Goal: Task Accomplishment & Management: Manage account settings

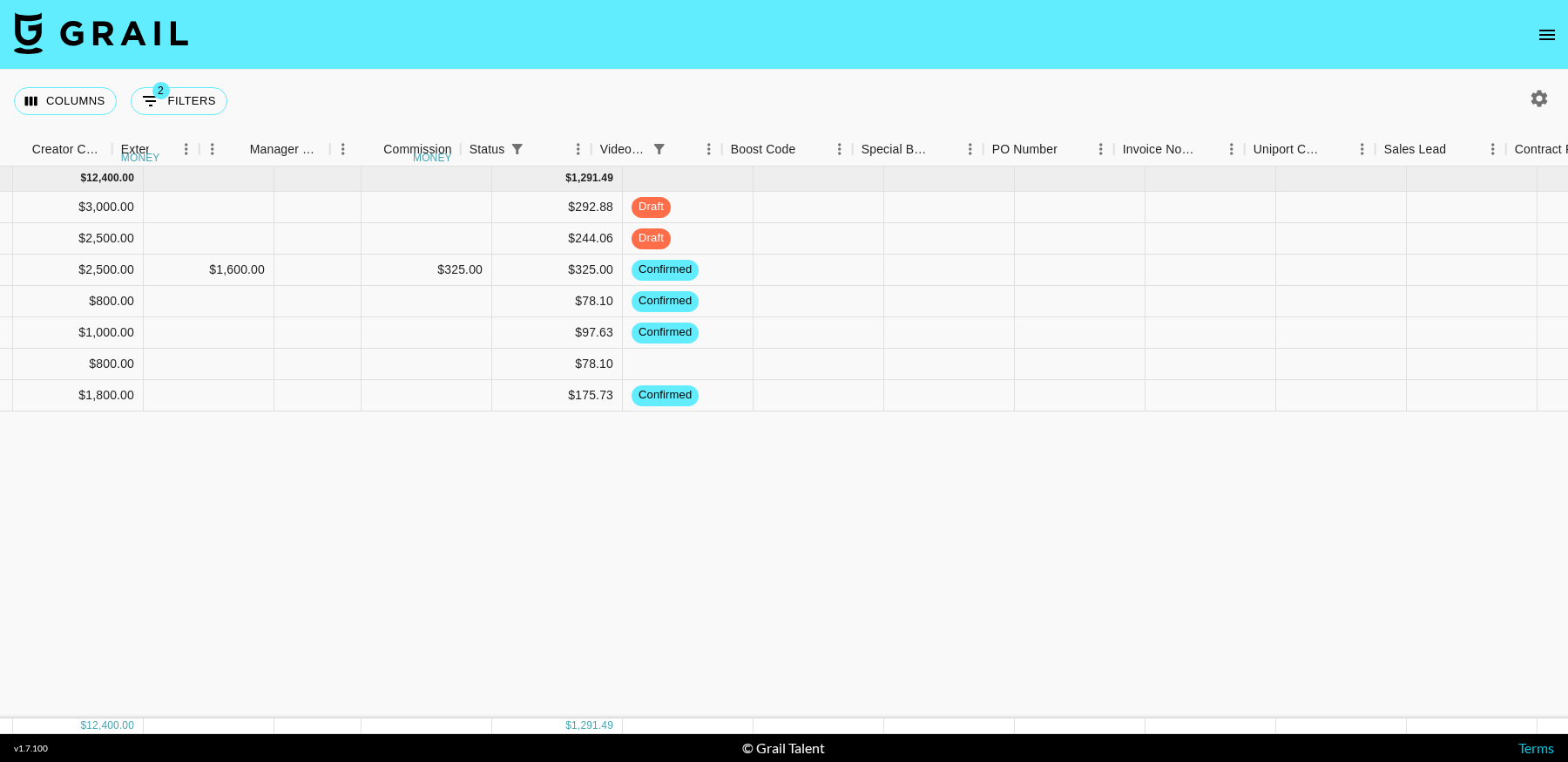
scroll to position [0, 1868]
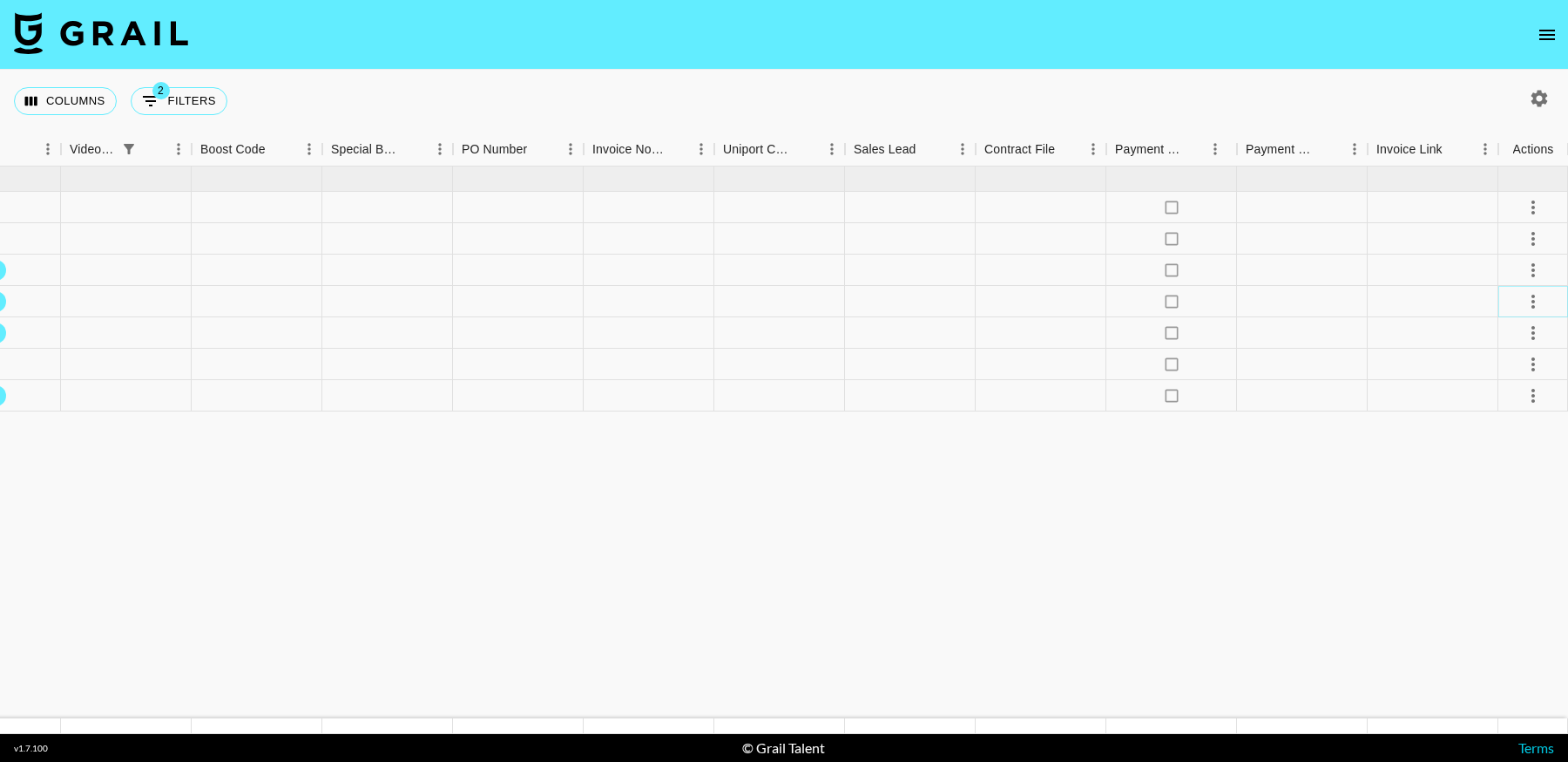
click at [1537, 300] on icon "select merge strategy" at bounding box center [1532, 301] width 21 height 21
click at [1507, 407] on li "Draft Created" at bounding box center [1511, 401] width 113 height 31
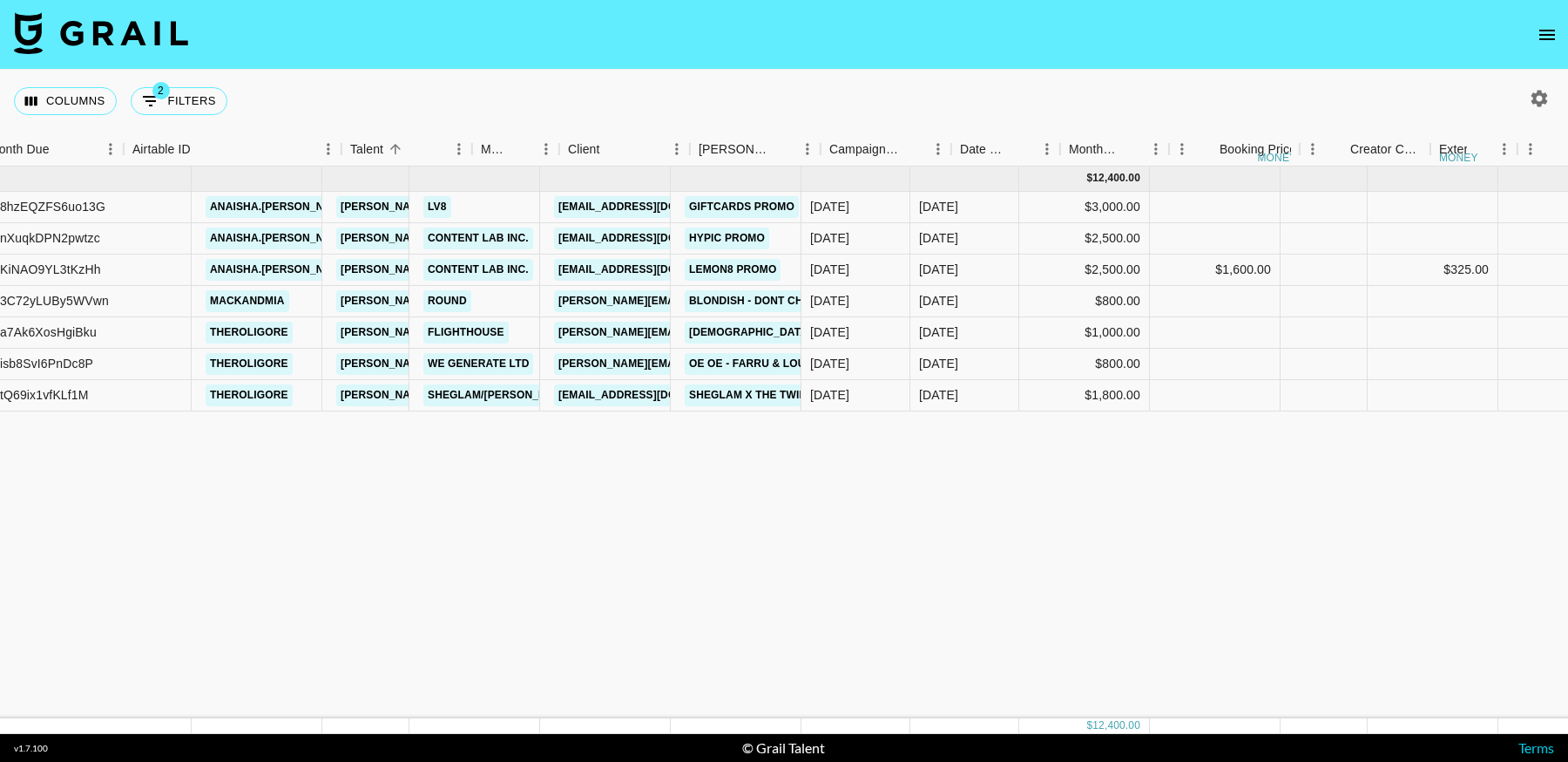
scroll to position [0, 0]
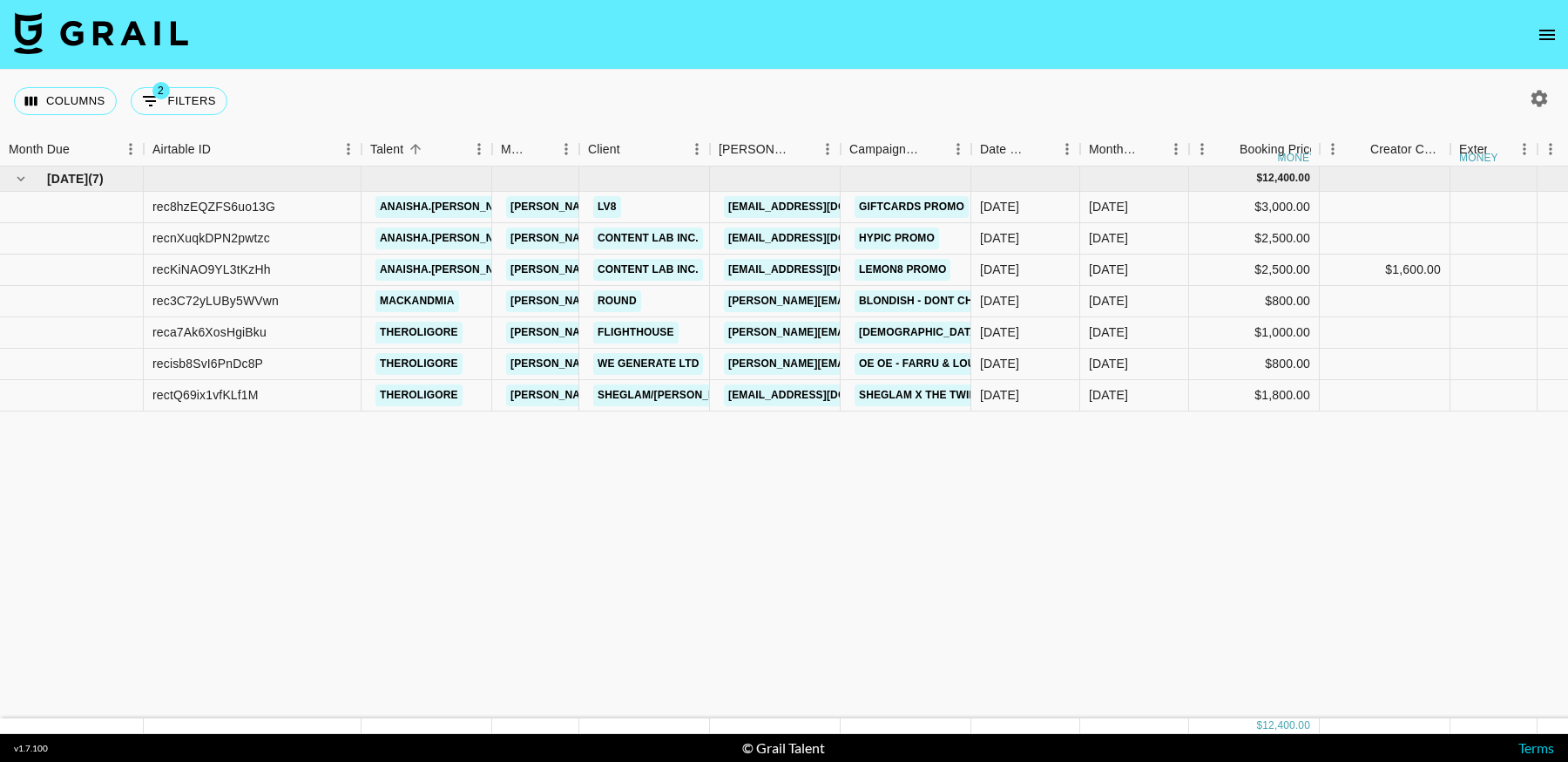
click at [184, 105] on button "2 Filters" at bounding box center [179, 101] width 97 height 28
select select "status"
select select "not"
select select "cancelled"
select select "videoLink"
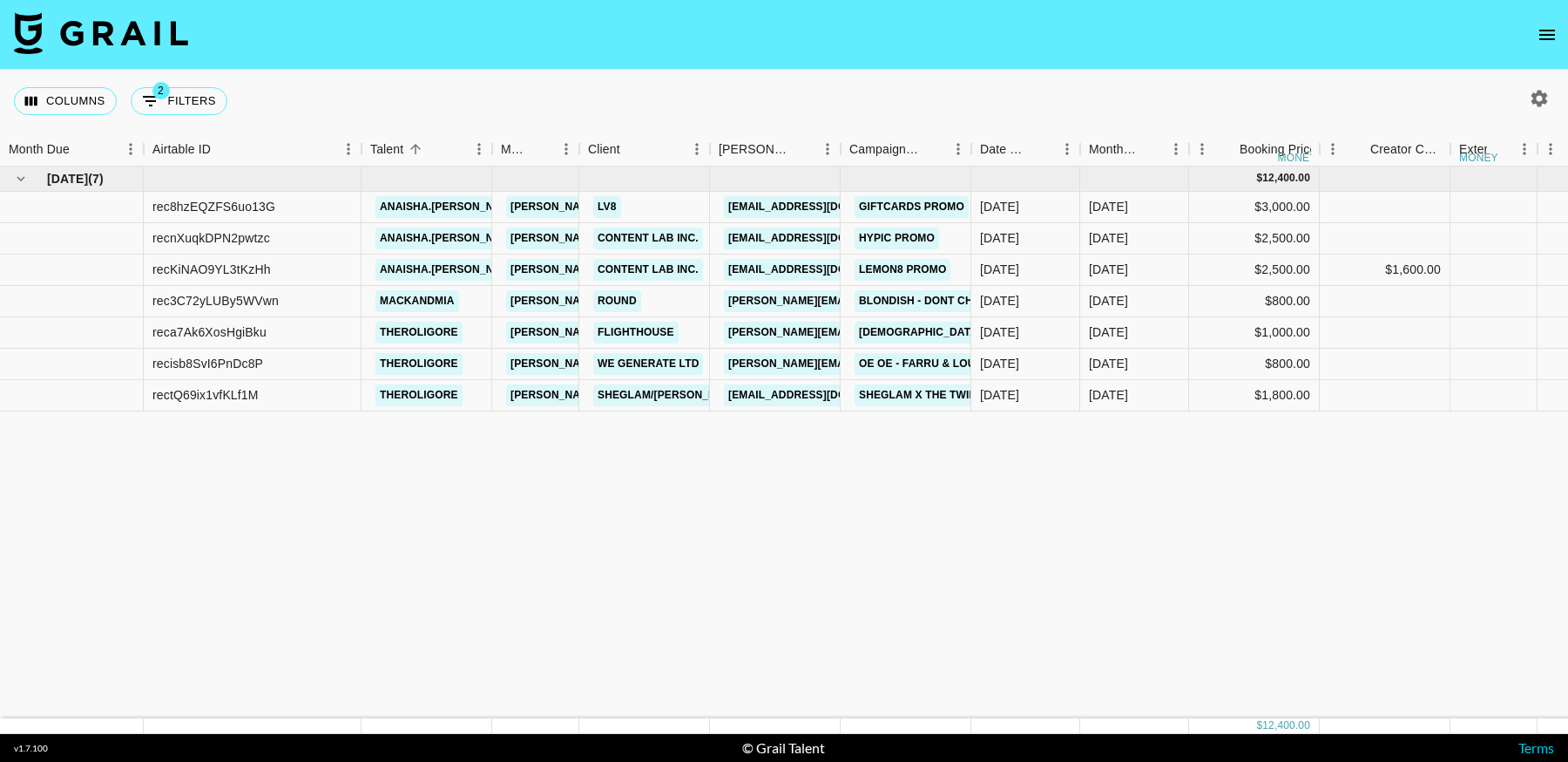
select select "isEmpty"
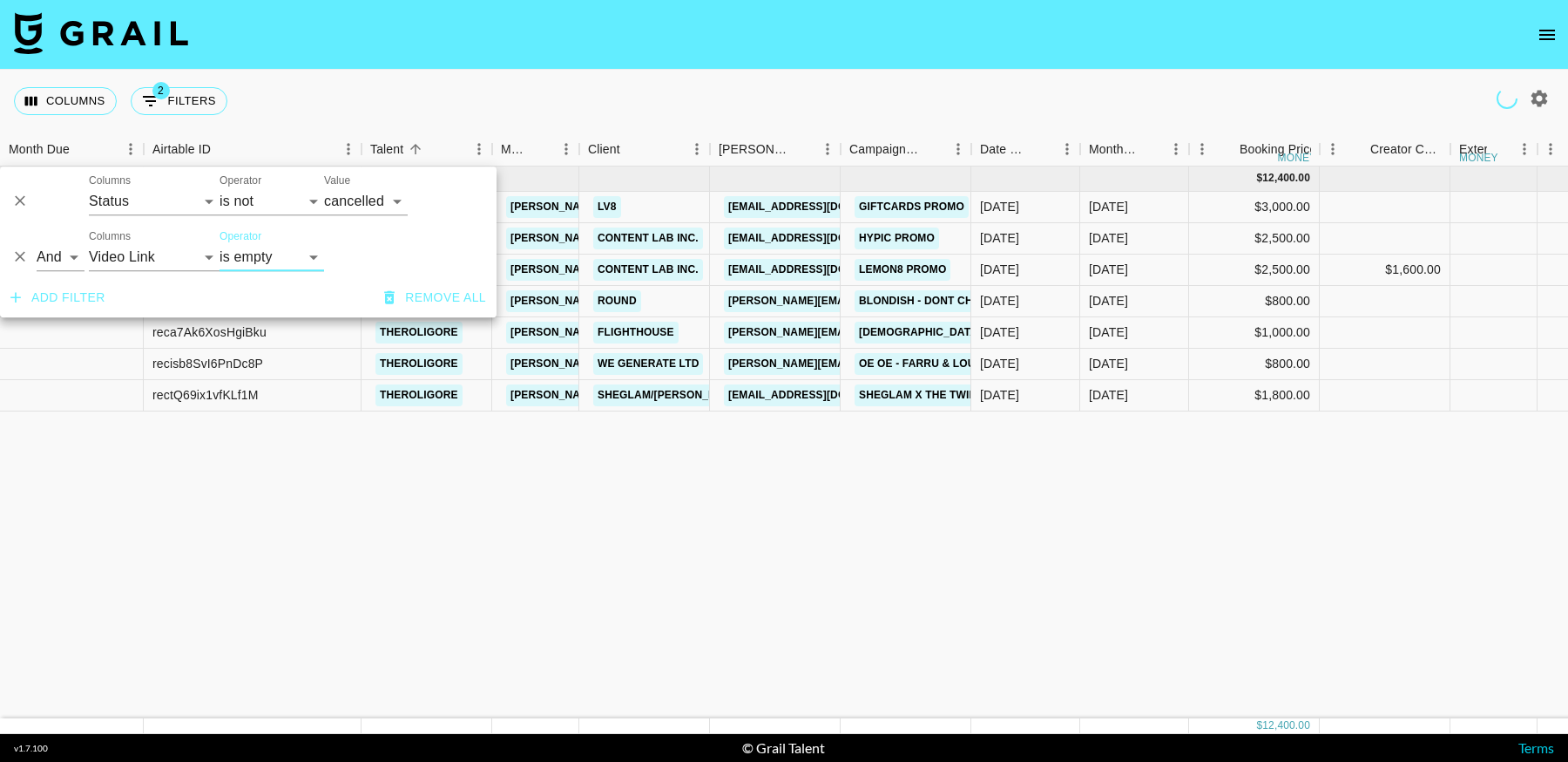
click at [20, 254] on icon "Delete" at bounding box center [20, 257] width 10 height 10
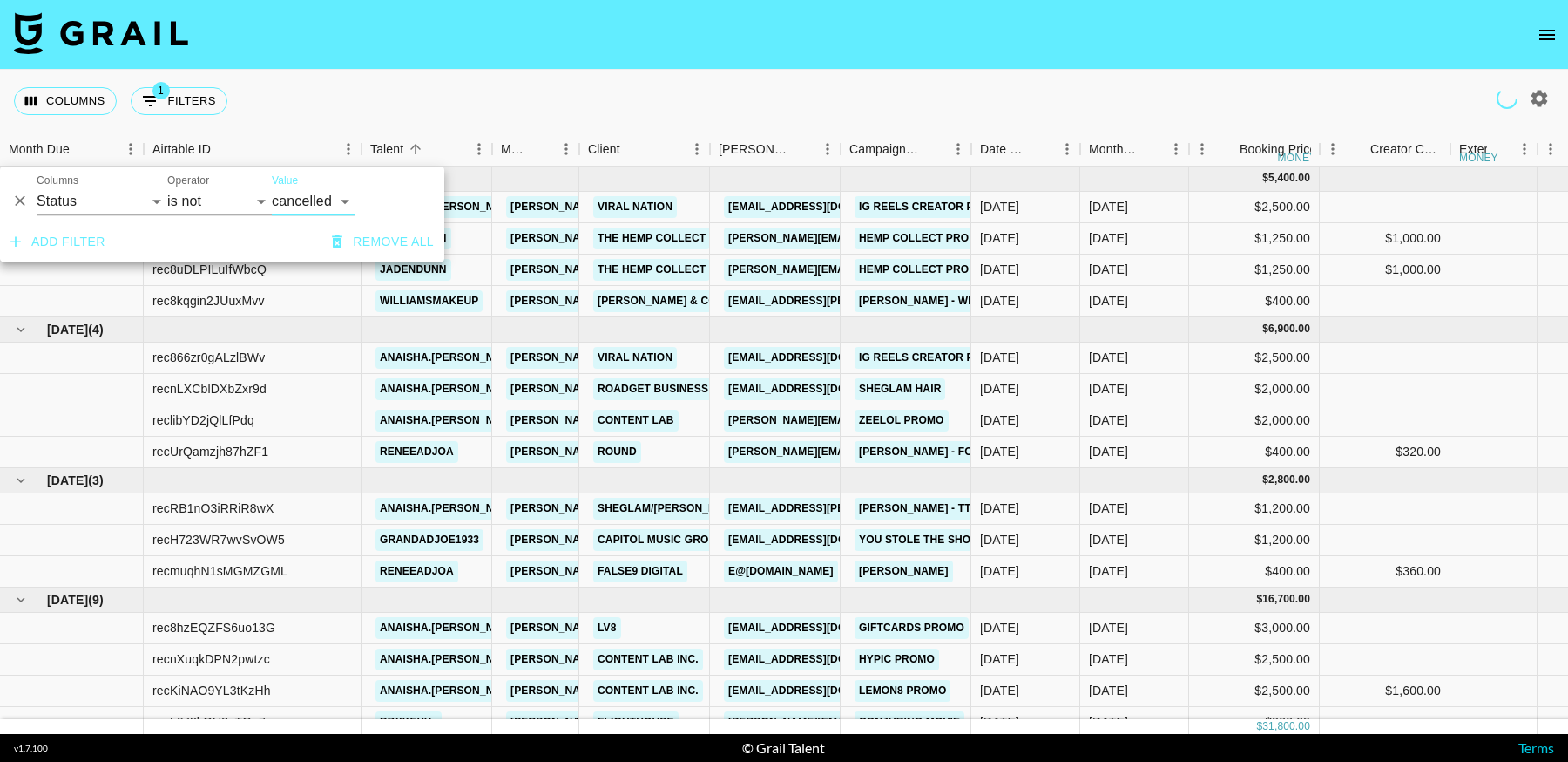
click at [21, 204] on icon "Delete" at bounding box center [19, 201] width 17 height 17
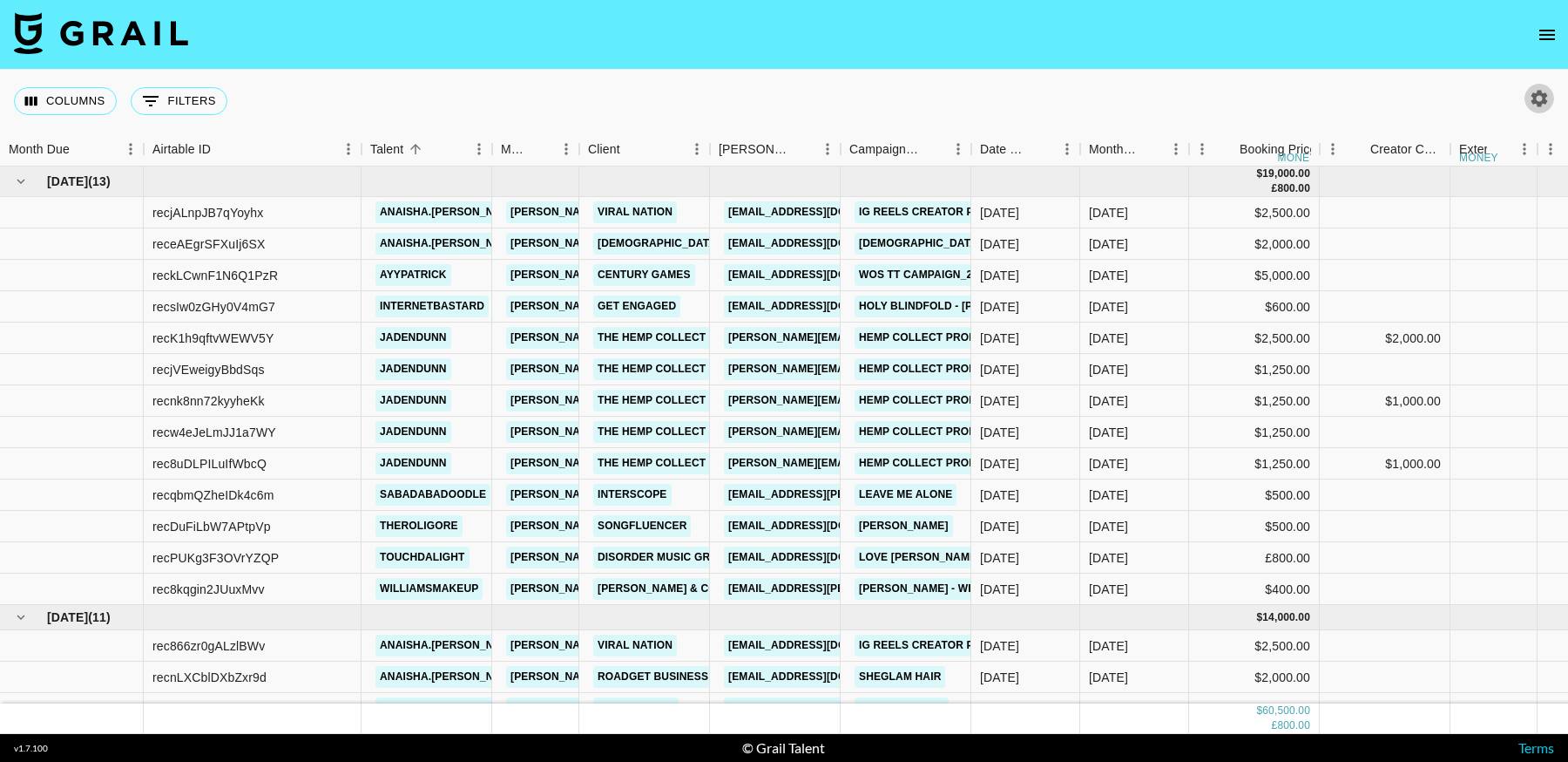
click at [1541, 94] on icon "button" at bounding box center [1539, 98] width 17 height 17
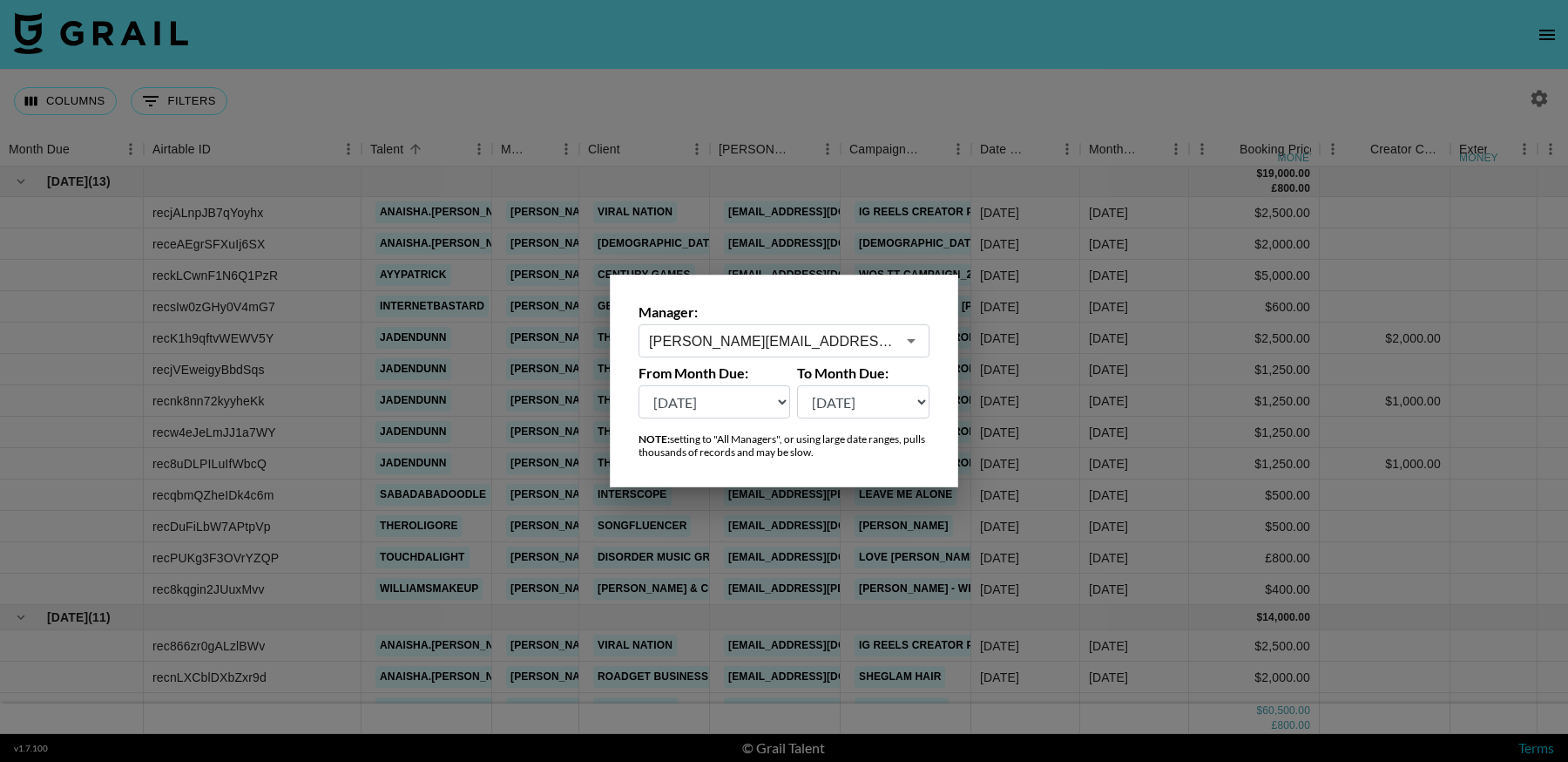
click at [747, 404] on select "[DATE] Aug '[DATE] Jun '[DATE] Apr '[DATE] Feb '[DATE] Dec '[DATE] Oct '[DATE] …" at bounding box center [715, 401] width 152 height 33
select select "[DATE]"
click at [639, 385] on select "[DATE] Aug '[DATE] Jun '[DATE] Apr '[DATE] Feb '[DATE] Dec '[DATE] Oct '[DATE] …" at bounding box center [715, 401] width 152 height 33
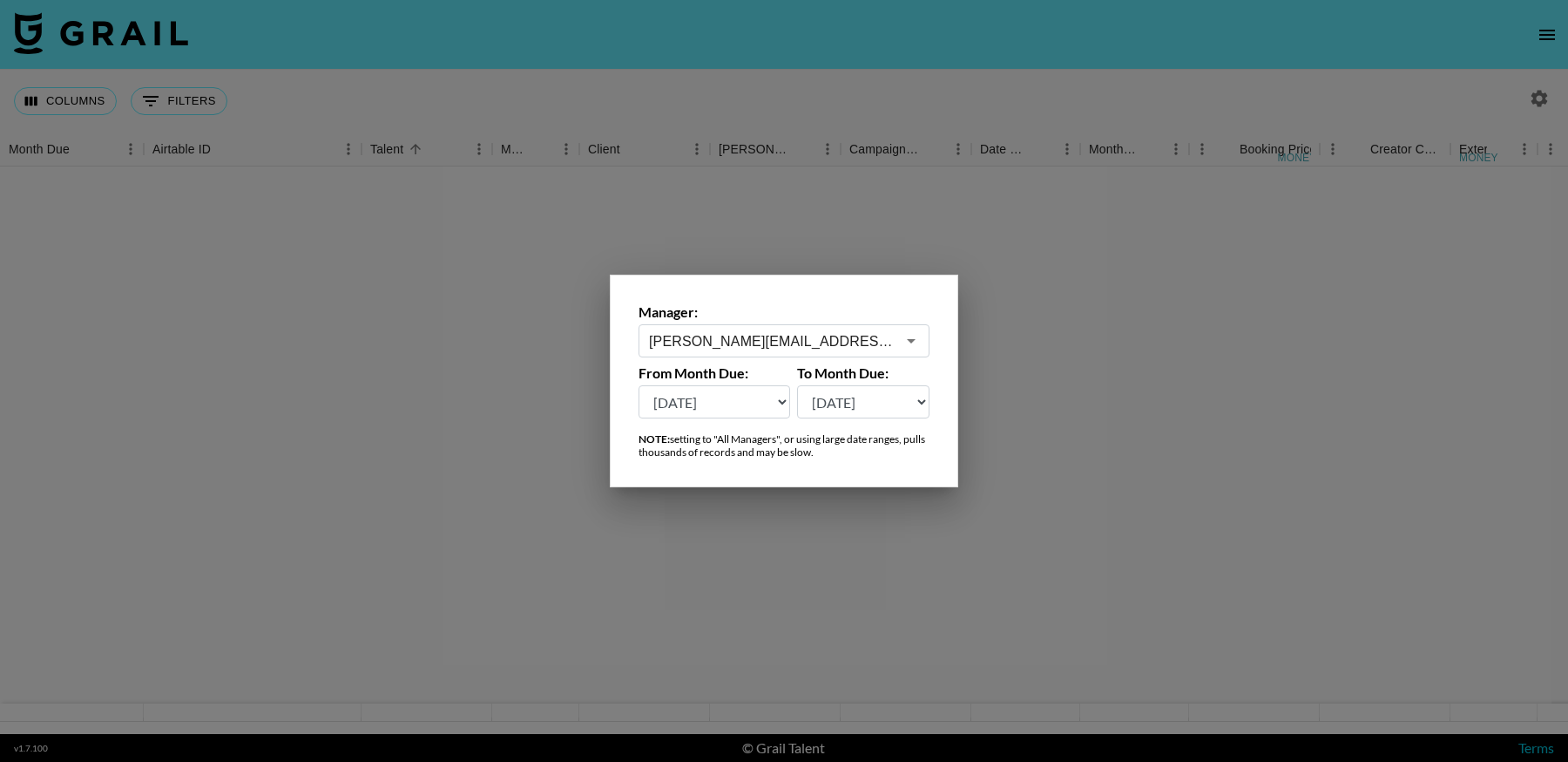
click at [1109, 382] on div at bounding box center [784, 381] width 1568 height 762
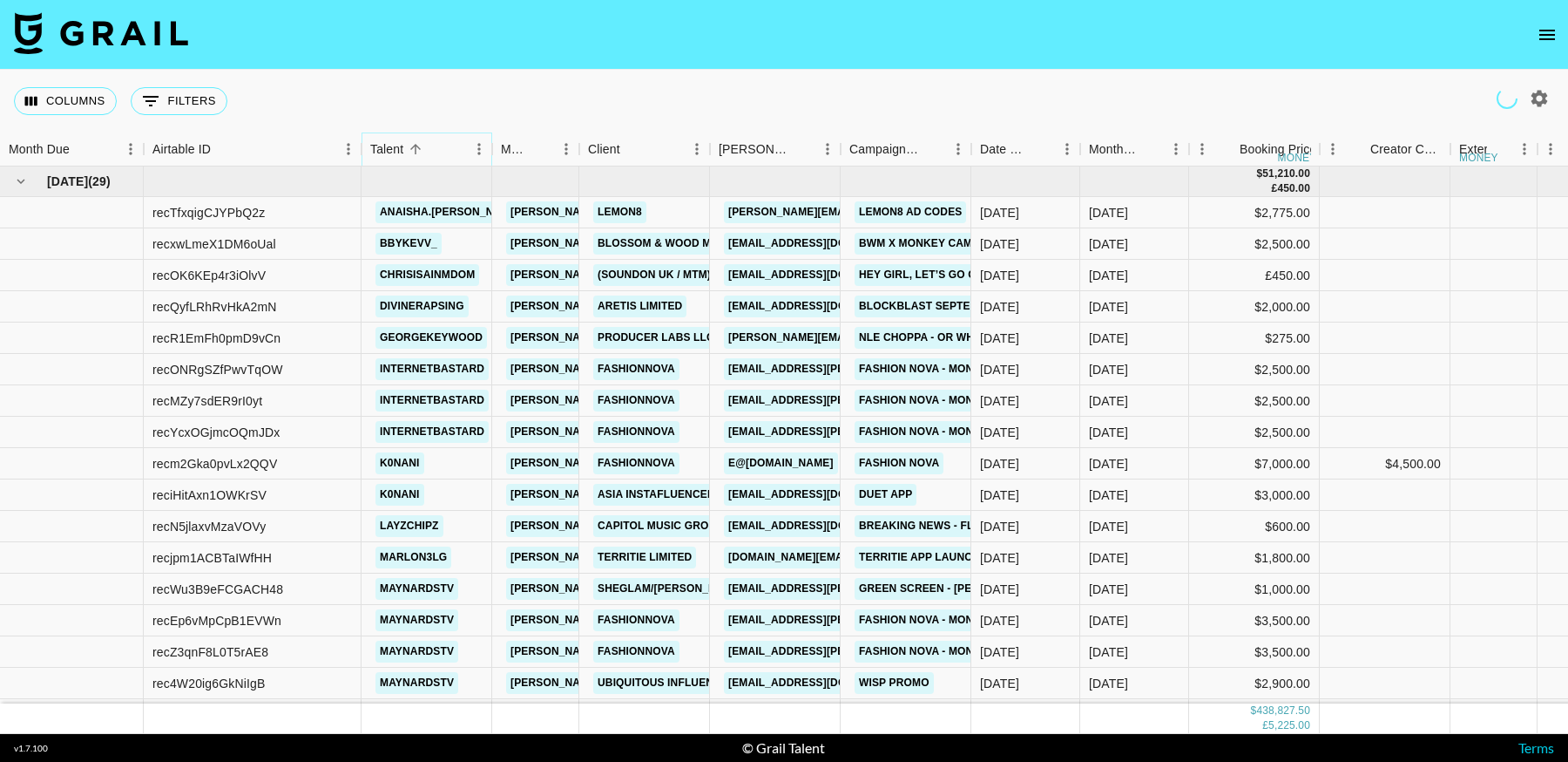
click at [479, 152] on icon "Menu" at bounding box center [479, 148] width 17 height 17
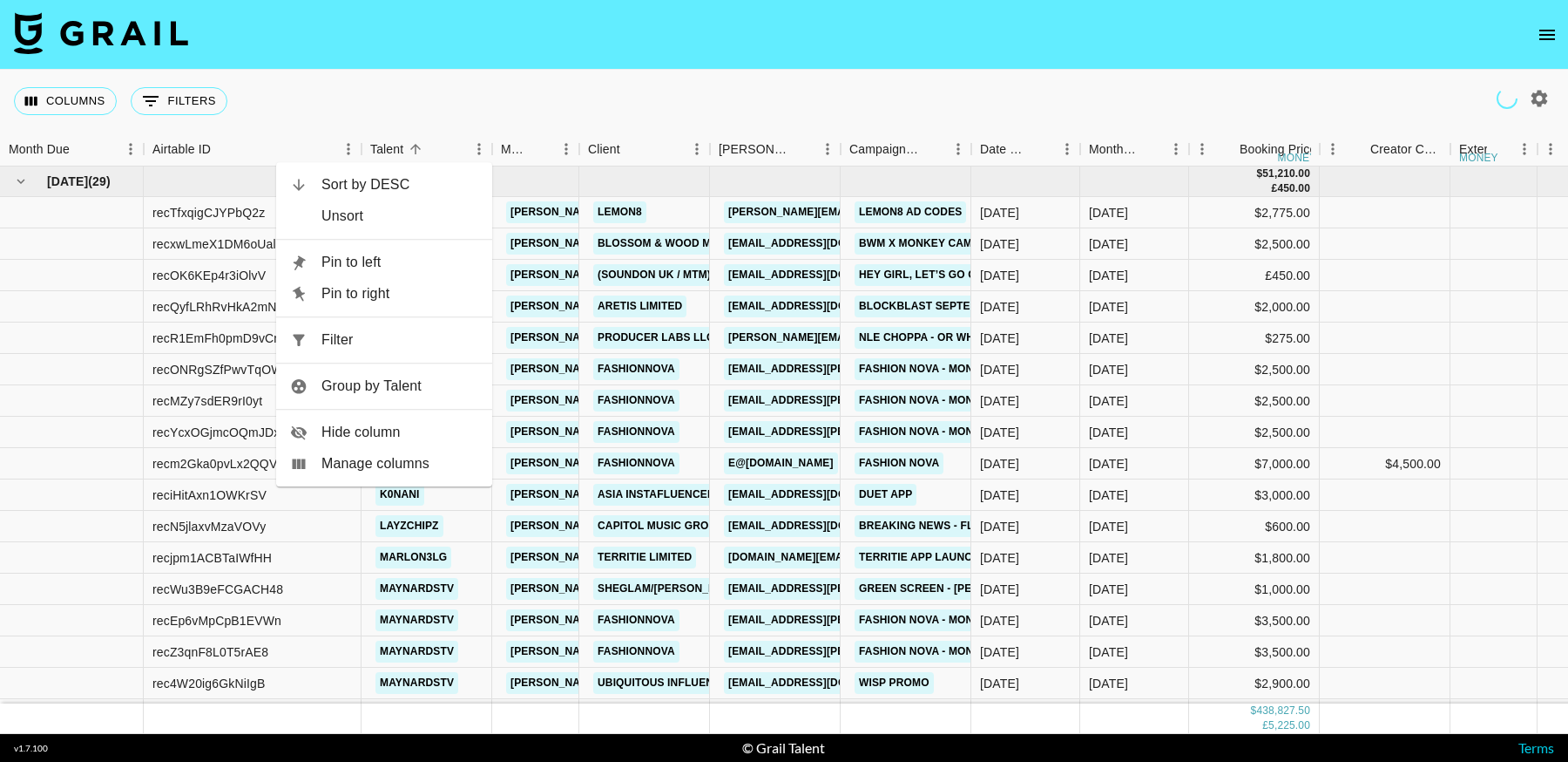
click at [418, 350] on li "Filter" at bounding box center [384, 339] width 216 height 31
select select "talentName"
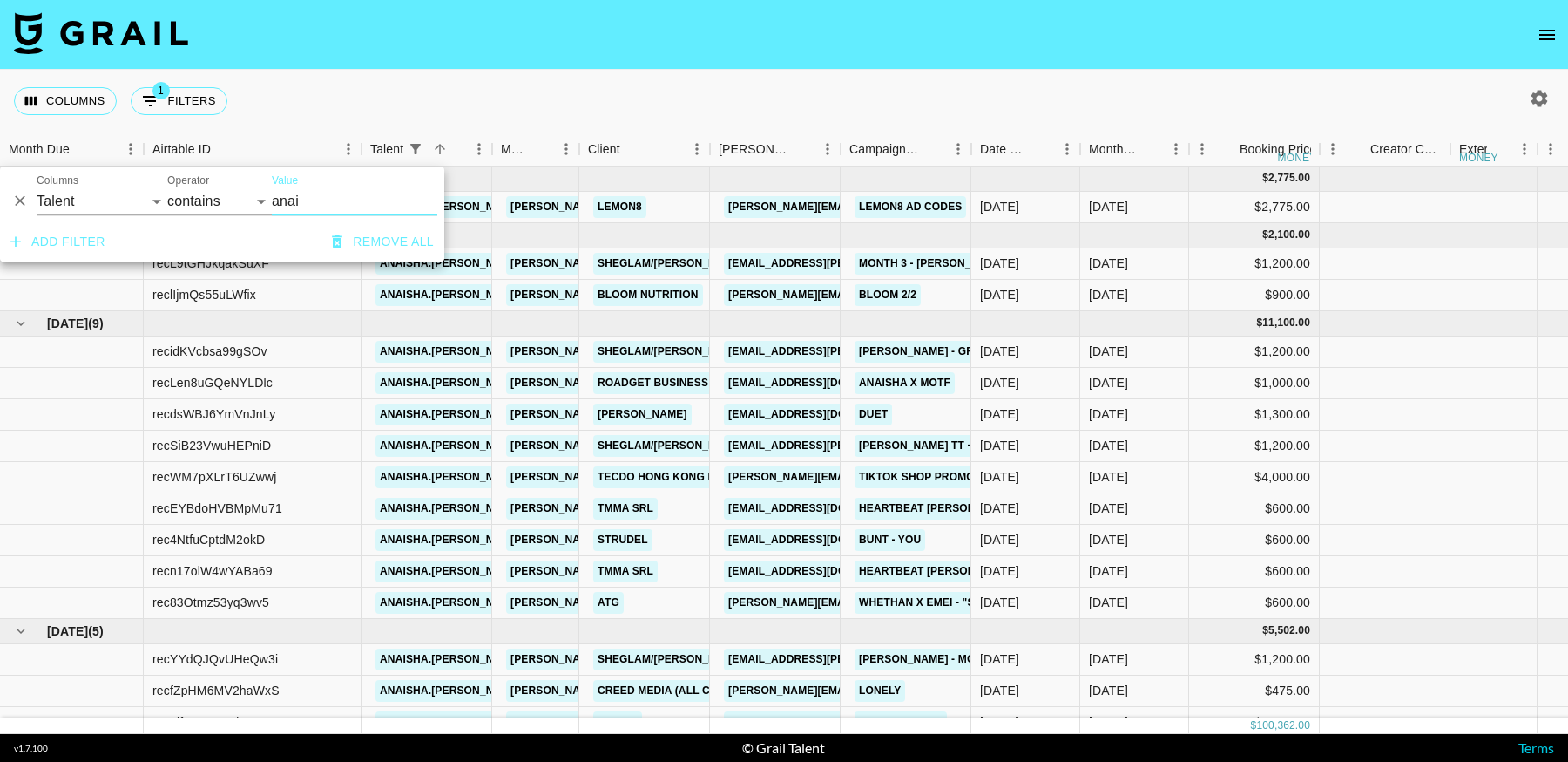
type input "anai"
click at [884, 85] on div "Columns 1 Filters + Booking" at bounding box center [784, 101] width 1568 height 63
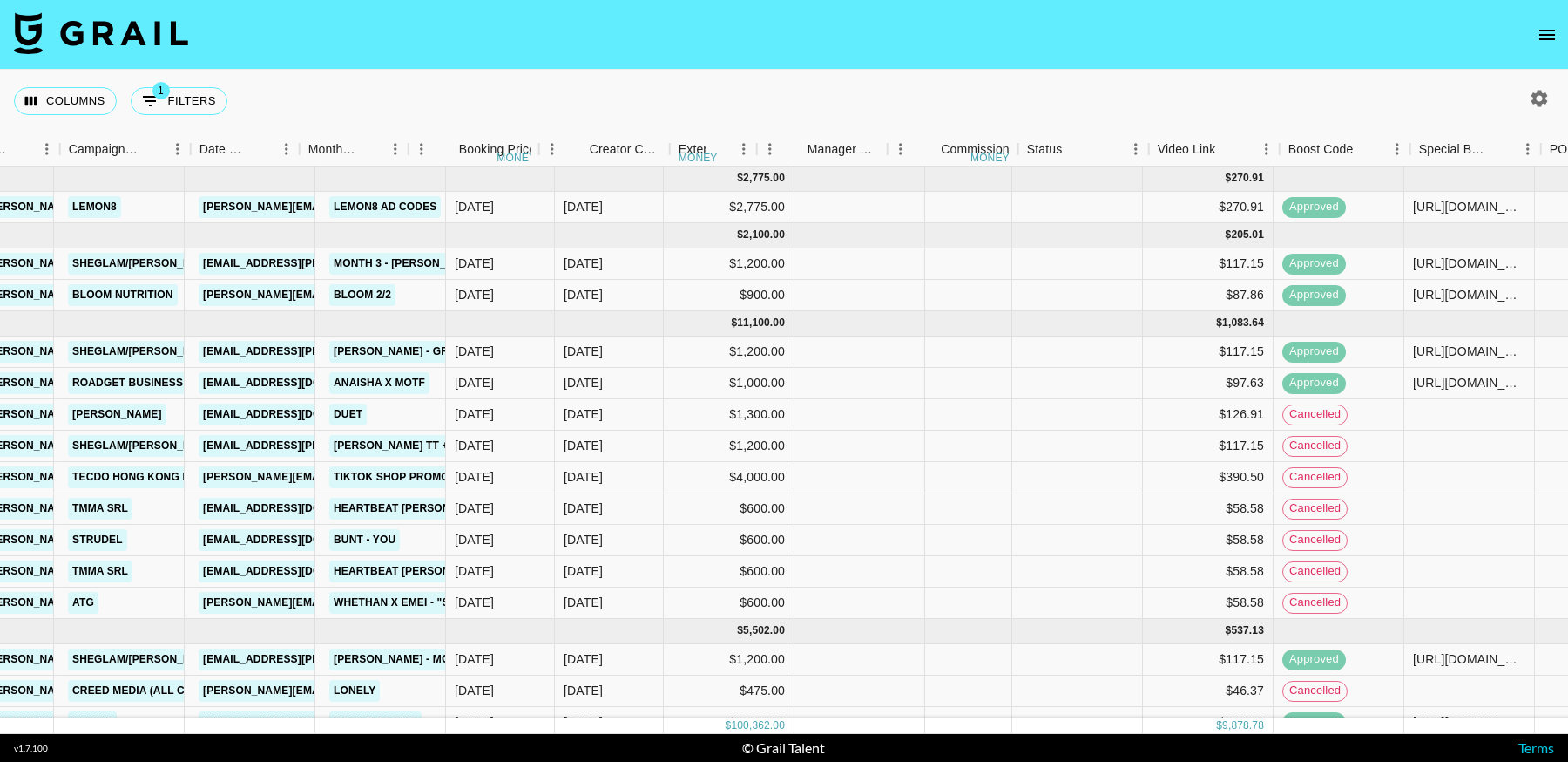
scroll to position [0, 933]
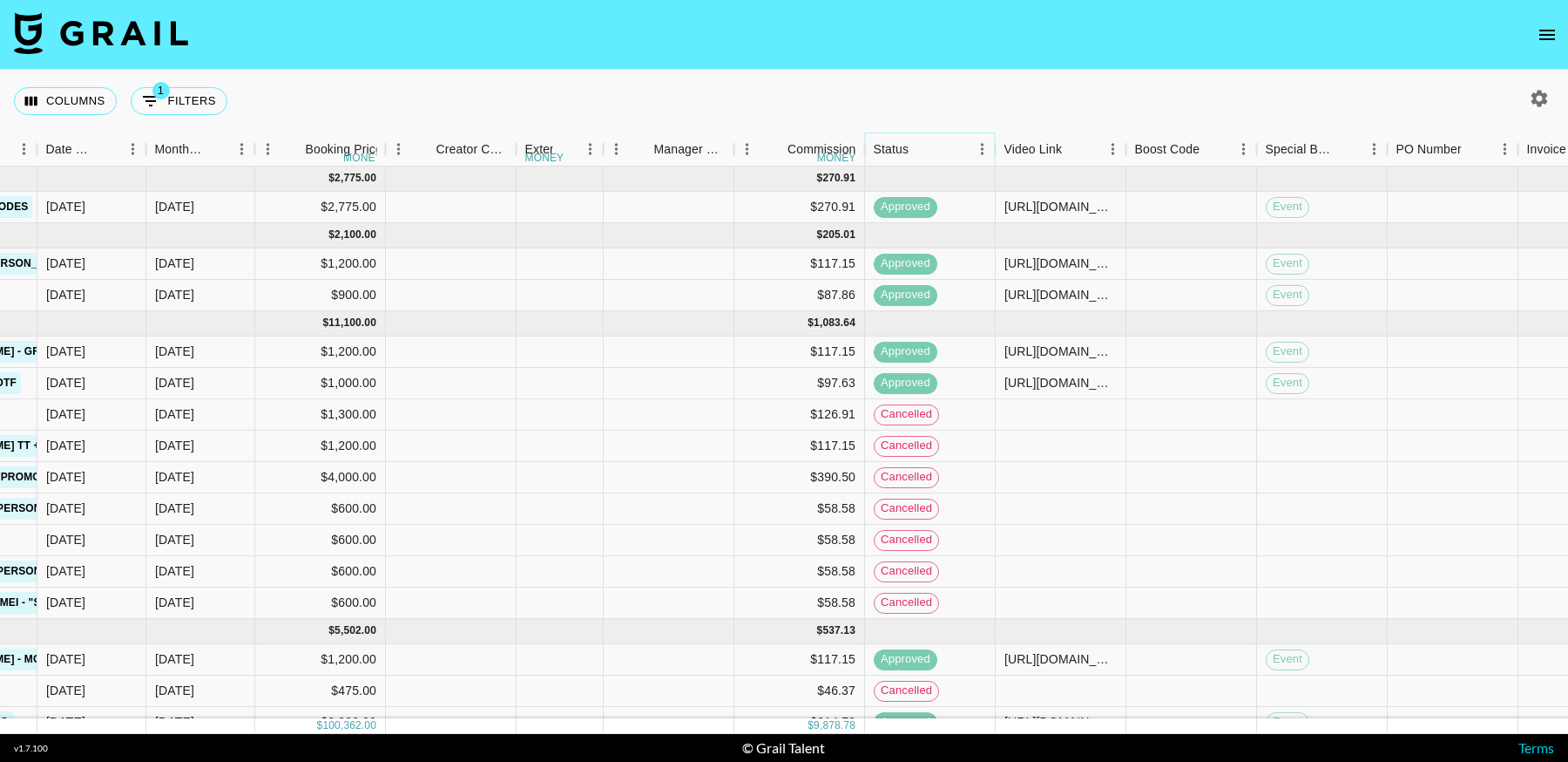
click at [980, 152] on icon "Menu" at bounding box center [981, 148] width 17 height 17
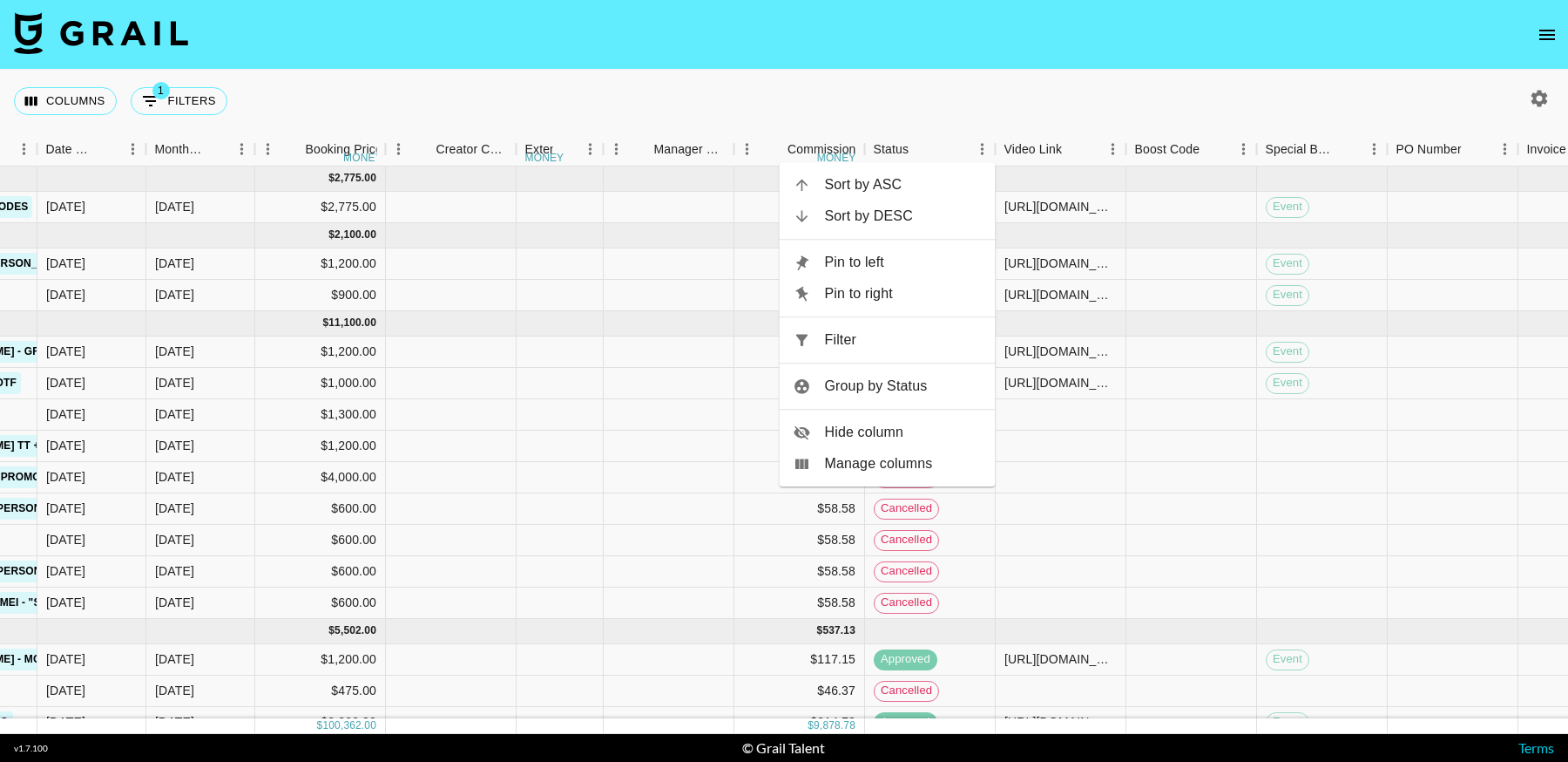
click at [857, 336] on span "Filter" at bounding box center [902, 339] width 157 height 21
select select "talentName"
select select "status"
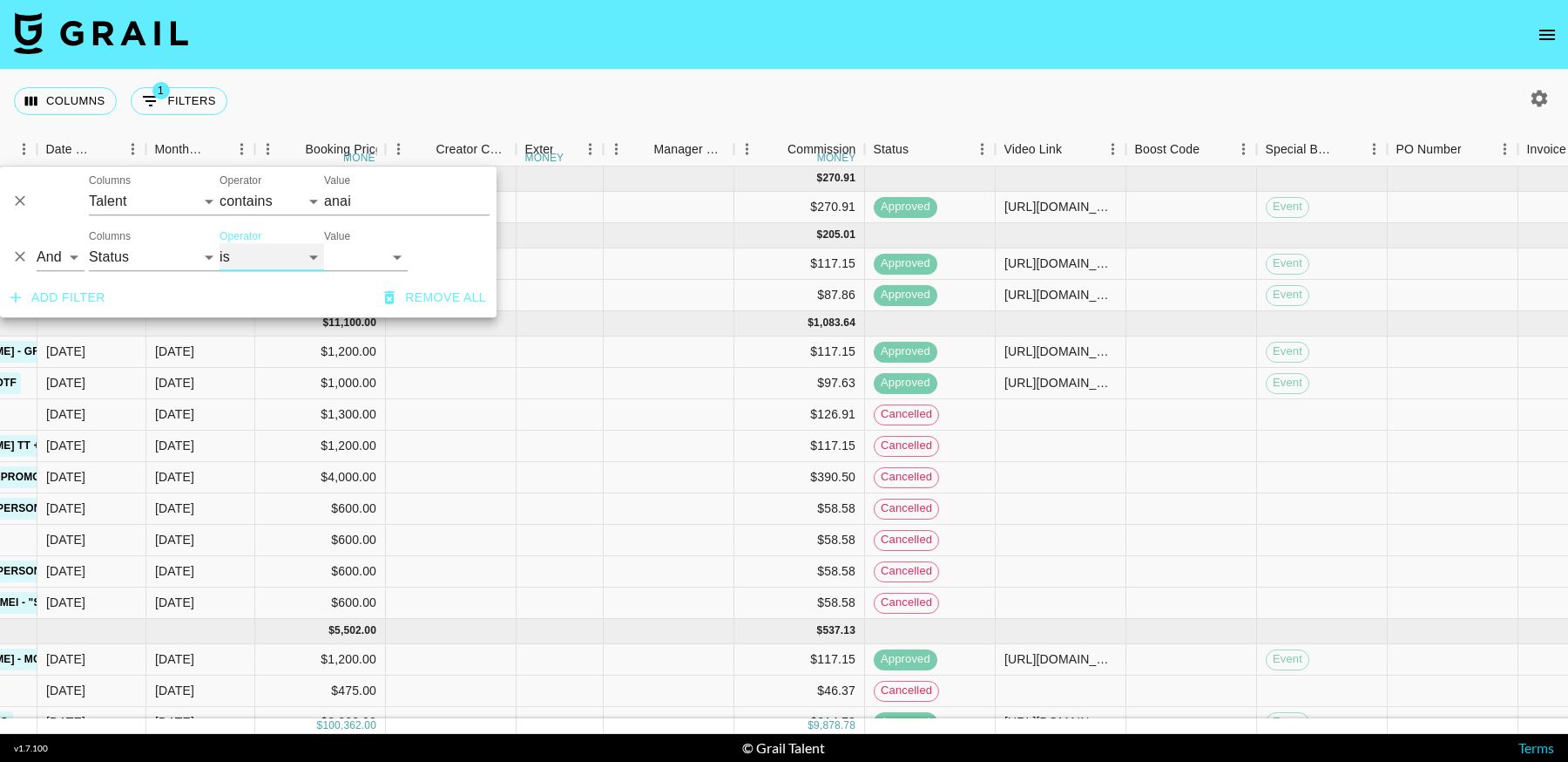
click at [242, 256] on select "is is not is any of is not any of" at bounding box center [272, 257] width 105 height 28
select select "not"
click at [220, 243] on select "is is not is any of is not any of" at bounding box center [272, 257] width 105 height 28
click at [364, 258] on select "confirmed declined draft posted approved cancelled badDebt" at bounding box center [366, 257] width 84 height 28
select select "cancelled"
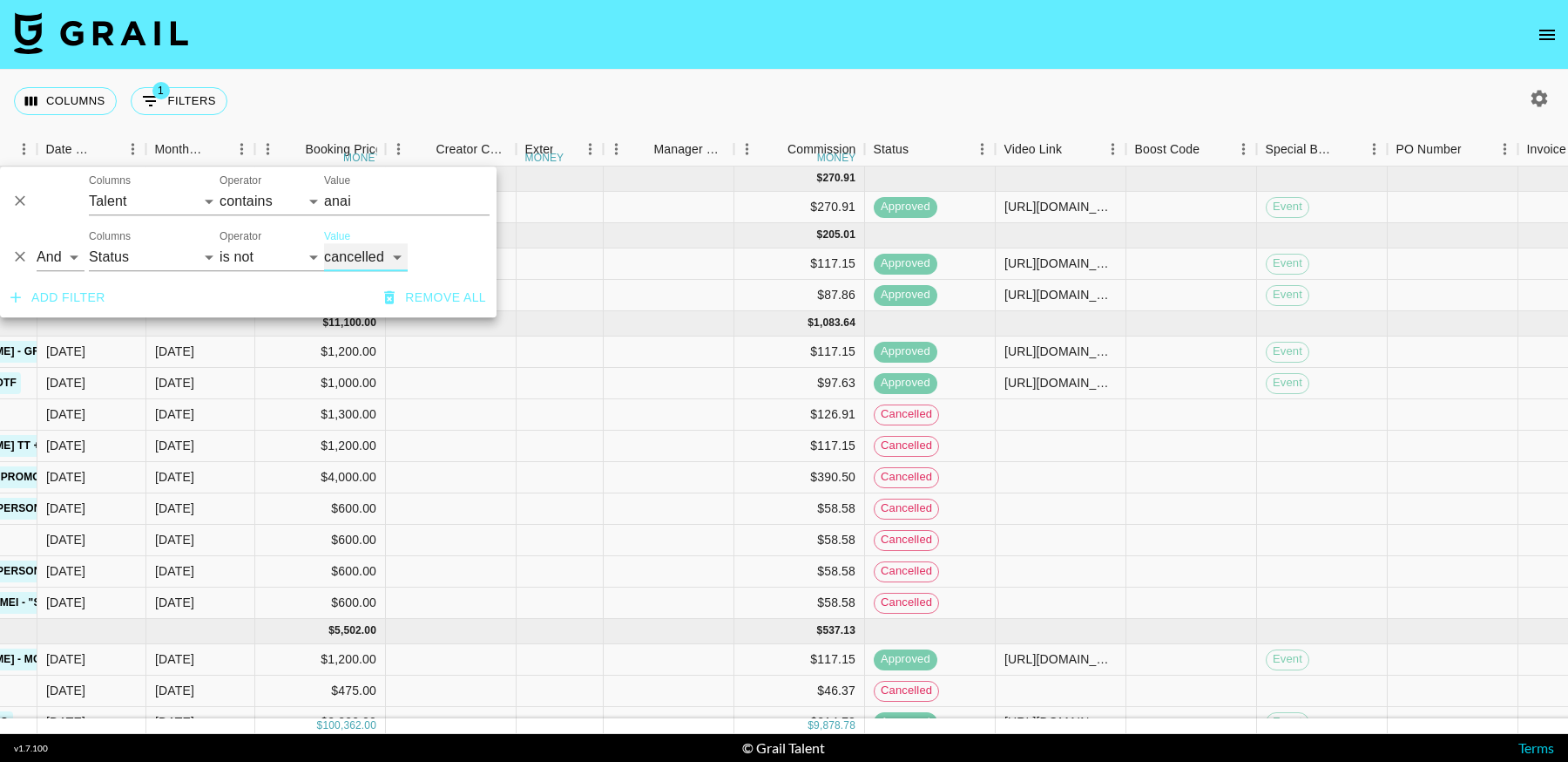
click at [324, 243] on select "confirmed declined draft posted approved cancelled badDebt" at bounding box center [366, 257] width 84 height 28
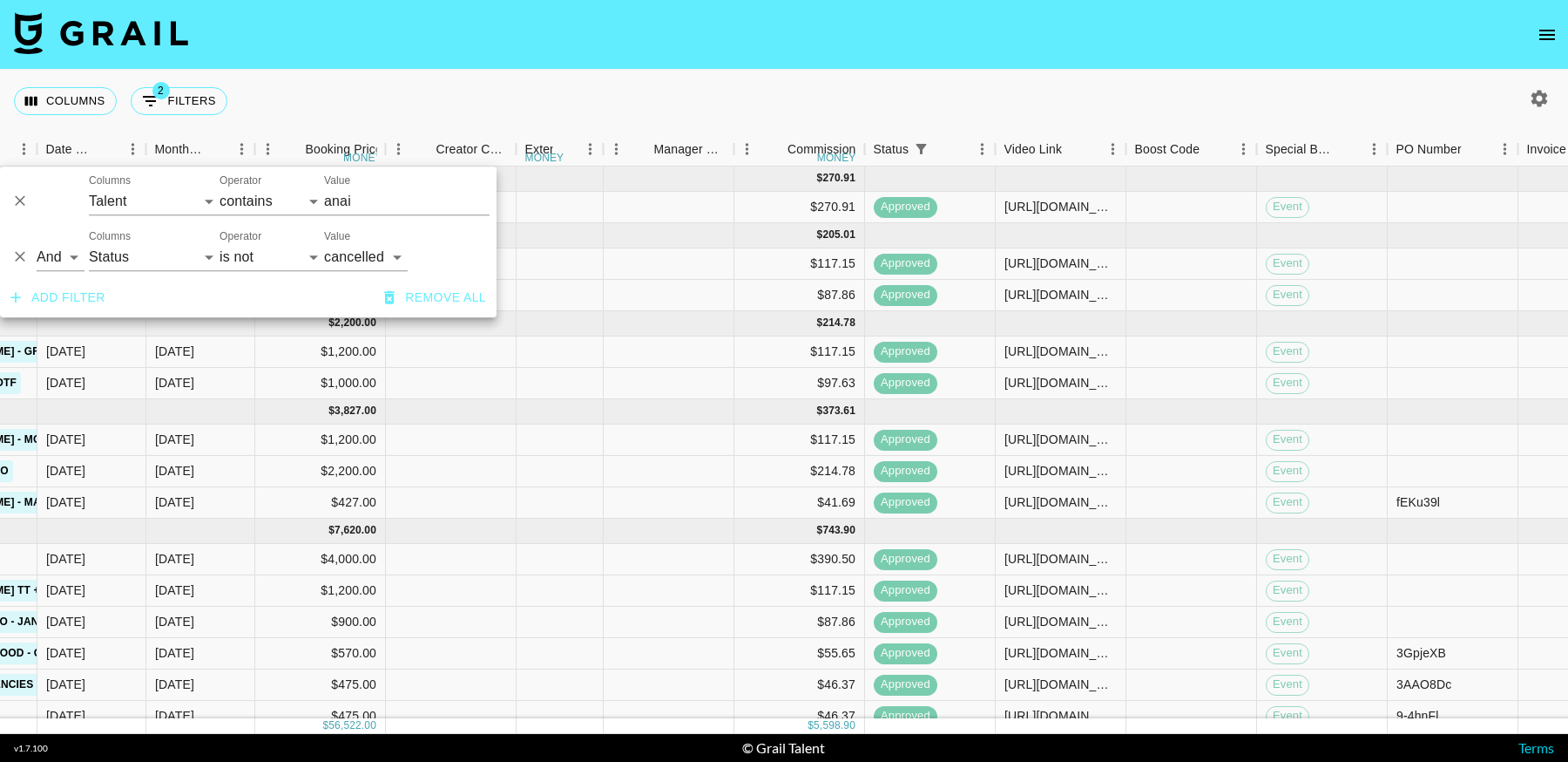
click at [973, 34] on nav at bounding box center [784, 35] width 1568 height 70
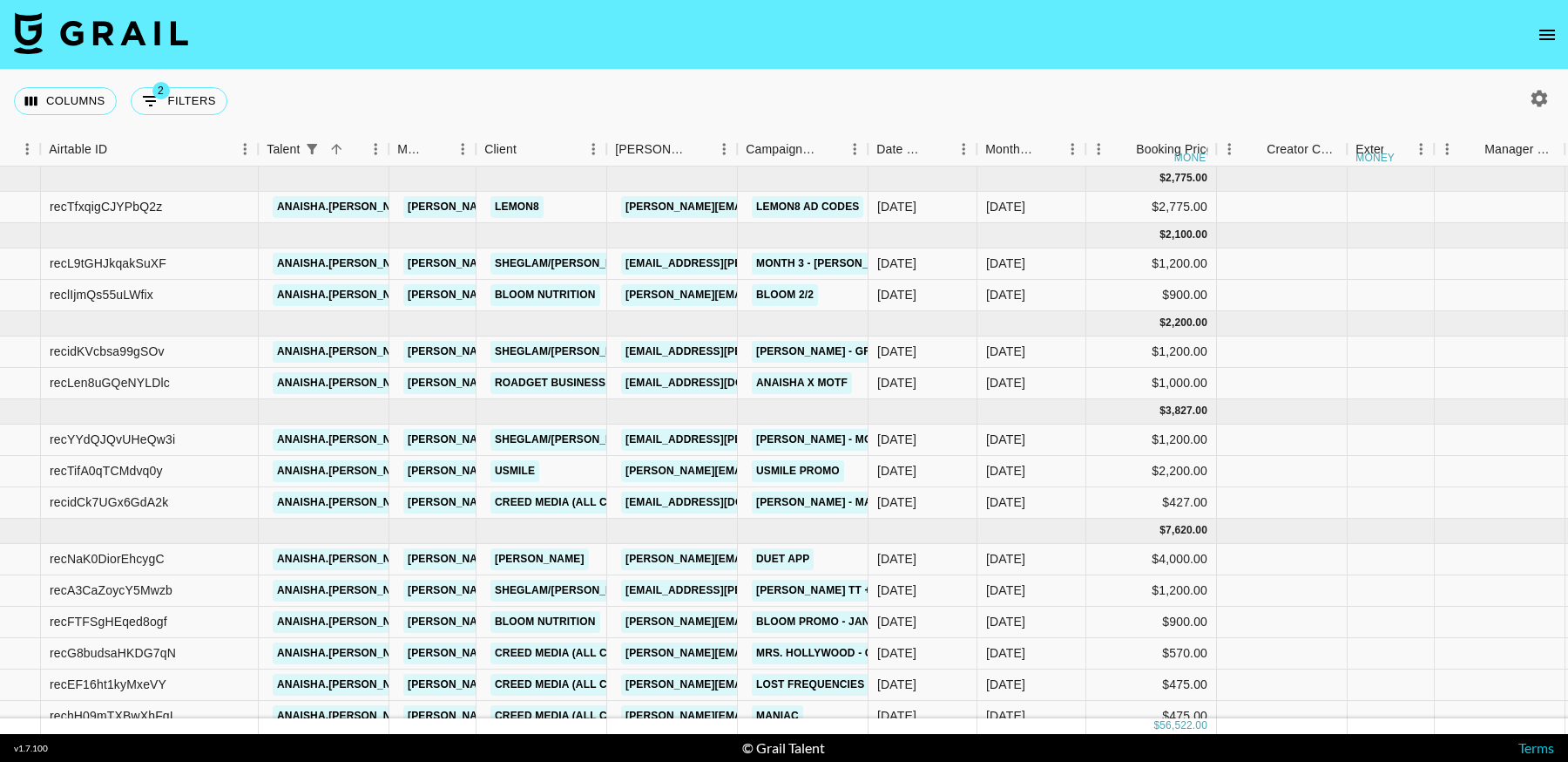
scroll to position [0, 1884]
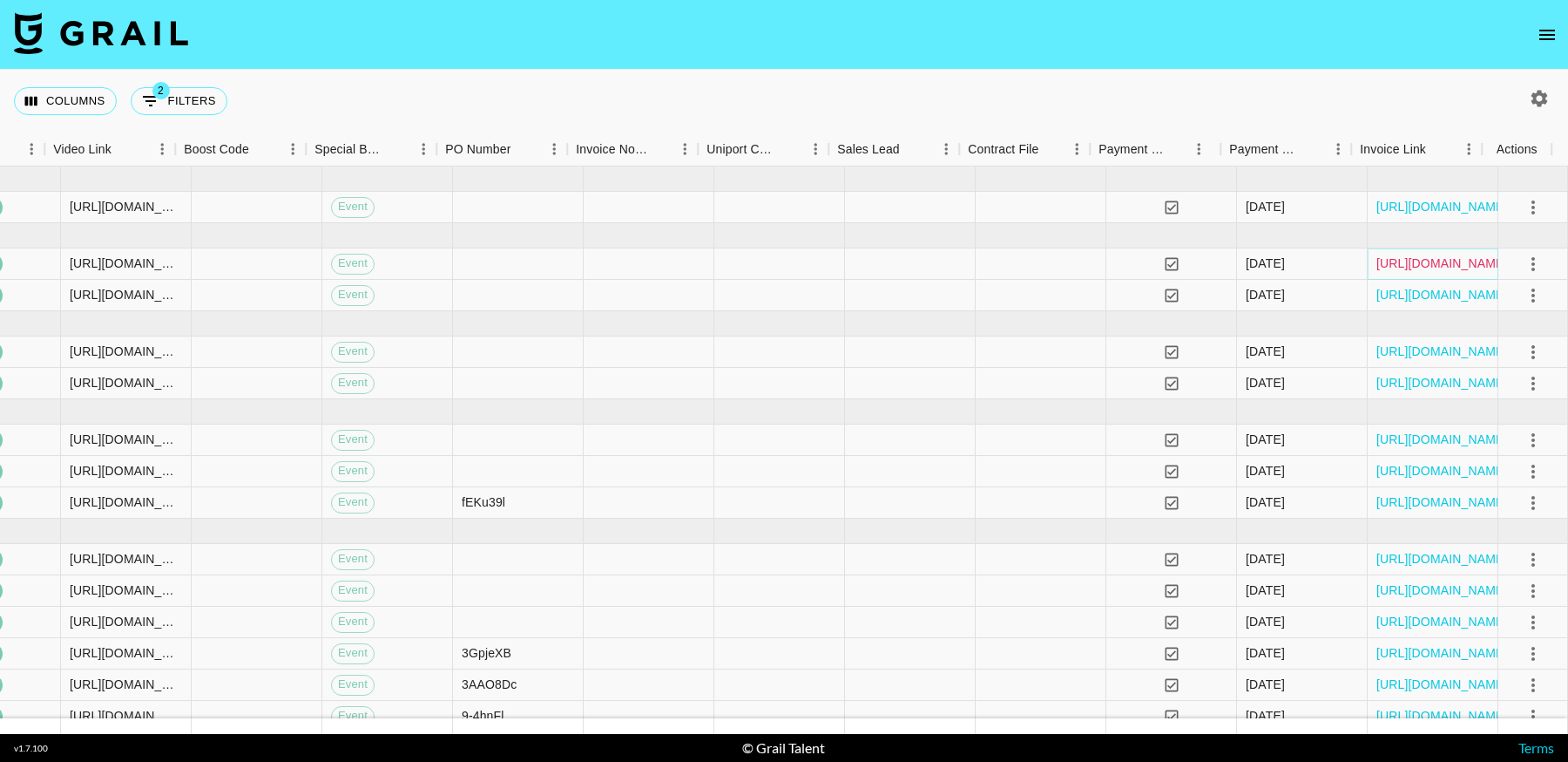
click at [1435, 256] on link "https://in.xero.com/NDlgJSKIf6gTvm9dU4Ai2Sit58GMPLzkefbqD68j" at bounding box center [1442, 262] width 132 height 17
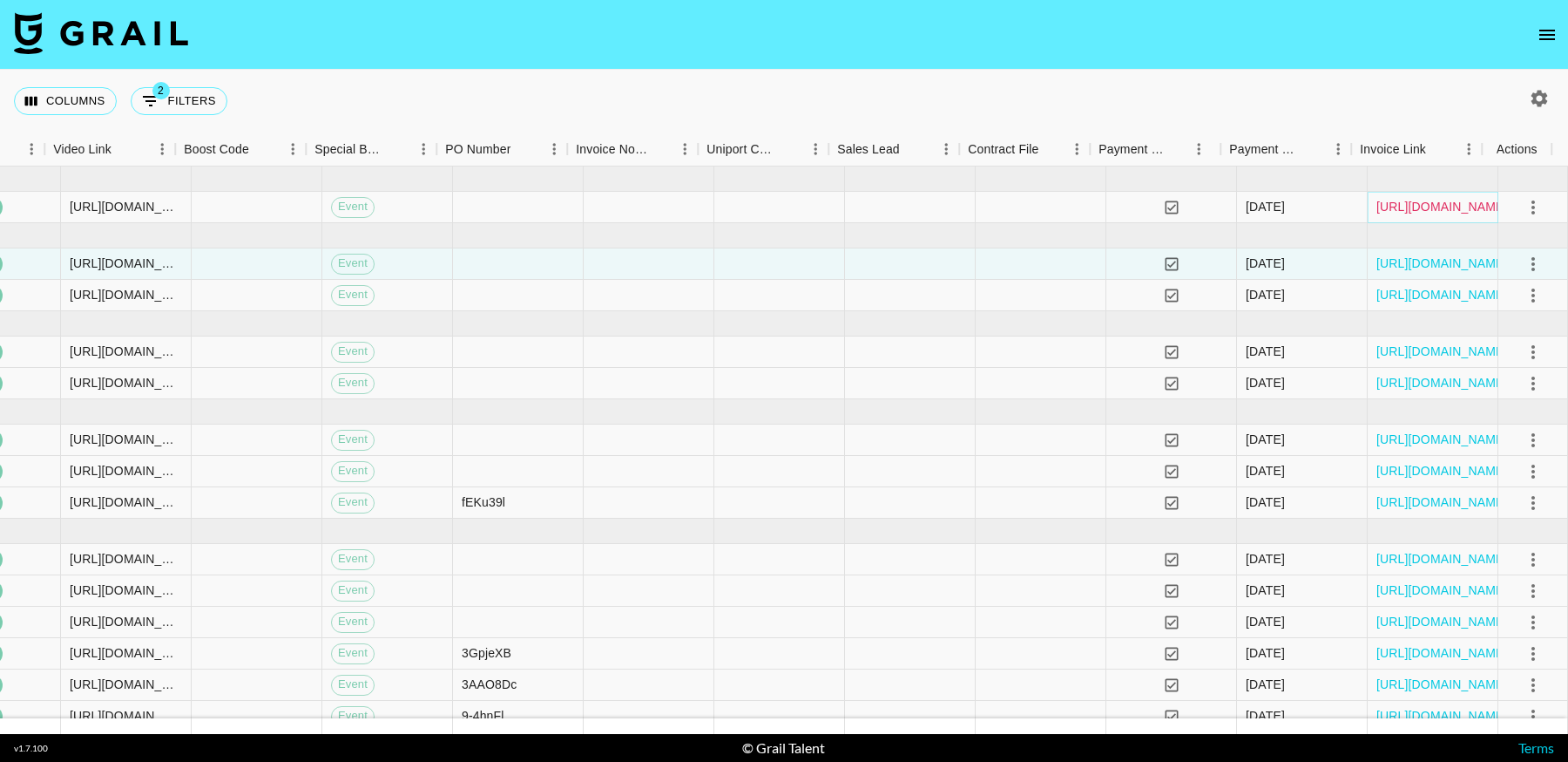
click at [1416, 207] on link "https://in.xero.com/1Z82YcDtAq8cmnvVVJlfOOkz97UsYWJPooAkW4px" at bounding box center [1442, 206] width 132 height 17
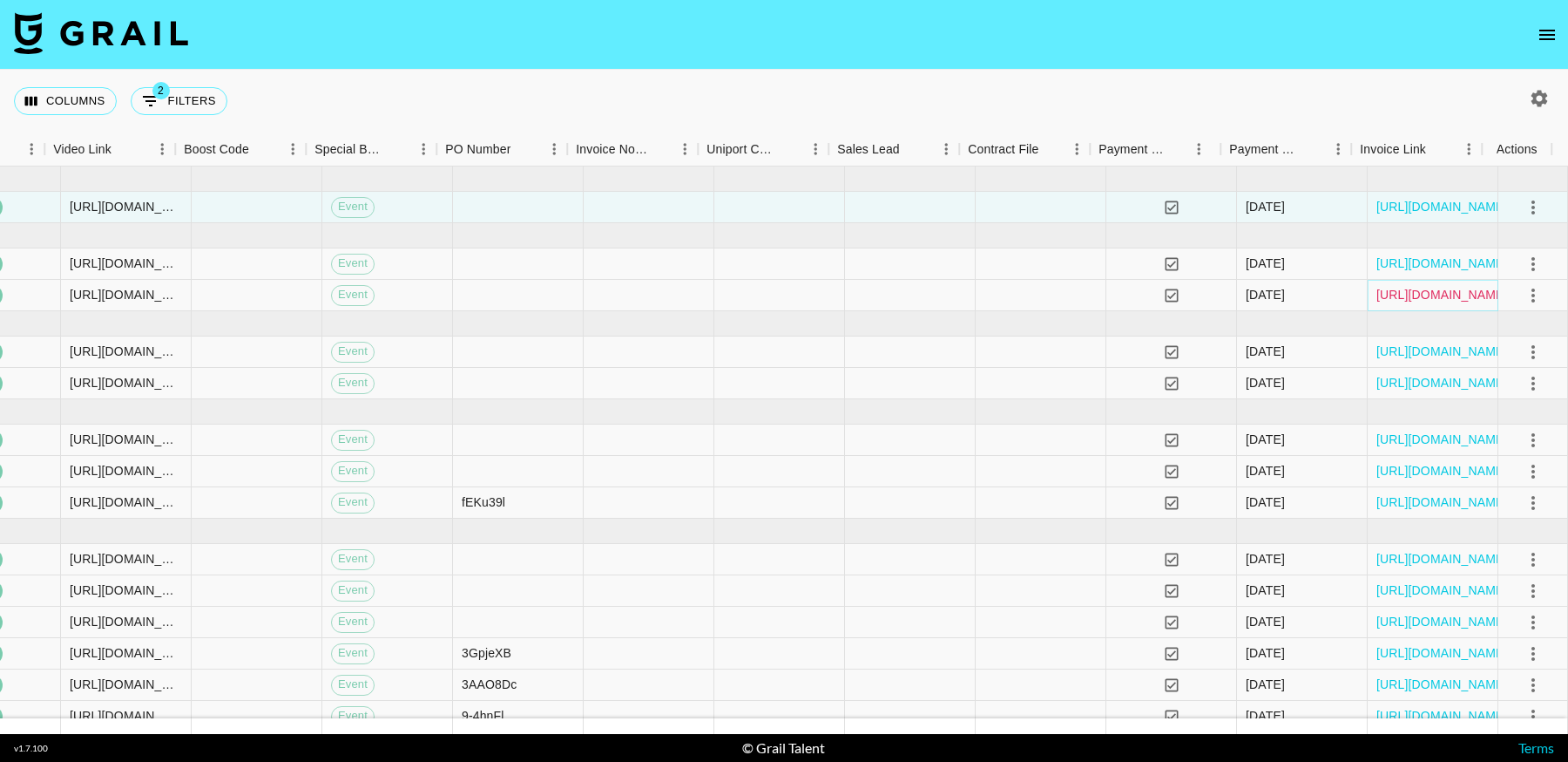
click at [1384, 295] on link "https://in.xero.com/2LGBzpOLU3CAQC2ZKRn1Zk1LFz2PhchY3S117umP" at bounding box center [1442, 294] width 132 height 17
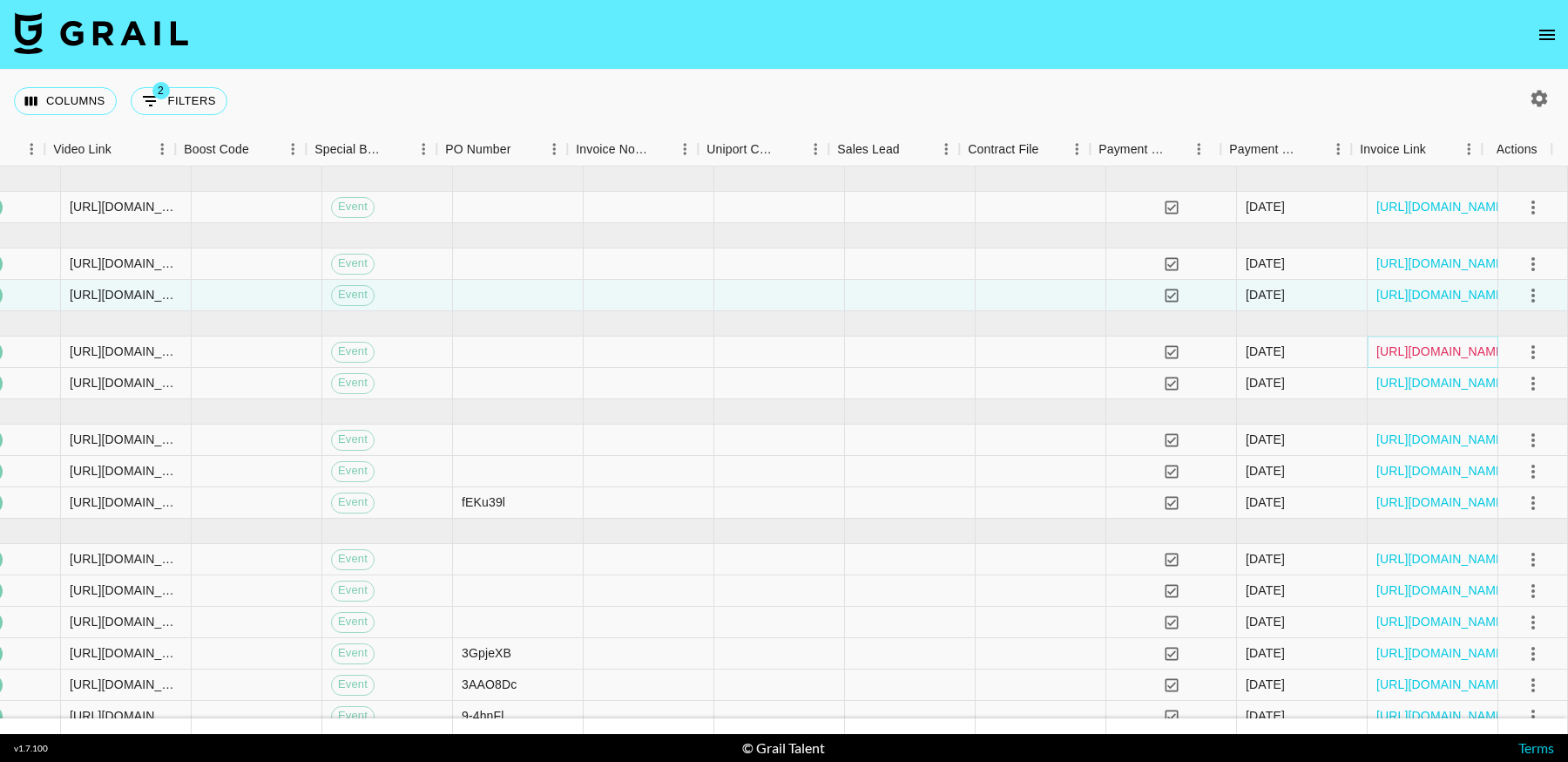
click at [1457, 351] on link "https://in.xero.com/vTk5afSZ3upM1TYW53xg1O9HkGQA00Ywd3ICdOti" at bounding box center [1442, 351] width 132 height 17
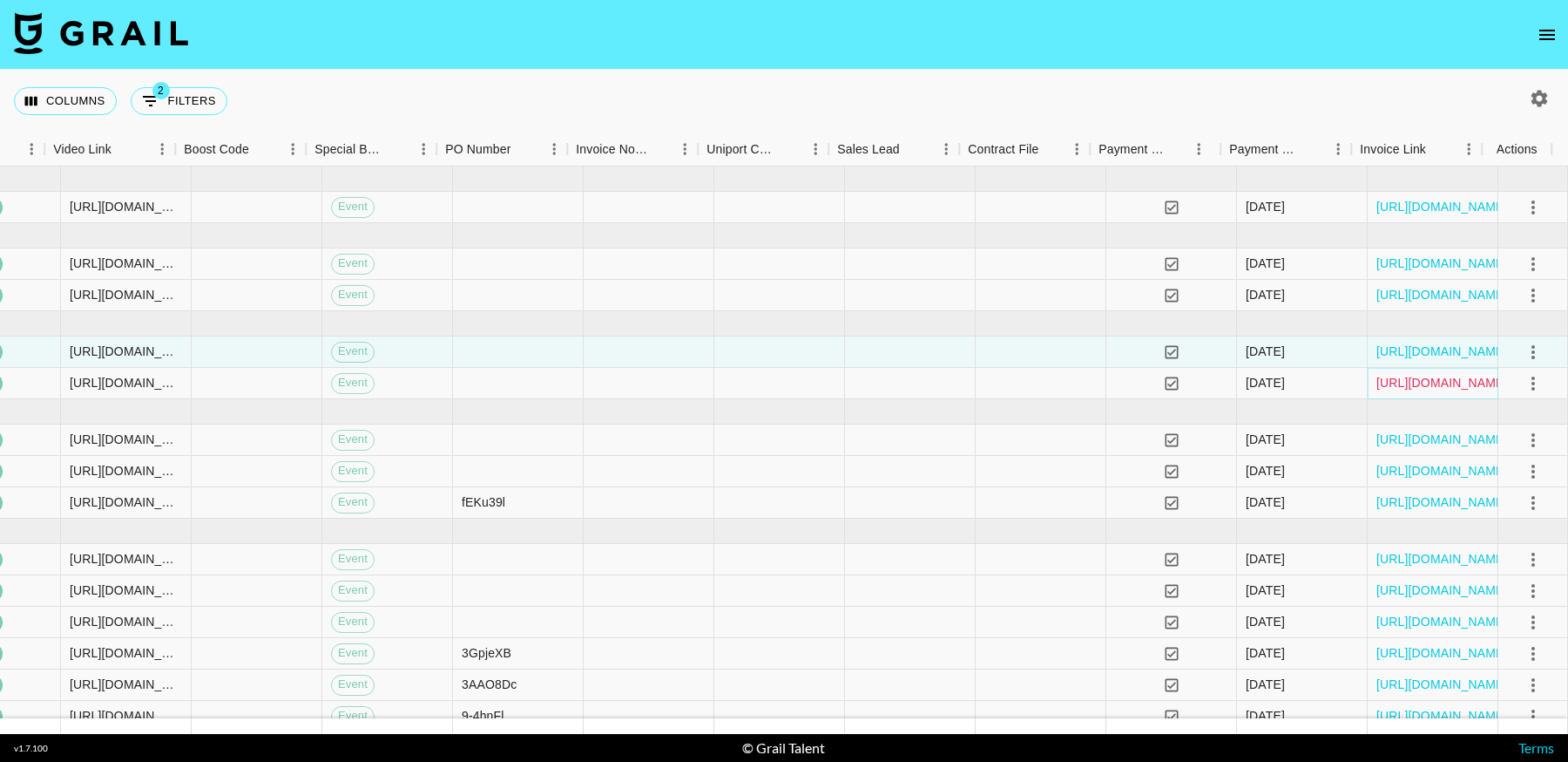
click at [1461, 383] on link "https://in.xero.com/XNbklULwStOnAWvArNFirN0l8PWgp67TzbzUCz8U" at bounding box center [1442, 382] width 132 height 17
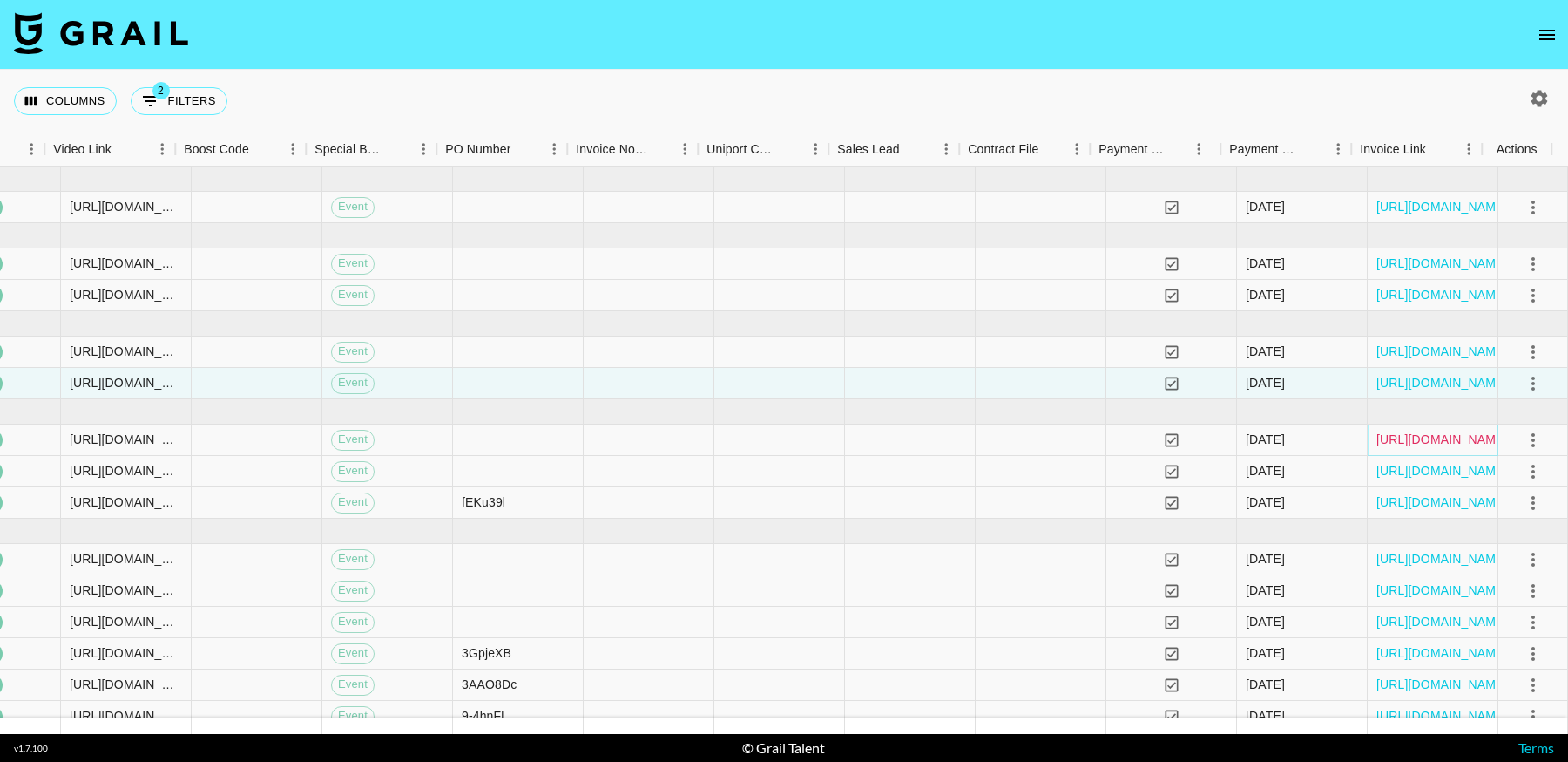
click at [1433, 442] on link "https://in.xero.com/YAPVMWZxfKWUweiOZdB7vjWmfhBgMQ1WdzdlSRwr" at bounding box center [1442, 439] width 132 height 17
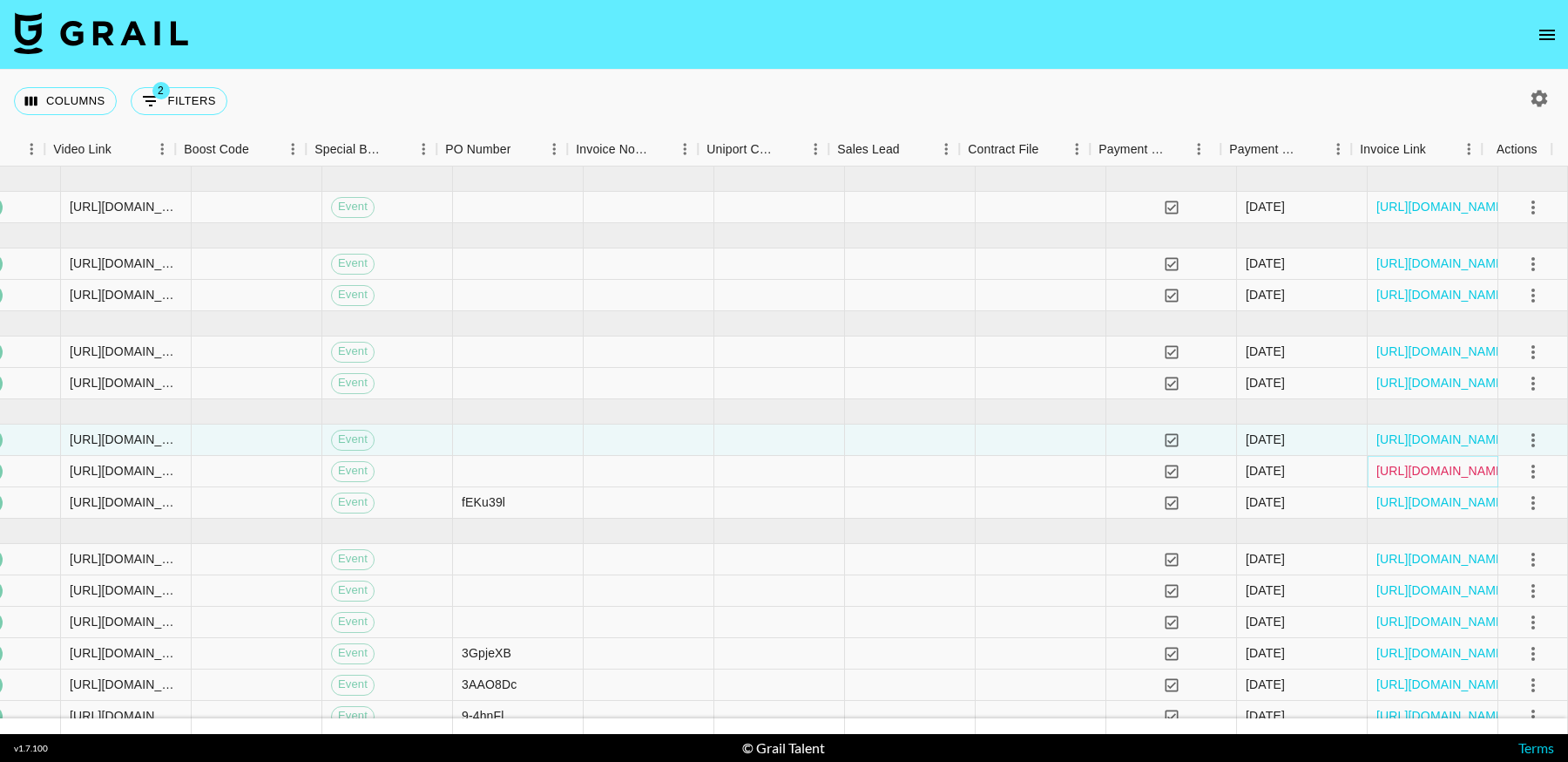
click at [1424, 472] on link "https://in.xero.com/6zjgelof0DmYI3qhU2xDPNutxDpXdKsCLgi53jIw" at bounding box center [1442, 470] width 132 height 17
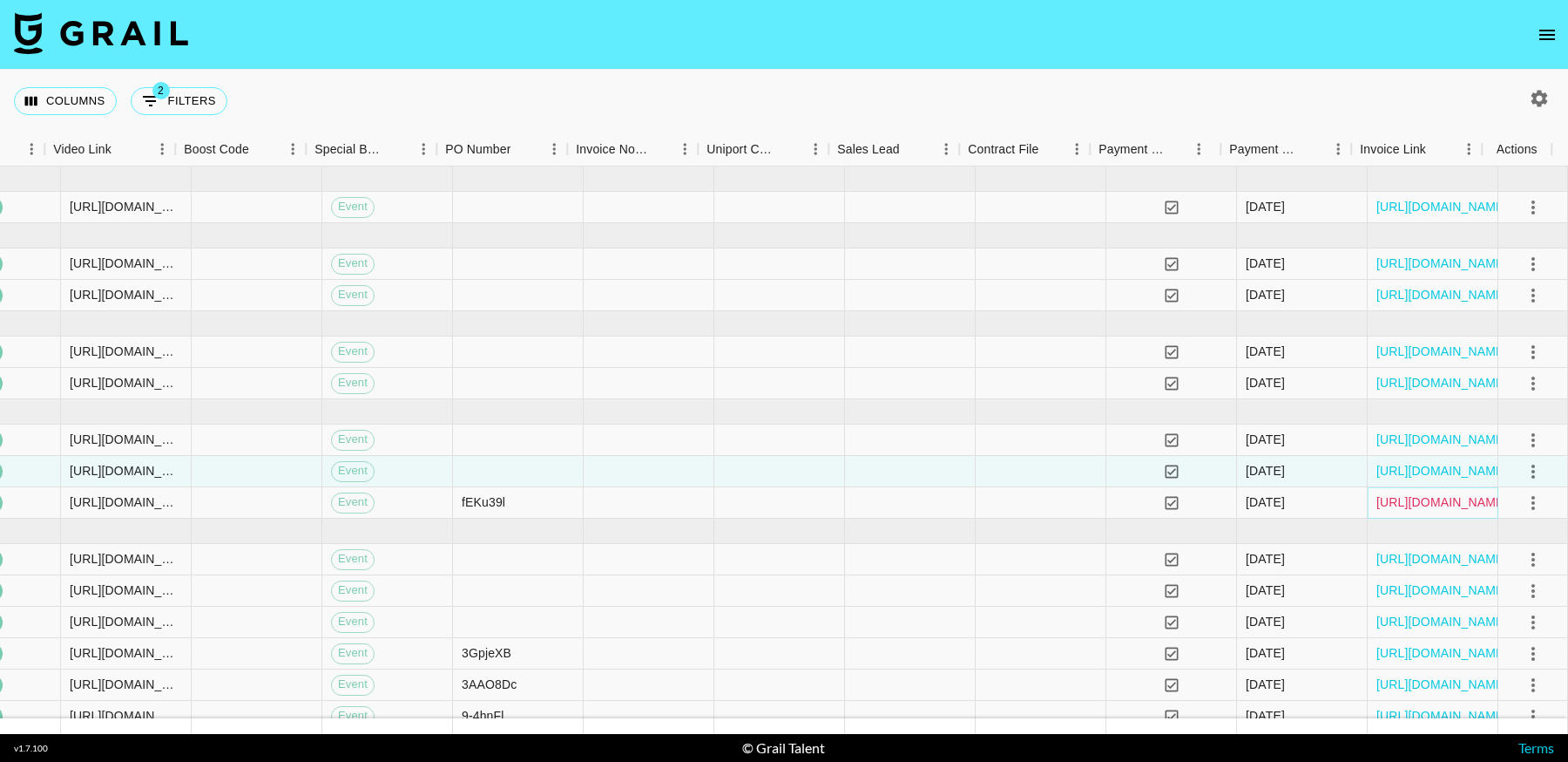
click at [1401, 497] on link "https://in.xero.com/RADMRmN6GrcFc0HHvgzU1NgJfffcF48794P4ZPLG" at bounding box center [1442, 501] width 132 height 17
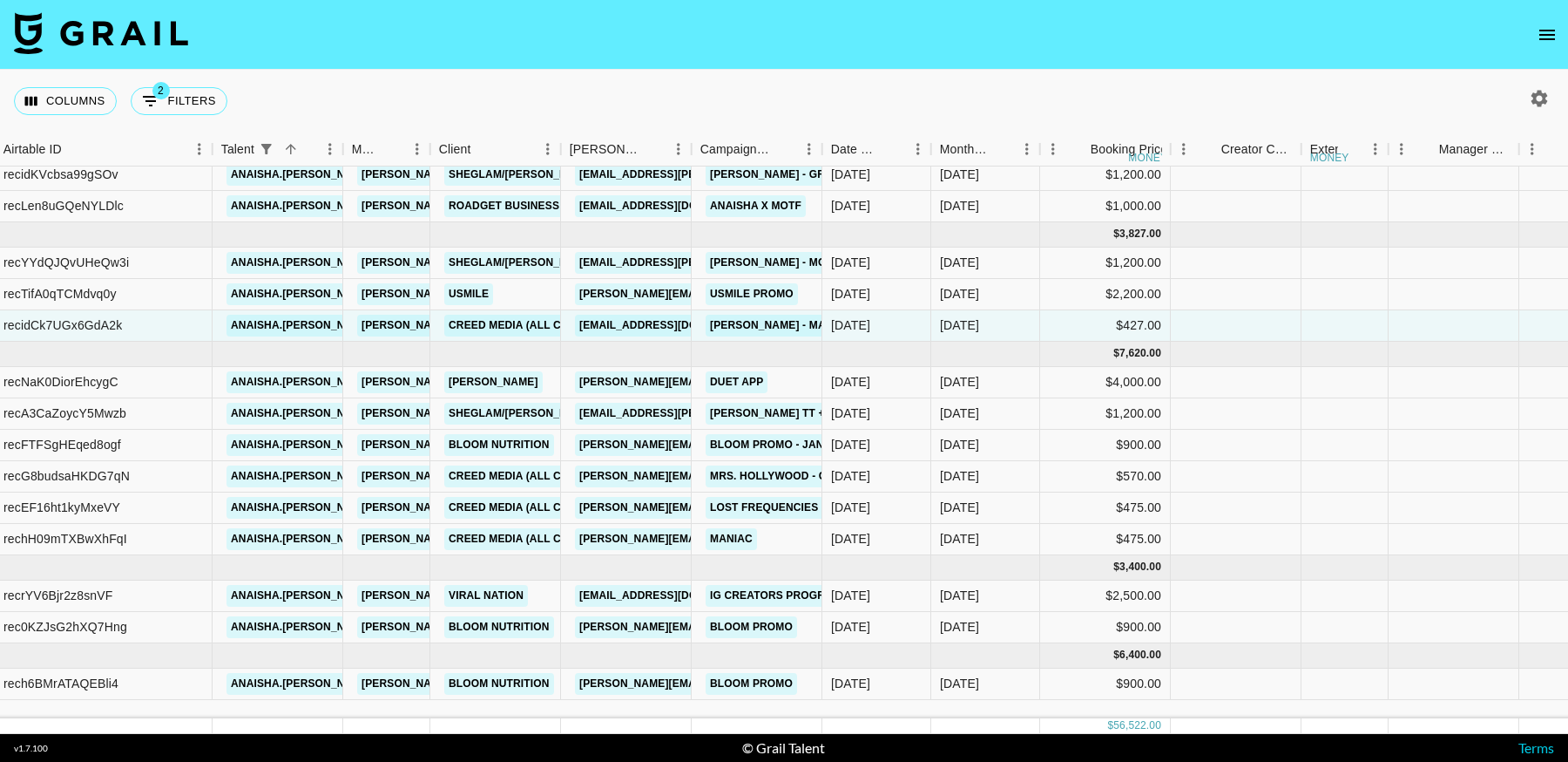
scroll to position [3, 149]
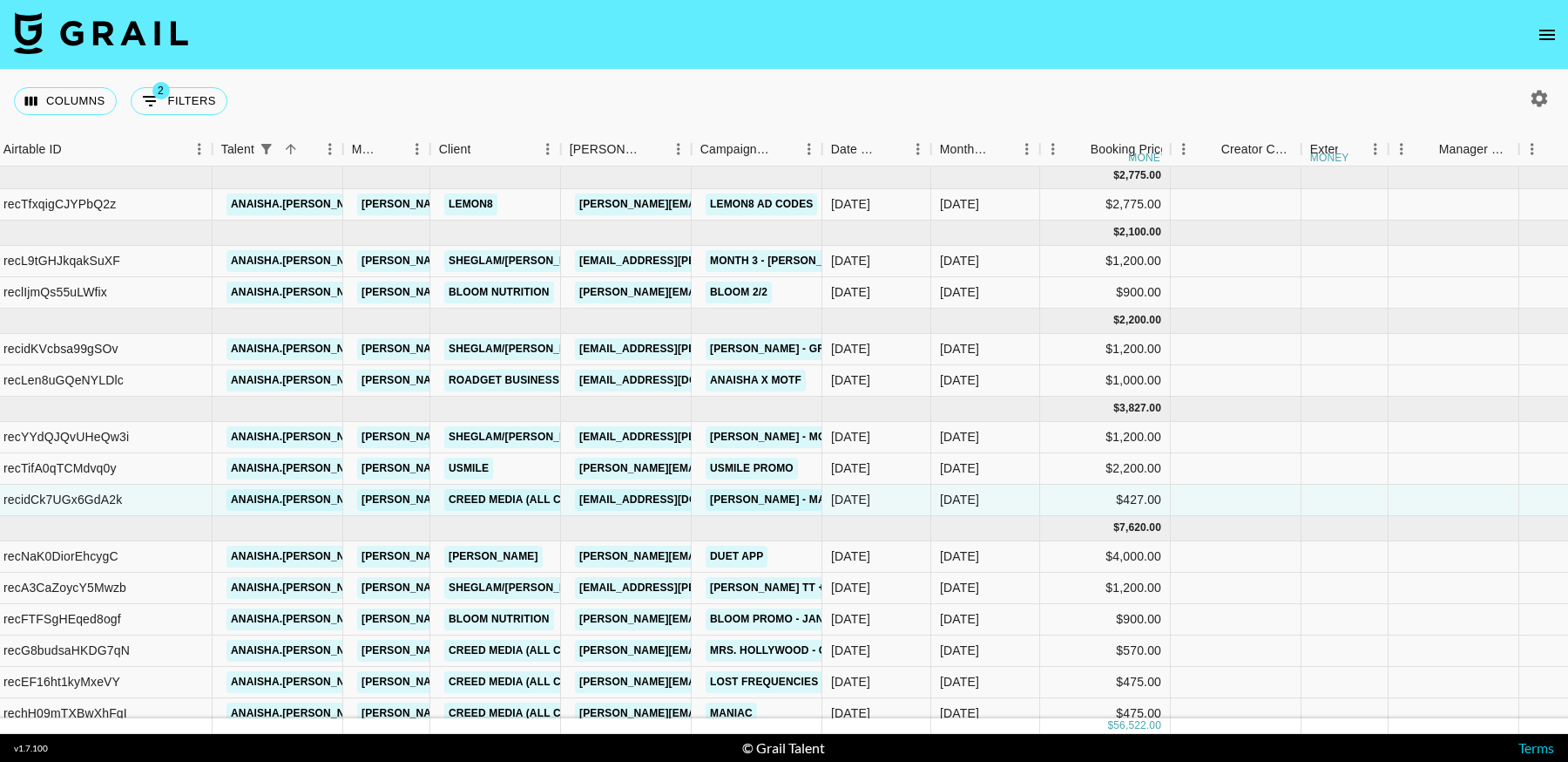
click at [683, 152] on div "Booker" at bounding box center [692, 149] width 21 height 34
click at [682, 151] on div "Booker" at bounding box center [692, 149] width 21 height 34
click at [675, 150] on icon "Menu" at bounding box center [678, 148] width 17 height 17
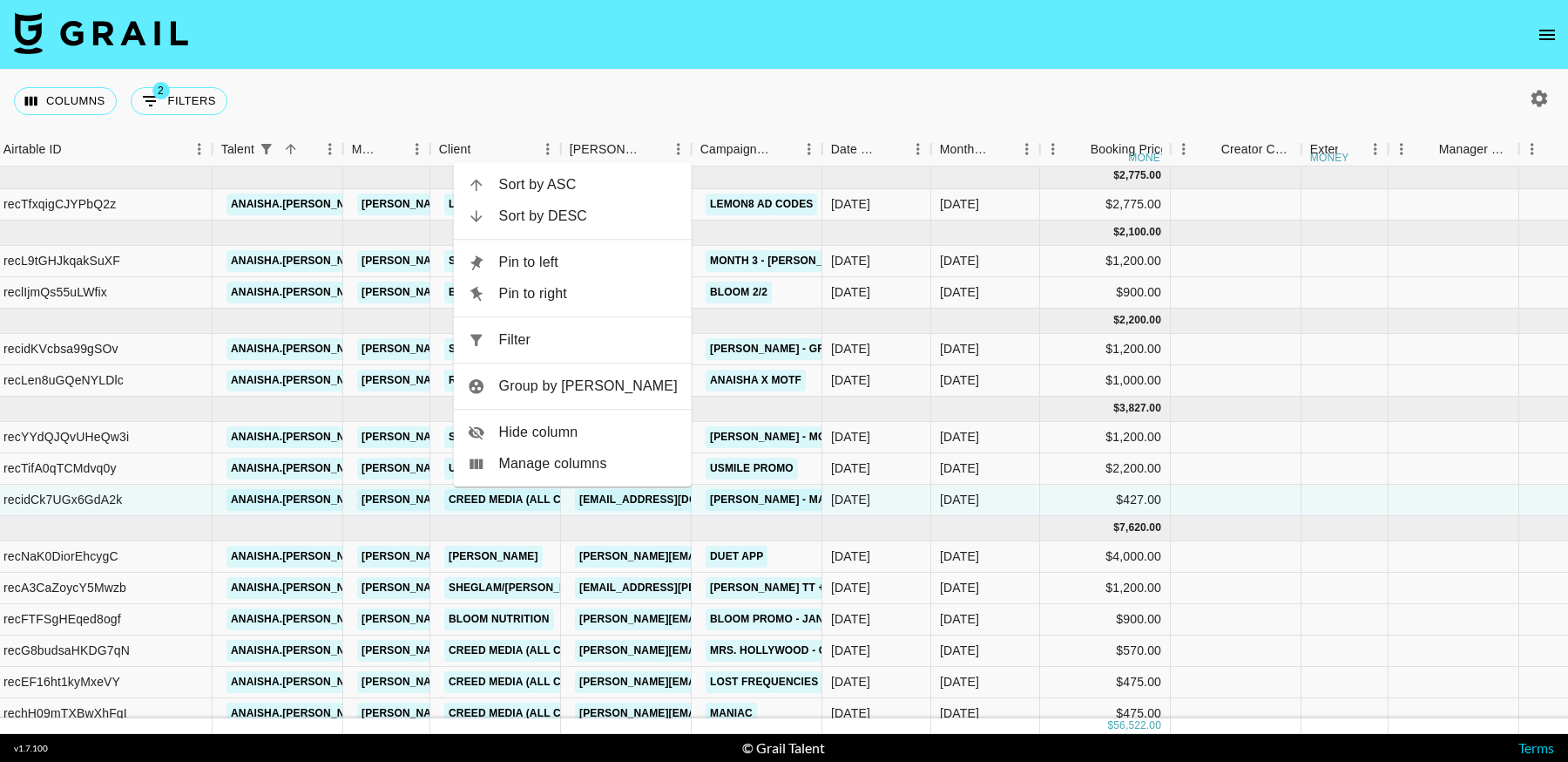
click at [612, 343] on span "Filter" at bounding box center [588, 339] width 179 height 21
select select "talentName"
select select "status"
select select "not"
select select "cancelled"
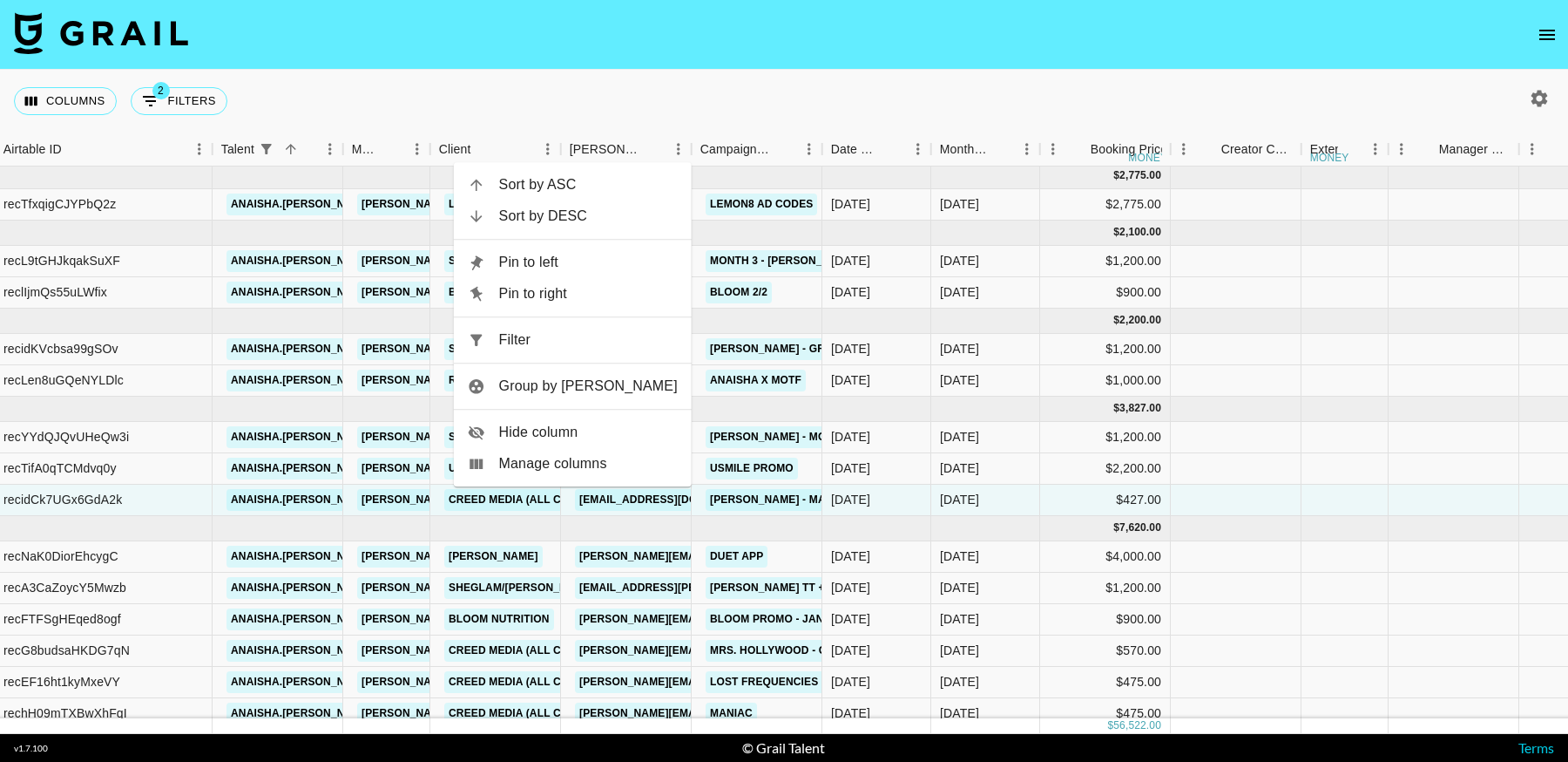
select select "bookerId"
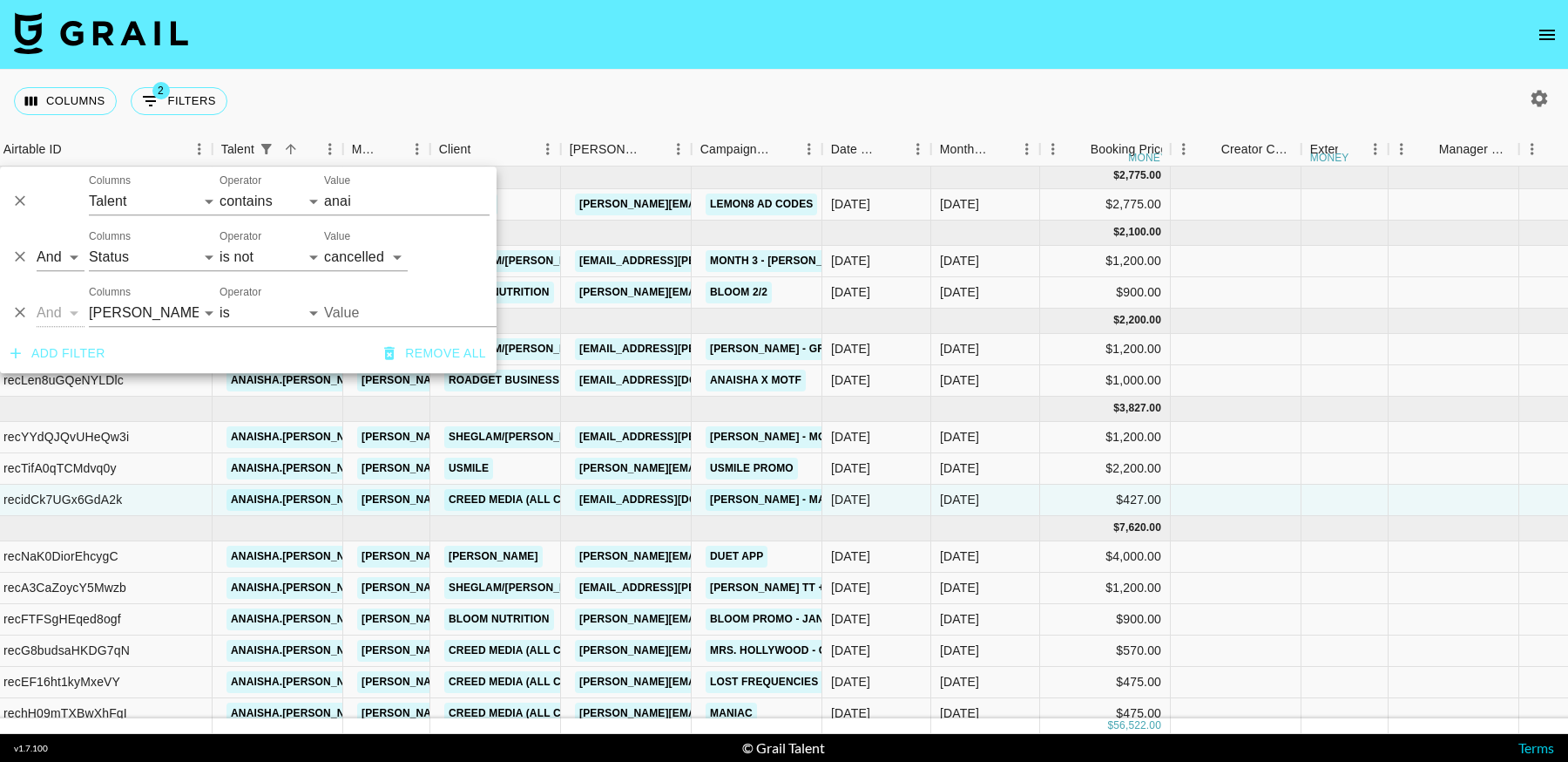
click at [389, 308] on input "Value" at bounding box center [441, 312] width 235 height 27
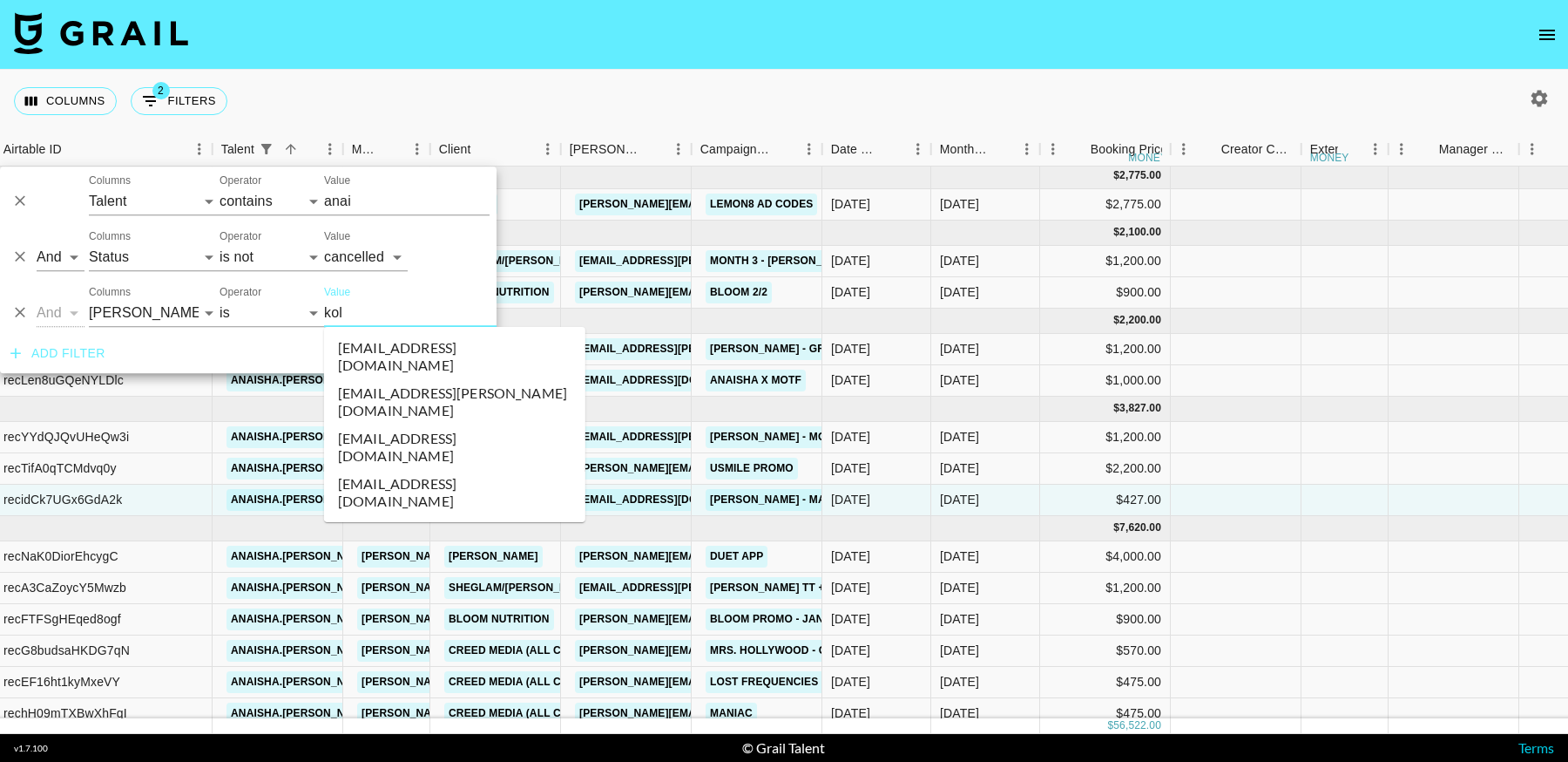
click at [395, 382] on li "kolcare06@shein.com" at bounding box center [454, 401] width 261 height 45
type input "kolcare06@shein.com"
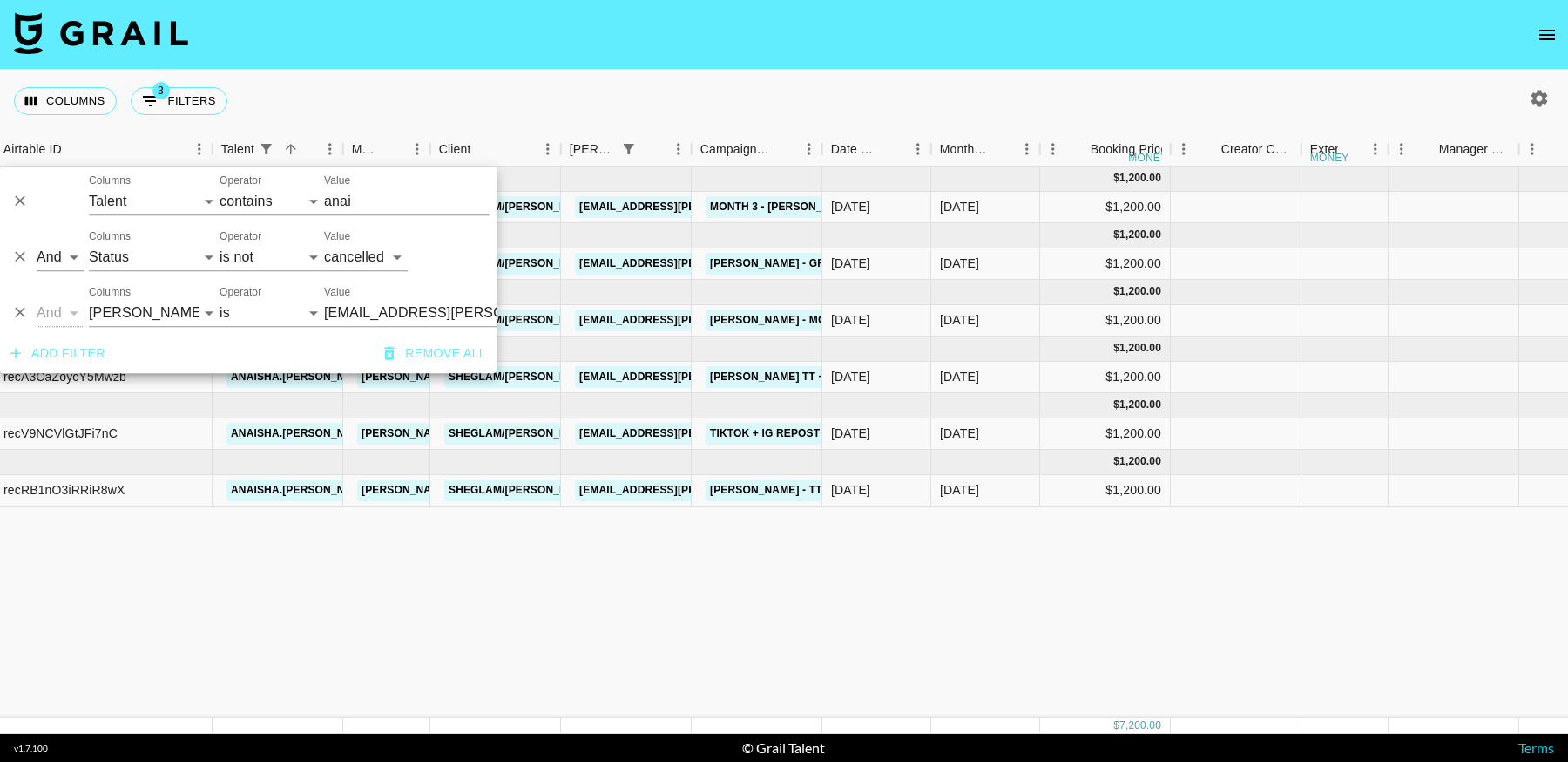
scroll to position [0, 149]
click at [1035, 668] on div "Oct '24 ( 1 ) $ 1,200.00 $ 117.15 recL9tGHJkqakSuXF anaisha.torres hugo@grail-t…" at bounding box center [1569, 442] width 3436 height 552
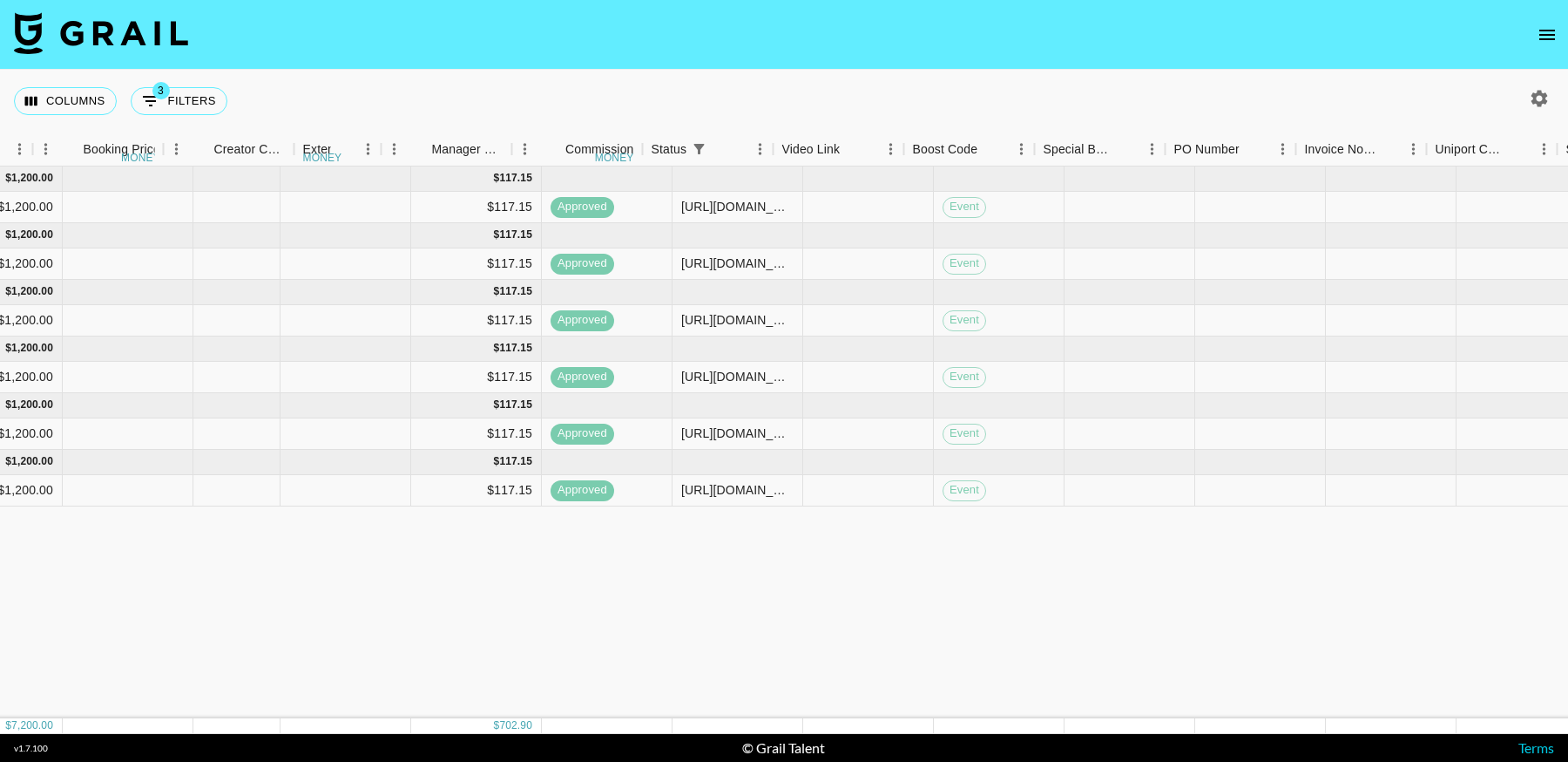
scroll to position [0, 1868]
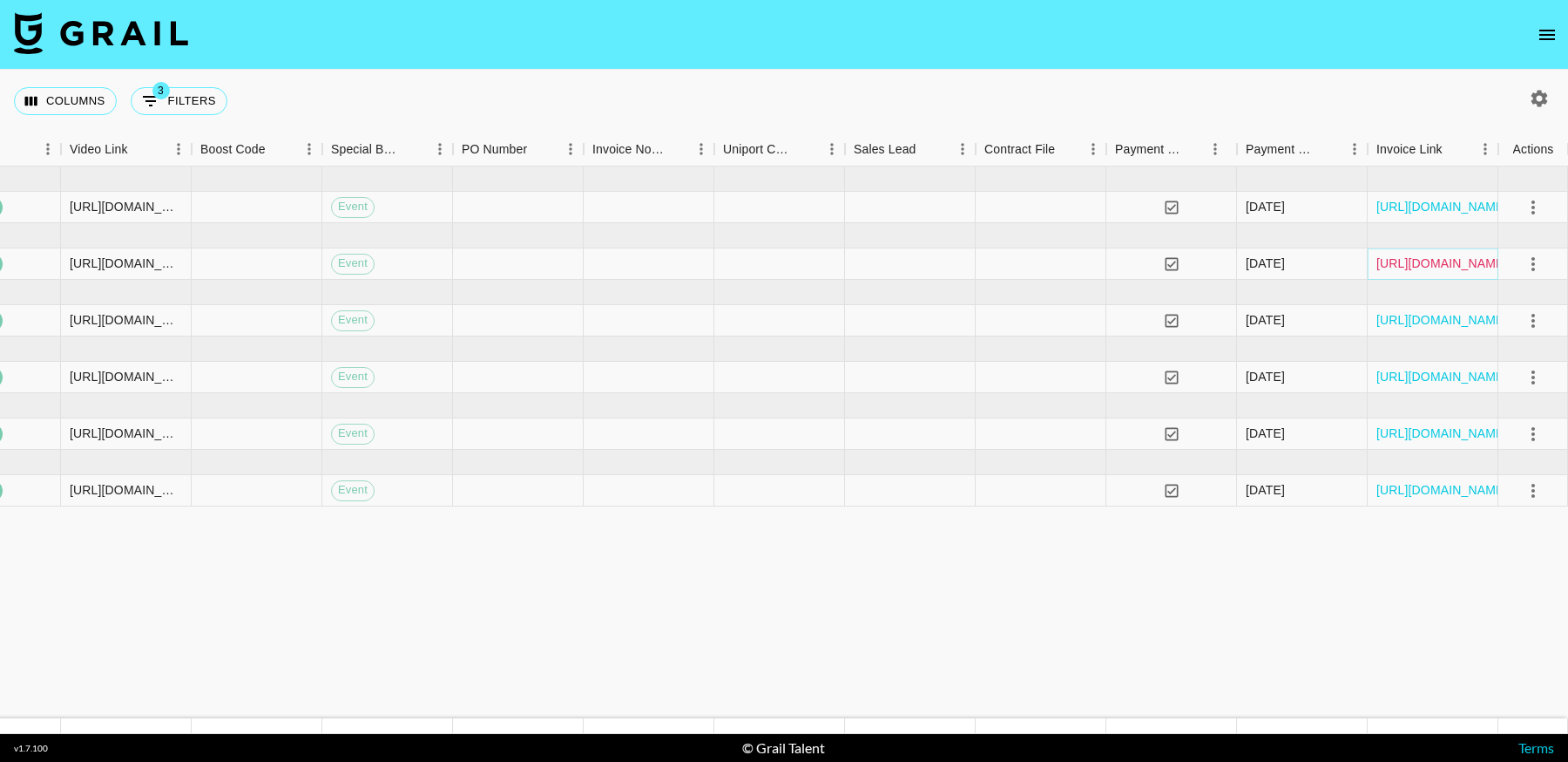
click at [1416, 254] on link "https://in.xero.com/vTk5afSZ3upM1TYW53xg1O9HkGQA00Ywd3ICdOti" at bounding box center [1442, 262] width 132 height 17
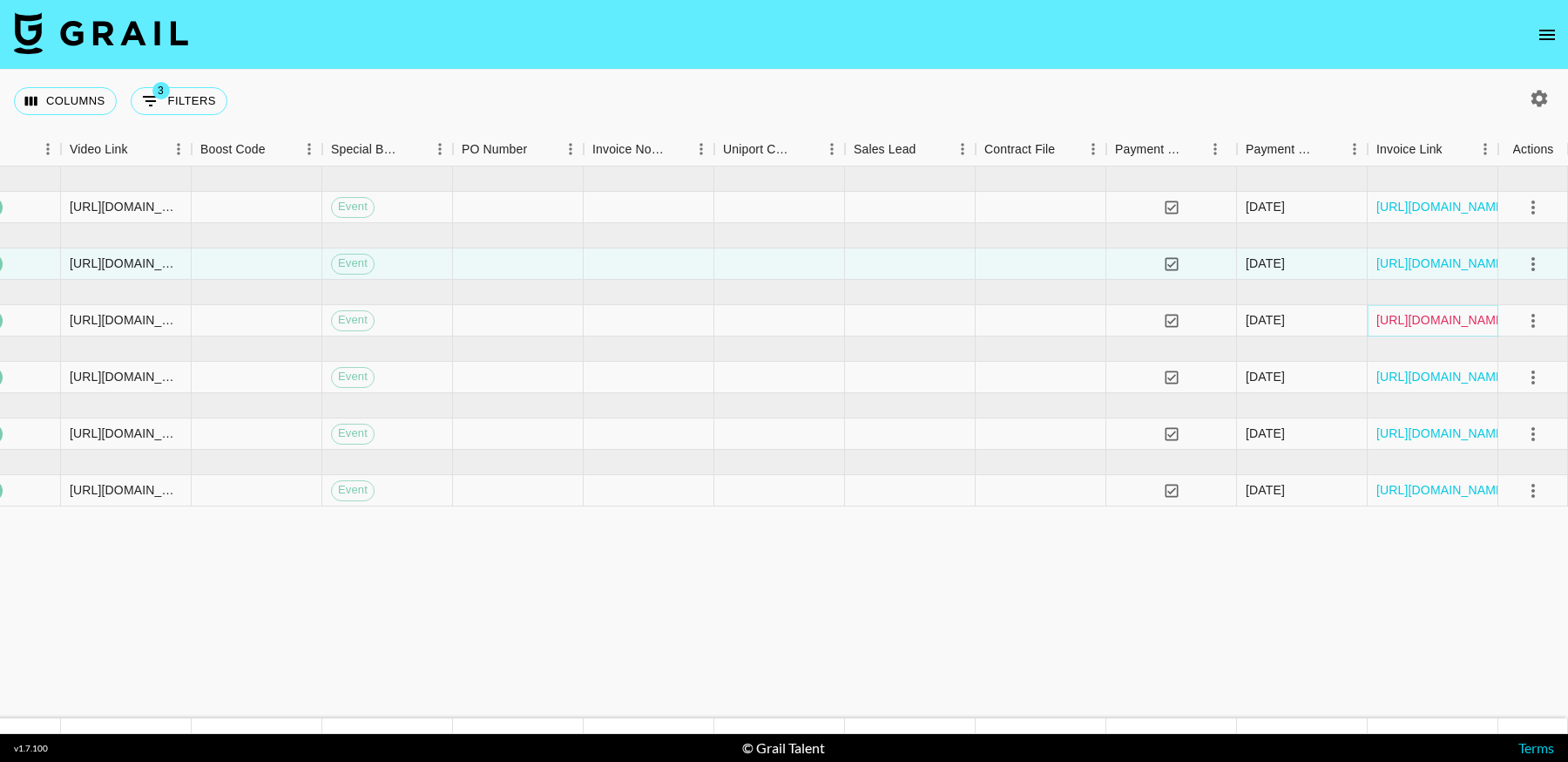
click at [1434, 318] on link "https://in.xero.com/YAPVMWZxfKWUweiOZdB7vjWmfhBgMQ1WdzdlSRwr" at bounding box center [1442, 319] width 132 height 17
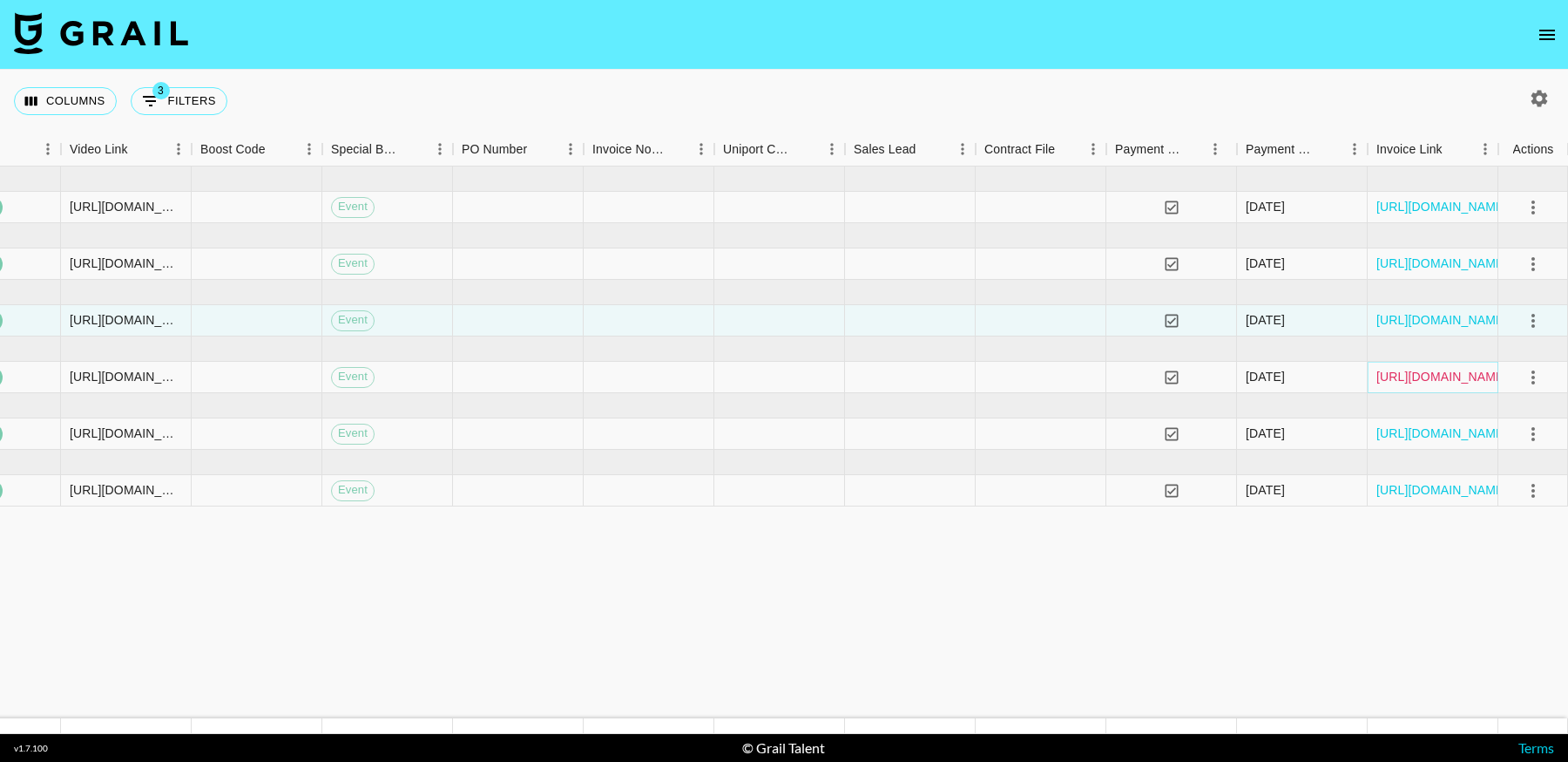
click at [1440, 377] on link "https://in.xero.com/R6EUd08ExgnADdApfBCUBC0voL4PsyU0u72TgxOM" at bounding box center [1442, 376] width 132 height 17
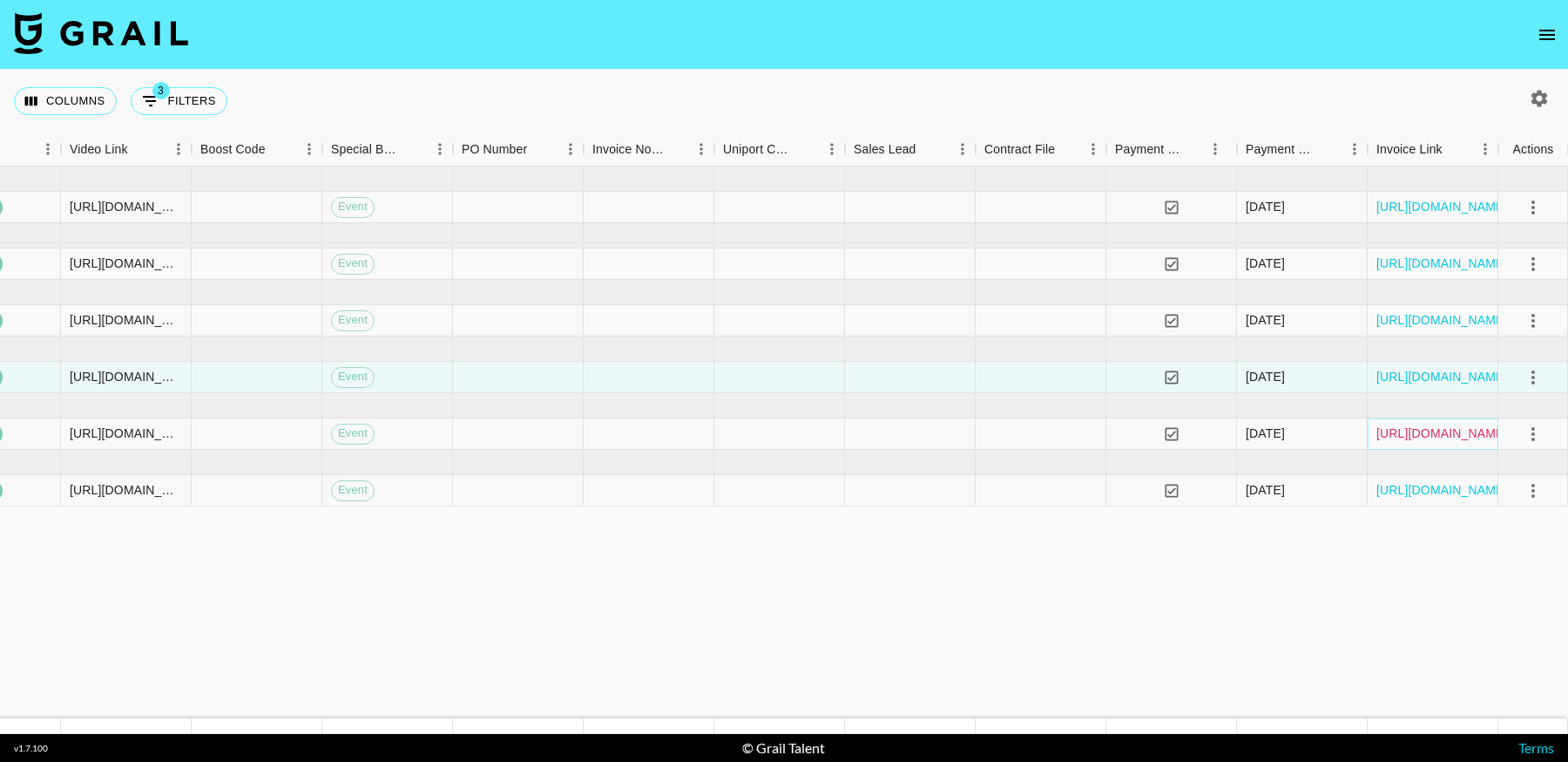
drag, startPoint x: 1427, startPoint y: 429, endPoint x: 1400, endPoint y: 417, distance: 29.5
click at [1427, 429] on link "https://in.xero.com/qZgv7cvPDvO9Lqwa7JiOy3hJVg1fYu4ntLqyMROG" at bounding box center [1442, 432] width 132 height 17
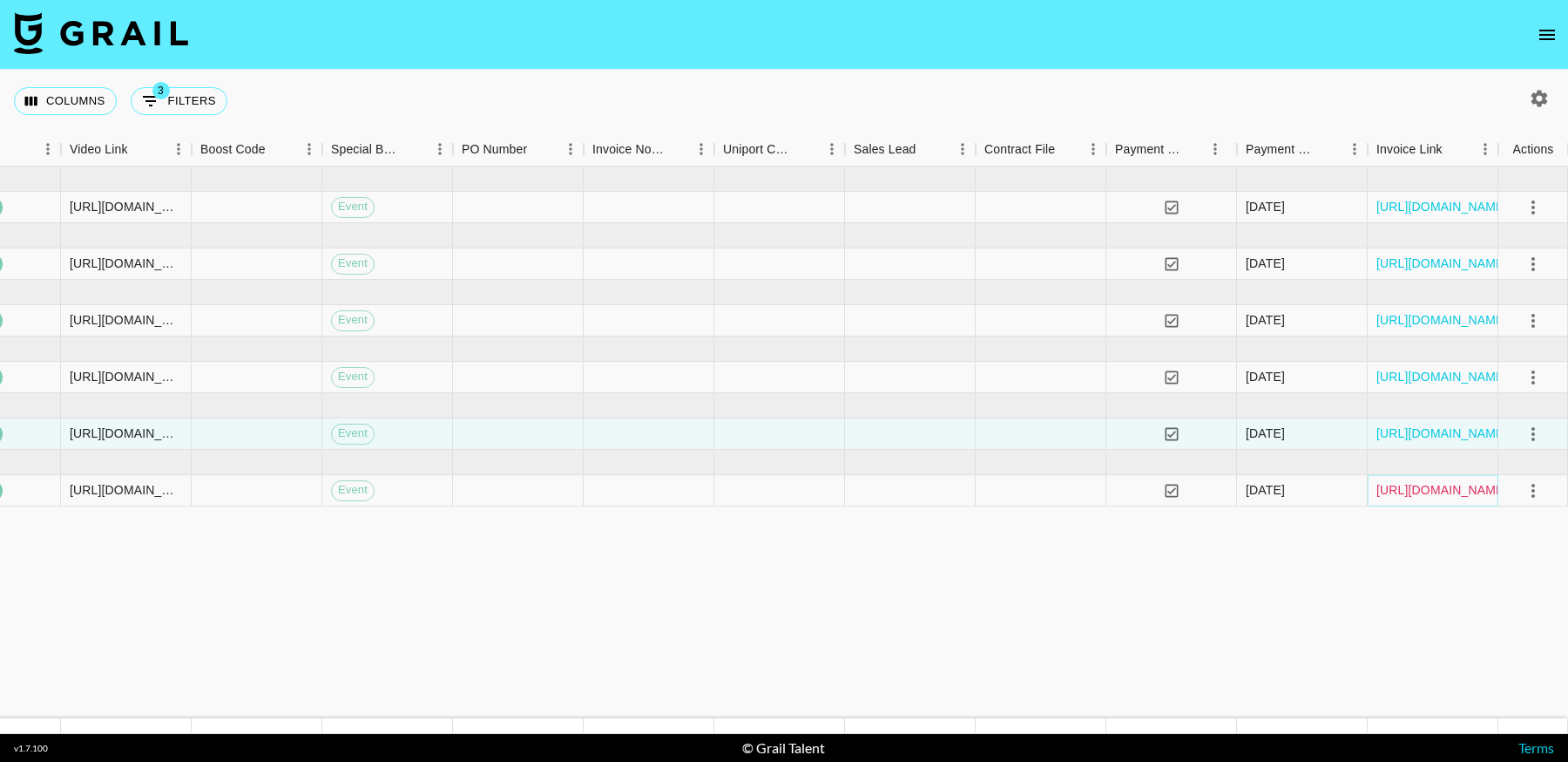
click at [1451, 489] on link "https://in.xero.com/N96GXqoNqwu1efOpHku1SiXwj8cSTg491FJor8Ki" at bounding box center [1442, 489] width 132 height 17
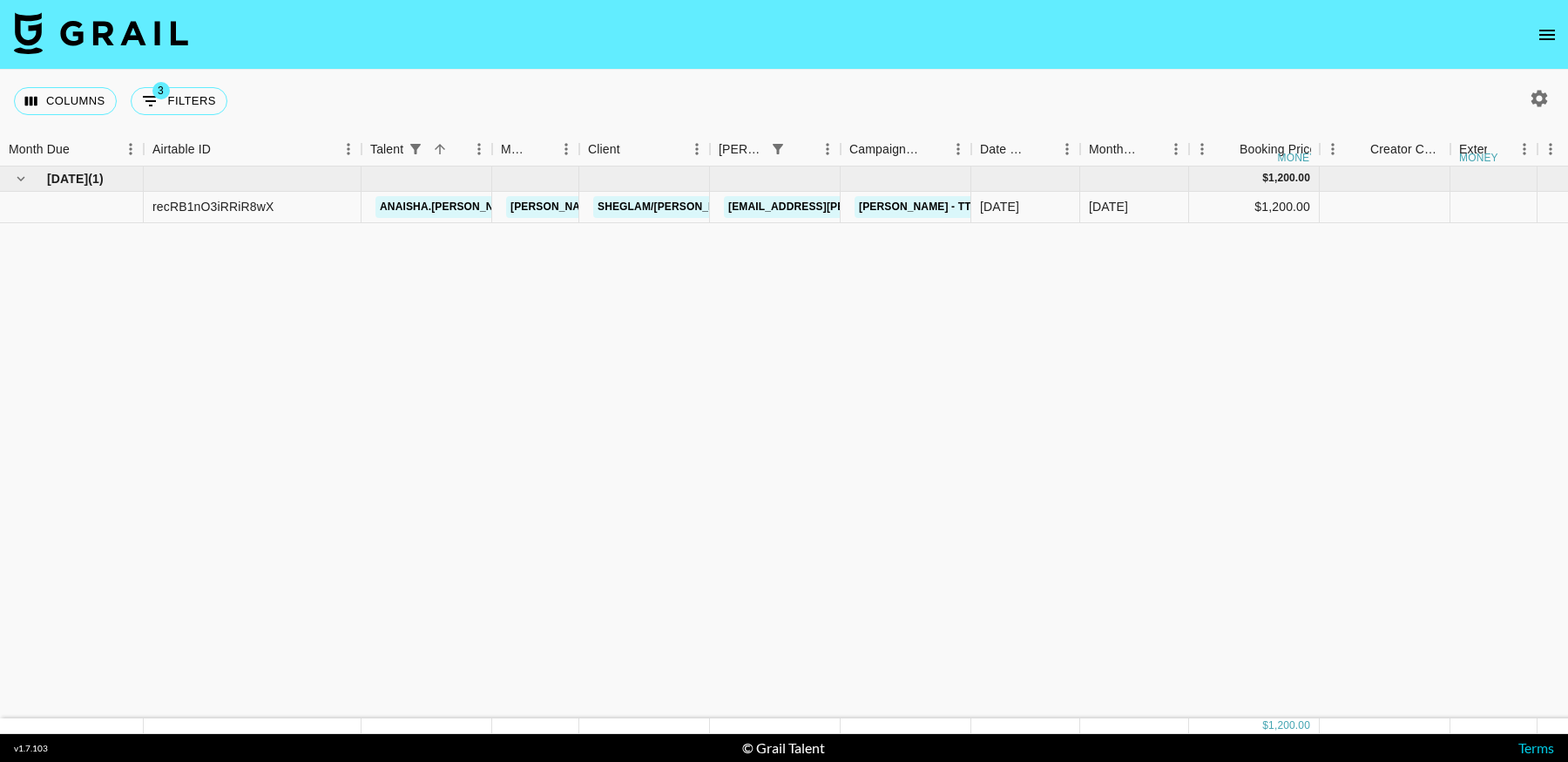
click at [1534, 95] on icon "button" at bounding box center [1539, 98] width 17 height 17
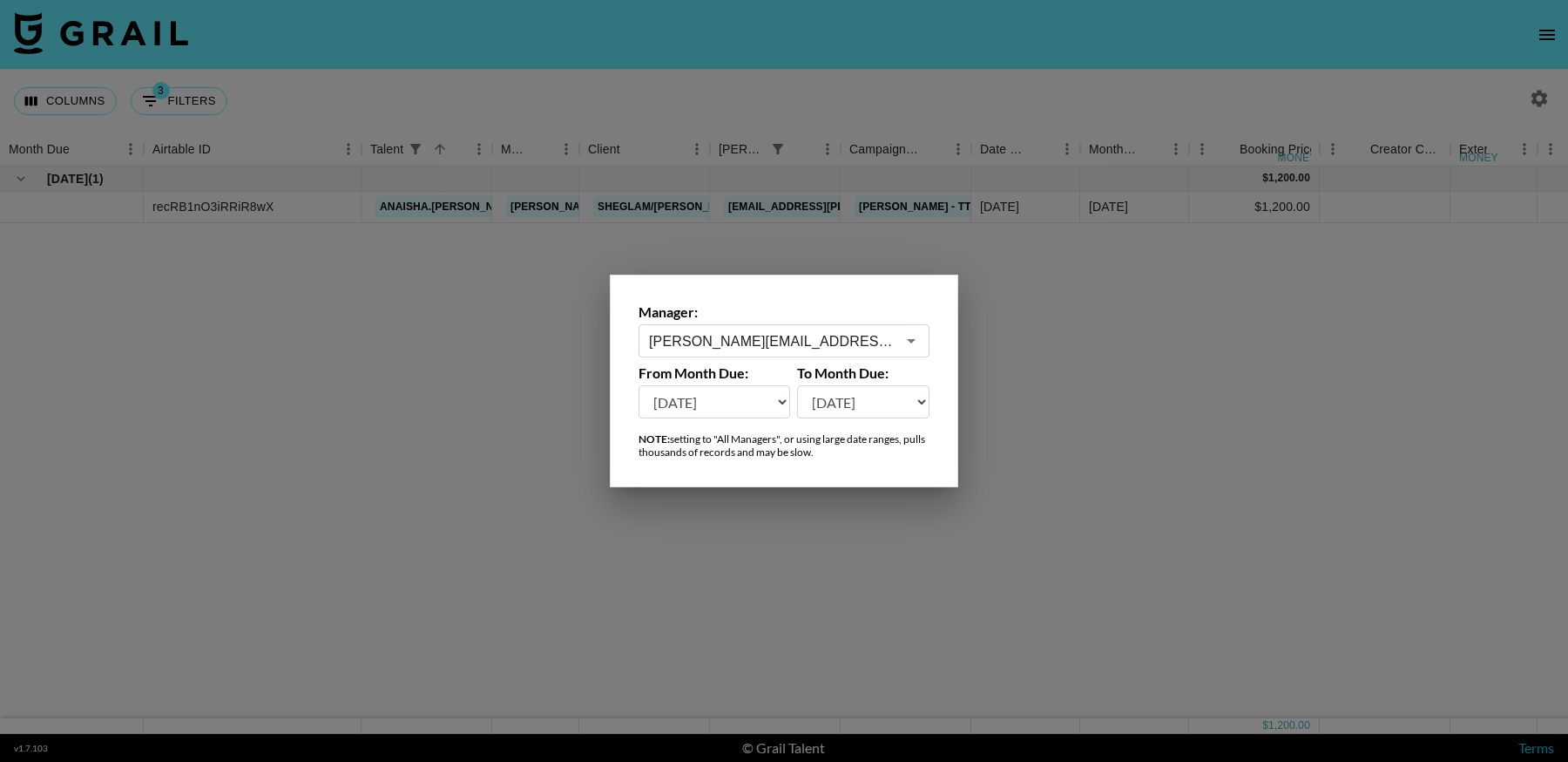
click at [743, 390] on select "[DATE] Aug '[DATE] Jun '[DATE] Apr '[DATE] Feb '[DATE] Dec '[DATE] Oct '[DATE] …" at bounding box center [715, 401] width 152 height 33
select select "[DATE]"
click at [639, 385] on select "[DATE] Aug '[DATE] Jun '[DATE] Apr '[DATE] Feb '[DATE] Dec '[DATE] Oct '[DATE] …" at bounding box center [715, 401] width 152 height 33
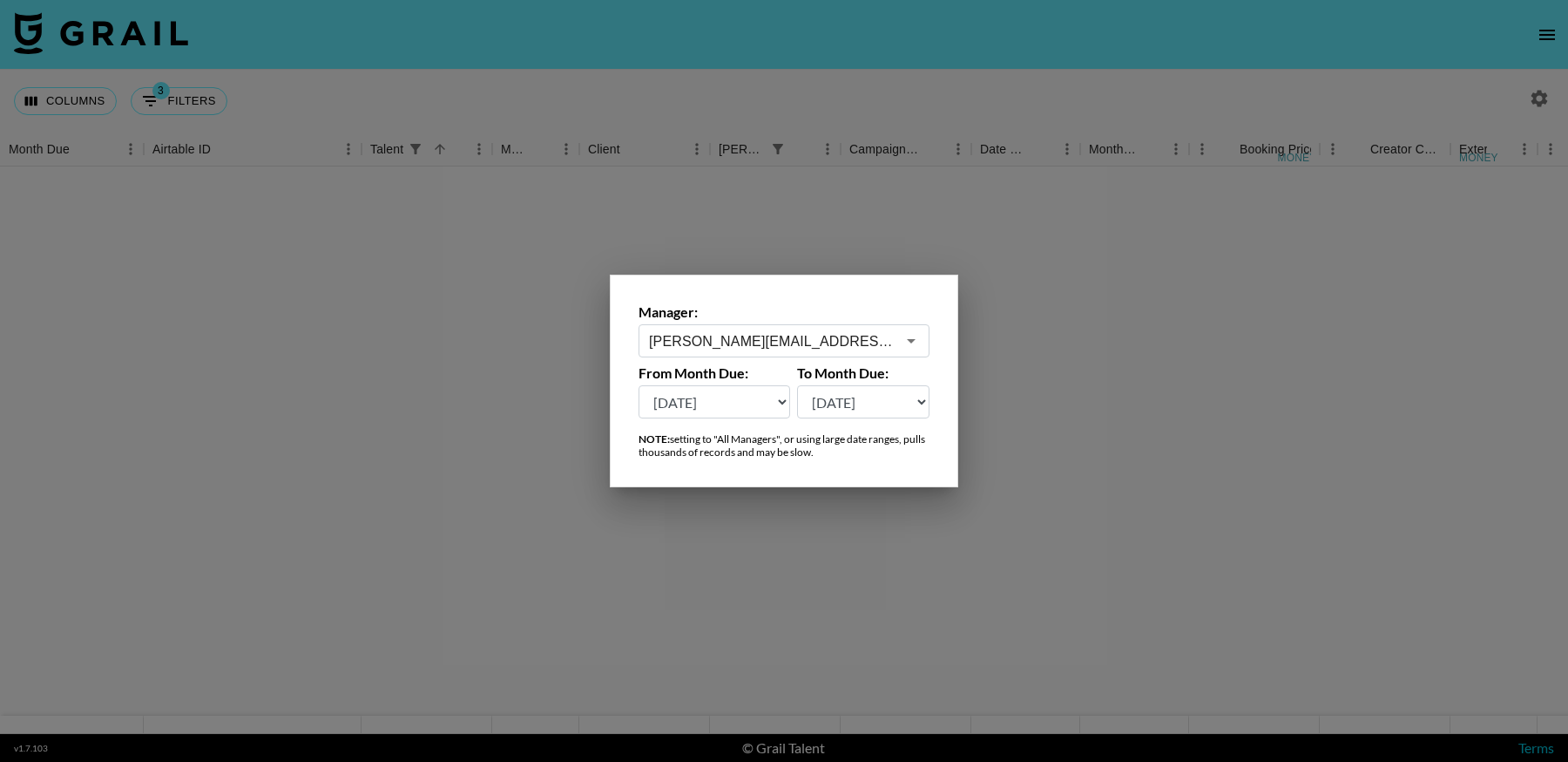
click at [1150, 397] on div at bounding box center [784, 381] width 1568 height 762
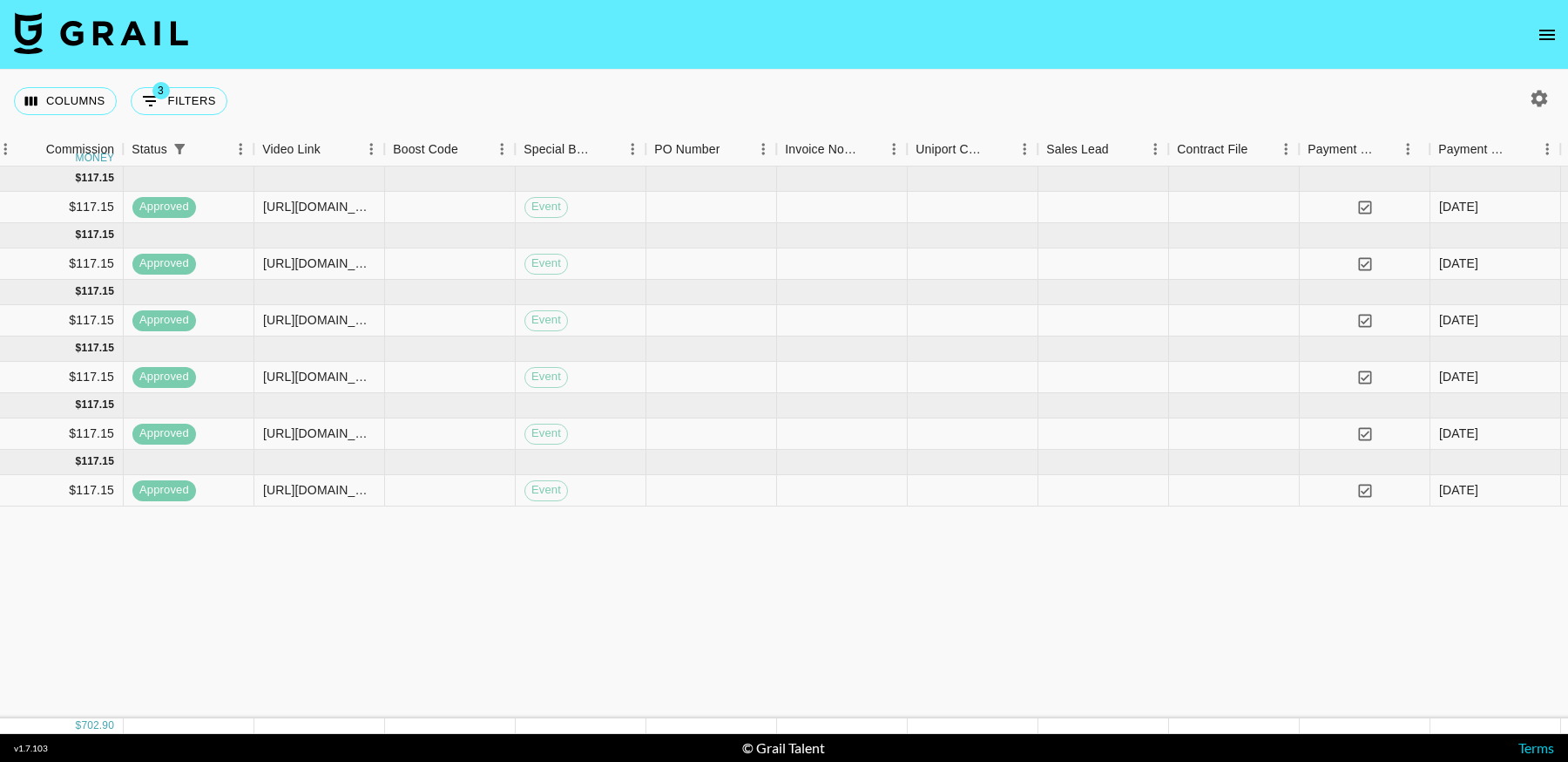
scroll to position [0, 1868]
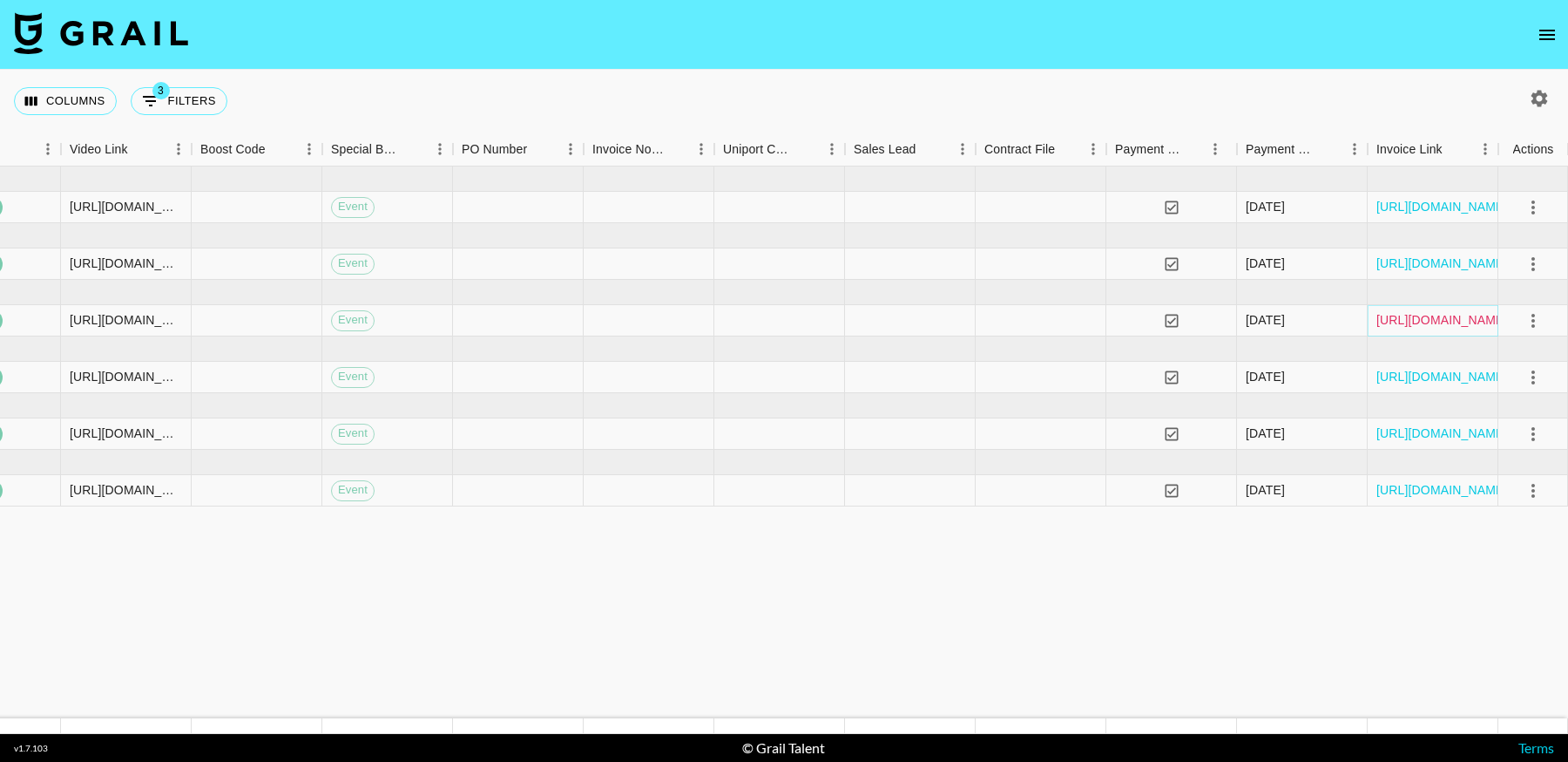
click at [1420, 313] on link "https://in.xero.com/YAPVMWZxfKWUweiOZdB7vjWmfhBgMQ1WdzdlSRwr" at bounding box center [1442, 319] width 132 height 17
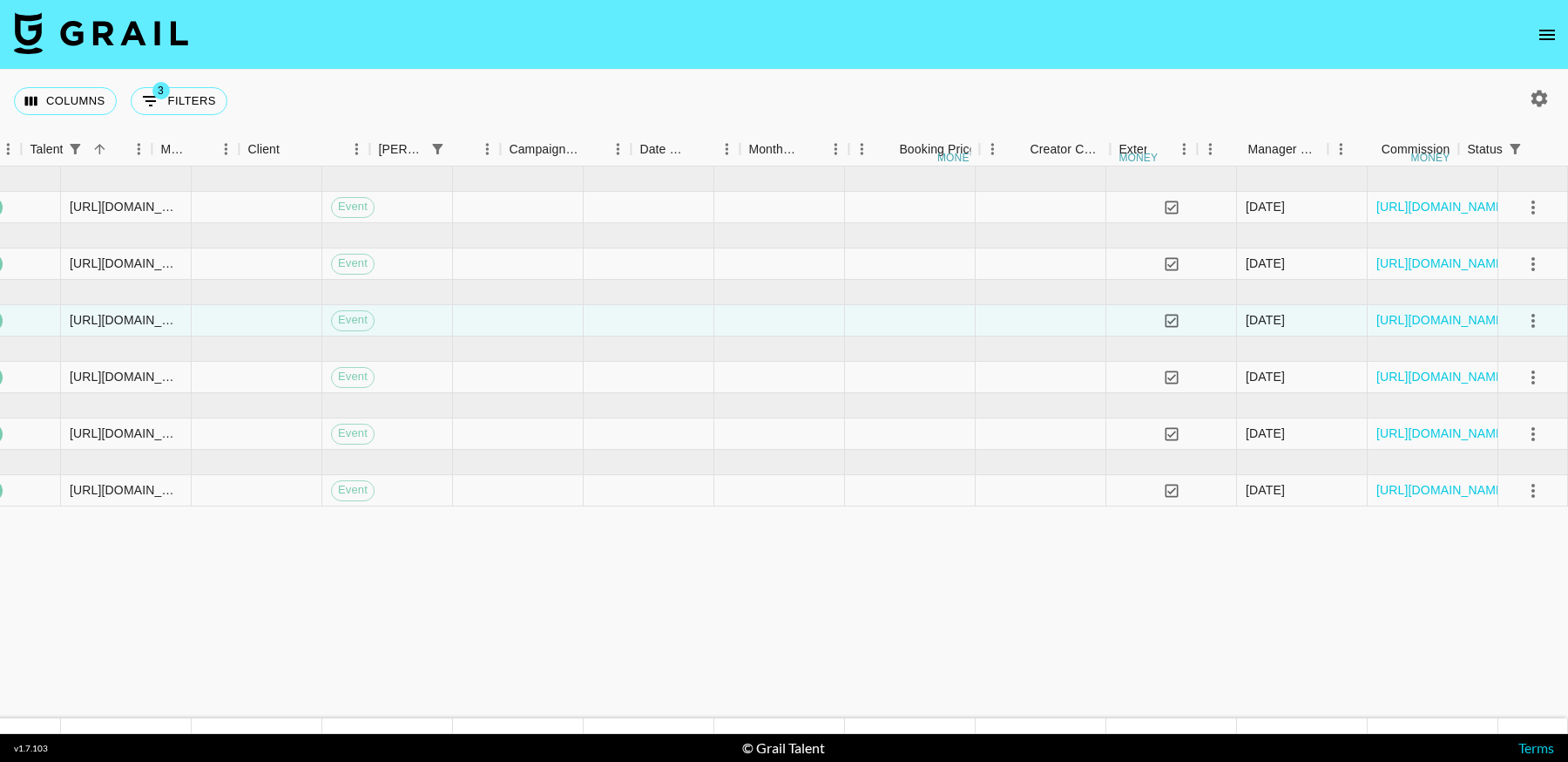
click at [176, 105] on button "3 Filters" at bounding box center [179, 101] width 97 height 28
select select "talentName"
select select "status"
select select "not"
select select "cancelled"
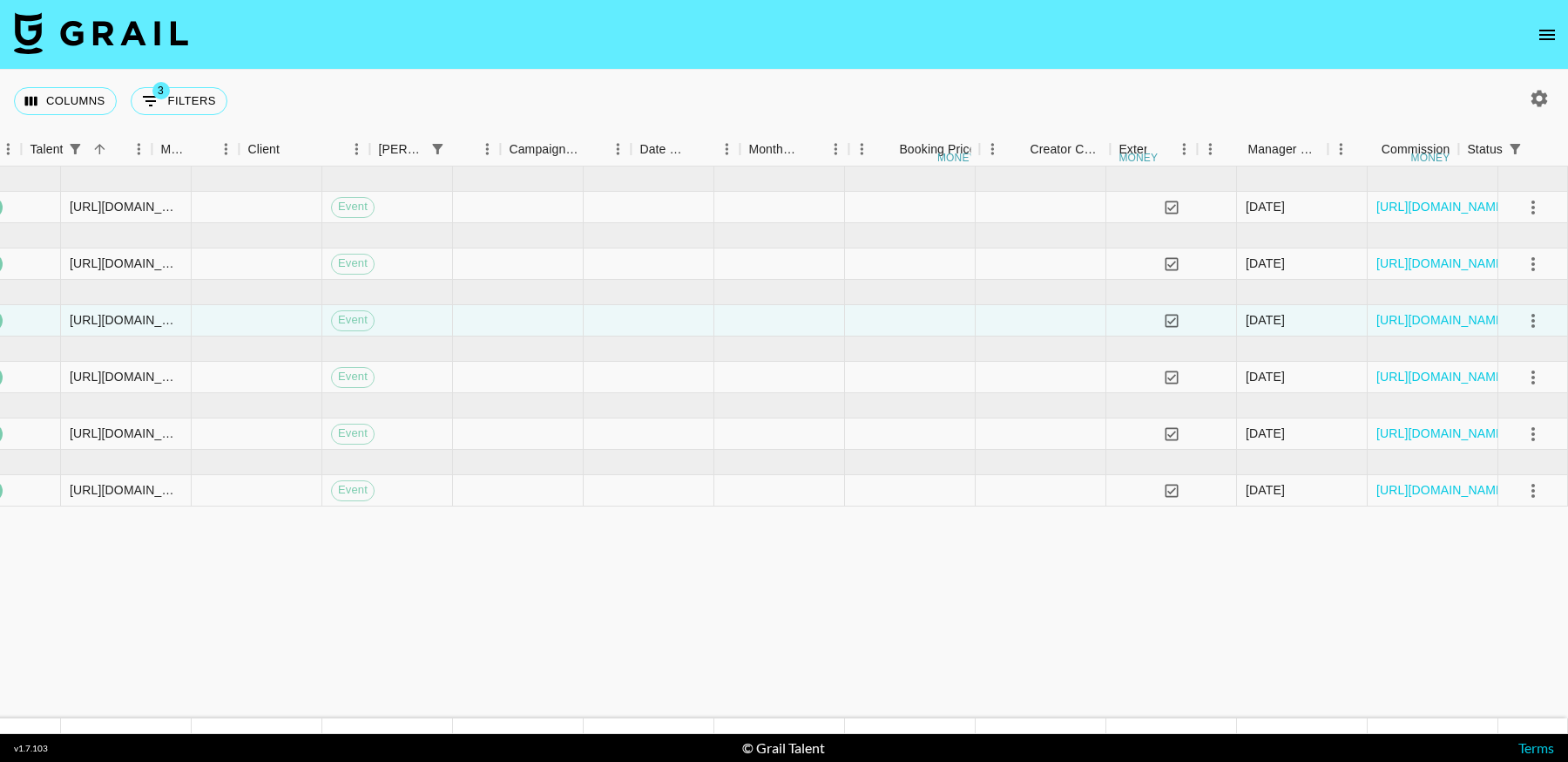
select select "bookerId"
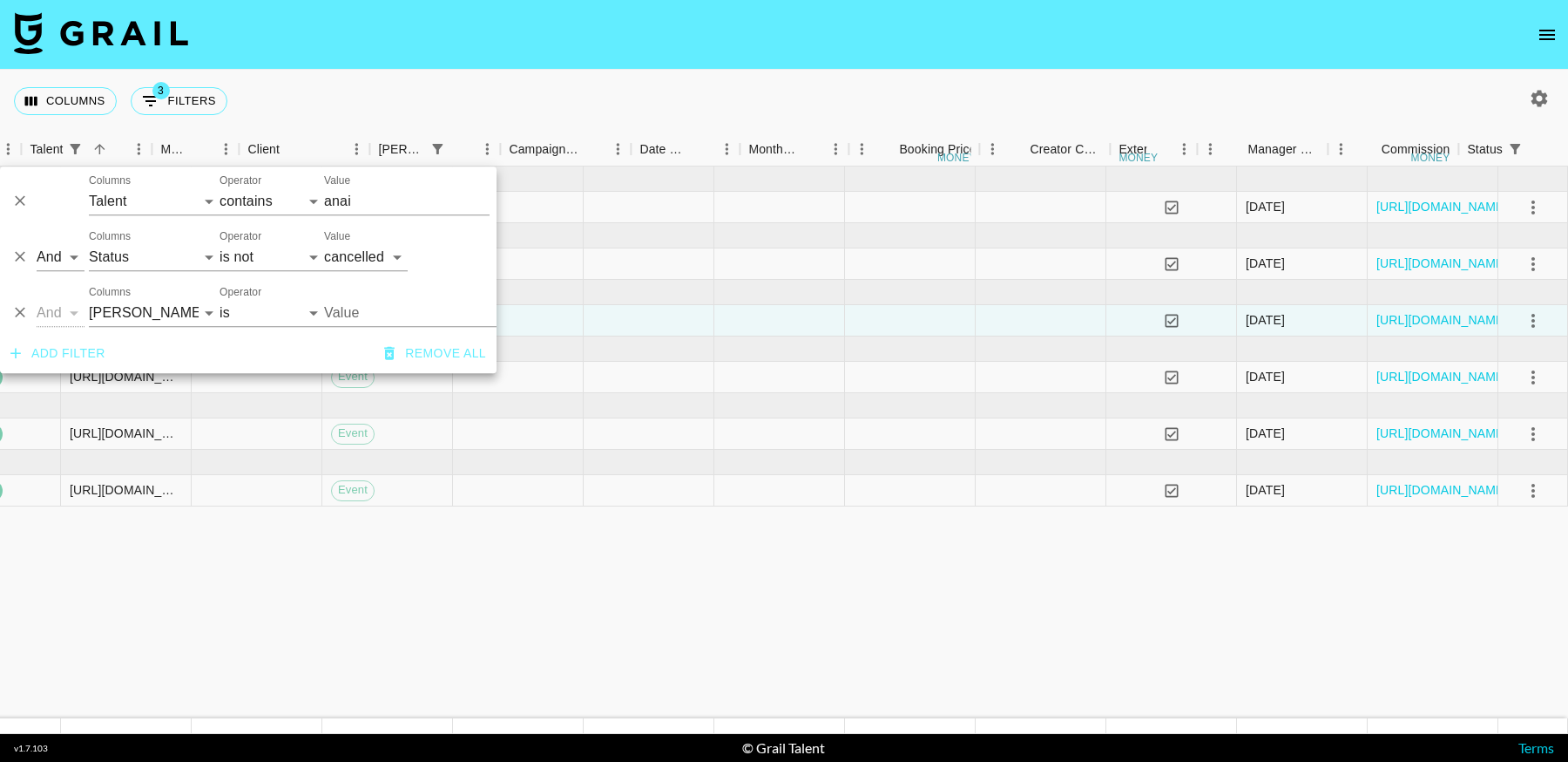
type input "kolcare06@shein.com"
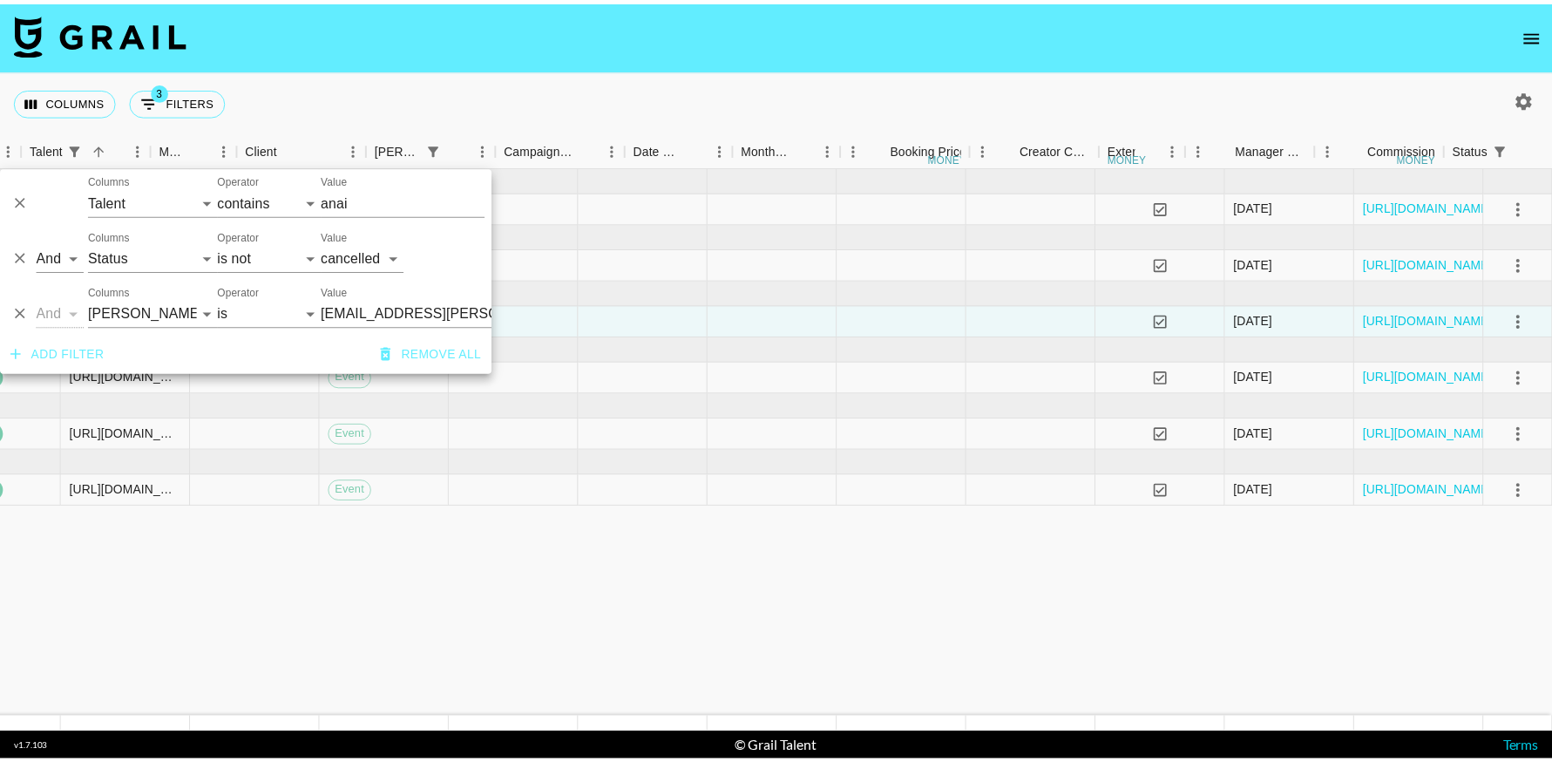
scroll to position [0, 340]
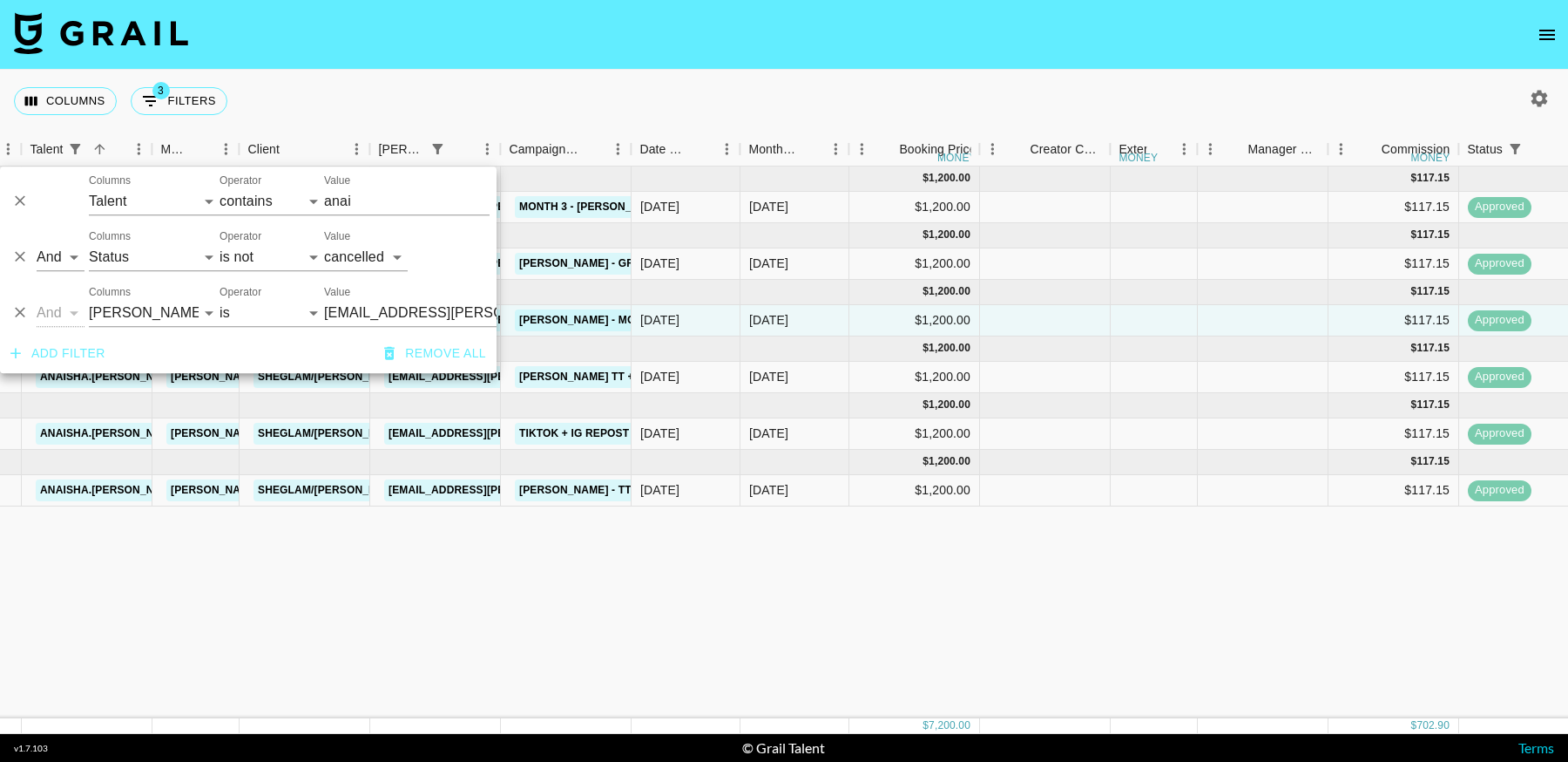
click at [672, 626] on div "Oct '24 ( 1 ) $ 1,200.00 $ 117.15 recL9tGHJkqakSuXF anaisha.torres hugo@grail-t…" at bounding box center [1378, 442] width 3436 height 552
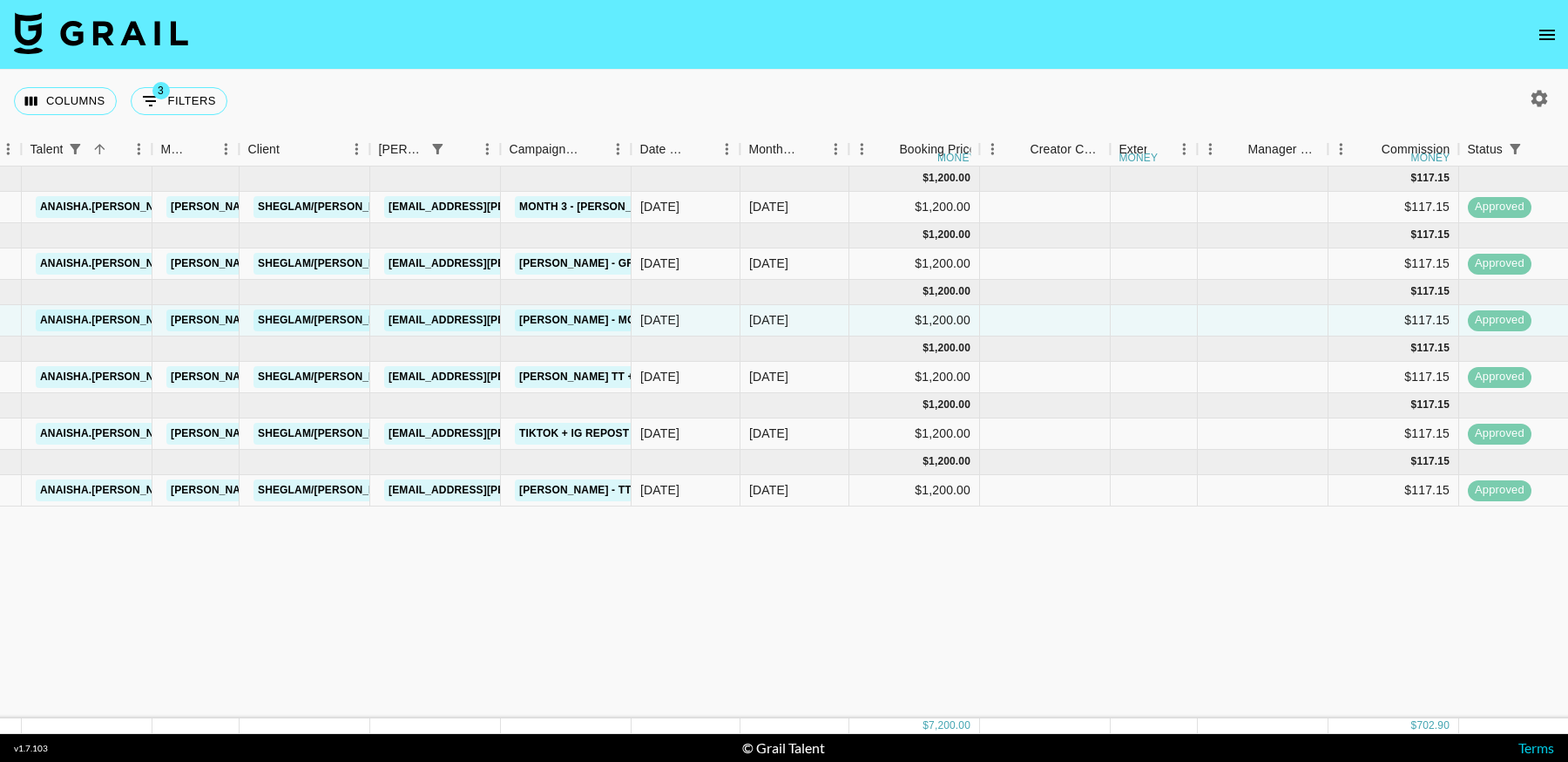
click at [1544, 31] on icon "open drawer" at bounding box center [1546, 34] width 21 height 21
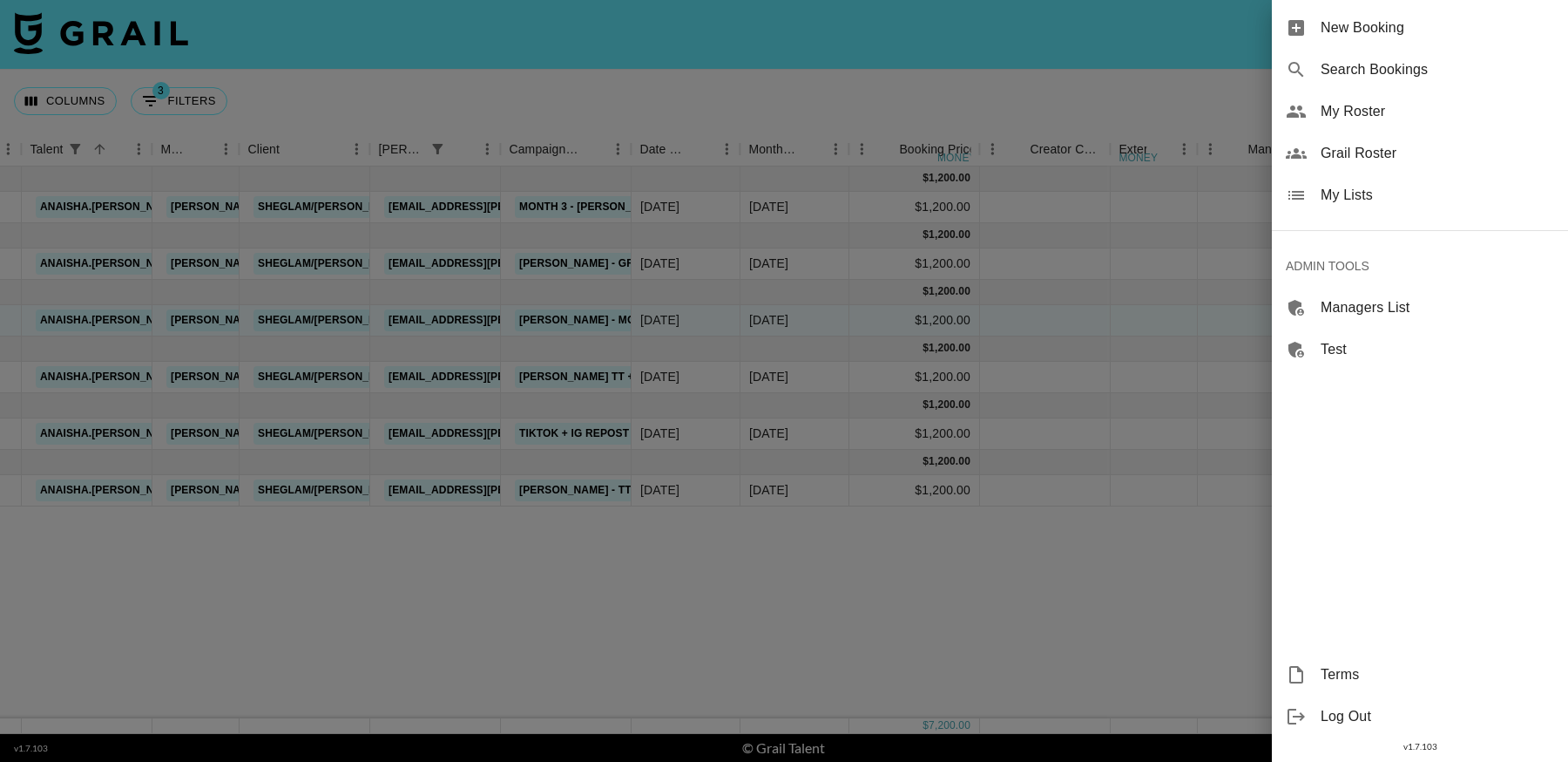
click at [1370, 193] on span "My Lists" at bounding box center [1437, 195] width 234 height 21
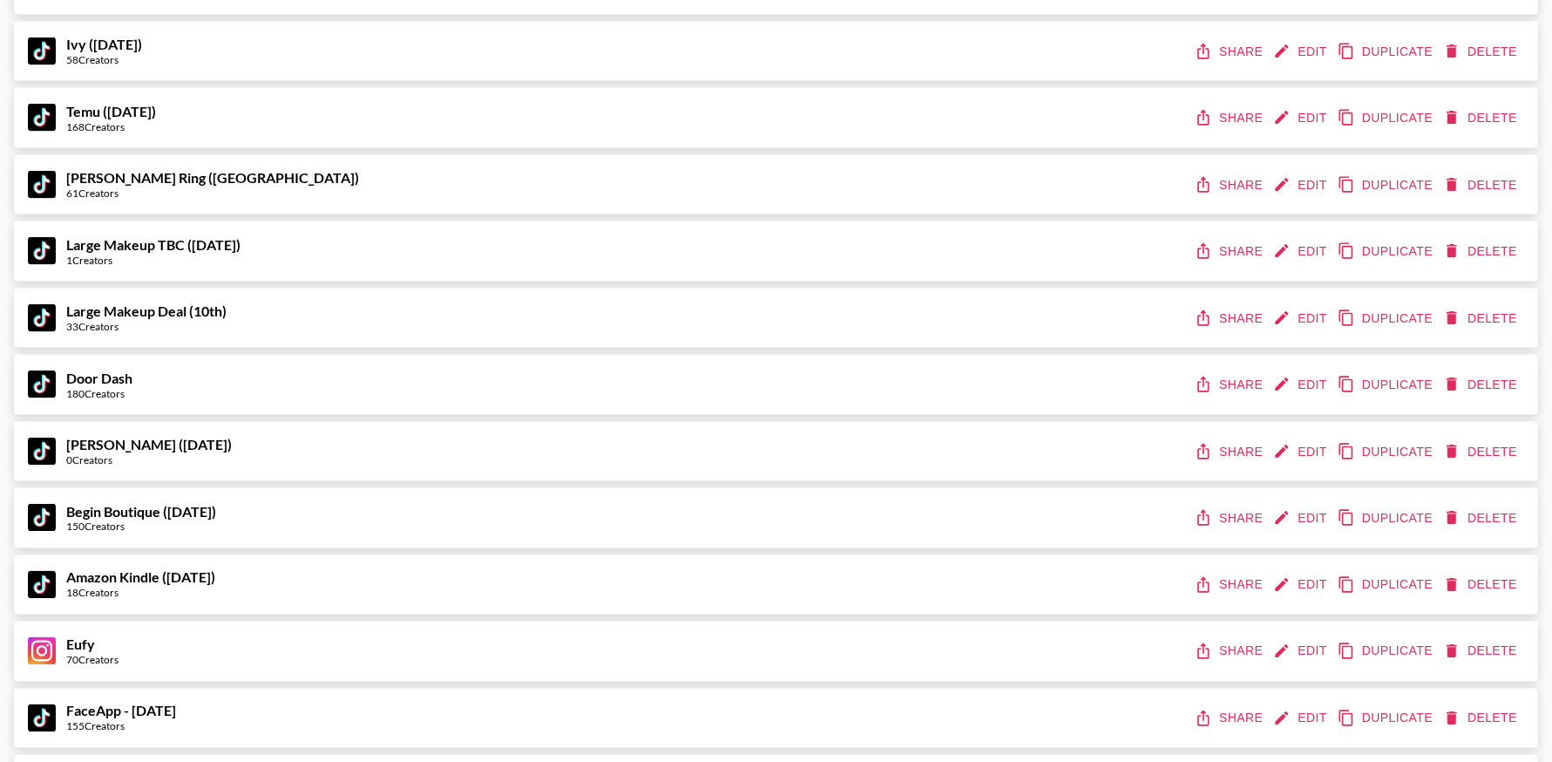
scroll to position [10520, 0]
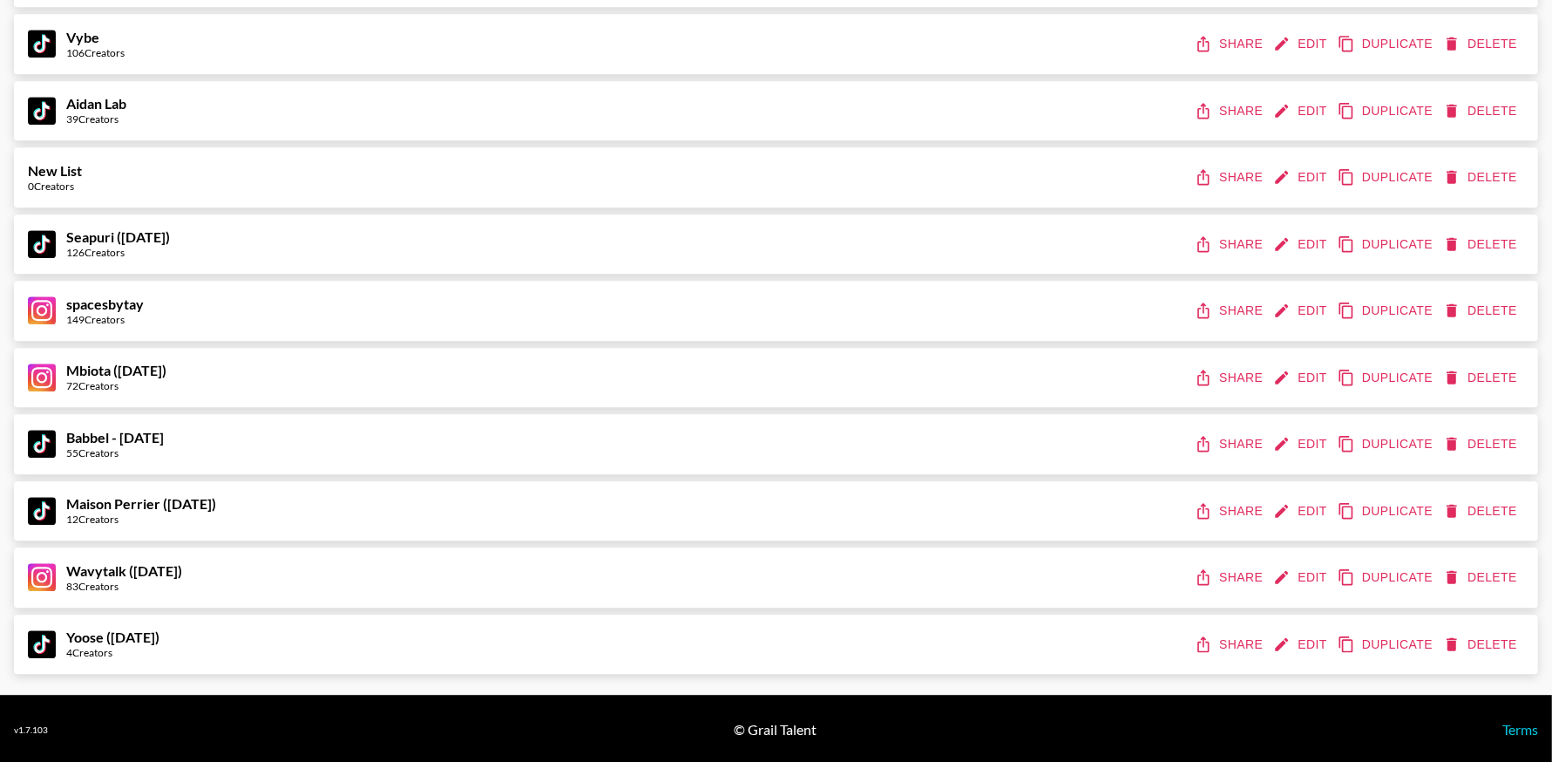
click at [107, 628] on strong "Yoose (18th Sept)" at bounding box center [112, 636] width 93 height 17
click at [1296, 634] on button "Edit" at bounding box center [1302, 644] width 64 height 32
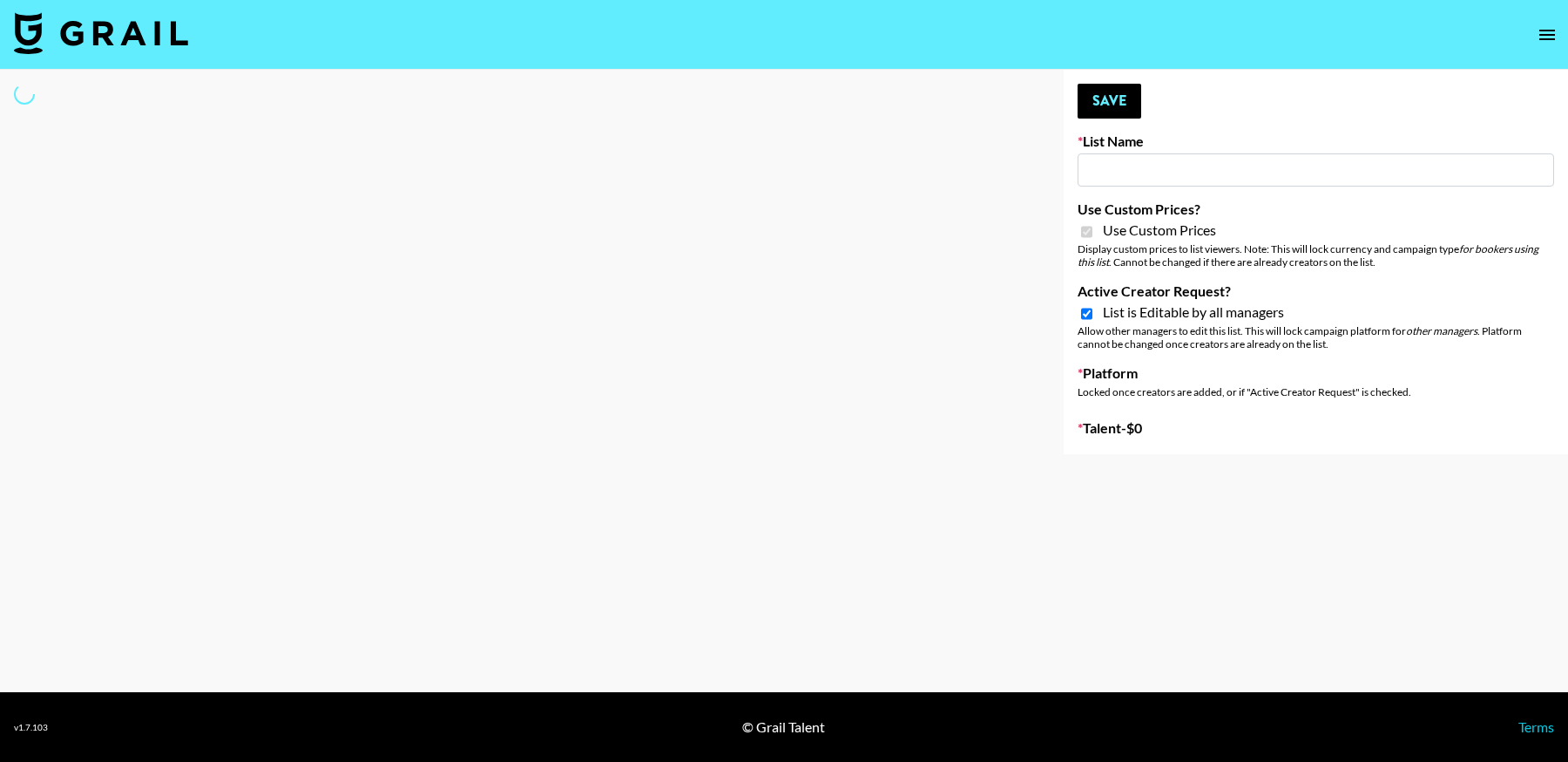
select select "Brand"
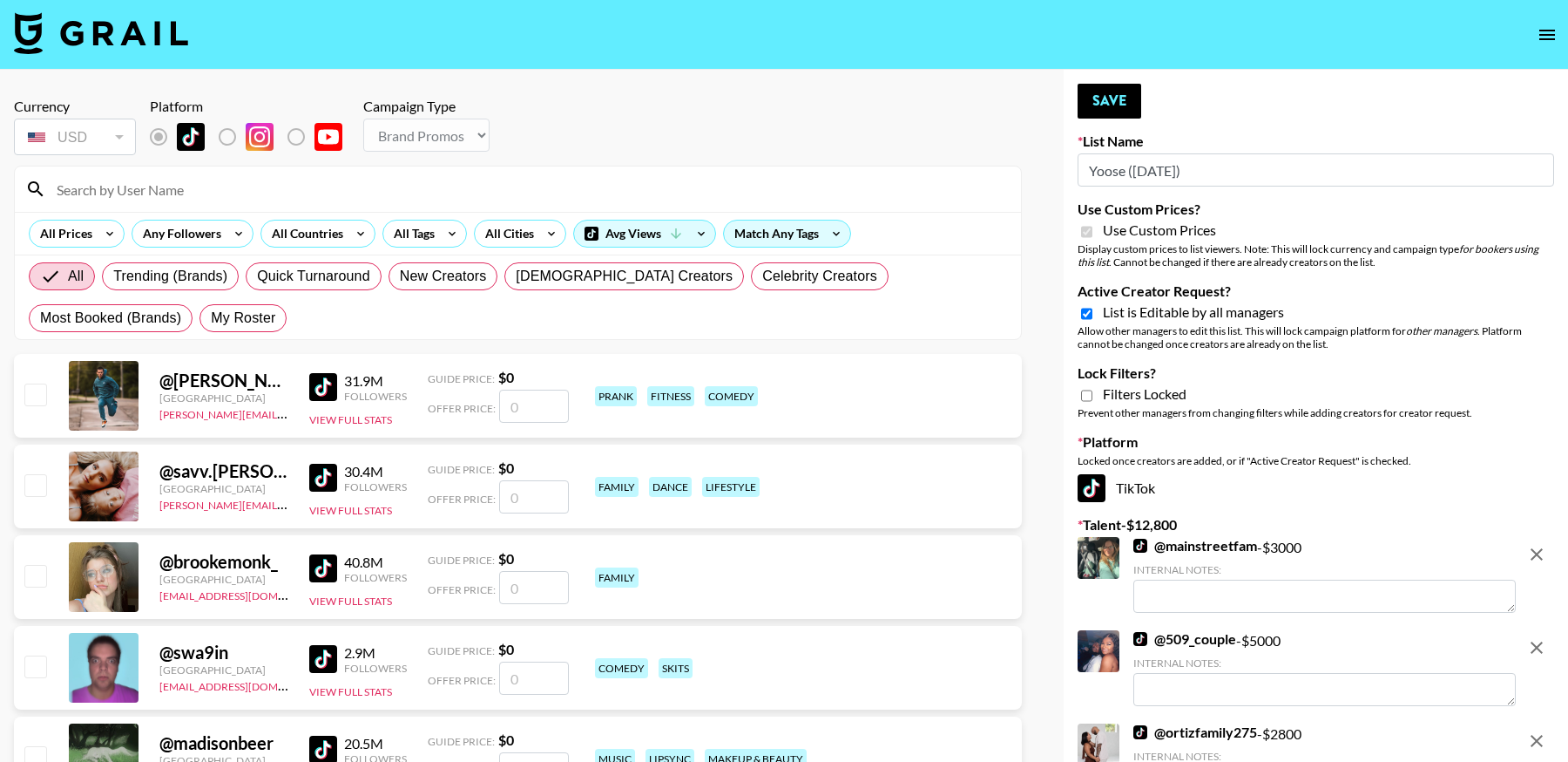
type input "Yoose (18th Sept)"
checkbox input "true"
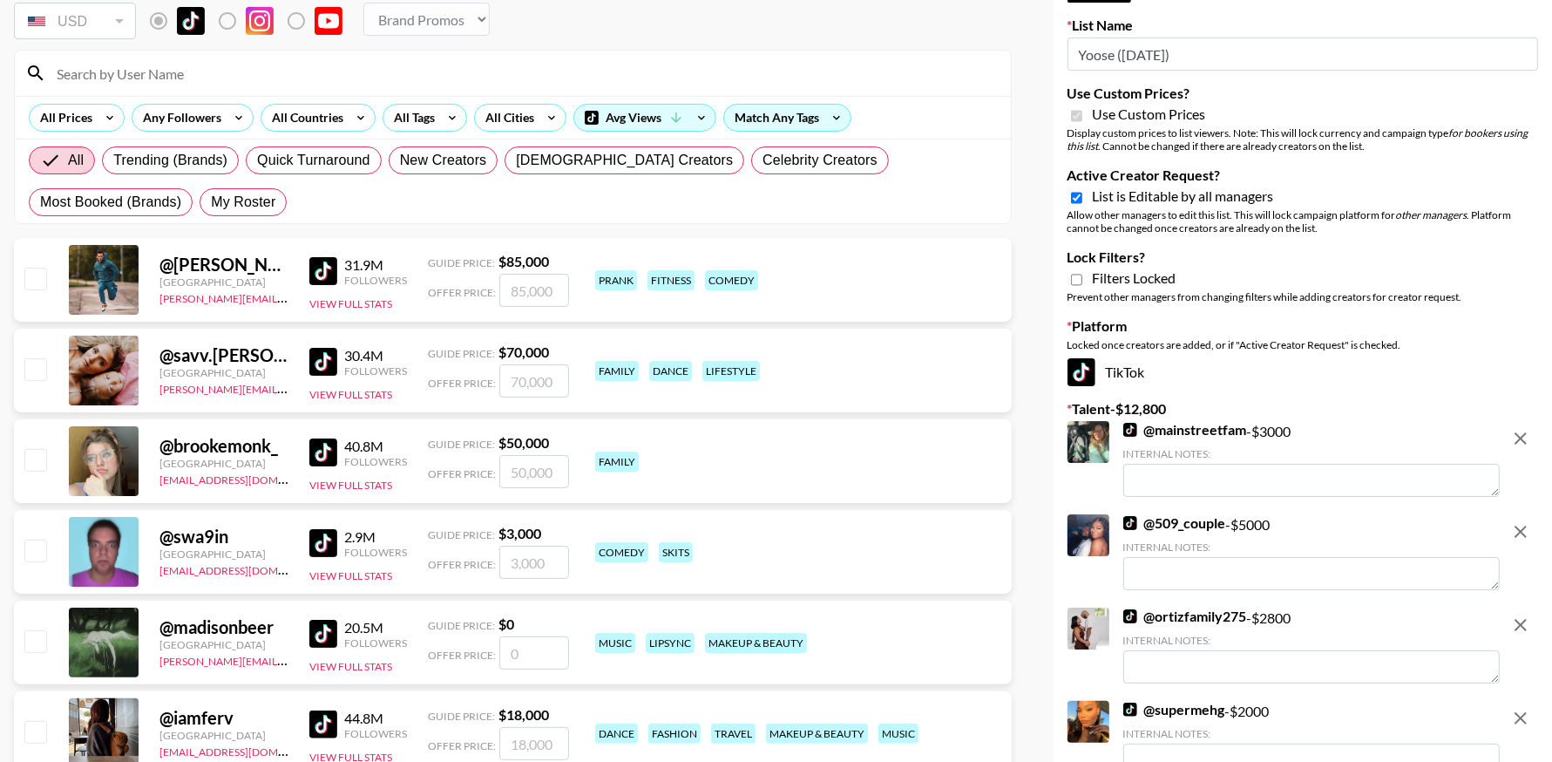
scroll to position [344, 0]
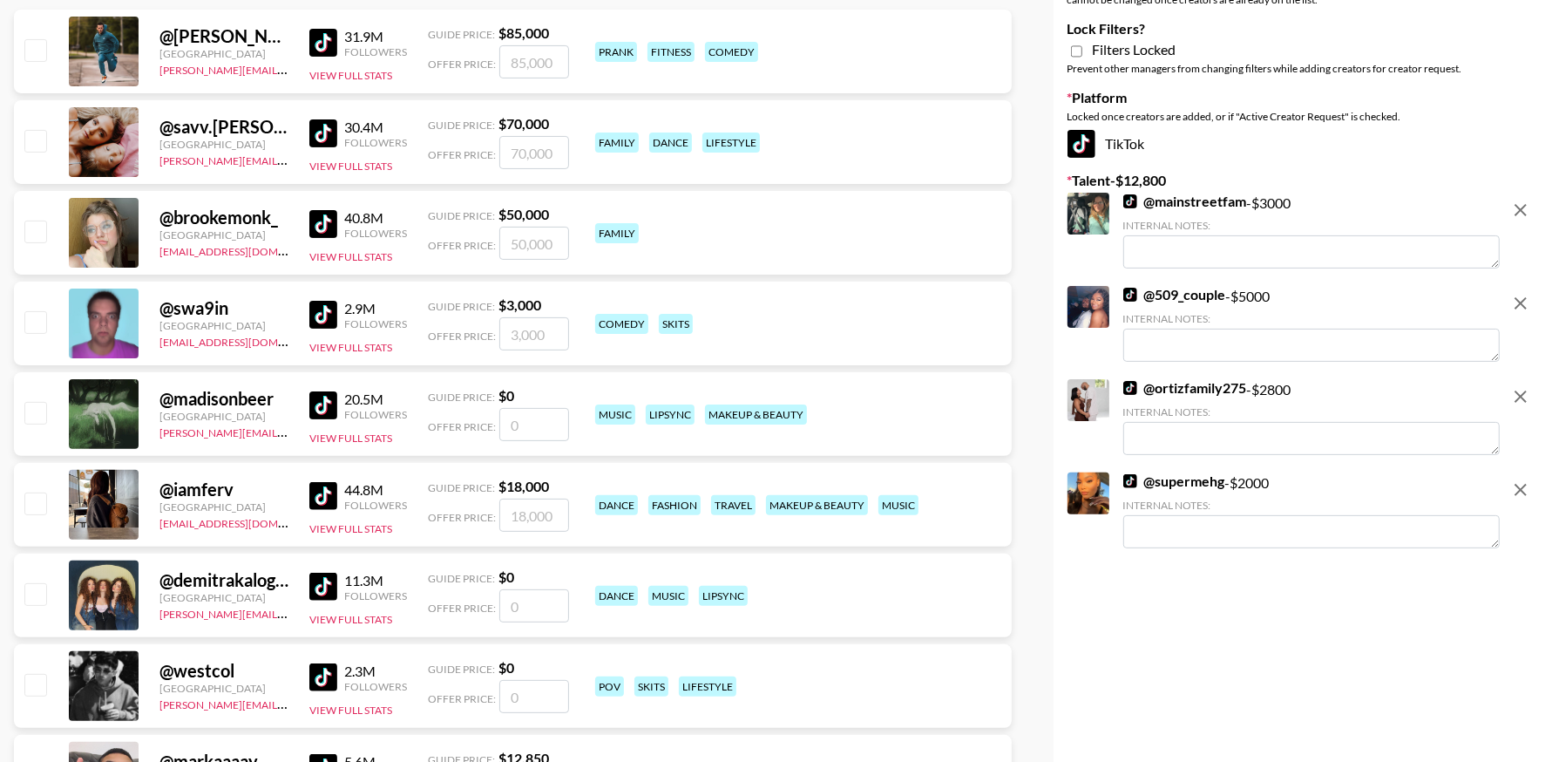
click at [1131, 200] on img at bounding box center [1130, 201] width 14 height 14
click at [1133, 288] on img at bounding box center [1130, 295] width 14 height 14
click at [1130, 393] on img at bounding box center [1130, 388] width 14 height 14
click at [1130, 481] on img at bounding box center [1130, 481] width 14 height 14
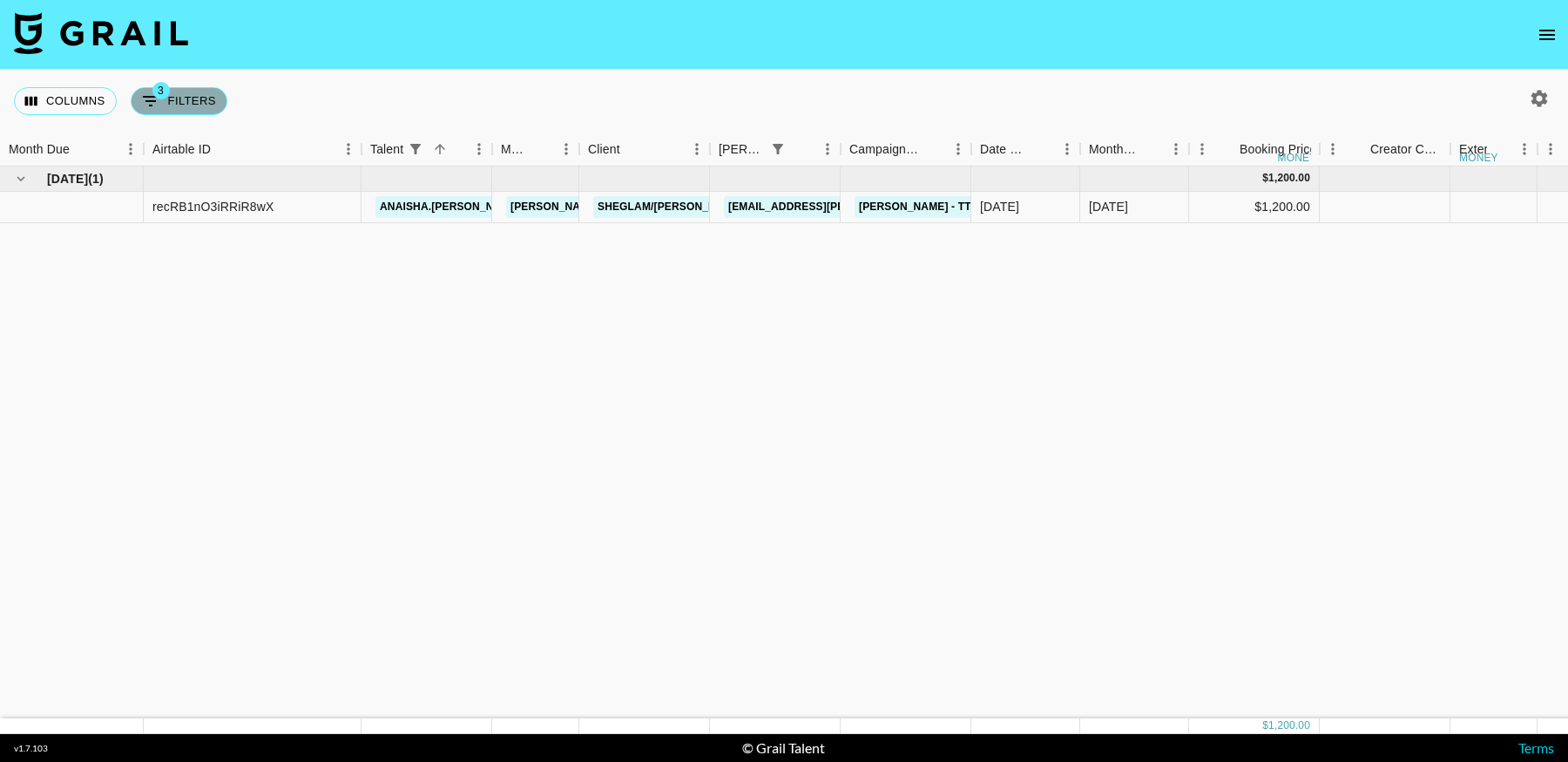
click at [178, 106] on button "3 Filters" at bounding box center [179, 101] width 97 height 28
select select "talentName"
select select "status"
select select "not"
select select "cancelled"
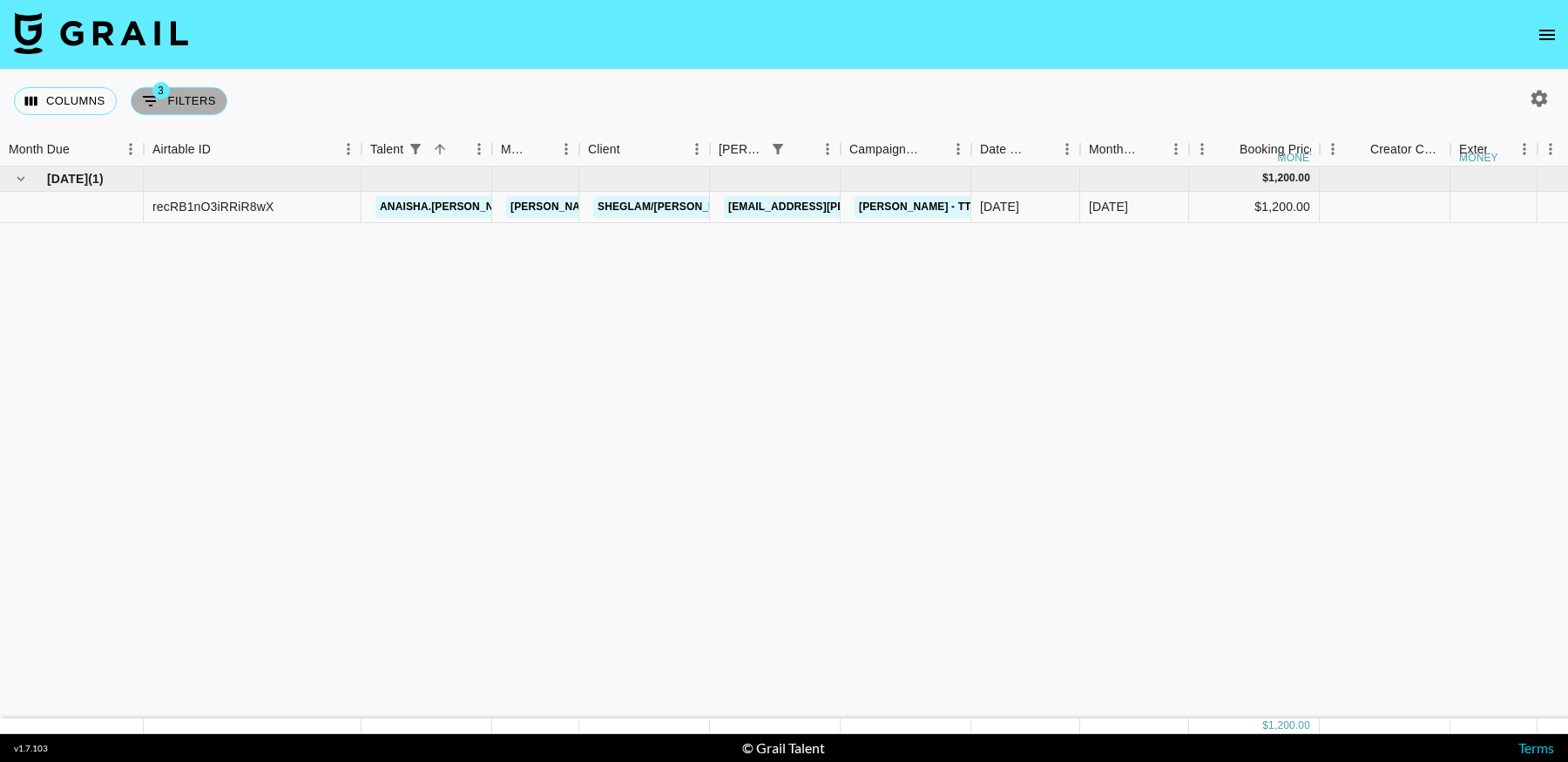
select select "bookerId"
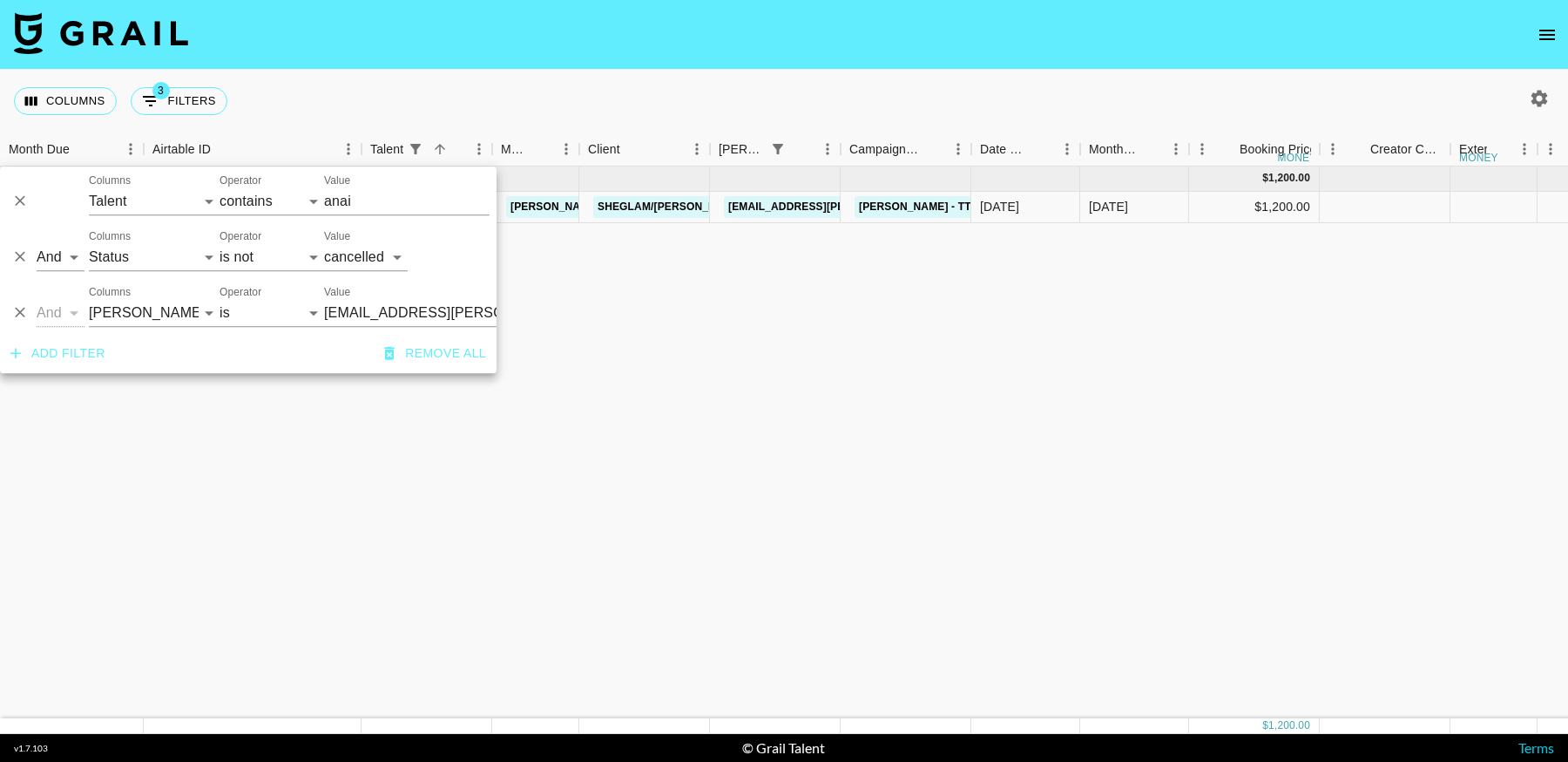
click at [14, 313] on icon "Delete" at bounding box center [19, 312] width 17 height 17
click at [18, 256] on icon "Delete" at bounding box center [20, 257] width 10 height 10
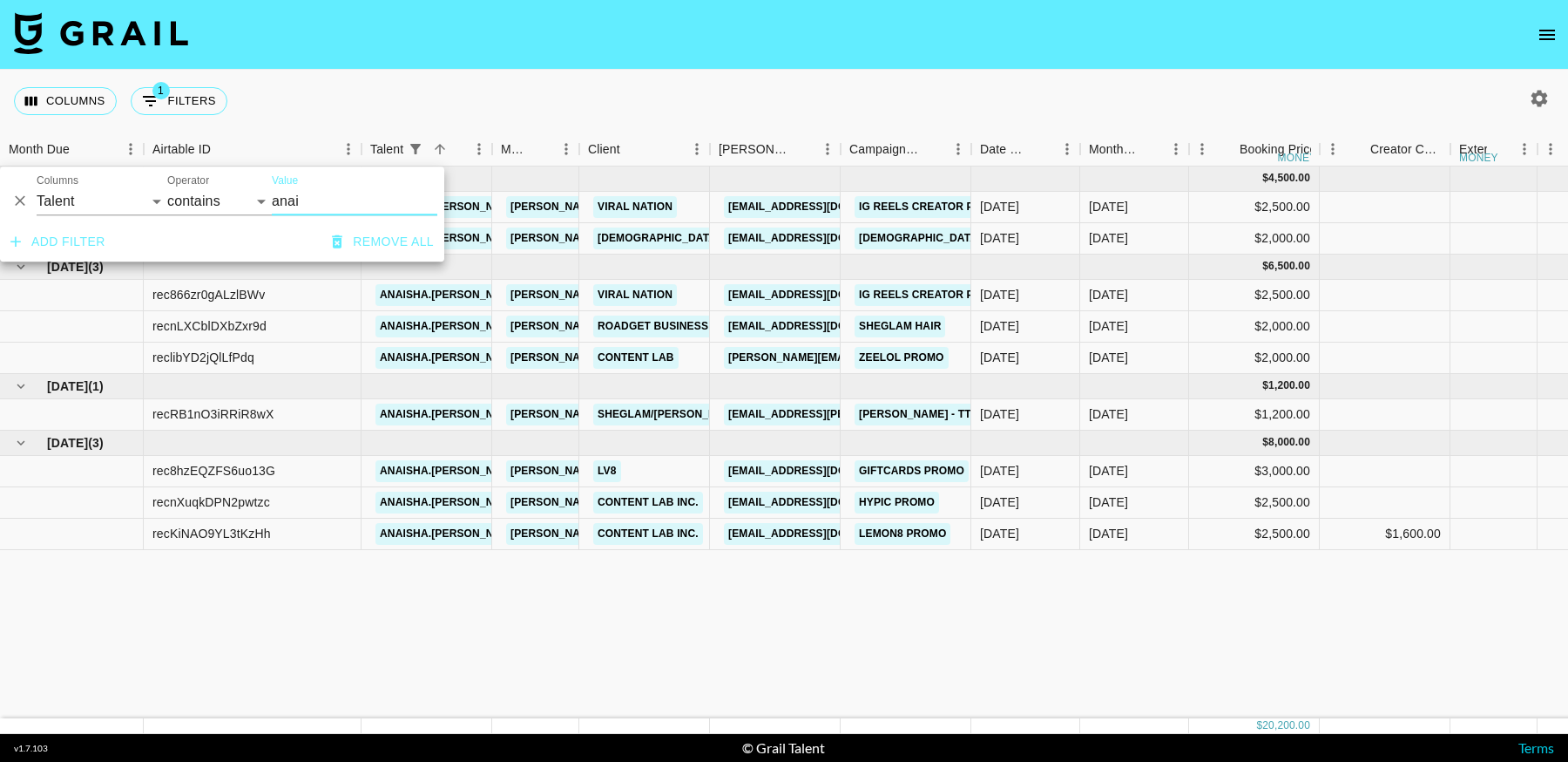
click at [20, 203] on icon "Delete" at bounding box center [19, 201] width 17 height 17
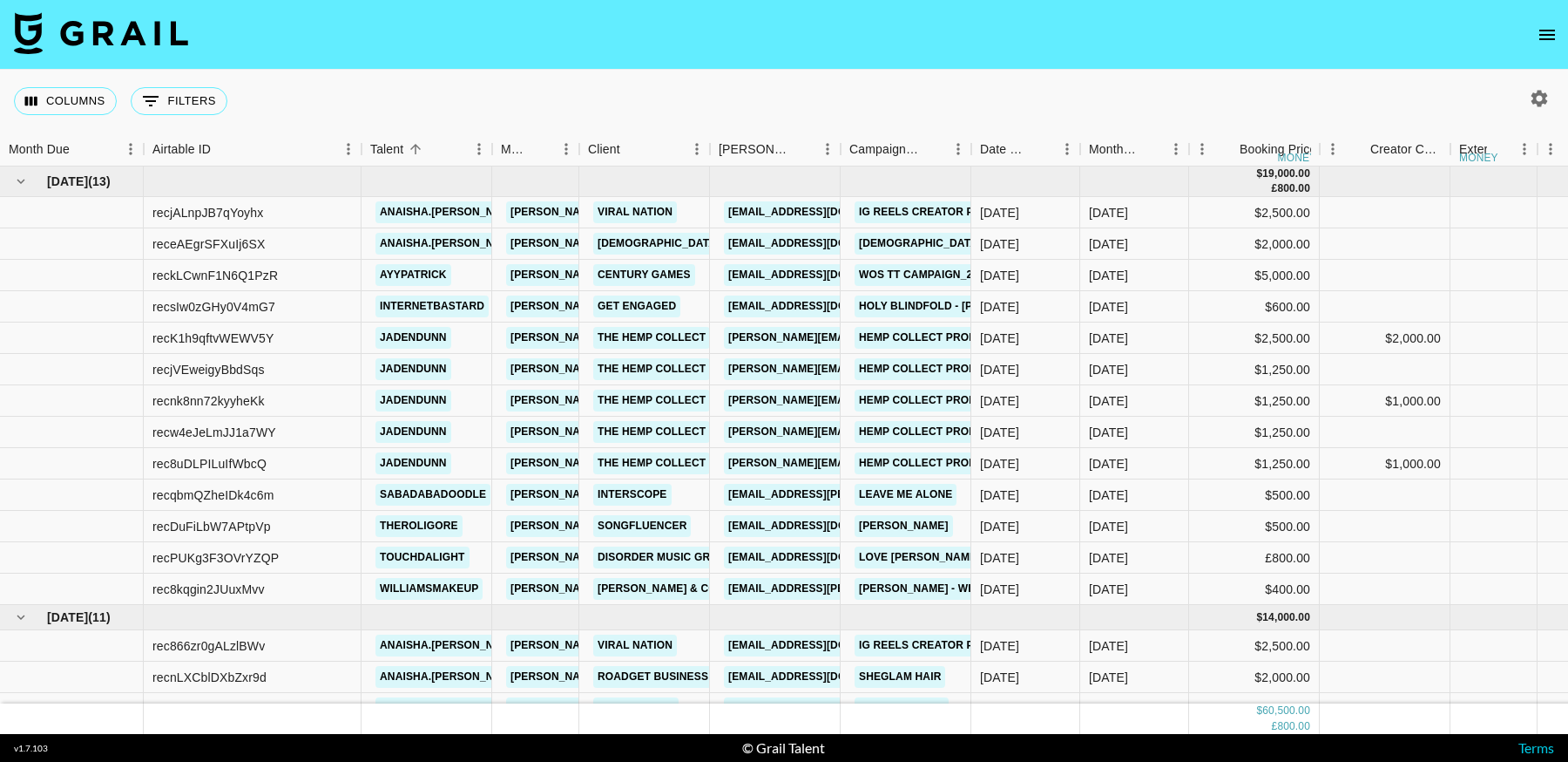
click at [1057, 66] on nav at bounding box center [784, 35] width 1568 height 70
click at [1535, 95] on icon "button" at bounding box center [1539, 98] width 17 height 17
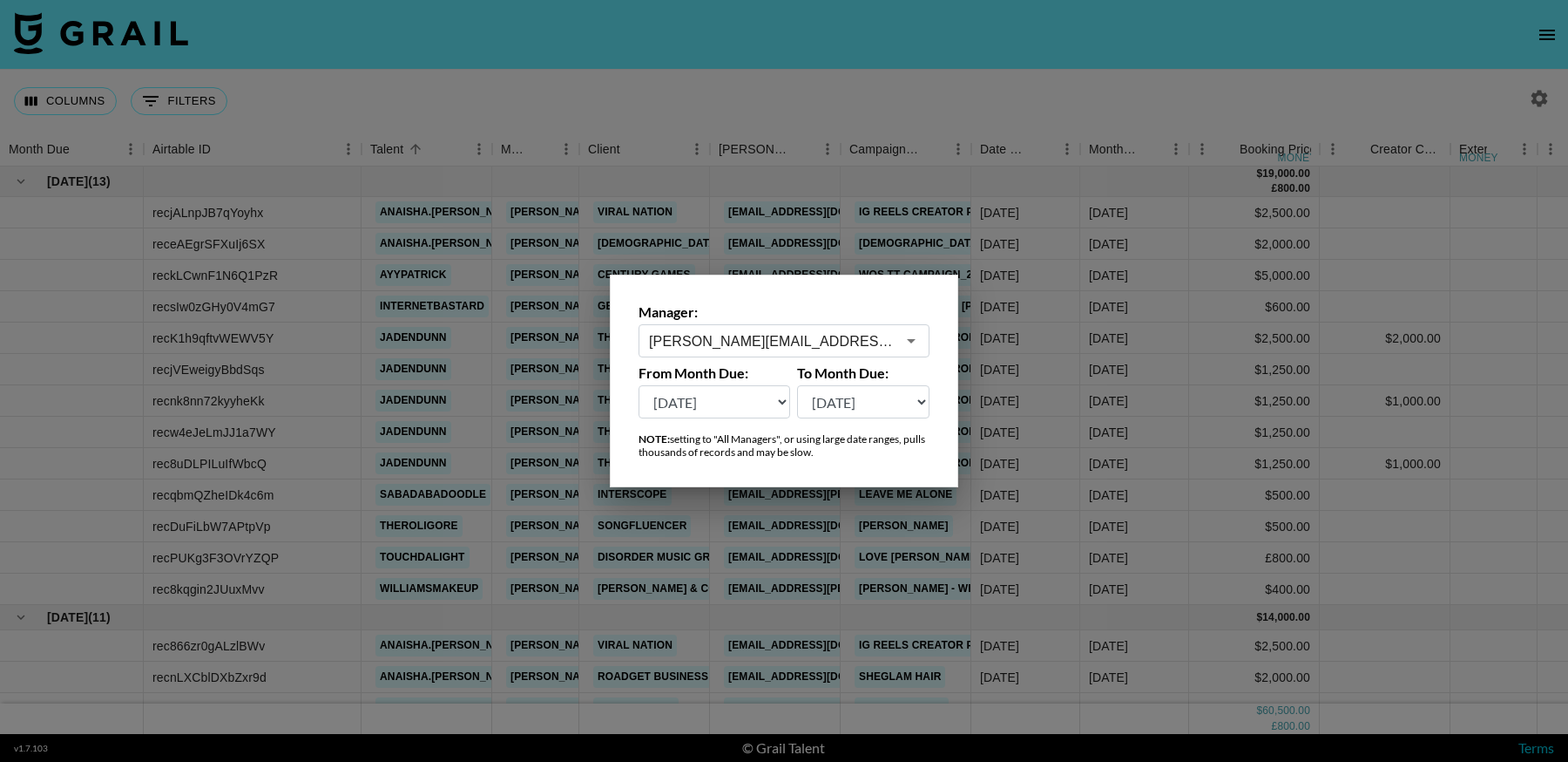
click at [750, 397] on select "[DATE] Aug '[DATE] Jun '[DATE] Apr '[DATE] Feb '[DATE] Dec '[DATE] Oct '[DATE] …" at bounding box center [715, 401] width 152 height 33
select select "[DATE]"
click at [639, 385] on select "[DATE] Aug '[DATE] Jun '[DATE] Apr '[DATE] Feb '[DATE] Dec '[DATE] Oct '[DATE] …" at bounding box center [715, 401] width 152 height 33
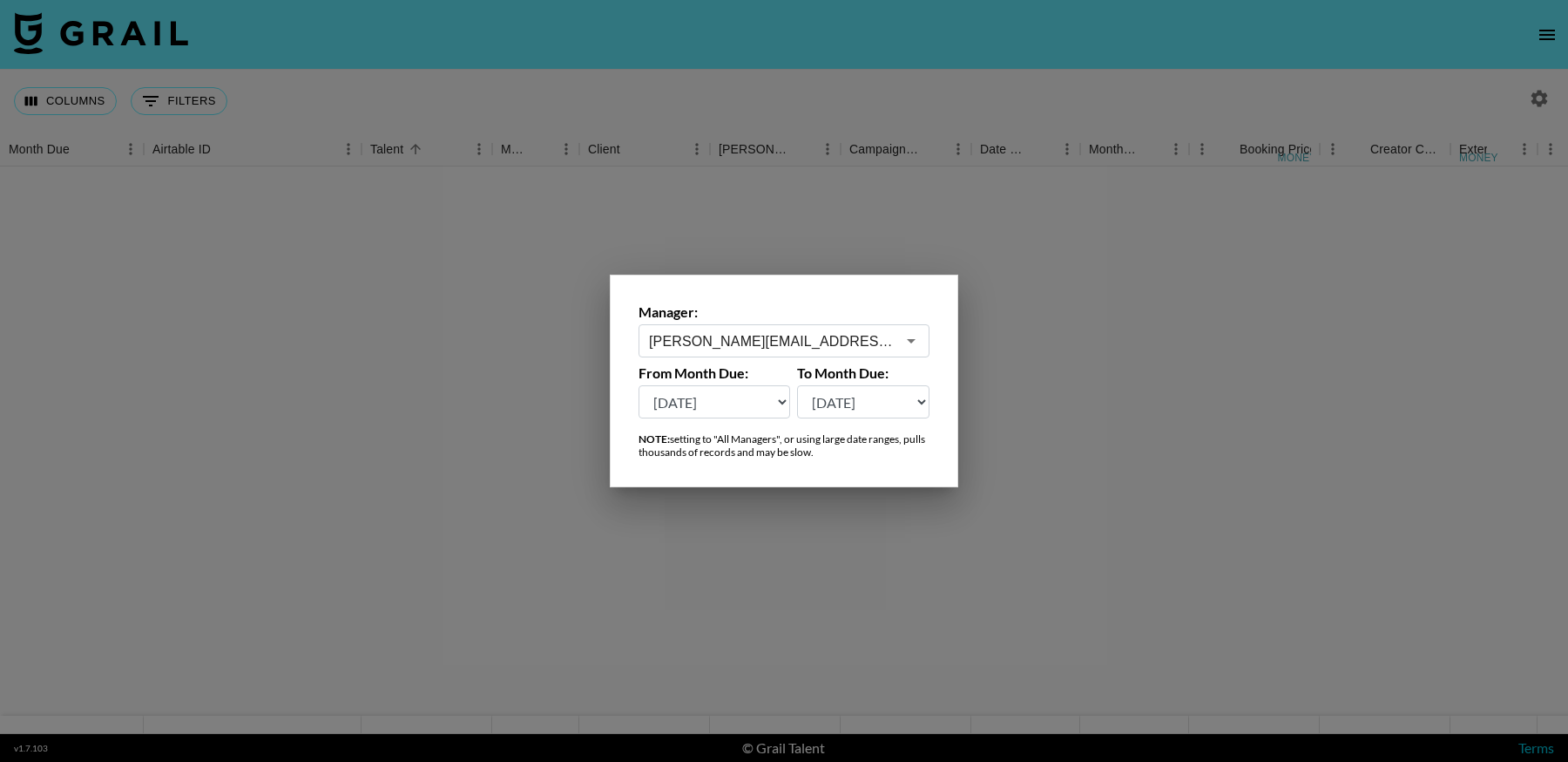
click at [1016, 71] on div at bounding box center [784, 381] width 1568 height 762
click at [1068, 75] on div "Columns 0 Filters + Booking" at bounding box center [784, 101] width 1568 height 63
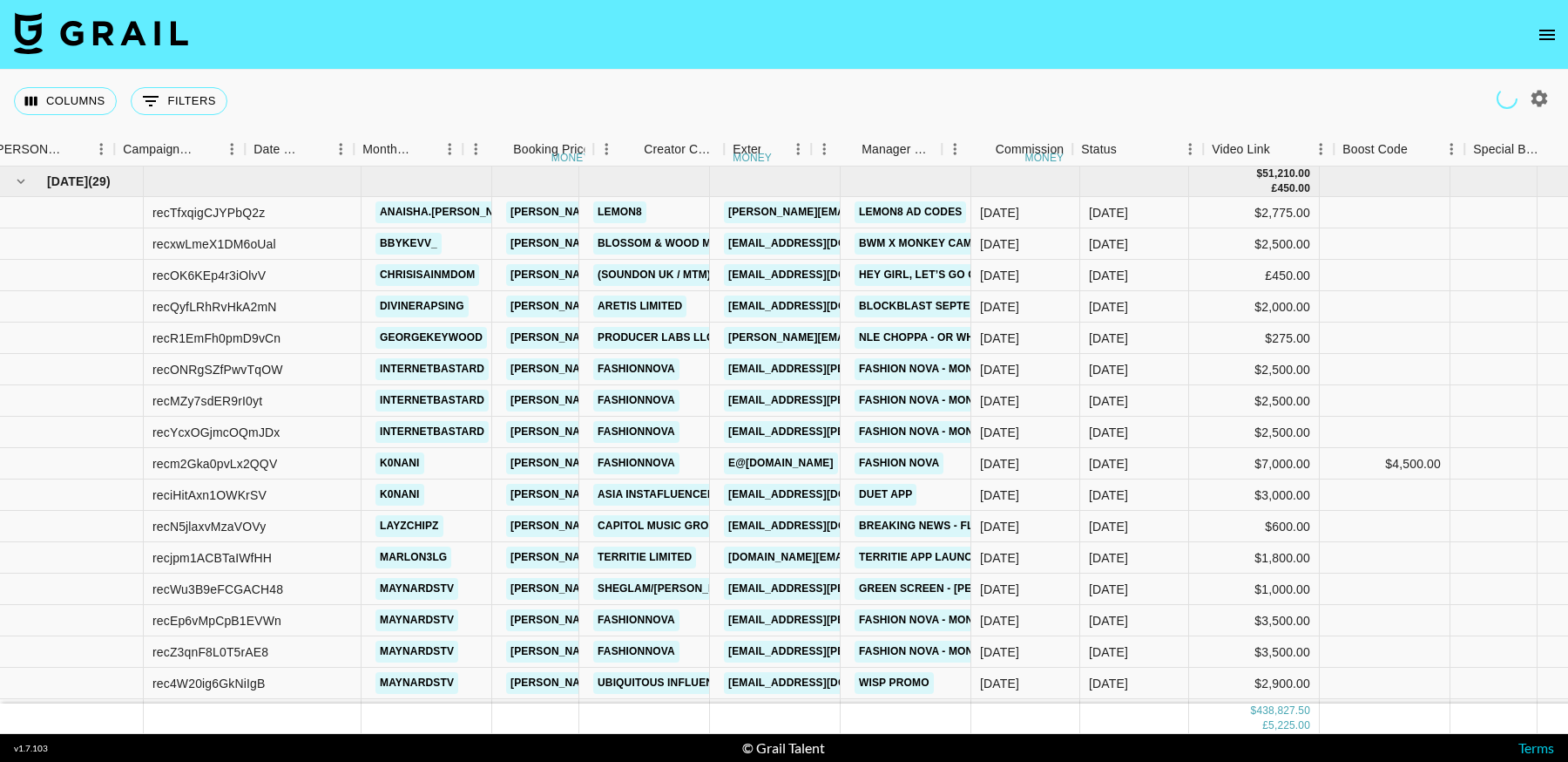
scroll to position [0, 726]
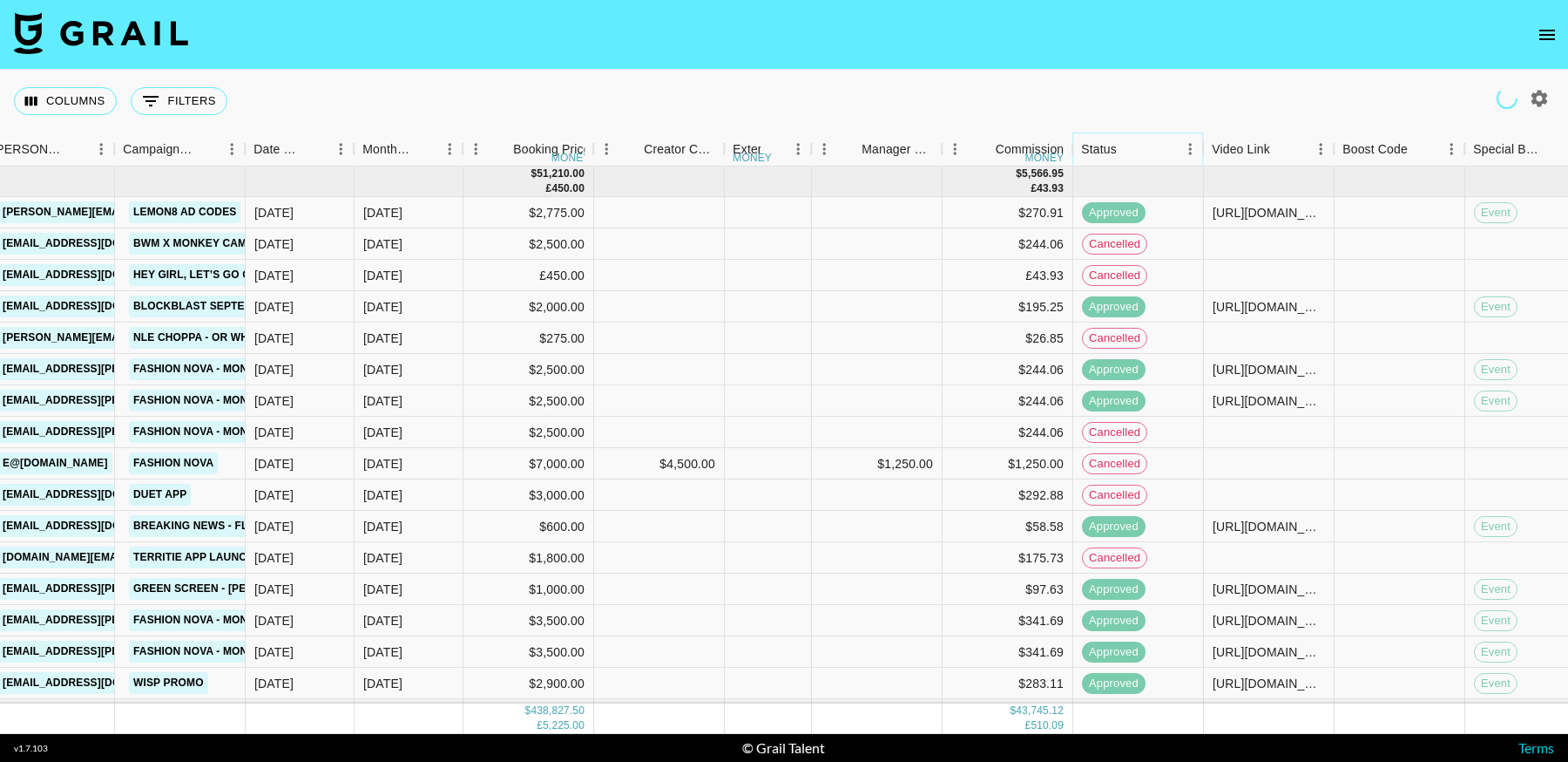
click at [1190, 154] on icon "Menu" at bounding box center [1189, 148] width 17 height 17
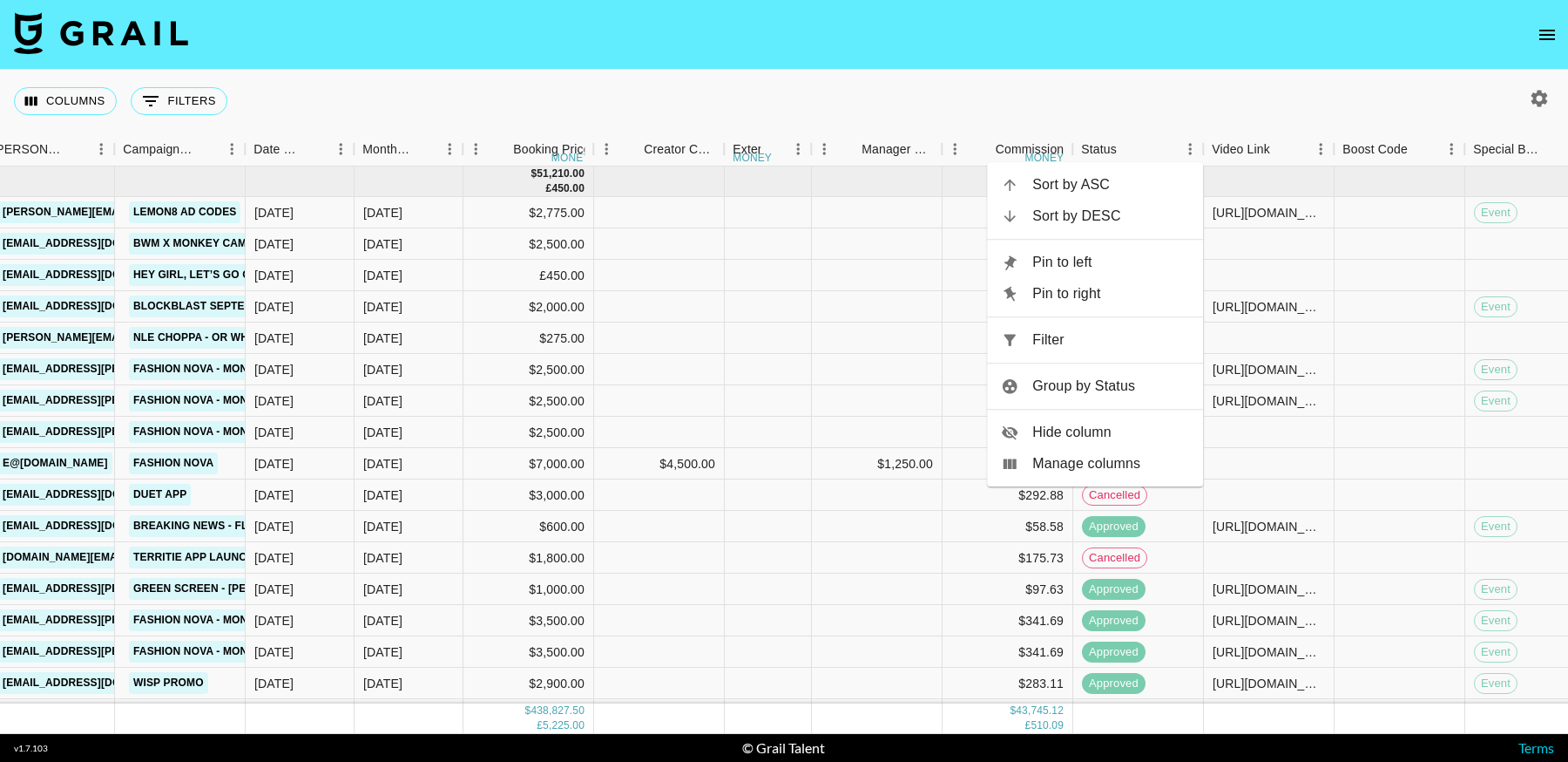
click at [1054, 343] on span "Filter" at bounding box center [1110, 339] width 157 height 21
select select "status"
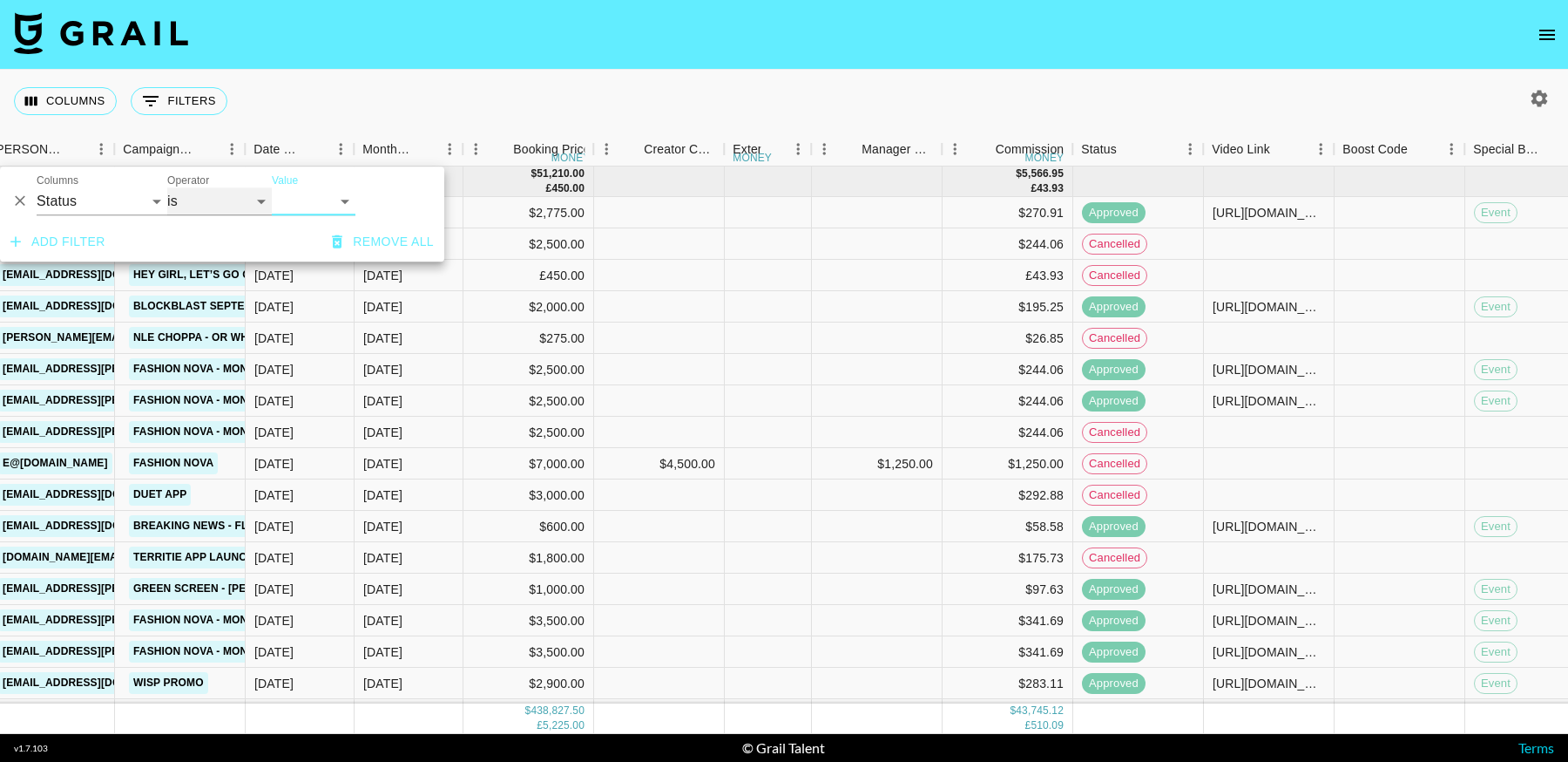
click at [205, 205] on select "is is not is any of is not any of" at bounding box center [219, 201] width 105 height 28
select select "not"
click at [167, 187] on select "is is not is any of is not any of" at bounding box center [219, 201] width 105 height 28
click at [326, 197] on select "confirmed declined draft posted approved cancelled badDebt" at bounding box center [314, 201] width 84 height 28
select select "cancelled"
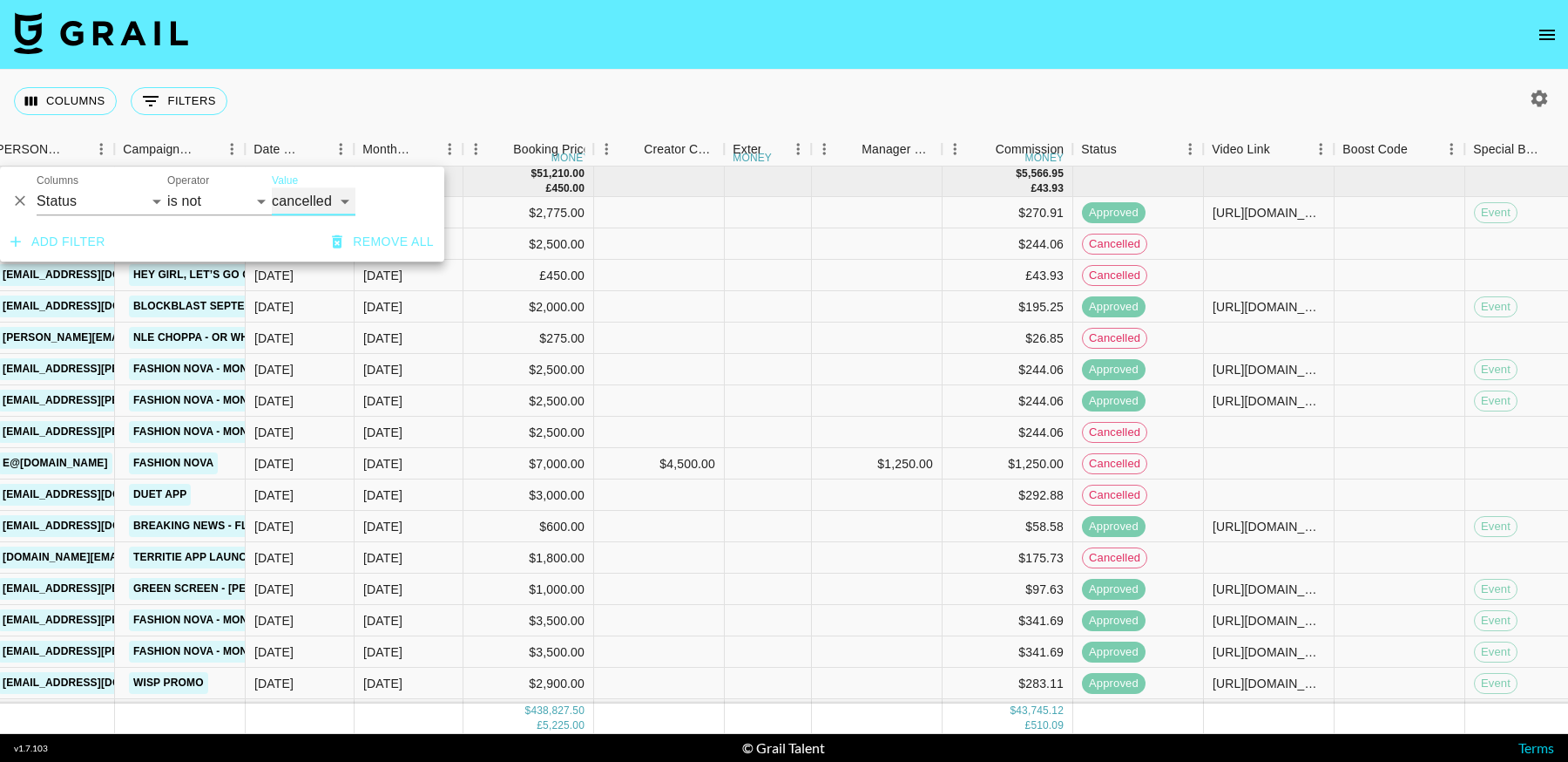
click at [272, 187] on select "confirmed declined draft posted approved cancelled badDebt" at bounding box center [314, 201] width 84 height 28
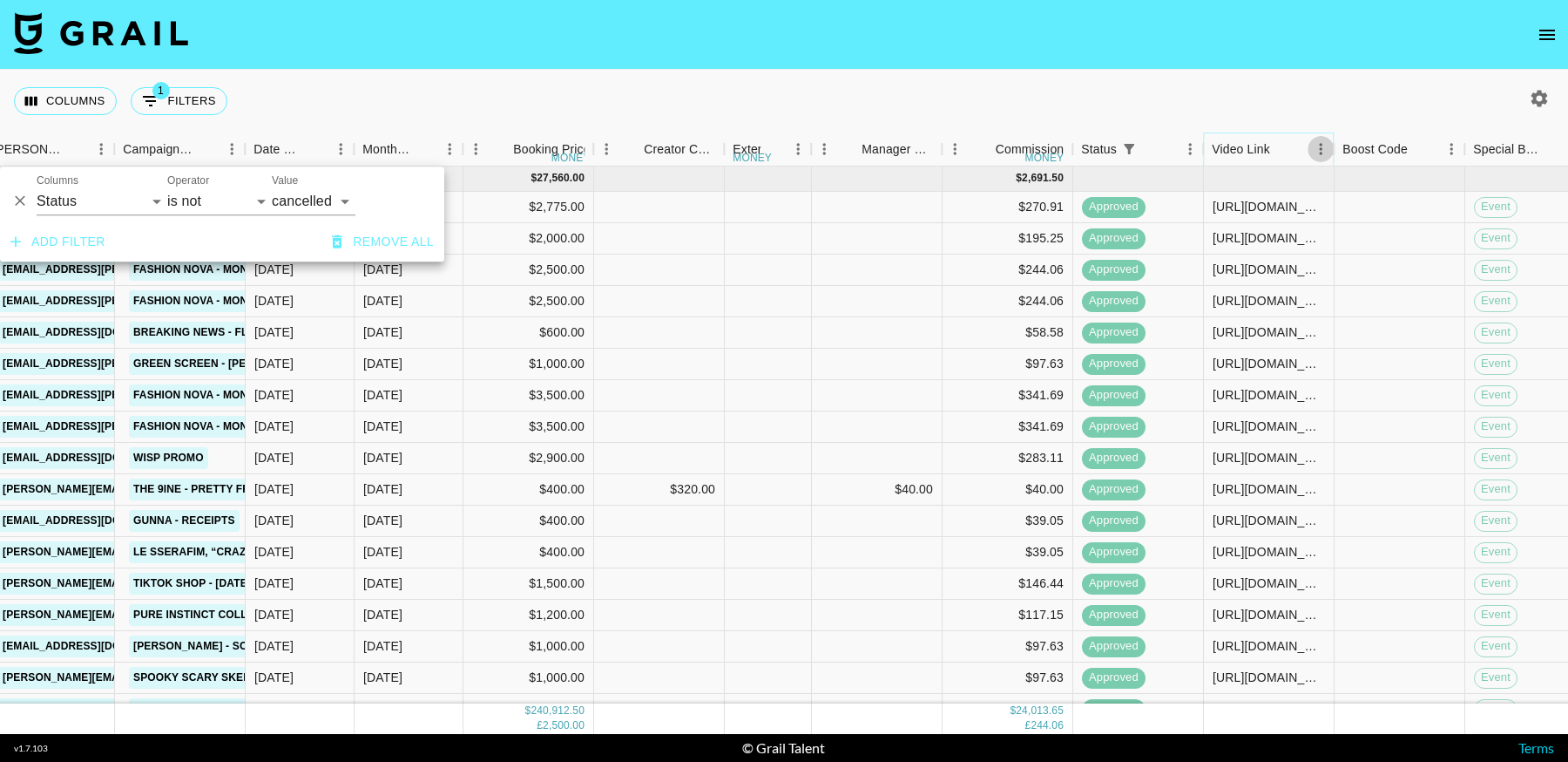
click at [1318, 151] on icon "Menu" at bounding box center [1320, 148] width 17 height 17
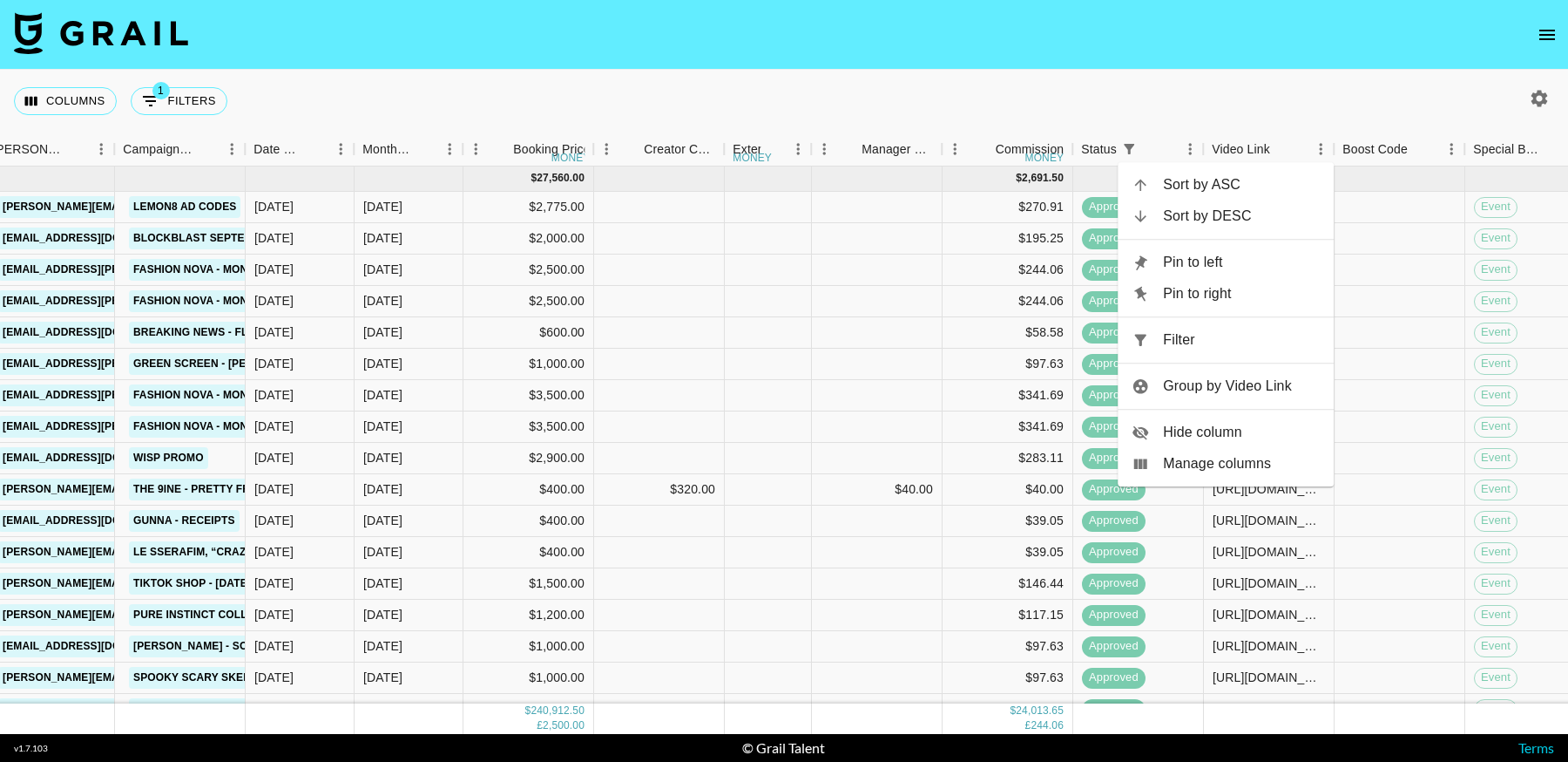
click at [1229, 341] on span "Filter" at bounding box center [1241, 339] width 157 height 21
select select "status"
select select "not"
select select "cancelled"
select select "videoLink"
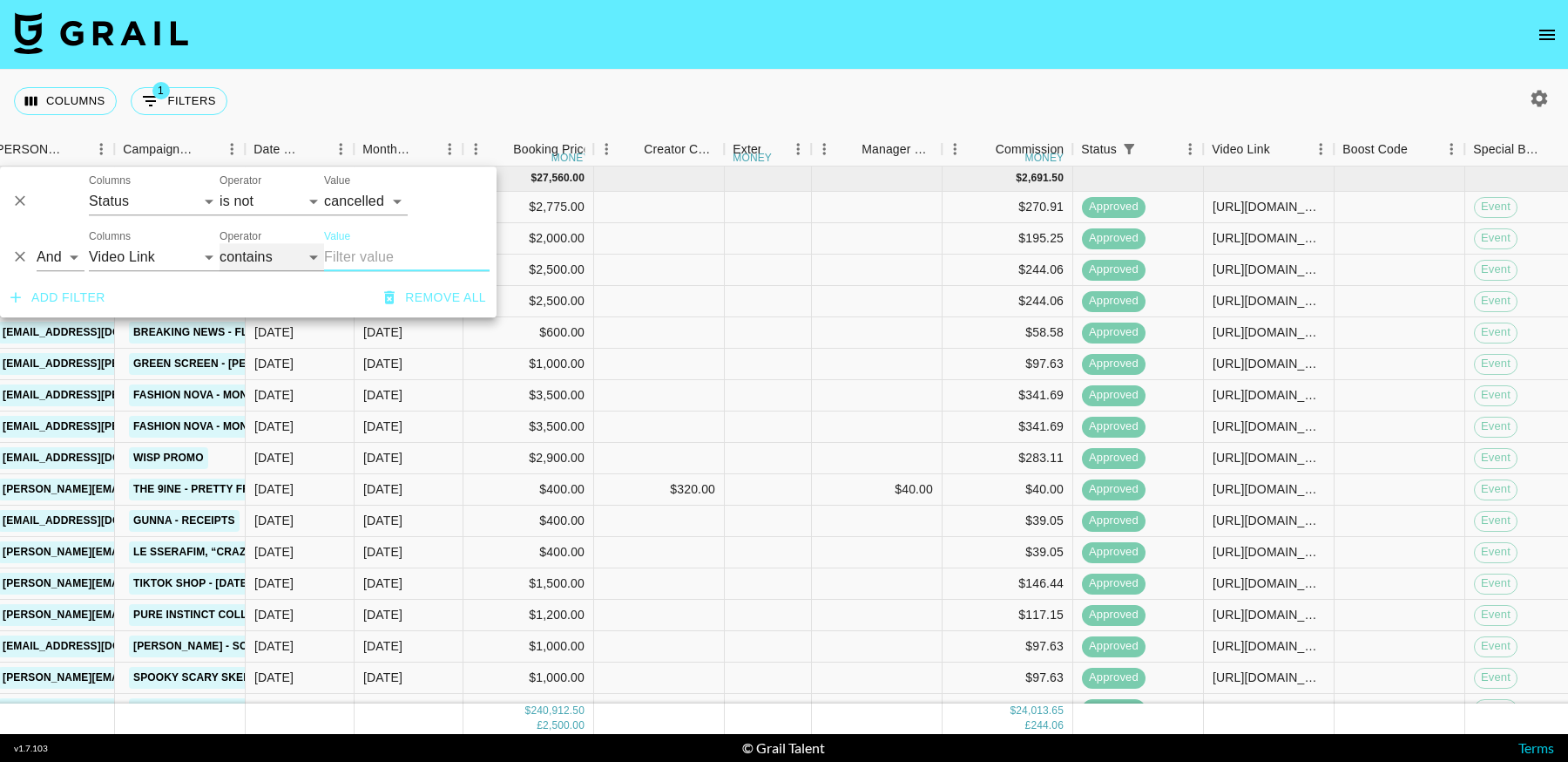
click at [276, 256] on select "contains equals starts with ends with is empty is not empty is any of" at bounding box center [272, 257] width 105 height 28
select select "isEmpty"
click at [220, 243] on select "contains equals starts with ends with is empty is not empty is any of" at bounding box center [272, 257] width 105 height 28
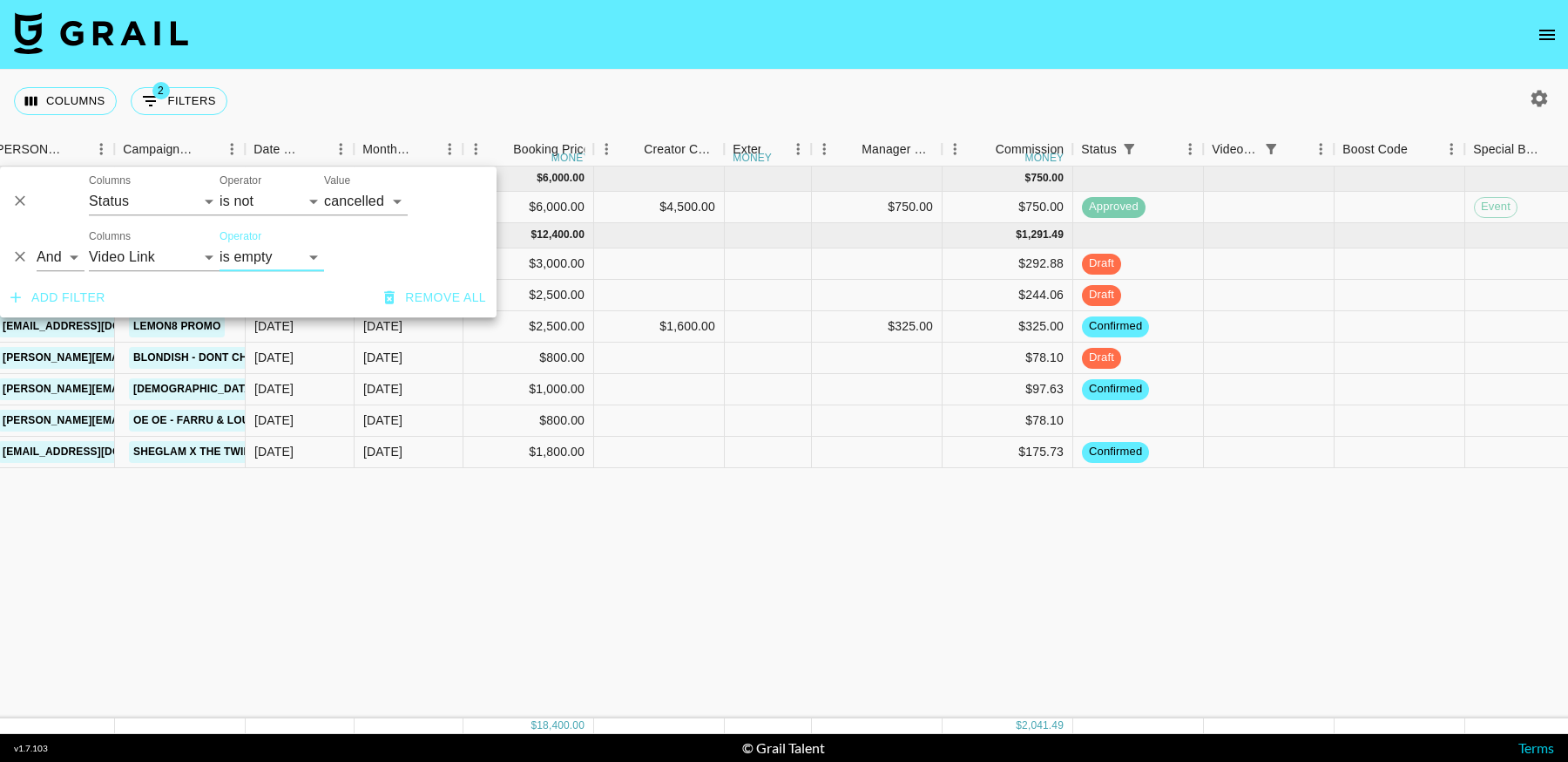
click at [1183, 600] on div "Apr '25 ( 1 ) $ 6,000.00 $ 750.00 rec05J54JxkcW5mxz k0nani hugo@grail-talent.co…" at bounding box center [992, 442] width 3436 height 552
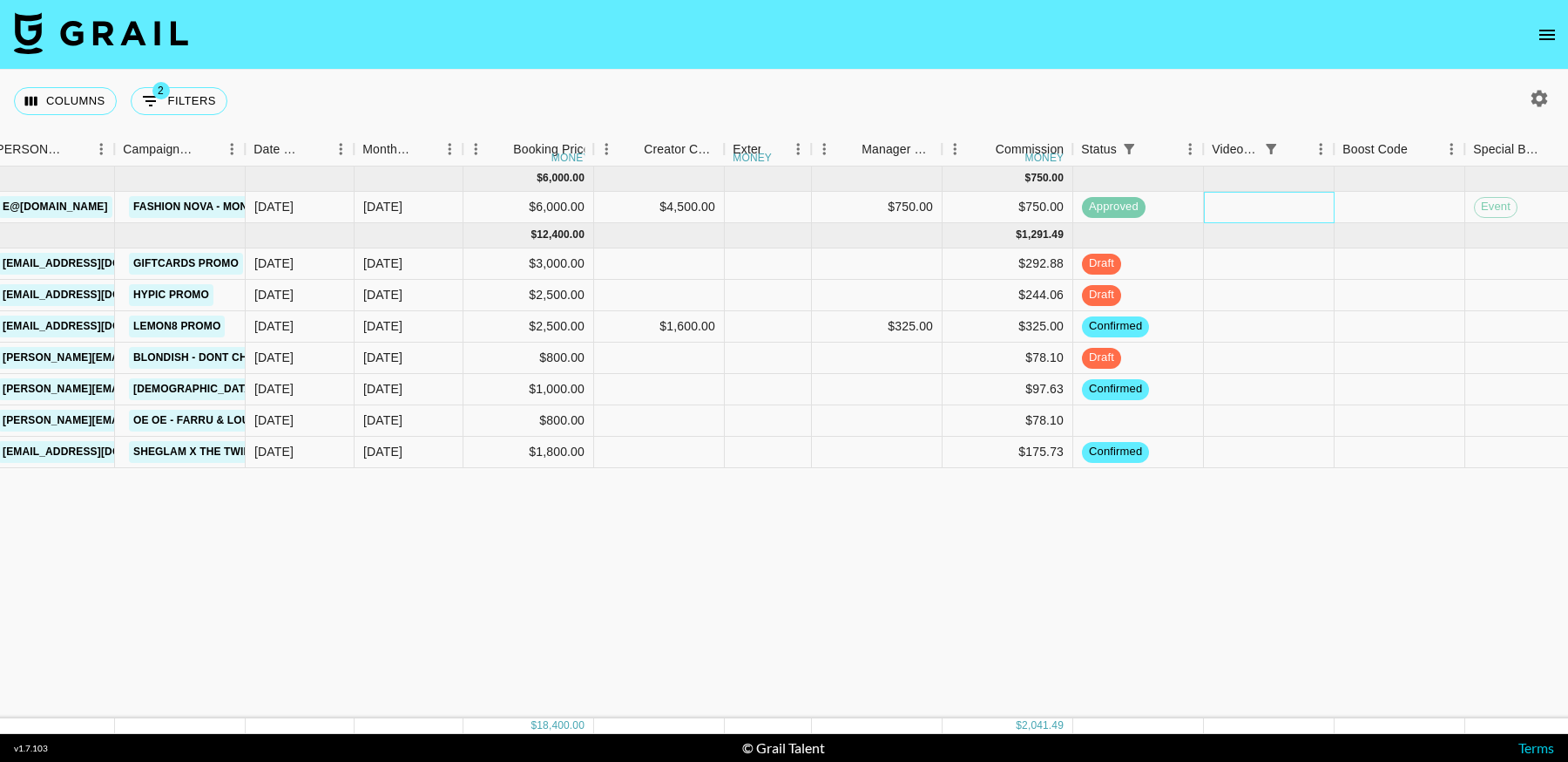
click at [1260, 211] on div at bounding box center [1268, 207] width 131 height 31
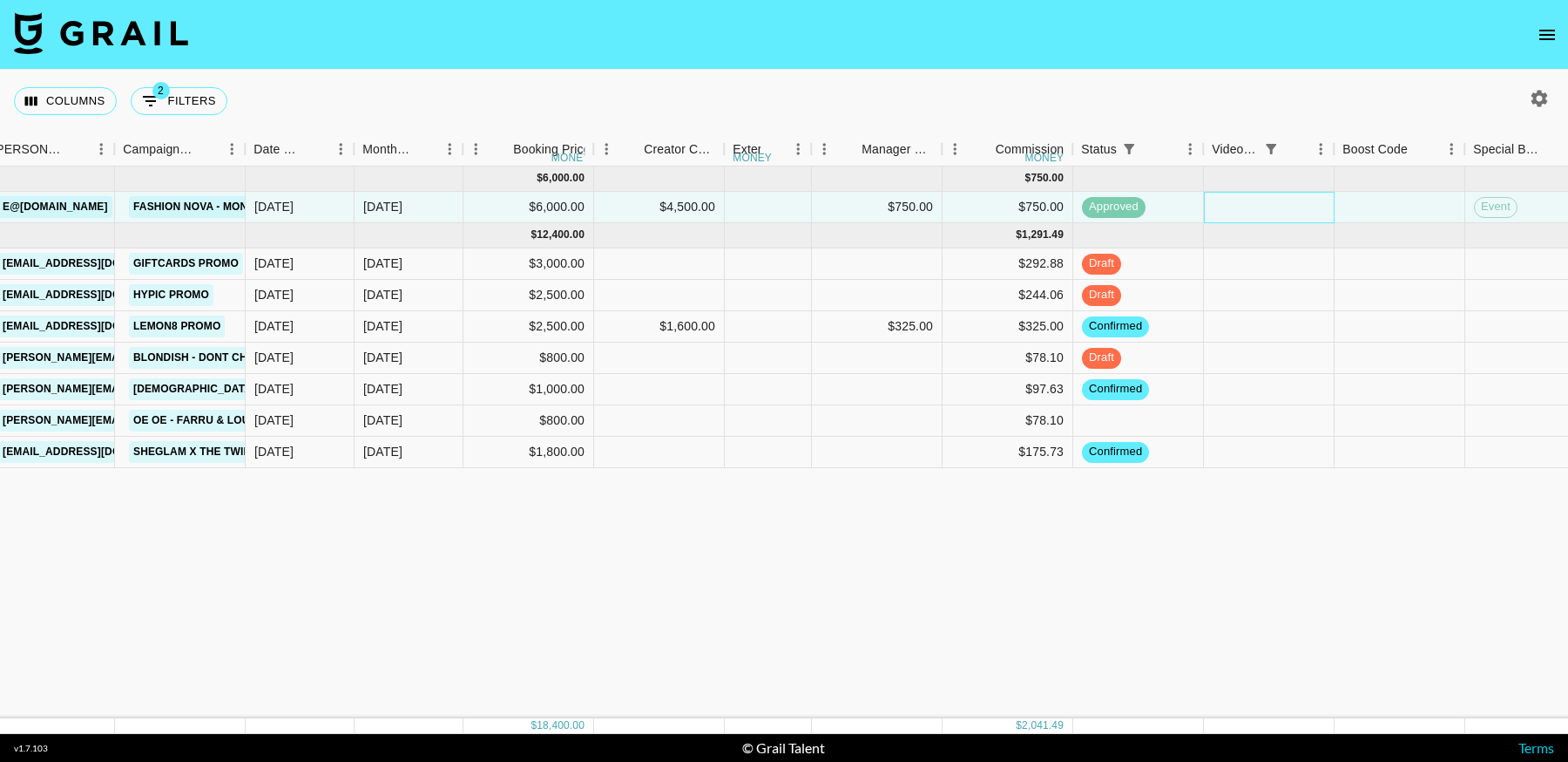
click at [1260, 211] on div at bounding box center [1268, 207] width 131 height 31
type input "https://www.tiktok.com/@k0nani/video/7537929357399051550?lang=en"
click at [1271, 568] on div "Apr '25 ( 1 ) $ 6,000.00 $ 750.00 rec05J54JxkcW5mxz k0nani hugo@grail-talent.co…" at bounding box center [992, 442] width 3436 height 552
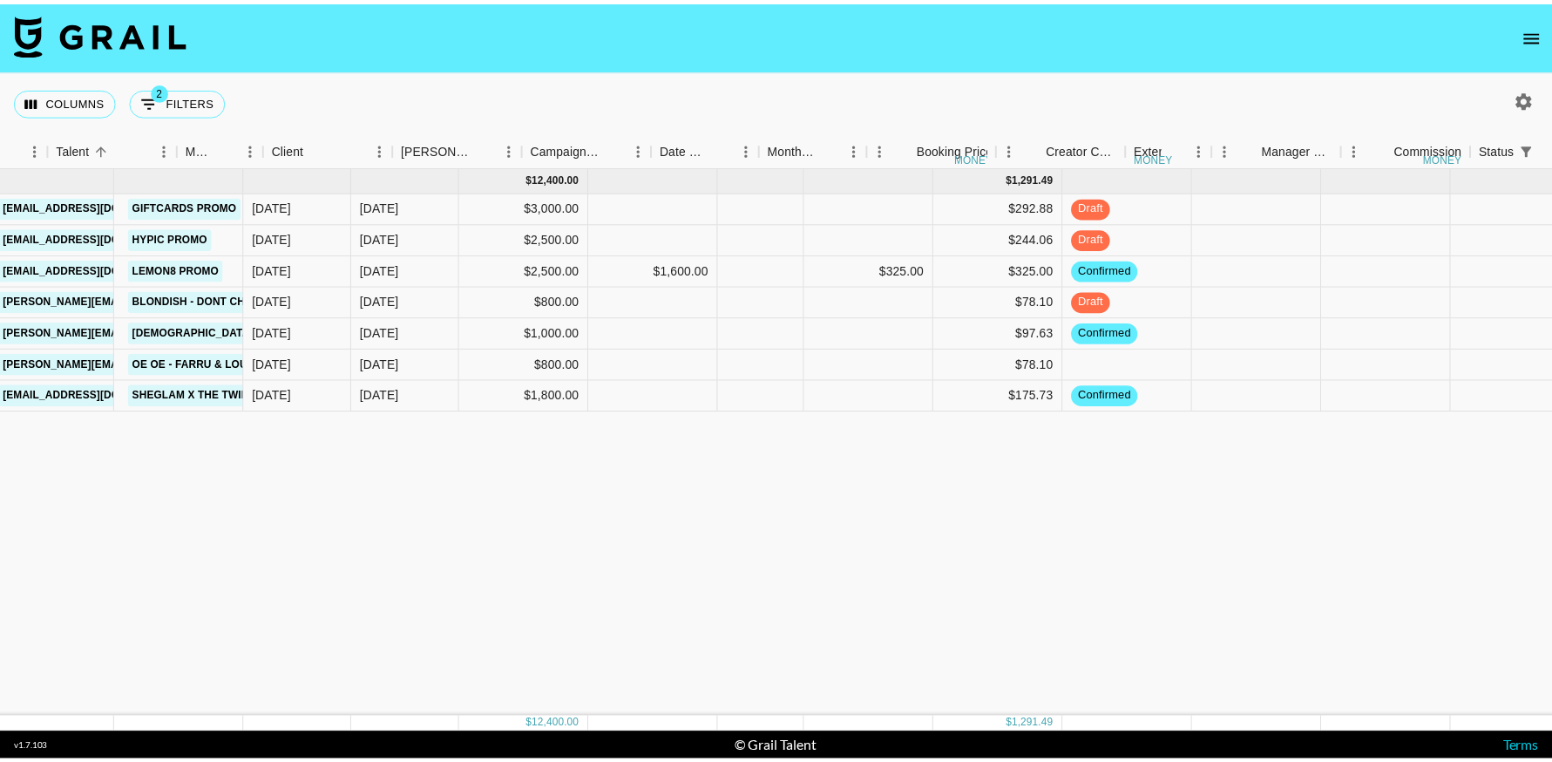
scroll to position [0, 0]
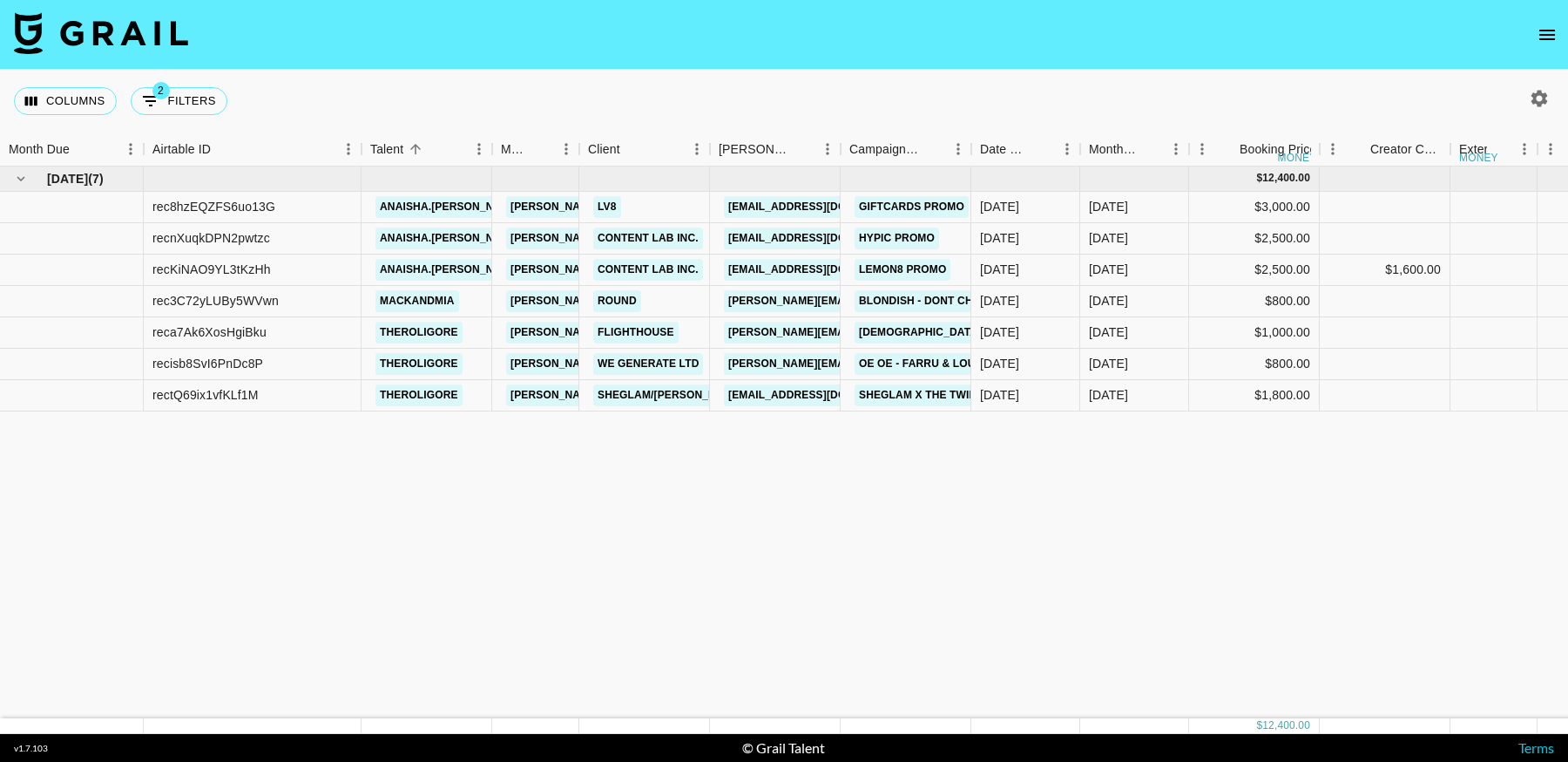
click at [1544, 34] on icon "open drawer" at bounding box center [1547, 35] width 16 height 10
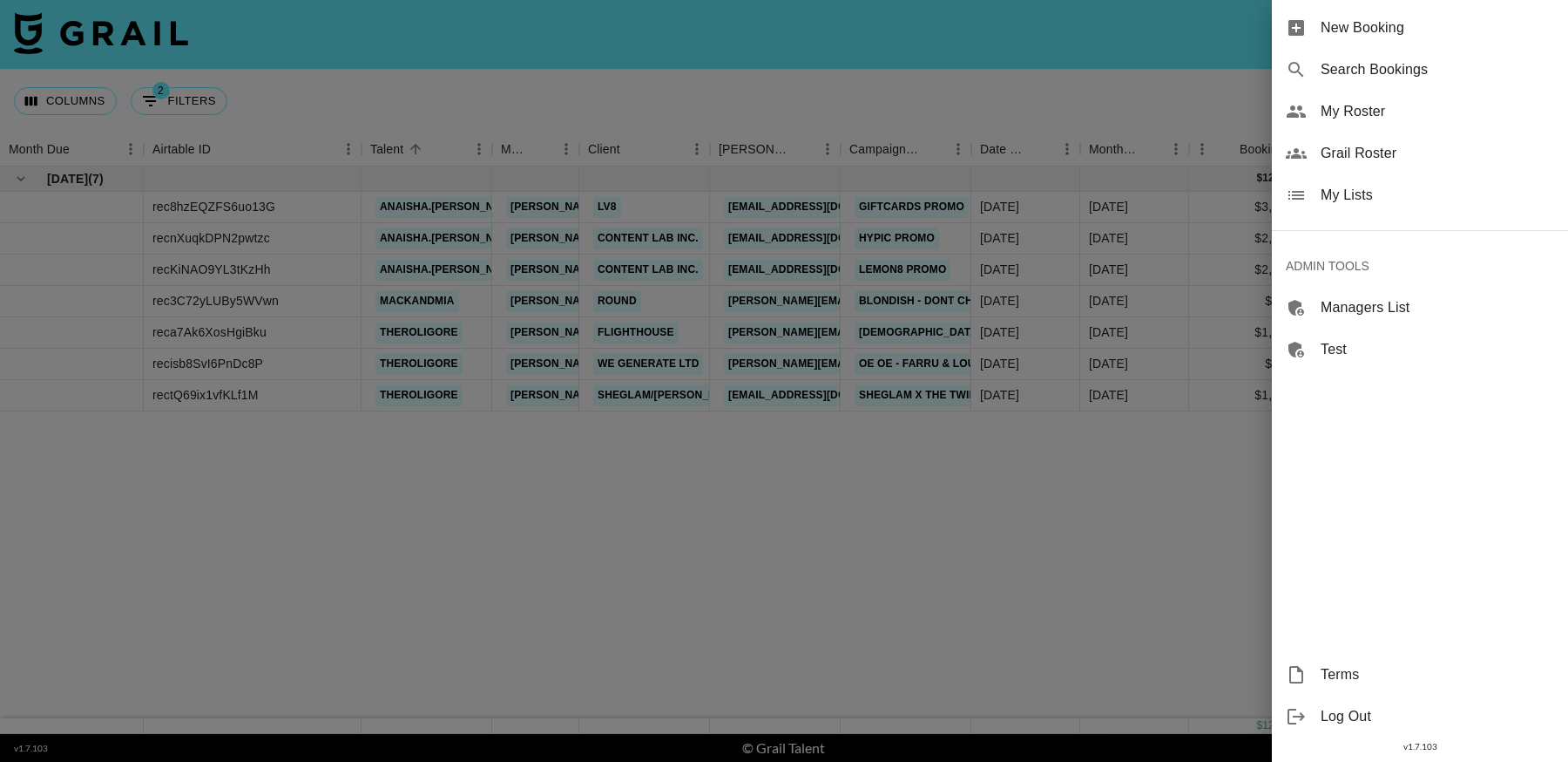
click at [1334, 198] on span "My Lists" at bounding box center [1437, 195] width 234 height 21
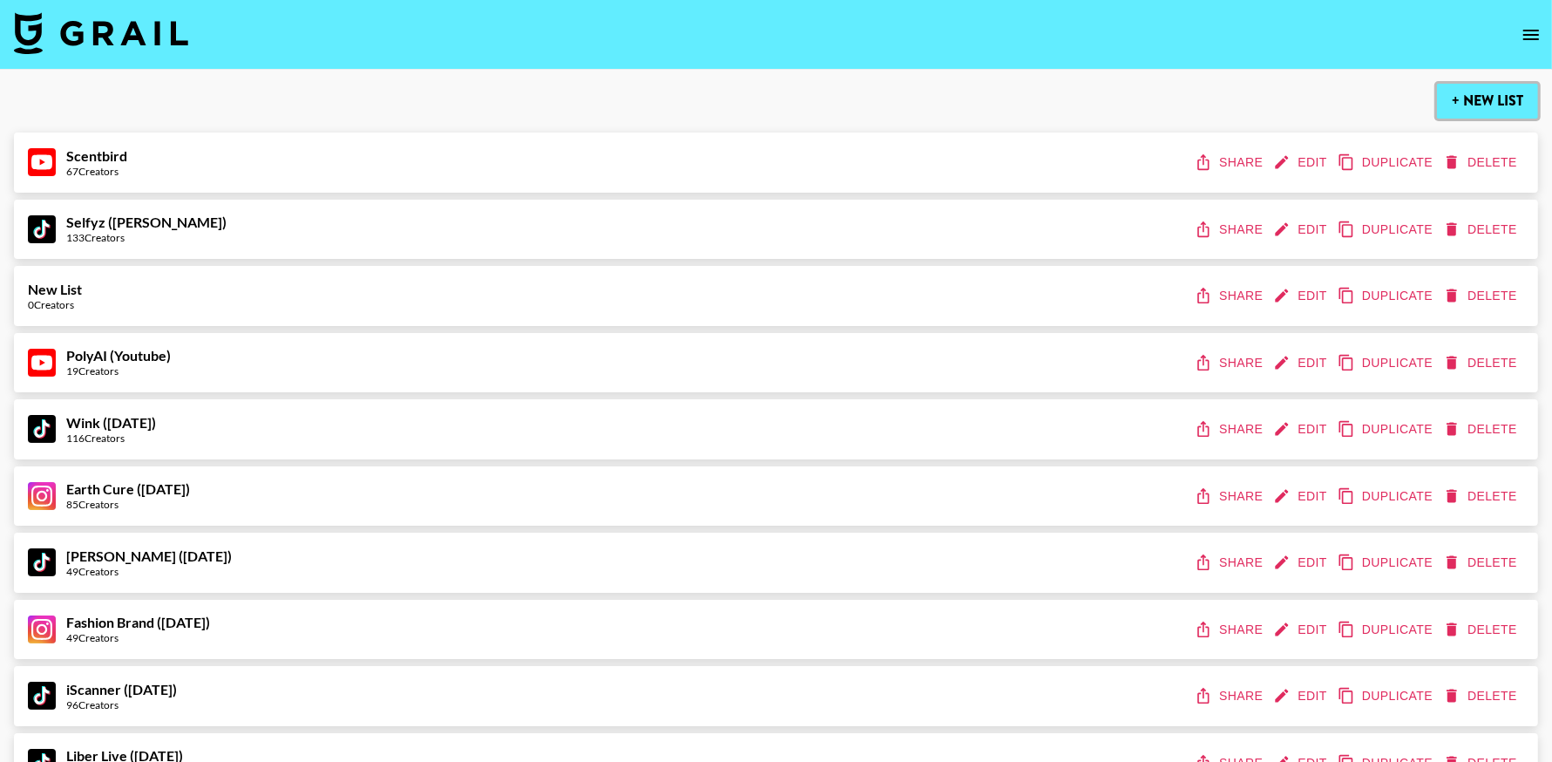
click at [1492, 94] on button "+ New List" at bounding box center [1487, 101] width 101 height 35
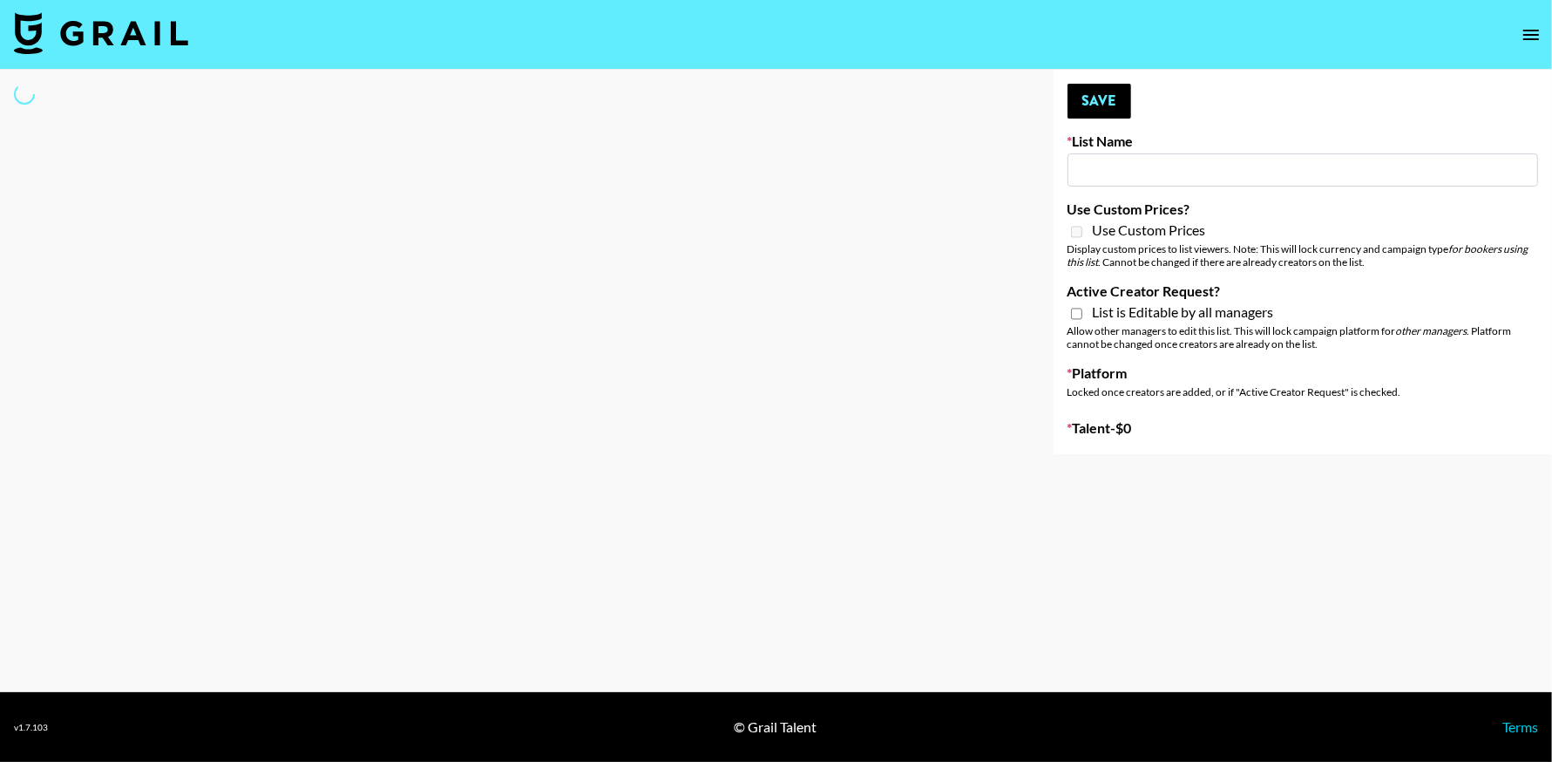
type input "New List"
select select "Song"
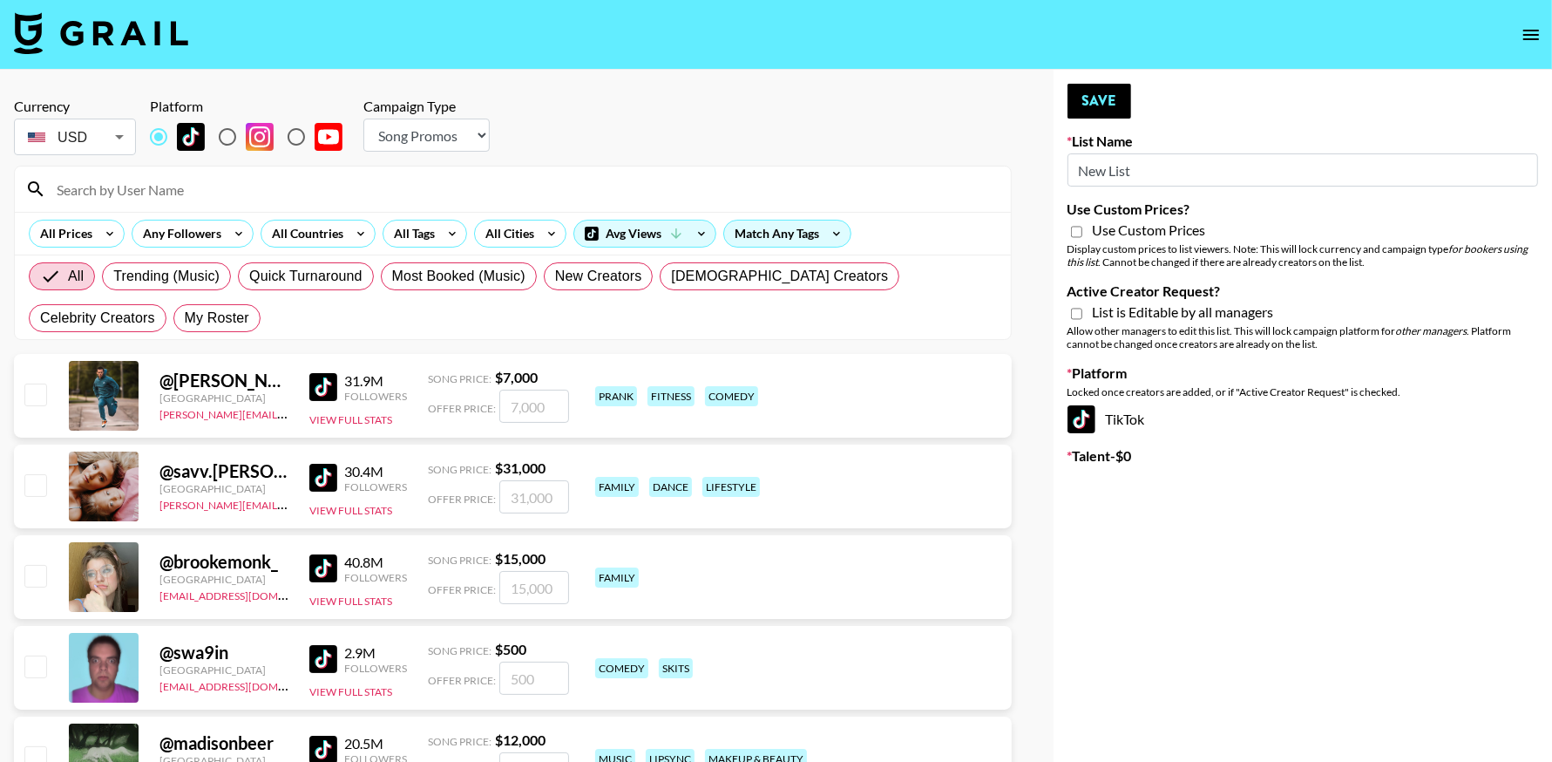
click at [1195, 173] on input "New List" at bounding box center [1303, 169] width 471 height 33
click at [1195, 172] on input "New List" at bounding box center [1303, 169] width 471 height 33
type input "R"
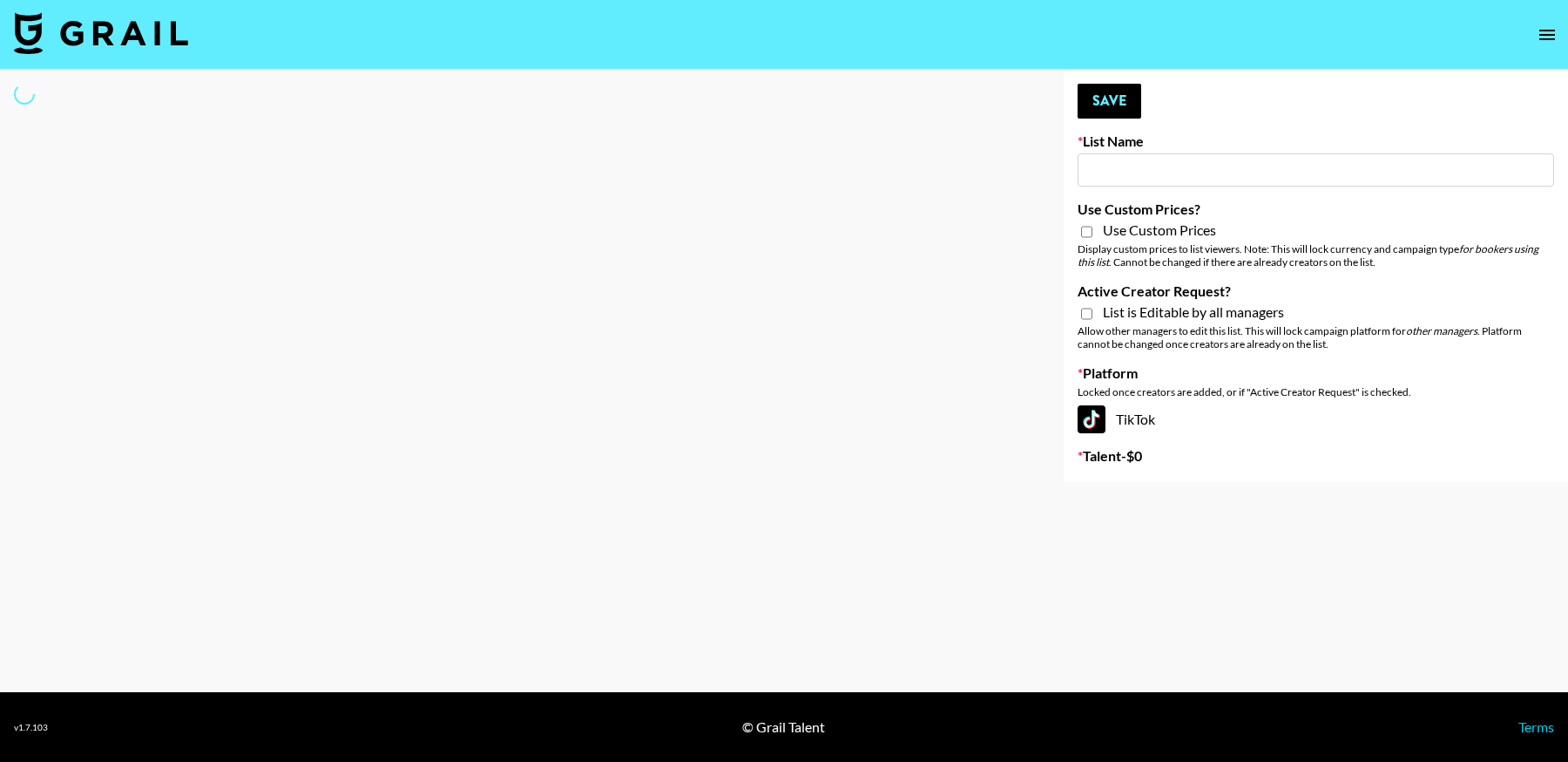
type input "B"
select select "Song"
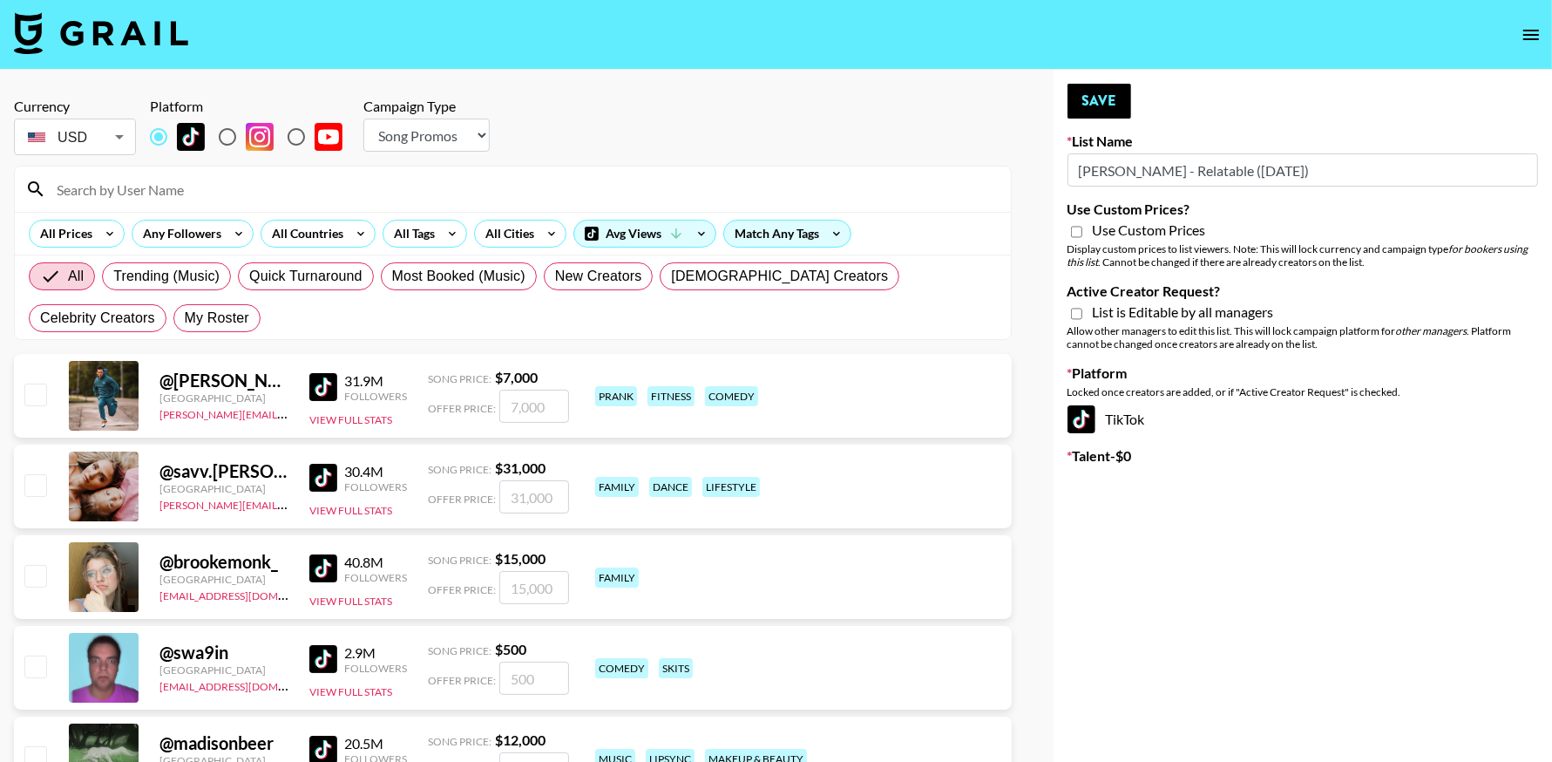
type input "Brickhouse - Relatable (20th Sept)"
click at [426, 135] on select "Choose Type... Song Promos Brand Promos" at bounding box center [426, 135] width 126 height 33
select select "Brand"
click at [363, 119] on select "Choose Type... Song Promos Brand Promos" at bounding box center [426, 135] width 126 height 33
click at [1081, 233] on input "Use Custom Prices?" at bounding box center [1076, 232] width 11 height 16
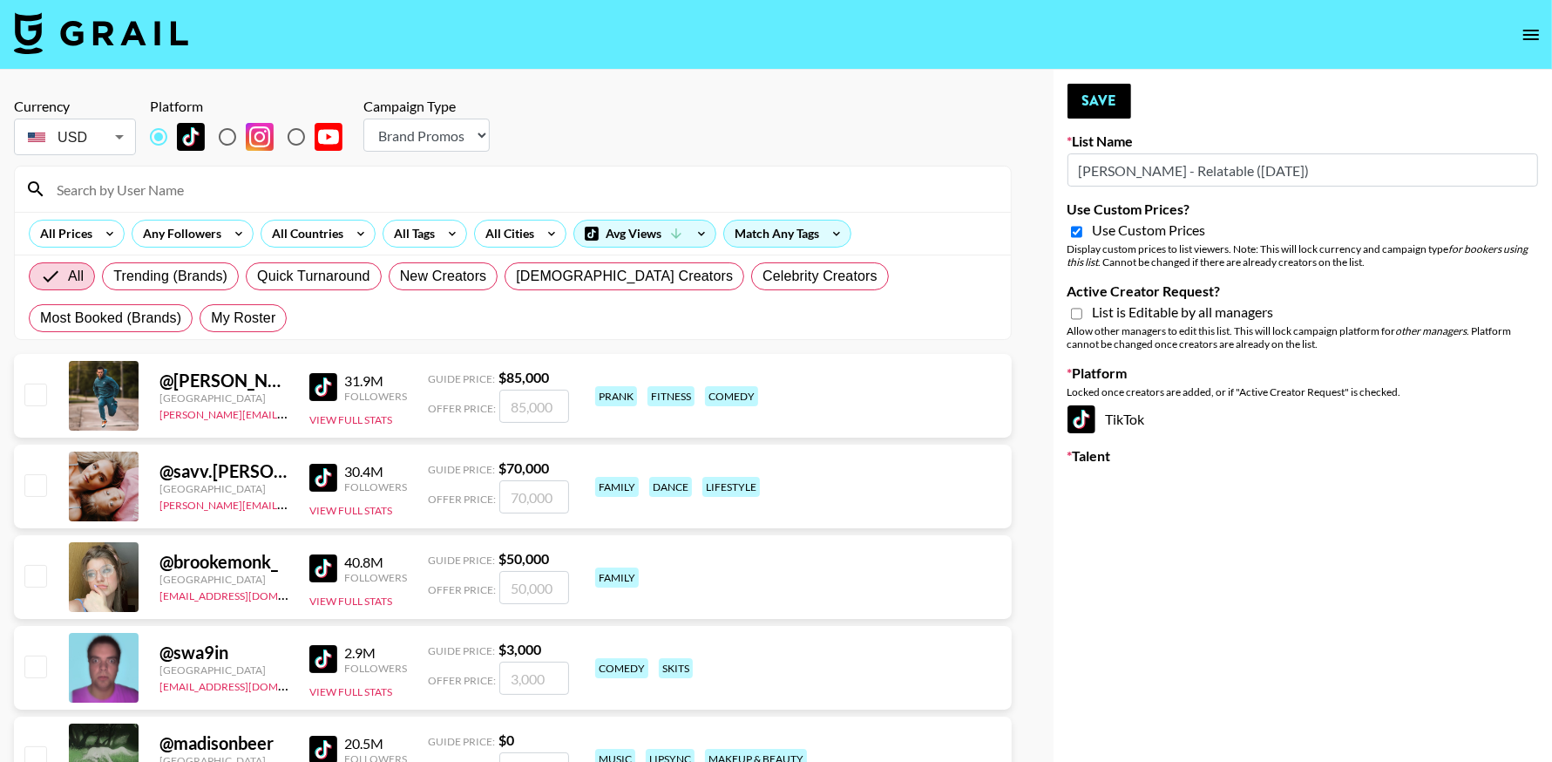
checkbox input "true"
click at [1072, 311] on input "Active Creator Request?" at bounding box center [1076, 314] width 11 height 16
checkbox input "true"
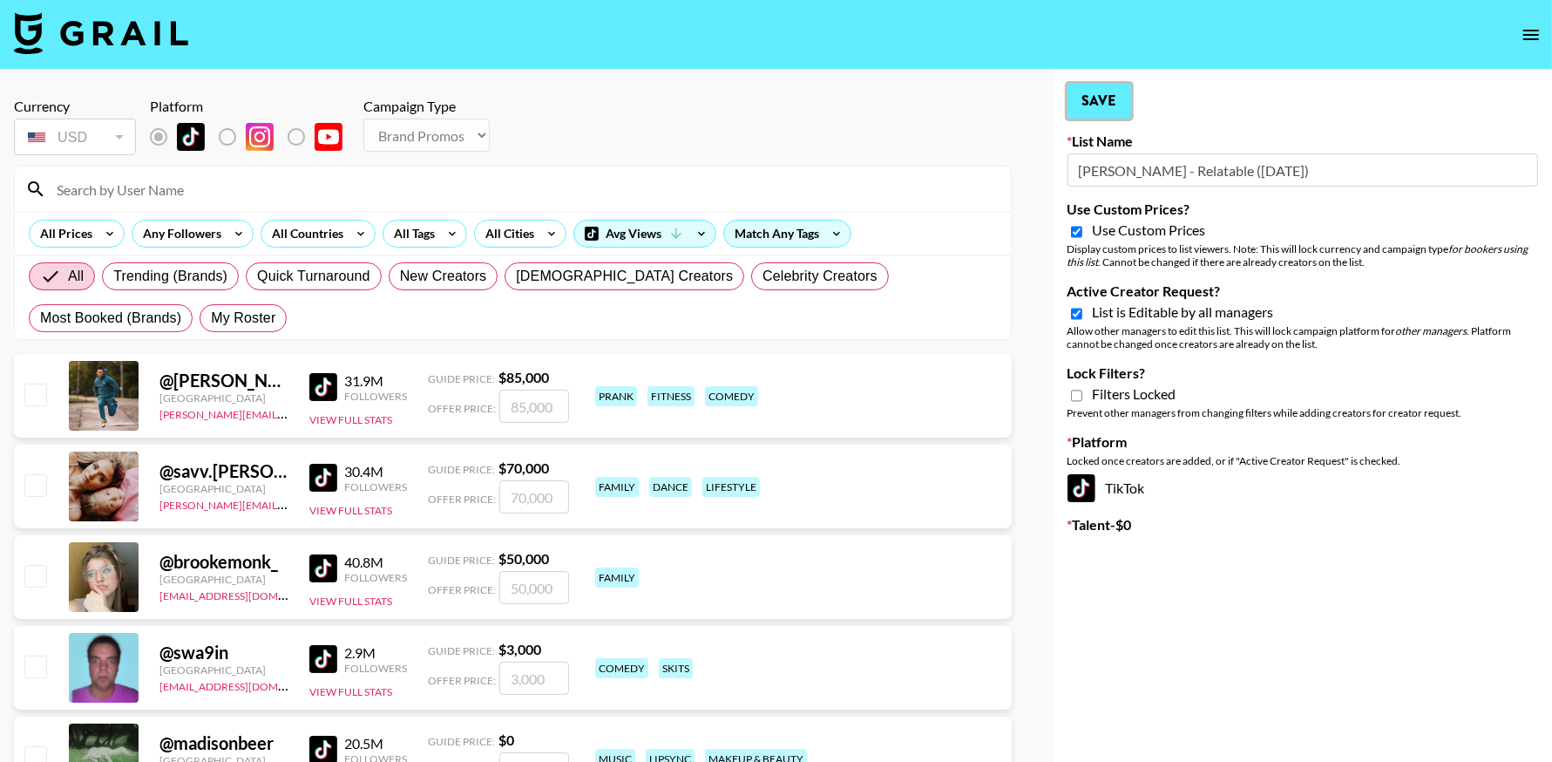
click at [1093, 98] on button "Save" at bounding box center [1100, 101] width 64 height 35
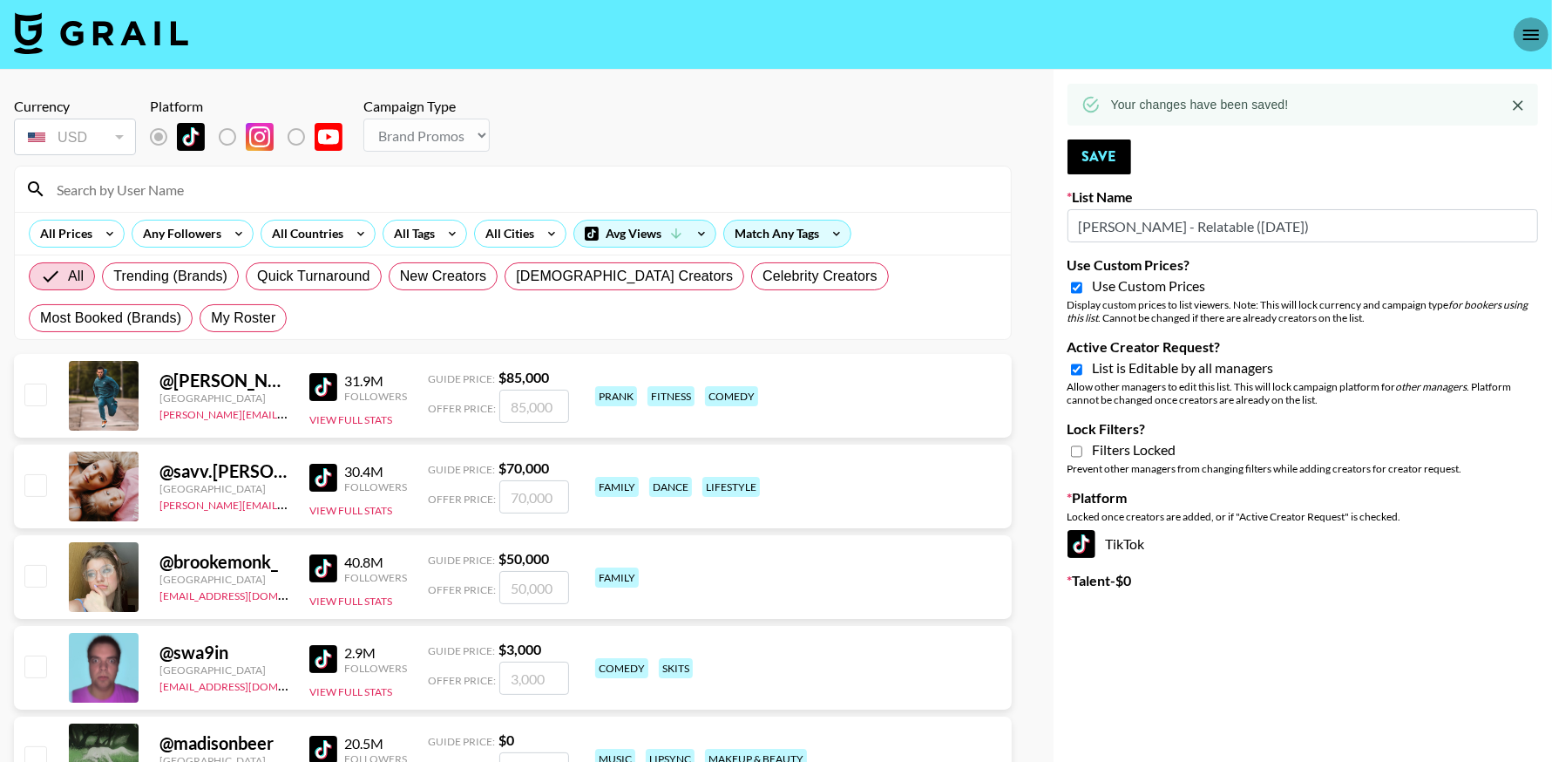
click at [1523, 31] on icon "open drawer" at bounding box center [1531, 35] width 16 height 10
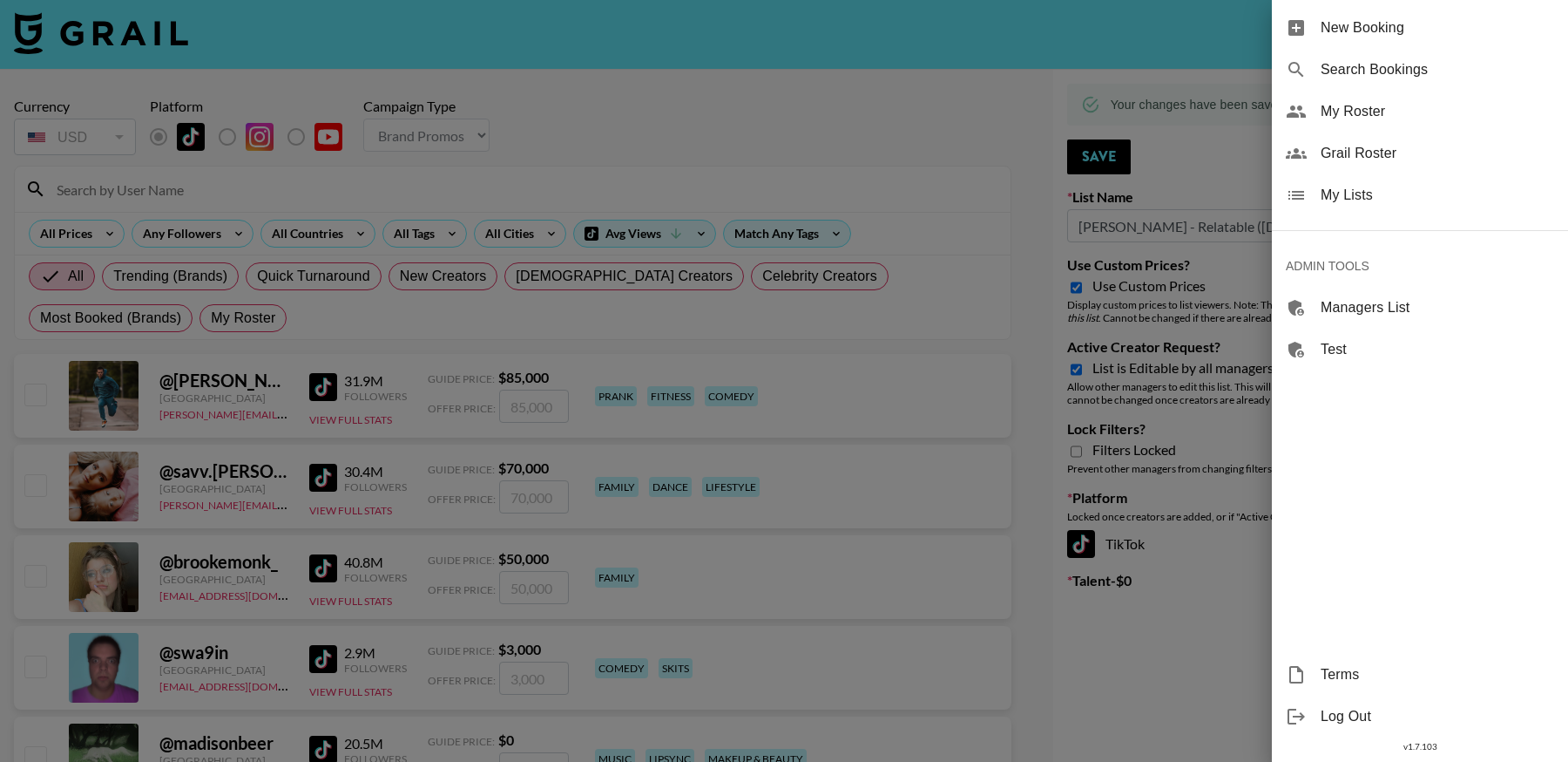
click at [1368, 204] on span "My Lists" at bounding box center [1437, 195] width 234 height 21
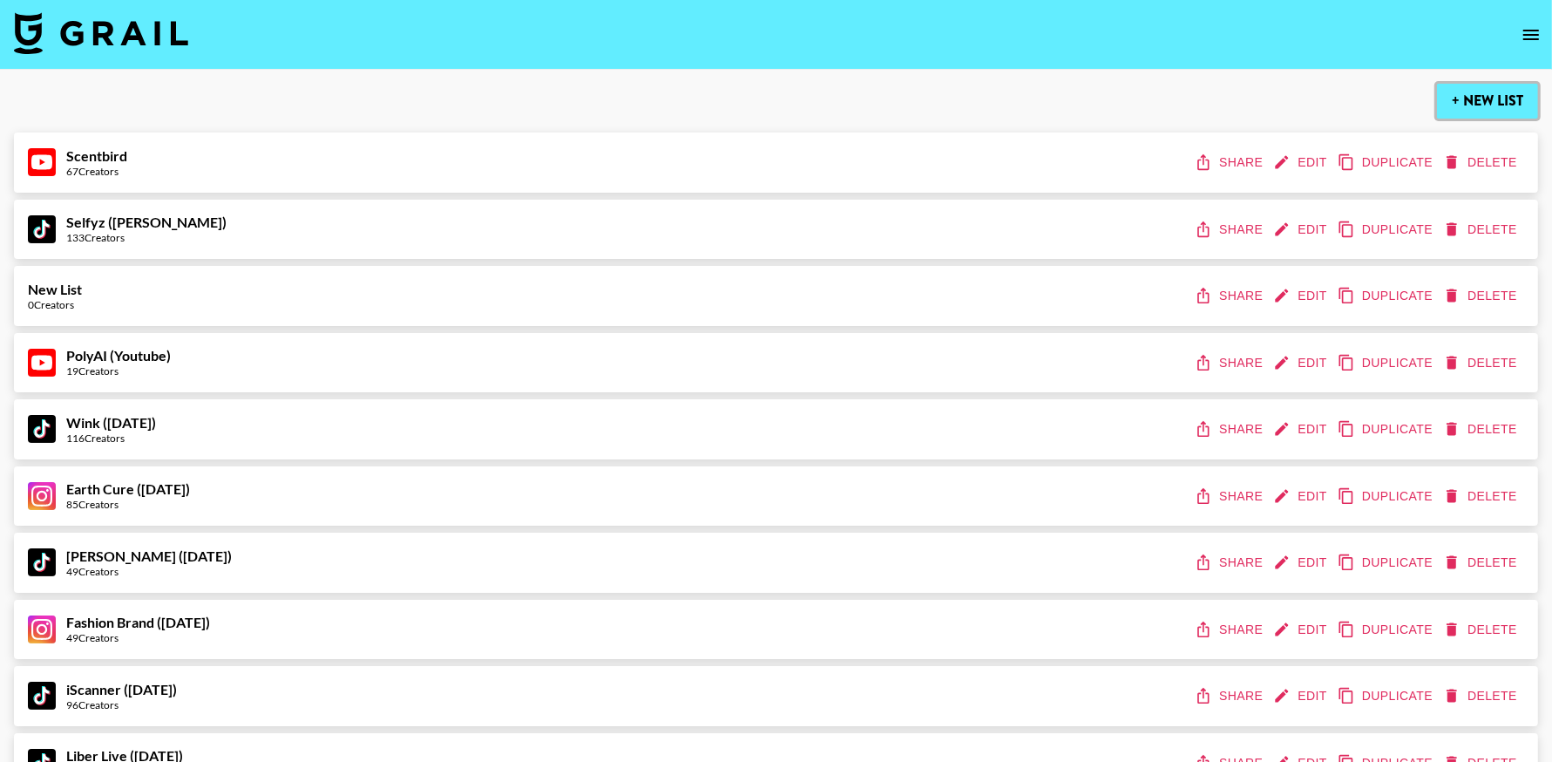
click at [1493, 103] on button "+ New List" at bounding box center [1487, 101] width 101 height 35
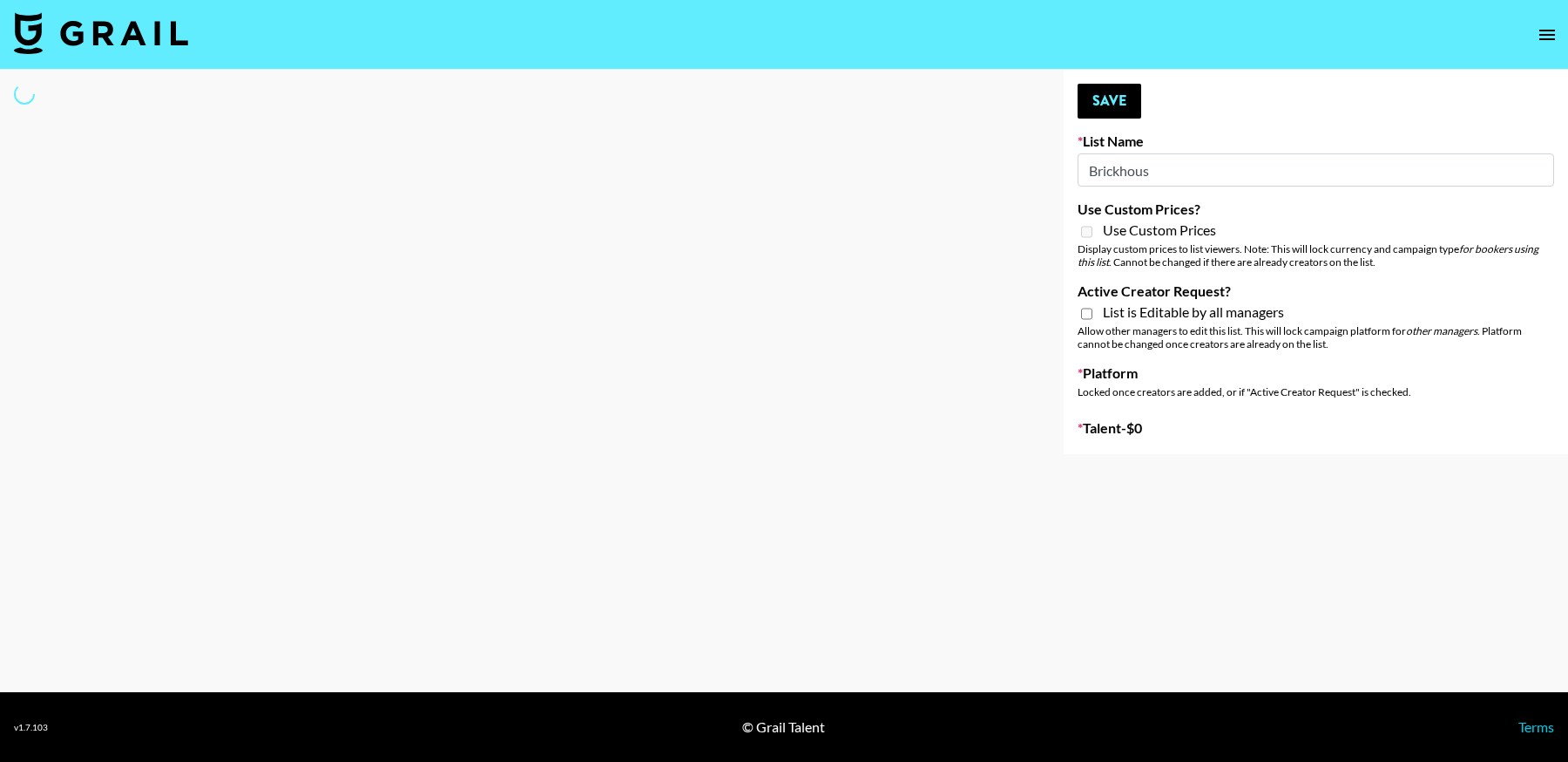
type input "Brickhouse"
select select "Song"
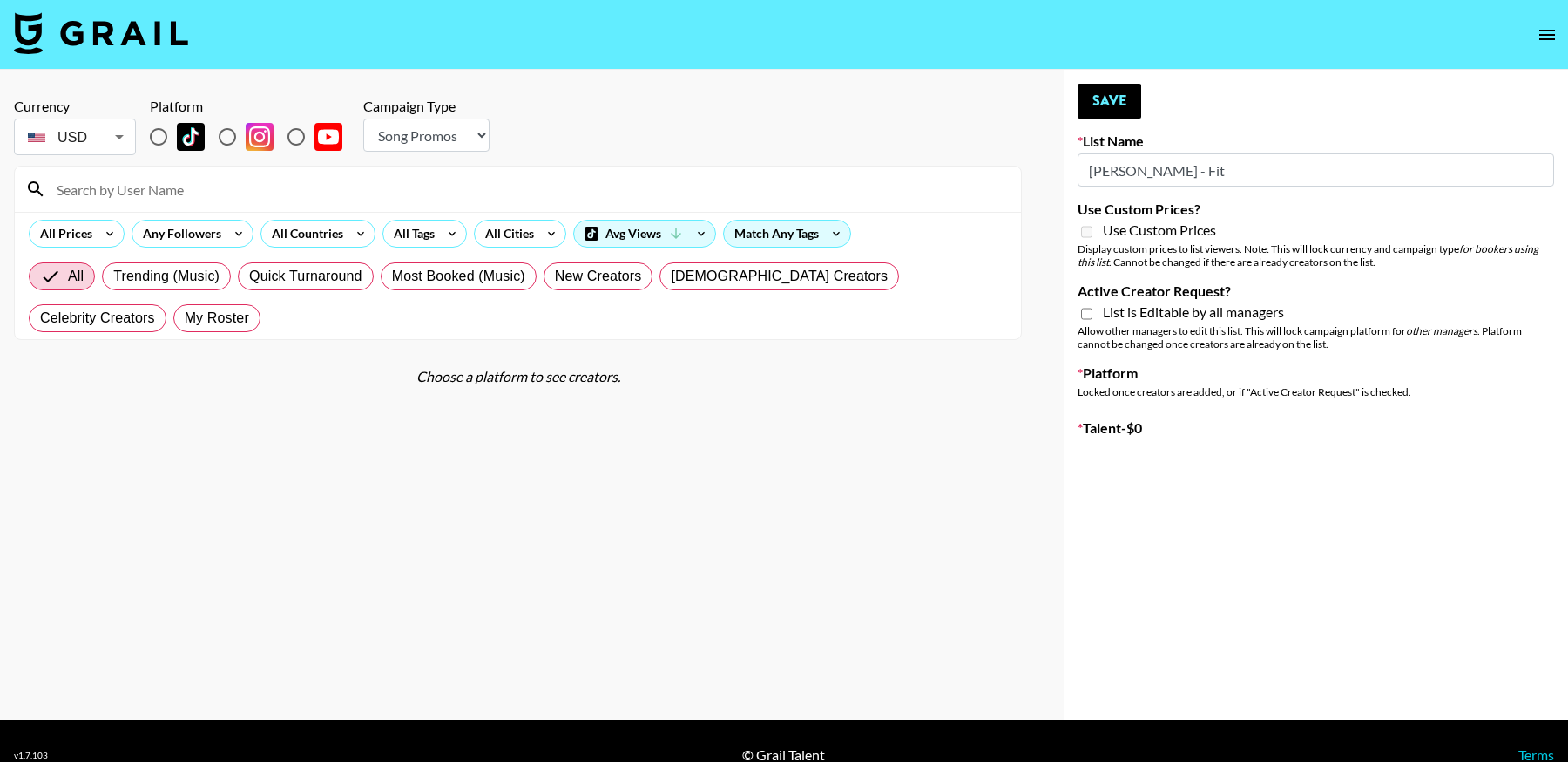
type input "Brickhouse - Fitn"
radio input "true"
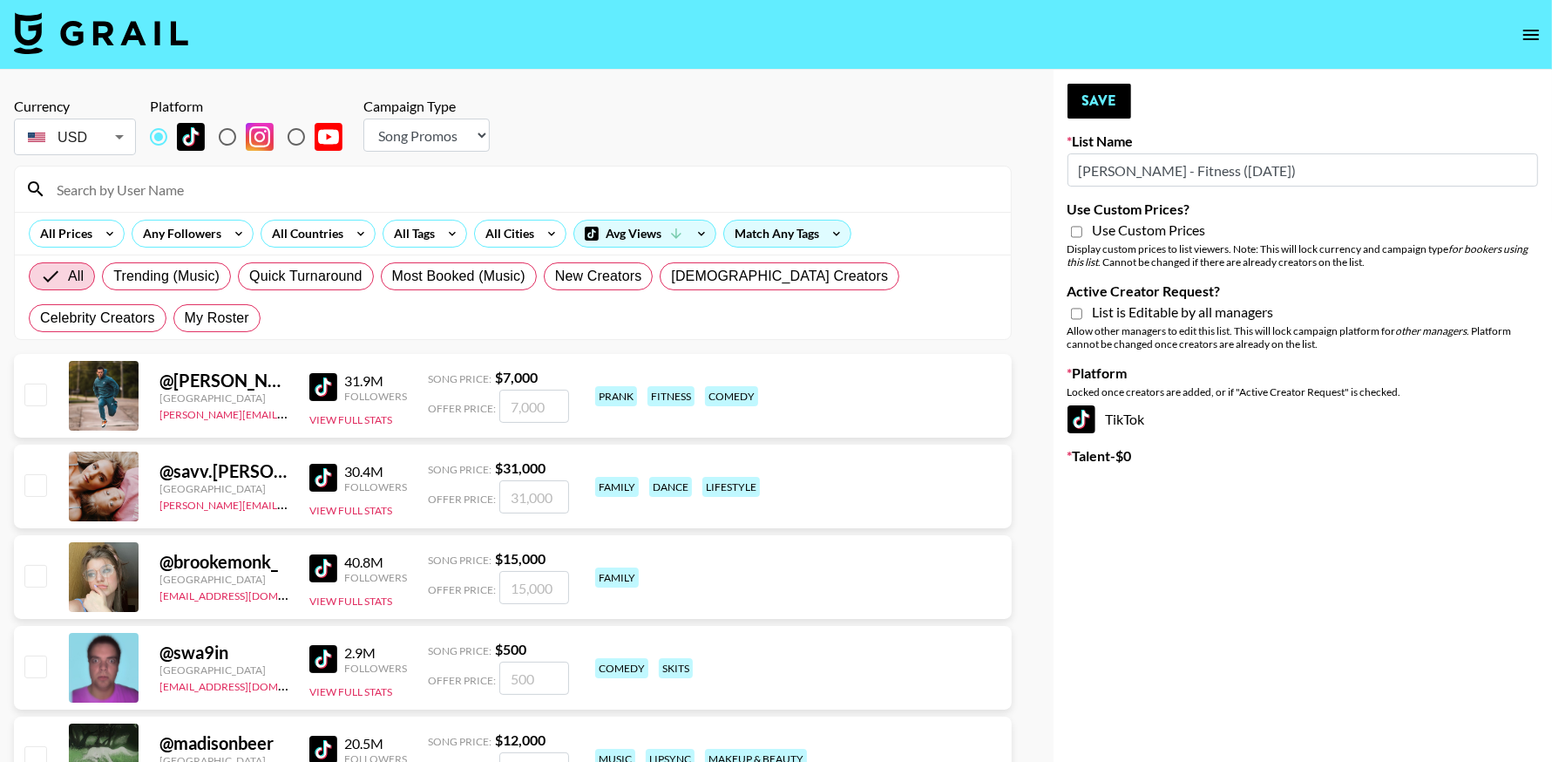
type input "Brickhouse - Fitness (20th Sept)"
click at [433, 126] on select "Choose Type... Song Promos Brand Promos" at bounding box center [426, 135] width 126 height 33
select select "Brand"
click at [363, 119] on select "Choose Type... Song Promos Brand Promos" at bounding box center [426, 135] width 126 height 33
click at [1076, 231] on input "Use Custom Prices?" at bounding box center [1076, 232] width 11 height 16
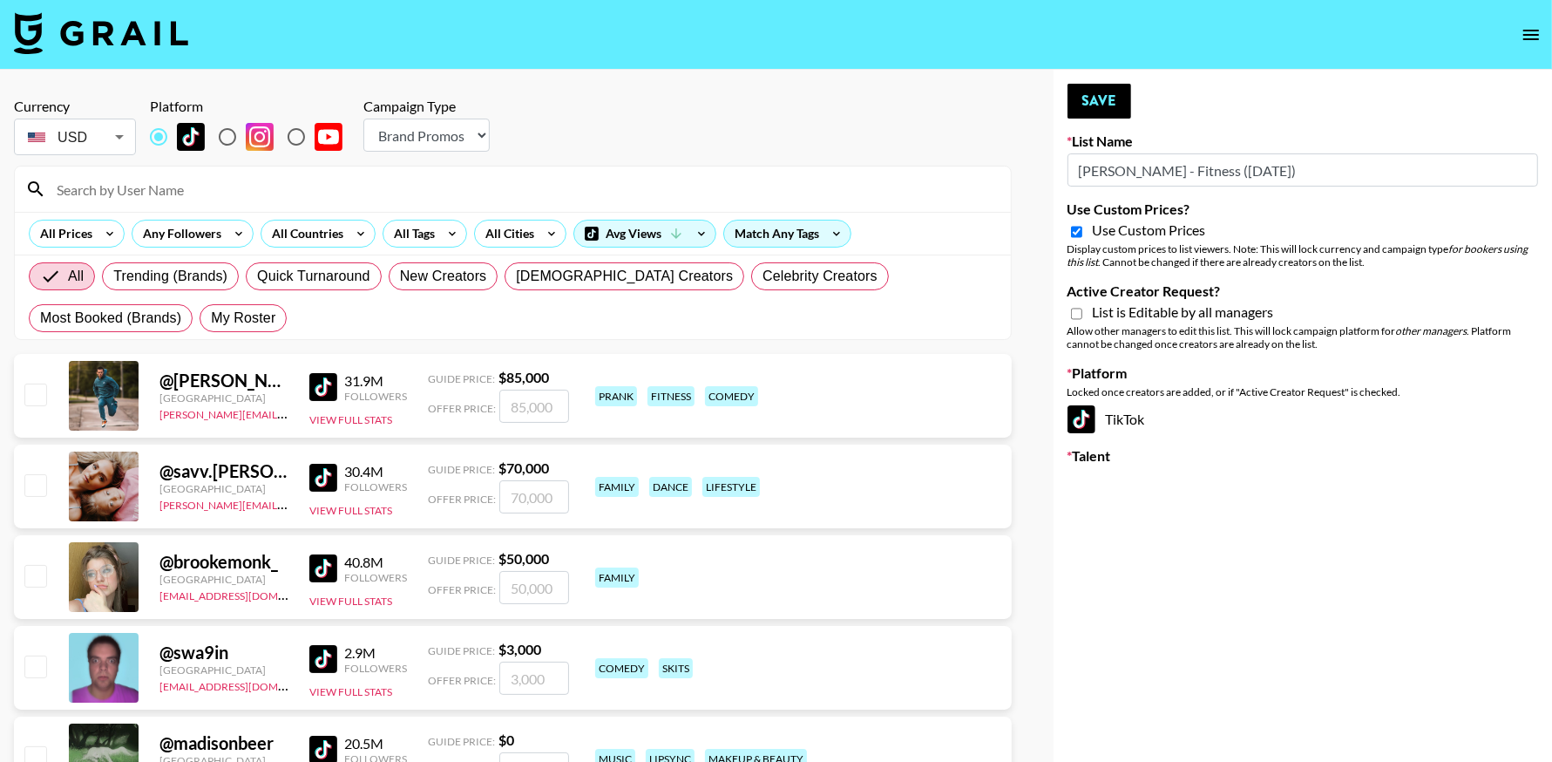
checkbox input "true"
click at [1076, 311] on input "Active Creator Request?" at bounding box center [1076, 314] width 11 height 16
checkbox input "true"
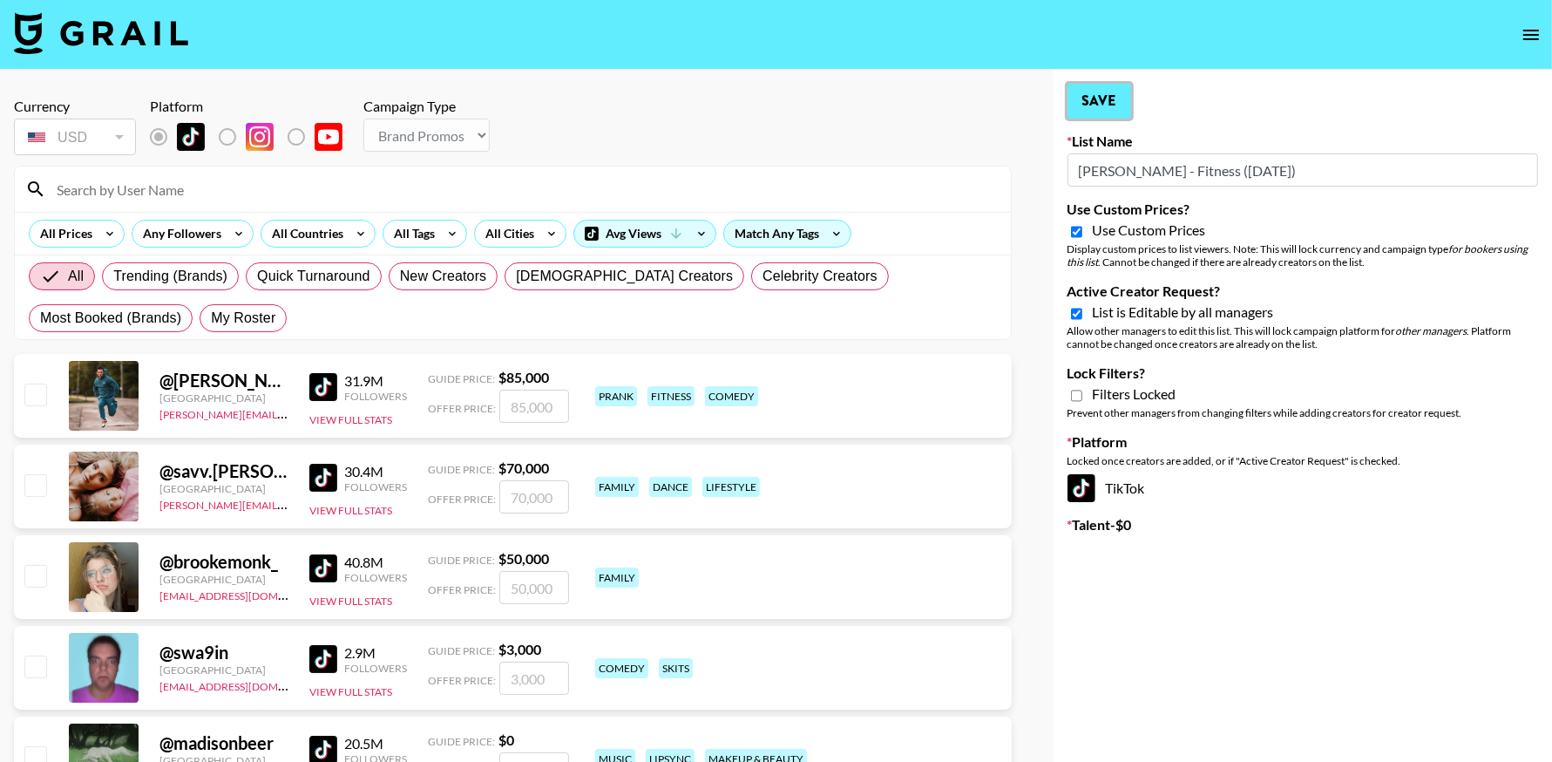
click at [1102, 93] on button "Save" at bounding box center [1100, 101] width 64 height 35
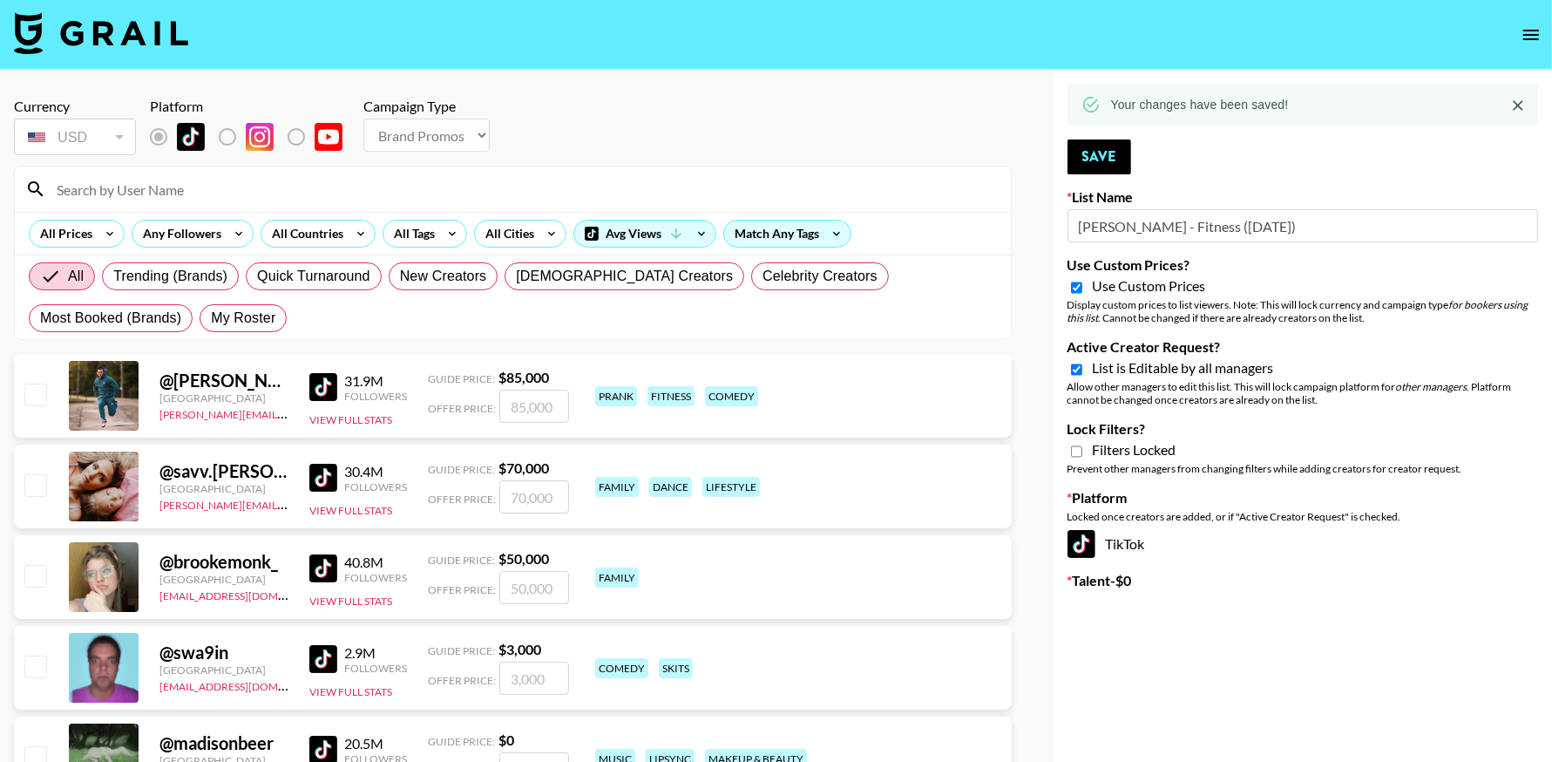
click at [1524, 42] on icon "open drawer" at bounding box center [1531, 34] width 21 height 21
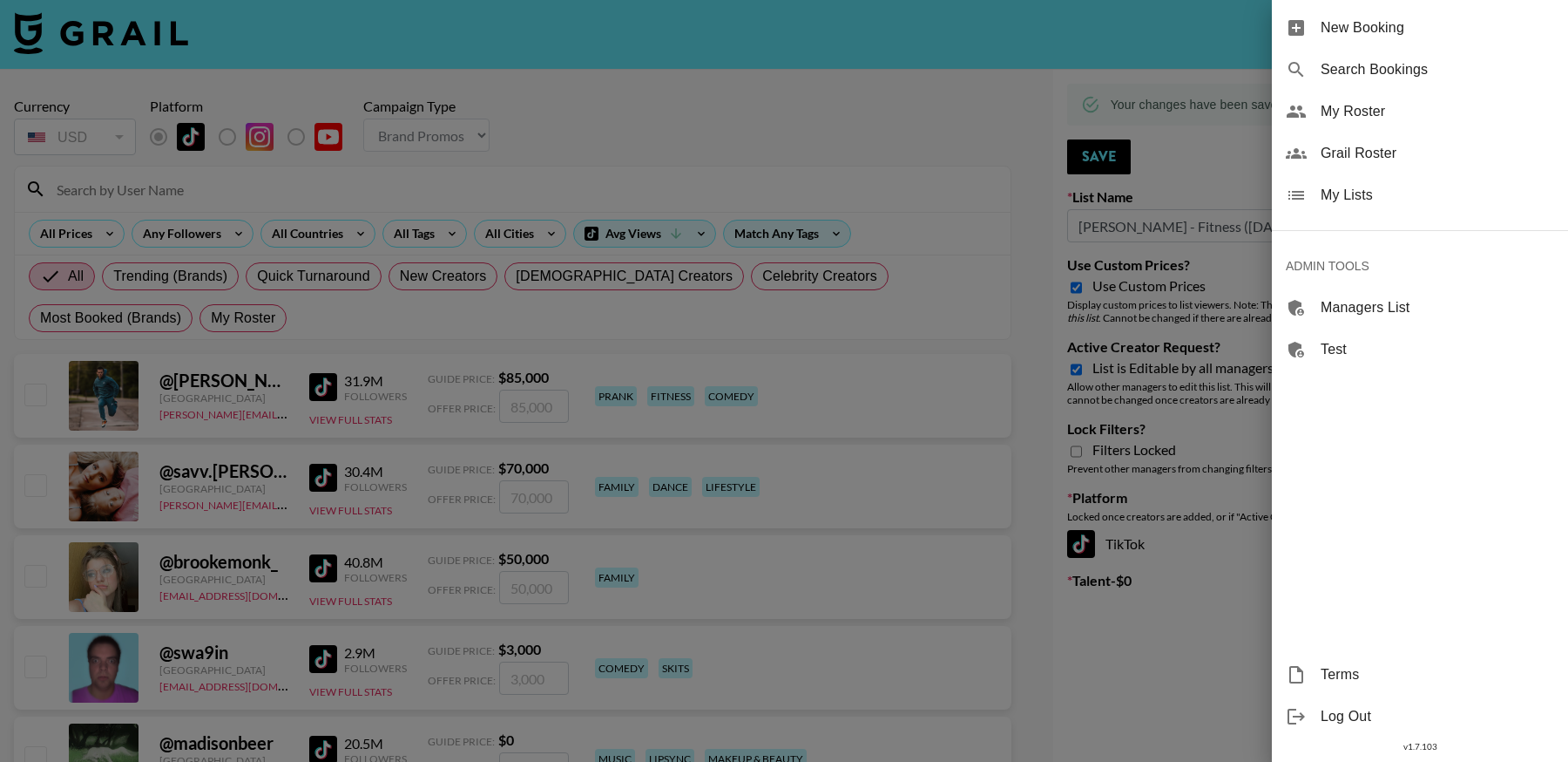
click at [1367, 189] on span "My Lists" at bounding box center [1437, 195] width 234 height 21
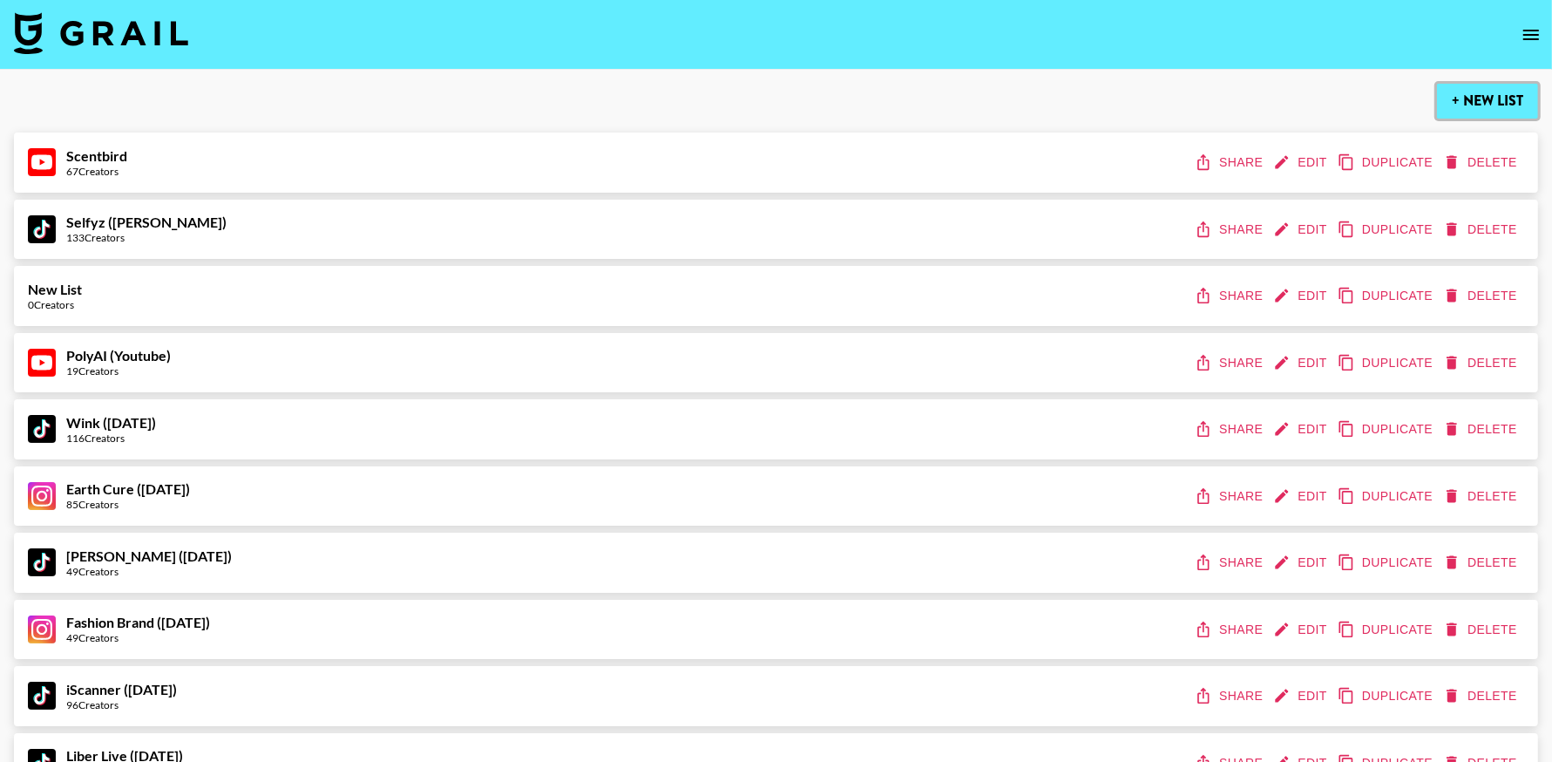
click at [1470, 102] on button "+ New List" at bounding box center [1487, 101] width 101 height 35
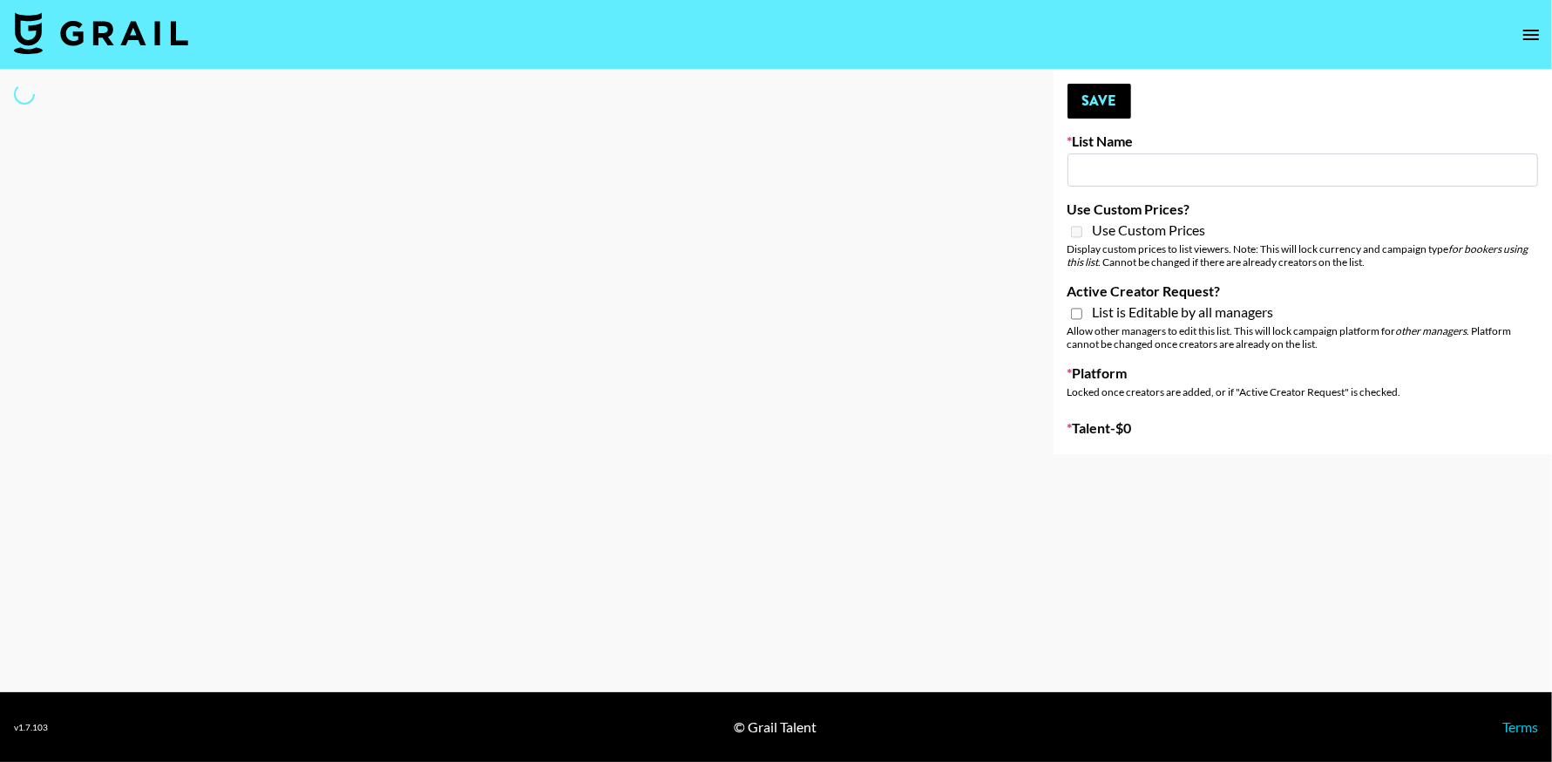
type input "New List"
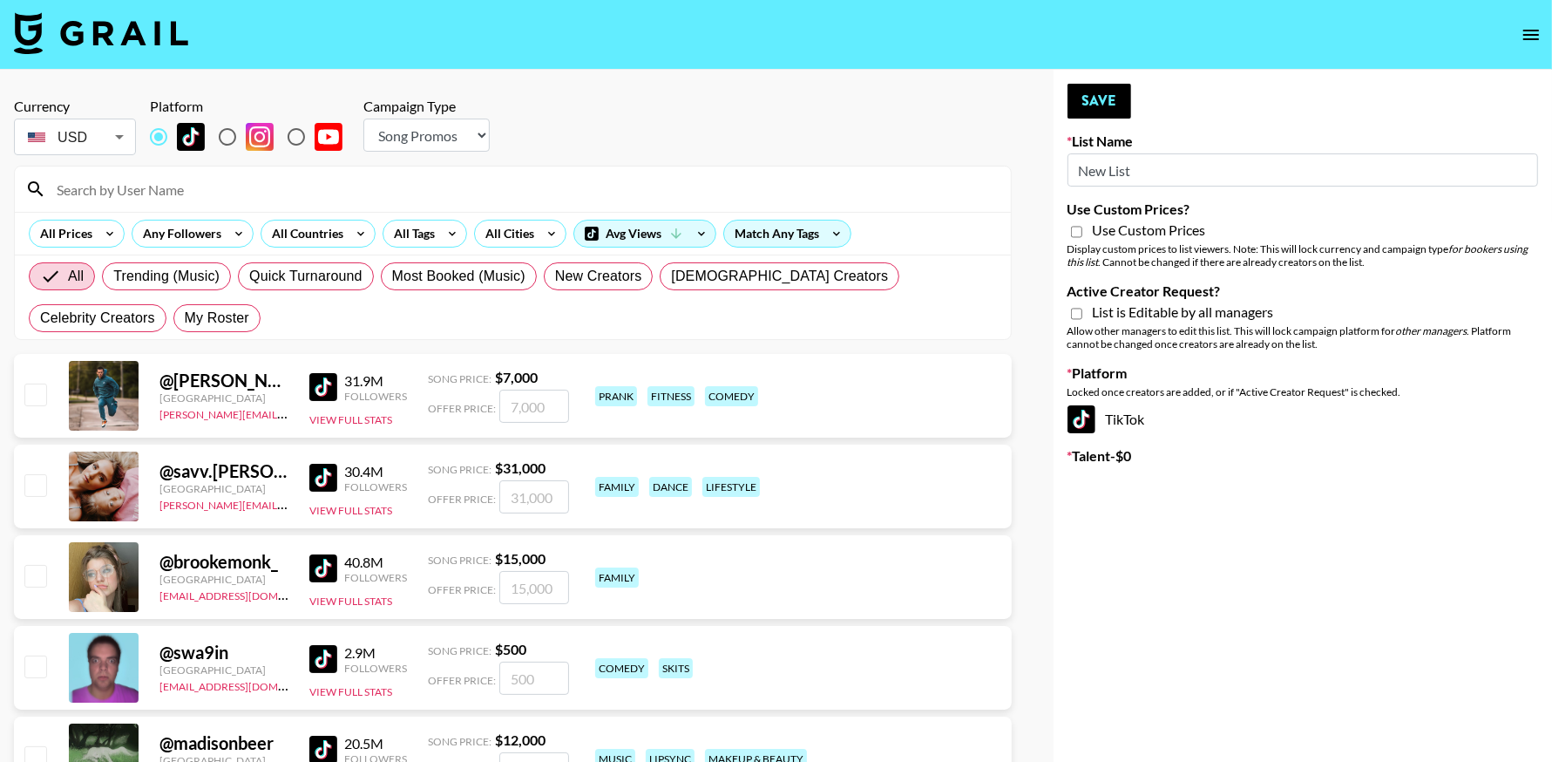
click at [1108, 183] on input "New List" at bounding box center [1303, 169] width 471 height 33
click at [427, 136] on select "Choose Type... Song Promos Brand Promos" at bounding box center [426, 135] width 126 height 33
select select "Brand"
click at [363, 119] on select "Choose Type... Song Promos Brand Promos" at bounding box center [426, 135] width 126 height 33
click at [1158, 171] on input "New List" at bounding box center [1303, 169] width 471 height 33
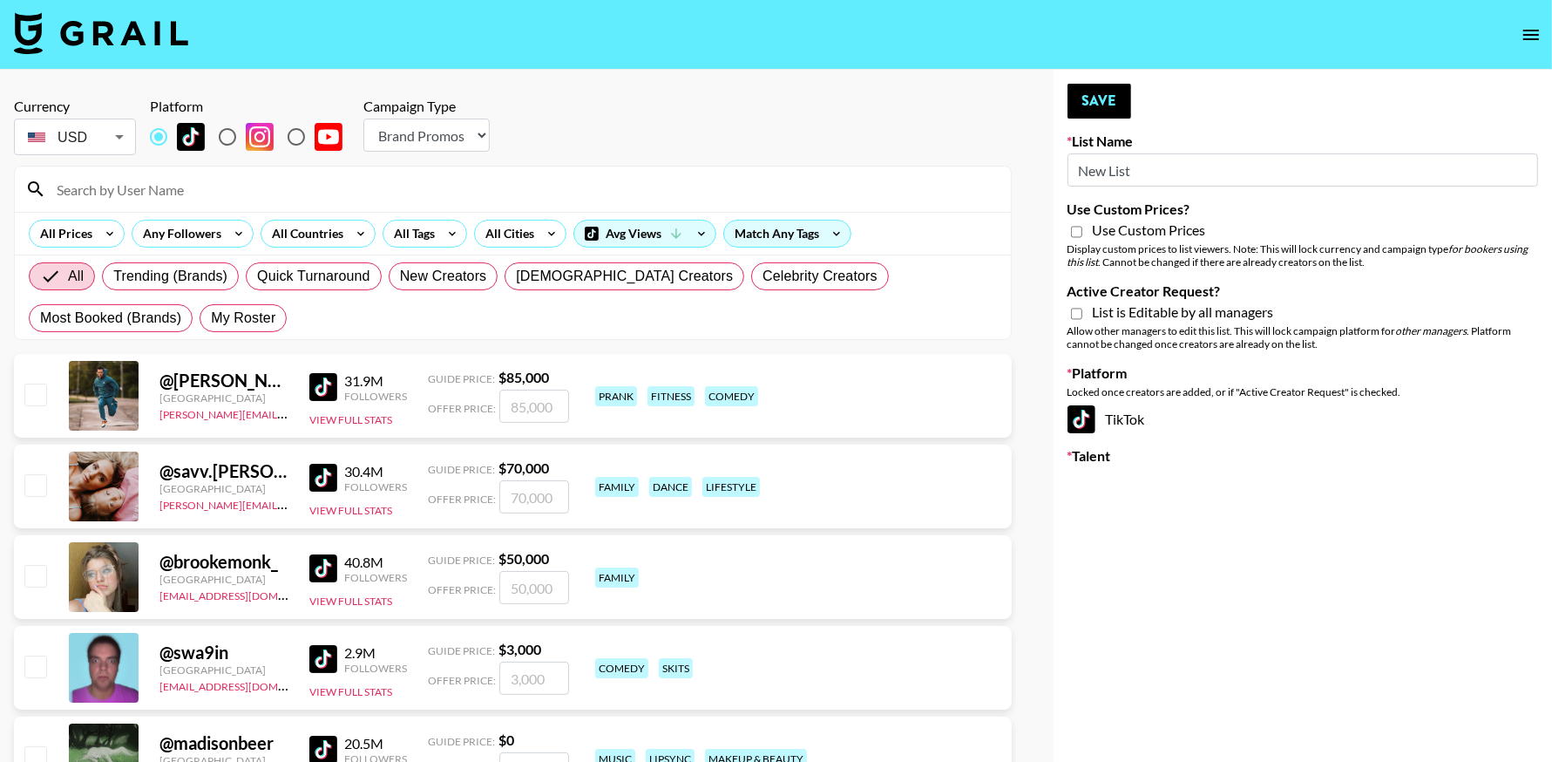
click at [1158, 171] on input "New List" at bounding box center [1303, 169] width 471 height 33
type input "Brickhouse - Women (20th Sept)"
click at [1076, 240] on div "Use Custom Prices" at bounding box center [1303, 231] width 471 height 21
click at [1074, 237] on input "Use Custom Prices?" at bounding box center [1076, 232] width 11 height 16
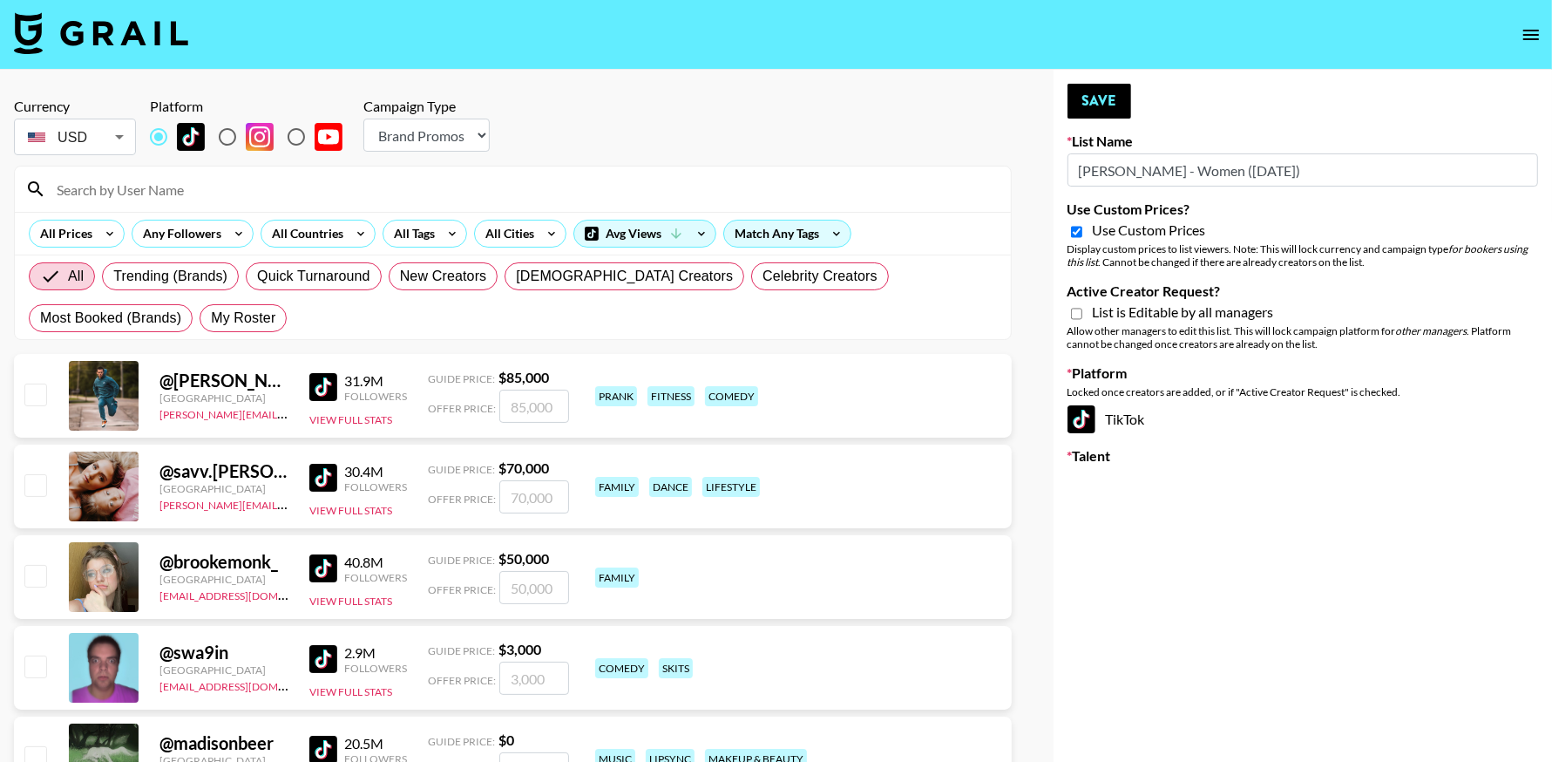
checkbox input "true"
drag, startPoint x: 1080, startPoint y: 314, endPoint x: 1112, endPoint y: 110, distance: 206.5
click at [1079, 315] on input "Active Creator Request?" at bounding box center [1076, 314] width 11 height 16
checkbox input "true"
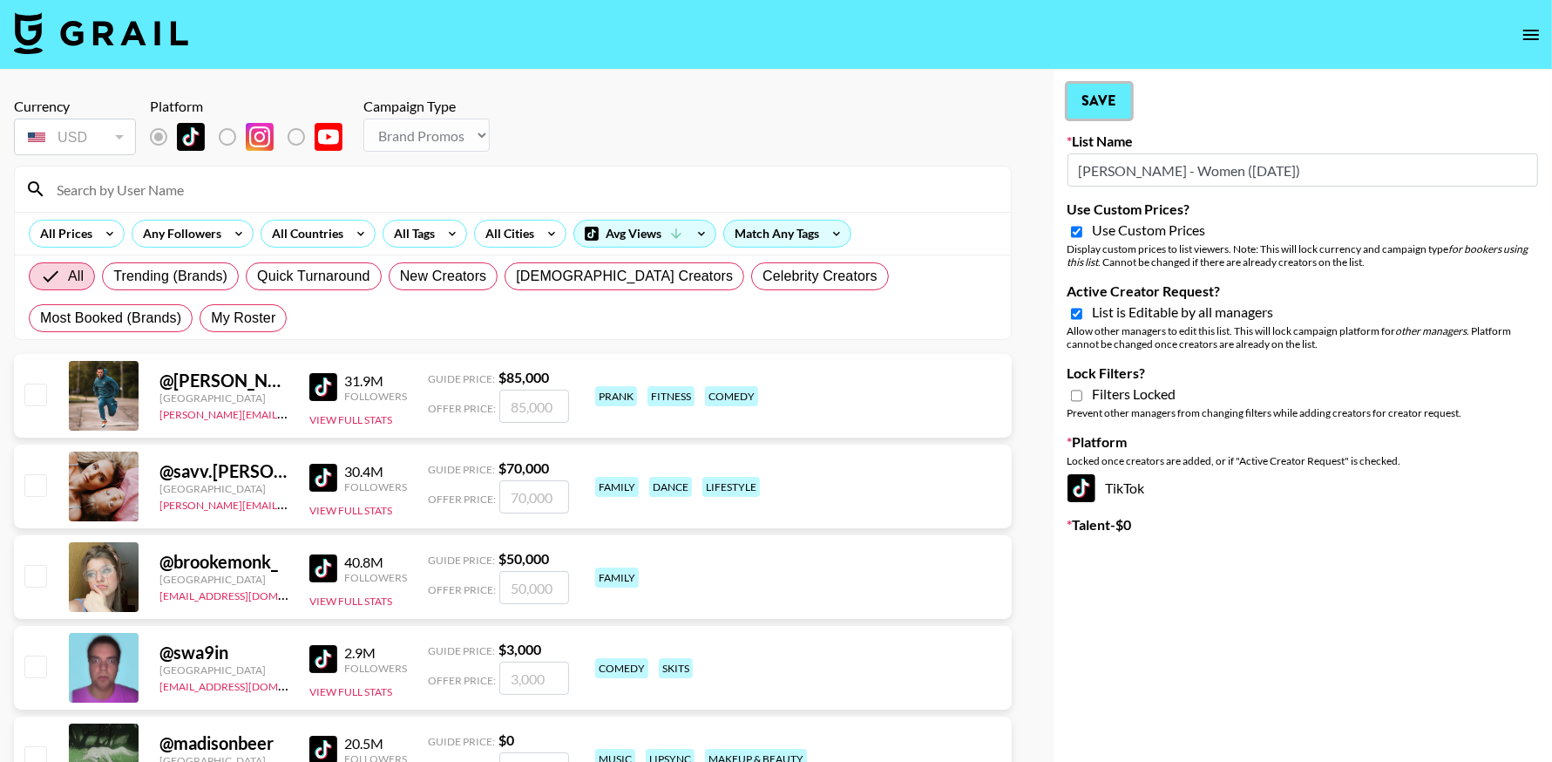
click at [1091, 93] on button "Save" at bounding box center [1100, 101] width 64 height 35
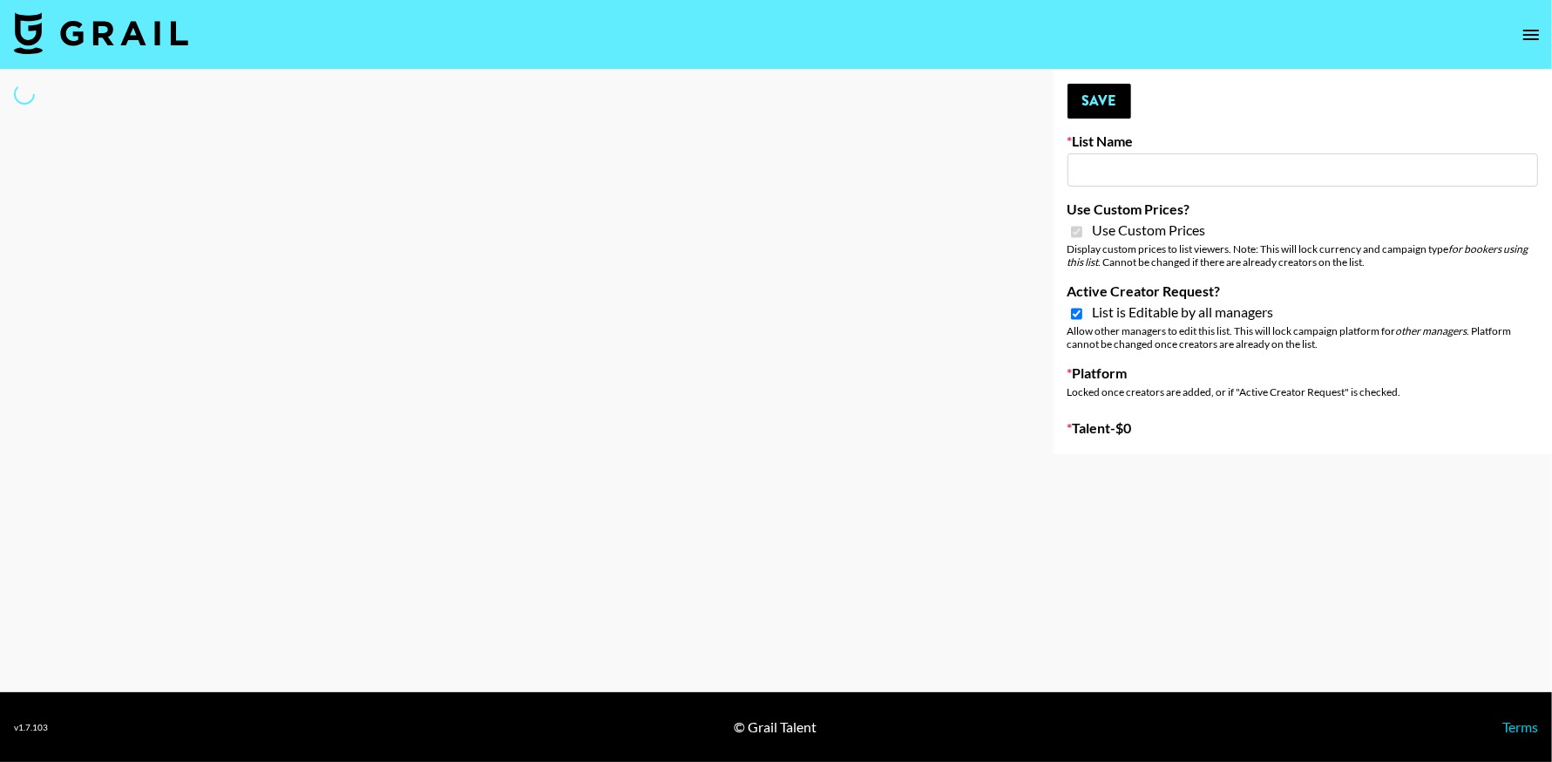
type input "[PERSON_NAME] - Relatable ([DATE])"
checkbox input "true"
select select "Brand"
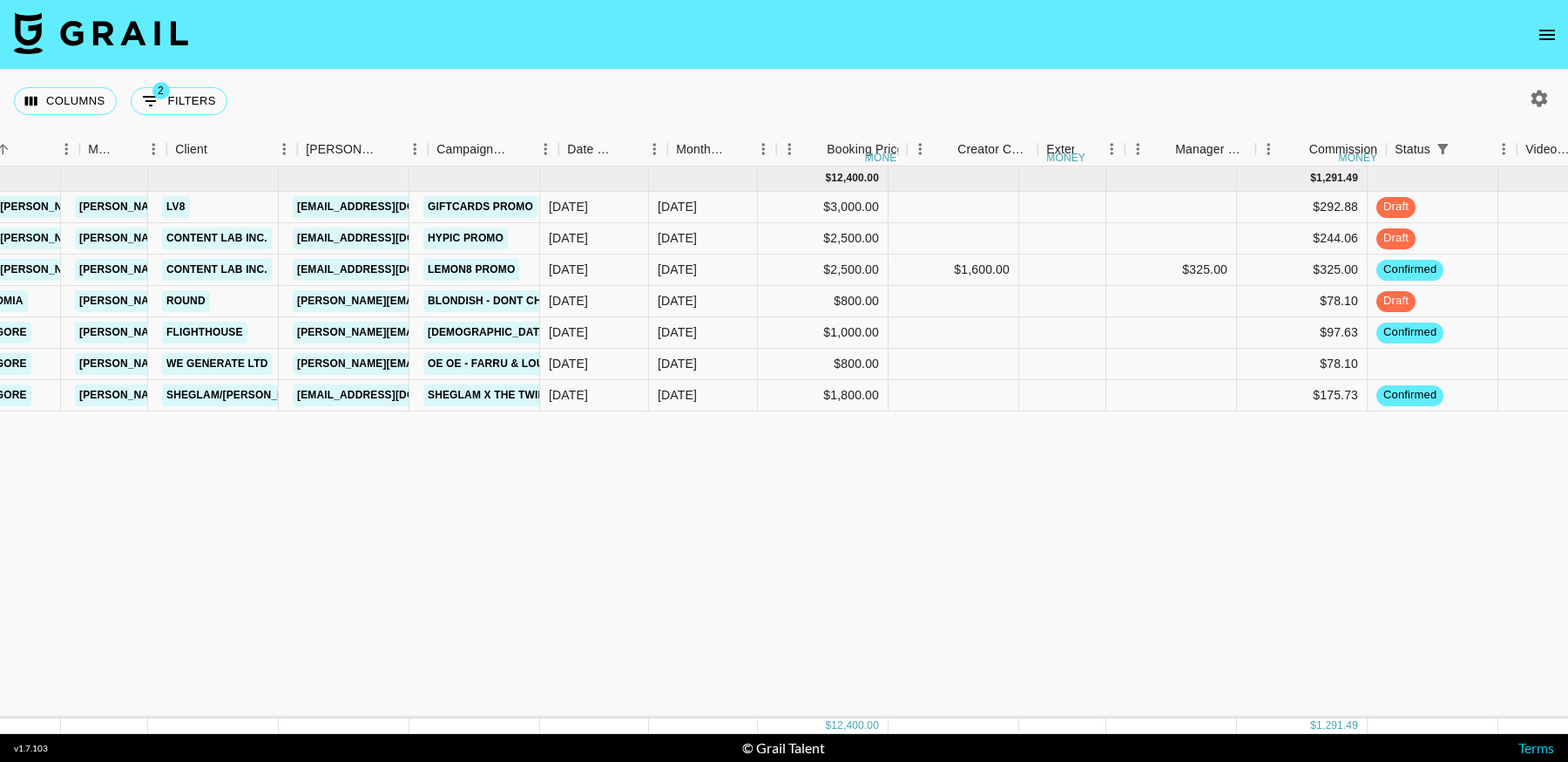
scroll to position [0, 444]
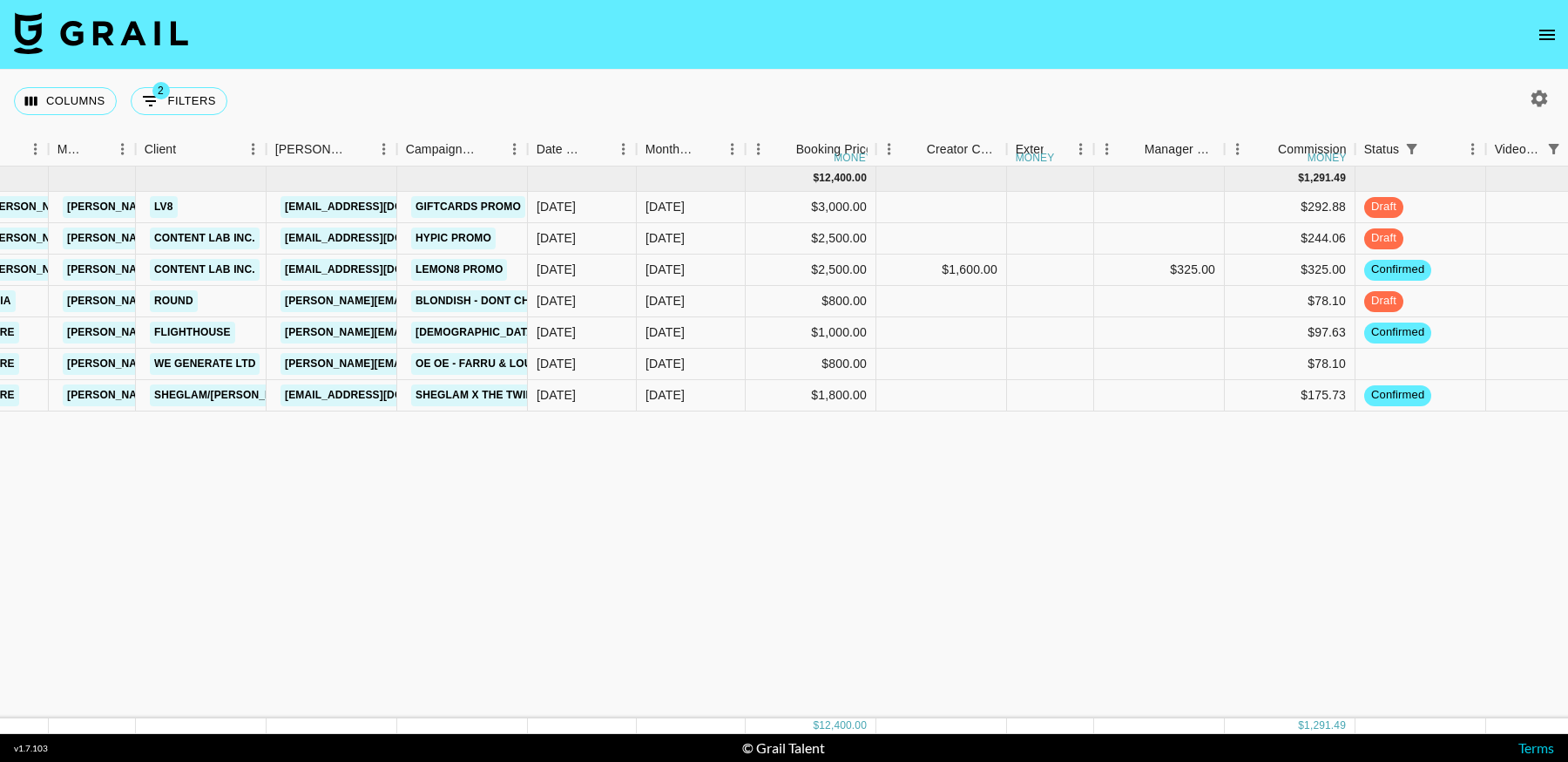
click at [1535, 101] on icon "button" at bounding box center [1539, 98] width 17 height 17
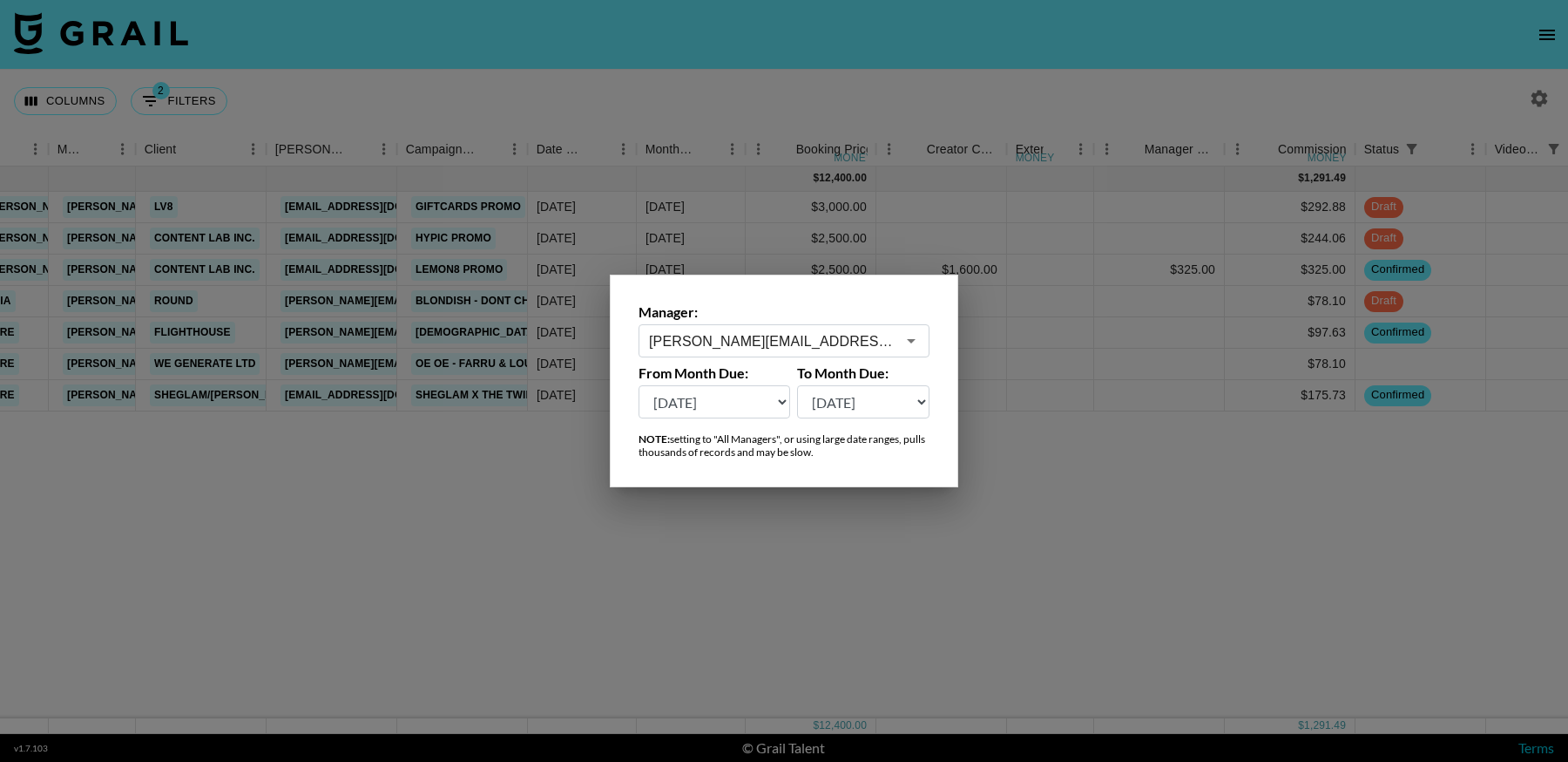
click at [752, 408] on select "[DATE] Aug '[DATE] Jun '[DATE] Apr '[DATE] Feb '[DATE] Dec '[DATE] Oct '[DATE] …" at bounding box center [715, 401] width 152 height 33
click at [747, 389] on select "[DATE] Aug '[DATE] Jun '[DATE] Apr '[DATE] Feb '[DATE] Dec '[DATE] Oct '[DATE] …" at bounding box center [715, 401] width 152 height 33
select select "[DATE]"
click at [639, 385] on select "[DATE] Aug '[DATE] Jun '[DATE] Apr '[DATE] Feb '[DATE] Dec '[DATE] Oct '[DATE] …" at bounding box center [715, 401] width 152 height 33
click at [1010, 575] on div at bounding box center [784, 381] width 1568 height 762
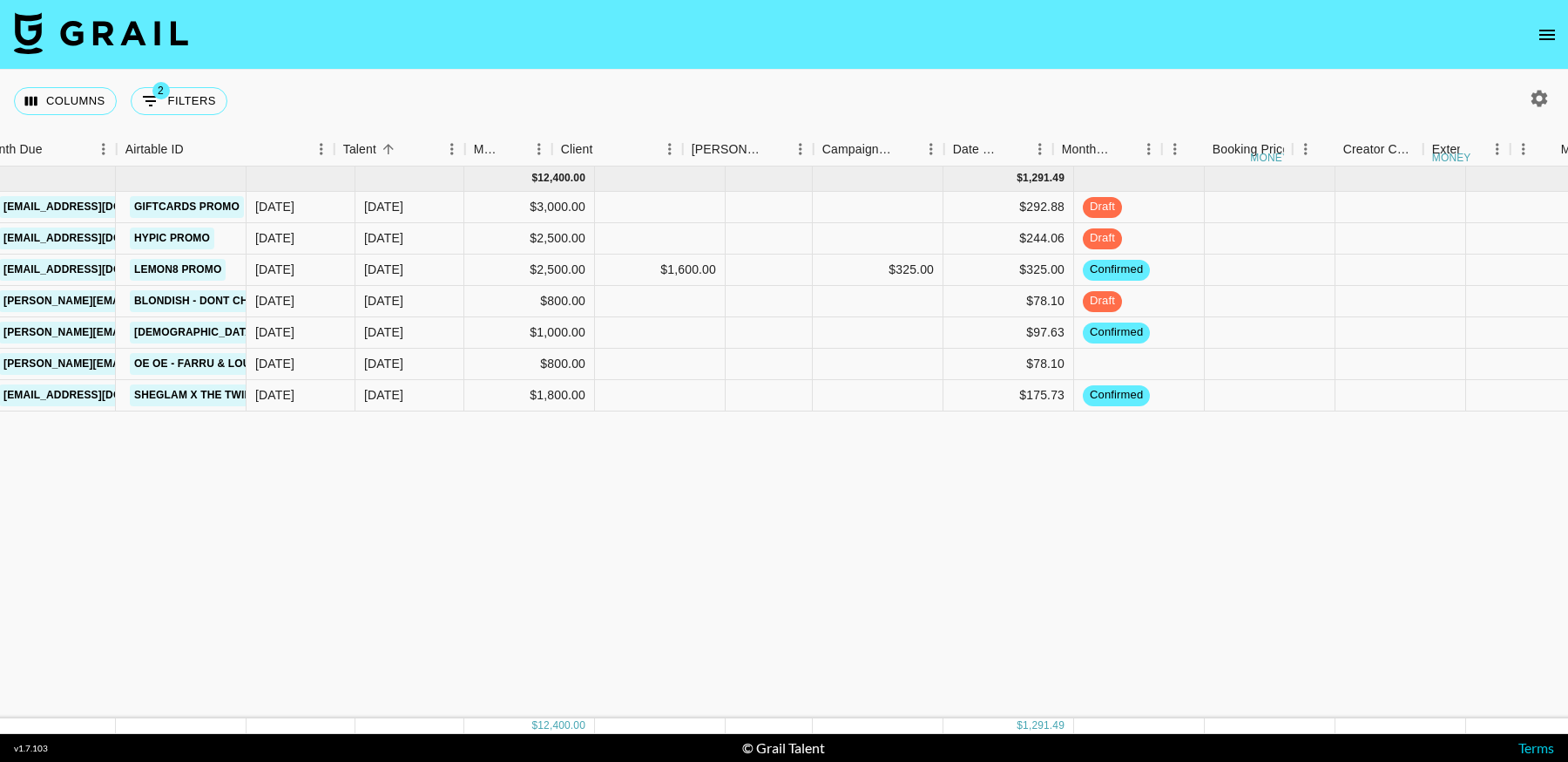
scroll to position [0, 1868]
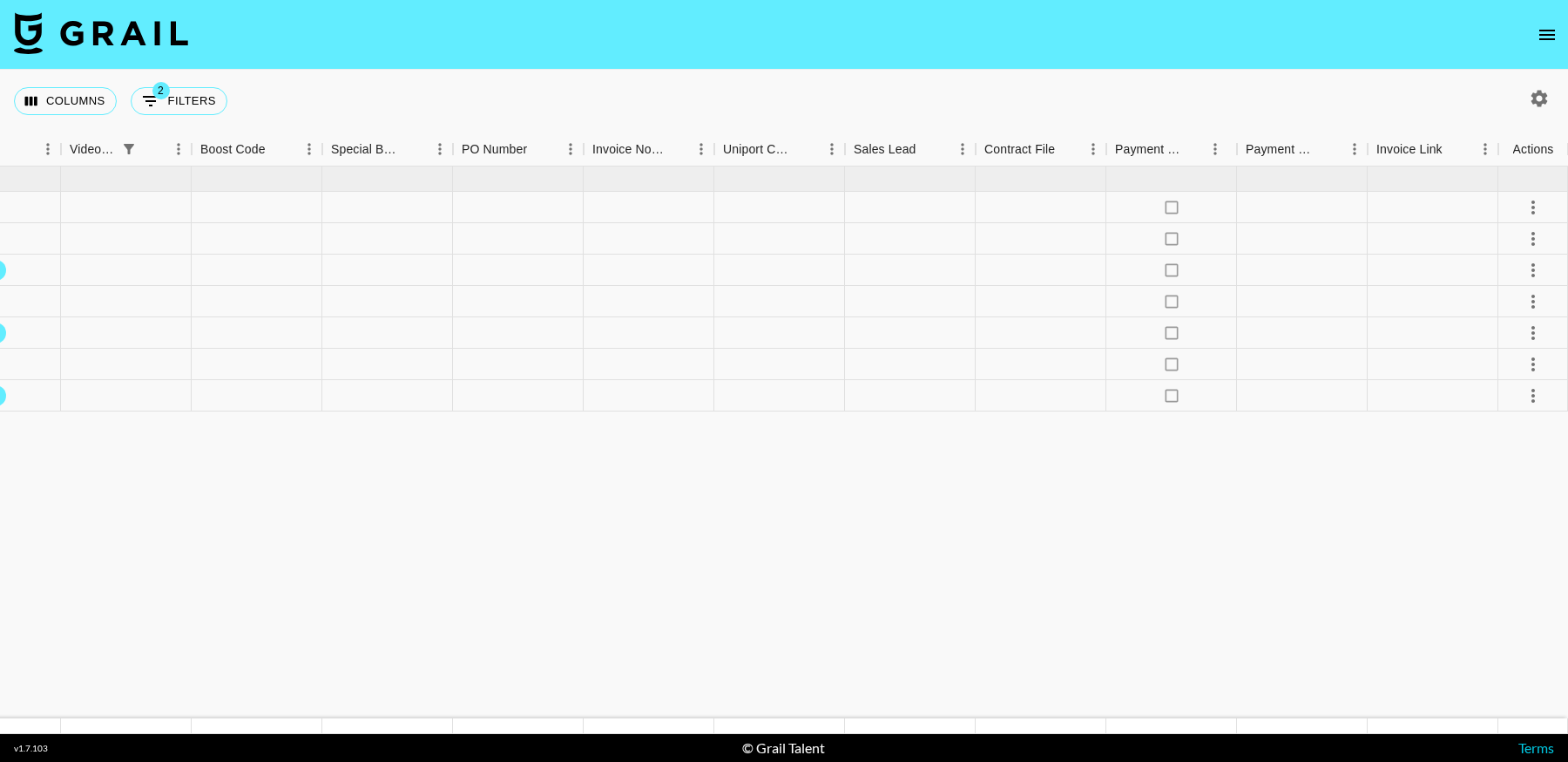
click at [1540, 99] on icon "button" at bounding box center [1539, 98] width 21 height 21
select select "[DATE]"
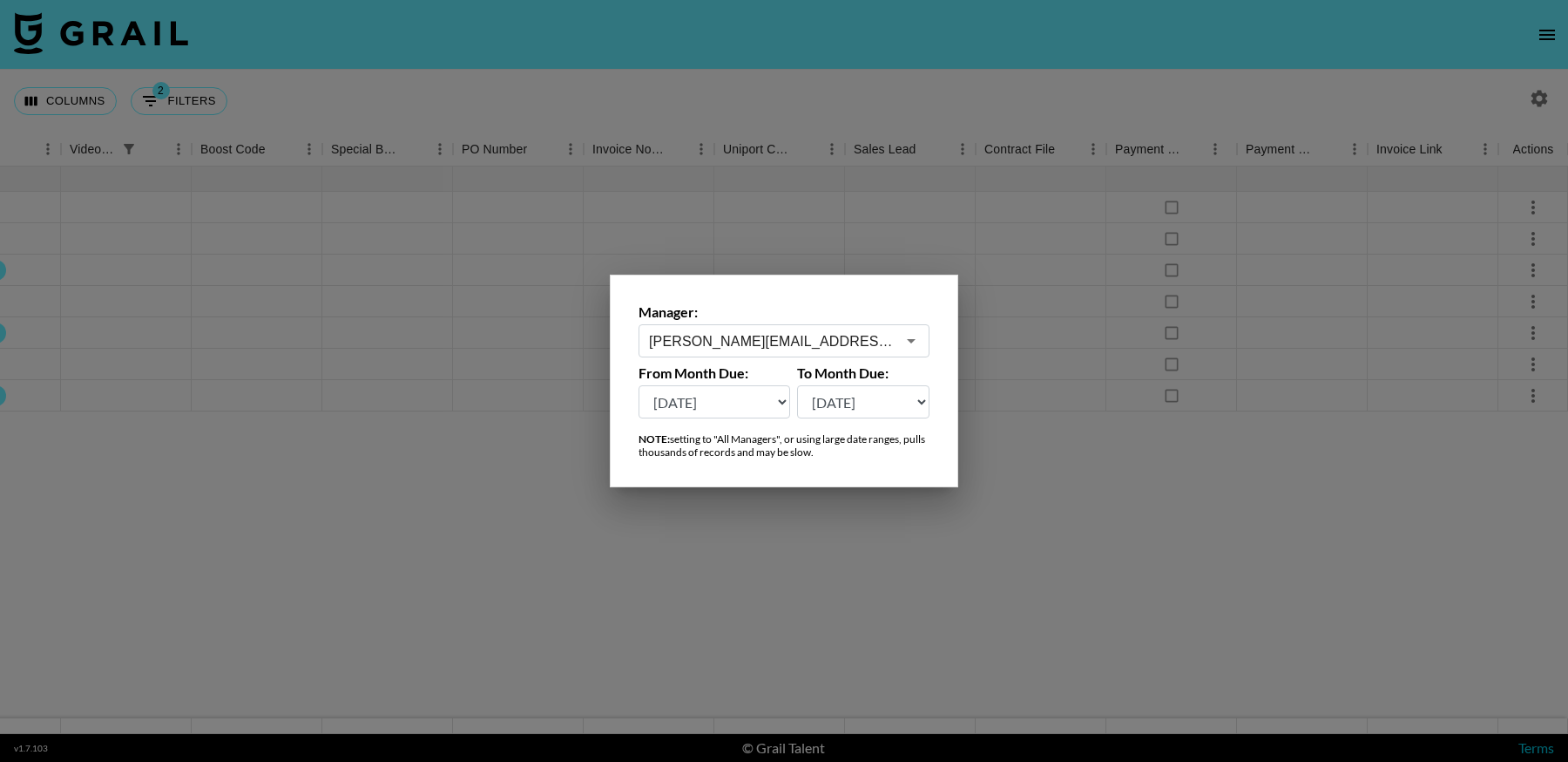
click at [993, 604] on div at bounding box center [784, 381] width 1568 height 762
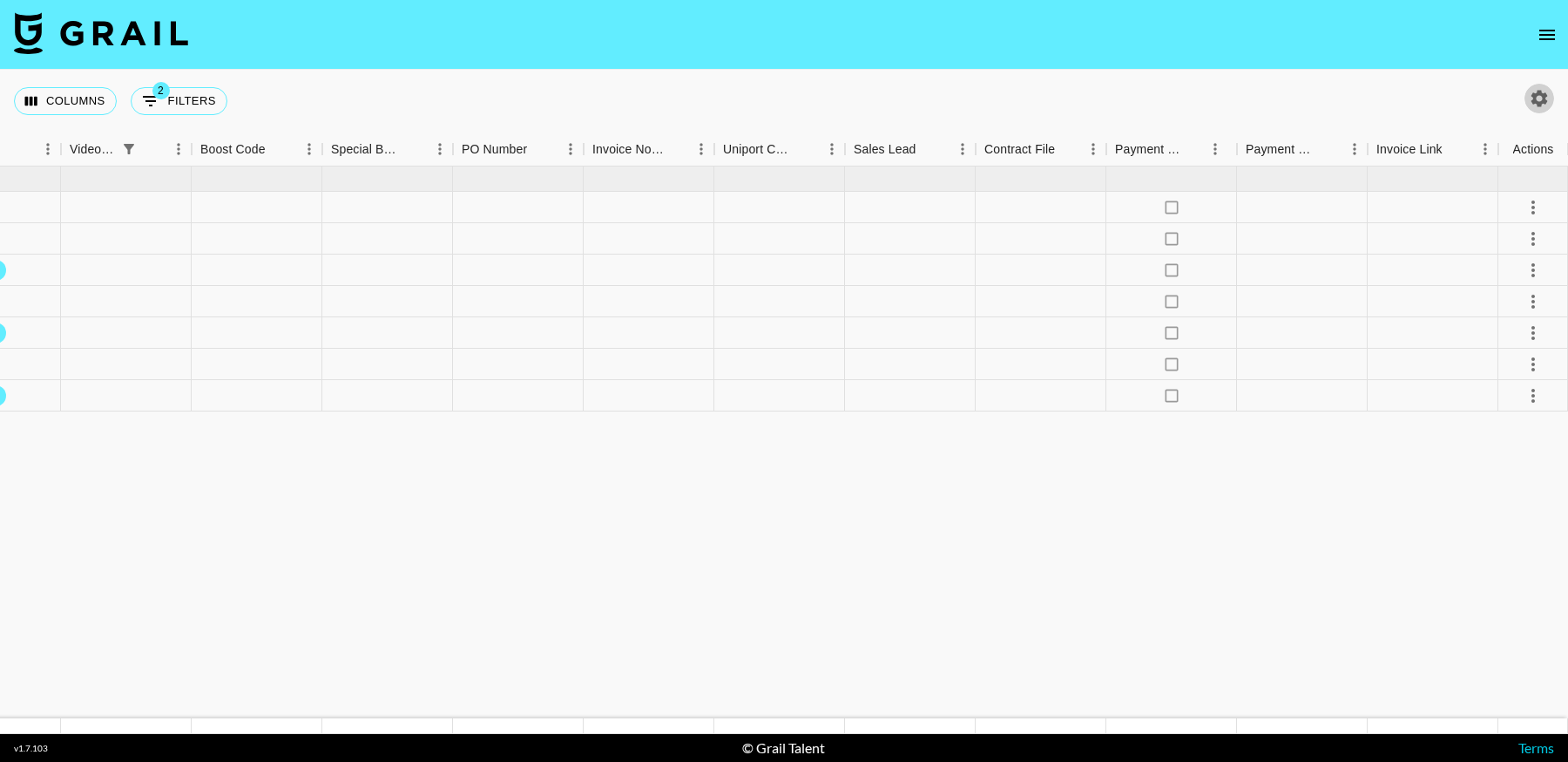
click at [1536, 96] on icon "button" at bounding box center [1539, 98] width 17 height 17
select select "[DATE]"
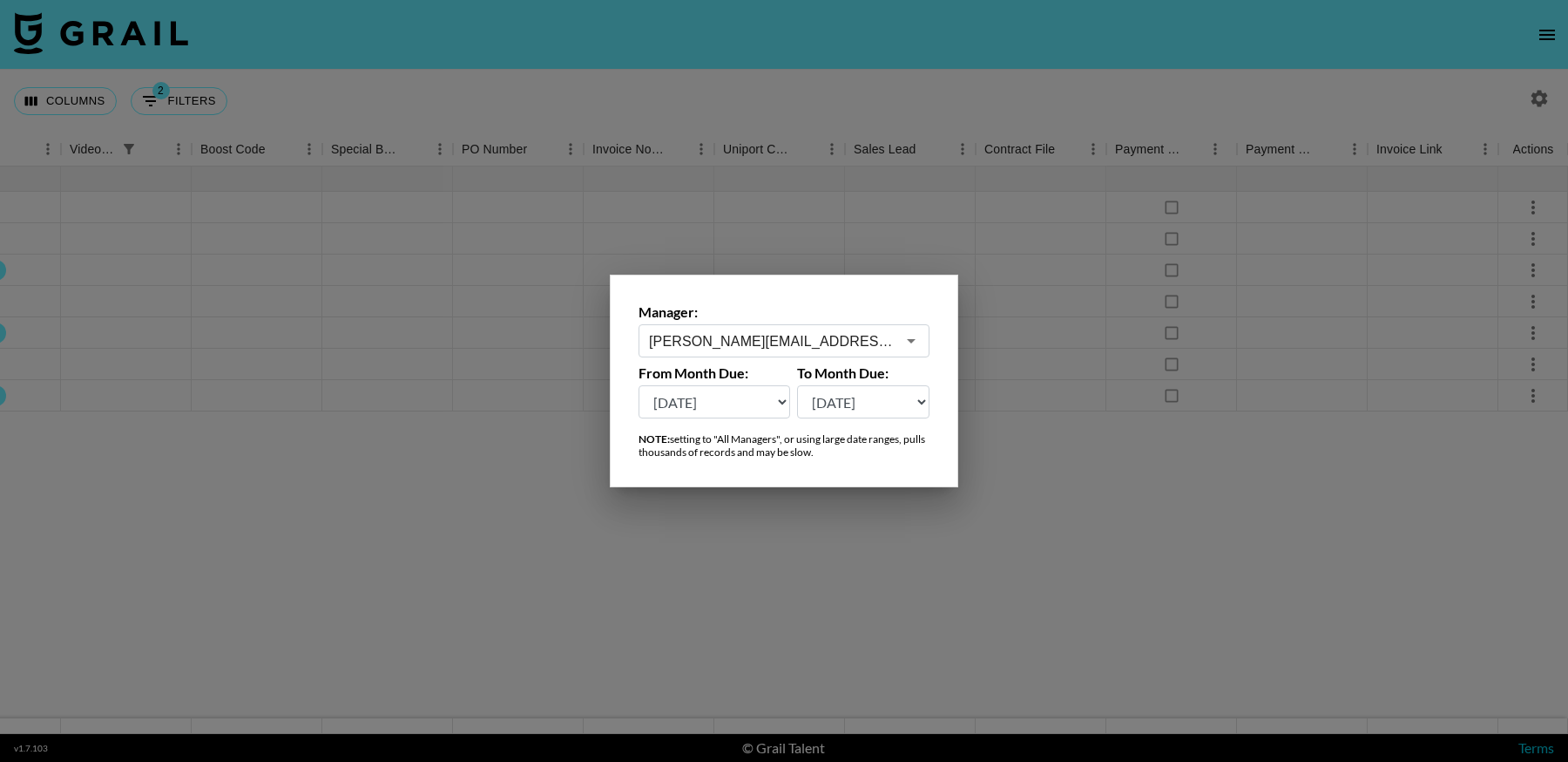
click at [817, 337] on input "[PERSON_NAME][EMAIL_ADDRESS][DOMAIN_NAME]" at bounding box center [772, 341] width 247 height 20
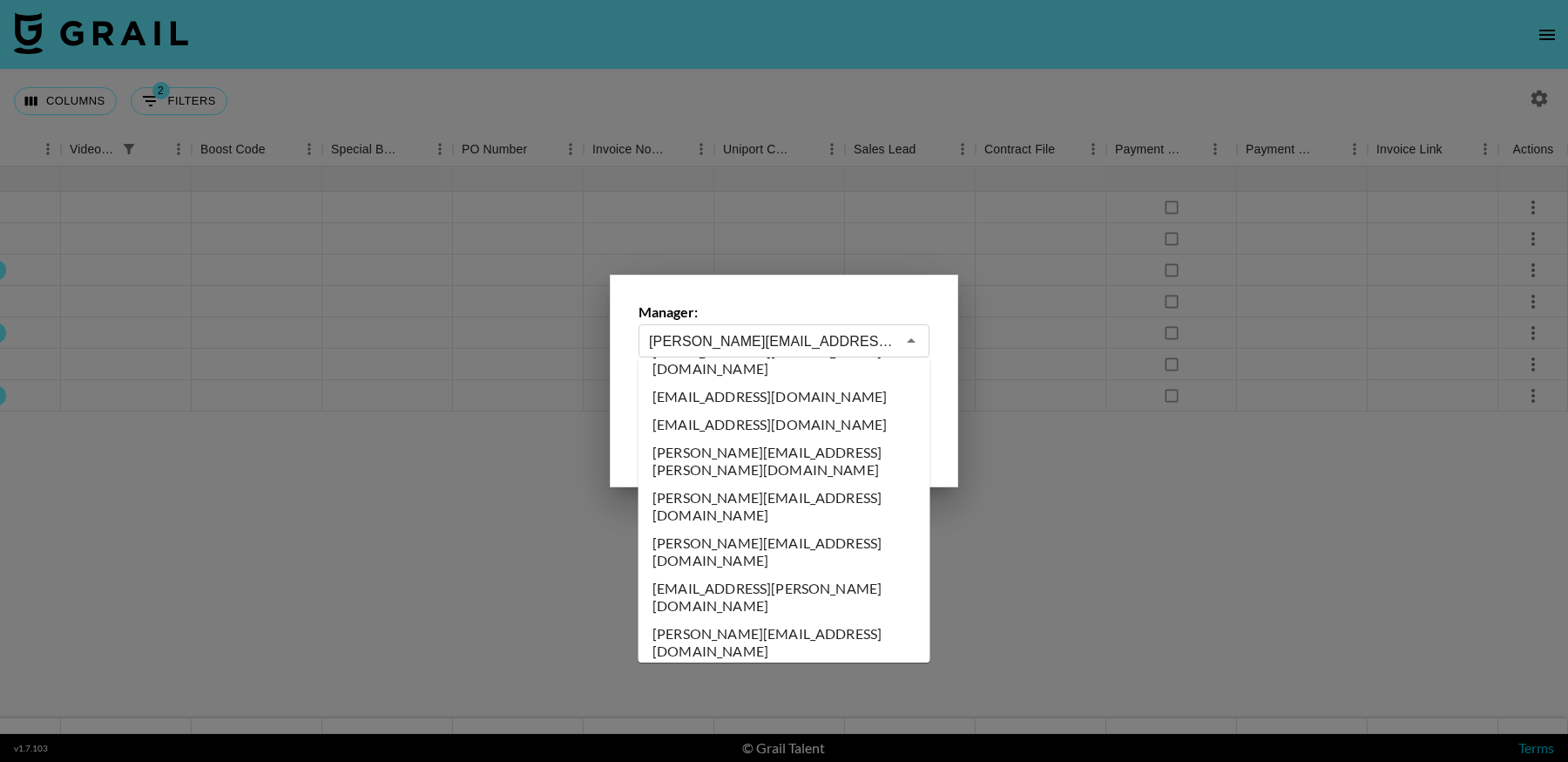
scroll to position [0, 0]
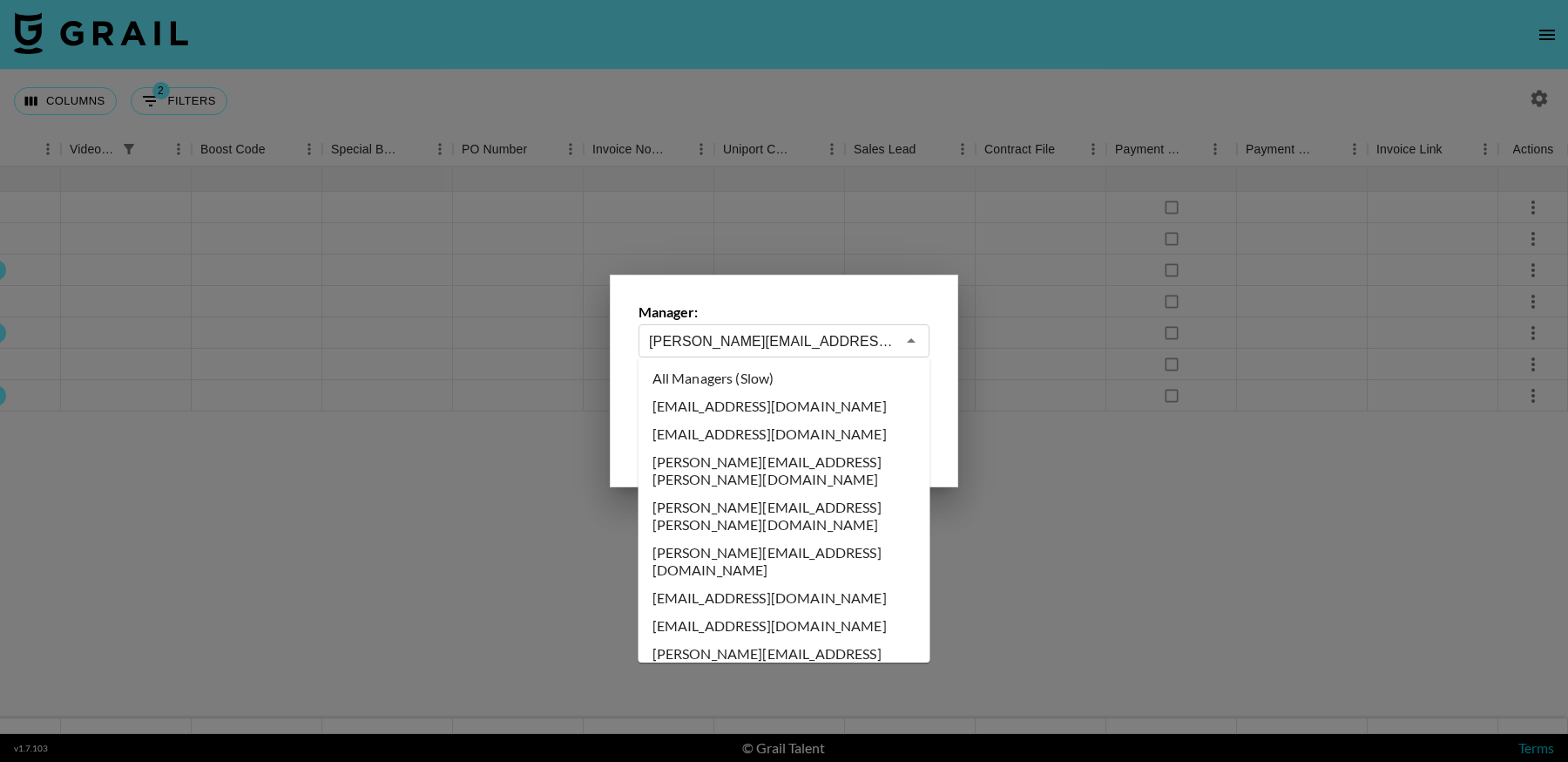
click at [757, 373] on li "All Managers (Slow)" at bounding box center [784, 378] width 292 height 28
type input "All Managers (Slow)"
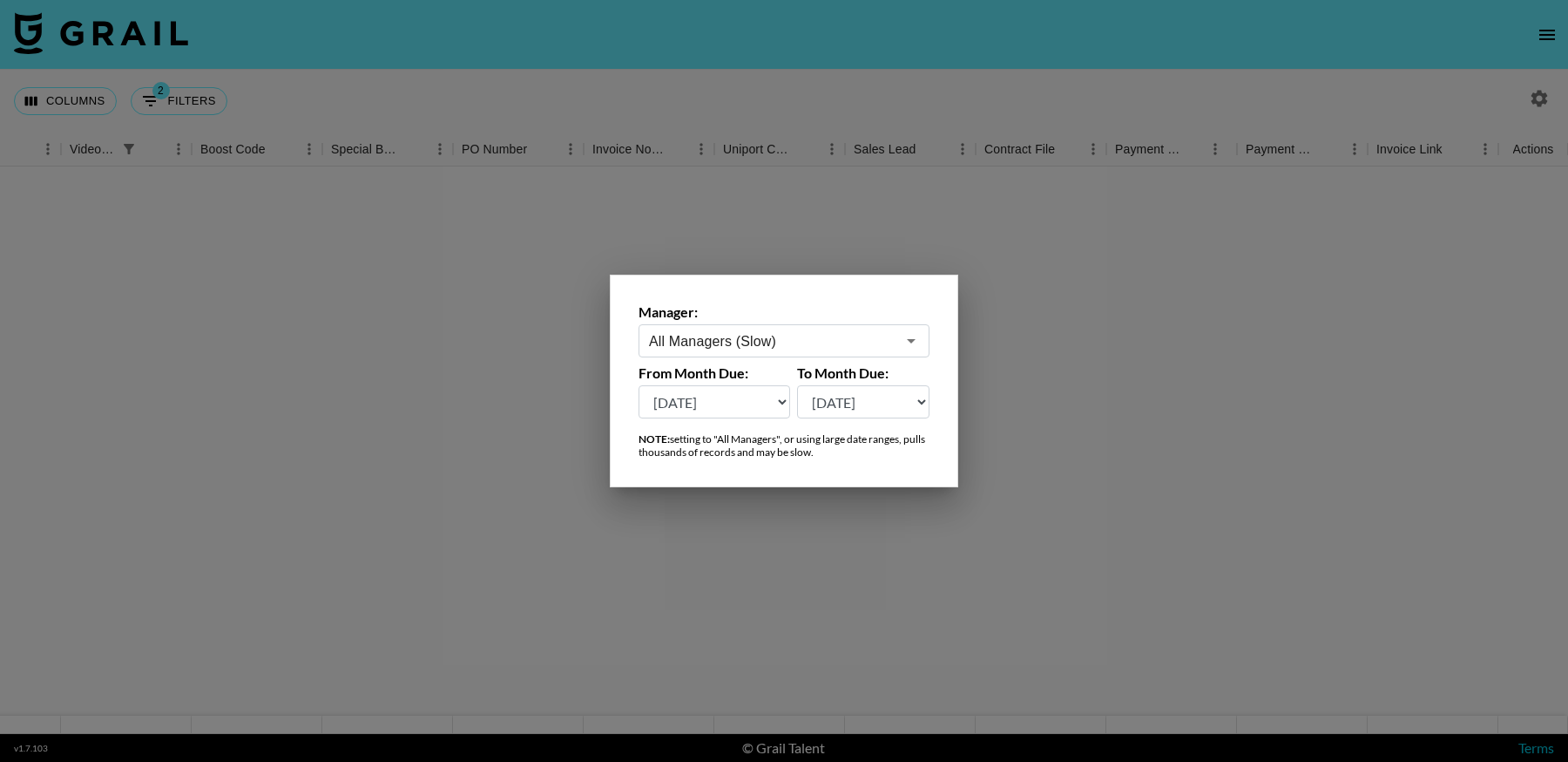
click at [1142, 602] on div at bounding box center [784, 381] width 1568 height 762
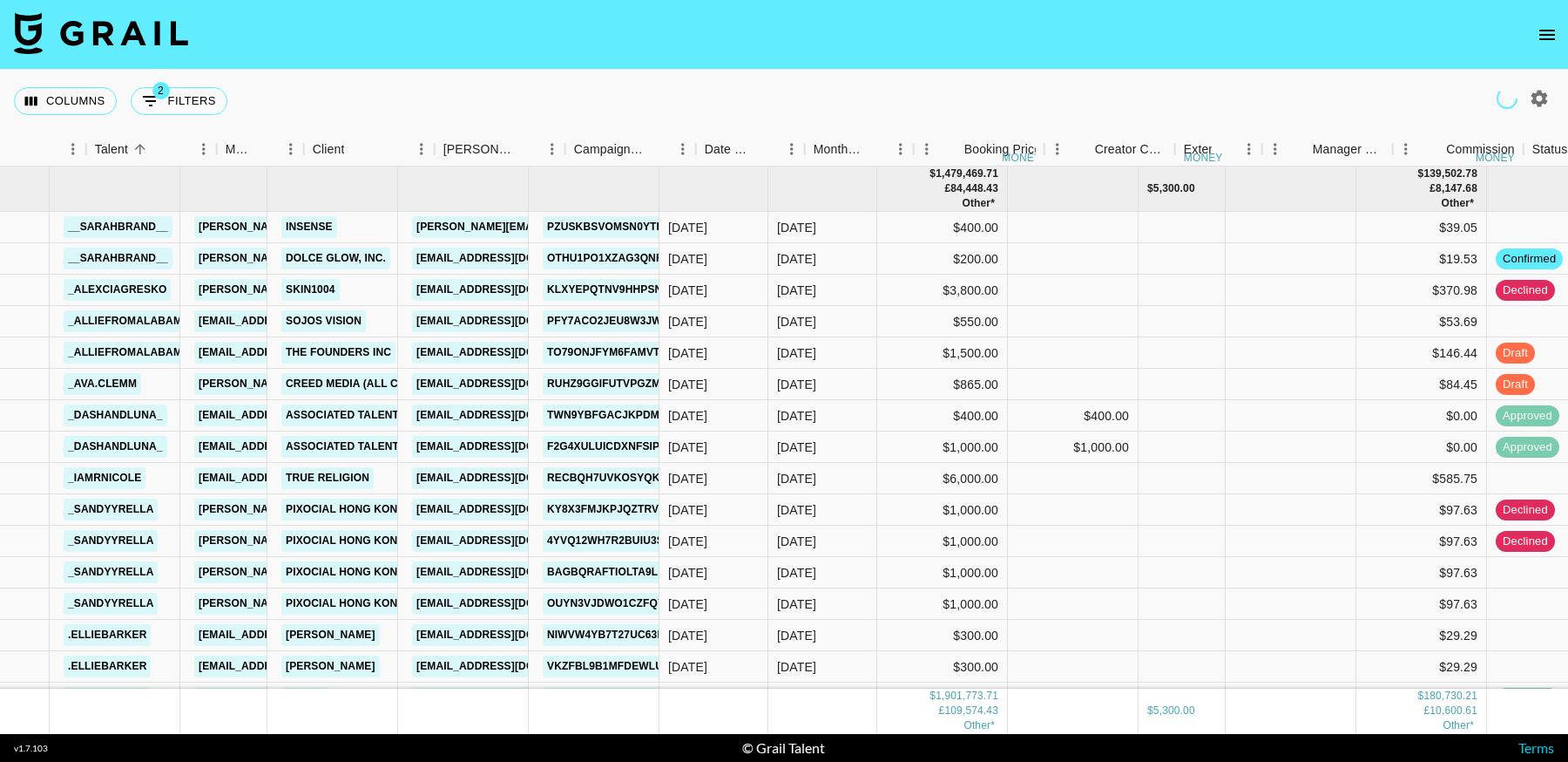
scroll to position [0, 58]
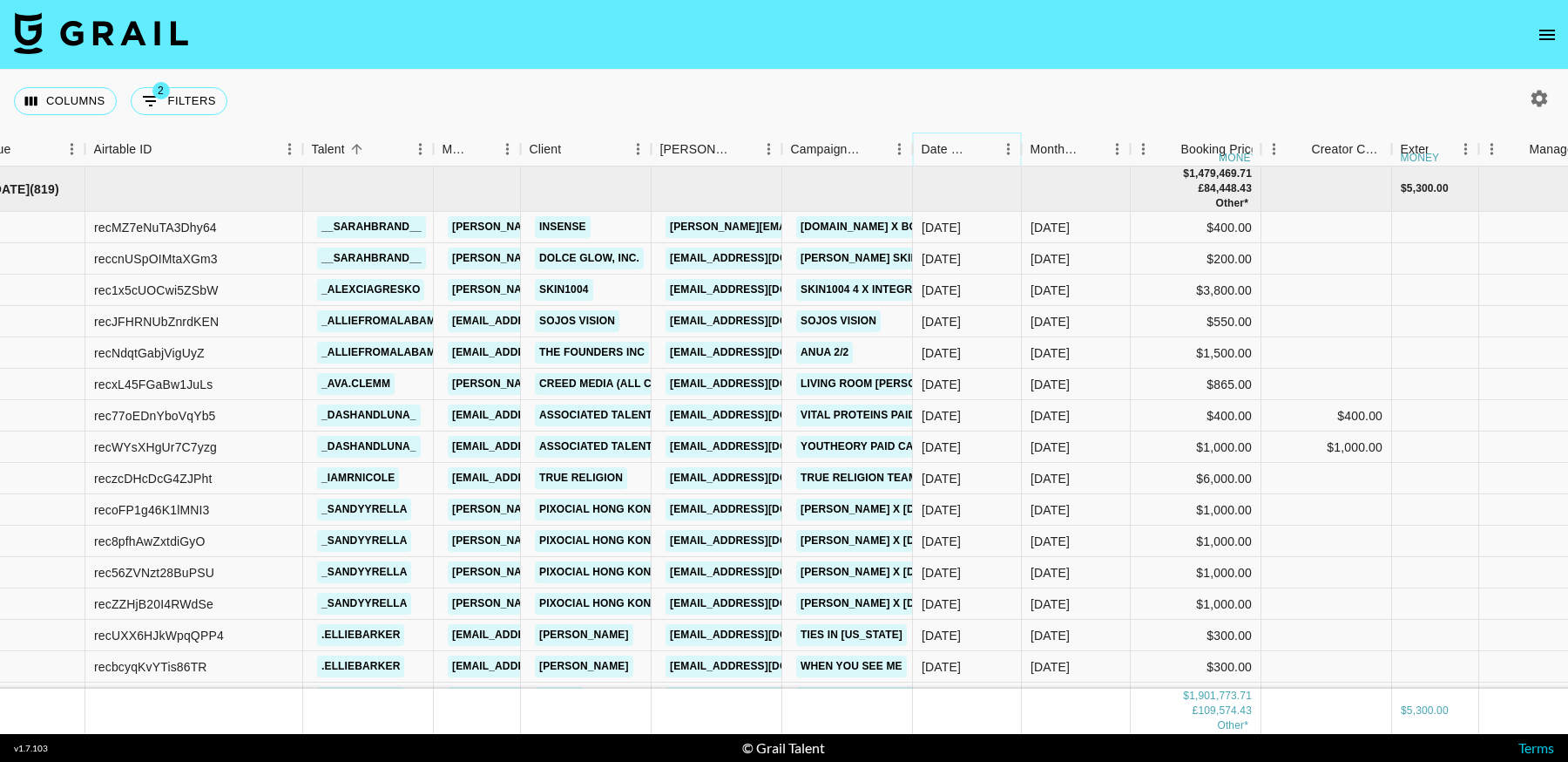
click at [980, 147] on icon "Sort" at bounding box center [983, 149] width 10 height 10
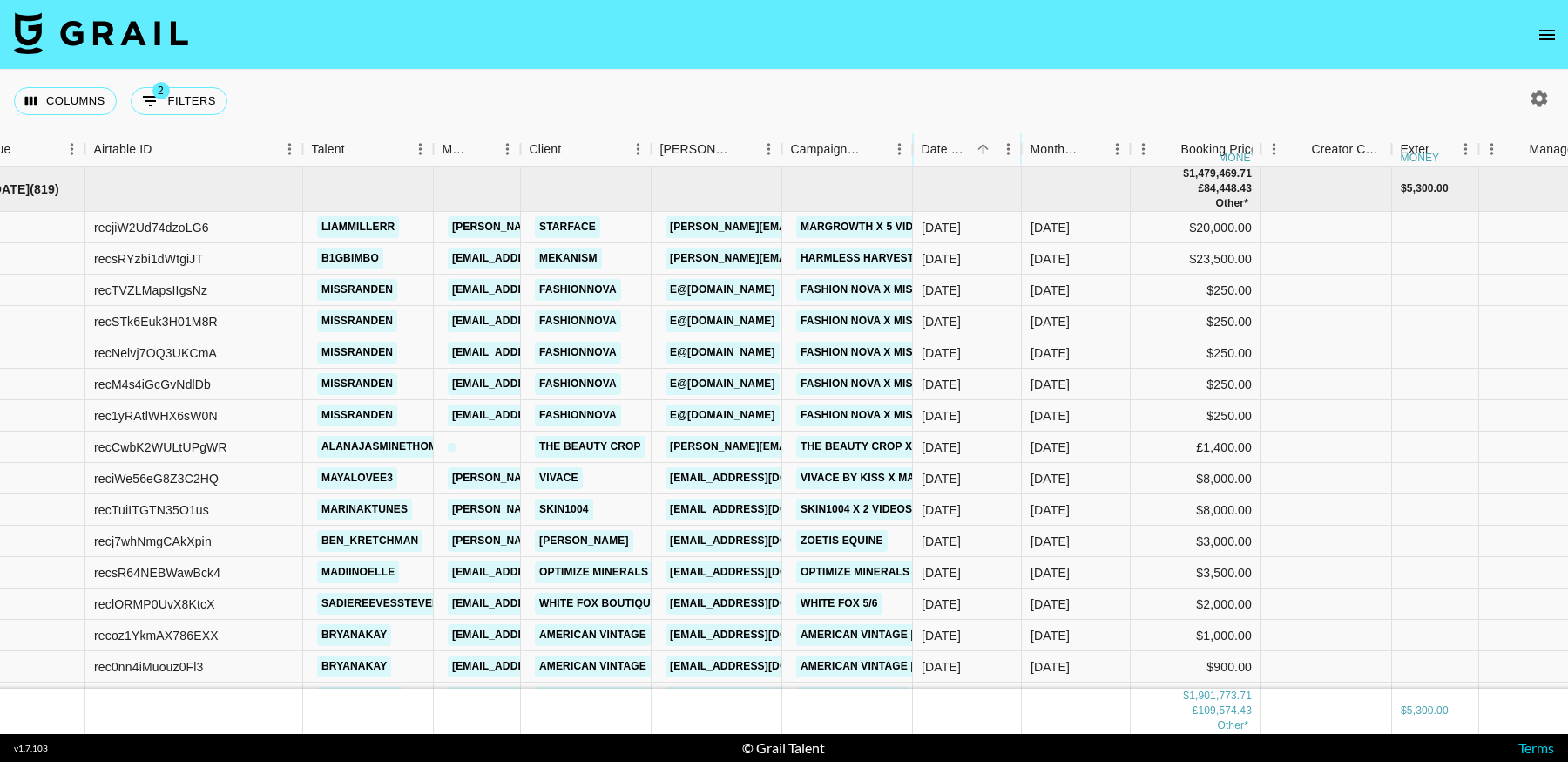
click at [980, 147] on icon "Sort" at bounding box center [983, 149] width 10 height 10
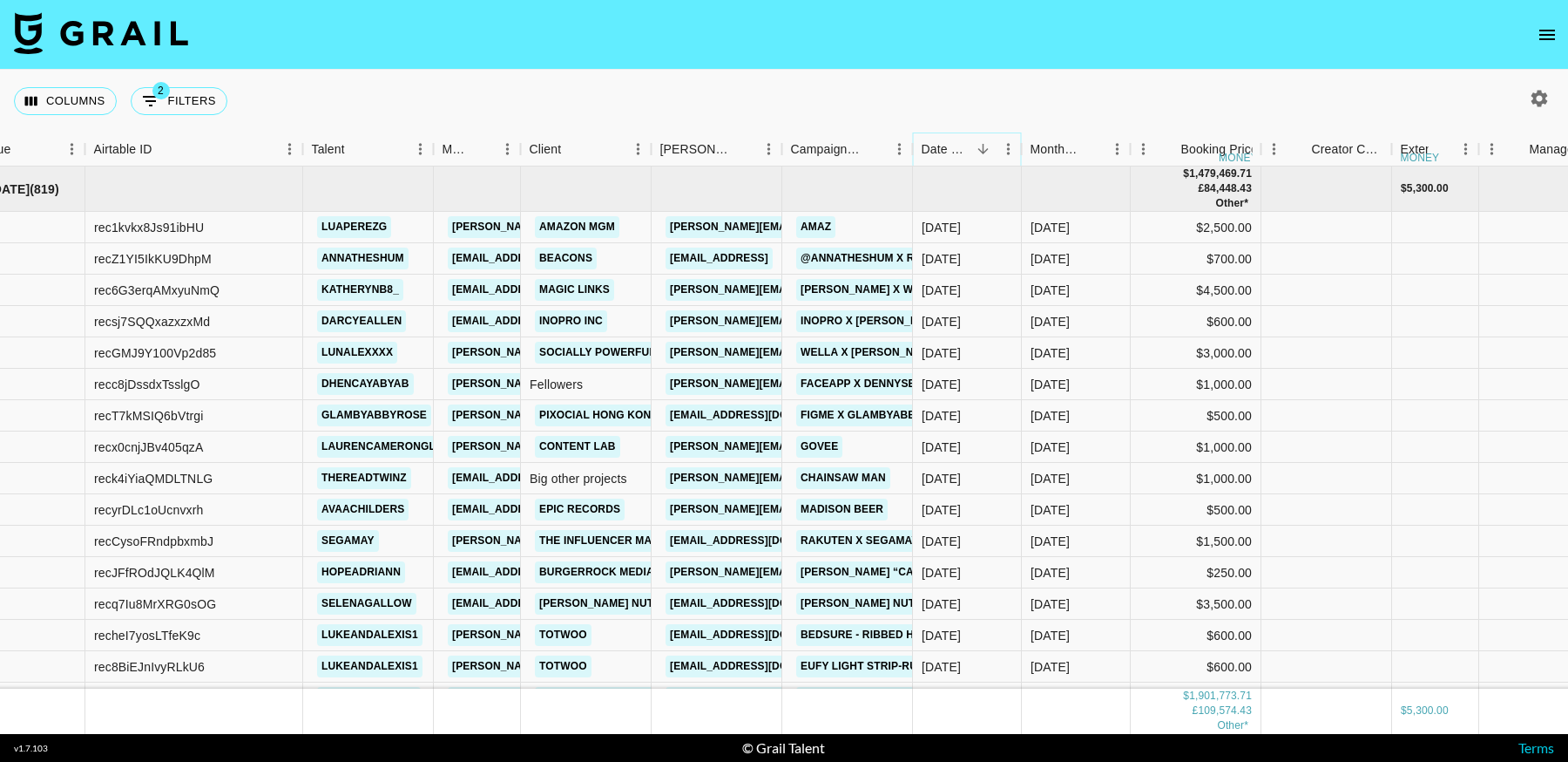
click at [982, 146] on icon "Sort" at bounding box center [983, 149] width 10 height 10
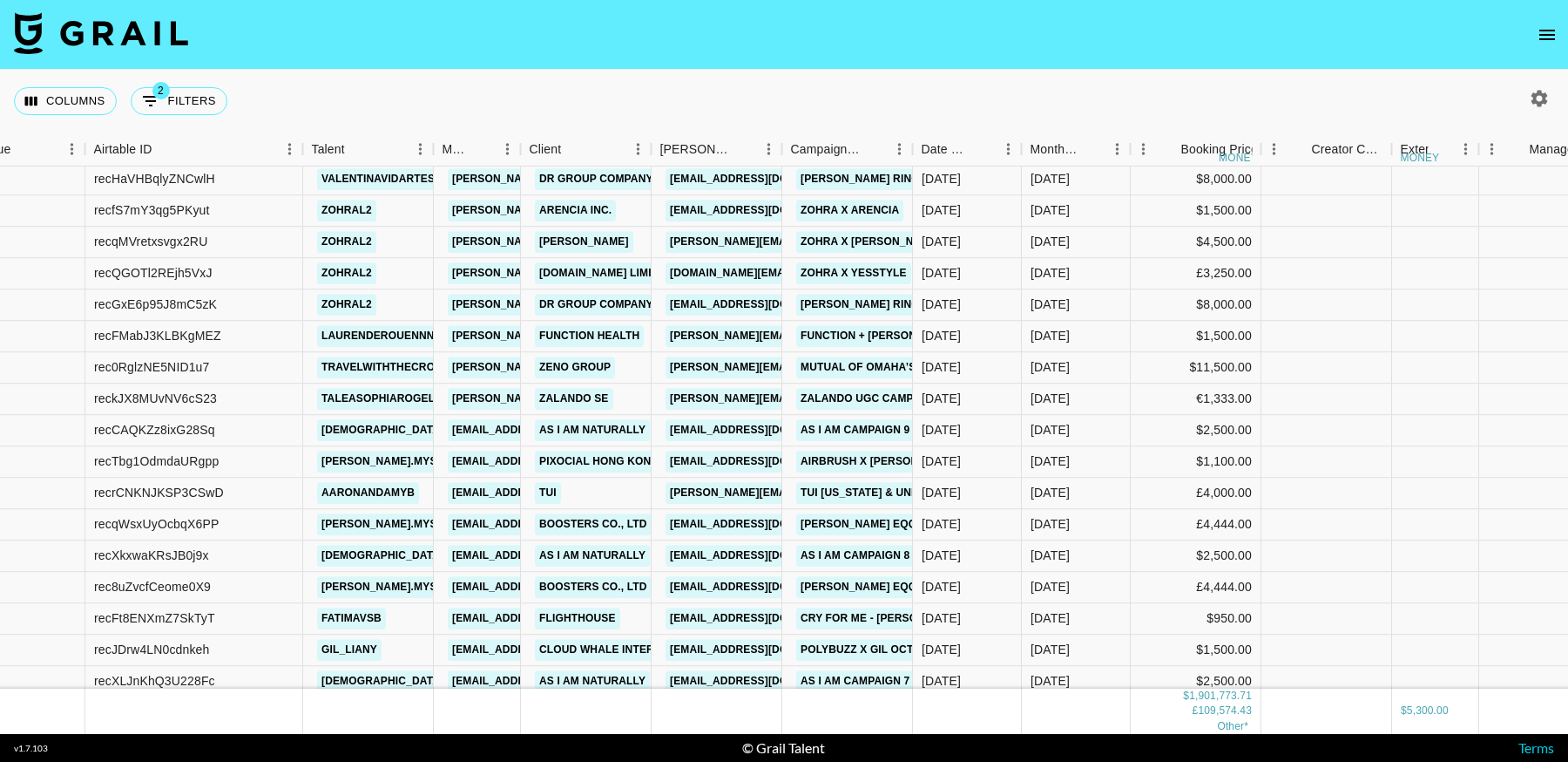
scroll to position [25879, 58]
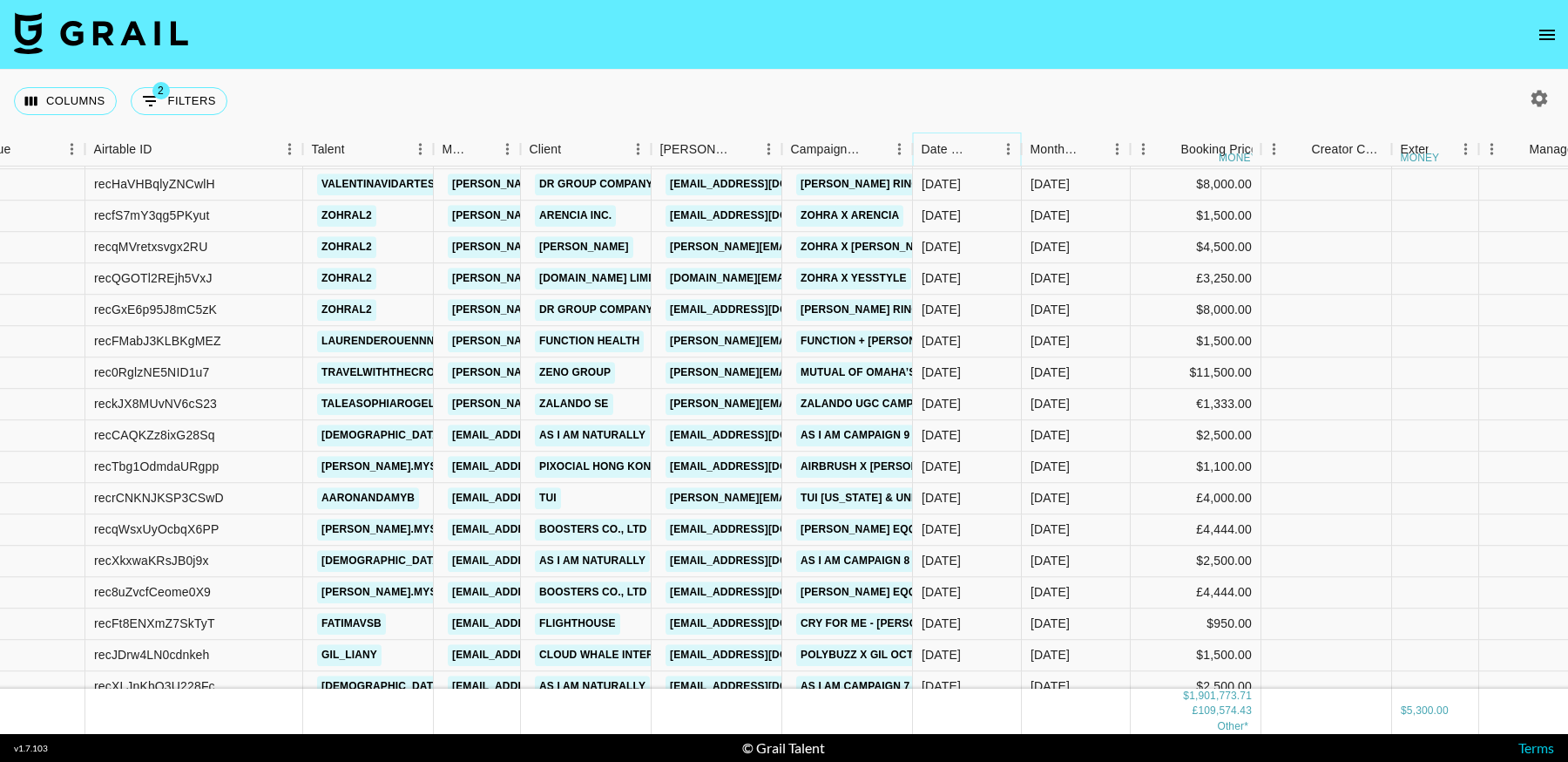
click at [983, 153] on icon "Sort" at bounding box center [983, 149] width 10 height 10
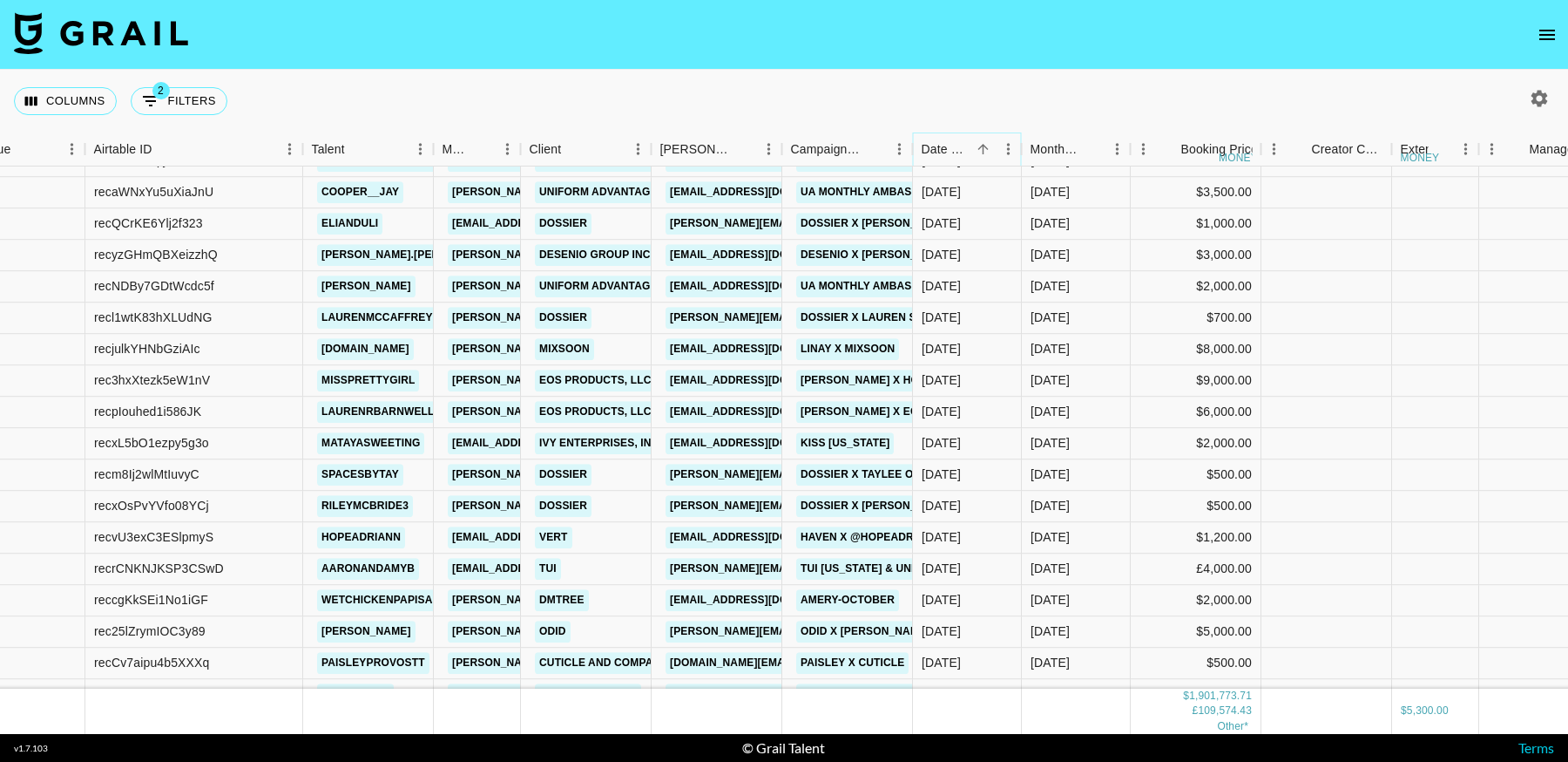
scroll to position [27017, 58]
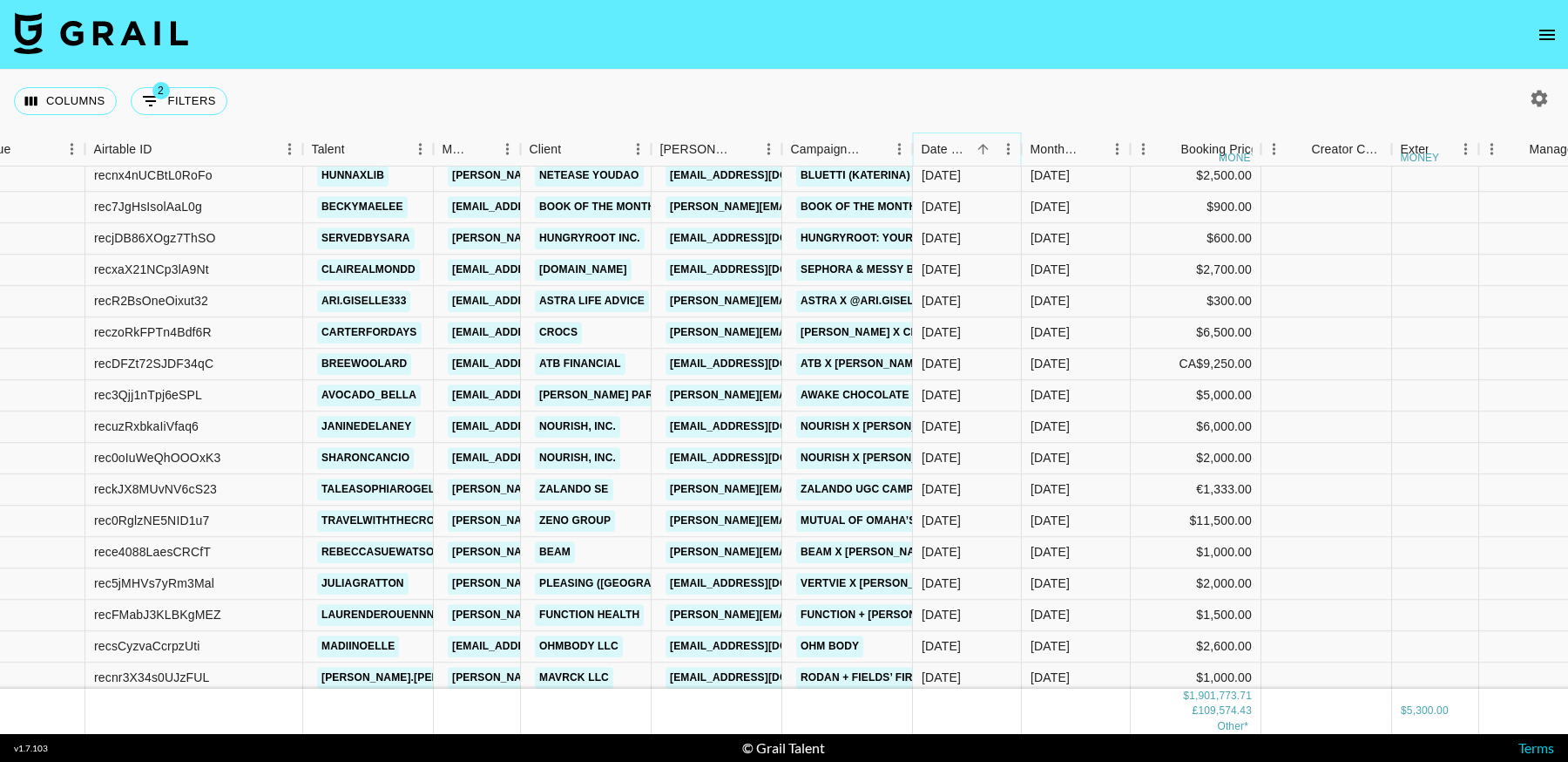
click at [986, 154] on icon "Sort" at bounding box center [983, 149] width 16 height 16
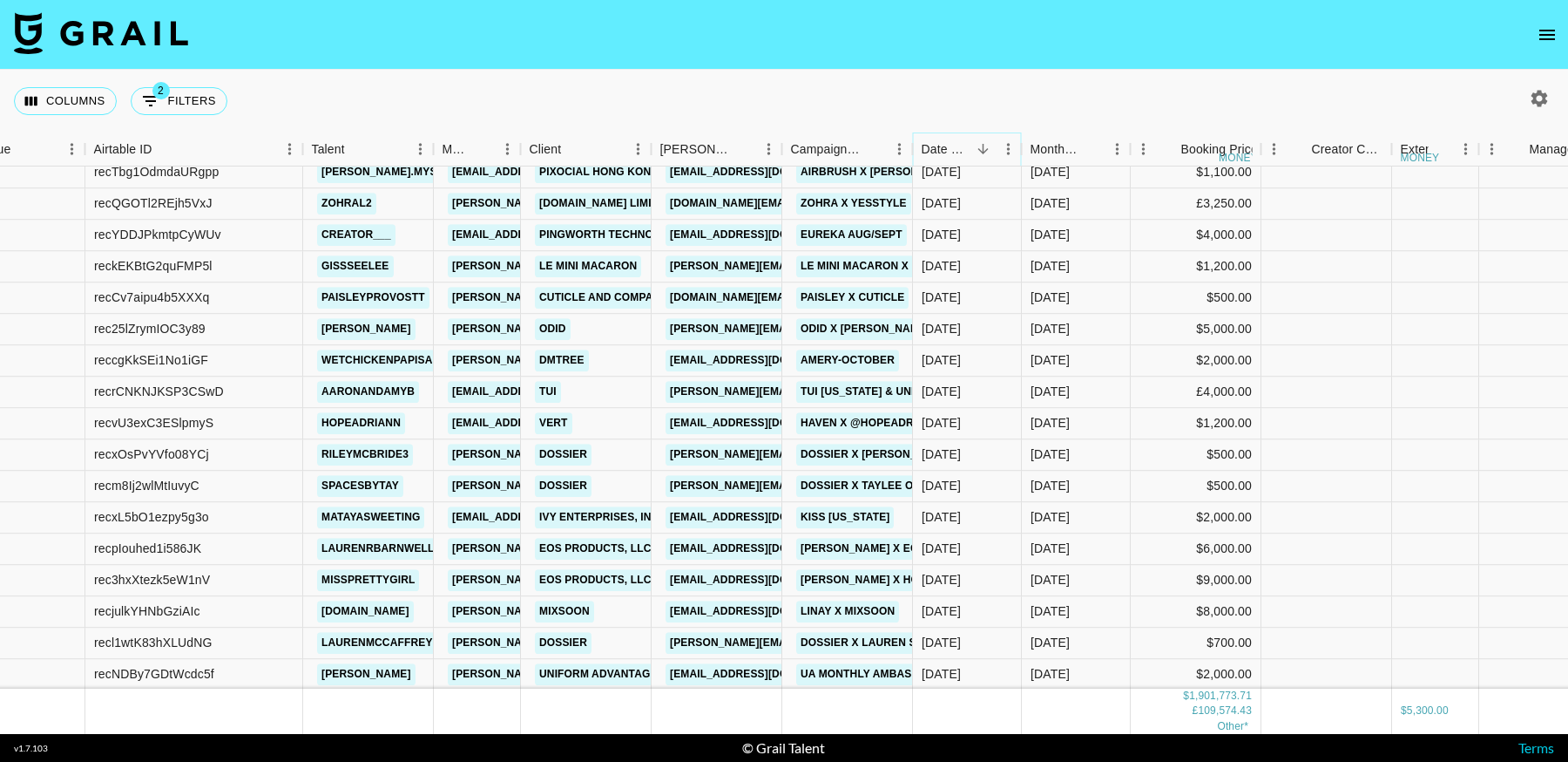
scroll to position [27493, 58]
click at [984, 152] on icon "Sort" at bounding box center [983, 149] width 10 height 10
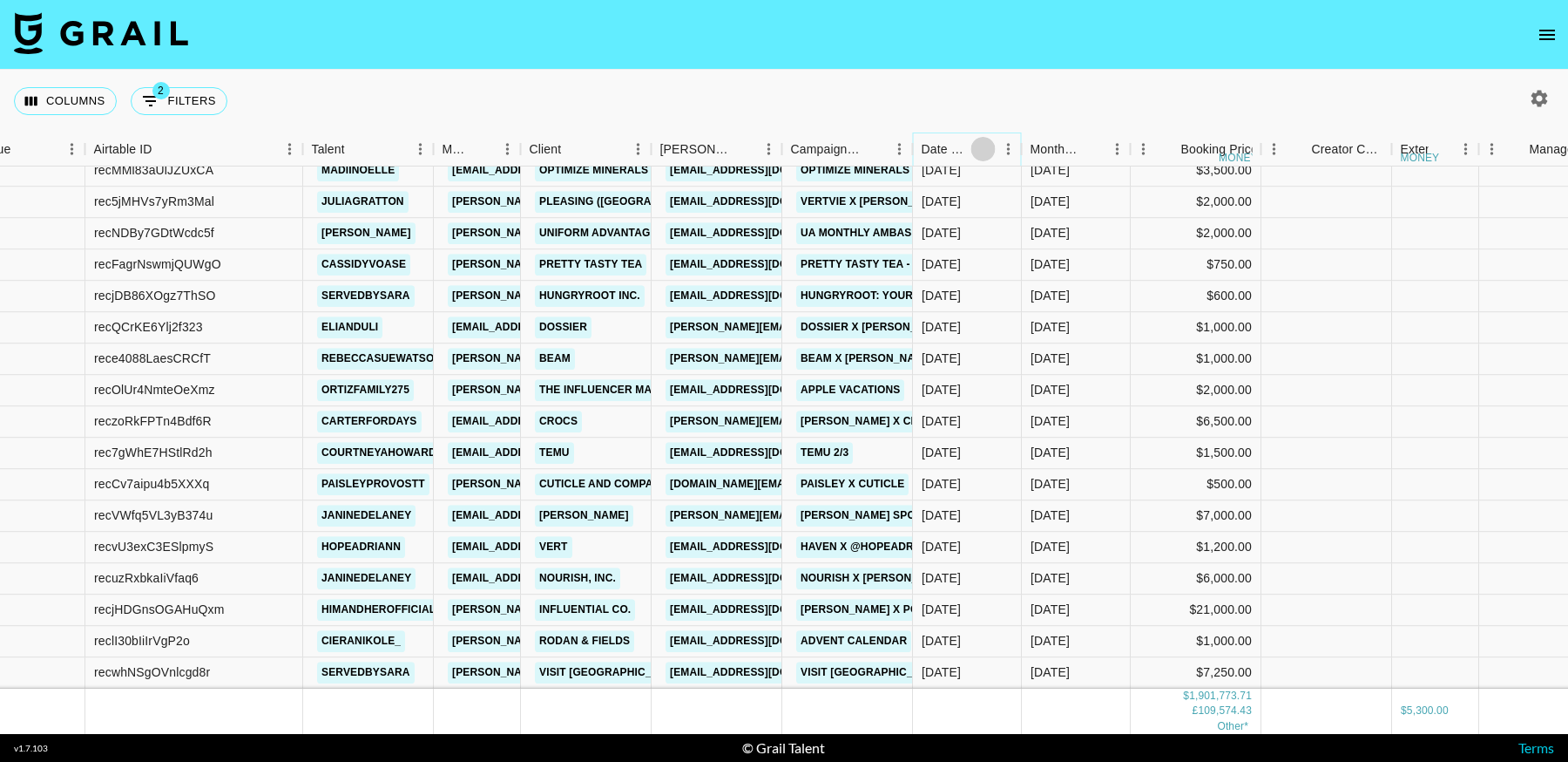
click at [984, 152] on icon "Sort" at bounding box center [983, 149] width 16 height 16
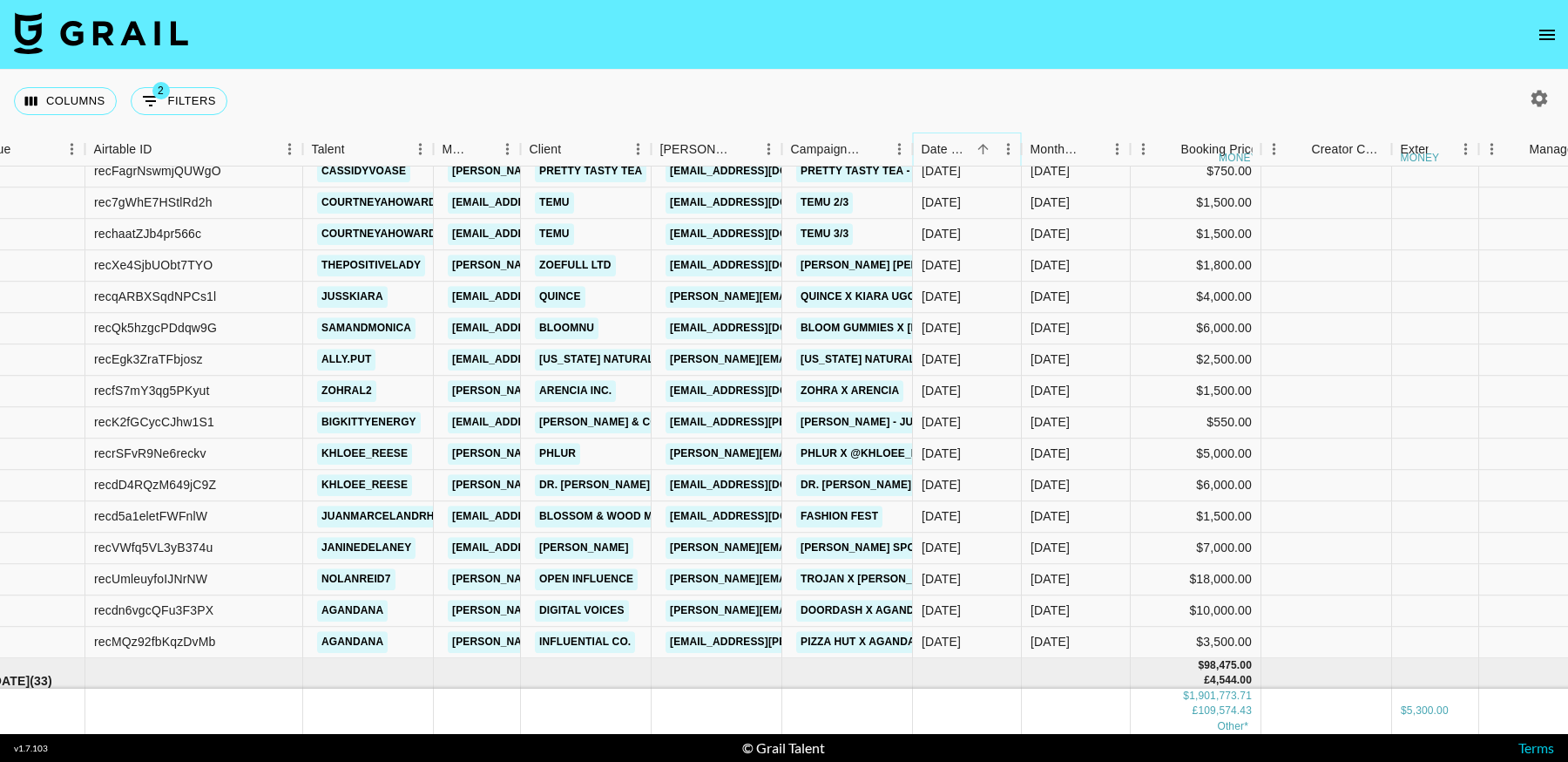
scroll to position [28120, 58]
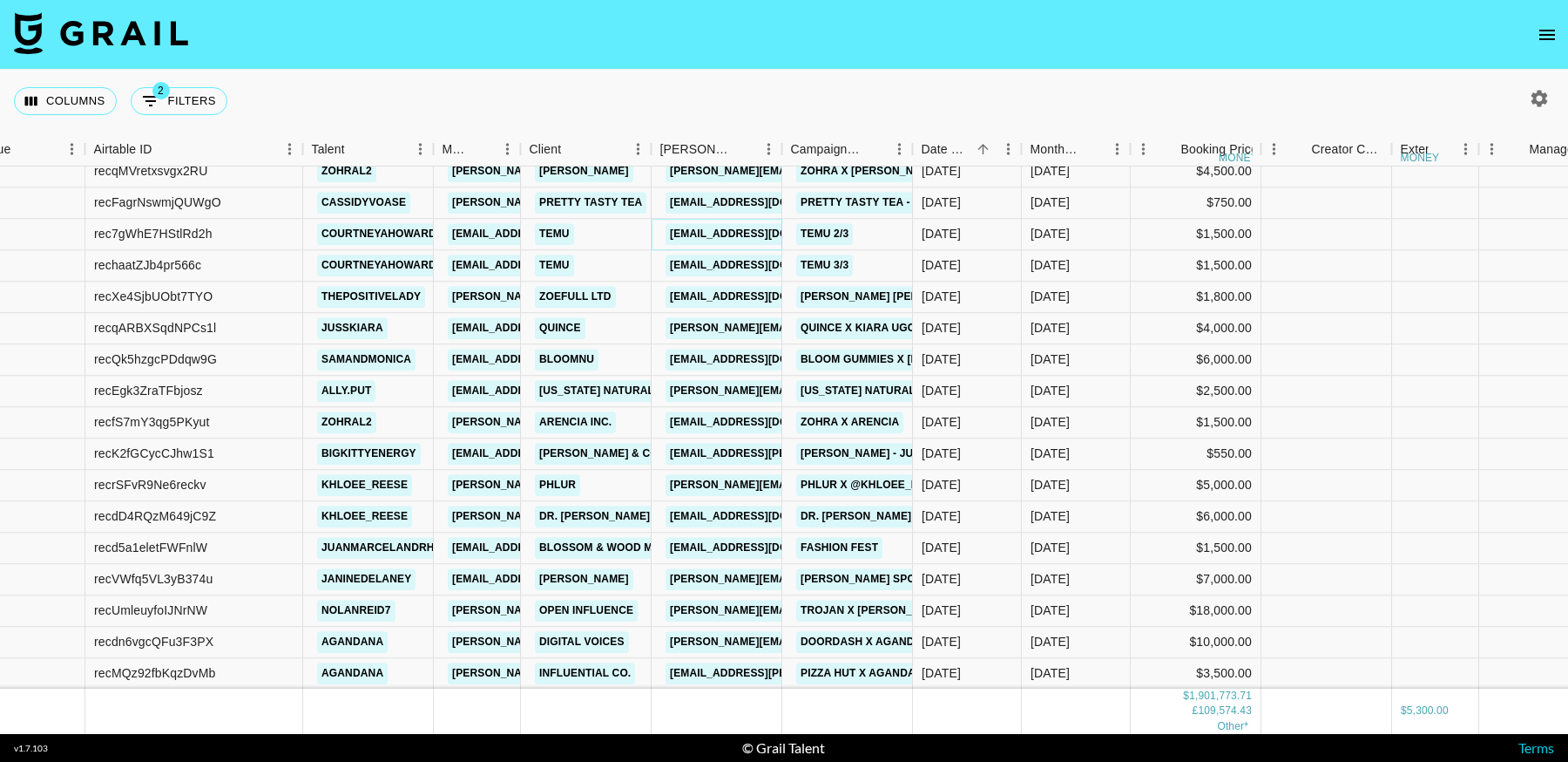
click at [743, 234] on link "[EMAIL_ADDRESS][DOMAIN_NAME]" at bounding box center [763, 234] width 195 height 22
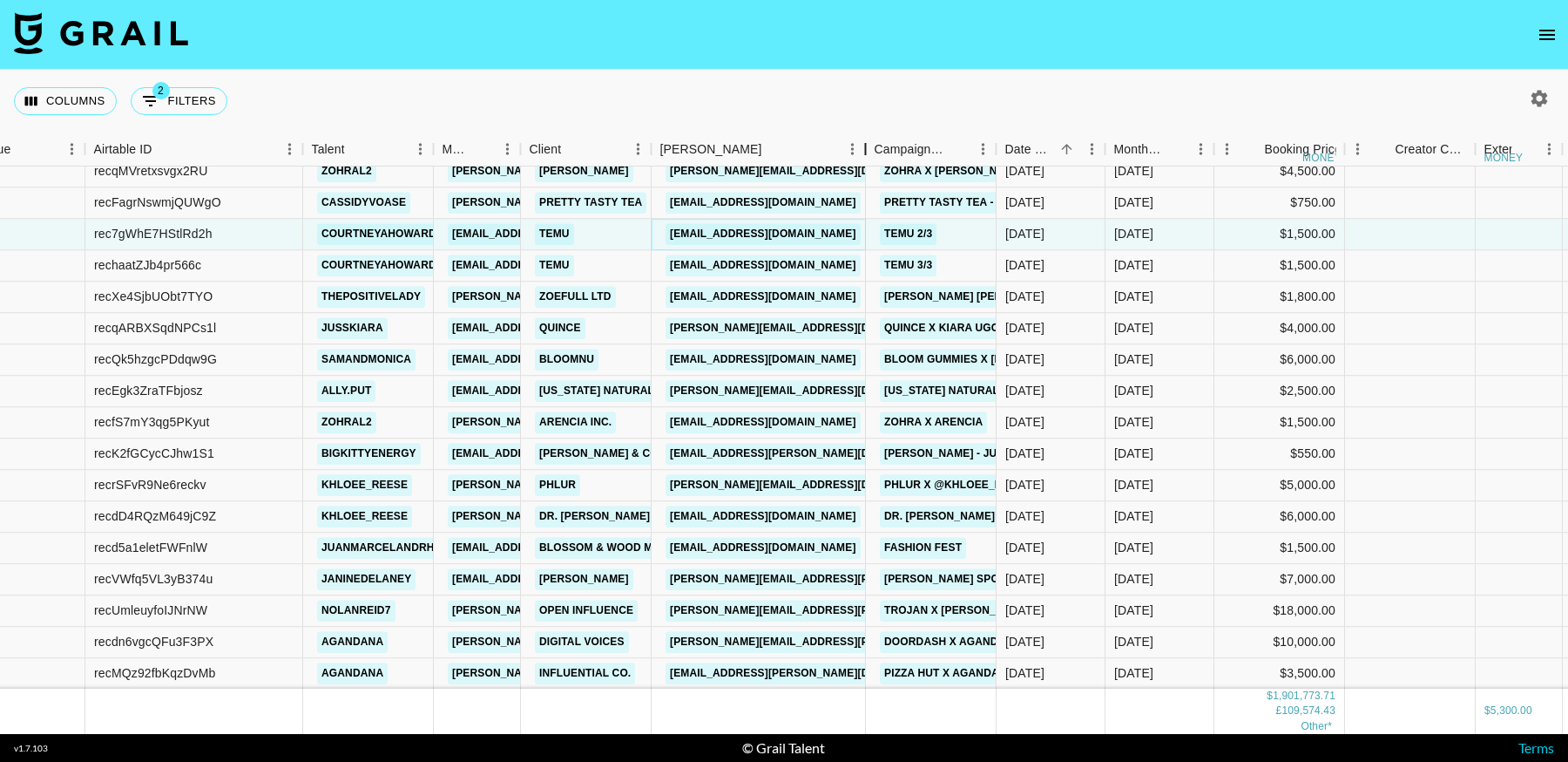
click at [870, 151] on div "Booker" at bounding box center [865, 149] width 21 height 34
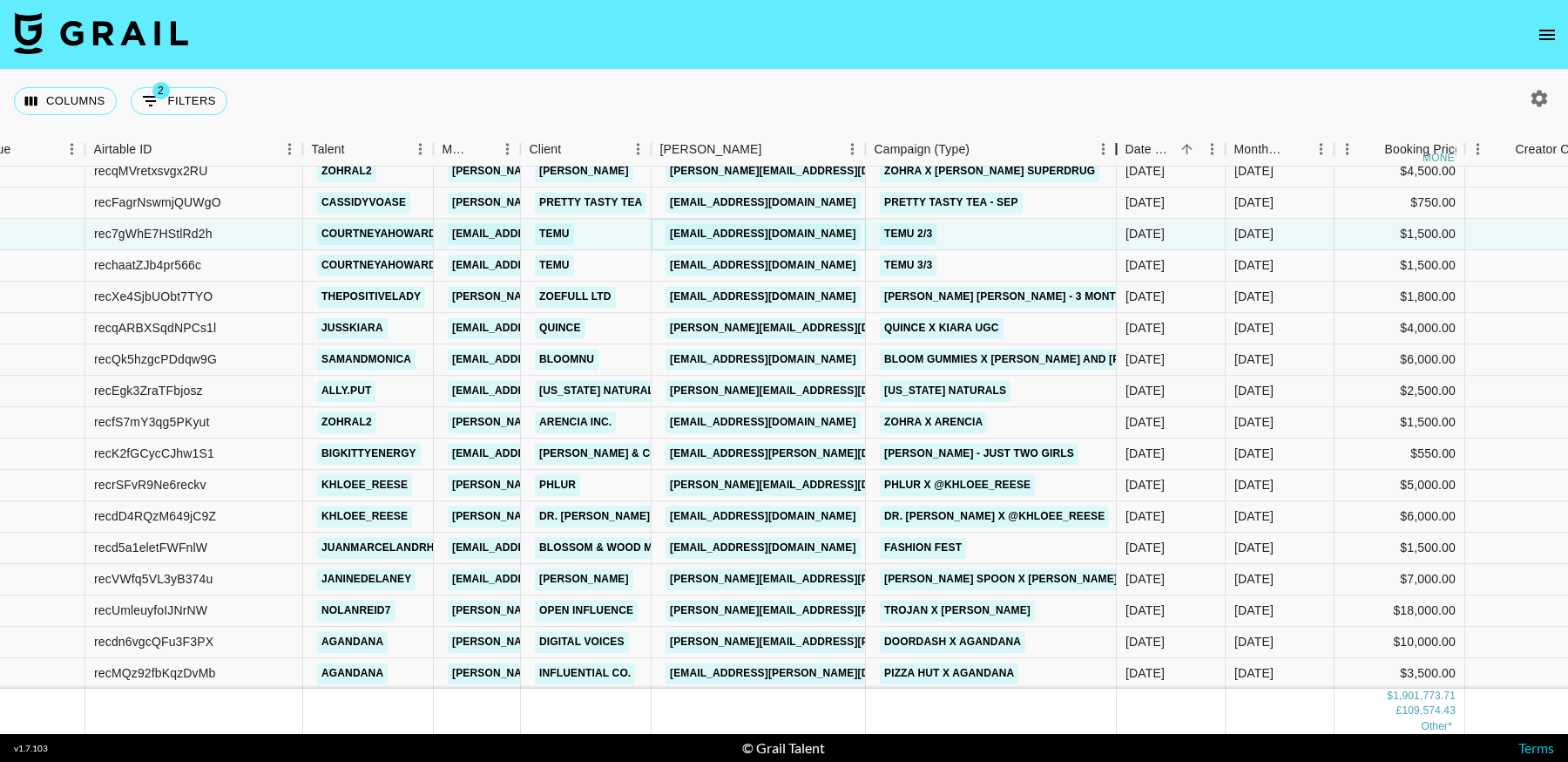
drag, startPoint x: 1159, startPoint y: 148, endPoint x: 1117, endPoint y: 149, distance: 42.0
click at [1117, 149] on div "Campaign (Type)" at bounding box center [1116, 149] width 21 height 34
click at [770, 297] on link "[EMAIL_ADDRESS][DOMAIN_NAME]" at bounding box center [763, 297] width 195 height 22
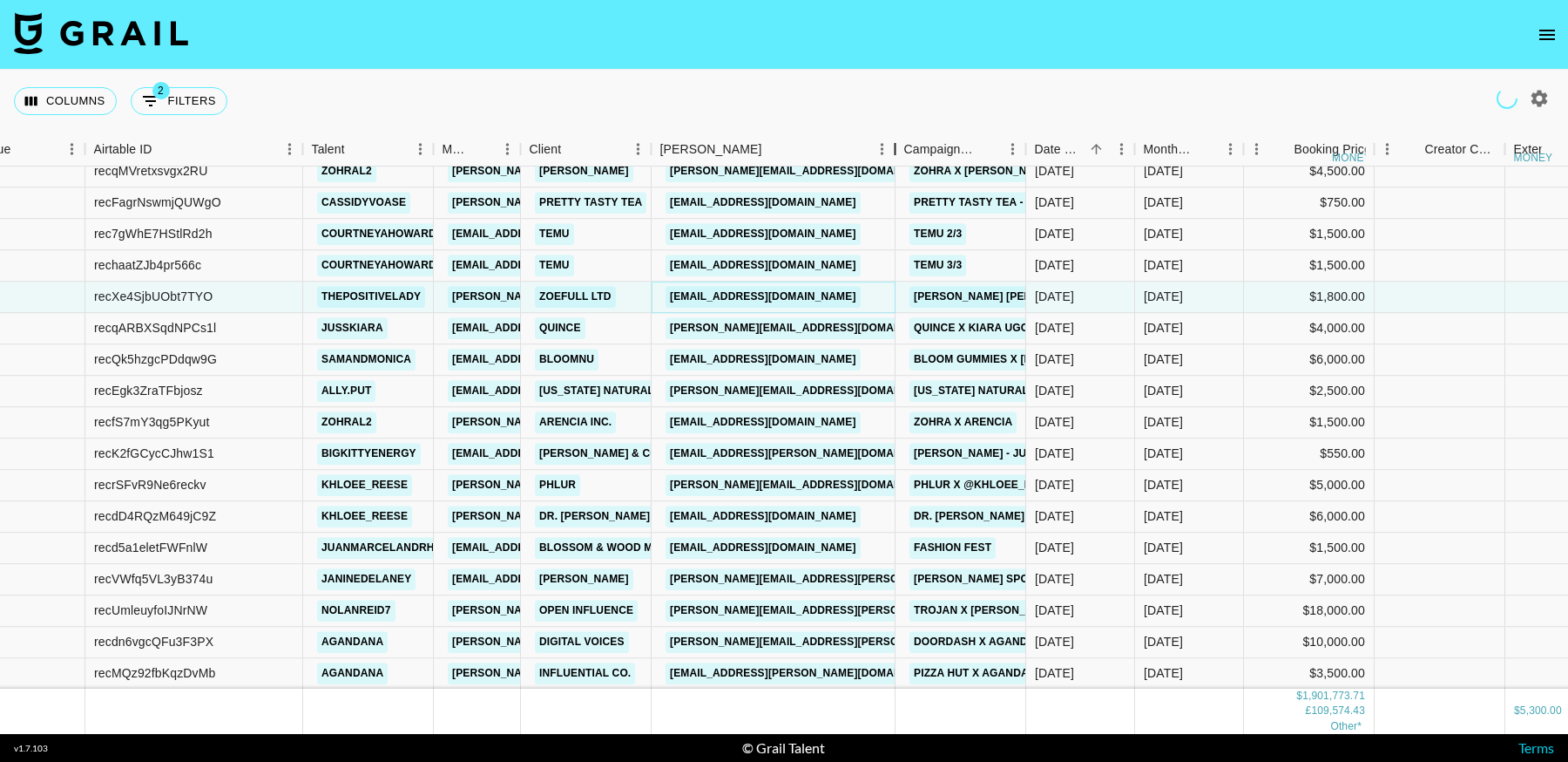
drag, startPoint x: 927, startPoint y: 157, endPoint x: 891, endPoint y: 164, distance: 36.7
click at [891, 164] on div "Booker" at bounding box center [895, 149] width 21 height 34
click at [832, 329] on link "[PERSON_NAME][EMAIL_ADDRESS][DOMAIN_NAME]" at bounding box center [807, 328] width 284 height 22
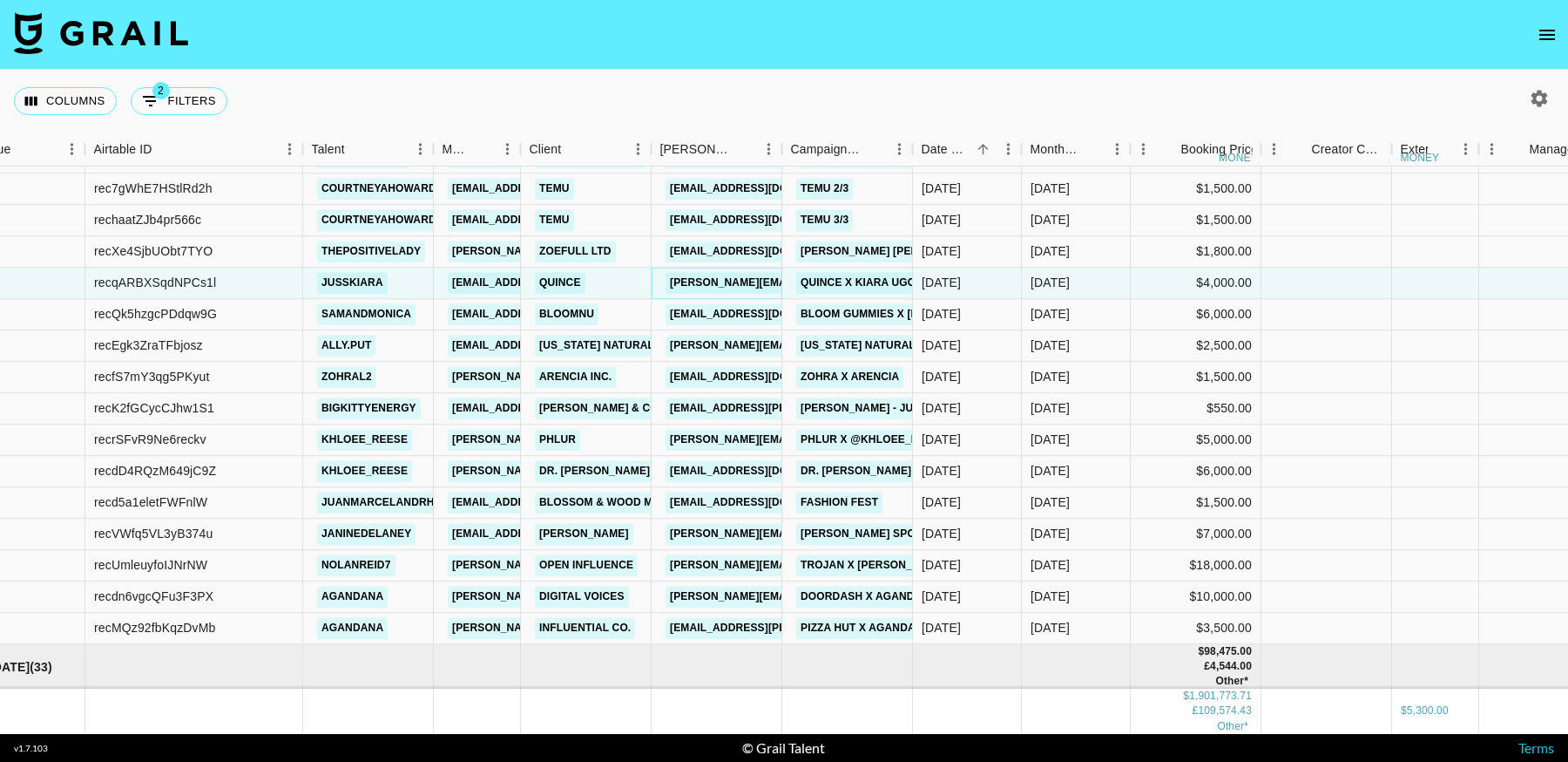
scroll to position [28199, 58]
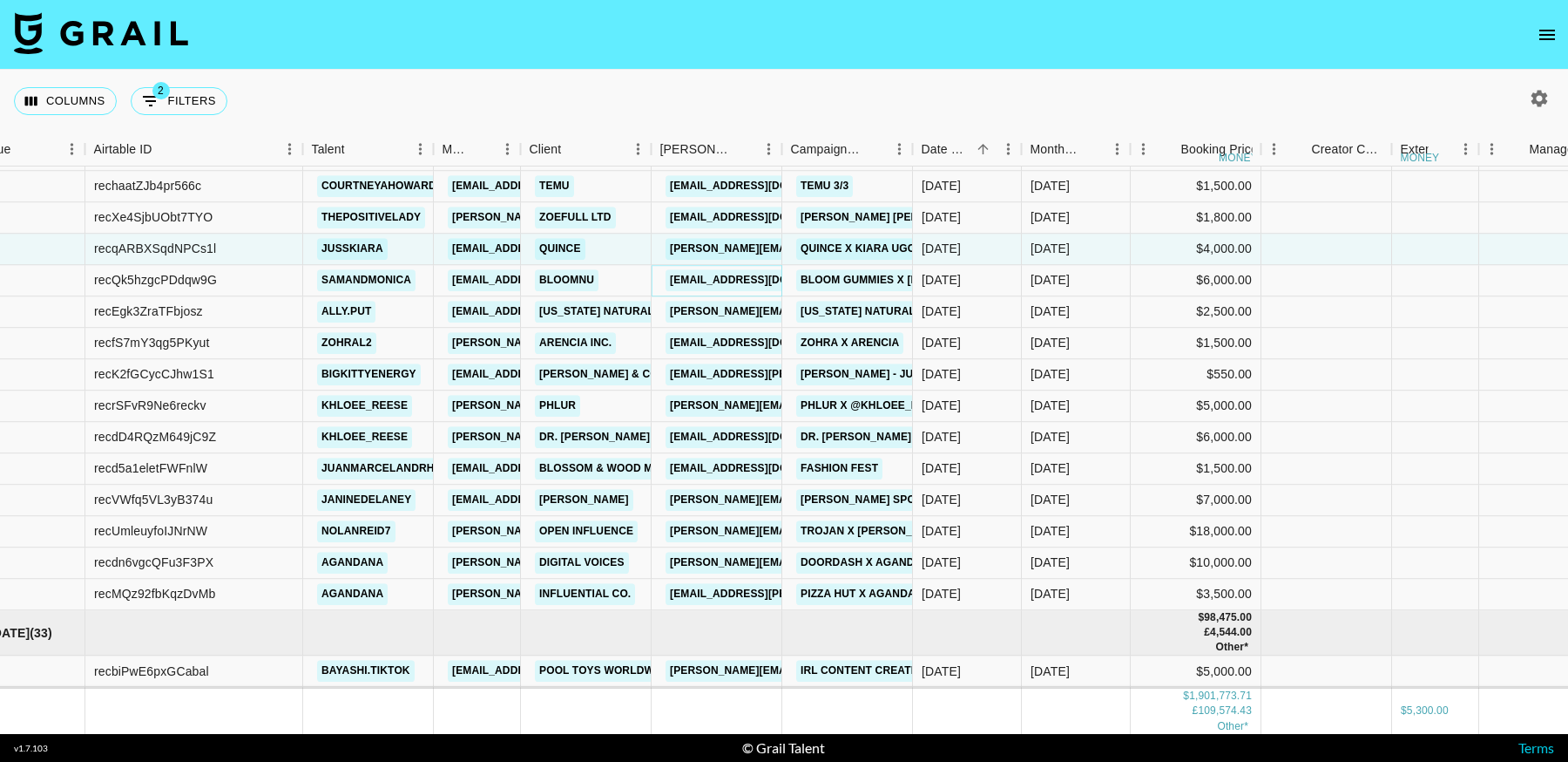
click at [739, 278] on link "[EMAIL_ADDRESS][DOMAIN_NAME]" at bounding box center [763, 280] width 195 height 22
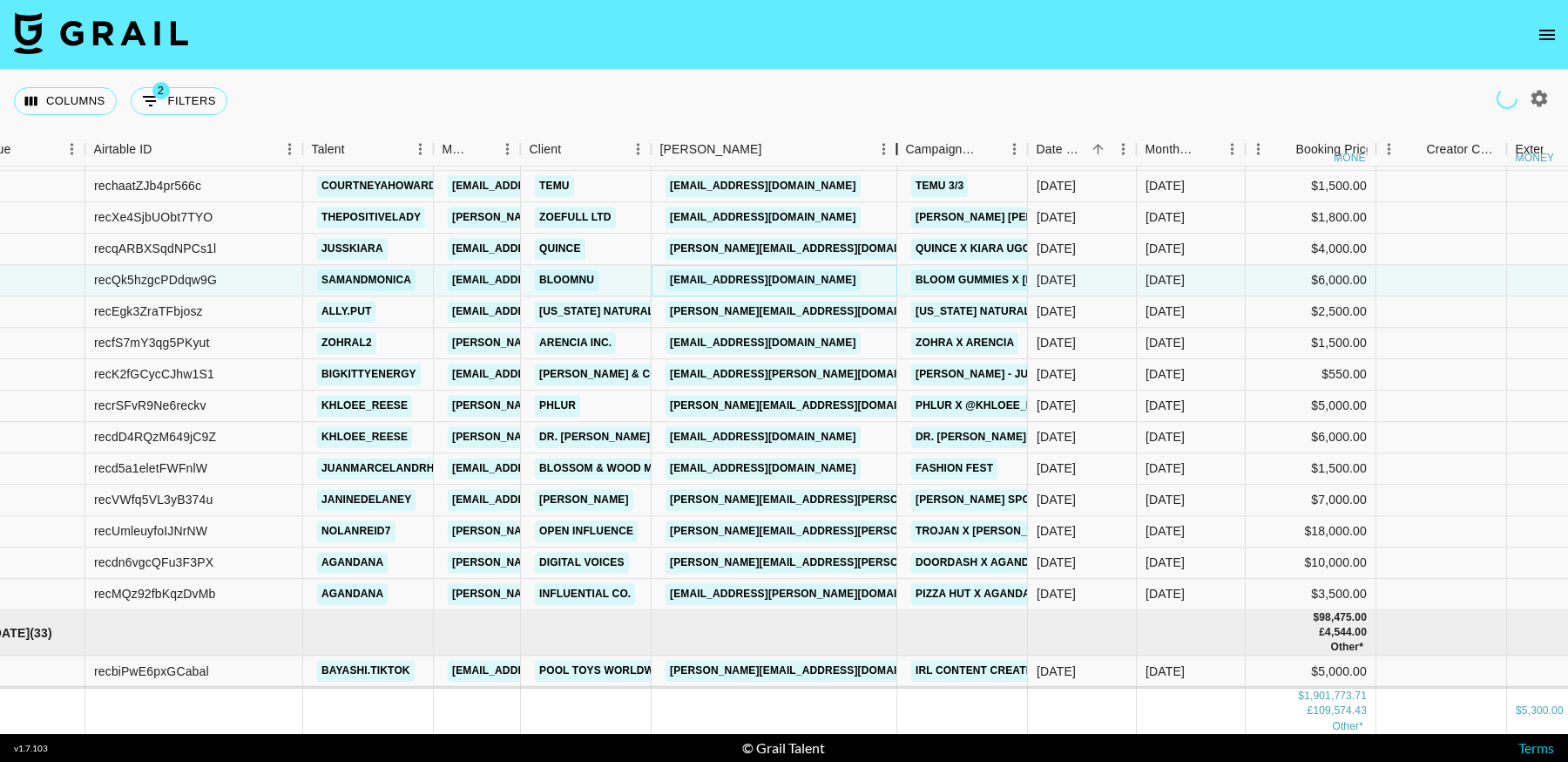
drag, startPoint x: 957, startPoint y: 154, endPoint x: 895, endPoint y: 158, distance: 62.1
click at [895, 158] on div "Booker" at bounding box center [896, 149] width 21 height 34
click at [797, 309] on link "[PERSON_NAME][EMAIL_ADDRESS][DOMAIN_NAME]" at bounding box center [807, 312] width 284 height 22
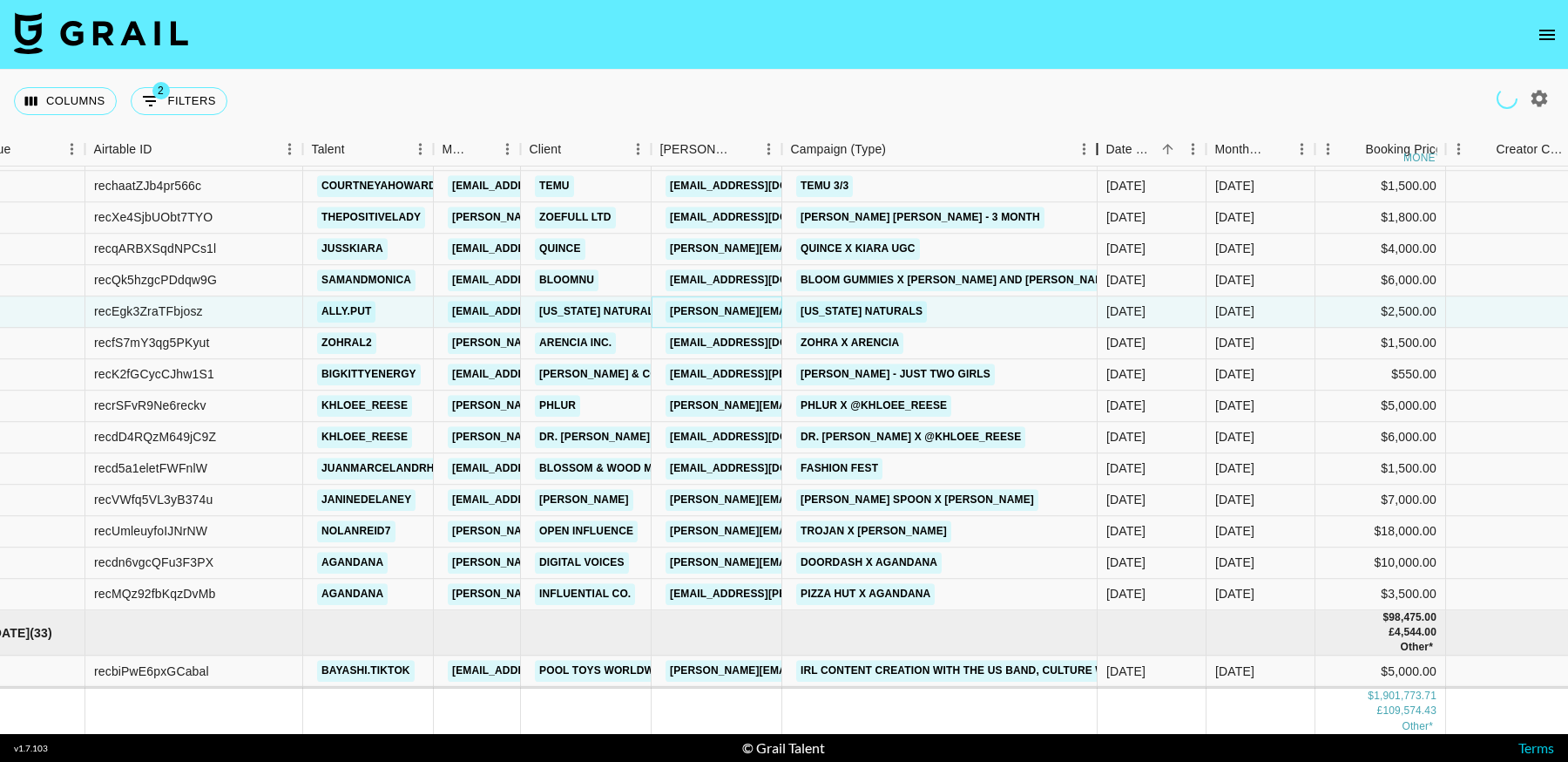
drag, startPoint x: 1082, startPoint y: 151, endPoint x: 1097, endPoint y: 151, distance: 15.0
click at [1097, 151] on div "Campaign (Type)" at bounding box center [1097, 149] width 21 height 34
click at [741, 407] on link "[PERSON_NAME][EMAIL_ADDRESS][DOMAIN_NAME]" at bounding box center [807, 406] width 284 height 22
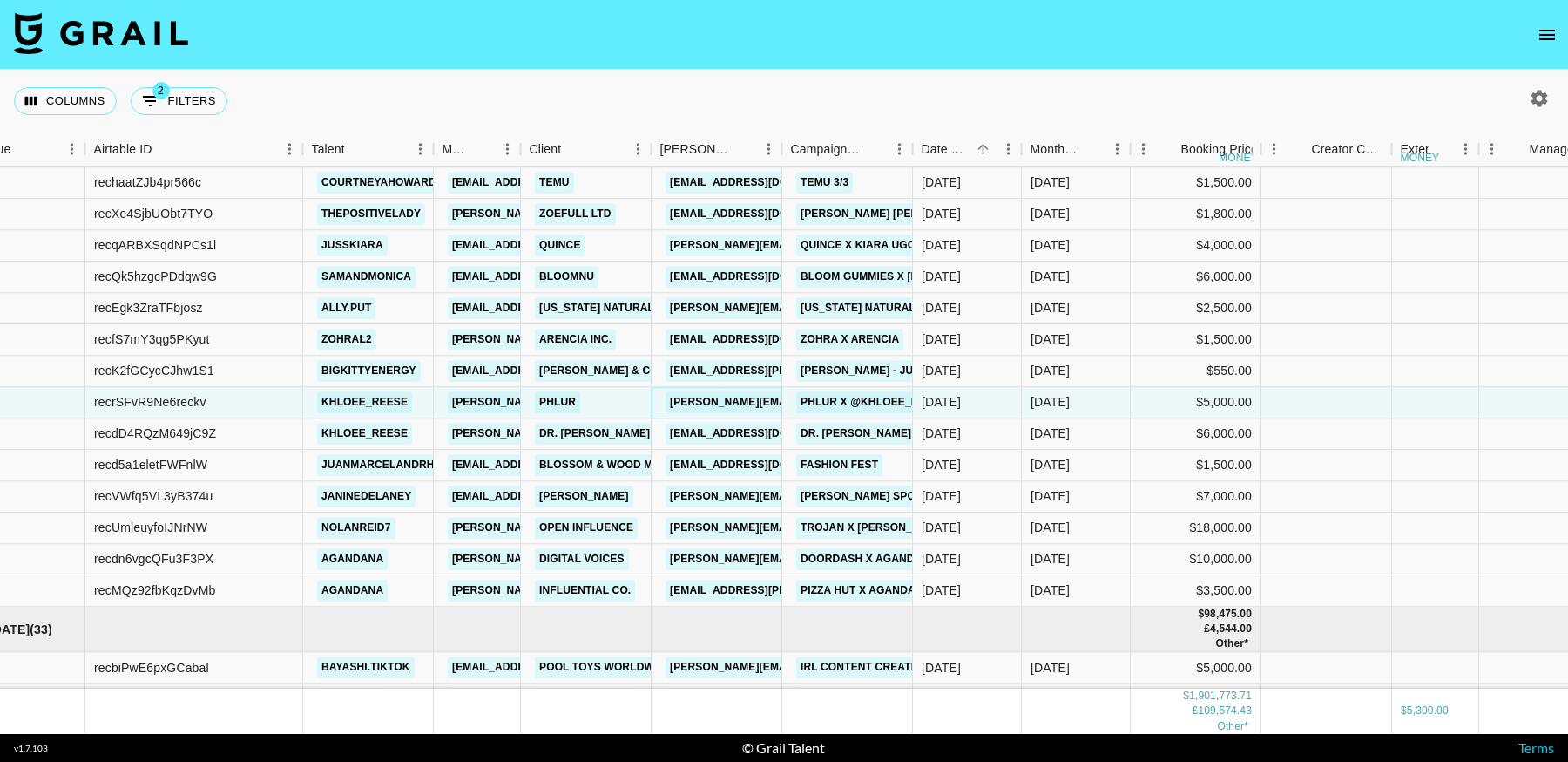
scroll to position [28204, 58]
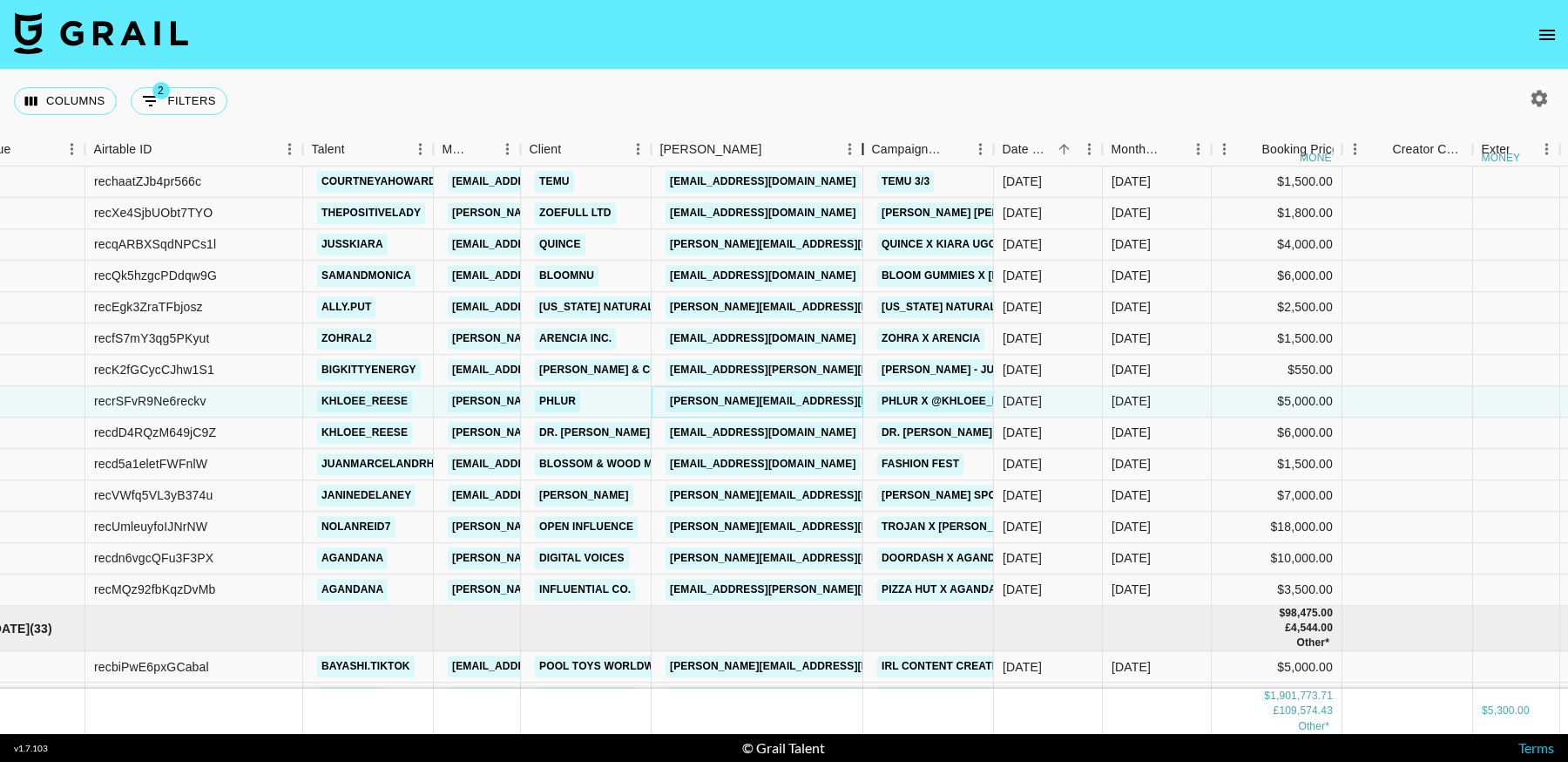
drag, startPoint x: 1106, startPoint y: 159, endPoint x: 986, endPoint y: 453, distance: 317.5
click at [852, 171] on div "Month Due Airtable ID Talent Manager Client [PERSON_NAME] Campaign (Type) Date …" at bounding box center [784, 432] width 1568 height 601
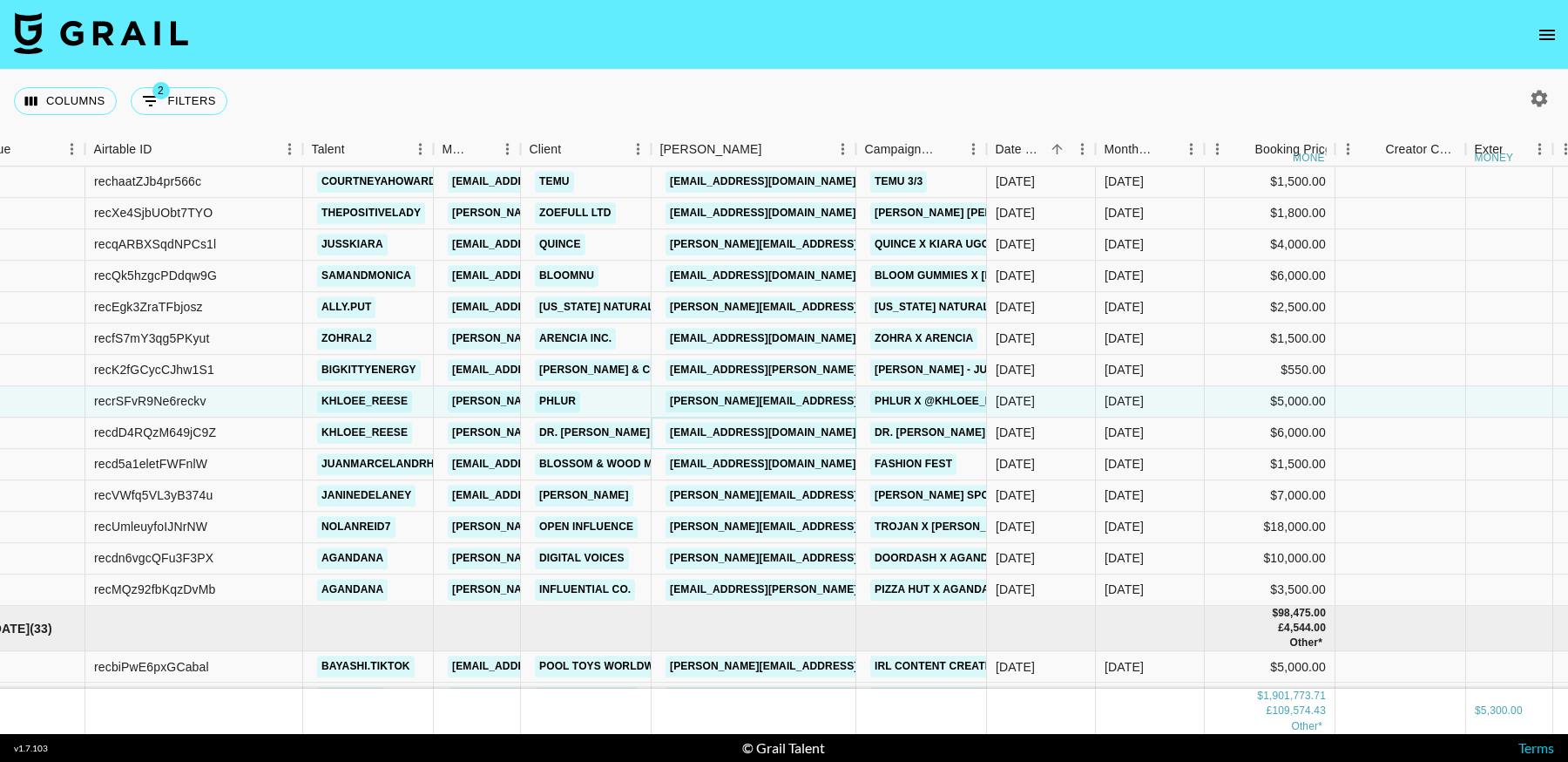
click at [812, 435] on link "[EMAIL_ADDRESS][DOMAIN_NAME]" at bounding box center [763, 433] width 195 height 22
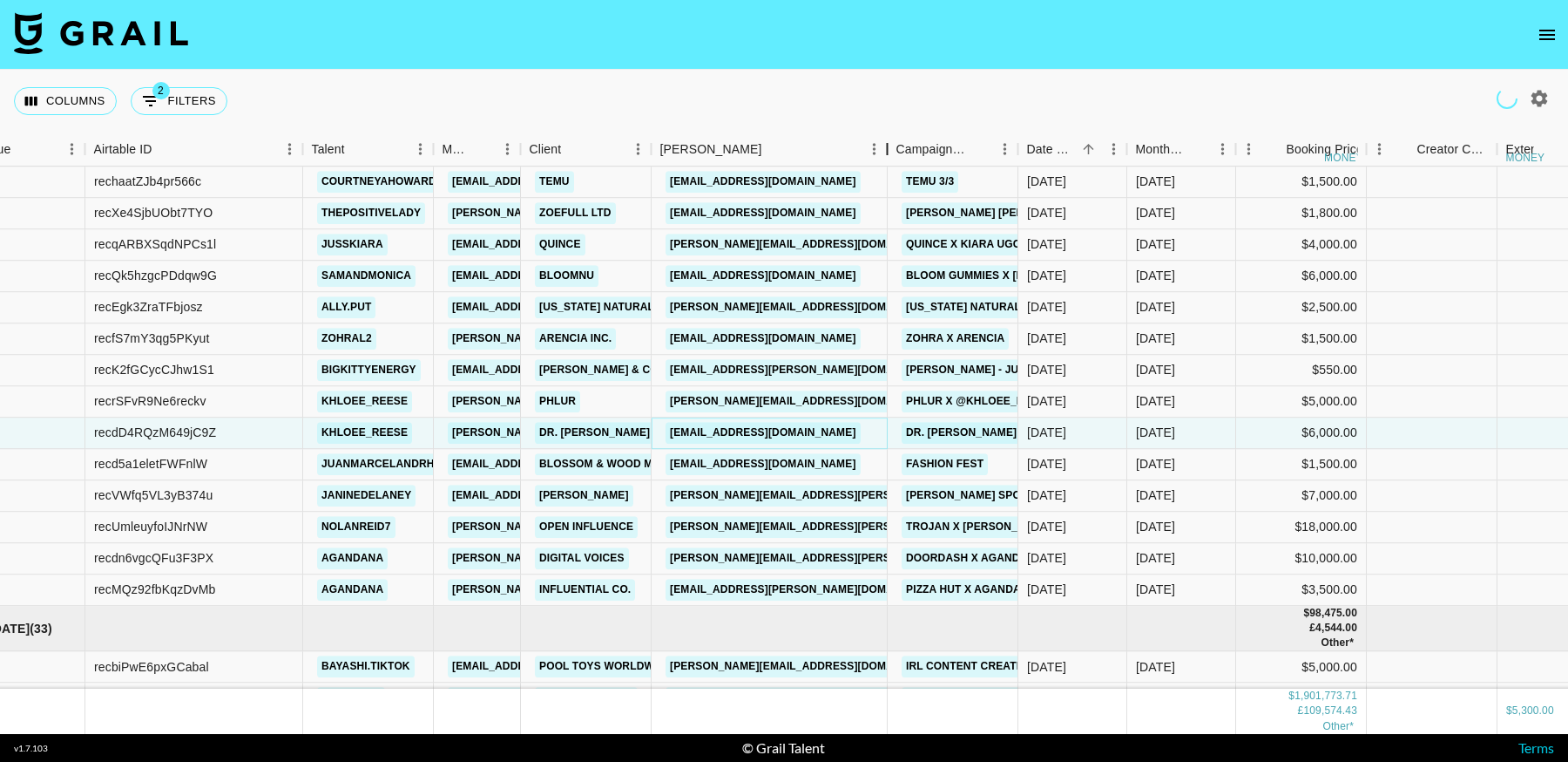
drag, startPoint x: 1157, startPoint y: 149, endPoint x: 782, endPoint y: 568, distance: 562.3
click at [866, 180] on div "Month Due Airtable ID Talent Manager Client [PERSON_NAME] Campaign (Type) Date …" at bounding box center [784, 432] width 1568 height 601
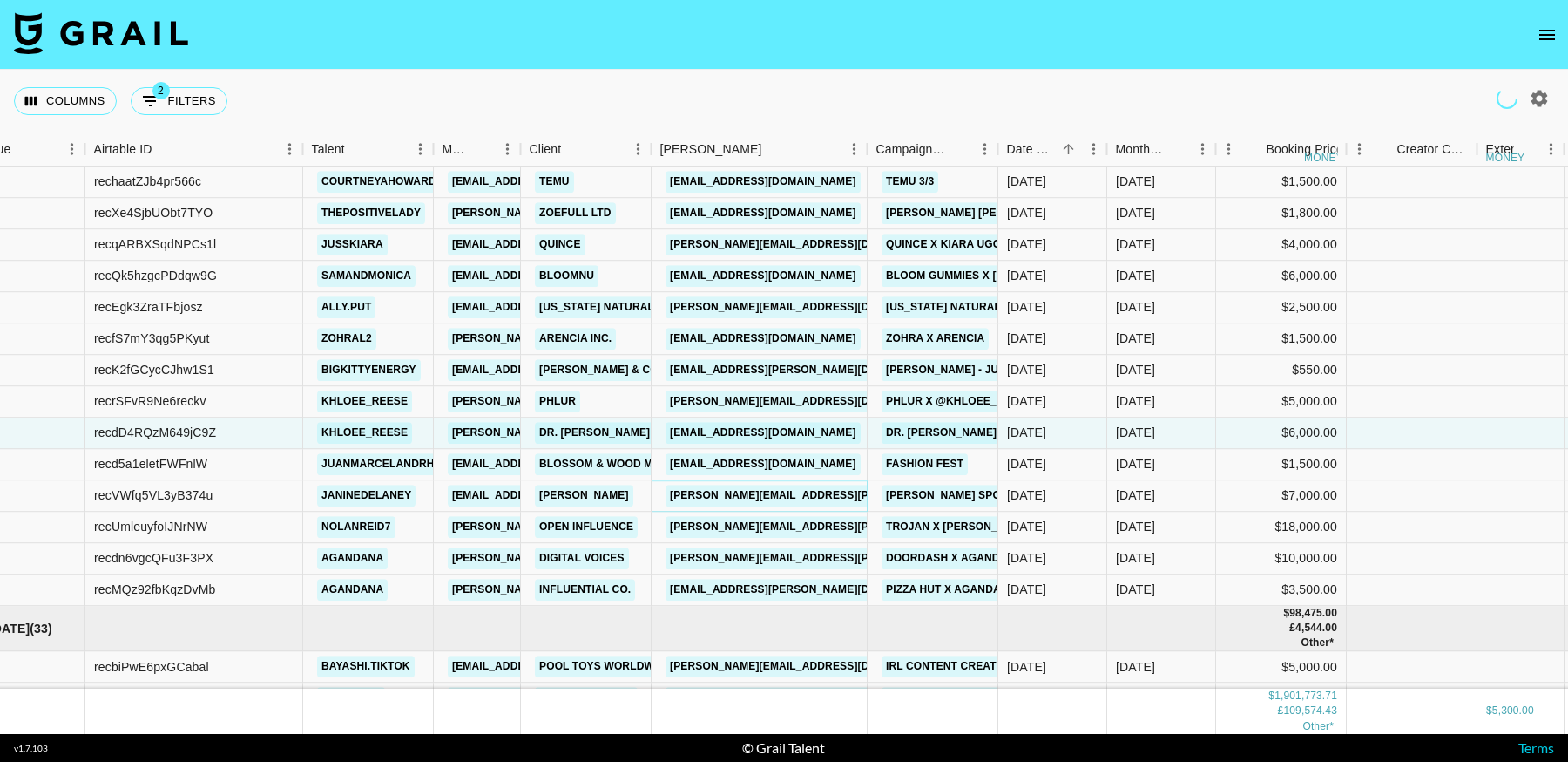
click at [779, 493] on link "amanda.celestino@marleyspoon.com" at bounding box center [852, 496] width 374 height 22
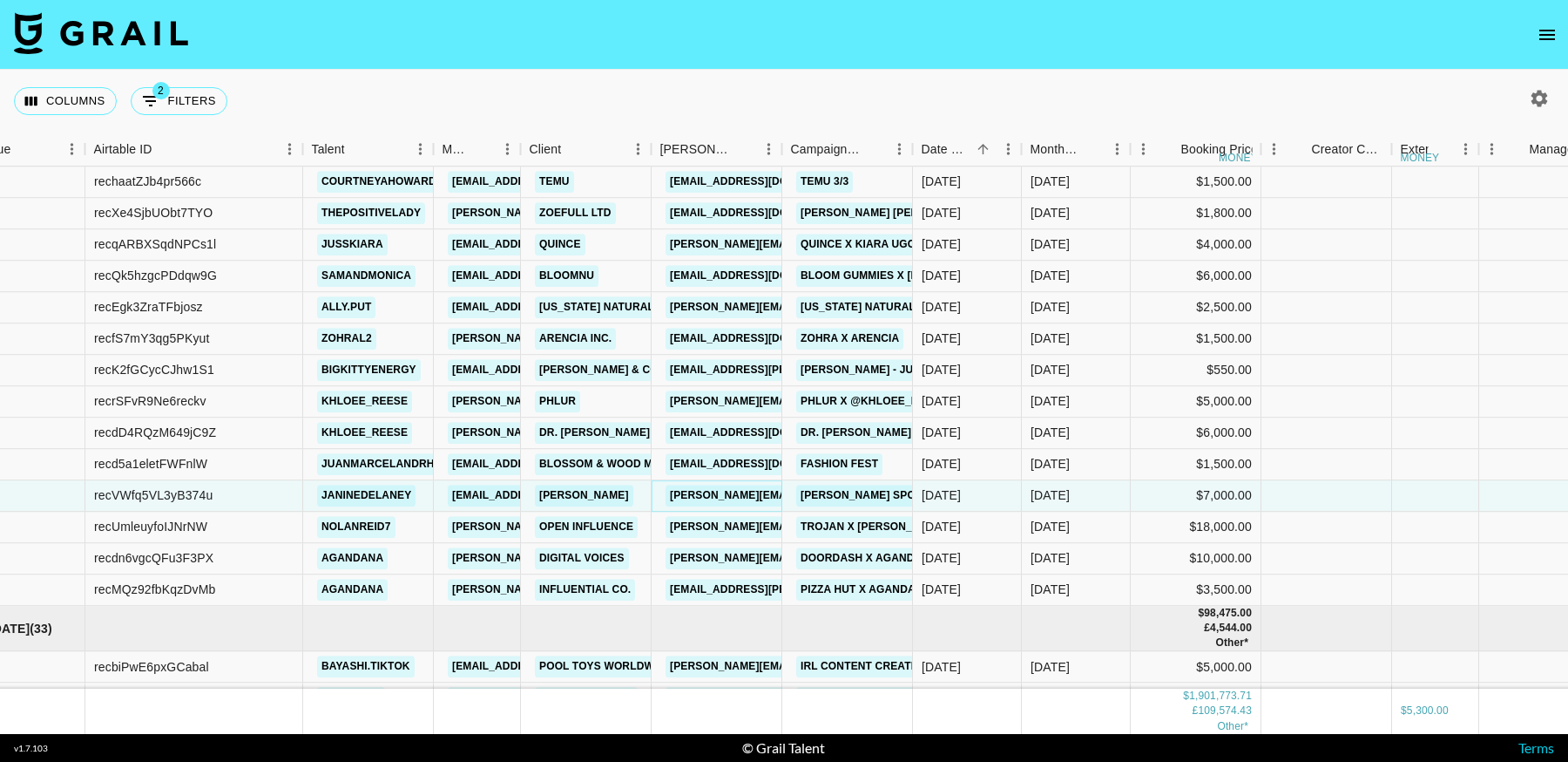
scroll to position [28238, 58]
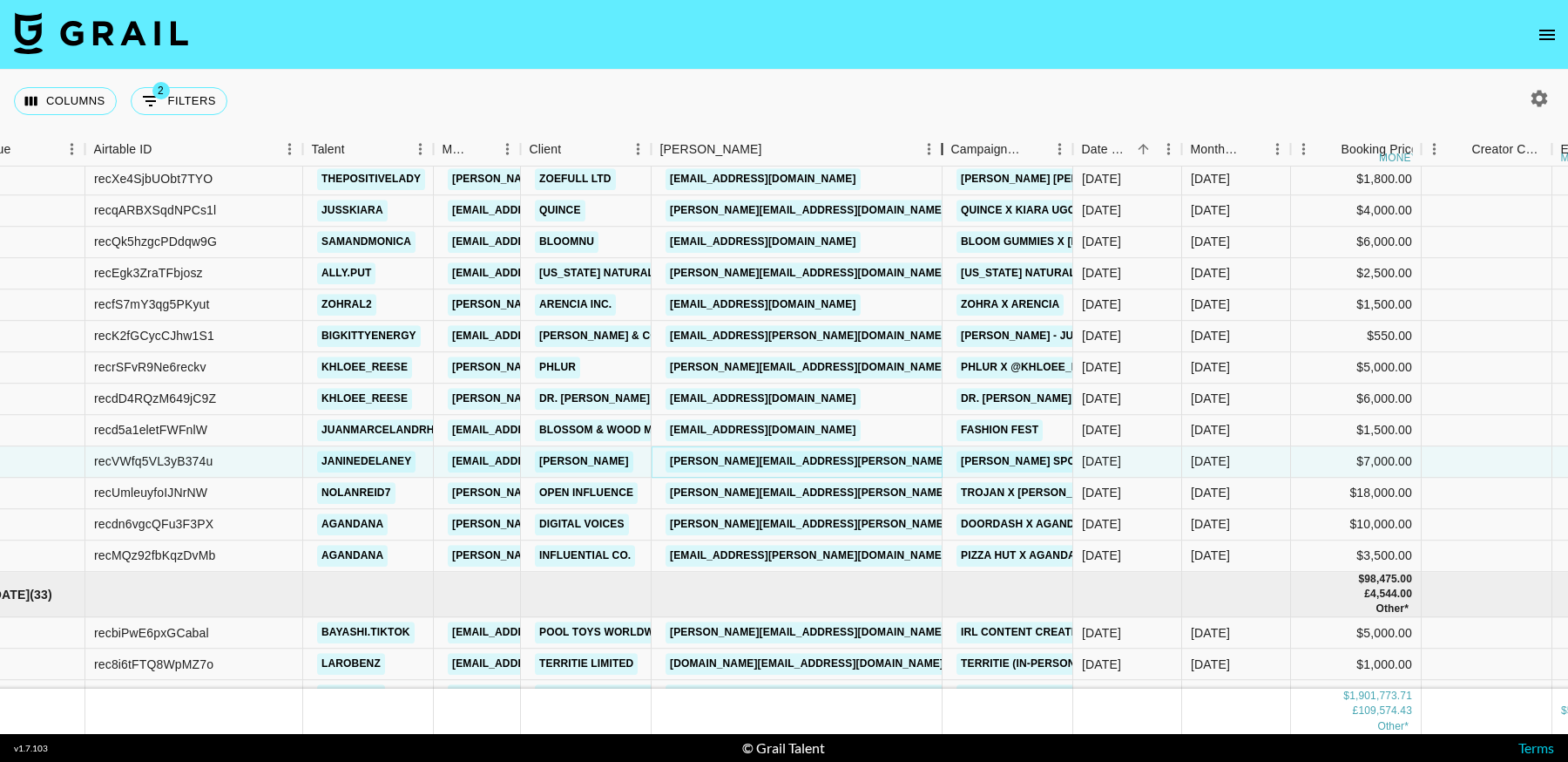
drag, startPoint x: 1077, startPoint y: 159, endPoint x: 1117, endPoint y: 217, distance: 70.5
click at [938, 166] on div "Month Due Airtable ID Talent Manager Client Booker Campaign (Type) Date Created…" at bounding box center [784, 432] width 1568 height 601
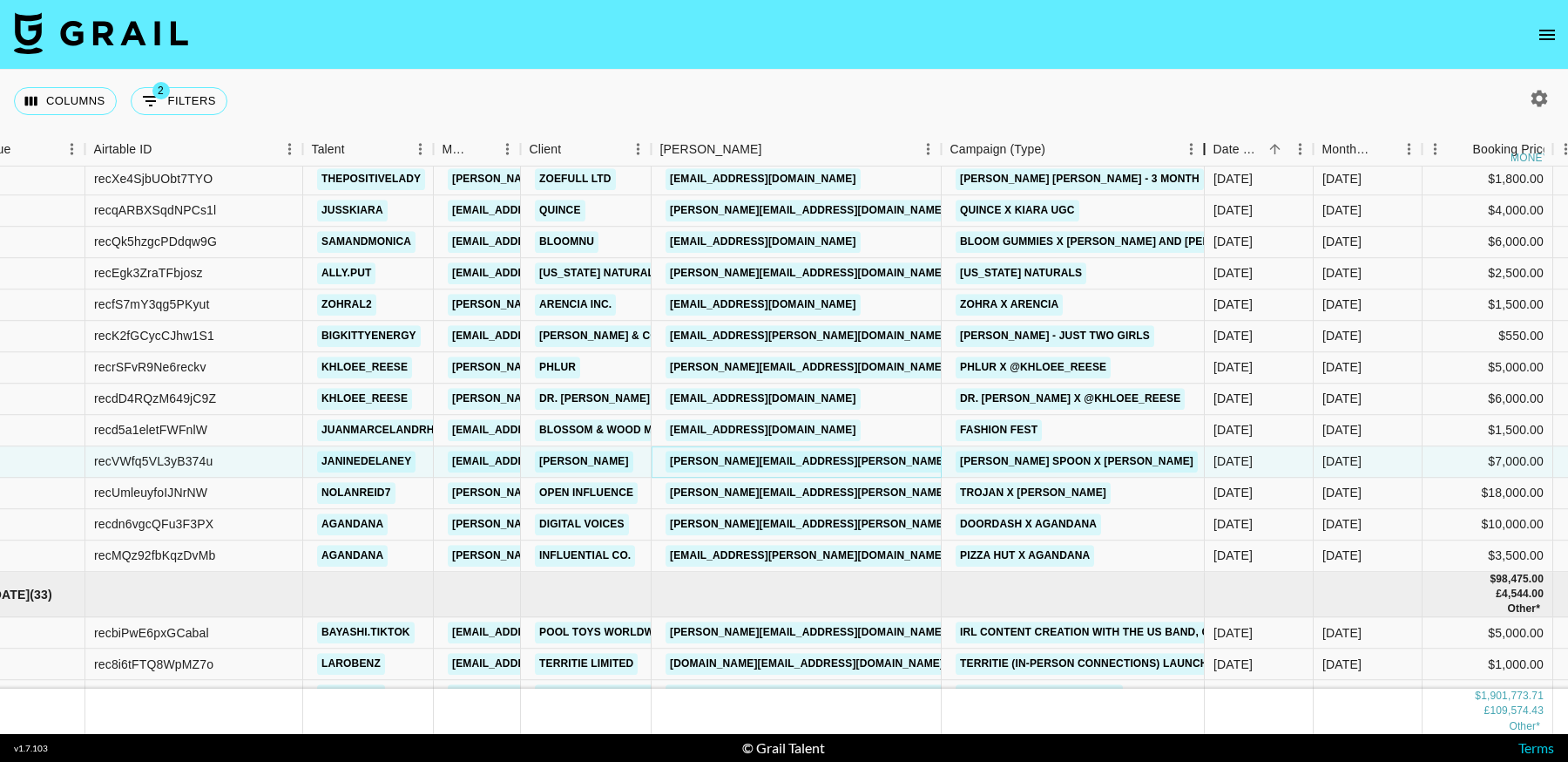
drag, startPoint x: 1072, startPoint y: 151, endPoint x: 1204, endPoint y: 156, distance: 132.1
click at [1204, 156] on div "Campaign (Type)" at bounding box center [1204, 149] width 21 height 34
click at [844, 492] on link "amanda.fineman@openinfluence.com" at bounding box center [852, 493] width 374 height 22
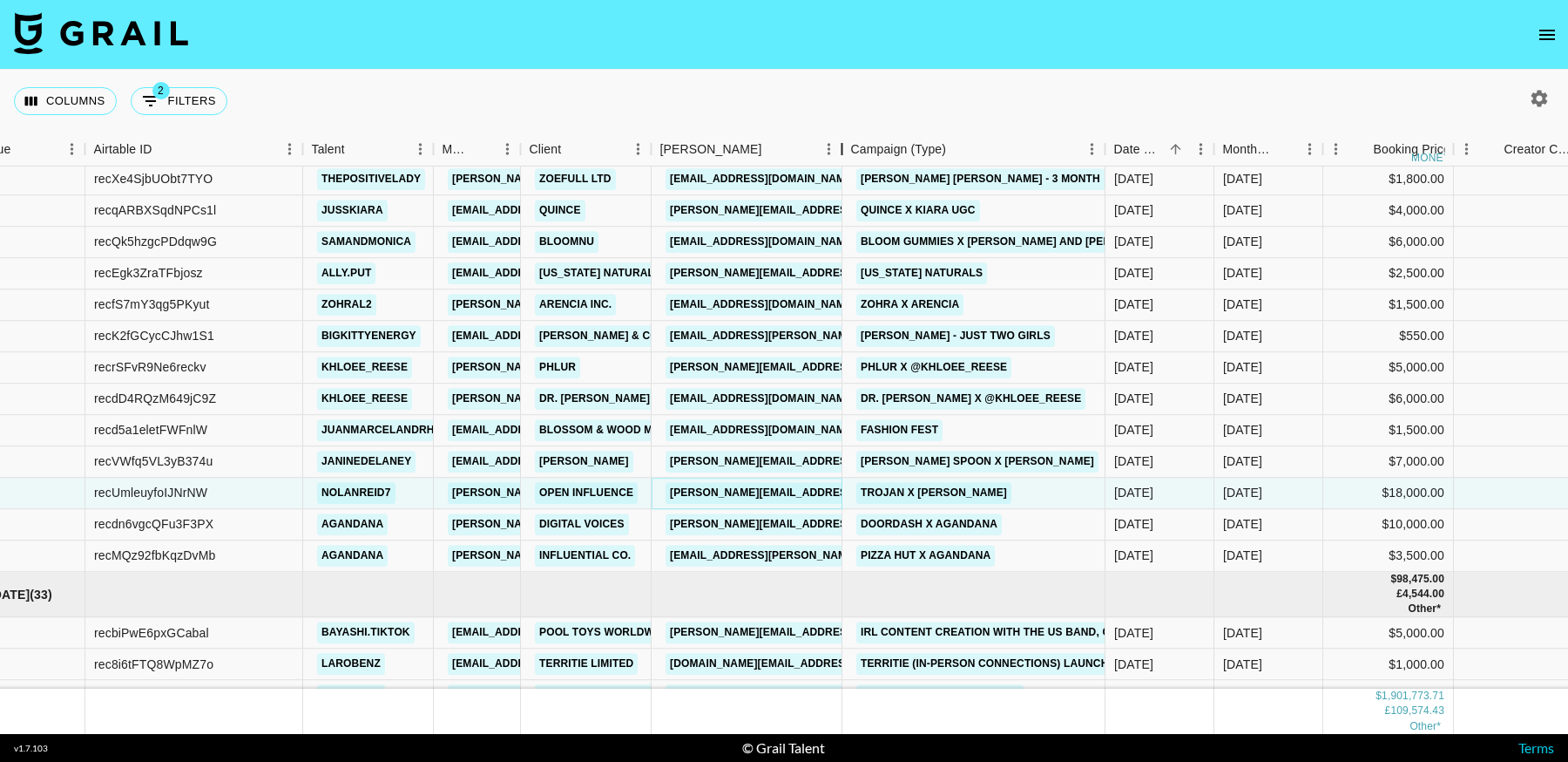
drag, startPoint x: 939, startPoint y: 145, endPoint x: 818, endPoint y: 153, distance: 121.3
click at [830, 153] on div "Booker" at bounding box center [840, 149] width 21 height 34
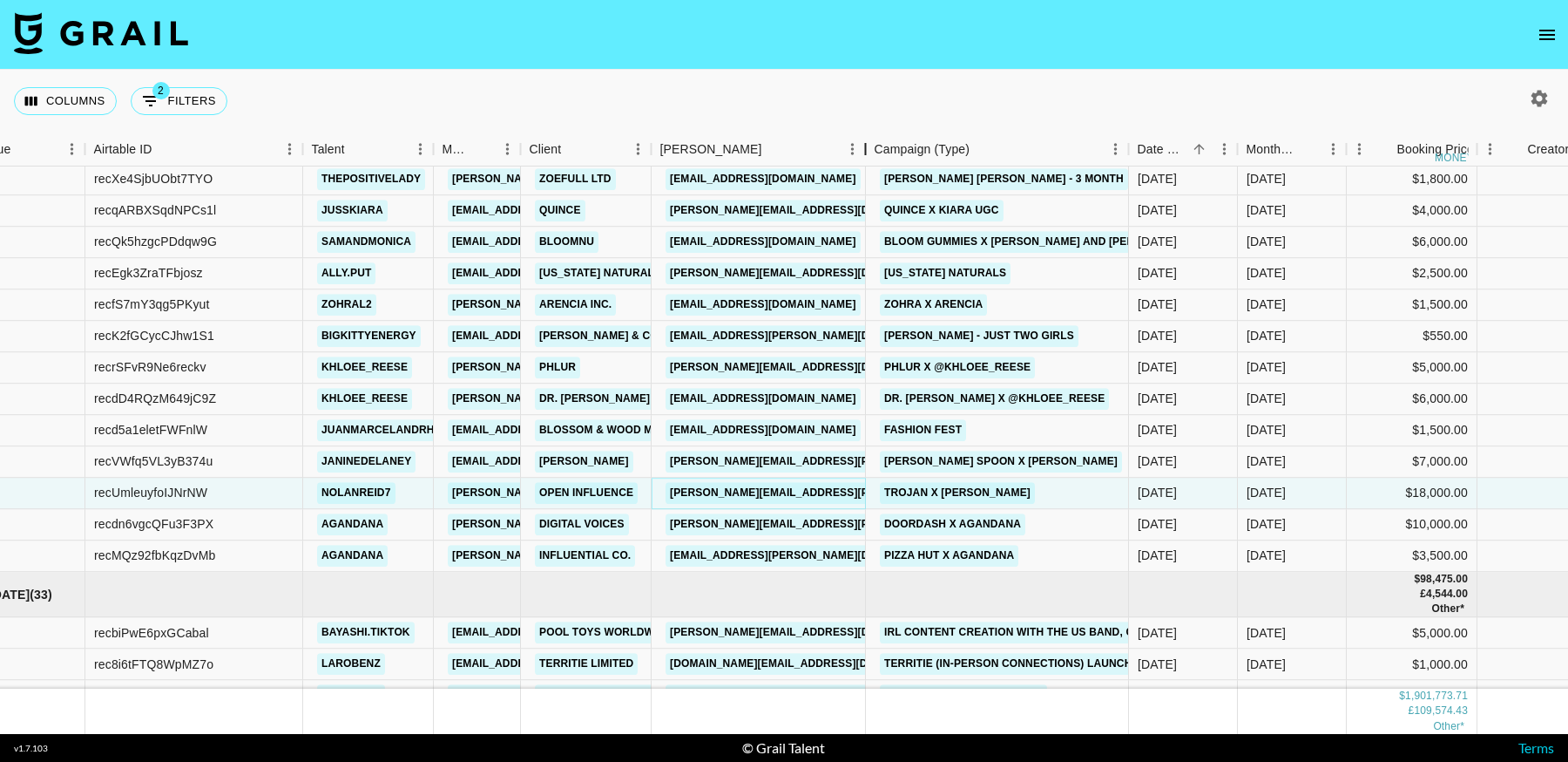
drag, startPoint x: 817, startPoint y: 153, endPoint x: 863, endPoint y: 178, distance: 52.4
click at [863, 178] on div "Month Due Airtable ID Talent Manager Client Booker Campaign (Type) Date Created…" at bounding box center [784, 432] width 1568 height 601
click at [787, 519] on link "lindsay.riley@digitalvoices.com" at bounding box center [852, 524] width 374 height 22
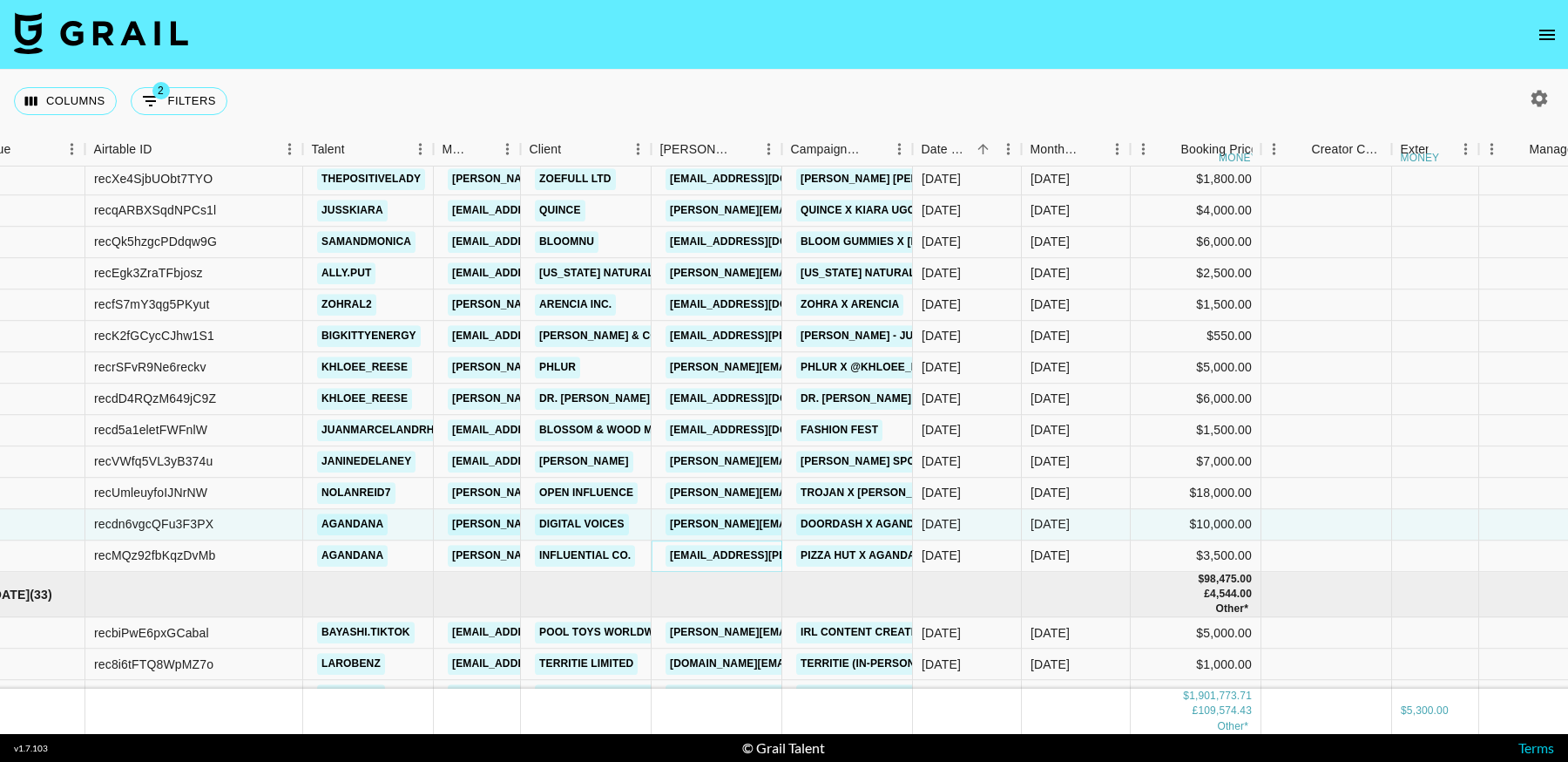
click at [747, 557] on link "marina.longo@influential.co" at bounding box center [807, 556] width 284 height 22
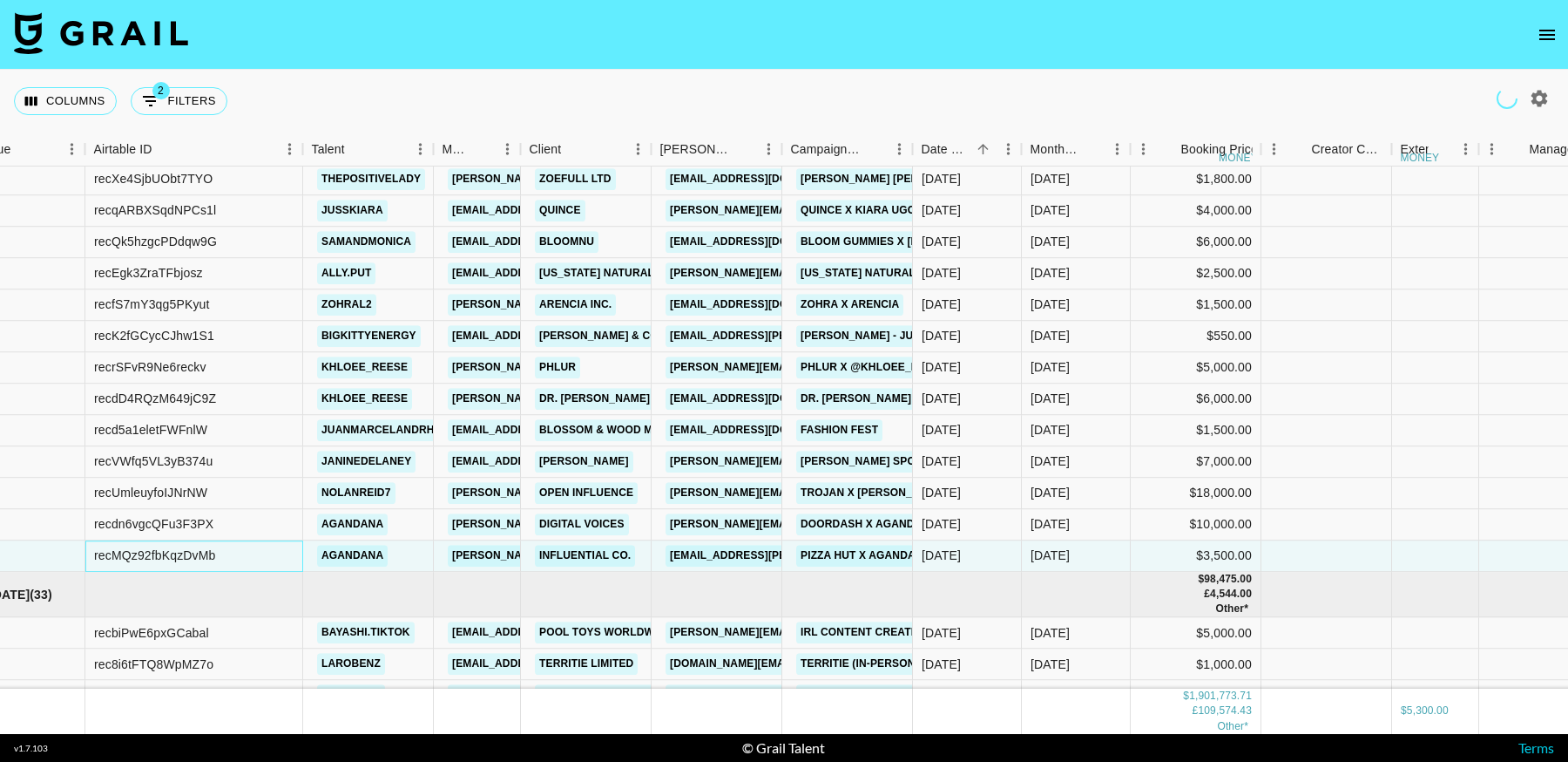
click at [163, 558] on div "recMQz92fbKqzDvMb" at bounding box center [154, 555] width 121 height 17
copy div "recMQz92fbKqzDvMb"
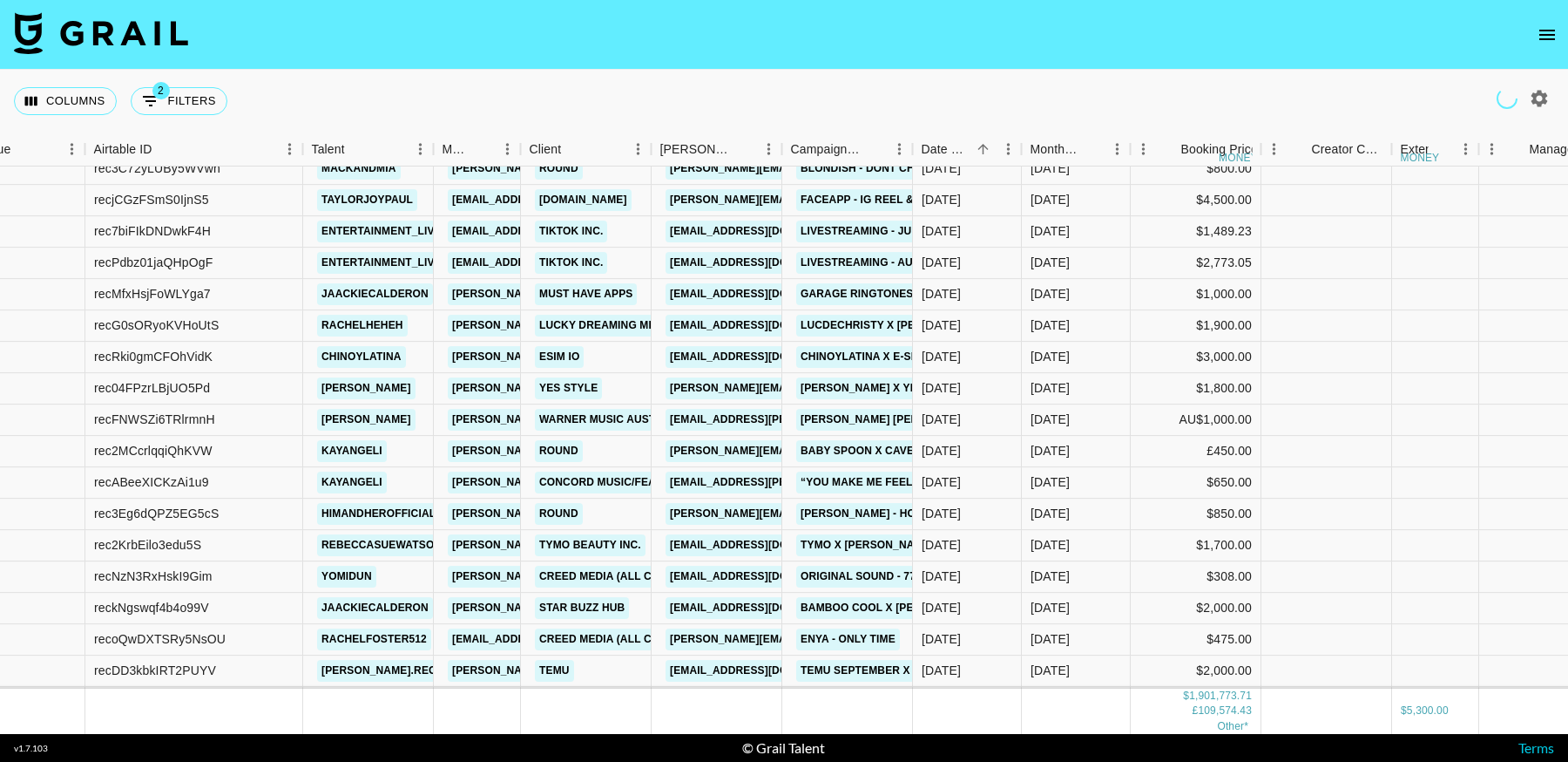
scroll to position [16873, 58]
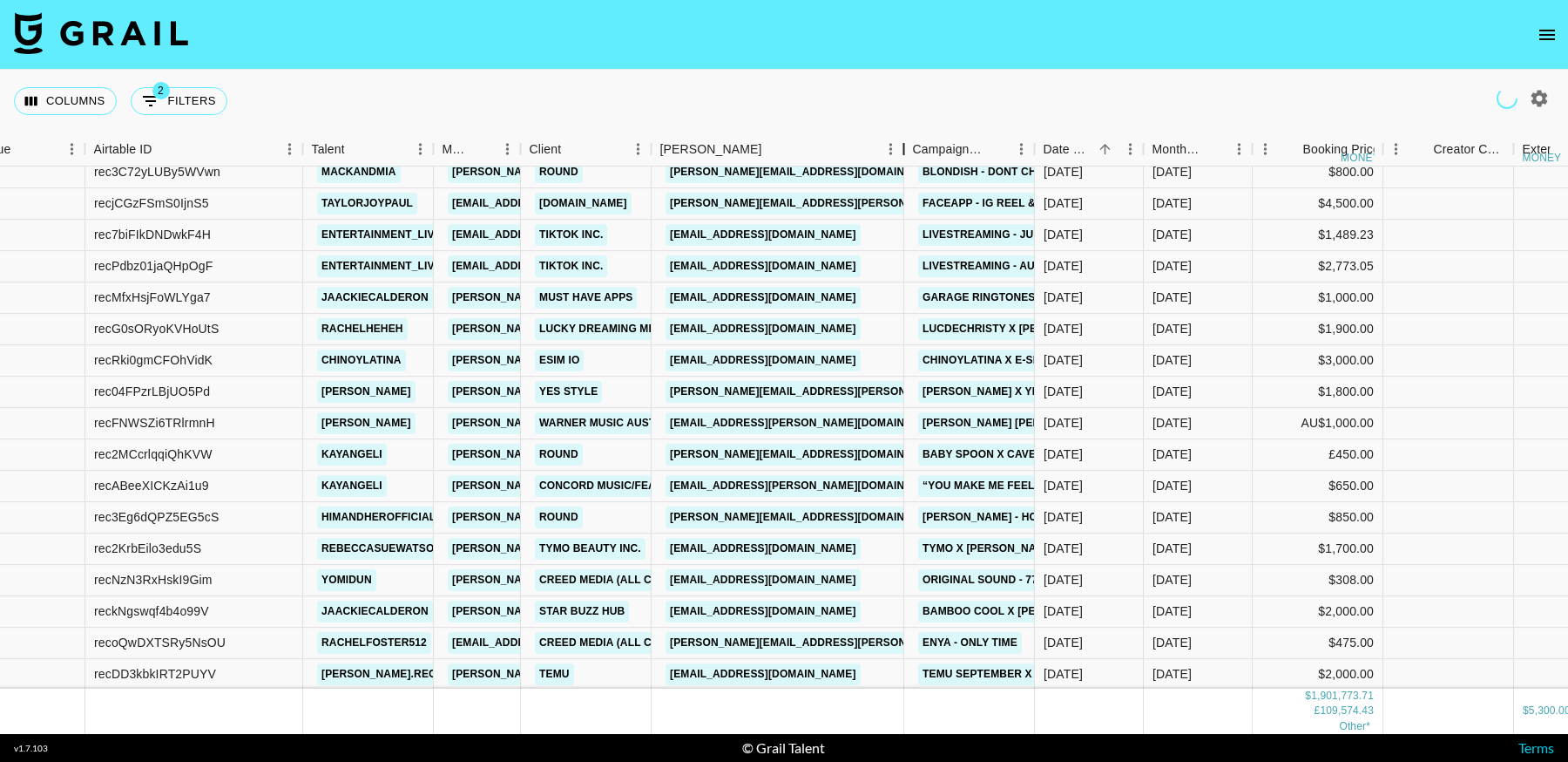
drag, startPoint x: 927, startPoint y: 154, endPoint x: 905, endPoint y: 158, distance: 22.4
click at [905, 158] on div "Booker" at bounding box center [903, 149] width 21 height 34
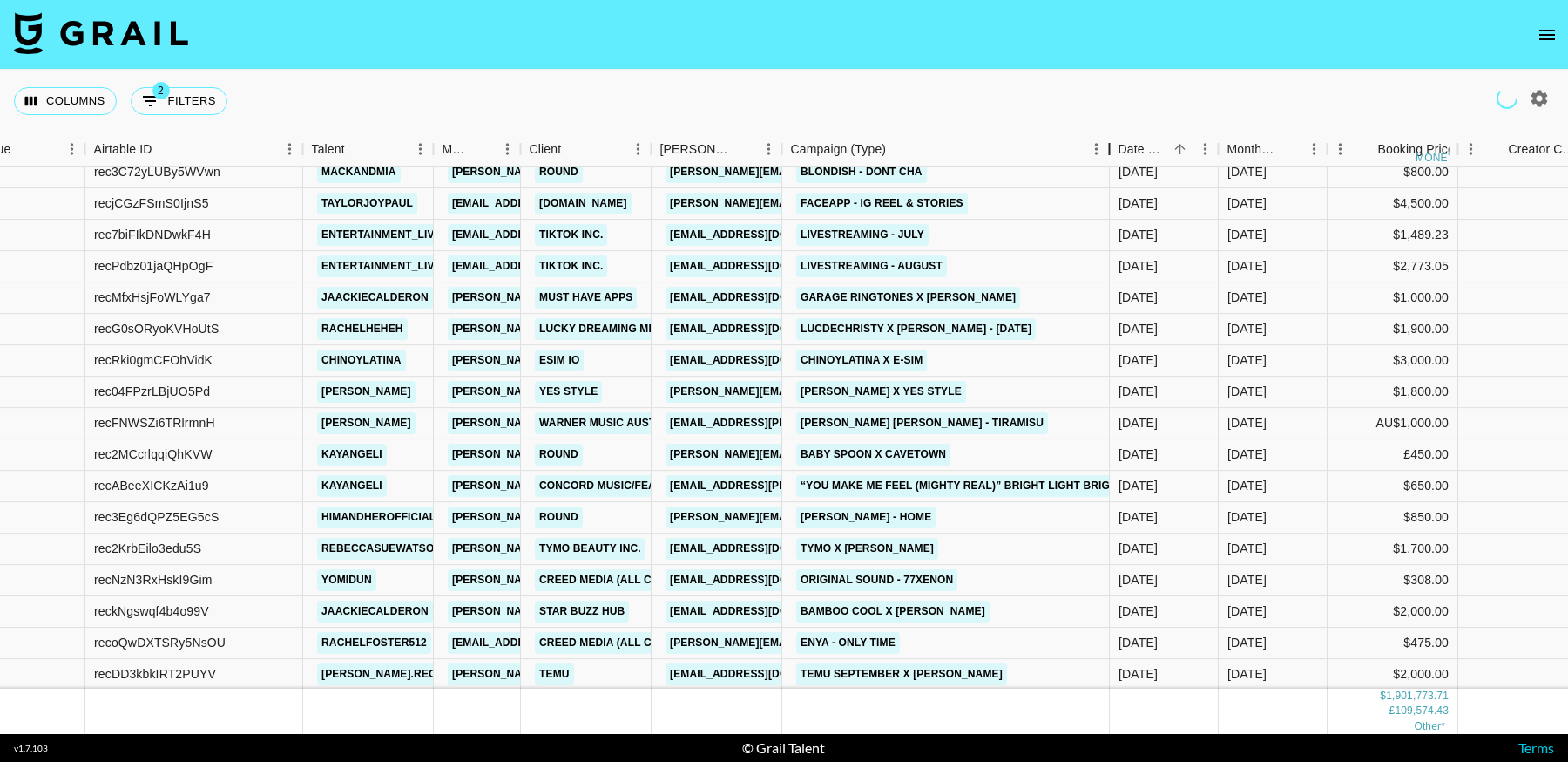
drag, startPoint x: 1184, startPoint y: 162, endPoint x: 1107, endPoint y: 171, distance: 77.5
click at [1107, 171] on div "Month Due Airtable ID Talent Manager Client Booker Campaign (Type) Date Created…" at bounding box center [784, 432] width 1568 height 601
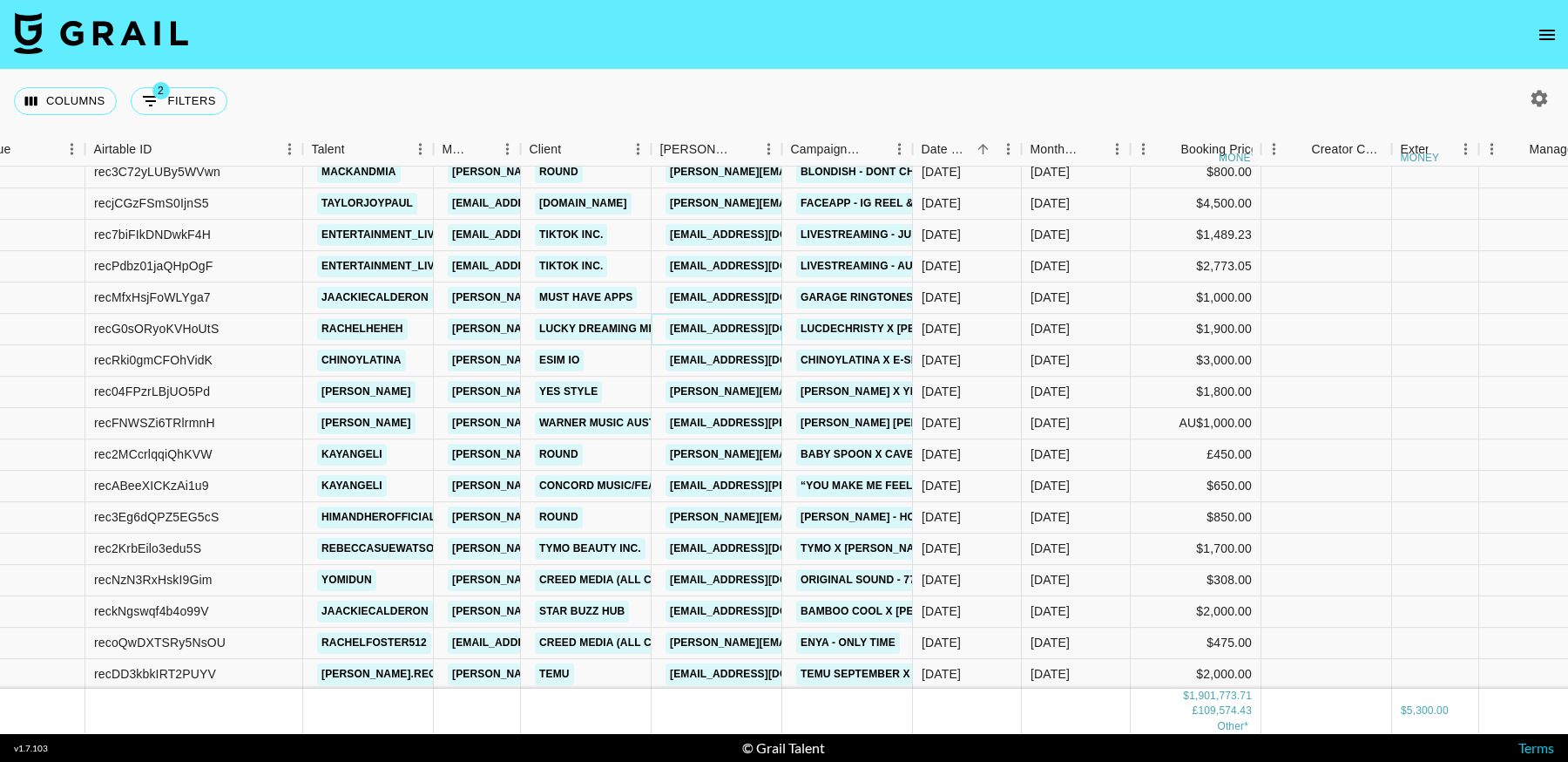
click at [735, 331] on link "Contact@lucdechristy.com" at bounding box center [763, 329] width 195 height 22
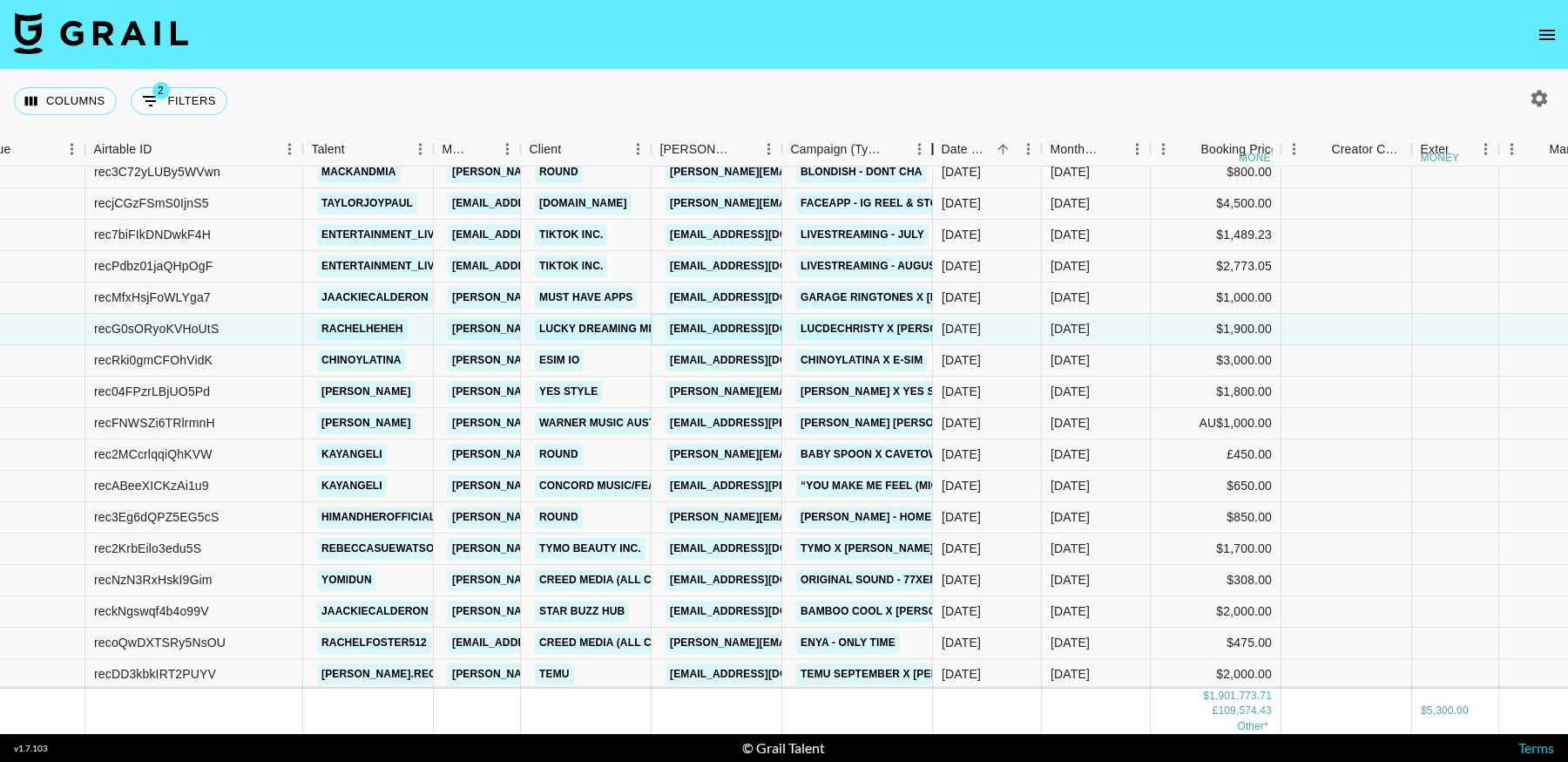
drag, startPoint x: 912, startPoint y: 146, endPoint x: 932, endPoint y: 157, distance: 22.8
click at [932, 157] on div "Campaign (Type)" at bounding box center [932, 149] width 21 height 34
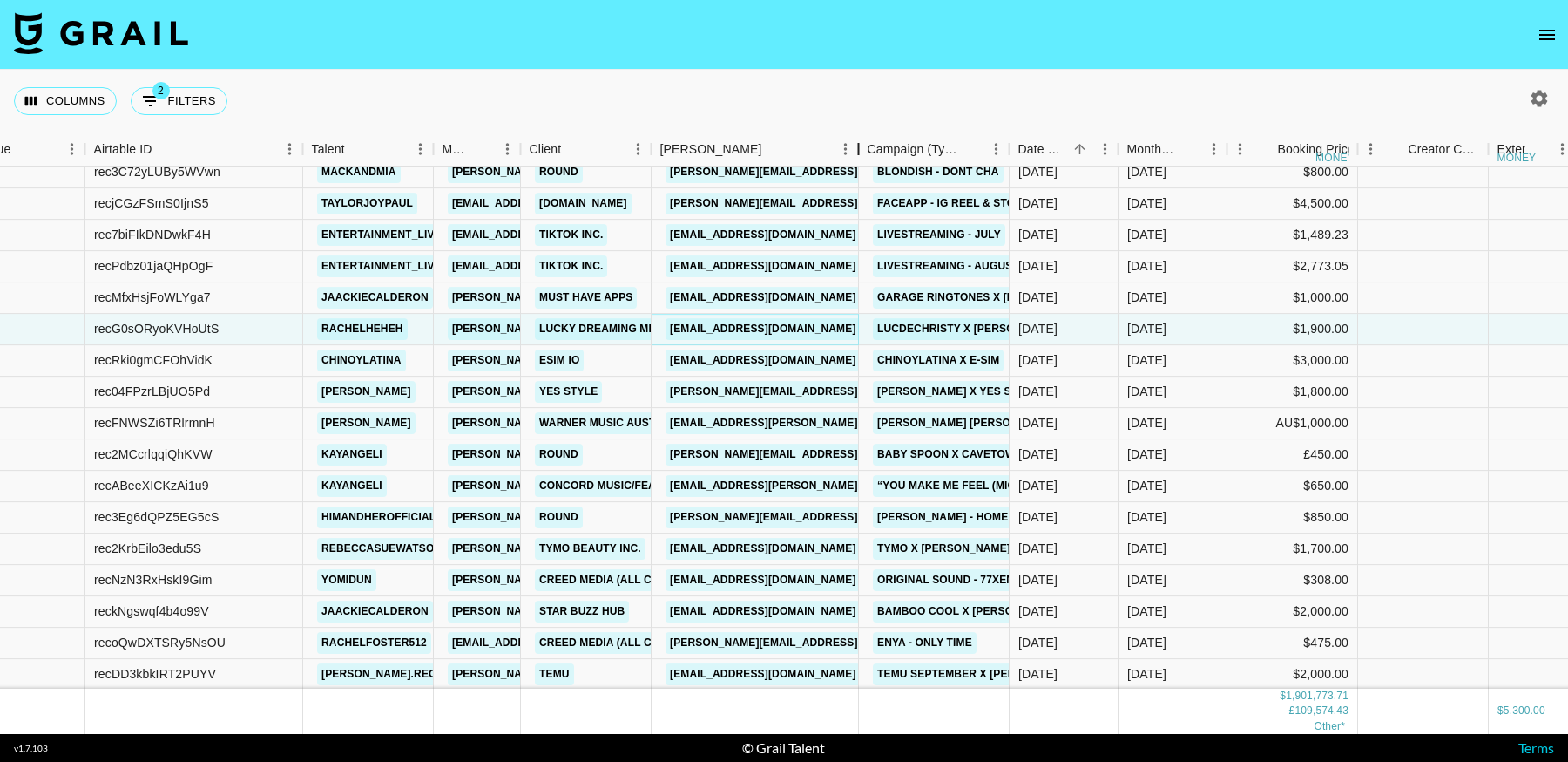
drag, startPoint x: 784, startPoint y: 147, endPoint x: 1034, endPoint y: 92, distance: 256.0
click at [857, 152] on div "Booker" at bounding box center [858, 149] width 21 height 34
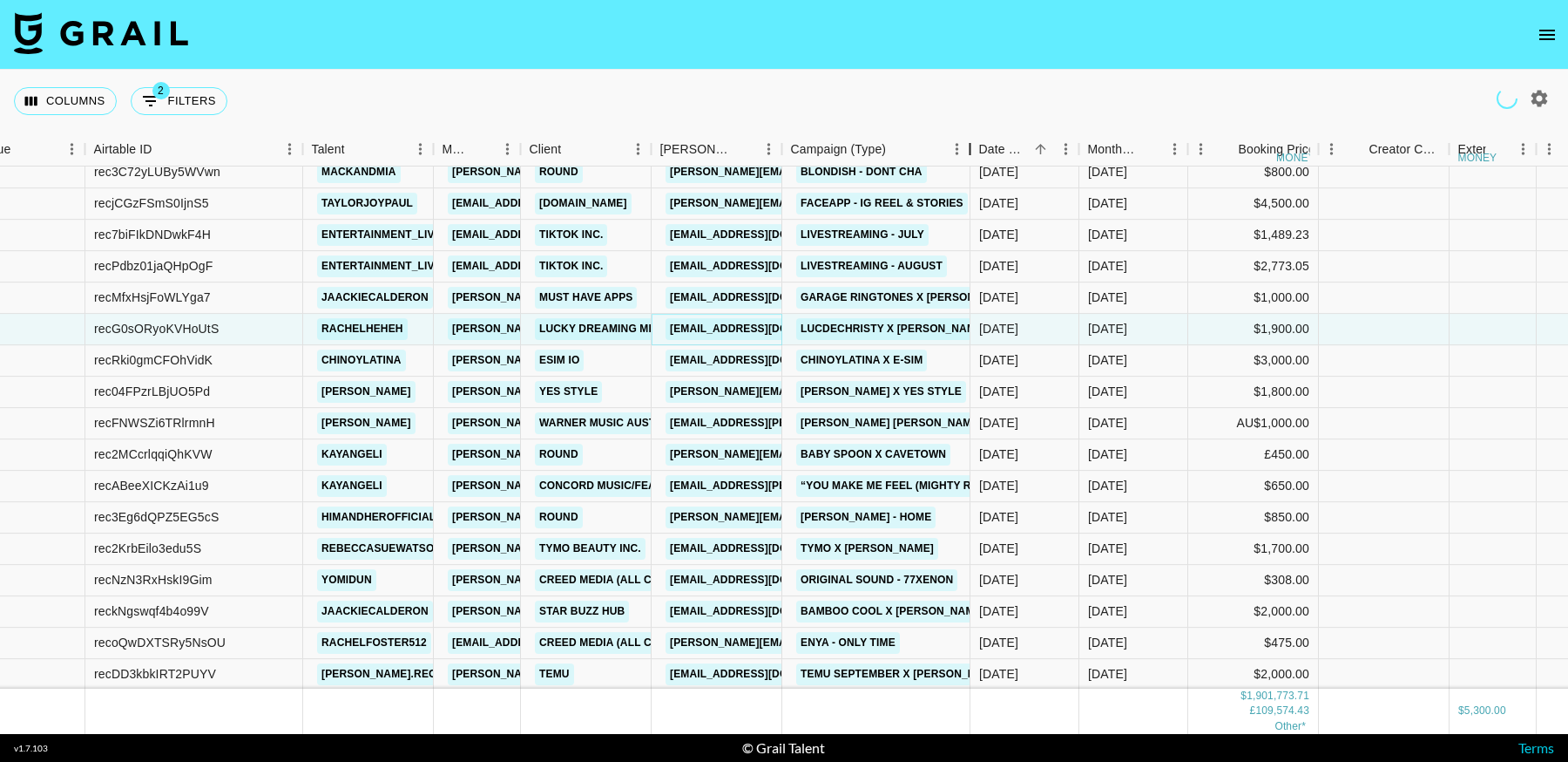
drag, startPoint x: 912, startPoint y: 148, endPoint x: 964, endPoint y: 288, distance: 149.3
click at [967, 175] on div "Month Due Airtable ID Talent Manager Client Booker Campaign (Type) Date Created…" at bounding box center [784, 432] width 1568 height 601
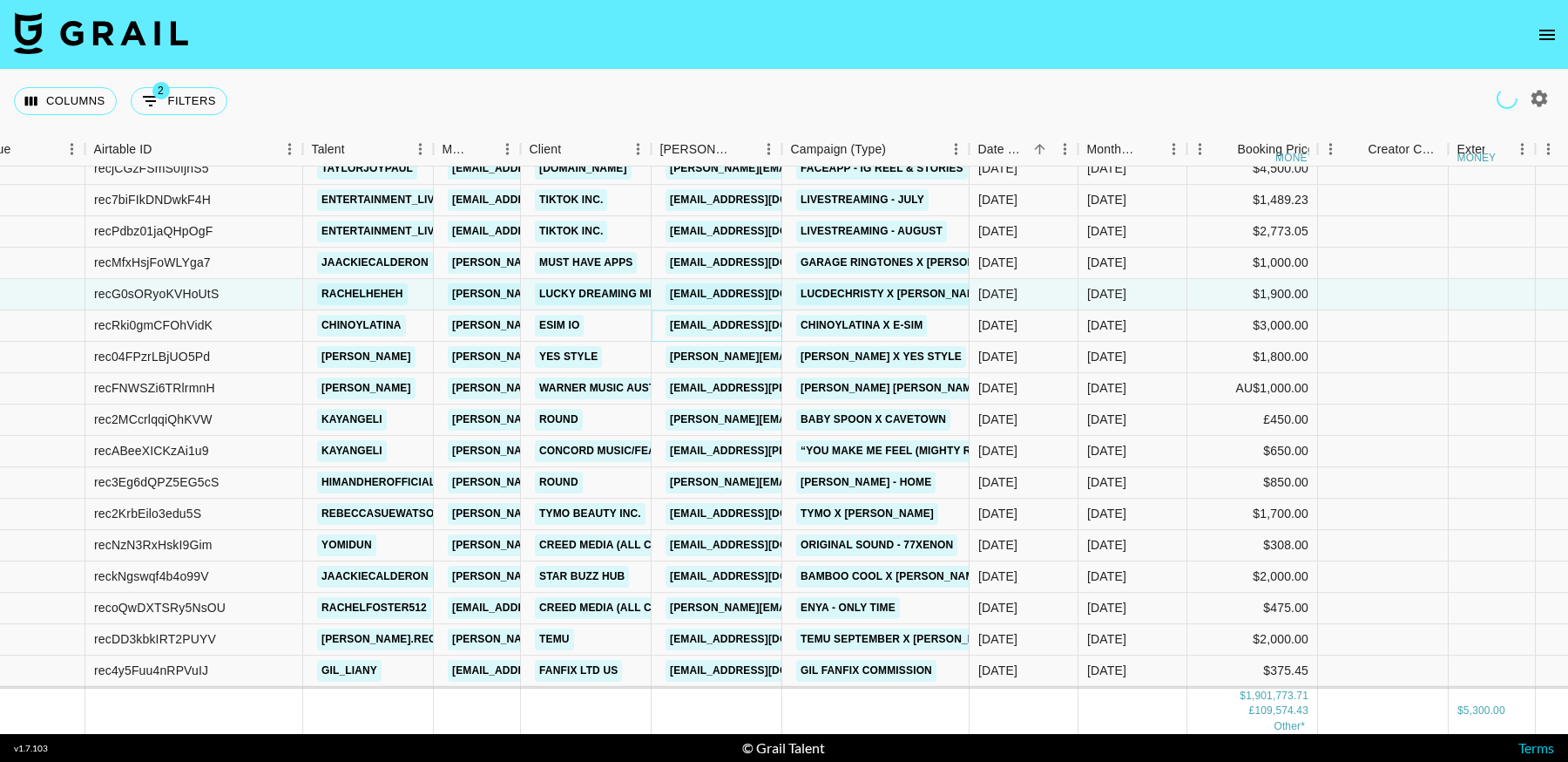
click at [750, 325] on link "erenguzel@esim.io" at bounding box center [763, 326] width 195 height 22
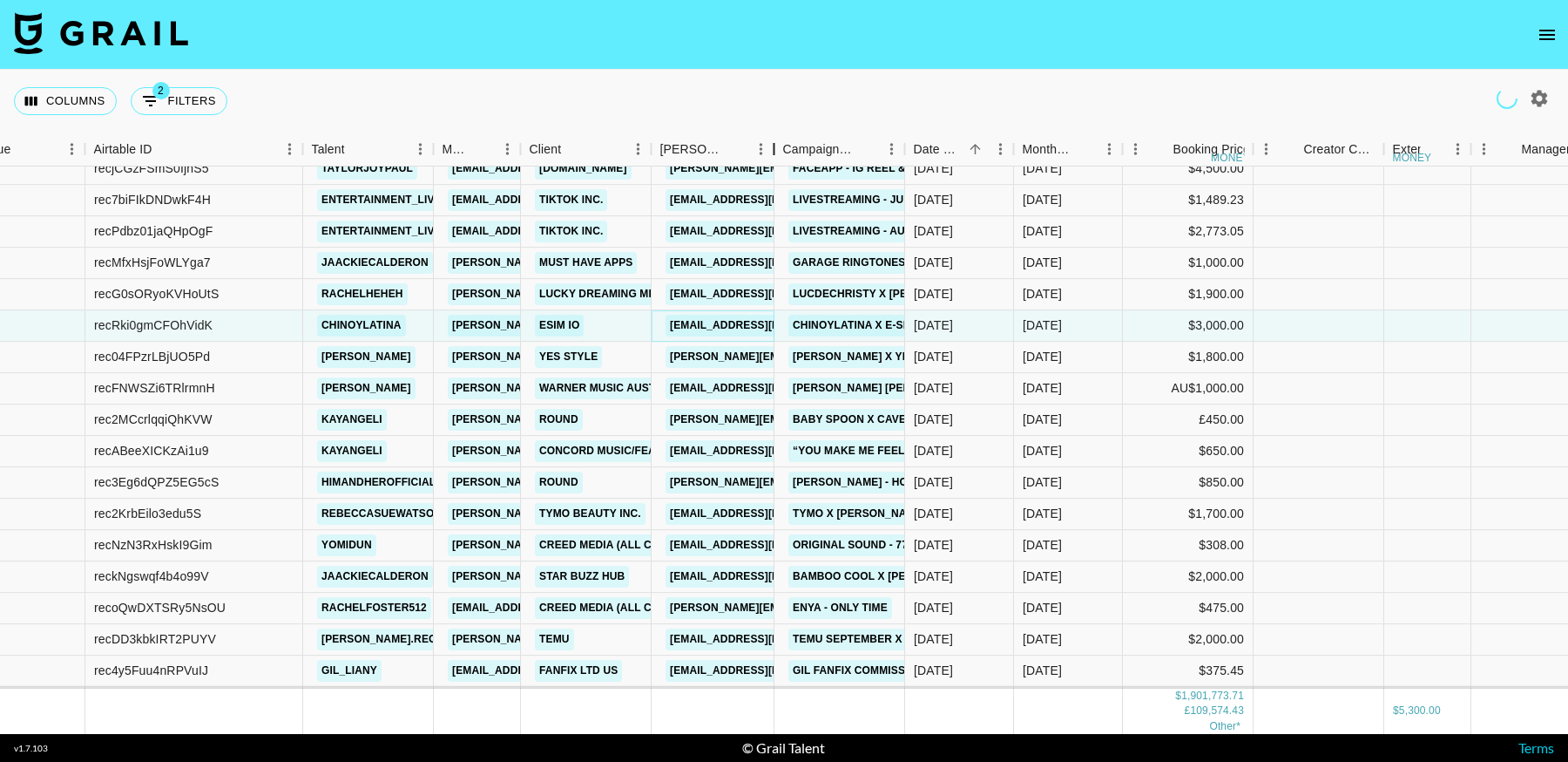
drag, startPoint x: 778, startPoint y: 155, endPoint x: 770, endPoint y: 162, distance: 10.6
click at [770, 162] on div "Booker" at bounding box center [774, 149] width 21 height 34
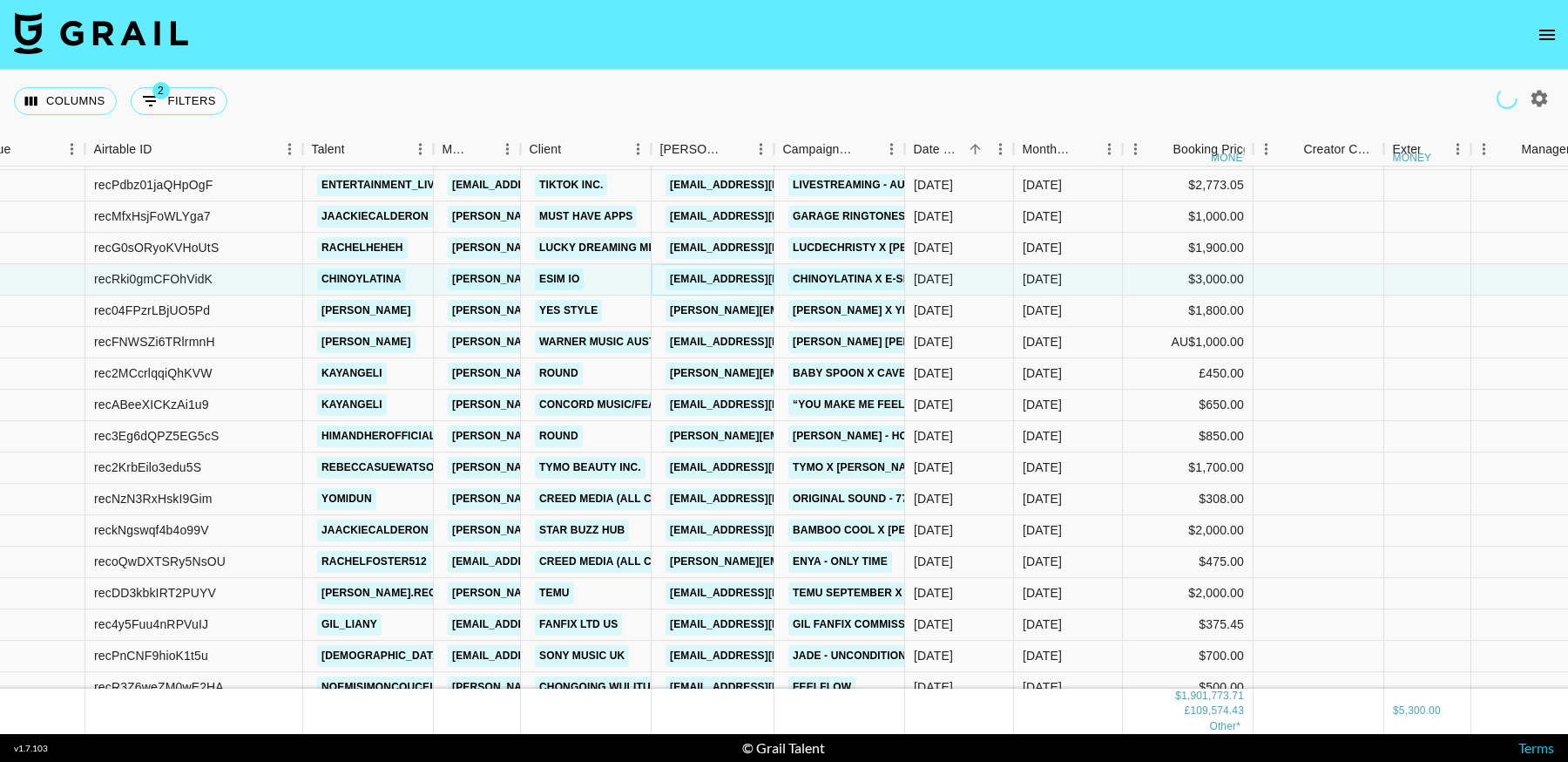
scroll to position [17071, 58]
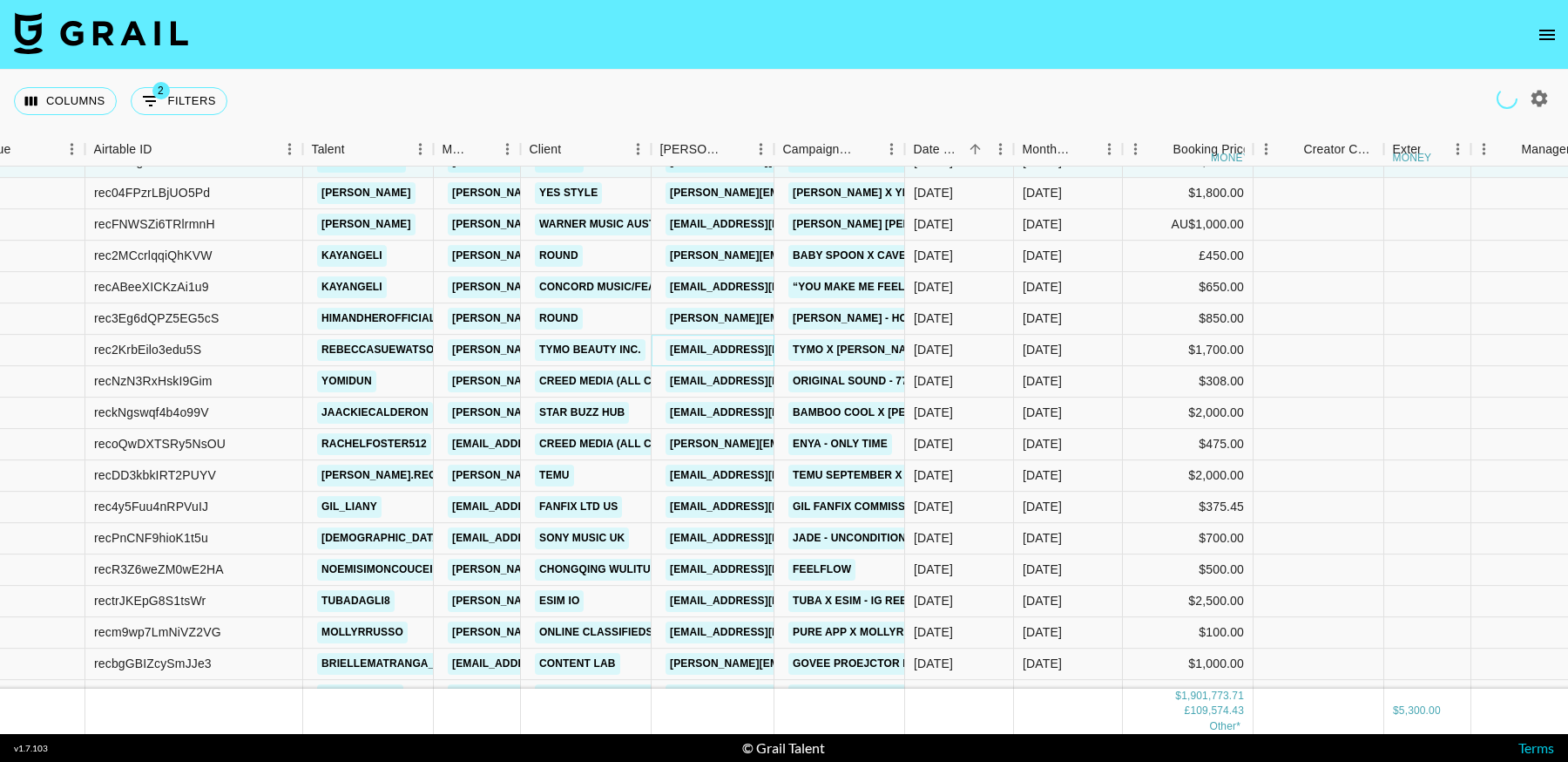
click at [743, 348] on link "[EMAIL_ADDRESS][DOMAIN_NAME]" at bounding box center [763, 350] width 195 height 22
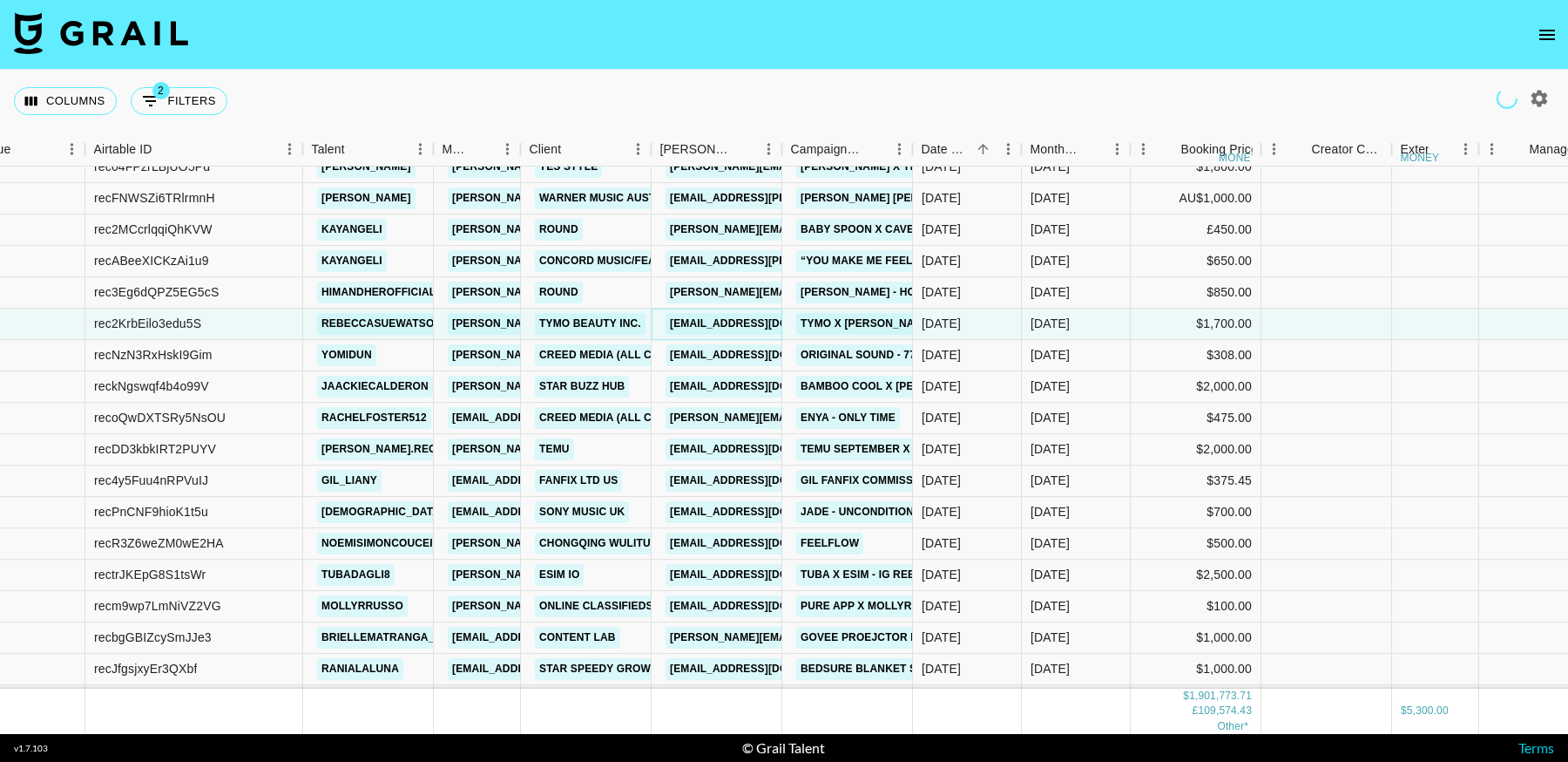
scroll to position [17100, 58]
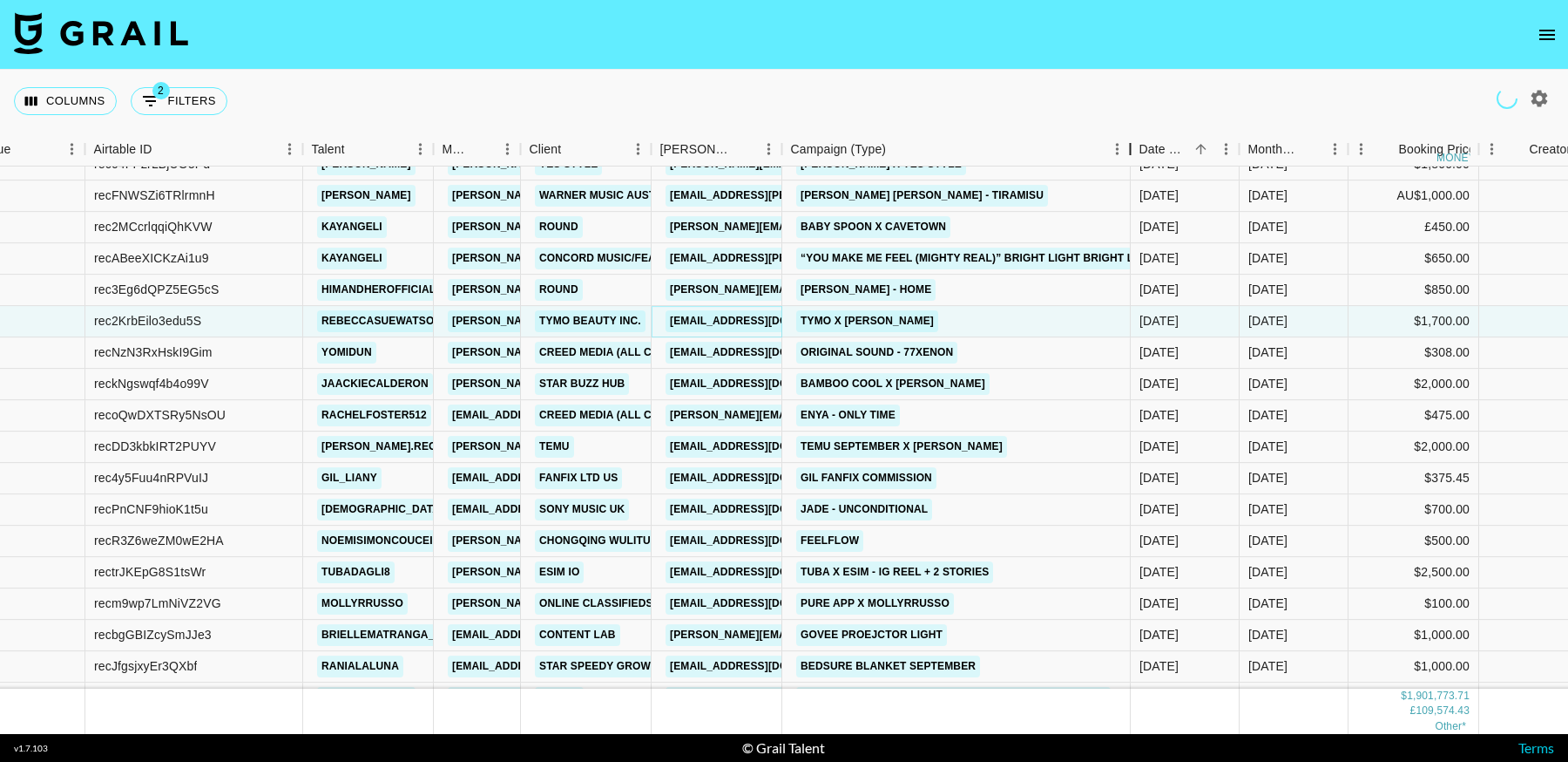
drag, startPoint x: 1130, startPoint y: 157, endPoint x: 746, endPoint y: 438, distance: 475.8
click at [1008, 172] on div "Month Due Airtable ID Talent Manager Client Booker Campaign (Type) Date Created…" at bounding box center [784, 432] width 1568 height 601
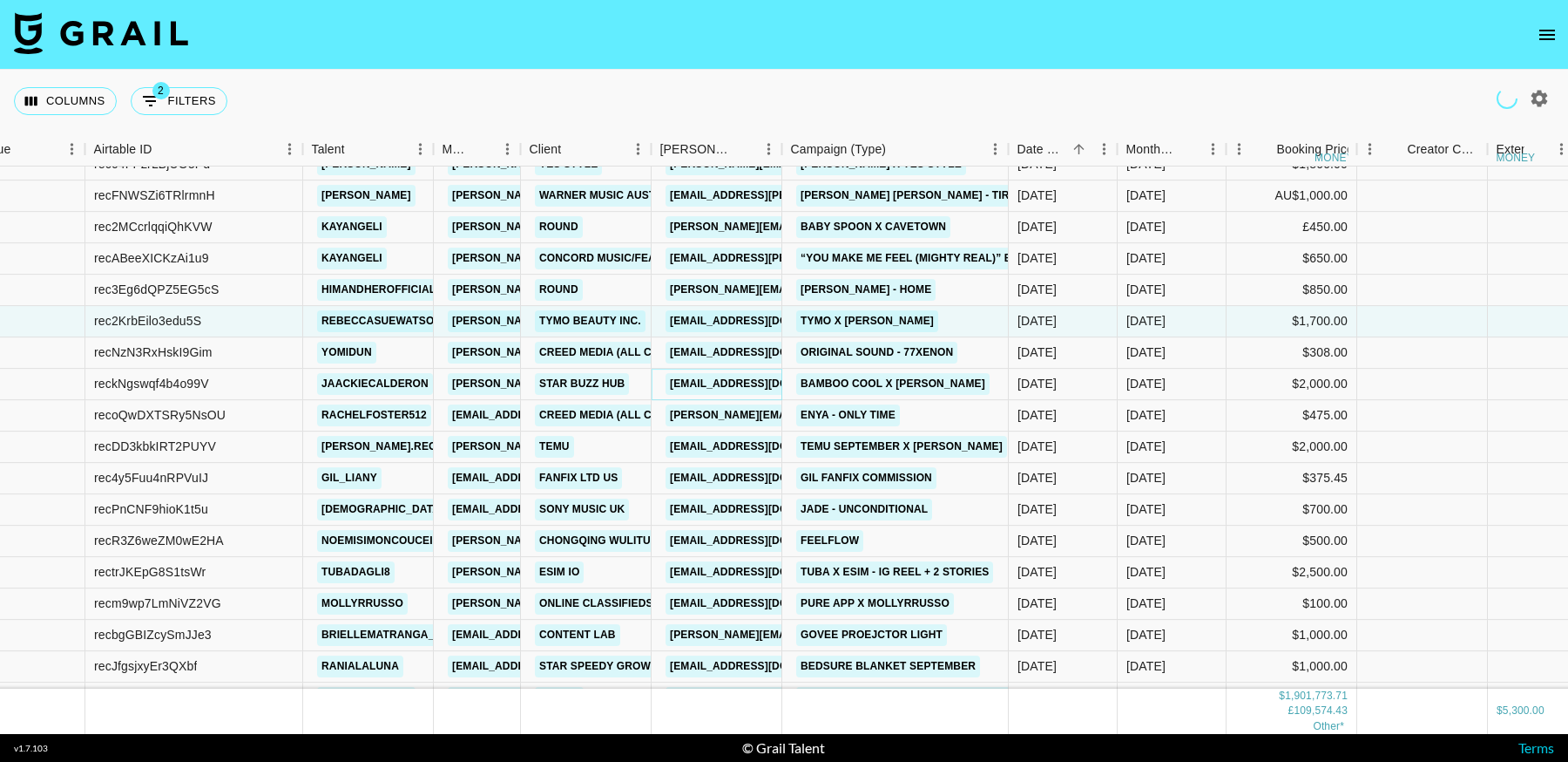
click at [722, 384] on link "Shaina198108@info.starbuzzhub.com" at bounding box center [763, 384] width 195 height 22
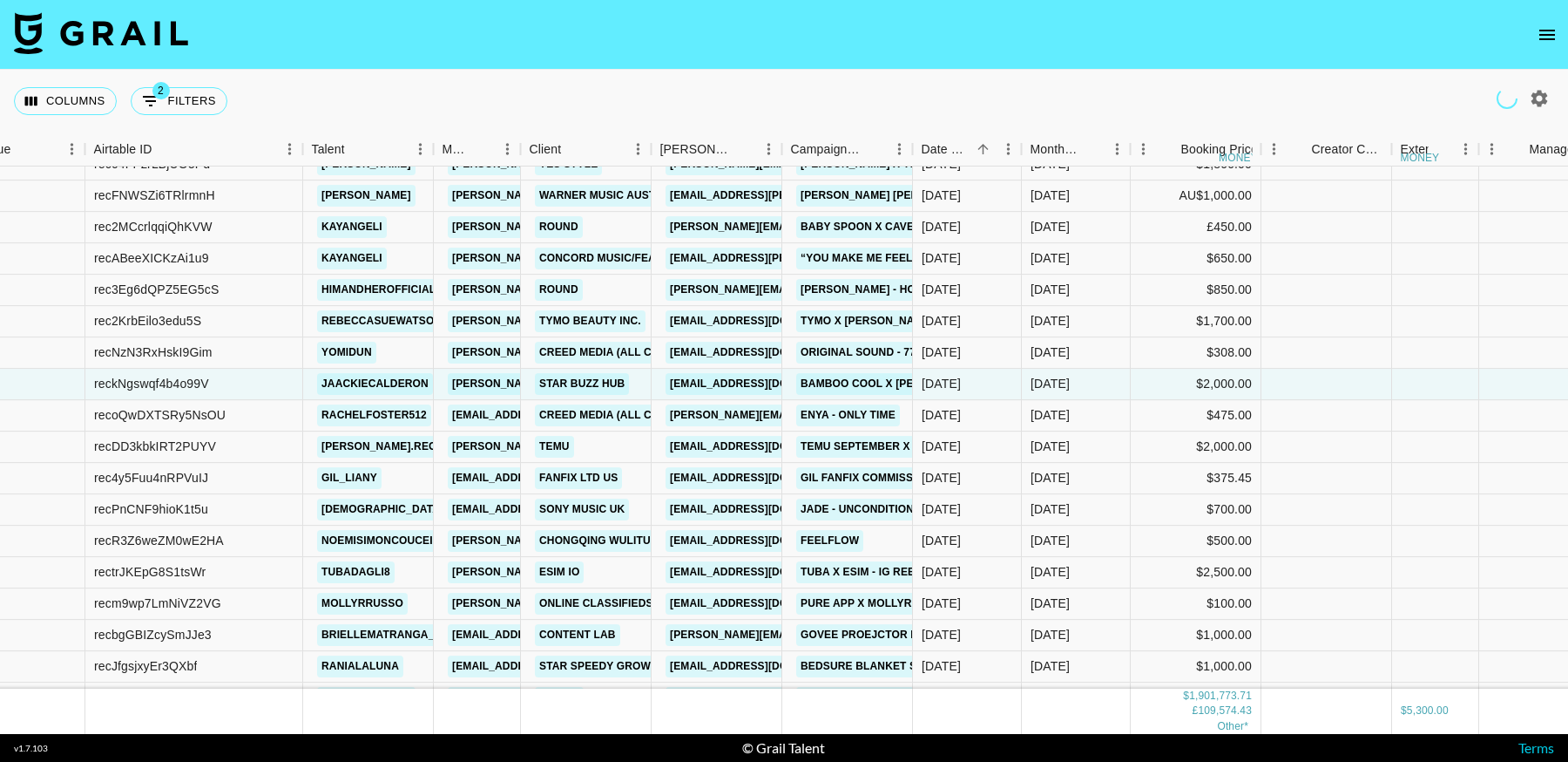
click at [960, 26] on nav at bounding box center [784, 35] width 1568 height 70
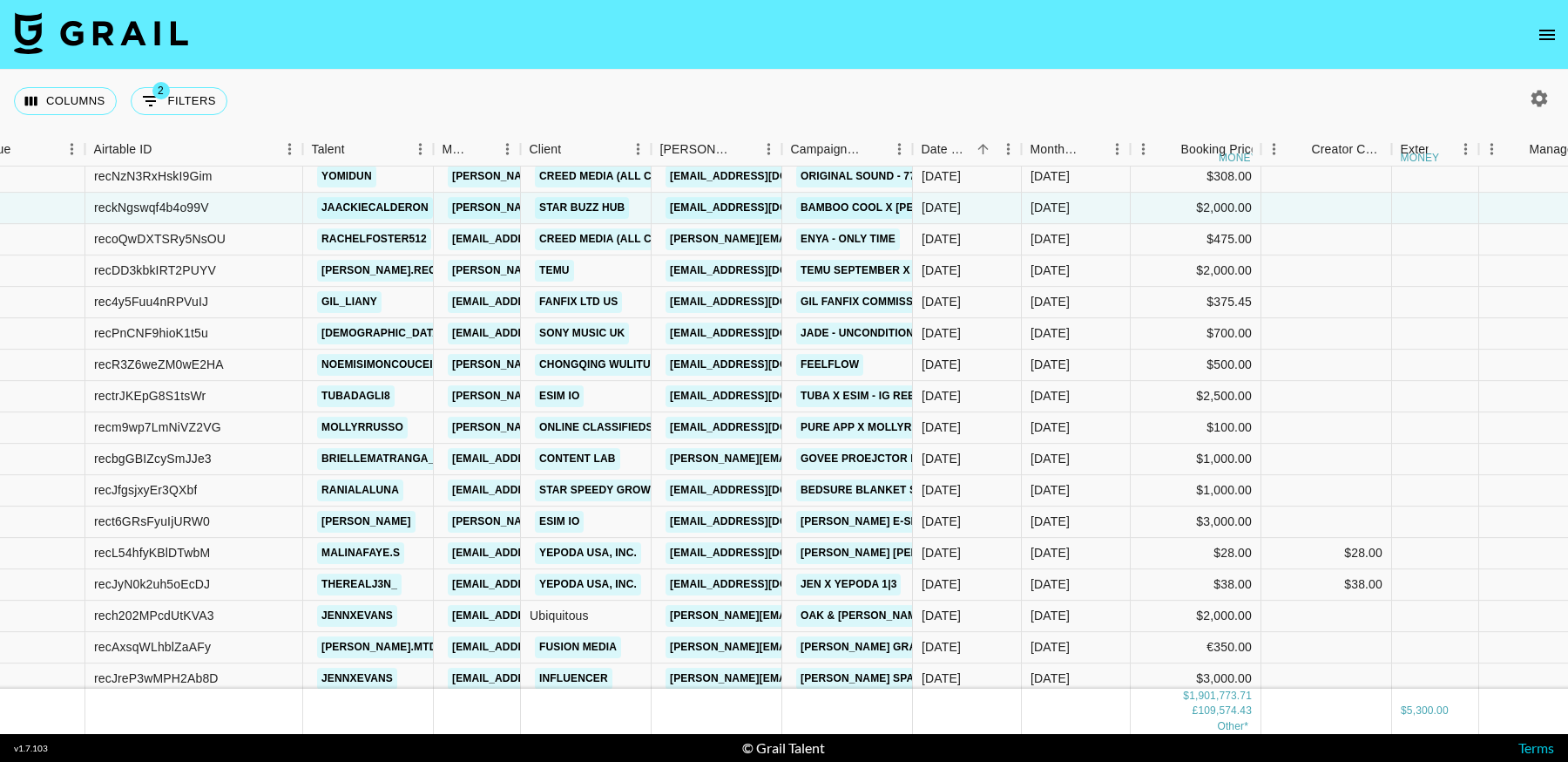
scroll to position [17272, 58]
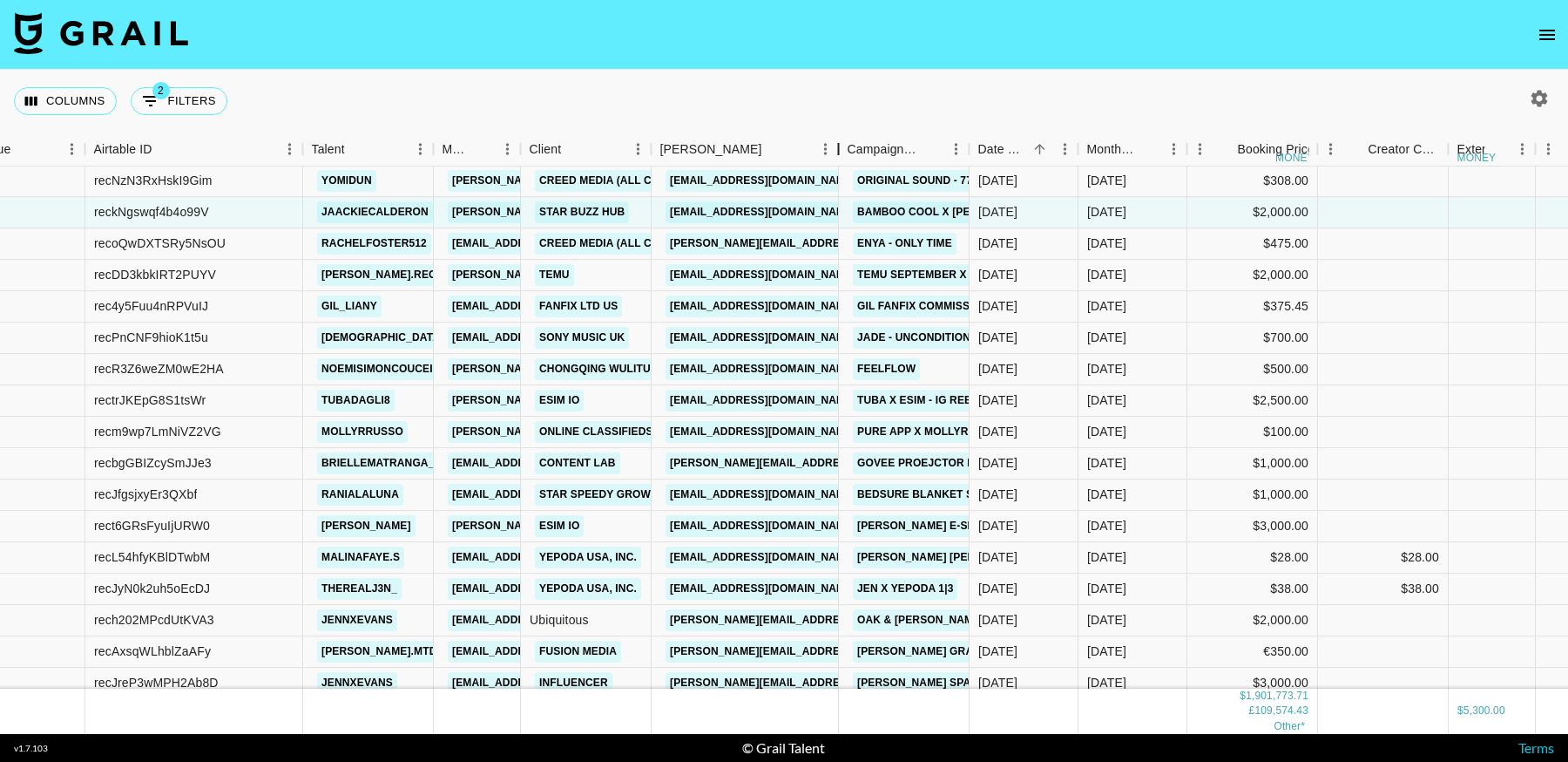
drag, startPoint x: 781, startPoint y: 152, endPoint x: 837, endPoint y: 187, distance: 66.0
click at [837, 187] on div "Month Due Airtable ID Talent Manager Client Booker Campaign (Type) Date Created…" at bounding box center [784, 432] width 1568 height 601
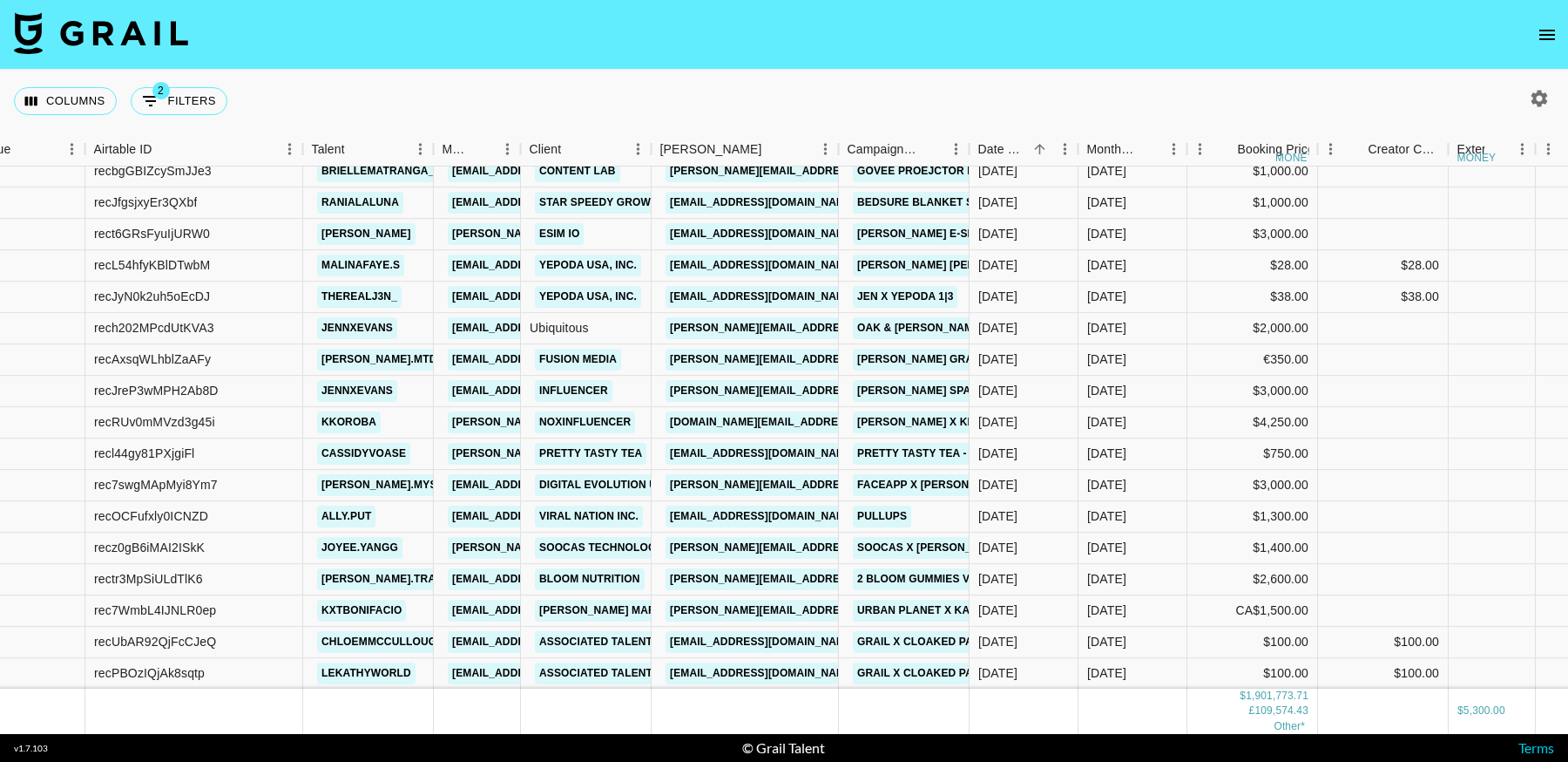
scroll to position [17571, 58]
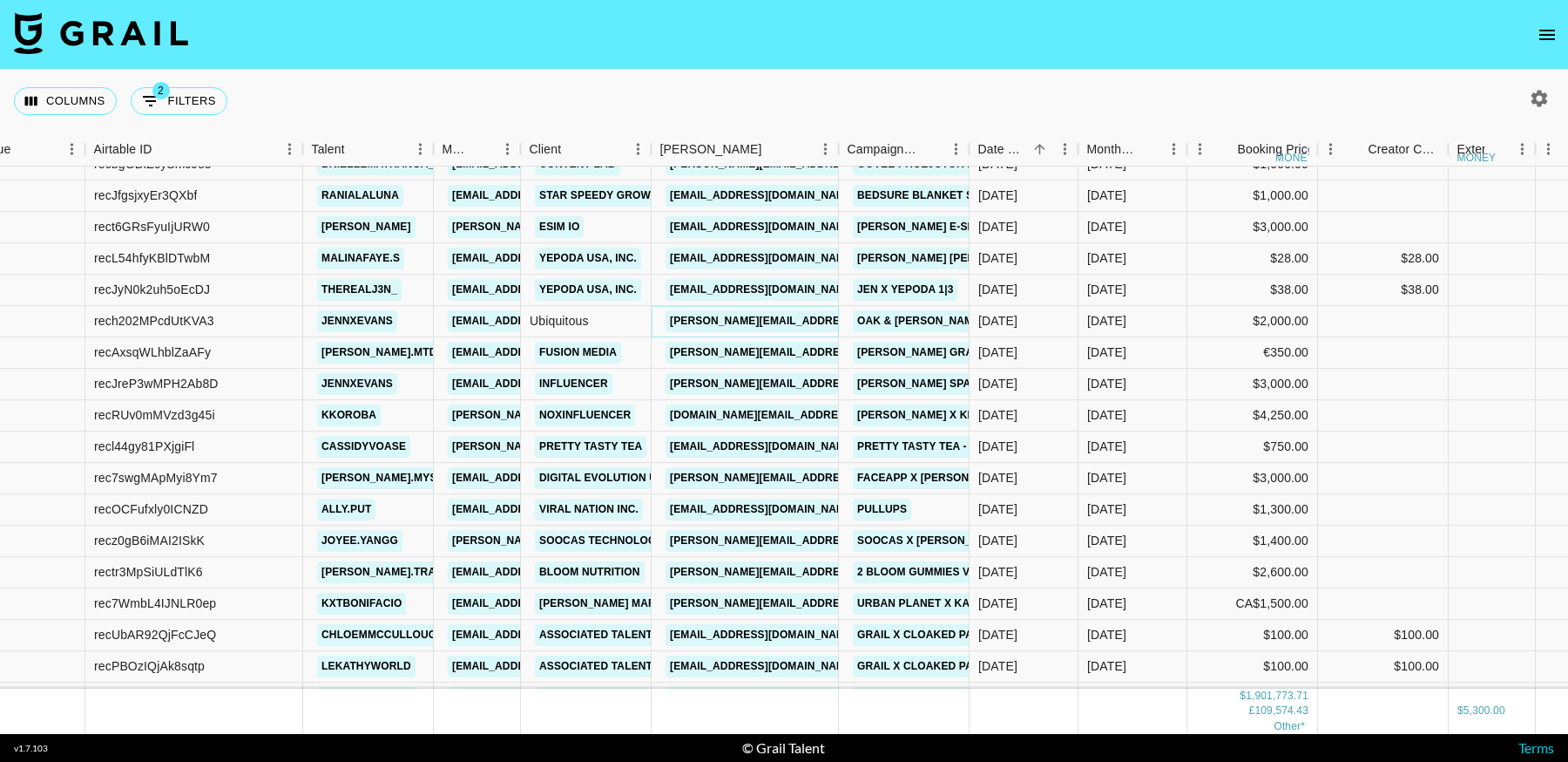
click at [772, 323] on link "cindy@ubiquitousinfluence.com" at bounding box center [807, 321] width 284 height 22
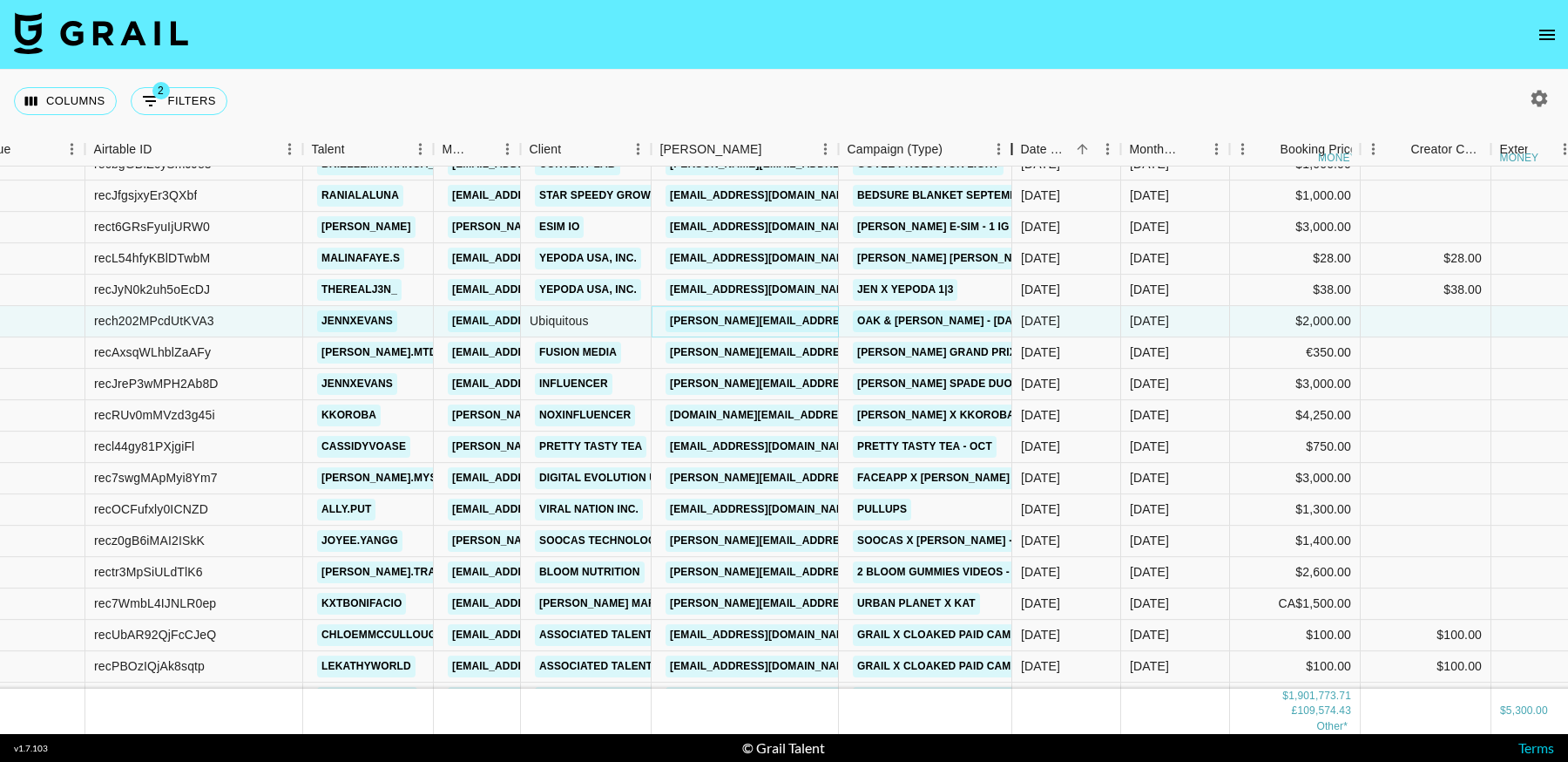
drag, startPoint x: 970, startPoint y: 145, endPoint x: 1013, endPoint y: 175, distance: 52.4
click at [1013, 175] on div "Month Due Airtable ID Talent Manager Client Booker Campaign (Type) Date Created…" at bounding box center [784, 432] width 1568 height 601
click at [761, 227] on link "nevamarangozoglu@esim.io" at bounding box center [763, 227] width 195 height 22
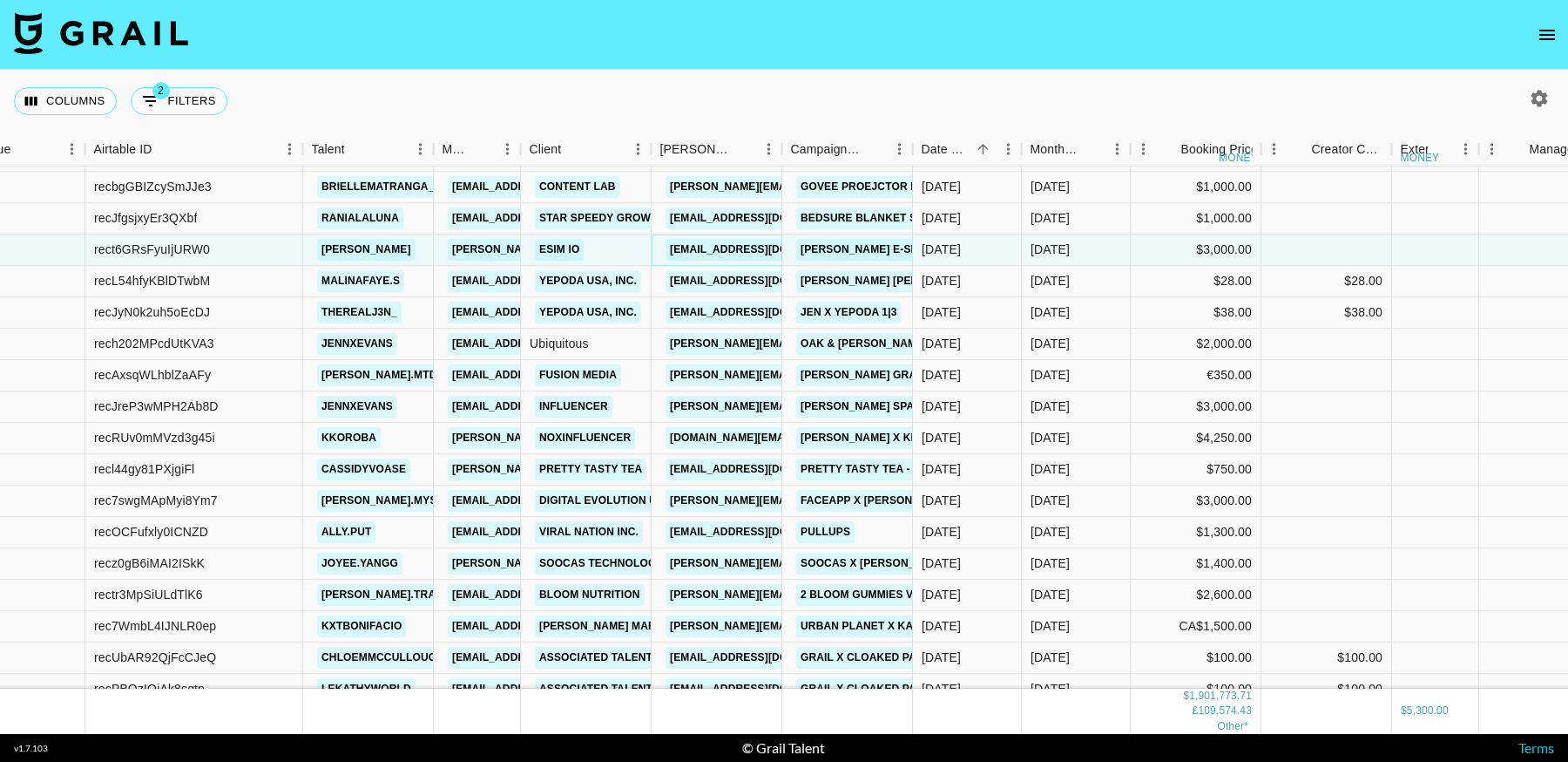
scroll to position [17625, 58]
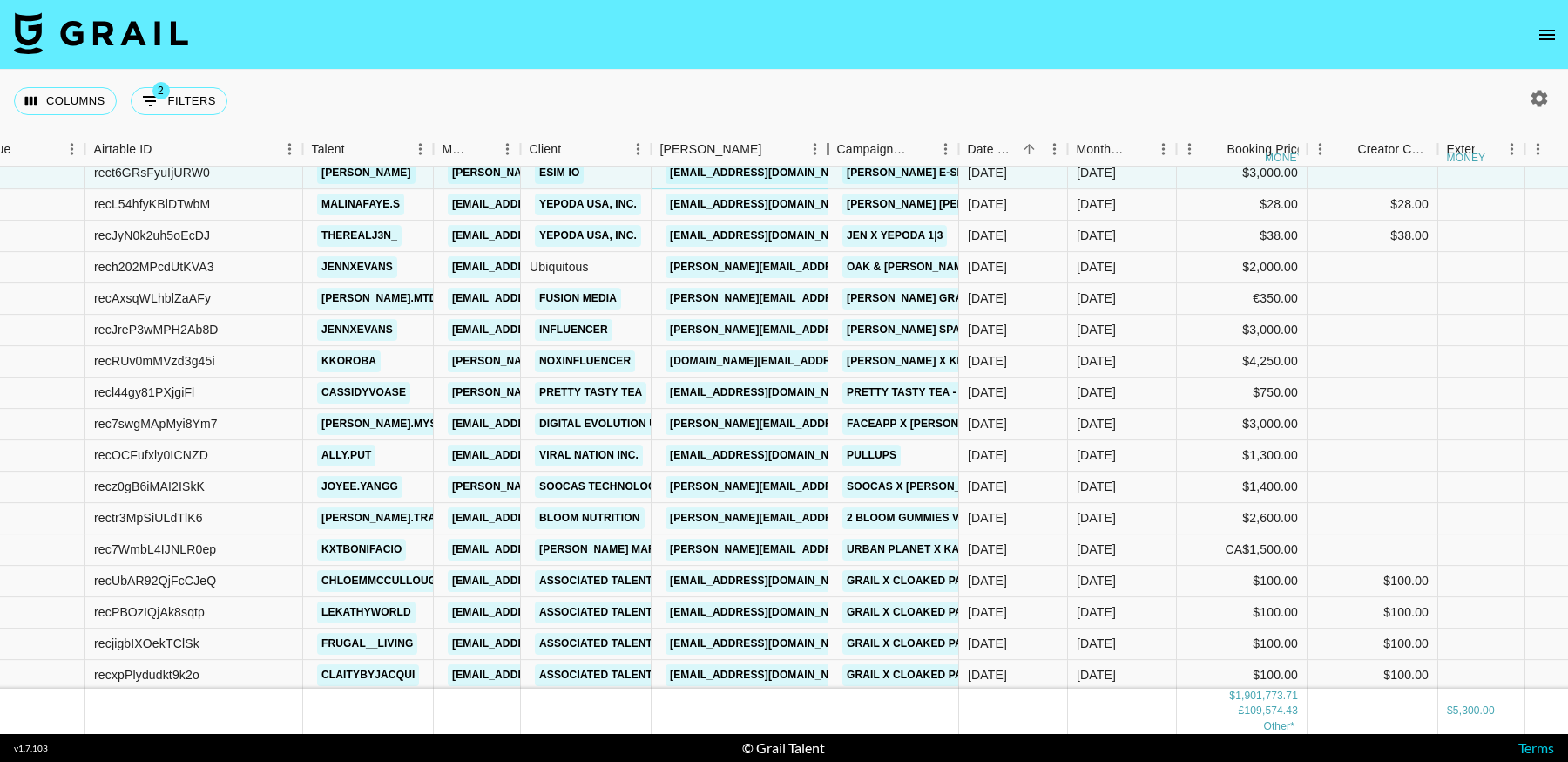
drag, startPoint x: 776, startPoint y: 148, endPoint x: 818, endPoint y: 170, distance: 47.4
click at [818, 170] on div "Month Due Airtable ID Talent Manager Client Booker Campaign (Type) Date Created…" at bounding box center [784, 432] width 1568 height 601
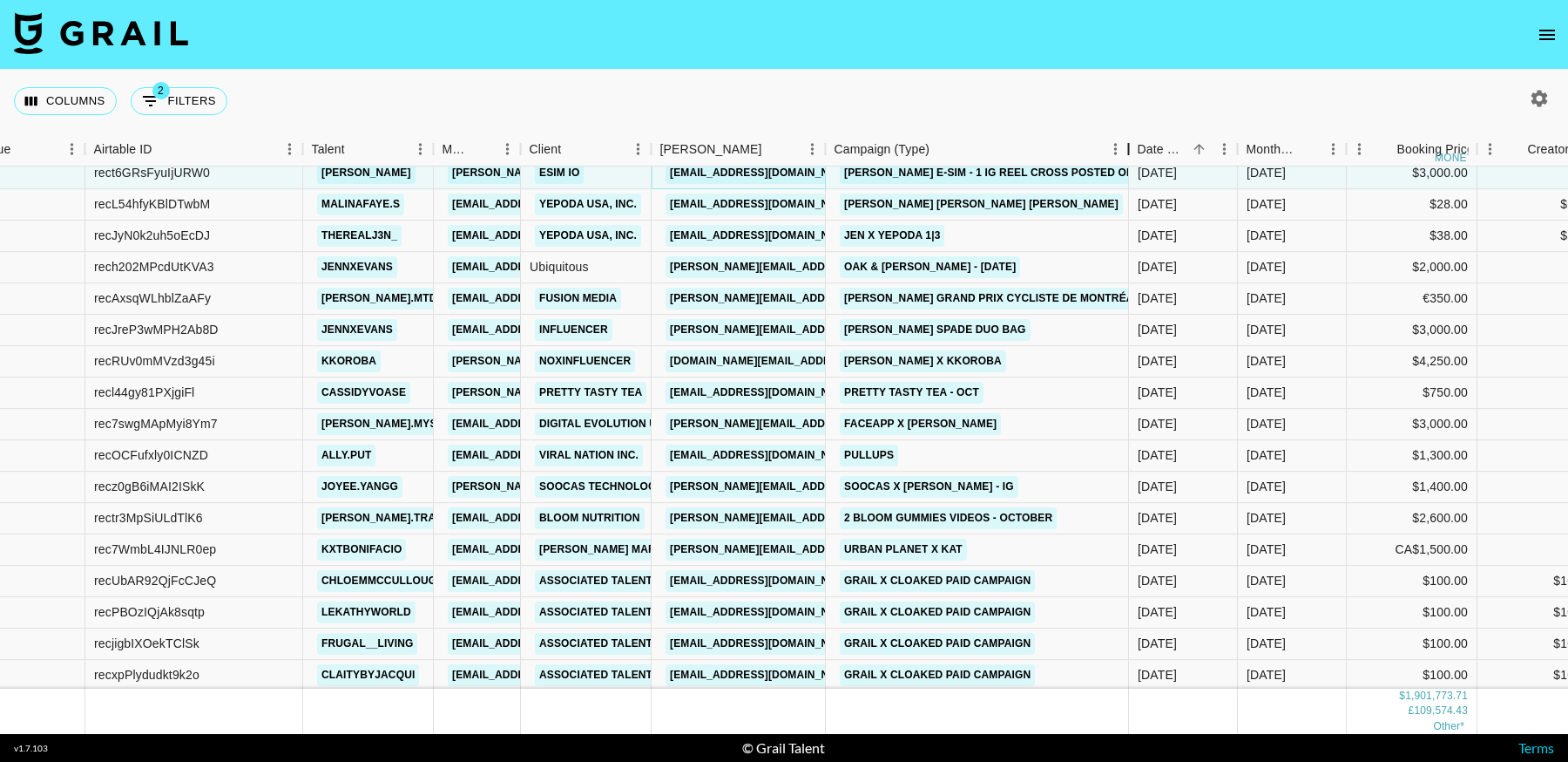
drag, startPoint x: 957, startPoint y: 145, endPoint x: 1129, endPoint y: 168, distance: 173.5
click at [1129, 168] on div "Month Due Airtable ID Talent Manager Client Booker Campaign (Type) Date Created…" at bounding box center [784, 432] width 1568 height 601
click at [788, 326] on link "arlesia.mcgowan@influencer.com" at bounding box center [852, 330] width 374 height 22
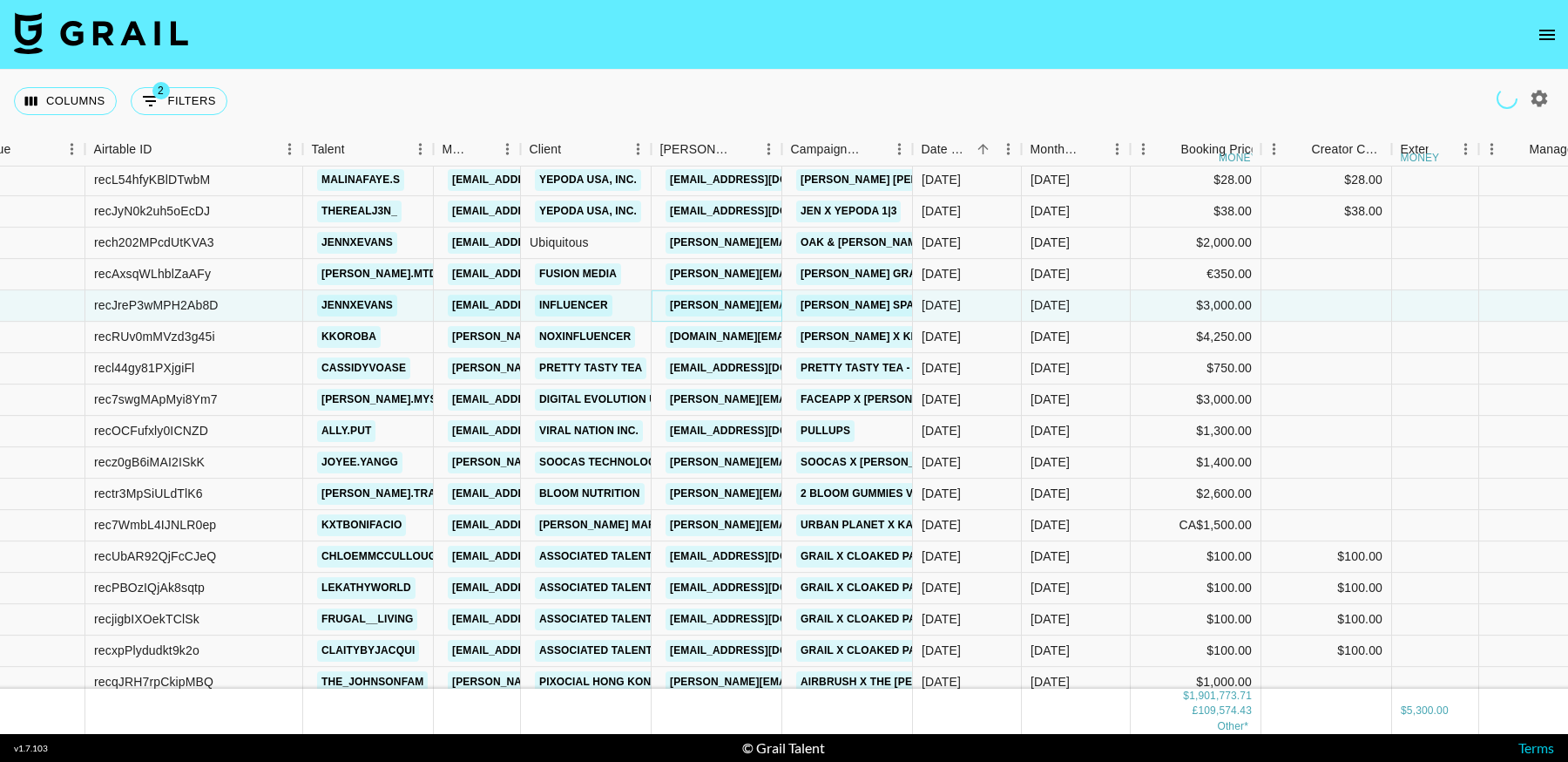
scroll to position [17650, 58]
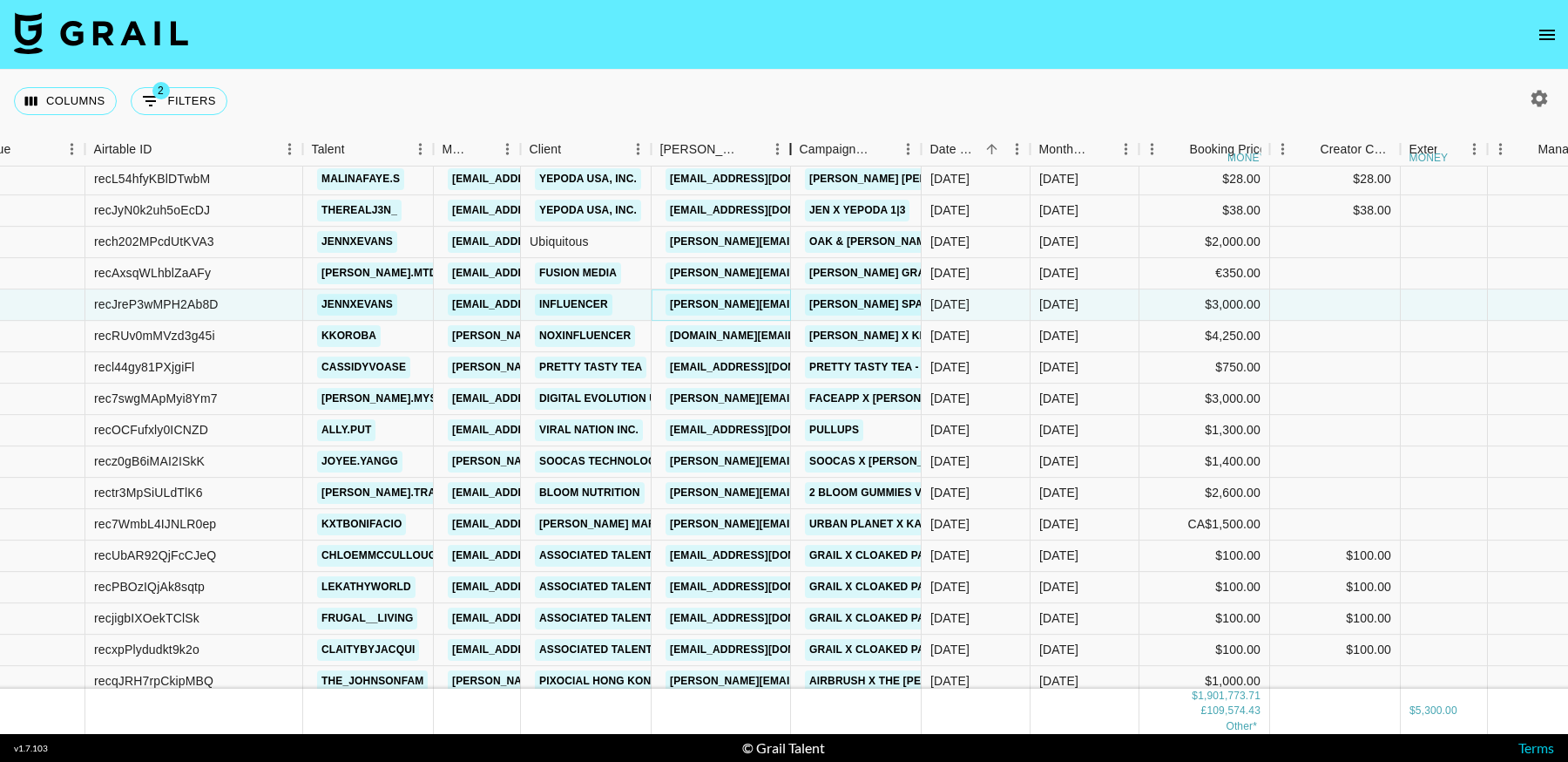
drag, startPoint x: 782, startPoint y: 146, endPoint x: 763, endPoint y: 167, distance: 28.3
click at [763, 167] on div "Month Due Airtable ID Talent Manager Client Booker Campaign (Type) Date Created…" at bounding box center [784, 432] width 1568 height 601
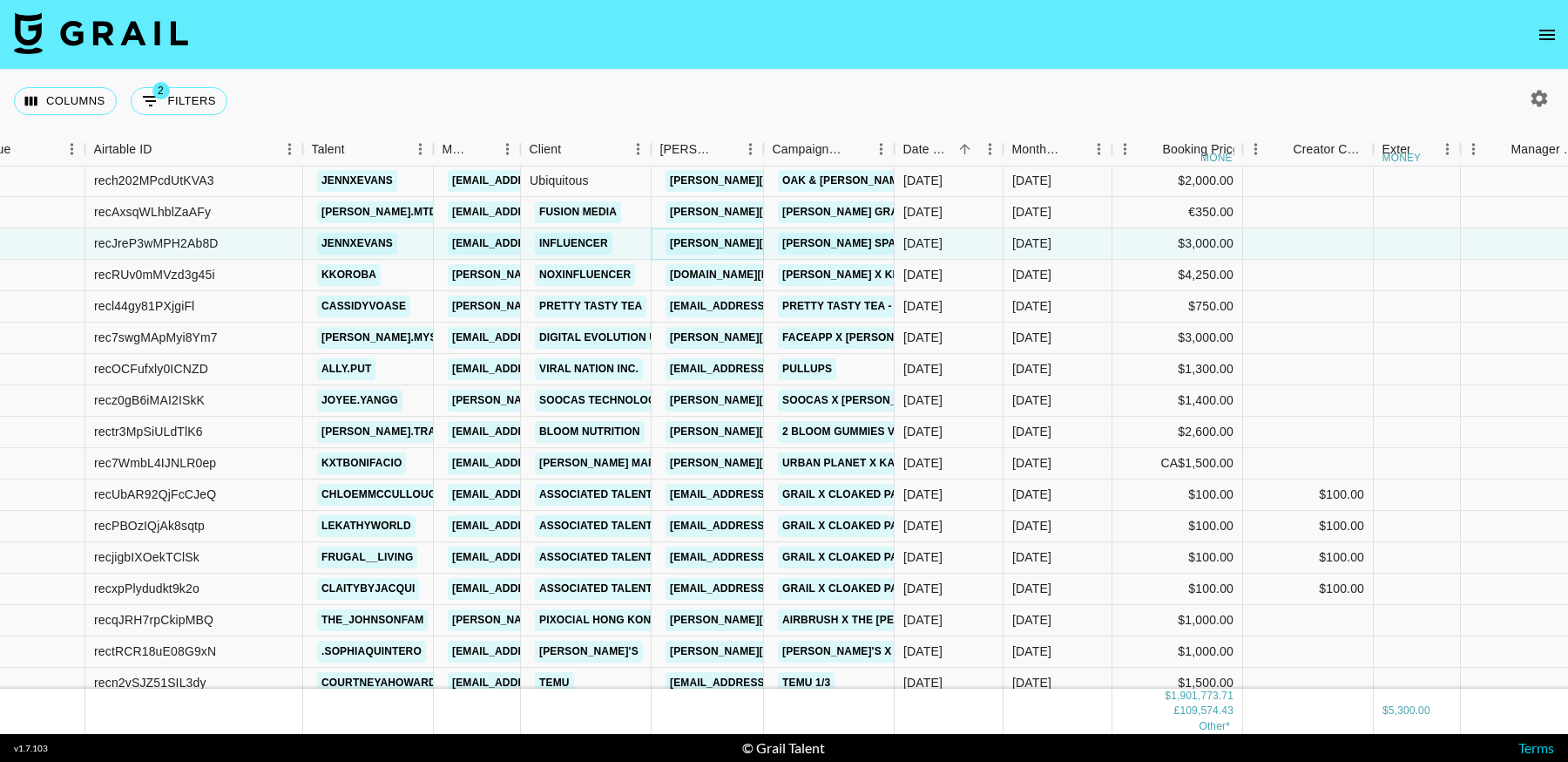
scroll to position [17742, 58]
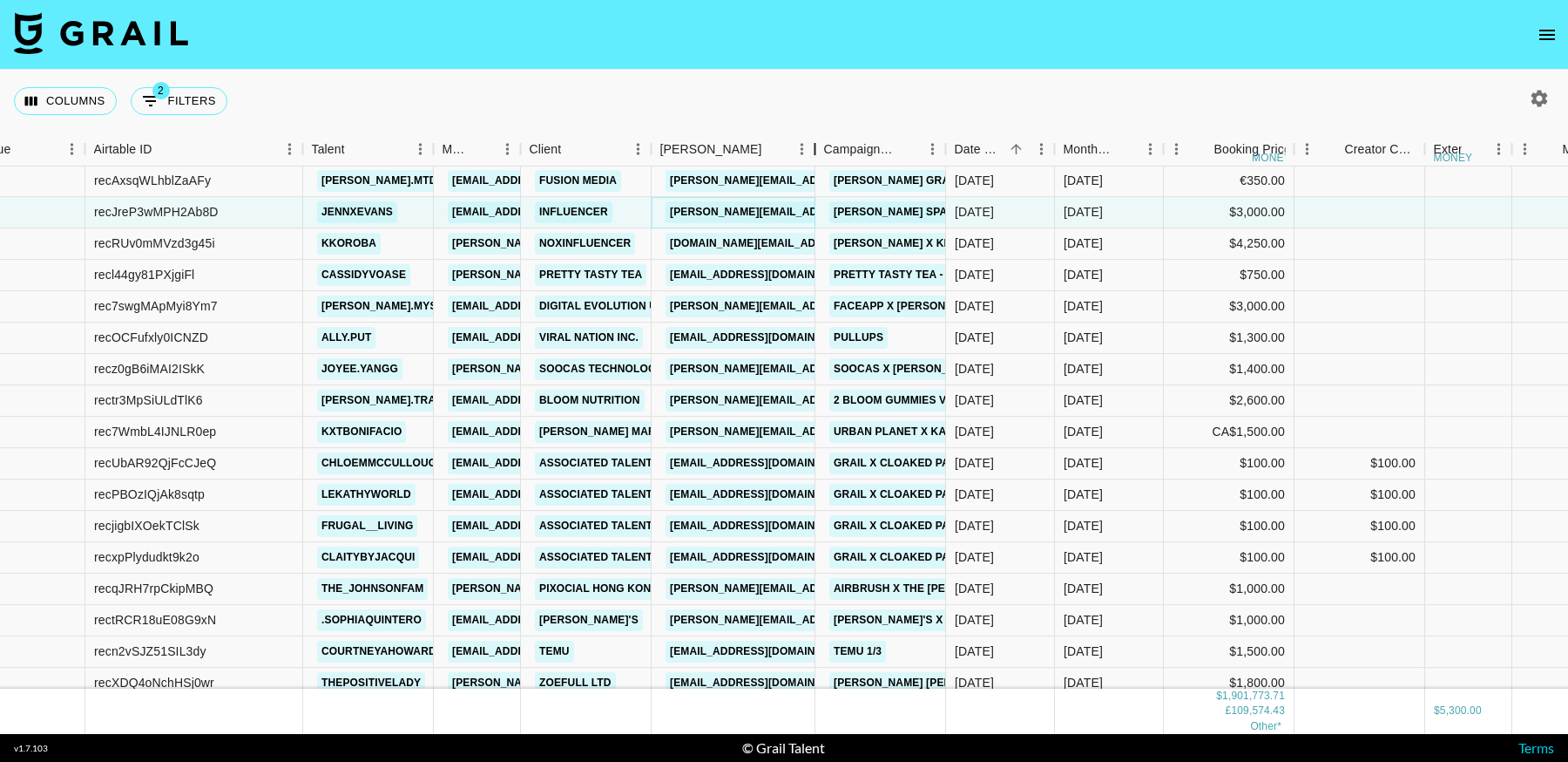
drag, startPoint x: 768, startPoint y: 146, endPoint x: 817, endPoint y: 167, distance: 53.3
click at [817, 167] on div "Month Due Airtable ID Talent Manager Client Booker Campaign (Type) Date Created…" at bounding box center [784, 432] width 1568 height 601
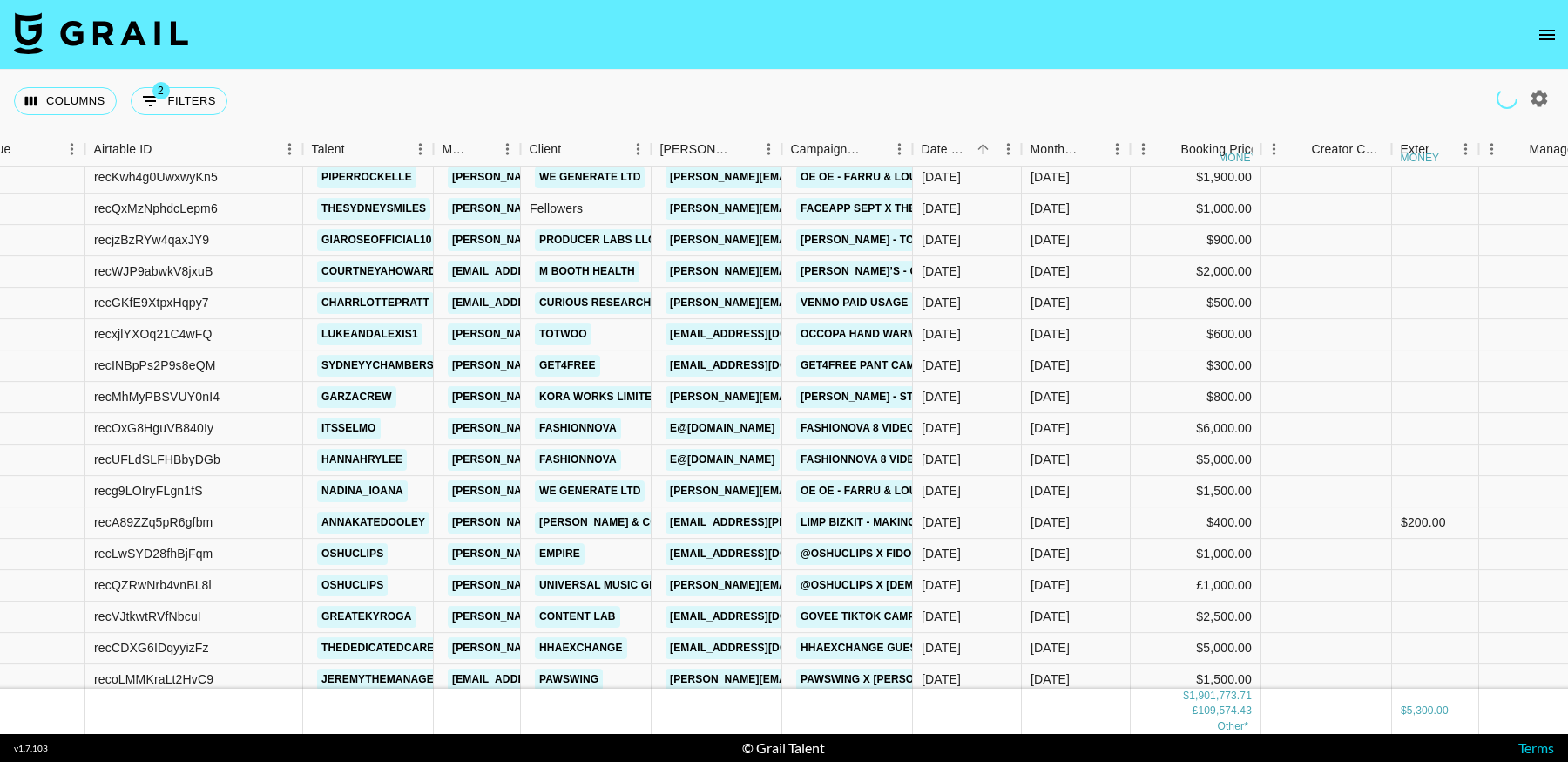
scroll to position [18665, 58]
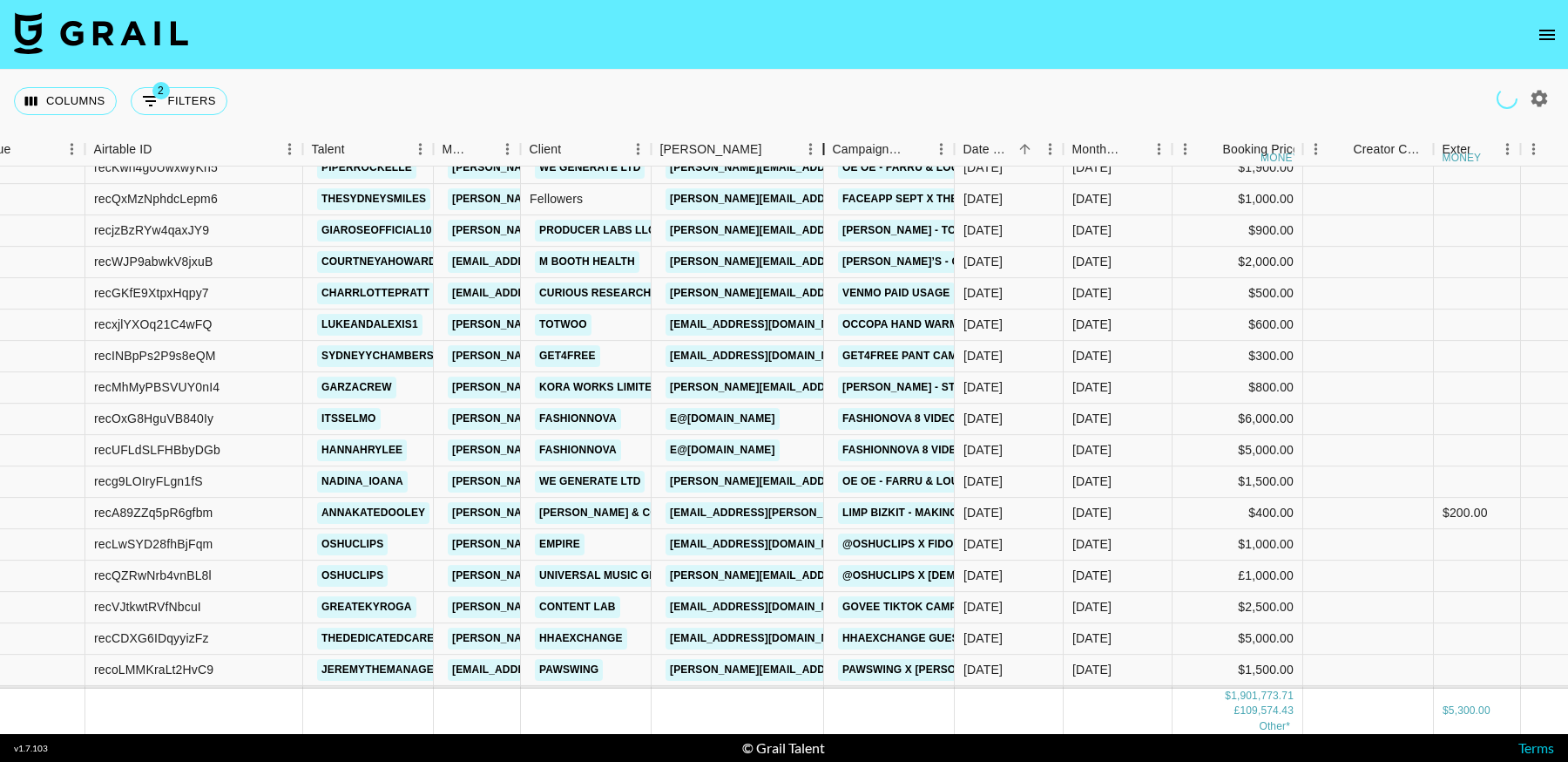
drag, startPoint x: 781, startPoint y: 150, endPoint x: 822, endPoint y: 151, distance: 41.0
click at [822, 151] on div "Booker" at bounding box center [823, 149] width 21 height 34
click at [755, 255] on link "Mimi.Litecky@mboothhealth.com" at bounding box center [852, 262] width 374 height 22
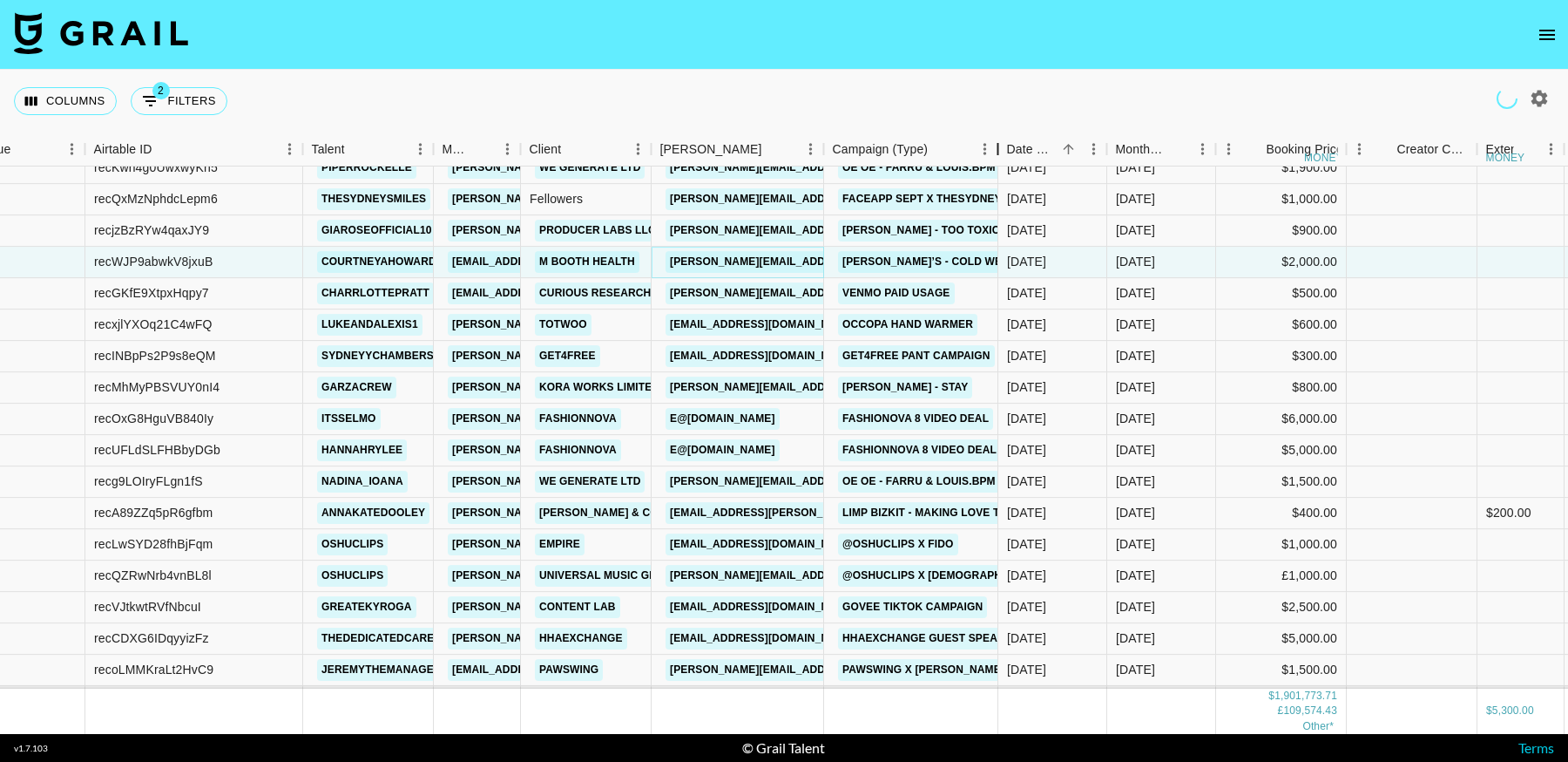
drag, startPoint x: 1195, startPoint y: 148, endPoint x: 999, endPoint y: 156, distance: 196.2
click at [999, 156] on div "Campaign (Type)" at bounding box center [997, 149] width 21 height 34
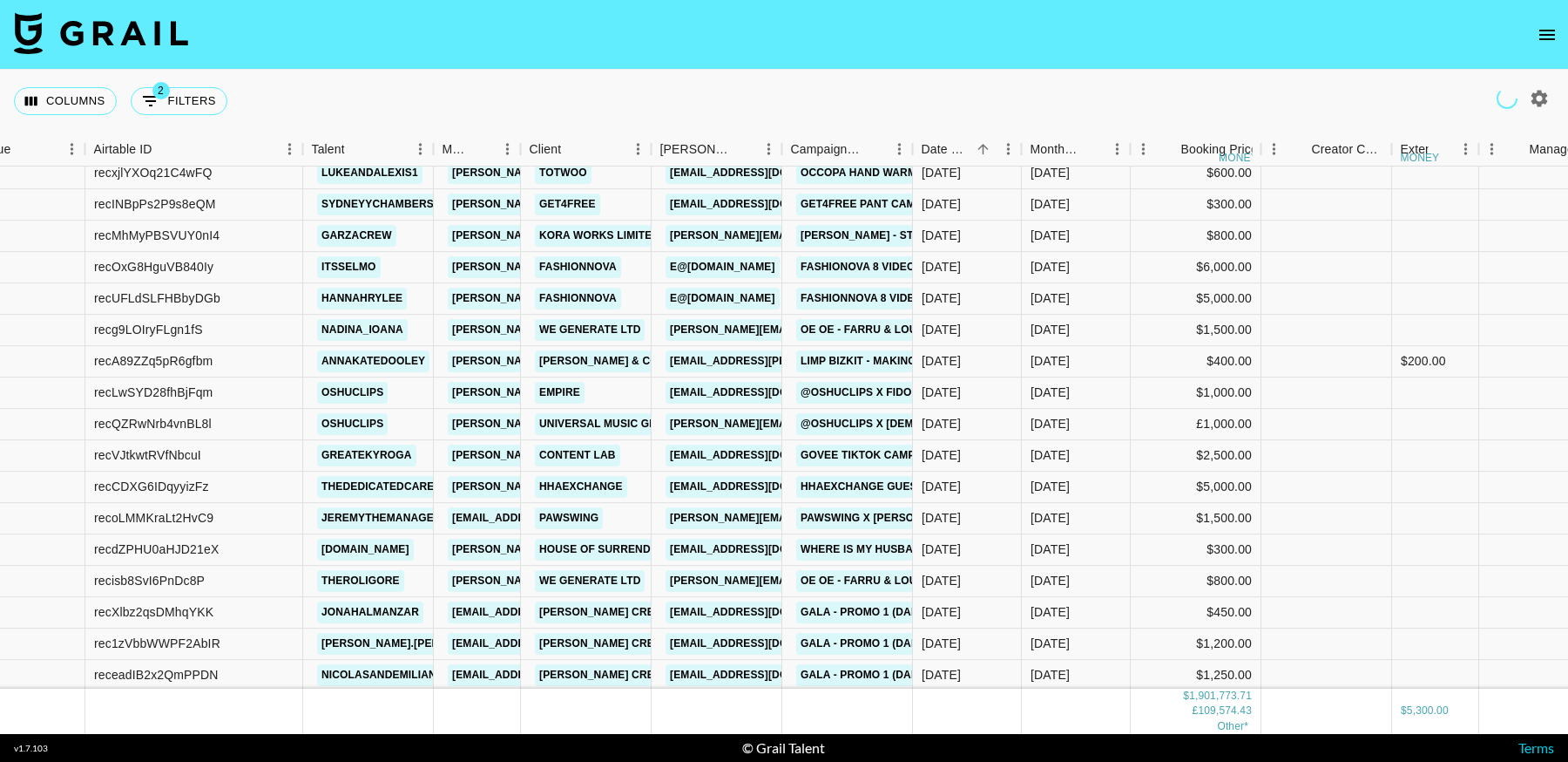
scroll to position [18847, 58]
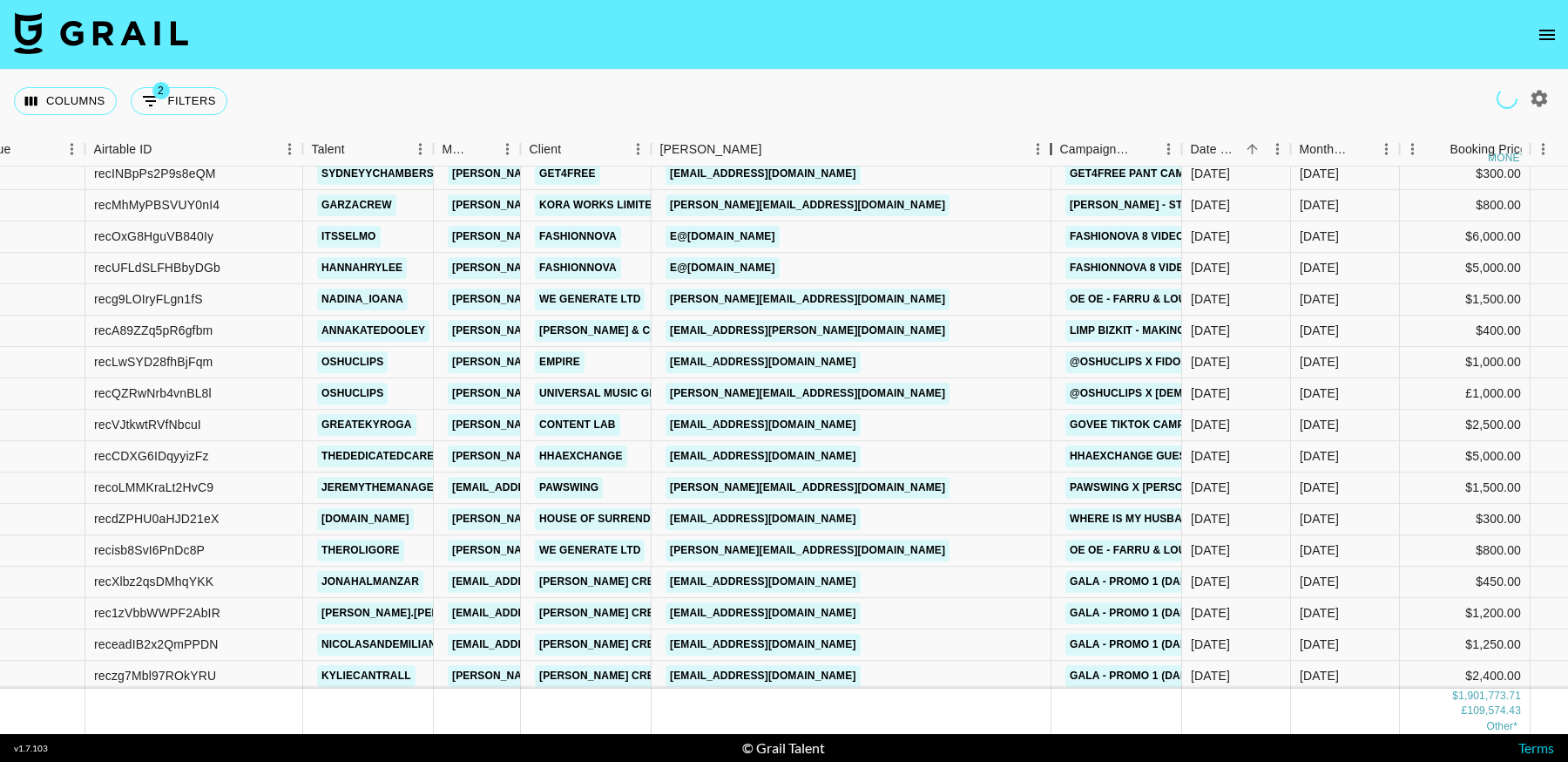
drag, startPoint x: 782, startPoint y: 152, endPoint x: 819, endPoint y: 158, distance: 37.5
click at [1041, 158] on div "Booker" at bounding box center [1051, 149] width 21 height 34
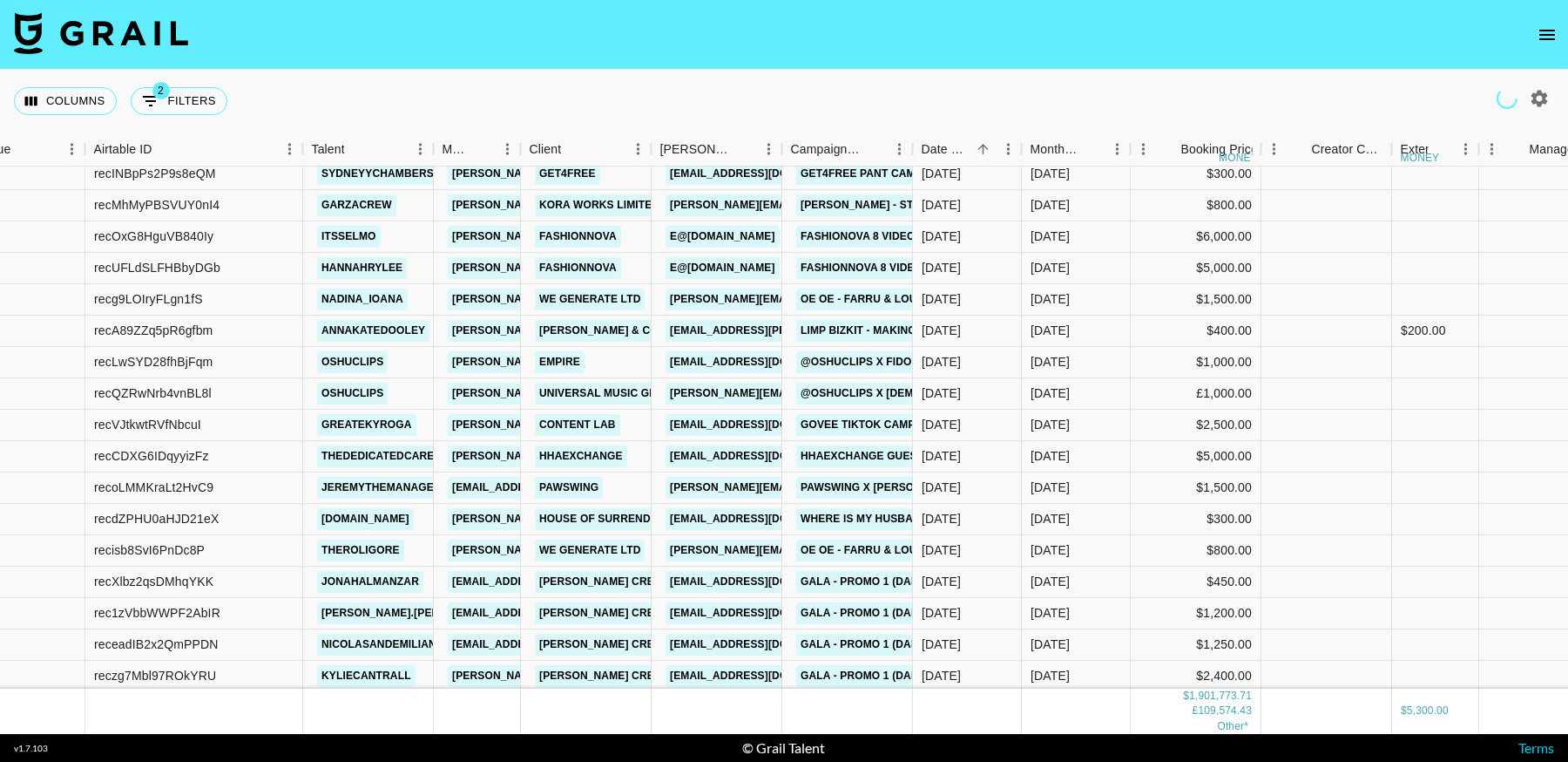
scroll to position [18879, 58]
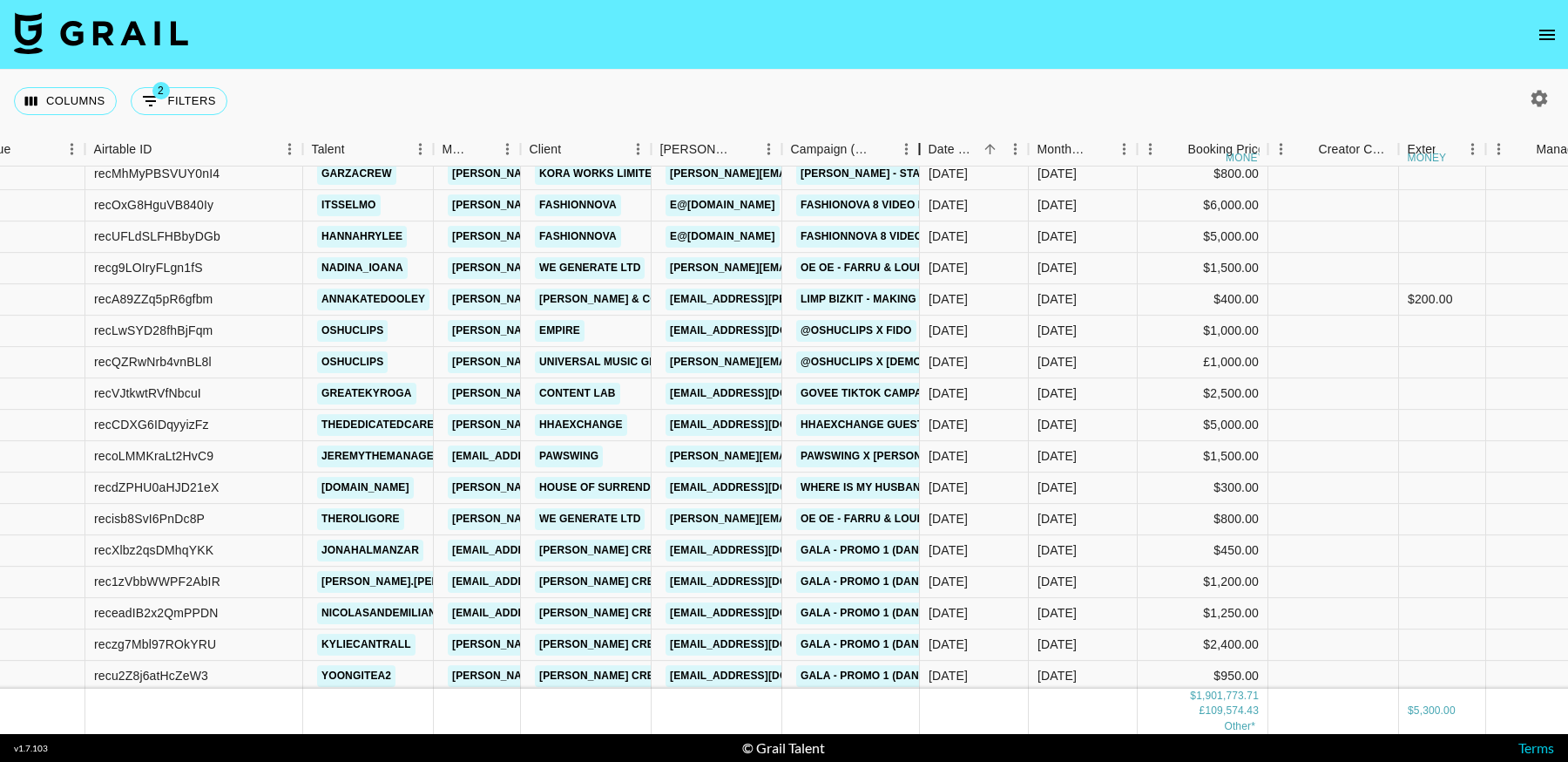
drag, startPoint x: 915, startPoint y: 156, endPoint x: 922, endPoint y: 165, distance: 11.4
click at [922, 165] on div "Campaign (Type)" at bounding box center [919, 149] width 21 height 34
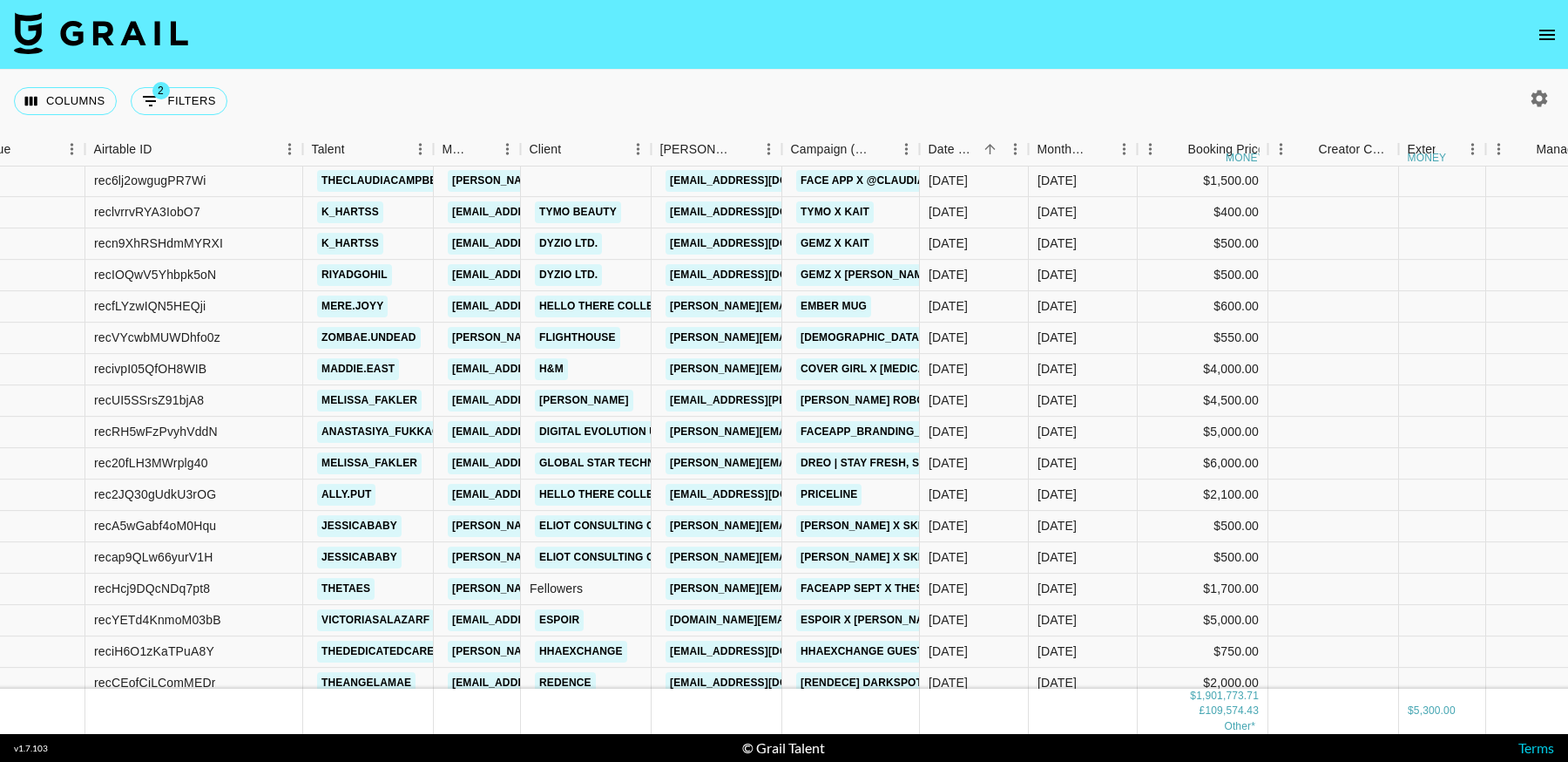
scroll to position [19789, 58]
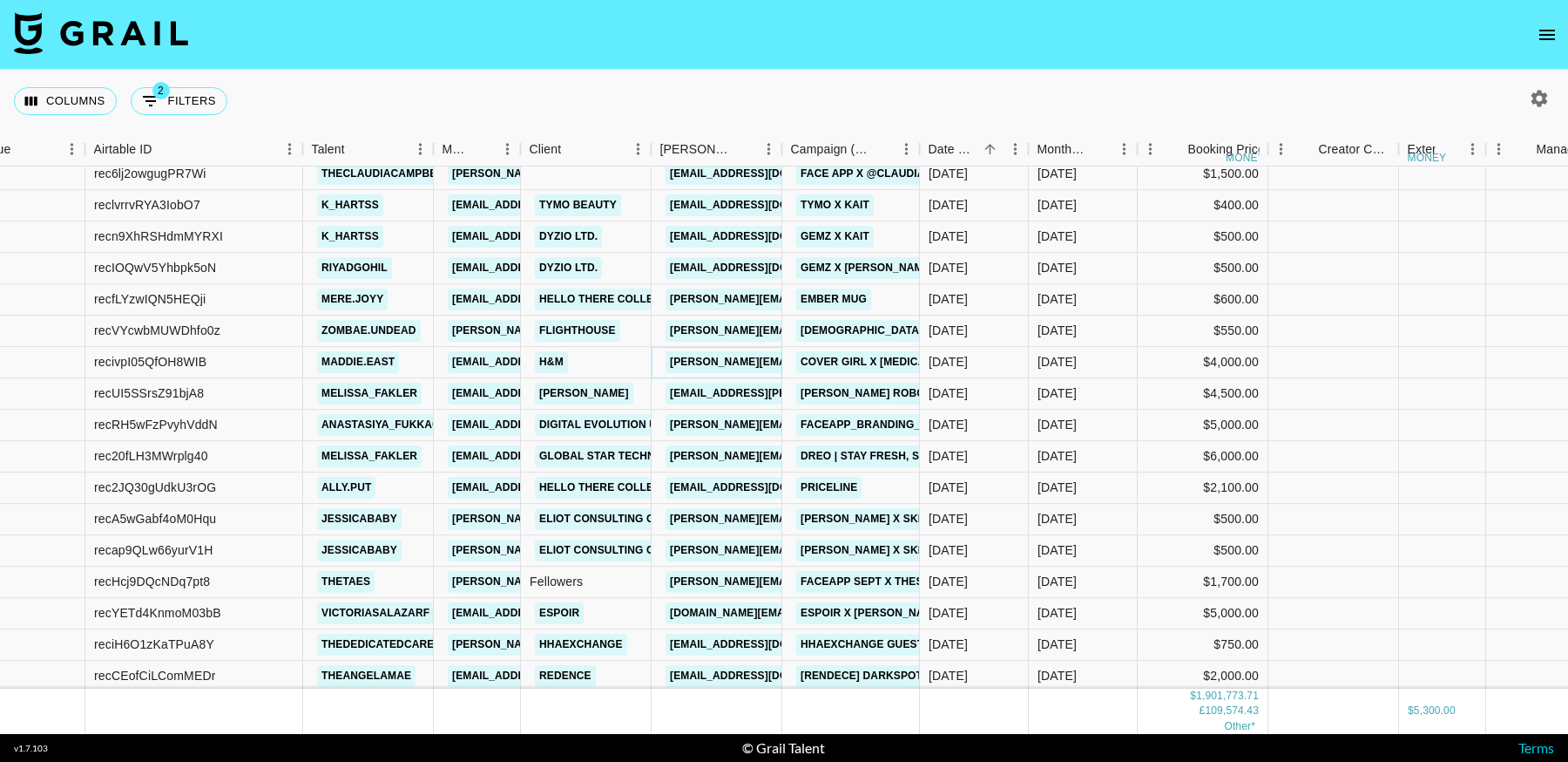
click at [743, 365] on link "natalie.bade@kyra.com" at bounding box center [852, 362] width 374 height 22
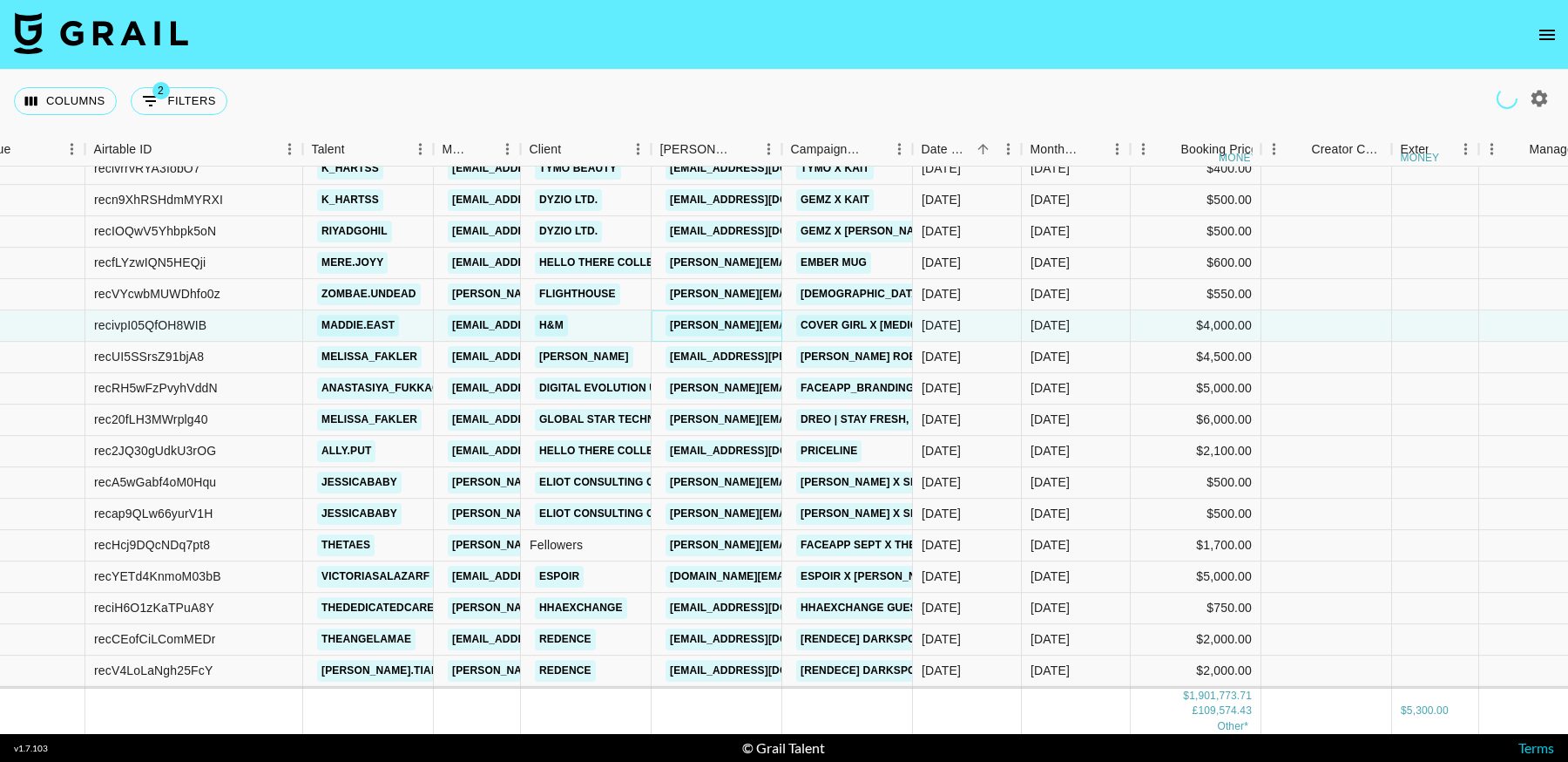
scroll to position [19826, 58]
click at [719, 355] on link "shaojun.yao@narwal.com" at bounding box center [807, 356] width 284 height 22
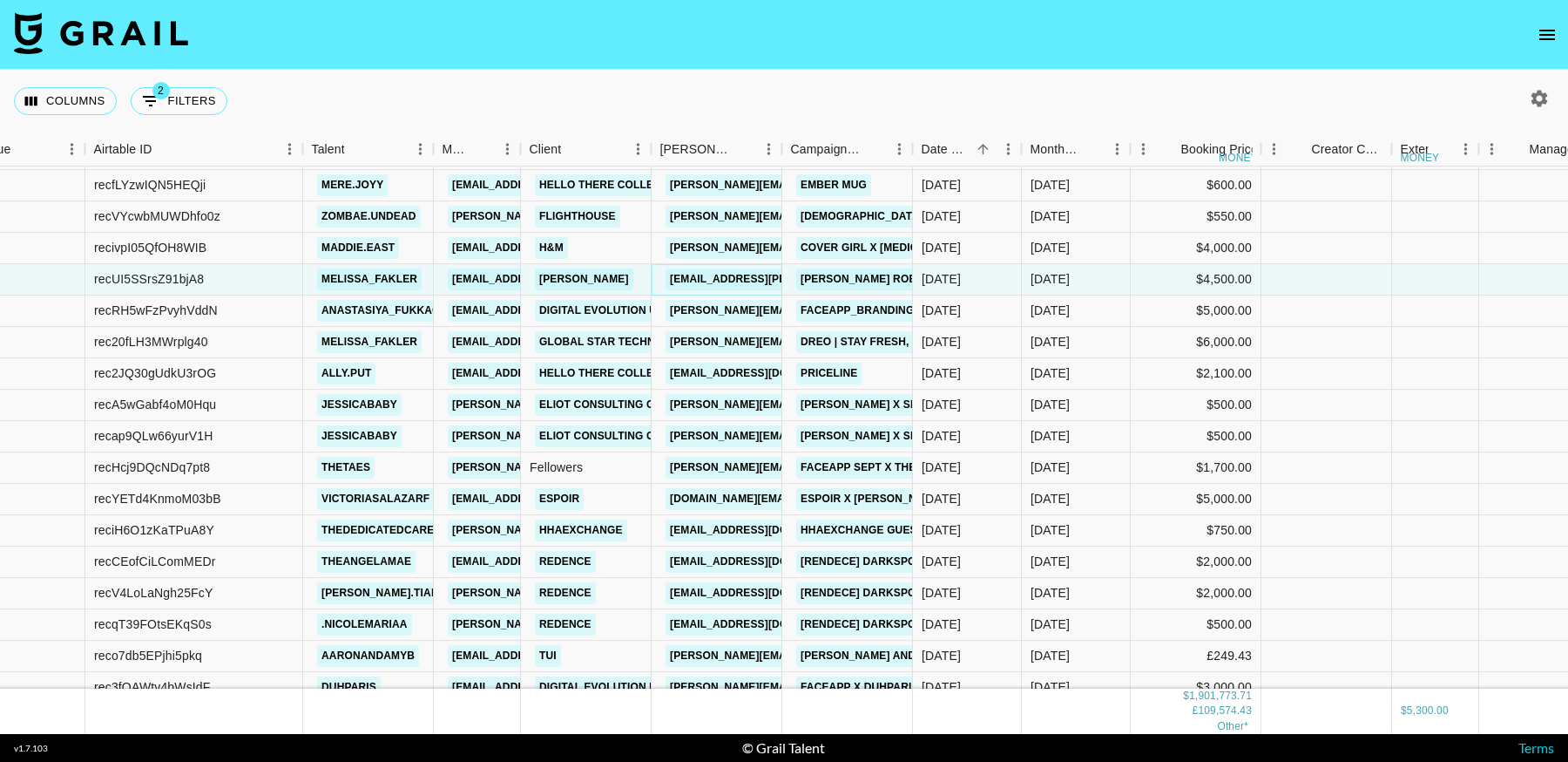
scroll to position [19941, 58]
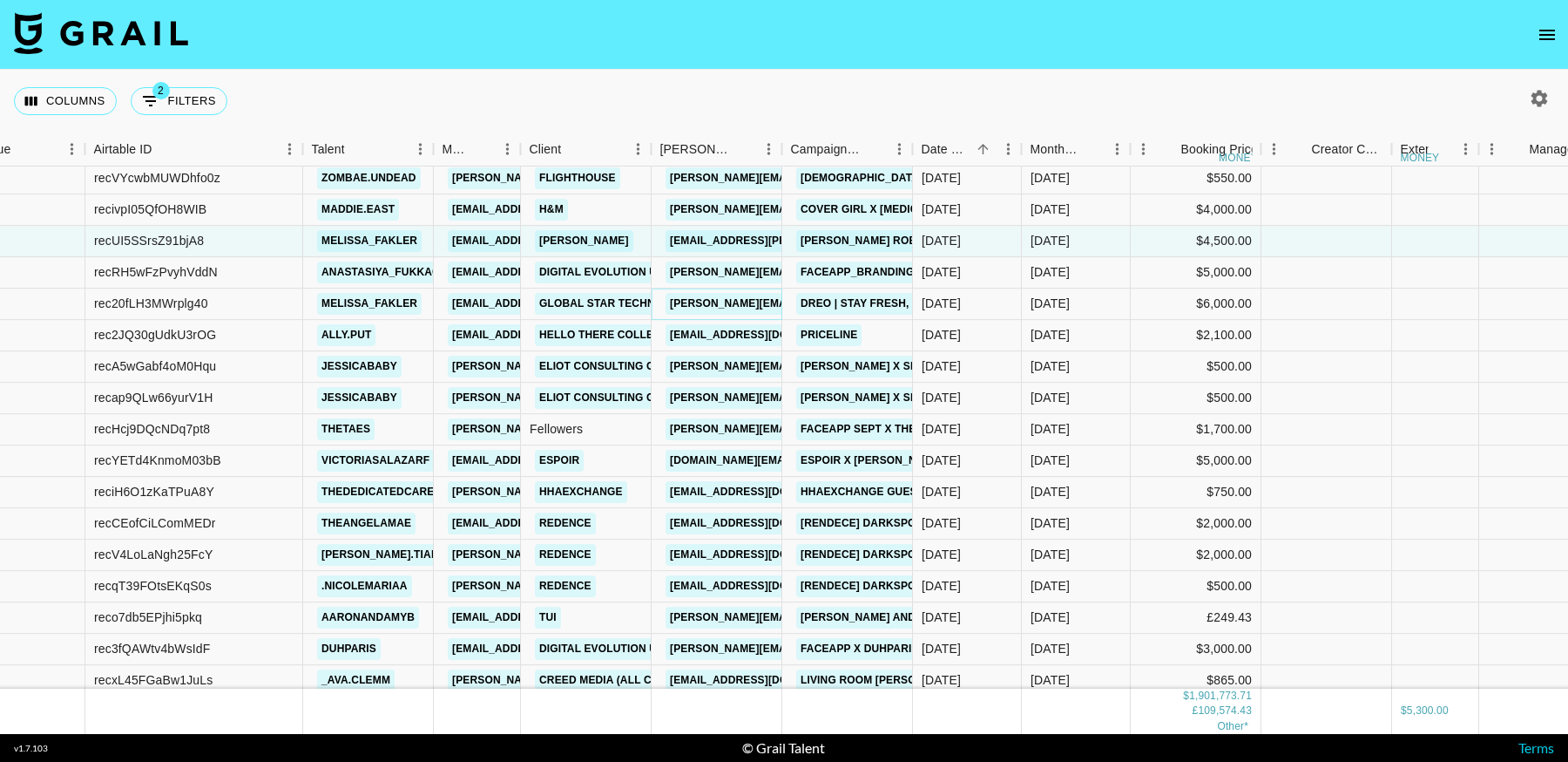
click at [755, 304] on link "rachel.liang@kolsummit.com" at bounding box center [852, 304] width 374 height 22
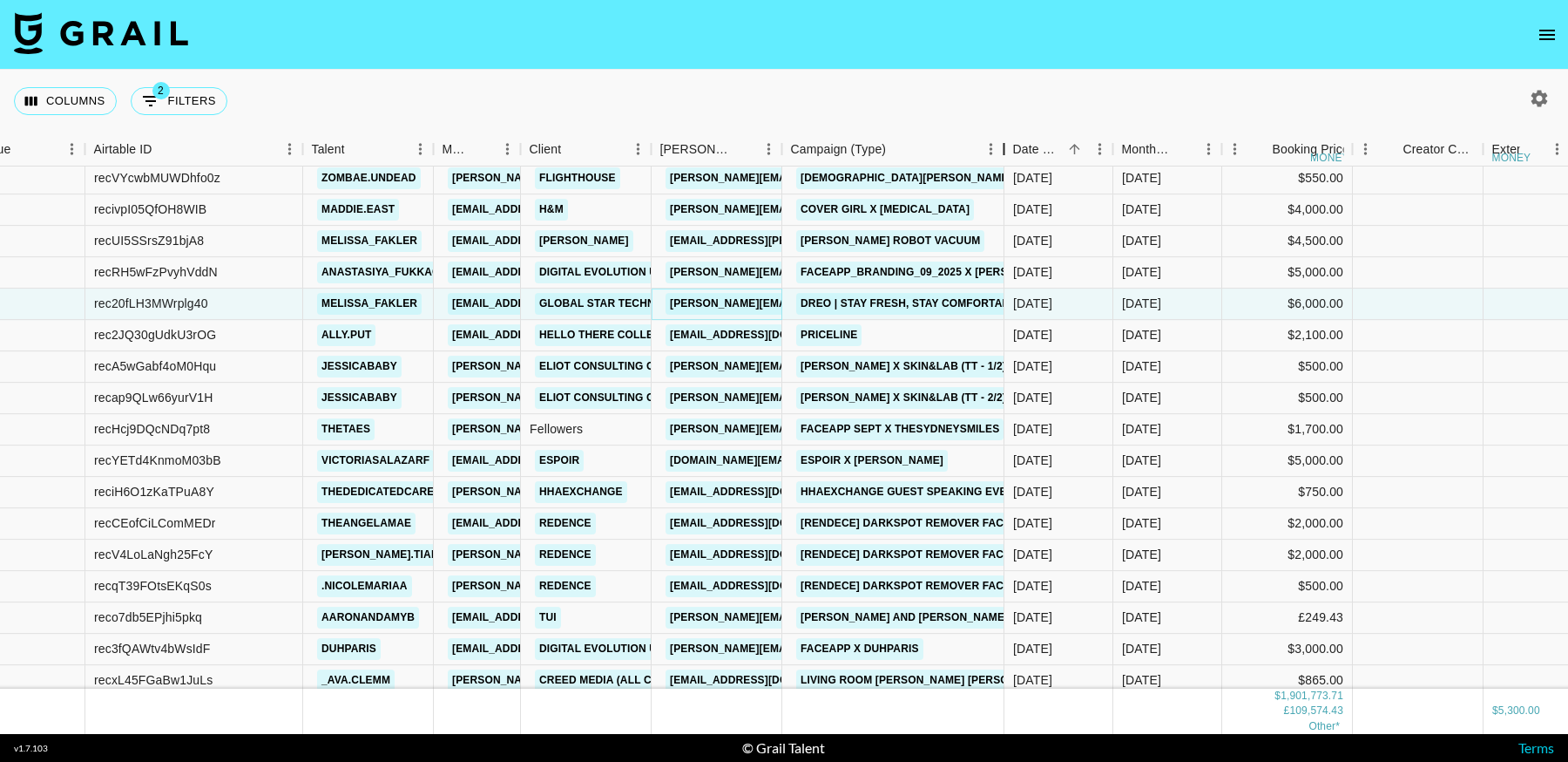
drag, startPoint x: 919, startPoint y: 154, endPoint x: 534, endPoint y: 64, distance: 395.4
click at [1011, 180] on div "Month Due Airtable ID Talent Manager Client Booker Campaign (Type) Date Created…" at bounding box center [784, 432] width 1568 height 601
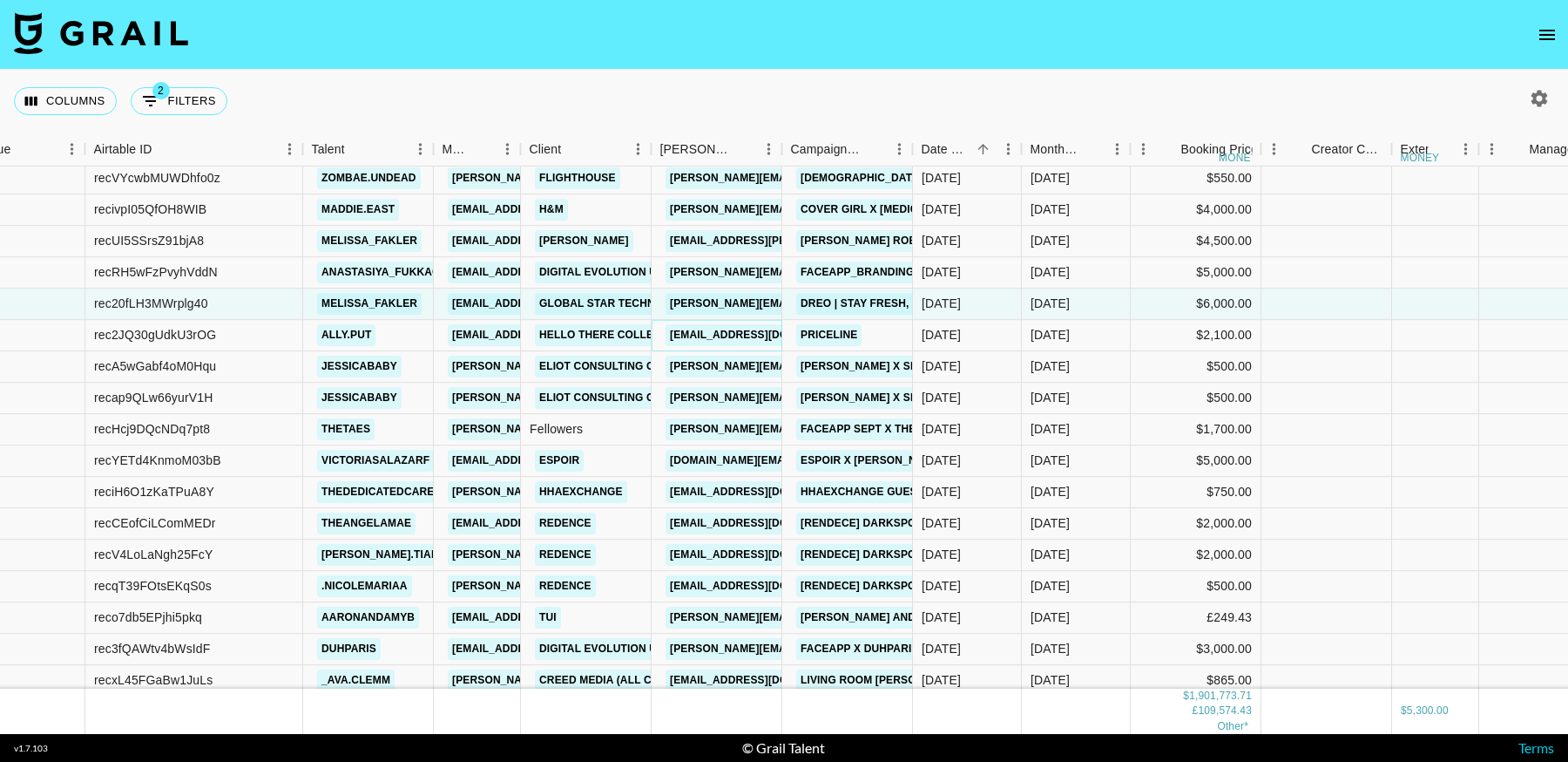
click at [741, 333] on link "noor@htcollective.com" at bounding box center [763, 335] width 195 height 22
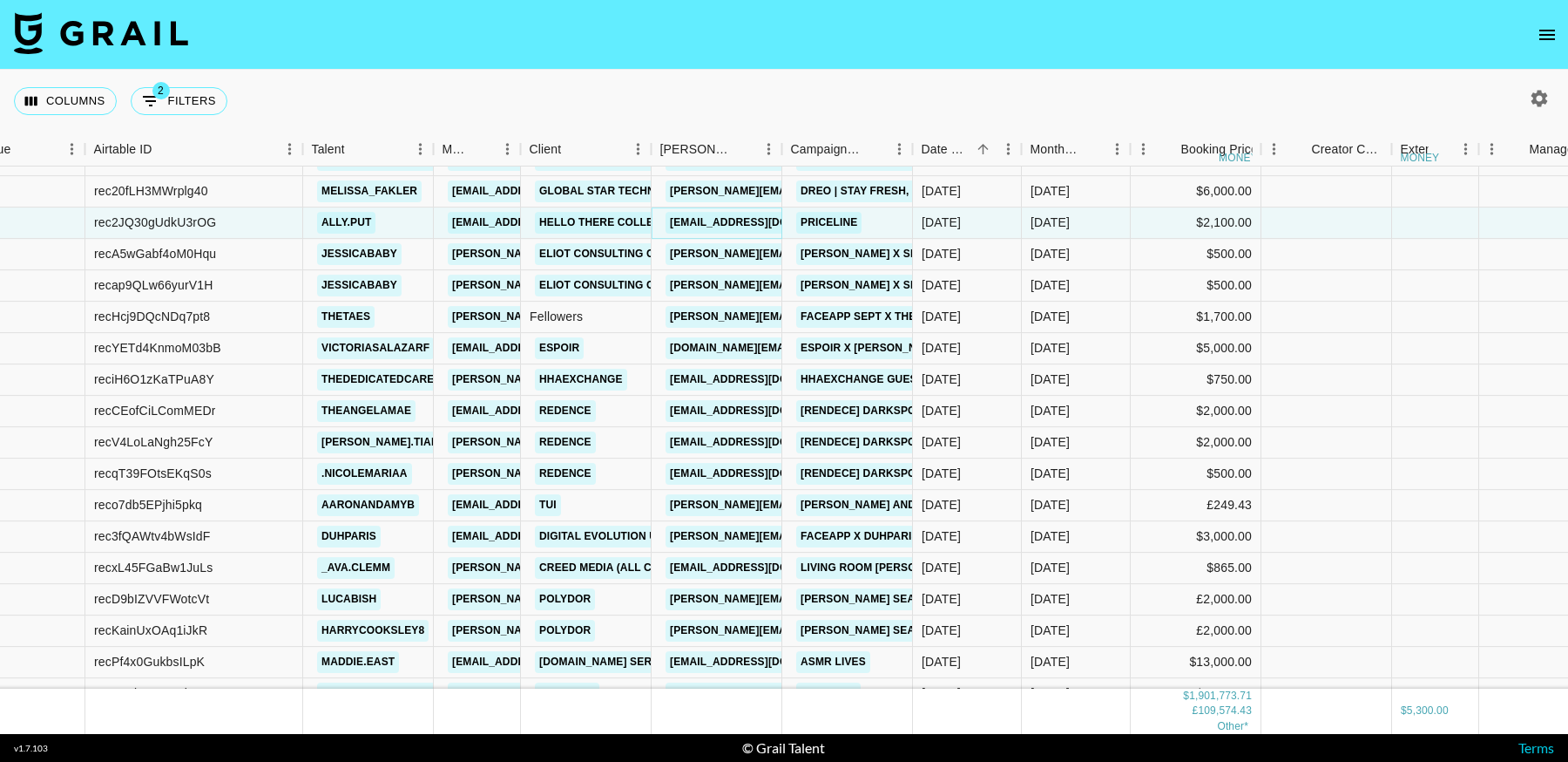
scroll to position [20064, 58]
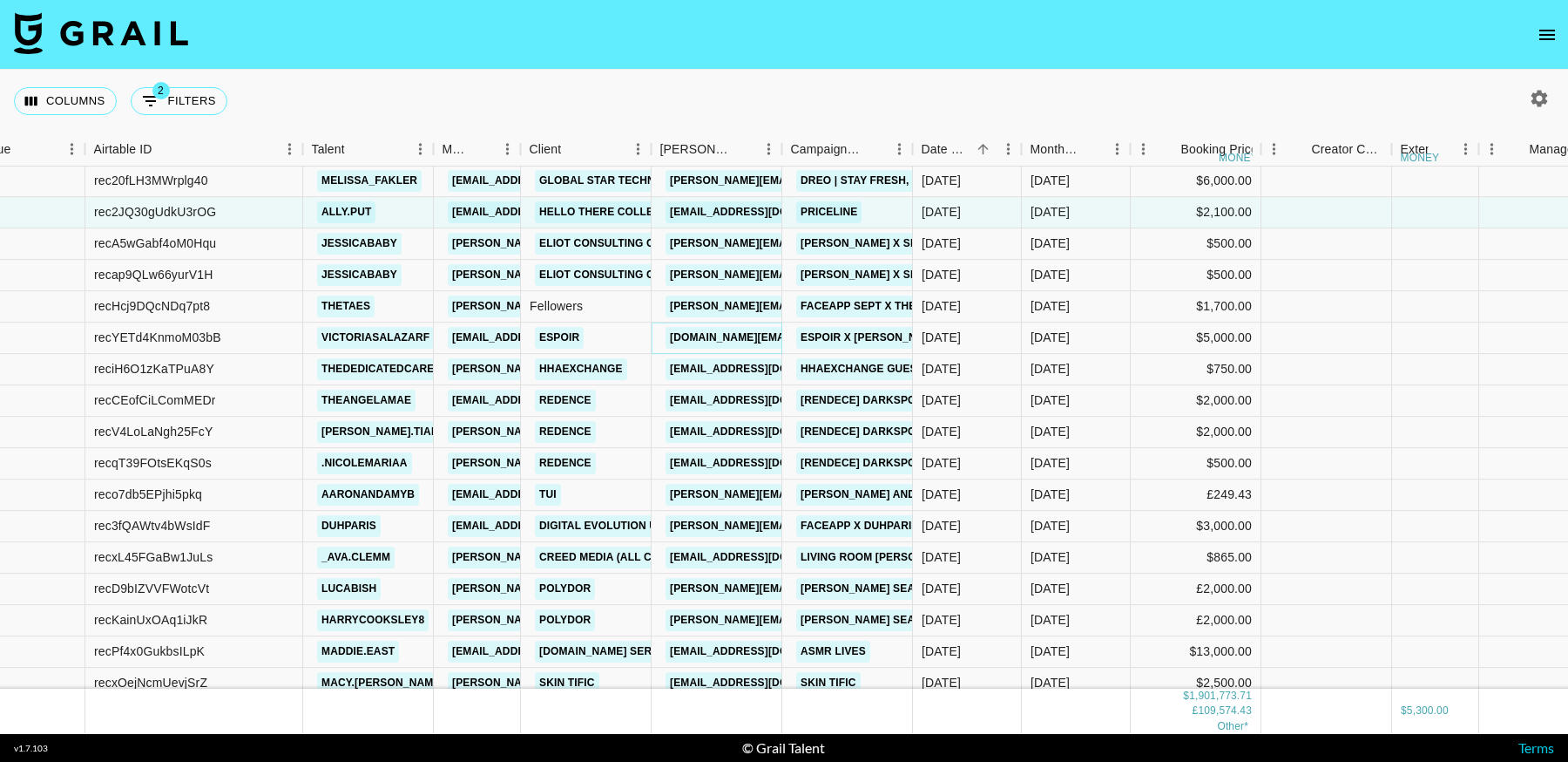
click at [761, 337] on link "youngjoo.na@espoir.com" at bounding box center [806, 338] width 282 height 22
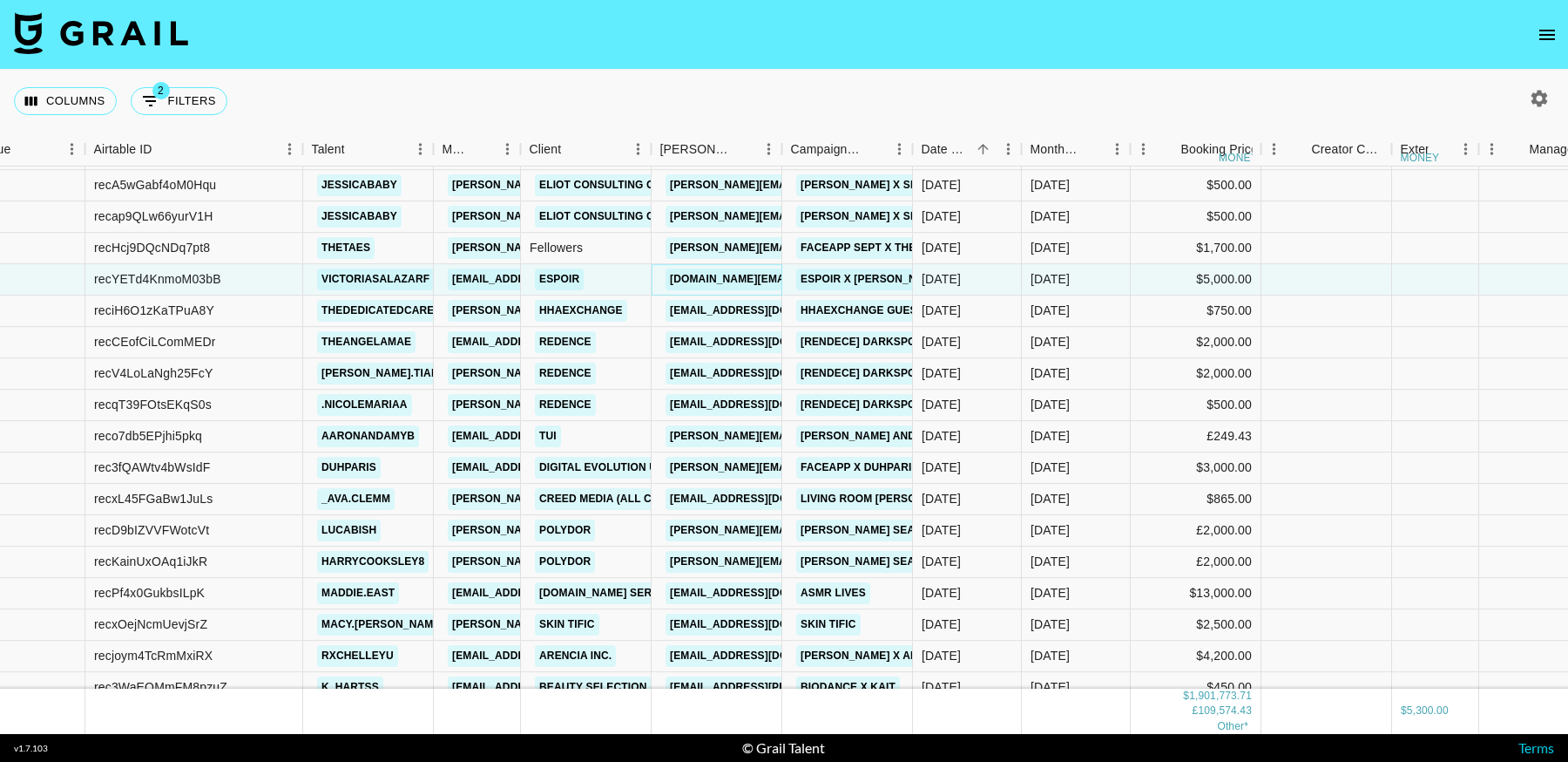
scroll to position [20124, 58]
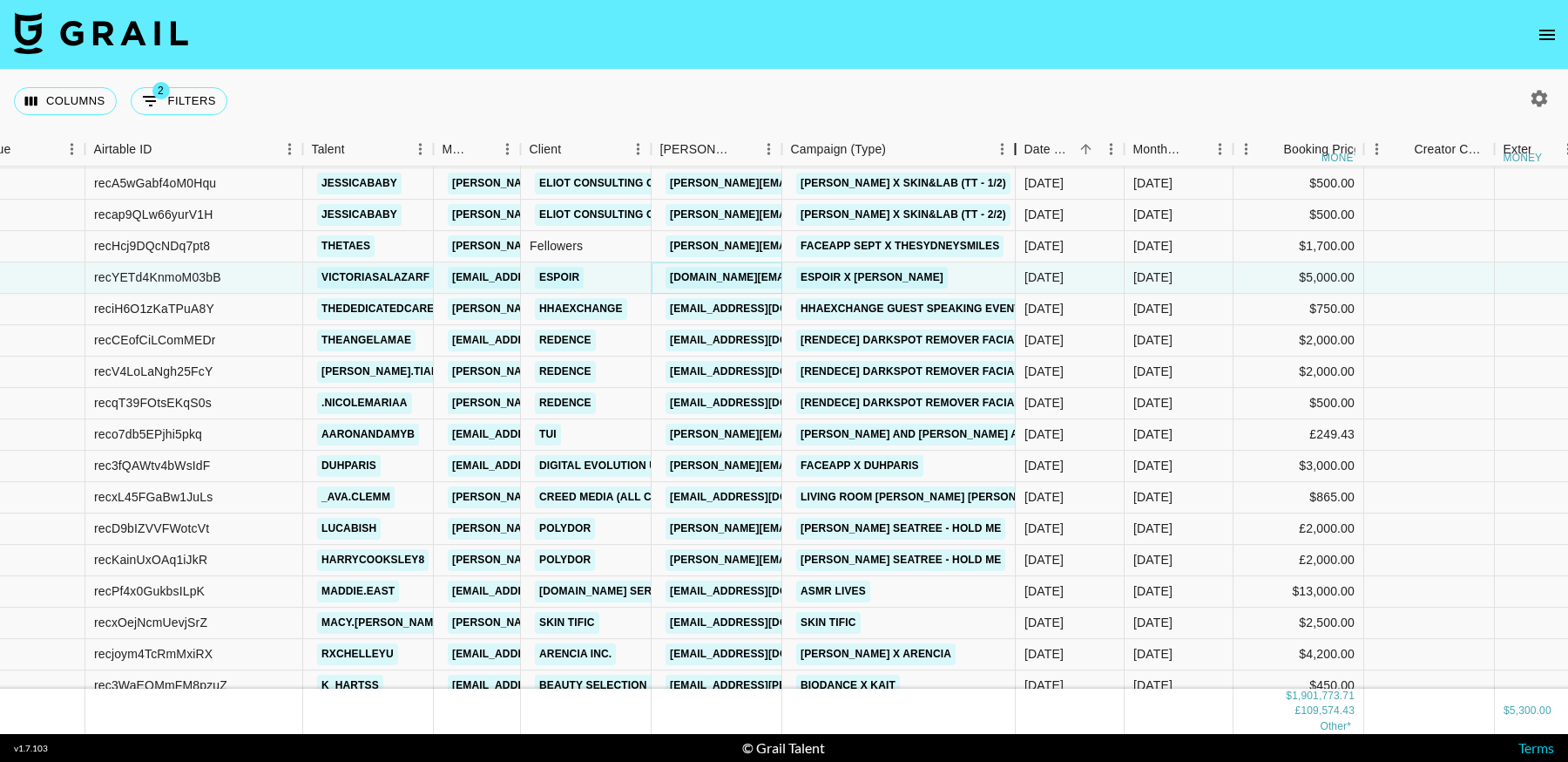
drag, startPoint x: 913, startPoint y: 153, endPoint x: 1014, endPoint y: 189, distance: 107.2
click at [1014, 189] on div "Month Due Airtable ID Talent Manager Client Booker Campaign (Type) Date Created…" at bounding box center [784, 432] width 1568 height 601
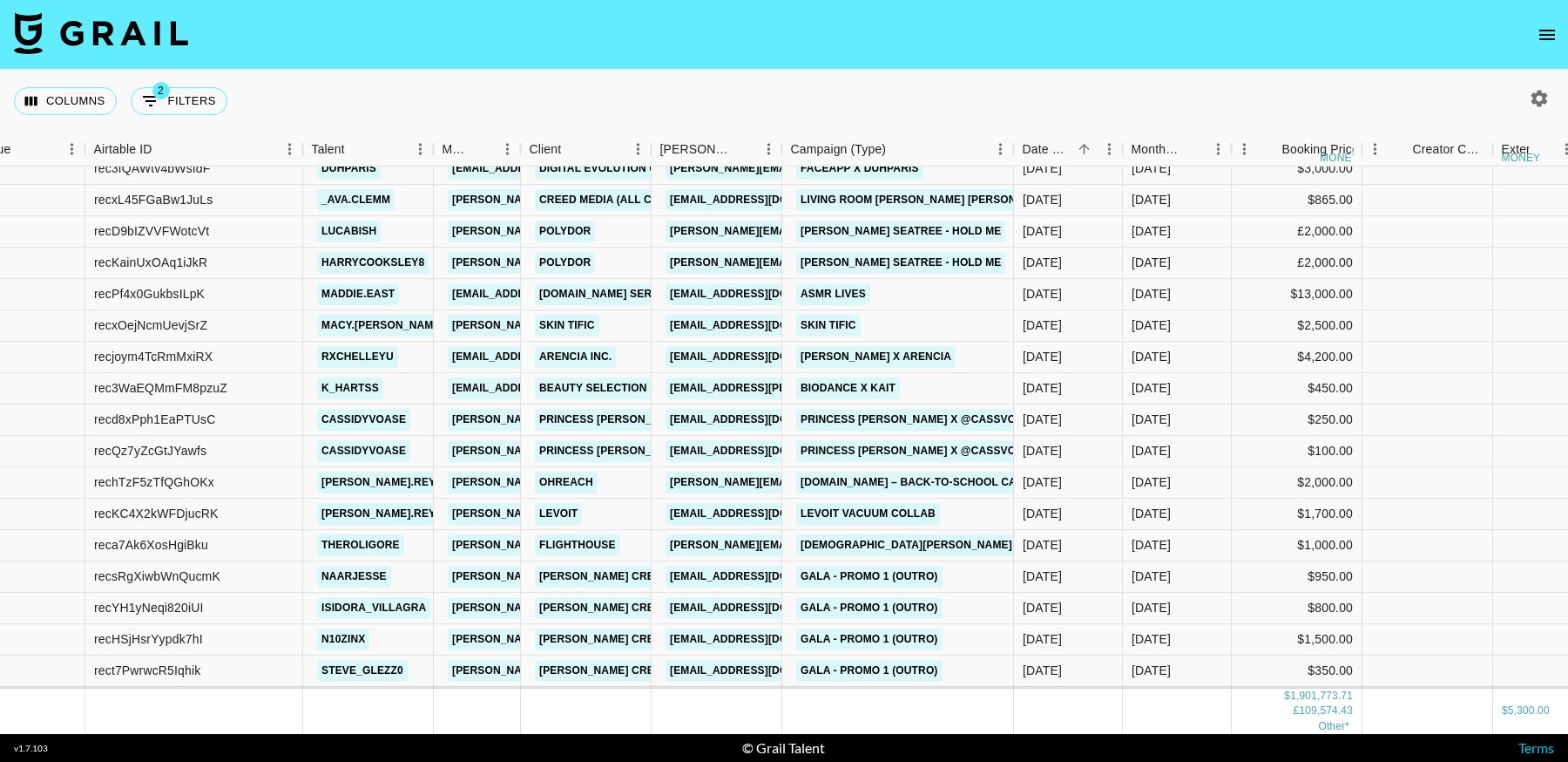
scroll to position [20434, 58]
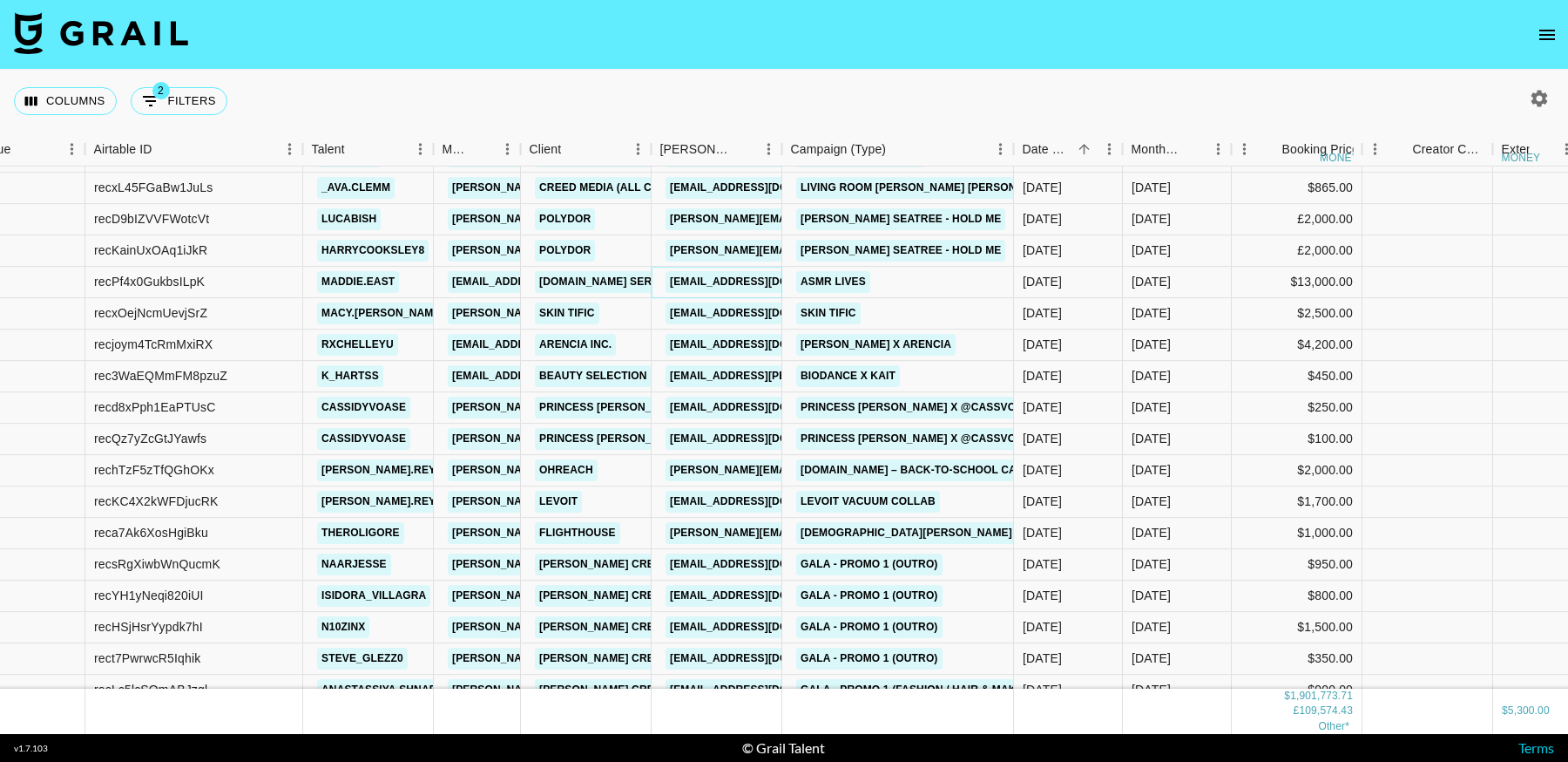
click at [749, 281] on link "higlaura@amazon.com" at bounding box center [763, 282] width 195 height 22
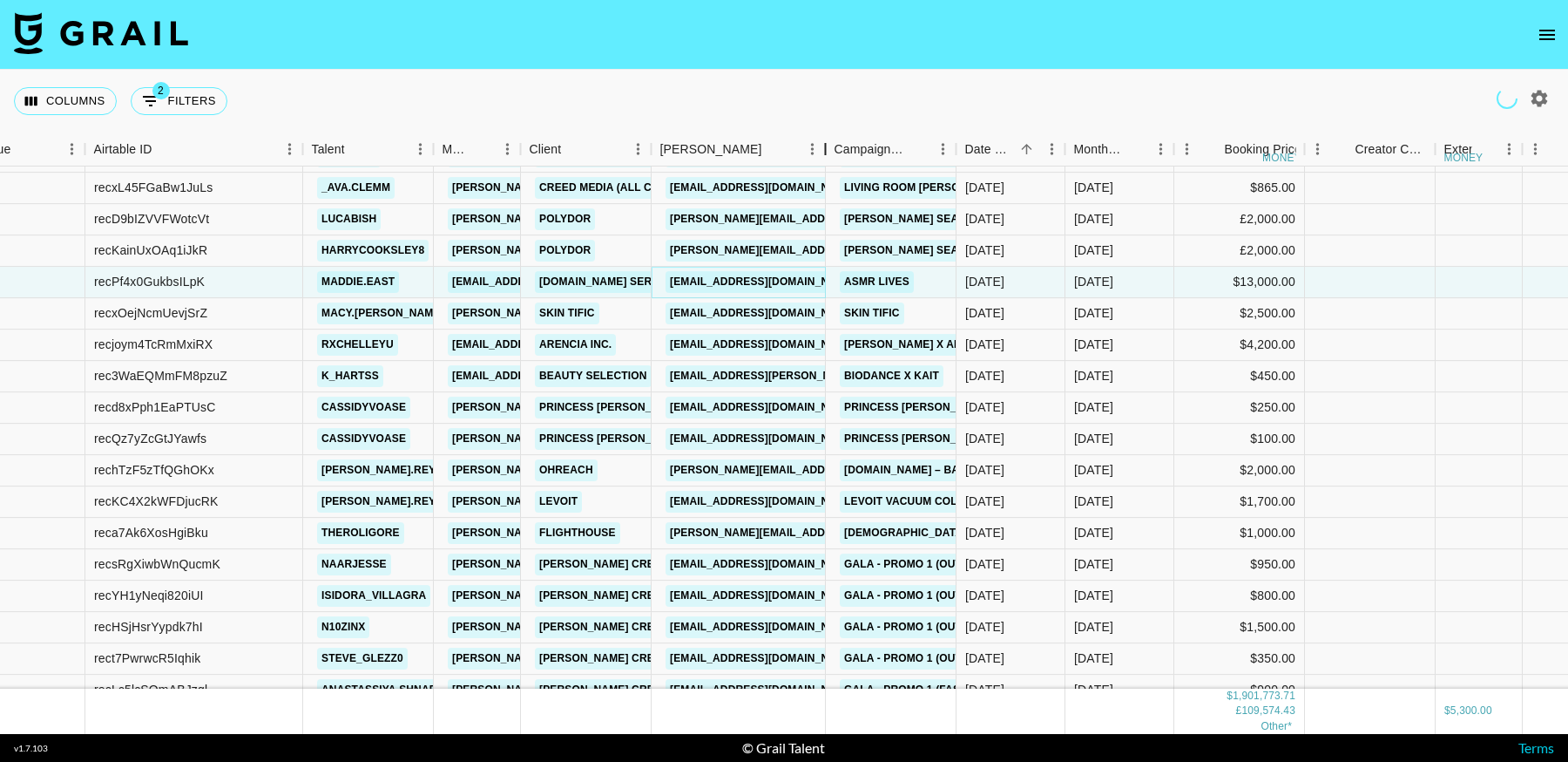
drag, startPoint x: 782, startPoint y: 158, endPoint x: 824, endPoint y: 170, distance: 43.7
click at [824, 170] on div "Month Due Airtable ID Talent Manager Client Booker Campaign (Type) Date Created…" at bounding box center [784, 432] width 1568 height 601
click at [766, 347] on link "doakoc@arencia.com" at bounding box center [763, 345] width 195 height 22
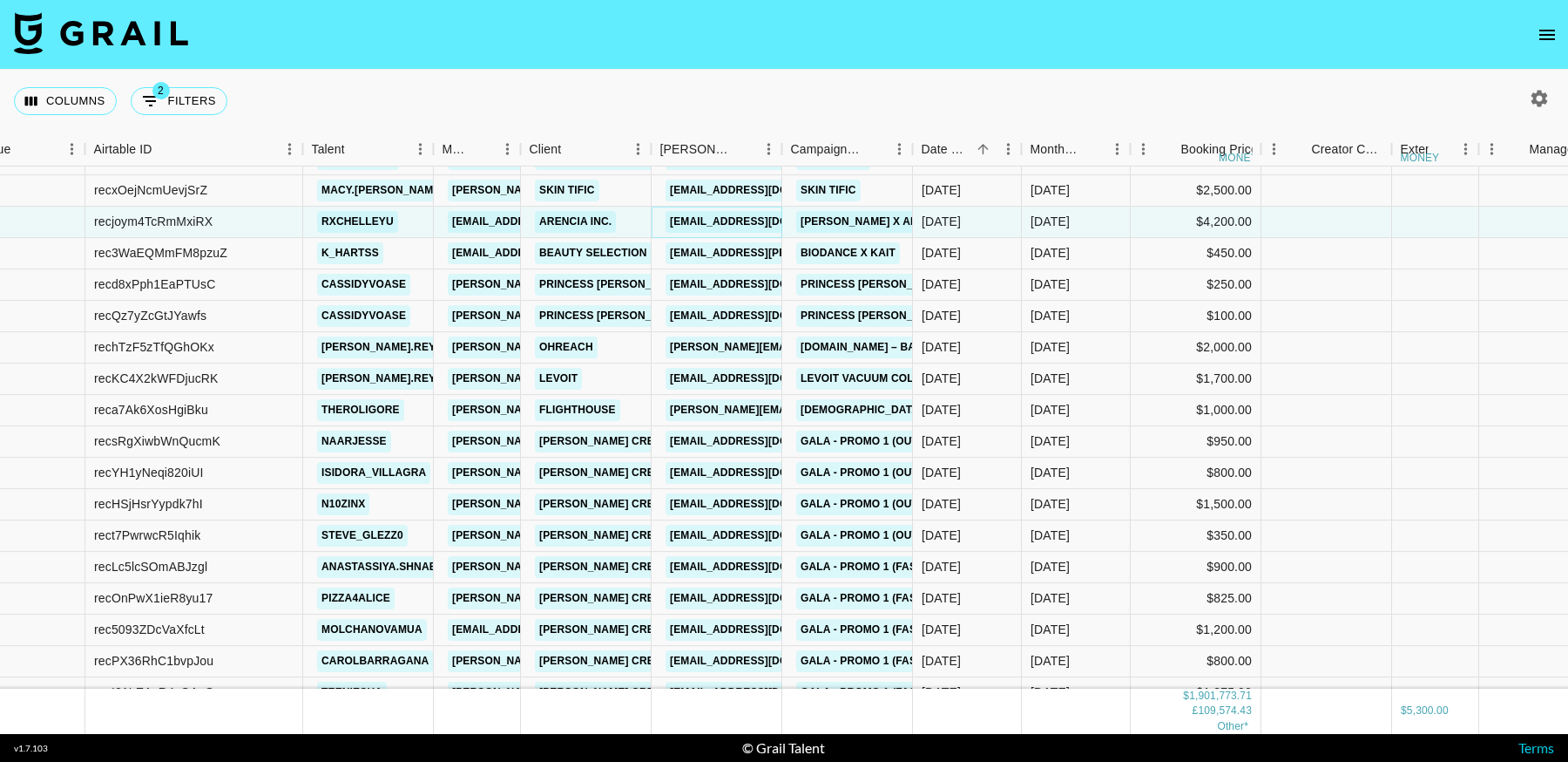
scroll to position [20560, 58]
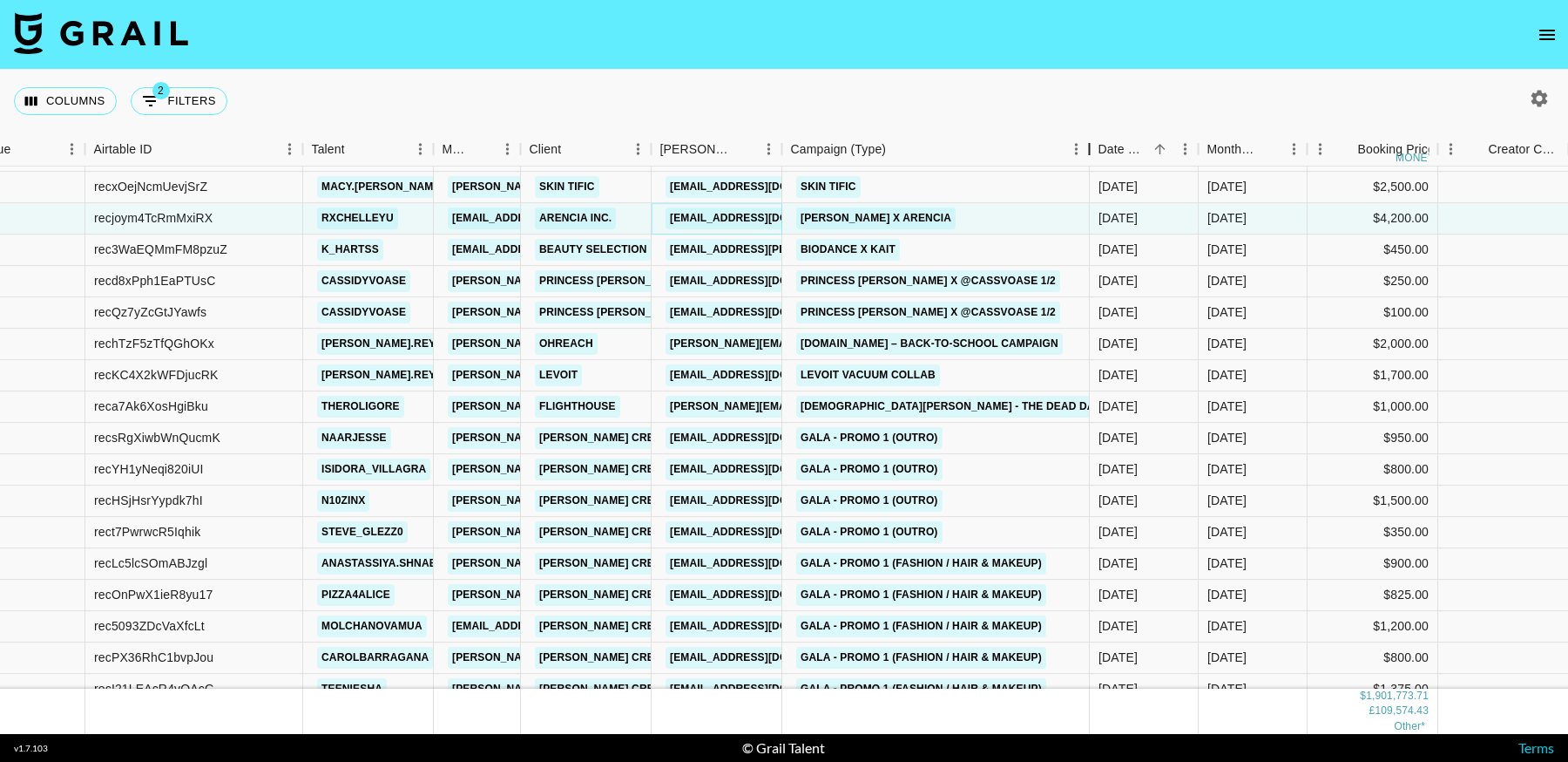
drag, startPoint x: 917, startPoint y: 153, endPoint x: 1094, endPoint y: 159, distance: 177.1
click at [1094, 159] on div "Campaign (Type)" at bounding box center [1089, 149] width 21 height 34
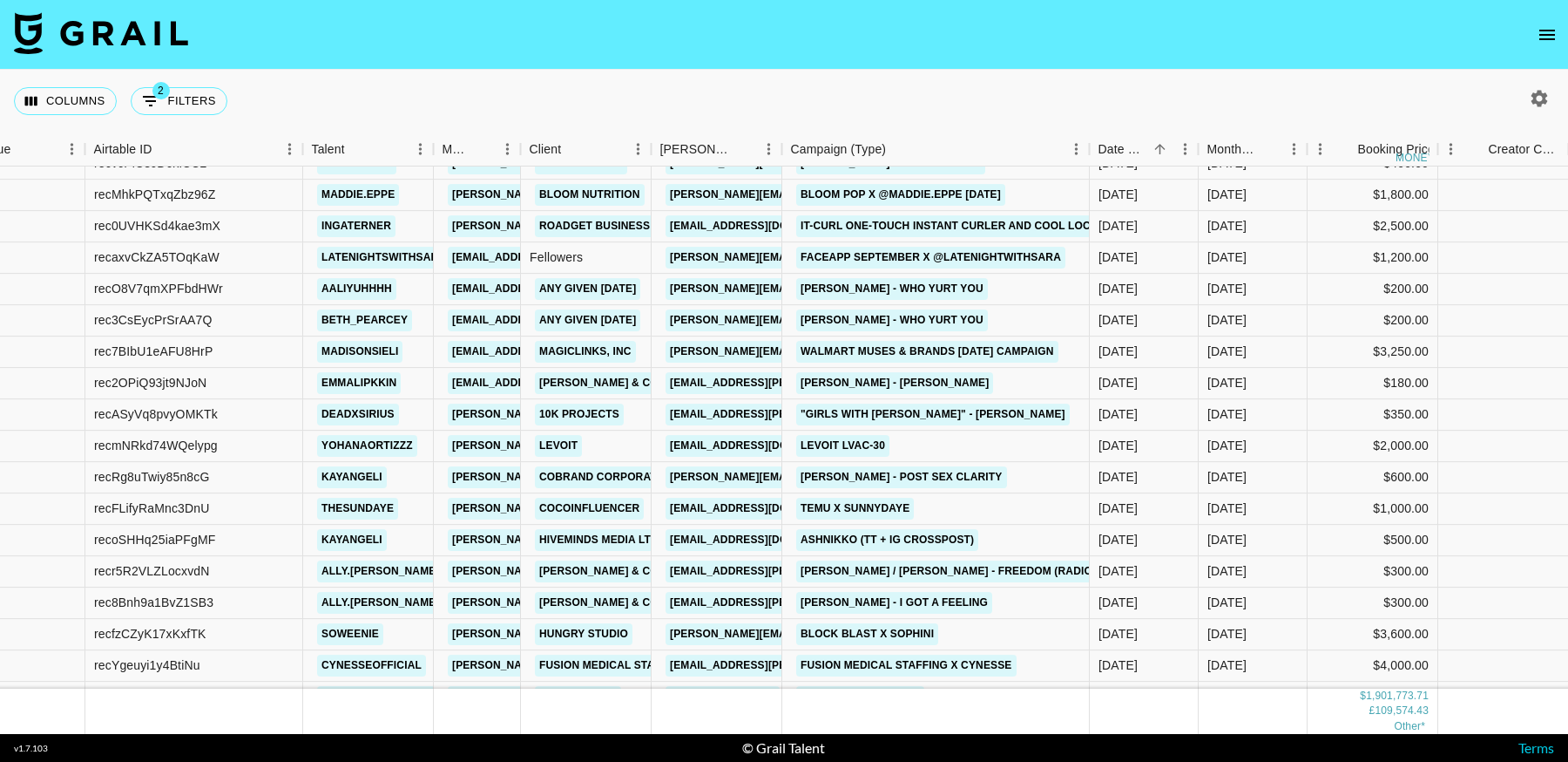
scroll to position [21181, 58]
click at [752, 346] on link "alexis.zarycki@magiclinks.com" at bounding box center [852, 351] width 374 height 22
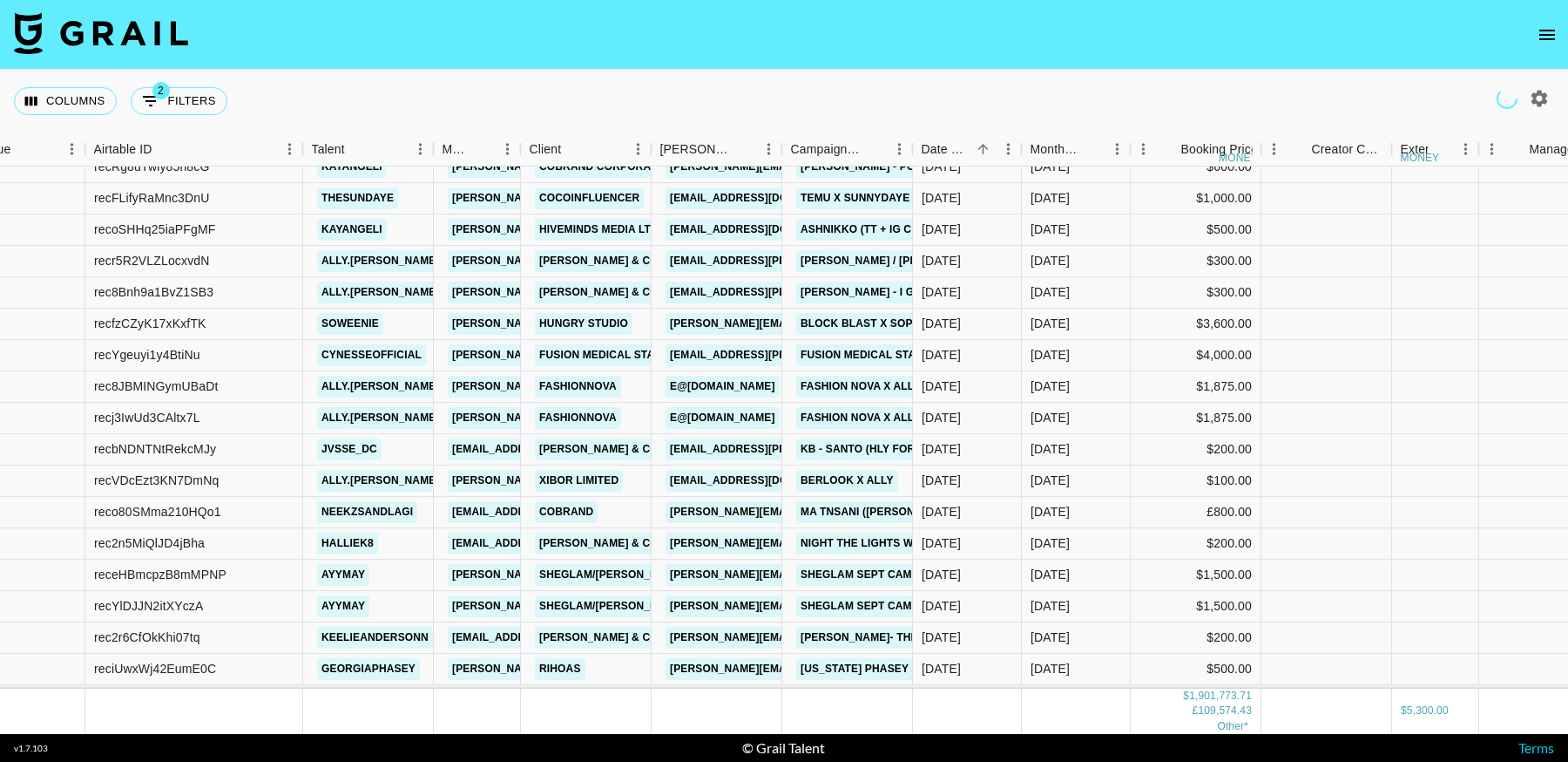
scroll to position [21508, 58]
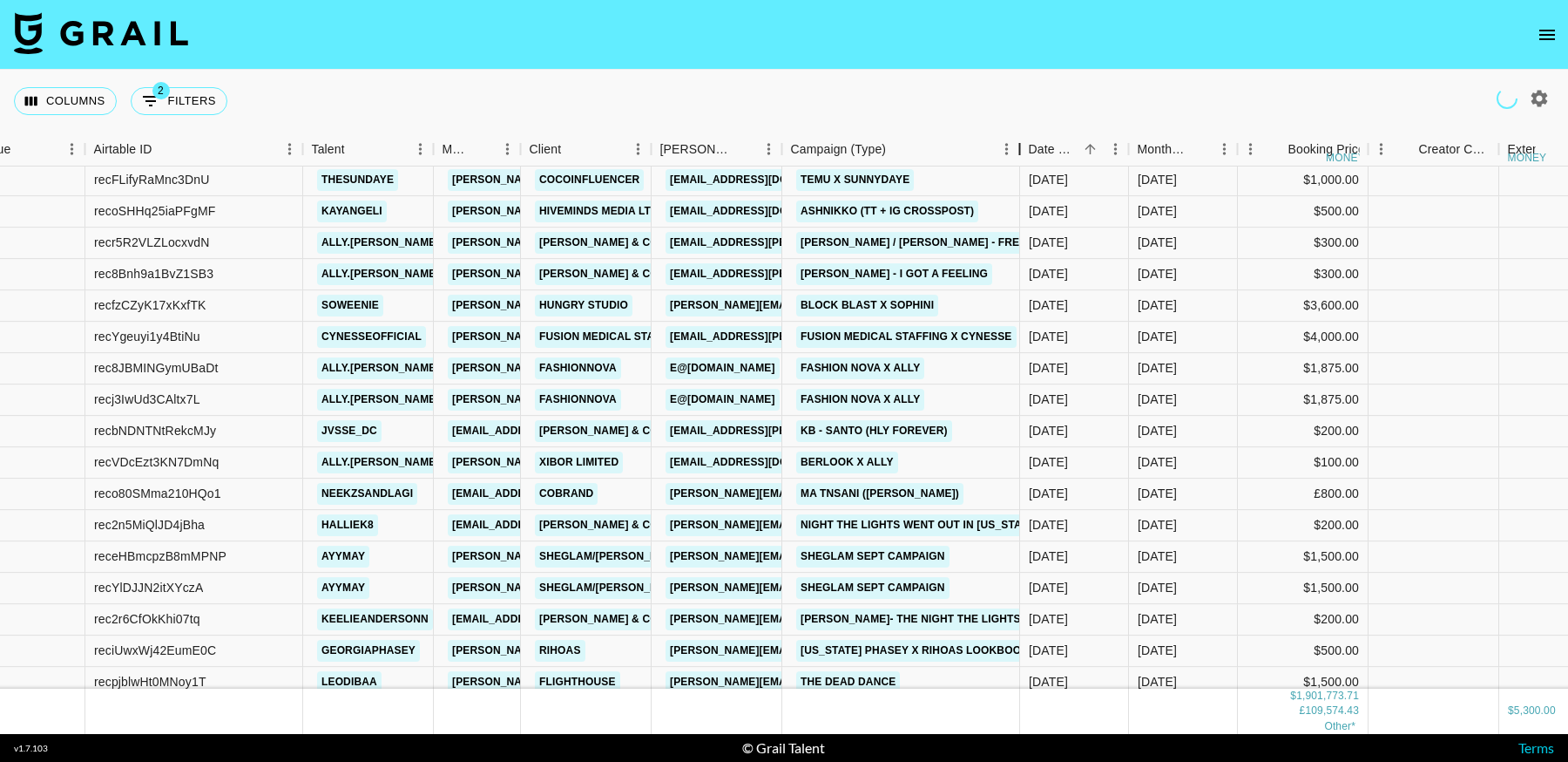
drag, startPoint x: 1147, startPoint y: 159, endPoint x: 1020, endPoint y: 176, distance: 128.1
click at [1020, 176] on div "Month Due Airtable ID Talent Manager Client Booker Campaign (Type) Date Created…" at bounding box center [784, 432] width 1568 height 601
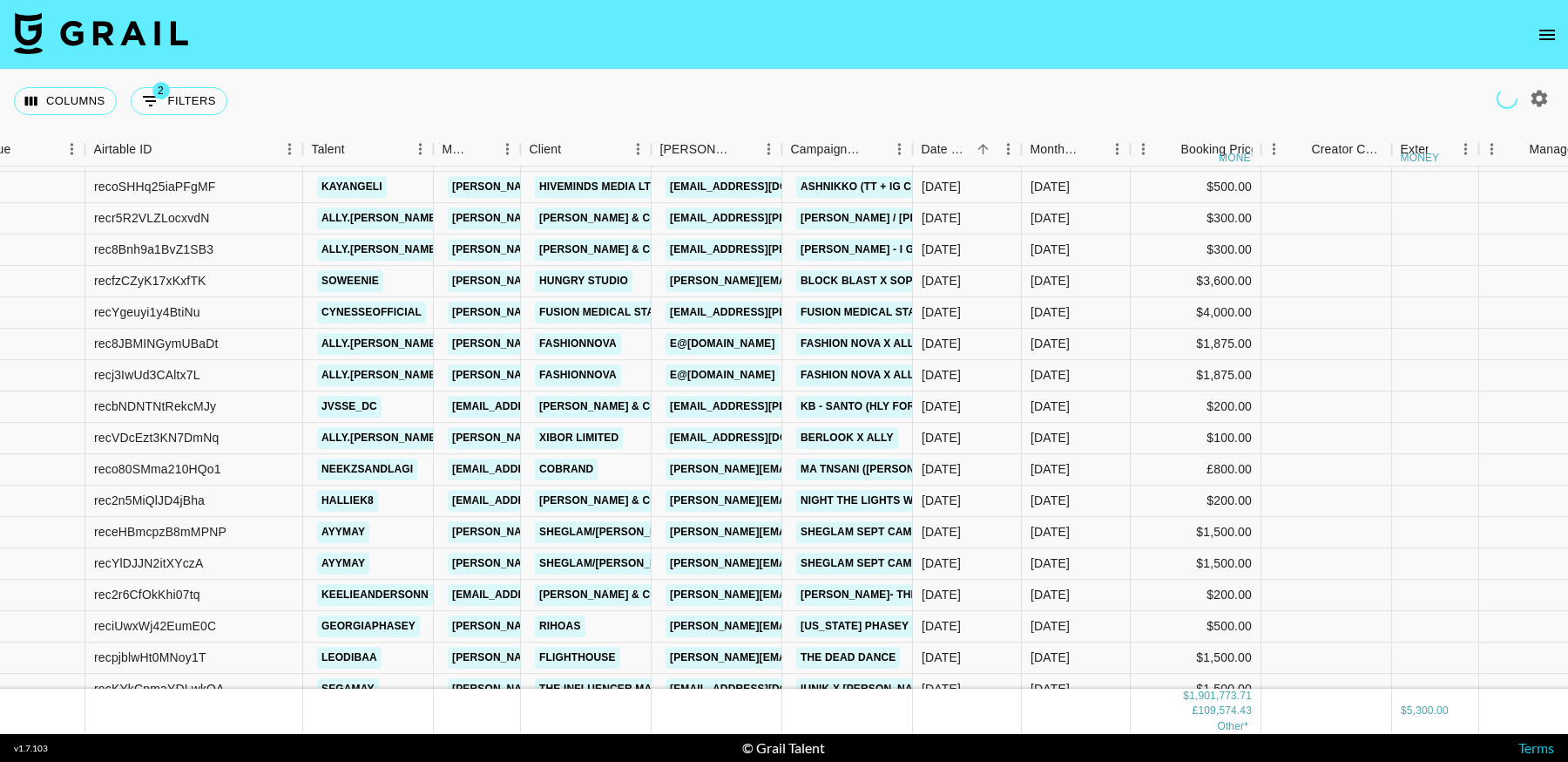
scroll to position [21534, 58]
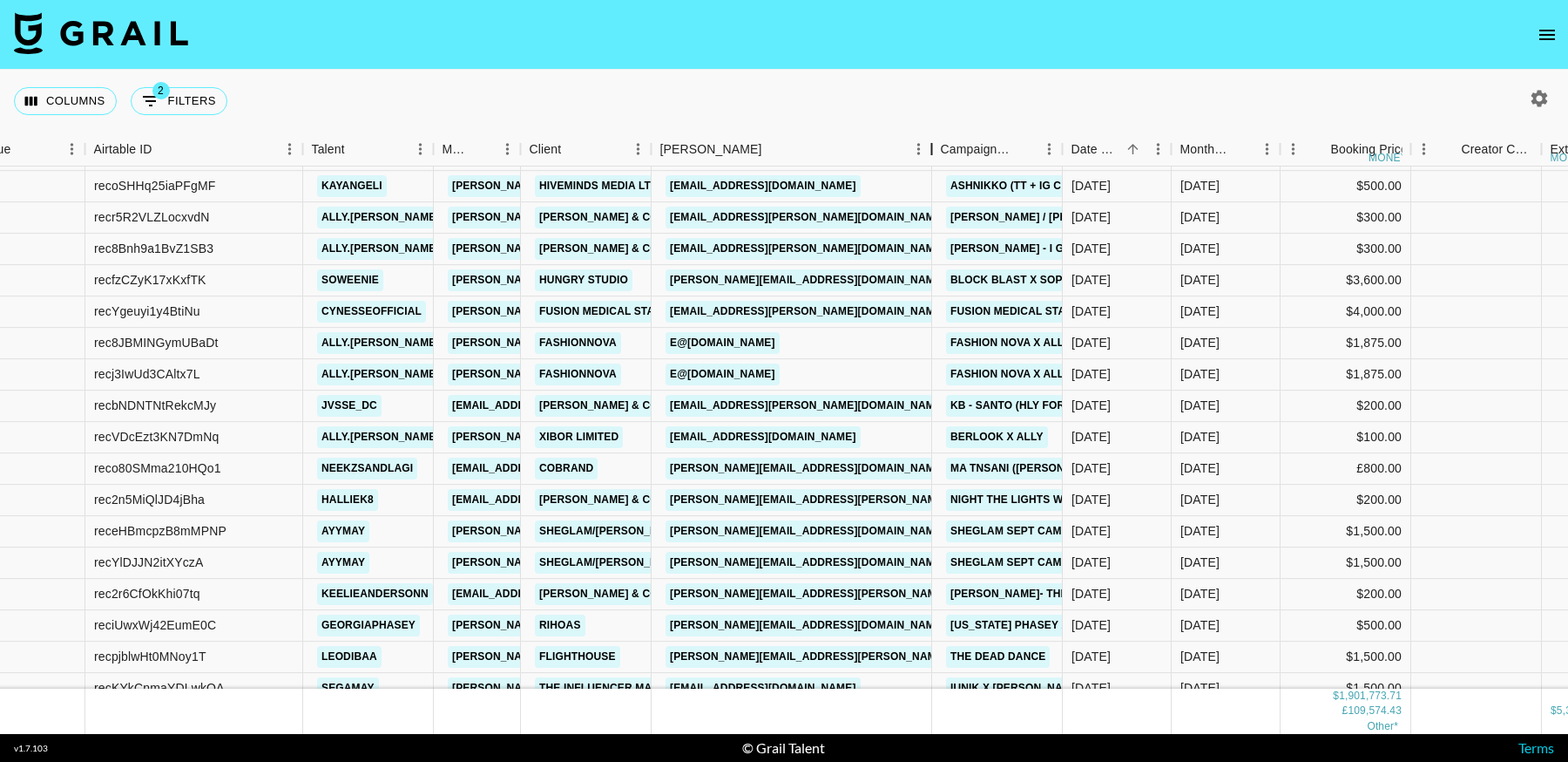
drag, startPoint x: 991, startPoint y: 151, endPoint x: 926, endPoint y: 155, distance: 65.1
click at [926, 155] on div "Booker" at bounding box center [931, 149] width 21 height 34
click at [808, 309] on link "meg.adkisson@fusionmedstaff.com" at bounding box center [807, 312] width 284 height 22
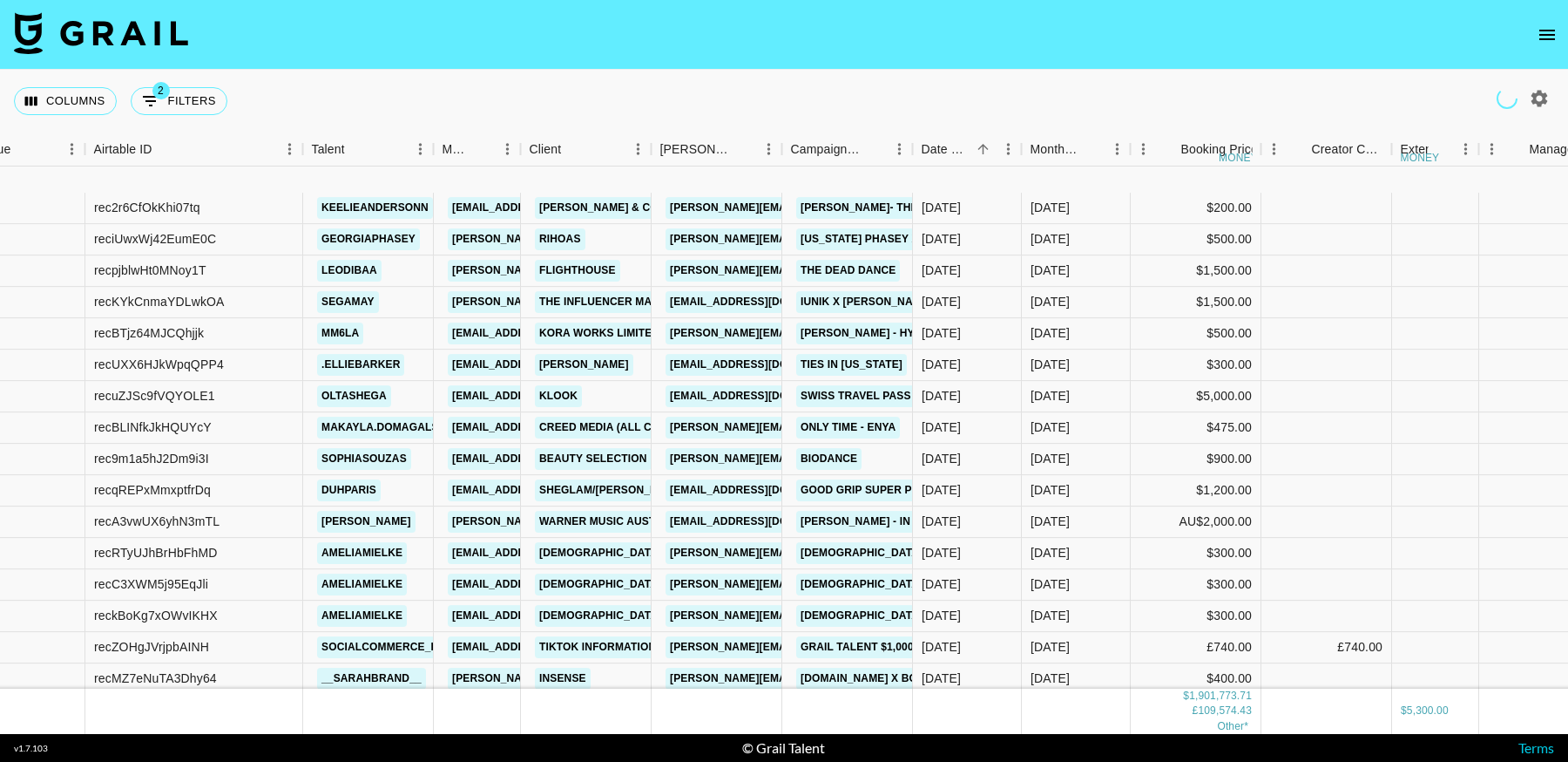
scroll to position [22048, 58]
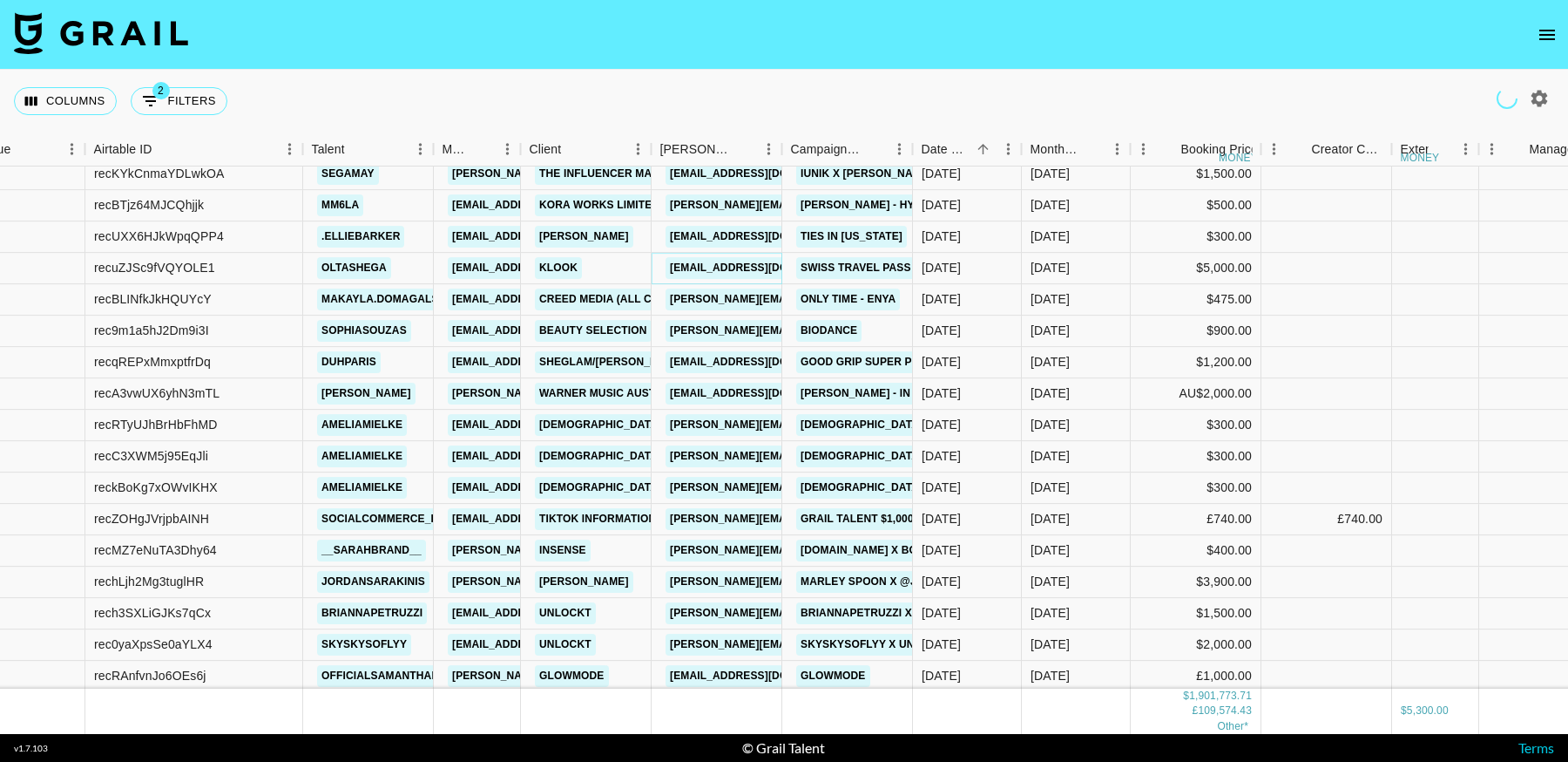
click at [755, 268] on link "jin.tan@klook.com" at bounding box center [763, 268] width 195 height 22
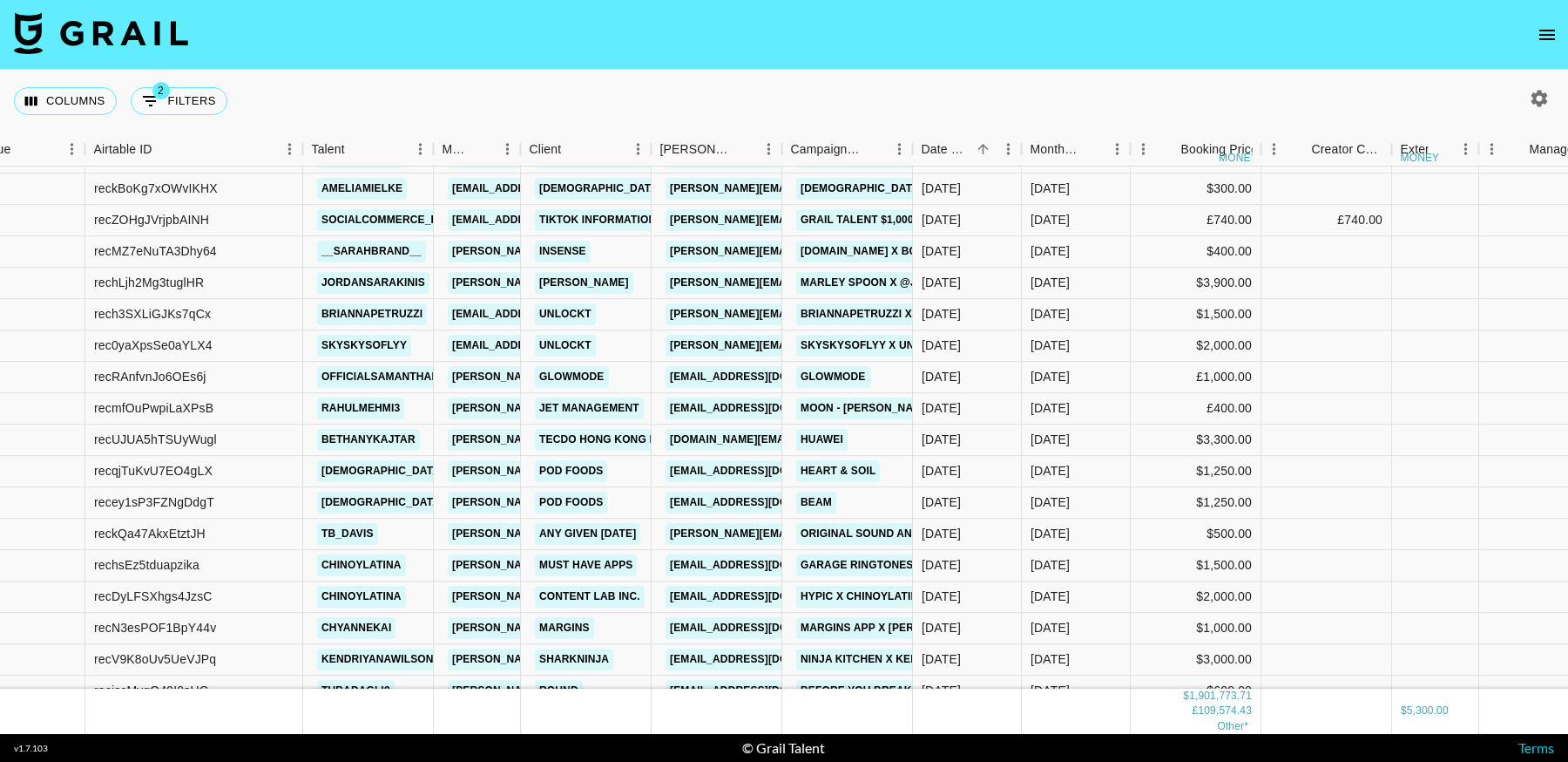
scroll to position [22352, 58]
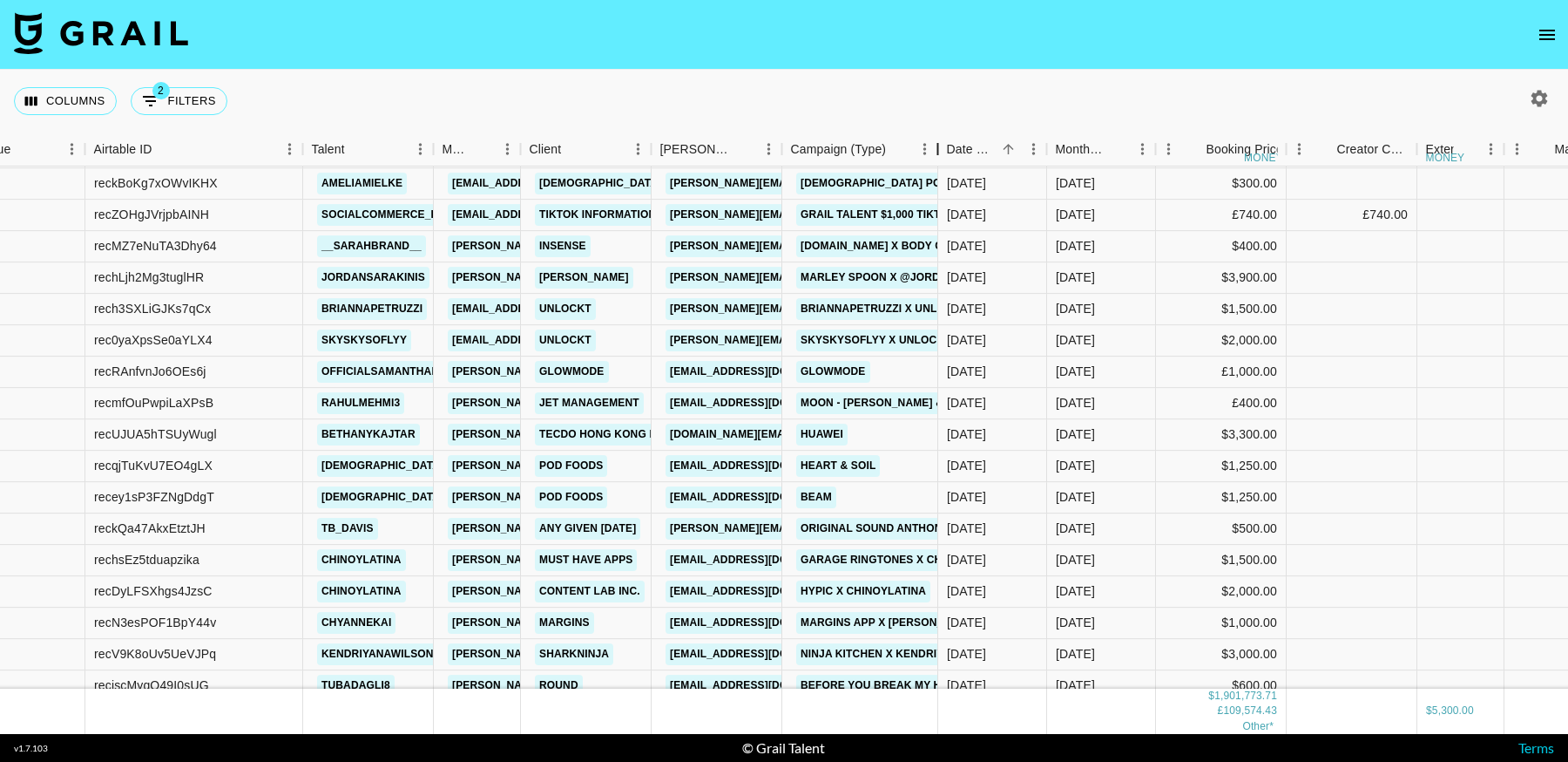
drag, startPoint x: 916, startPoint y: 154, endPoint x: 941, endPoint y: 173, distance: 31.4
click at [941, 173] on div "Month Due Airtable ID Talent Manager Client Booker Campaign (Type) Date Created…" at bounding box center [784, 432] width 1568 height 601
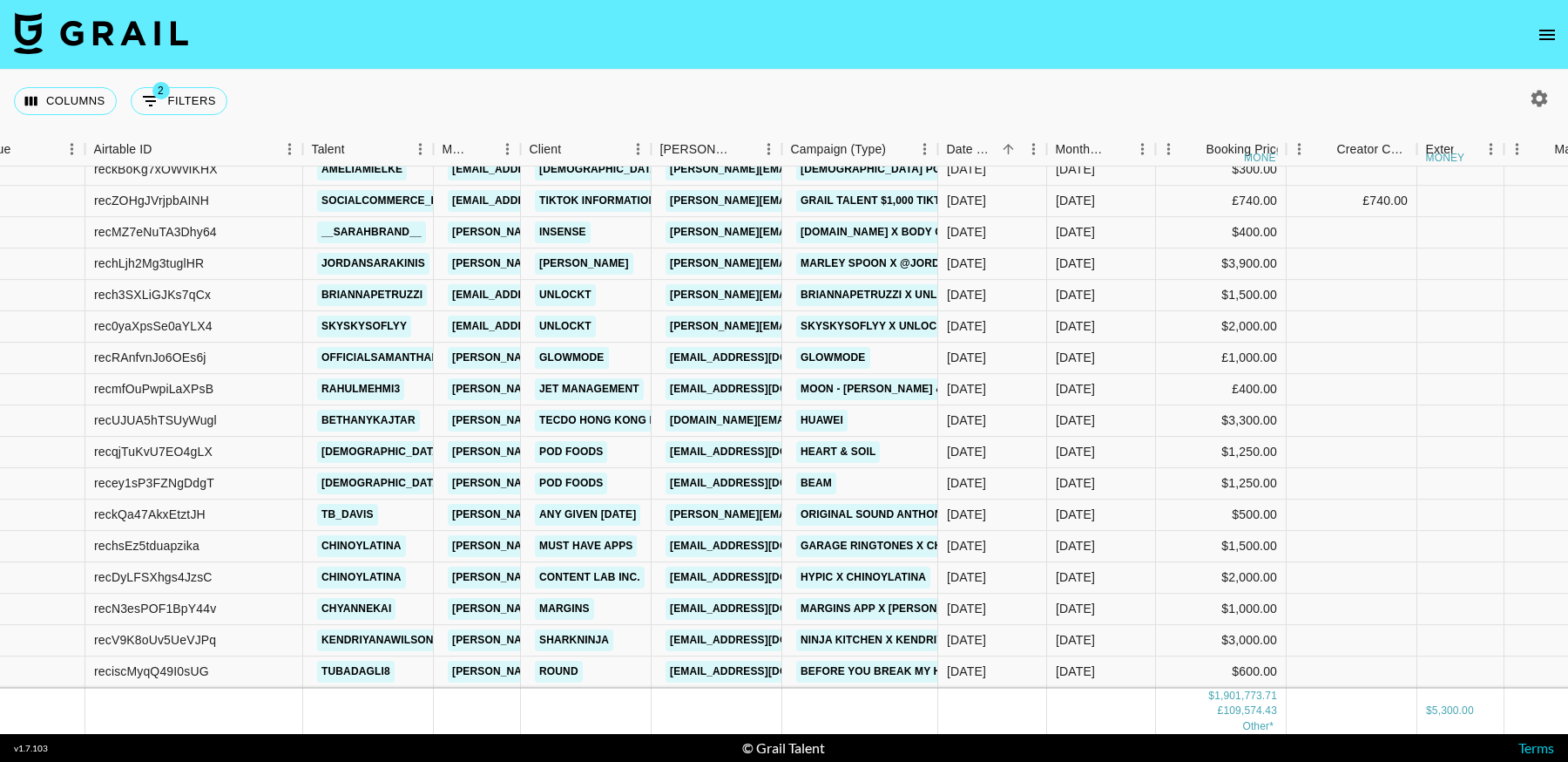
scroll to position [22373, 58]
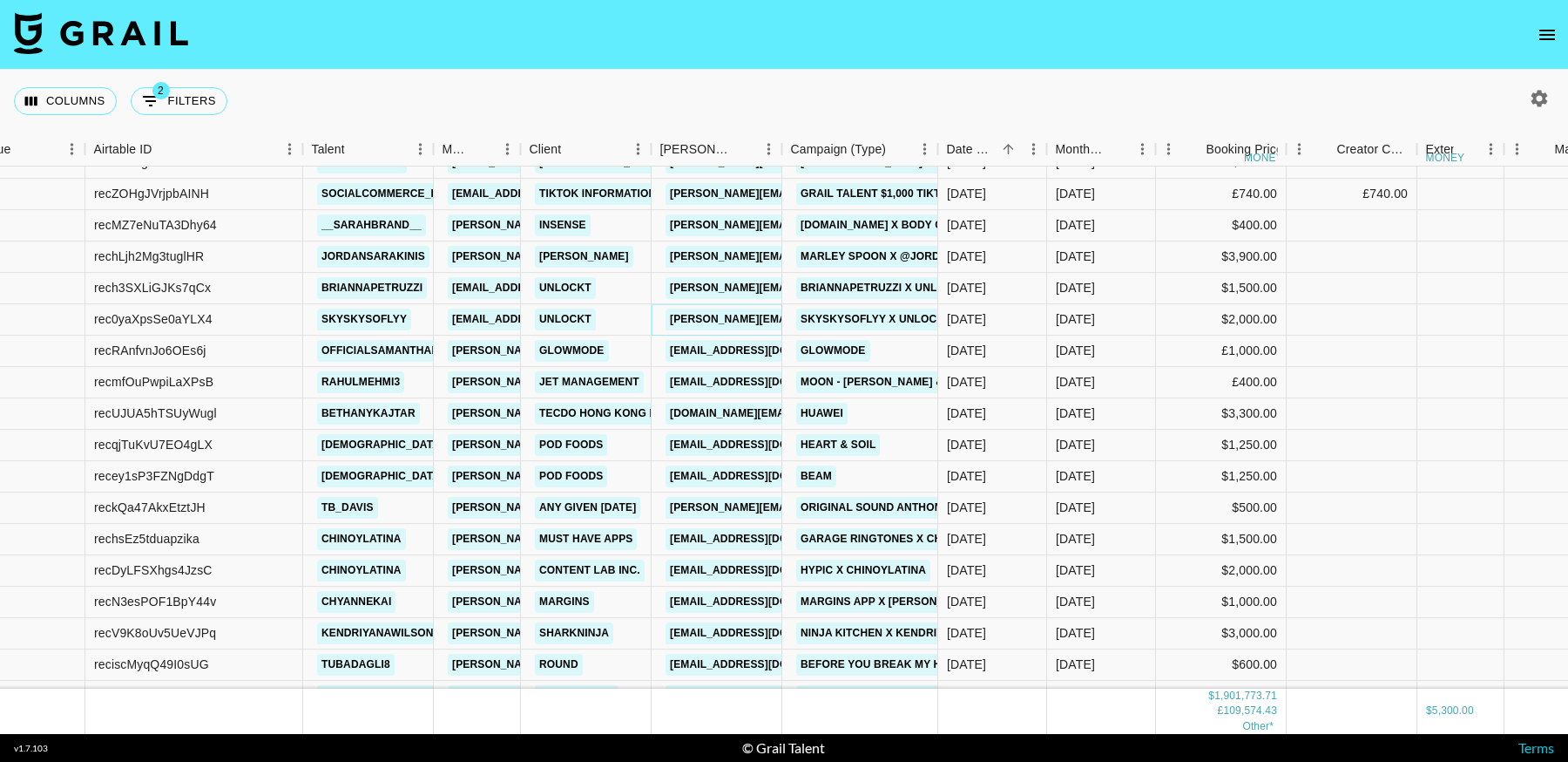
click at [722, 317] on link "lou@unlockt.me" at bounding box center [807, 320] width 284 height 22
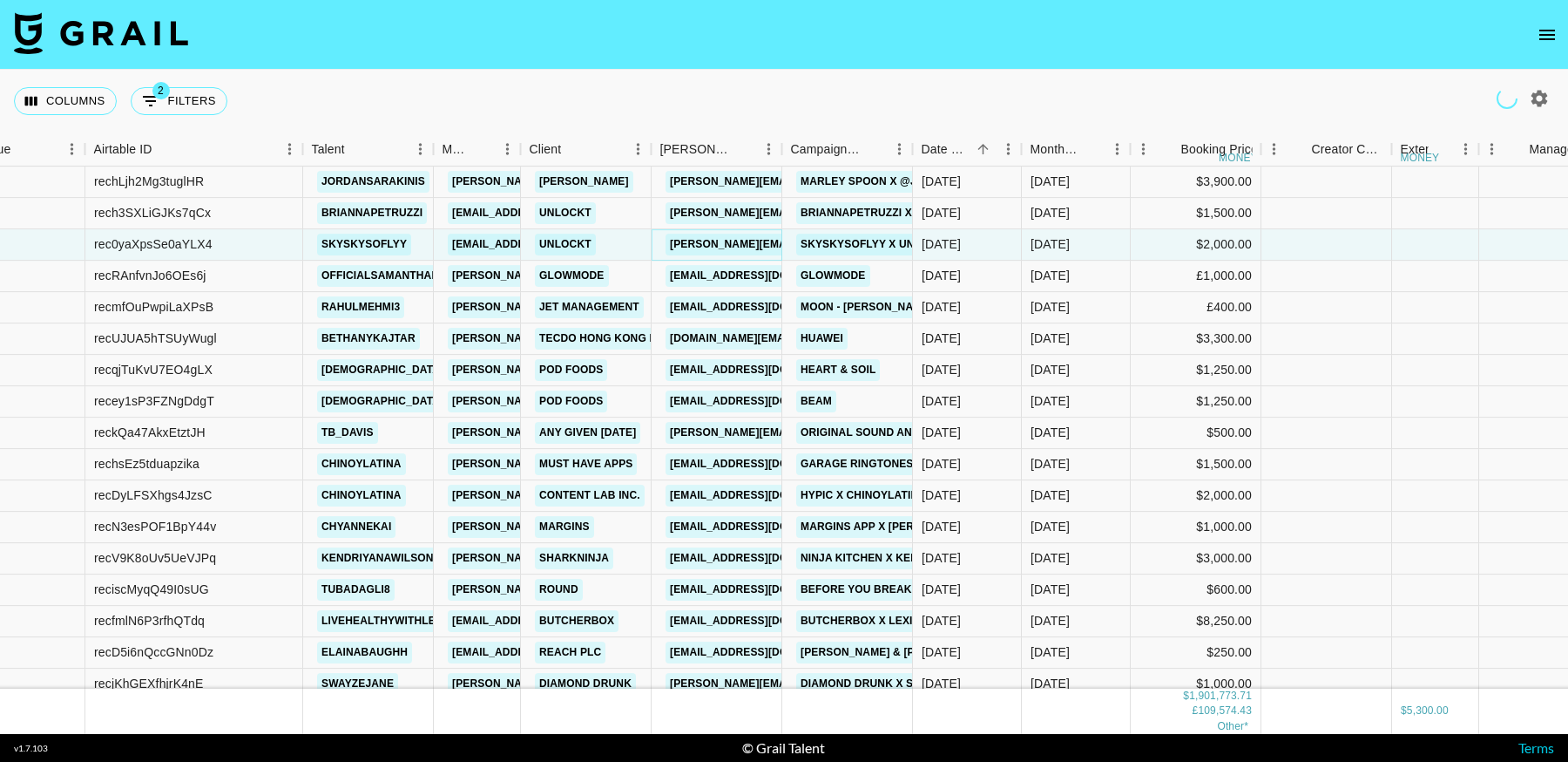
scroll to position [22449, 58]
click at [751, 337] on link "yongxin.li@tec-do.com" at bounding box center [806, 338] width 282 height 22
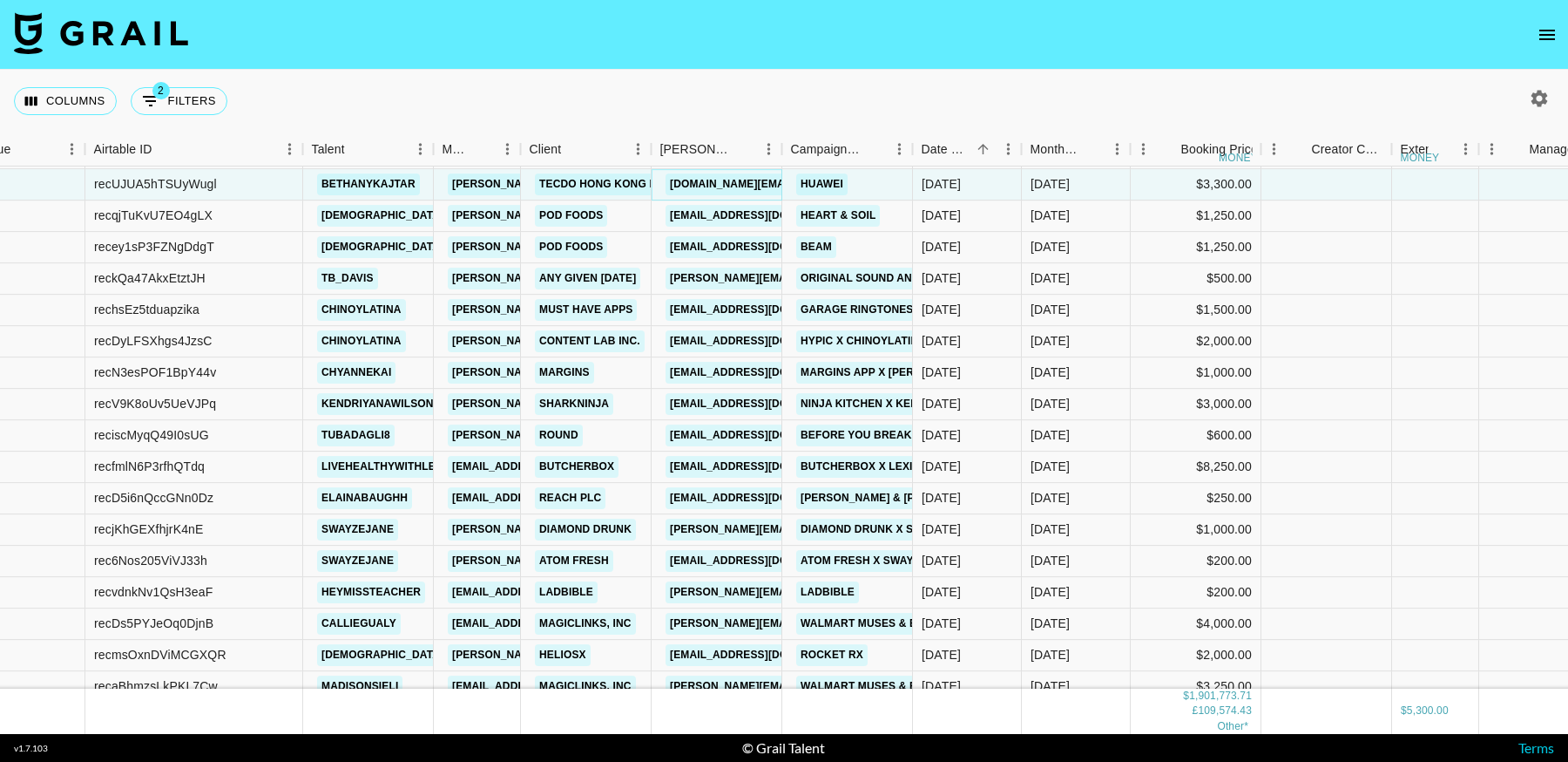
scroll to position [22602, 58]
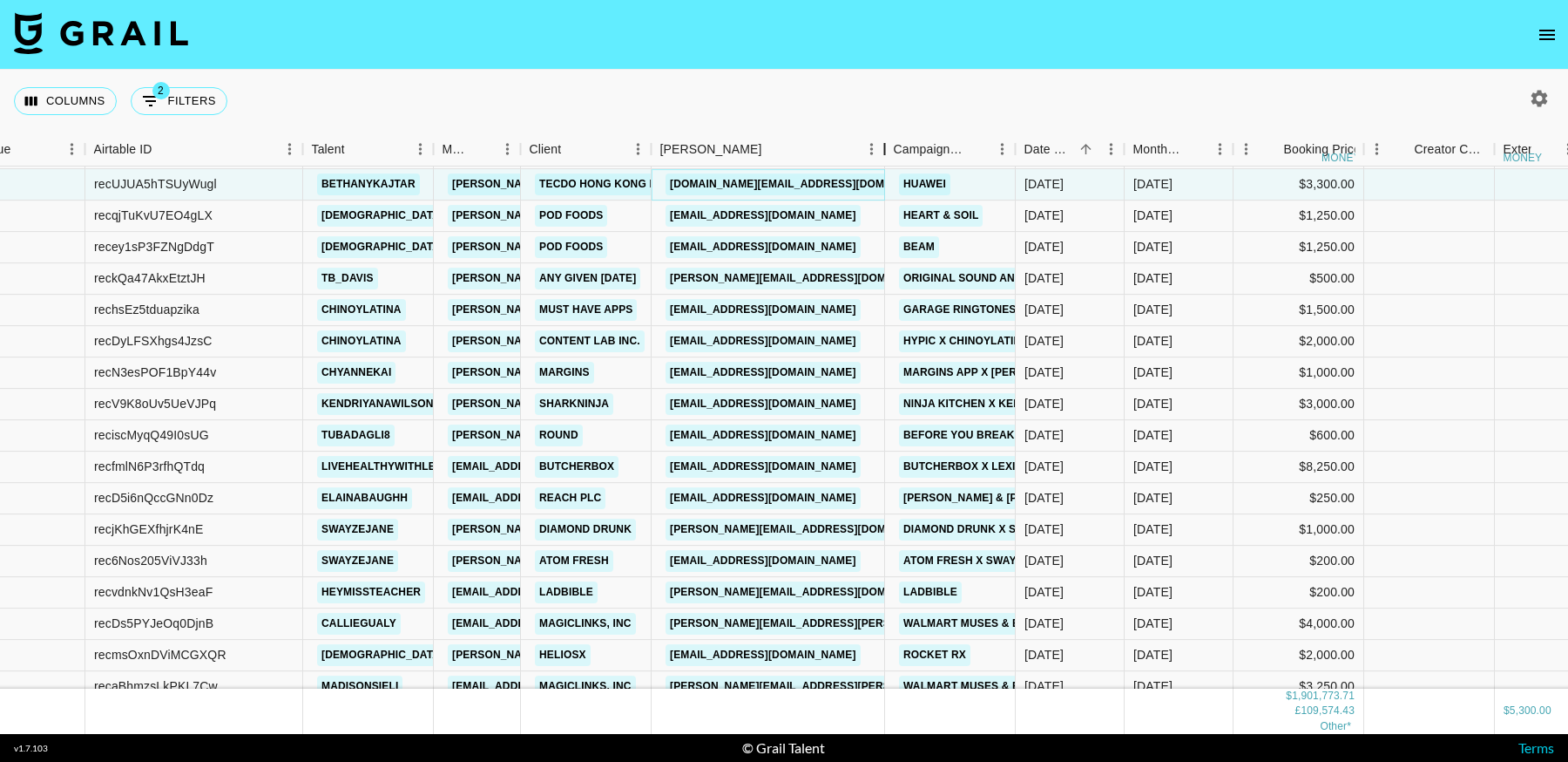
drag, startPoint x: 784, startPoint y: 152, endPoint x: 884, endPoint y: 172, distance: 102.0
click at [884, 172] on div "Month Due Airtable ID Talent Manager Client Booker Campaign (Type) Date Created…" at bounding box center [784, 432] width 1568 height 601
click at [784, 407] on link "KPietraszek@sharkninja.com" at bounding box center [763, 404] width 195 height 22
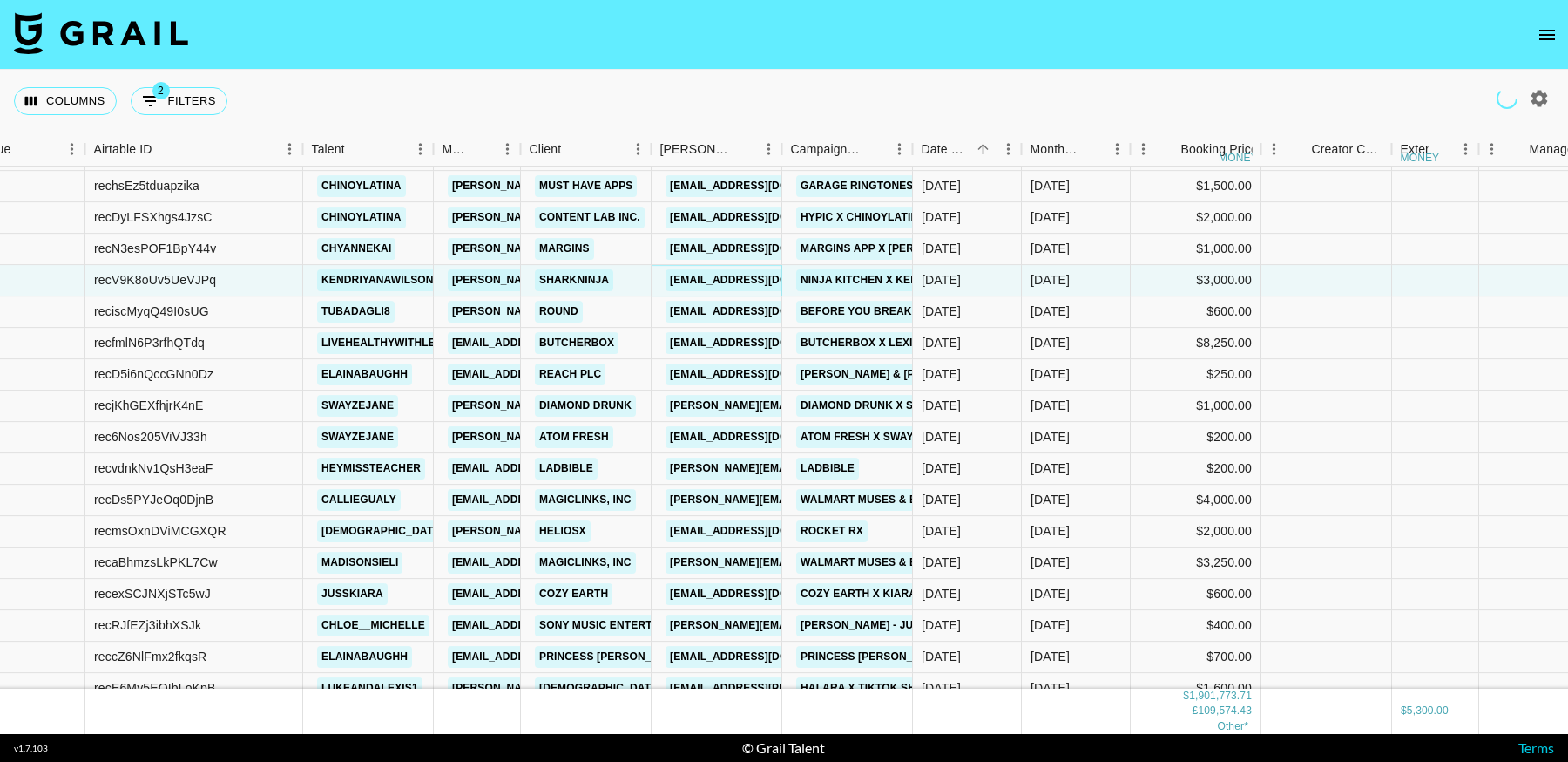
scroll to position [22739, 58]
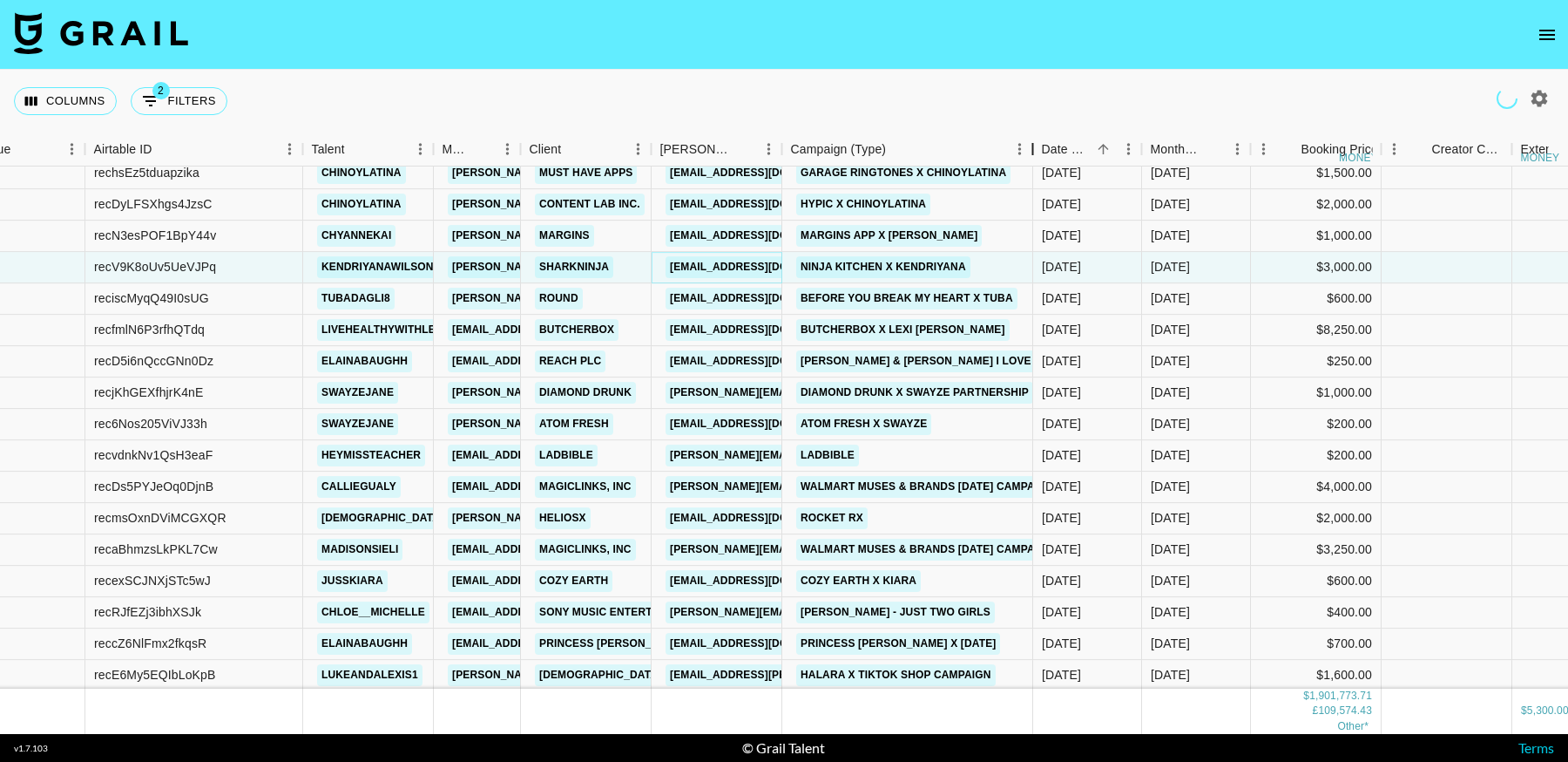
drag, startPoint x: 913, startPoint y: 150, endPoint x: 1034, endPoint y: 173, distance: 123.2
click at [1034, 173] on div "Month Due Airtable ID Talent Manager Client Booker Campaign (Type) Date Created…" at bounding box center [784, 432] width 1568 height 601
click at [814, 331] on link "ButcherBox x Lexi Finke" at bounding box center [903, 330] width 214 height 22
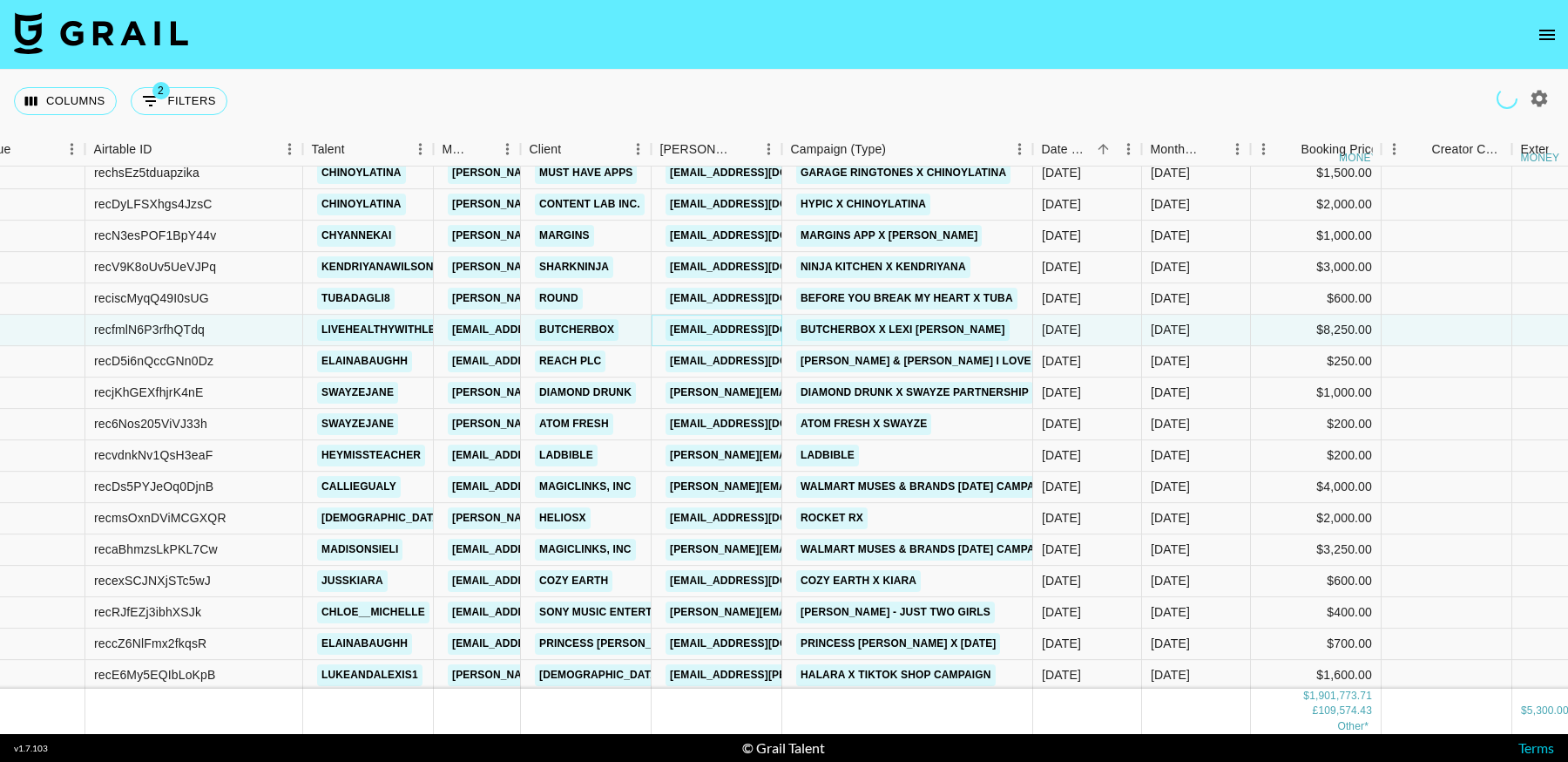
click at [738, 331] on link "maddy.white@butcherbox.com" at bounding box center [763, 330] width 195 height 22
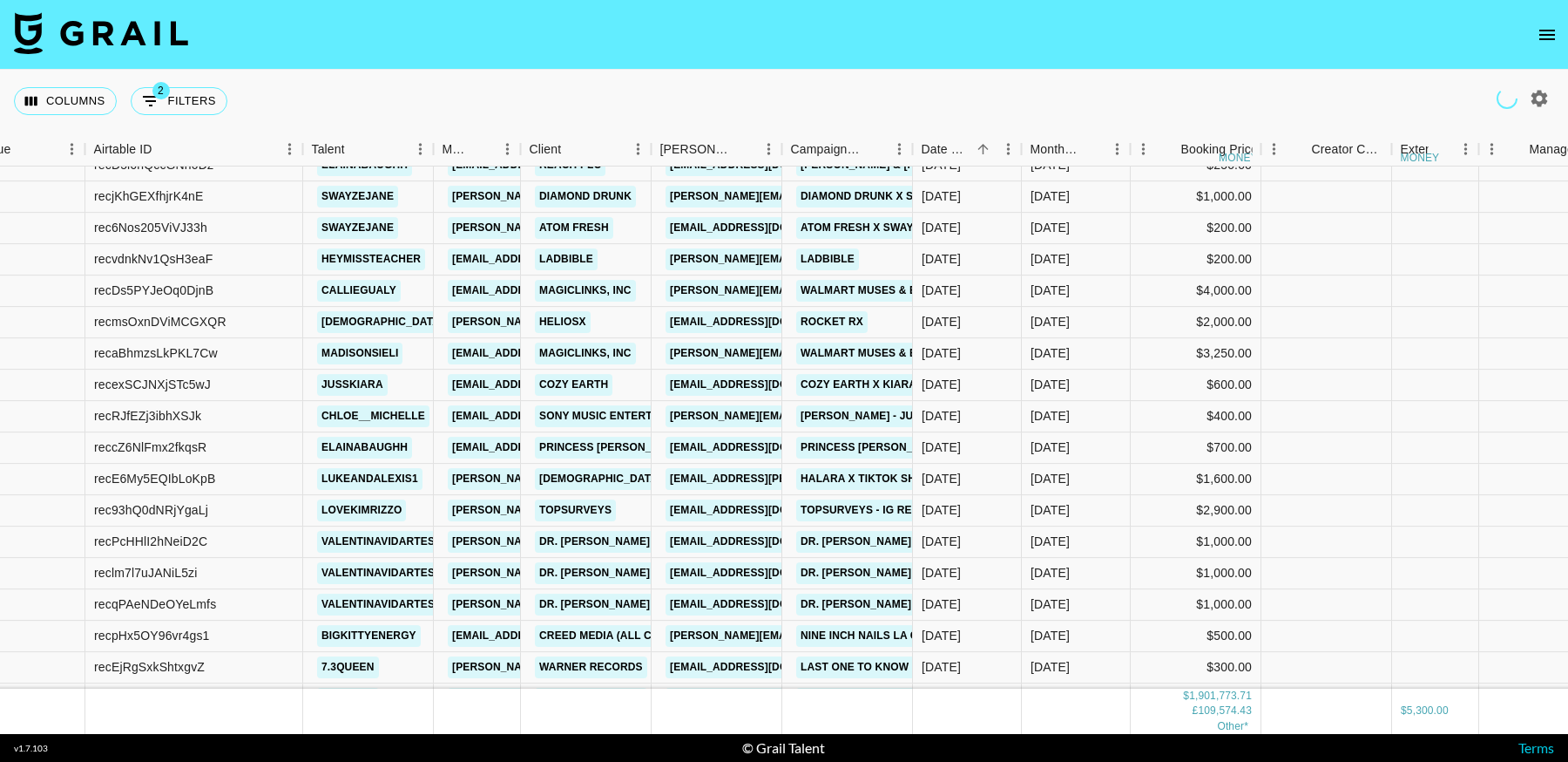
scroll to position [22971, 58]
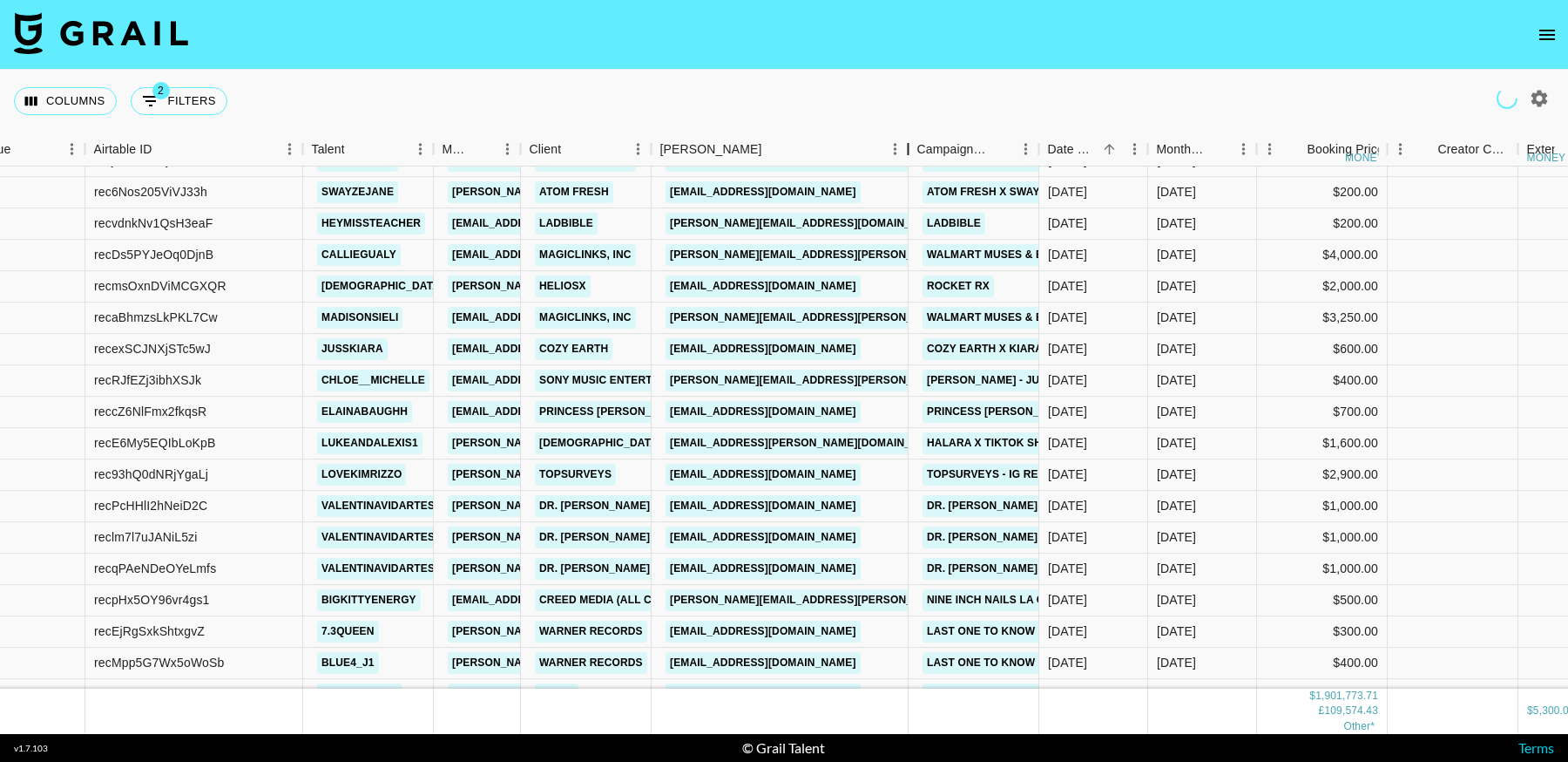
drag, startPoint x: 1109, startPoint y: 154, endPoint x: 908, endPoint y: 183, distance: 203.1
click at [908, 183] on div "Month Due Airtable ID Talent Manager Client Booker Campaign (Type) Date Created…" at bounding box center [784, 432] width 1568 height 601
click at [777, 256] on link "alexis.zarycki@magiclinks.com" at bounding box center [852, 255] width 374 height 22
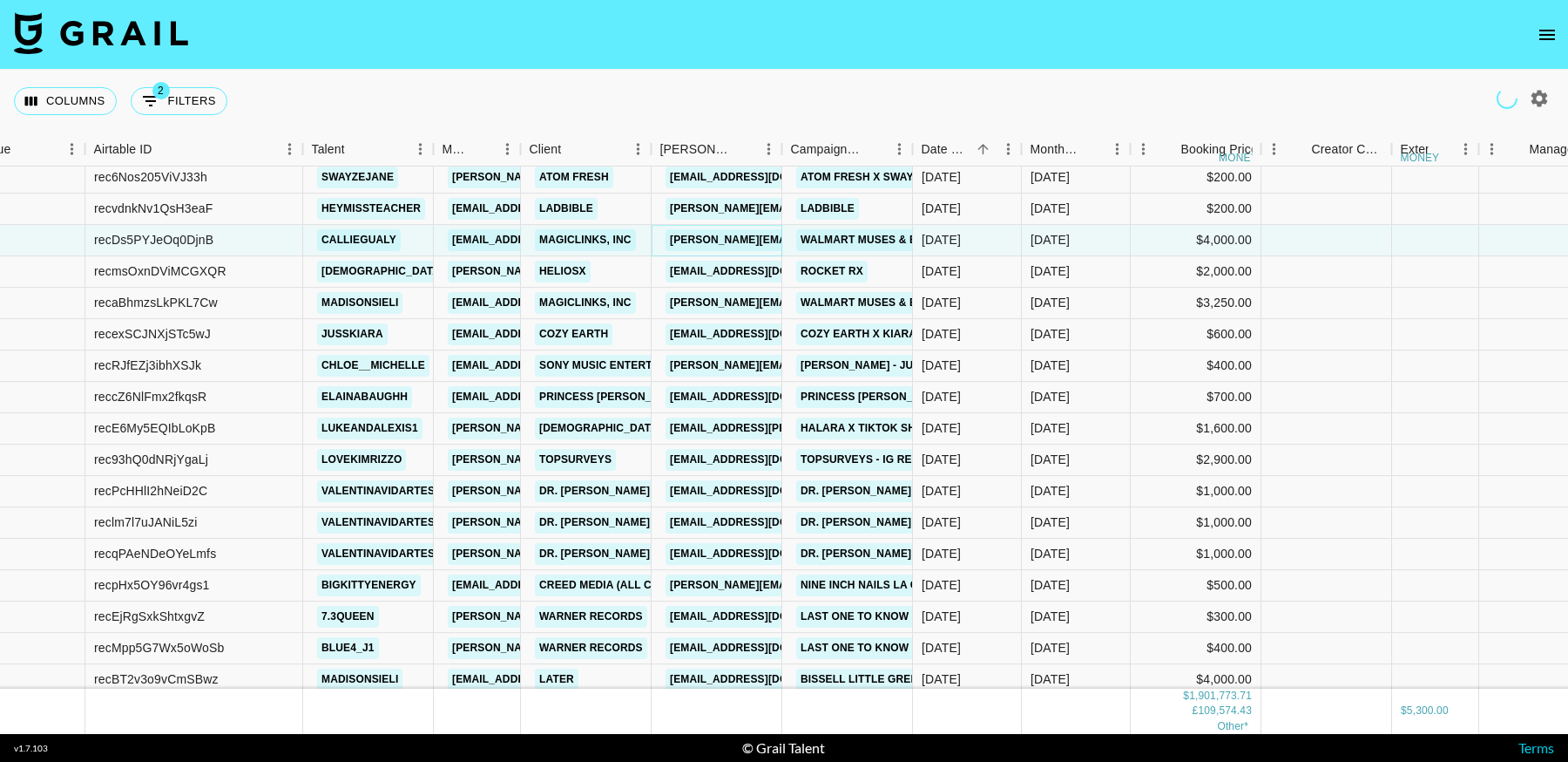
scroll to position [23084, 58]
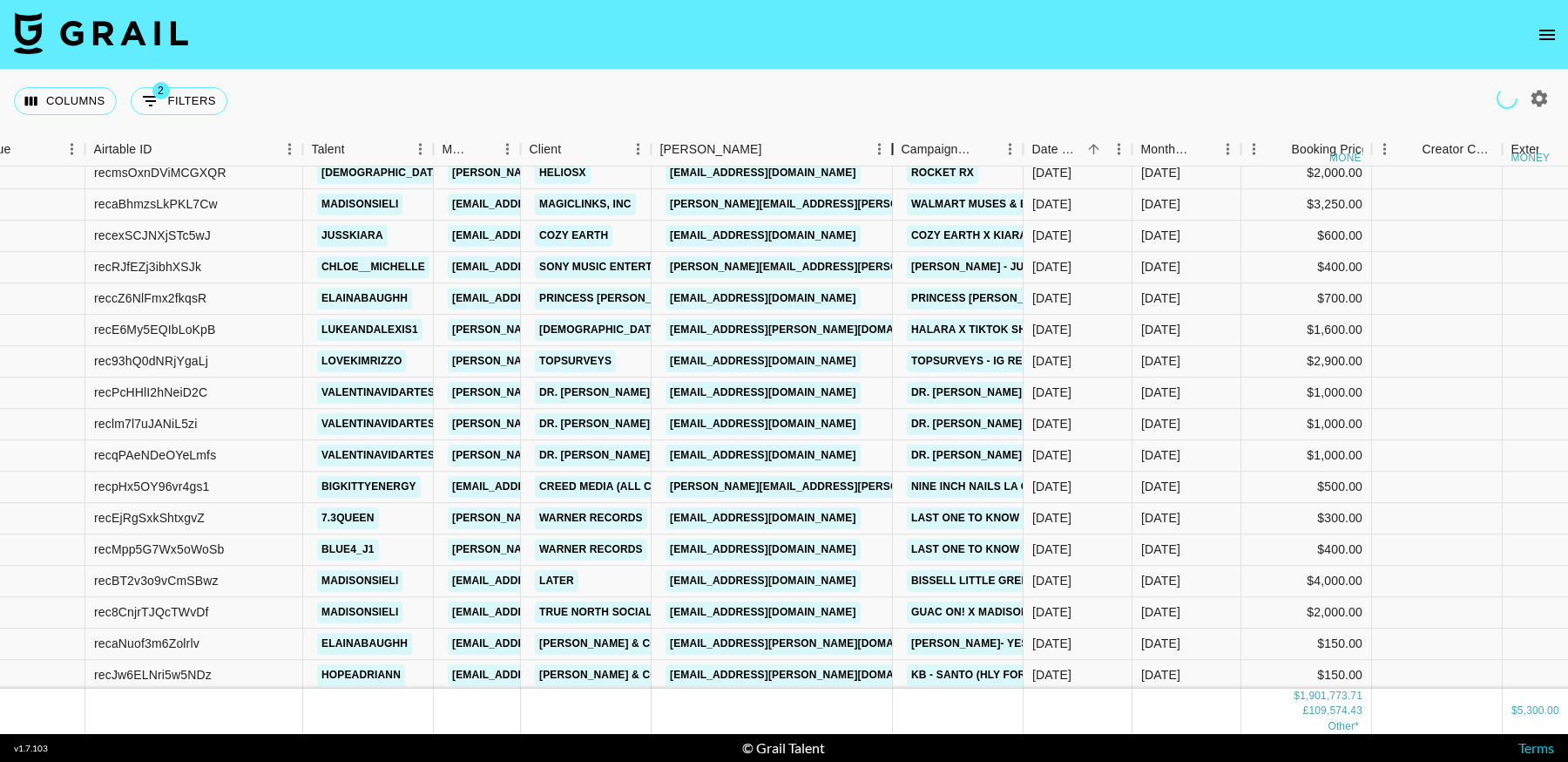
drag, startPoint x: 782, startPoint y: 149, endPoint x: 891, endPoint y: 152, distance: 109.0
click at [891, 152] on div "Booker" at bounding box center [892, 149] width 21 height 34
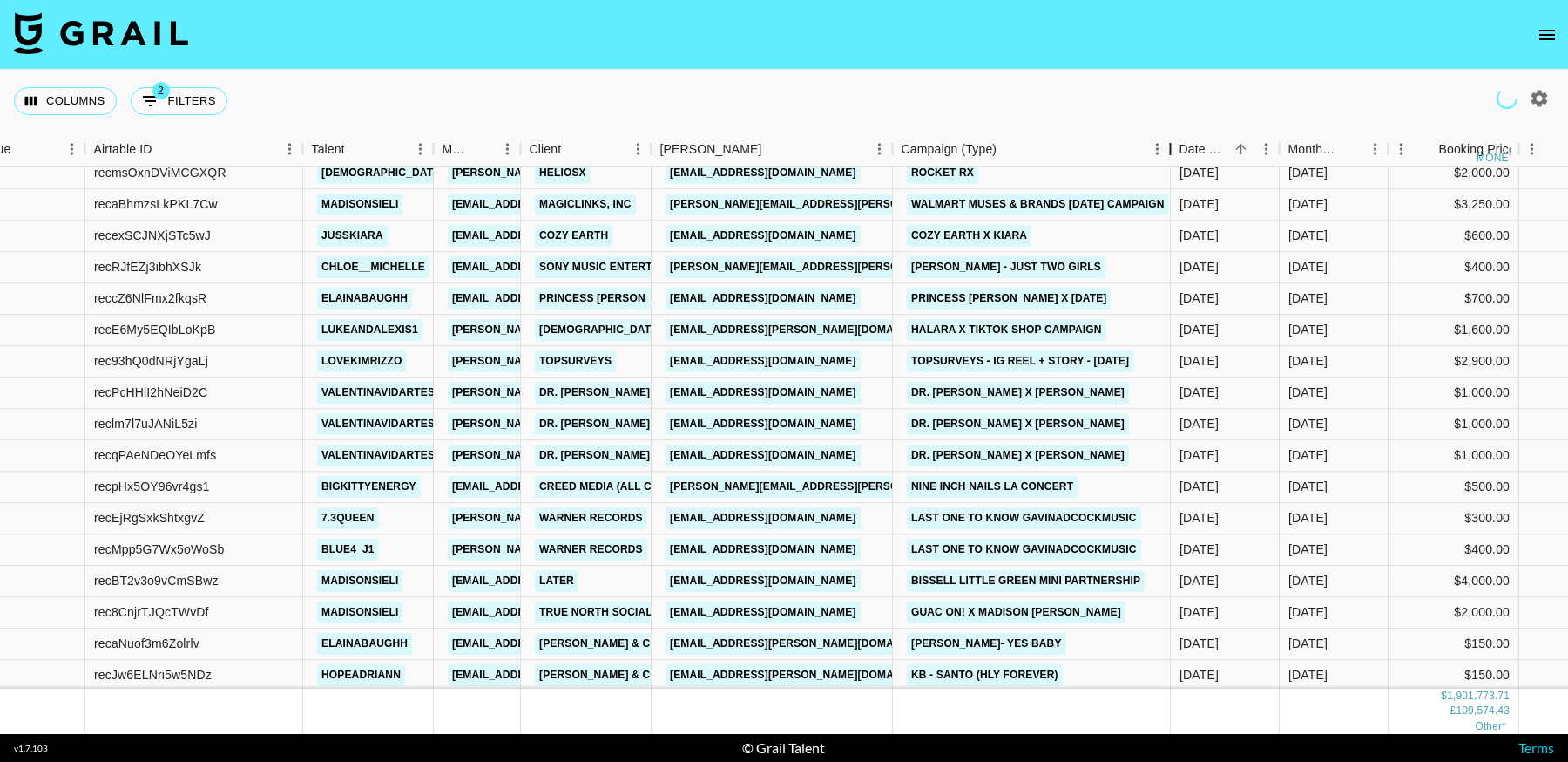
drag, startPoint x: 1026, startPoint y: 146, endPoint x: 1173, endPoint y: 163, distance: 148.0
click at [1173, 163] on div "Campaign (Type)" at bounding box center [1170, 149] width 21 height 34
click at [837, 359] on link "josefiina.m@primeinsights.com" at bounding box center [763, 361] width 195 height 22
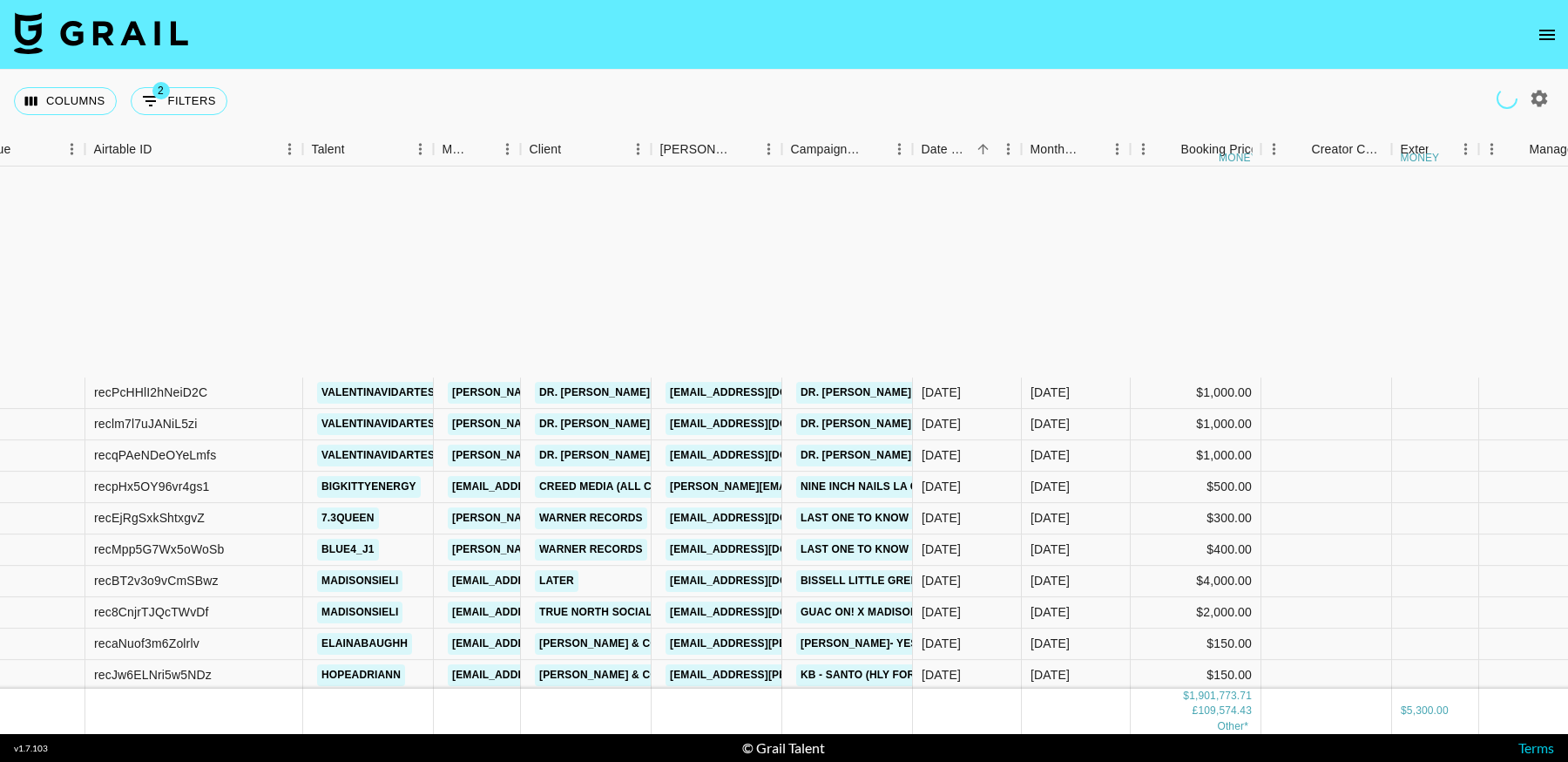
scroll to position [23361, 58]
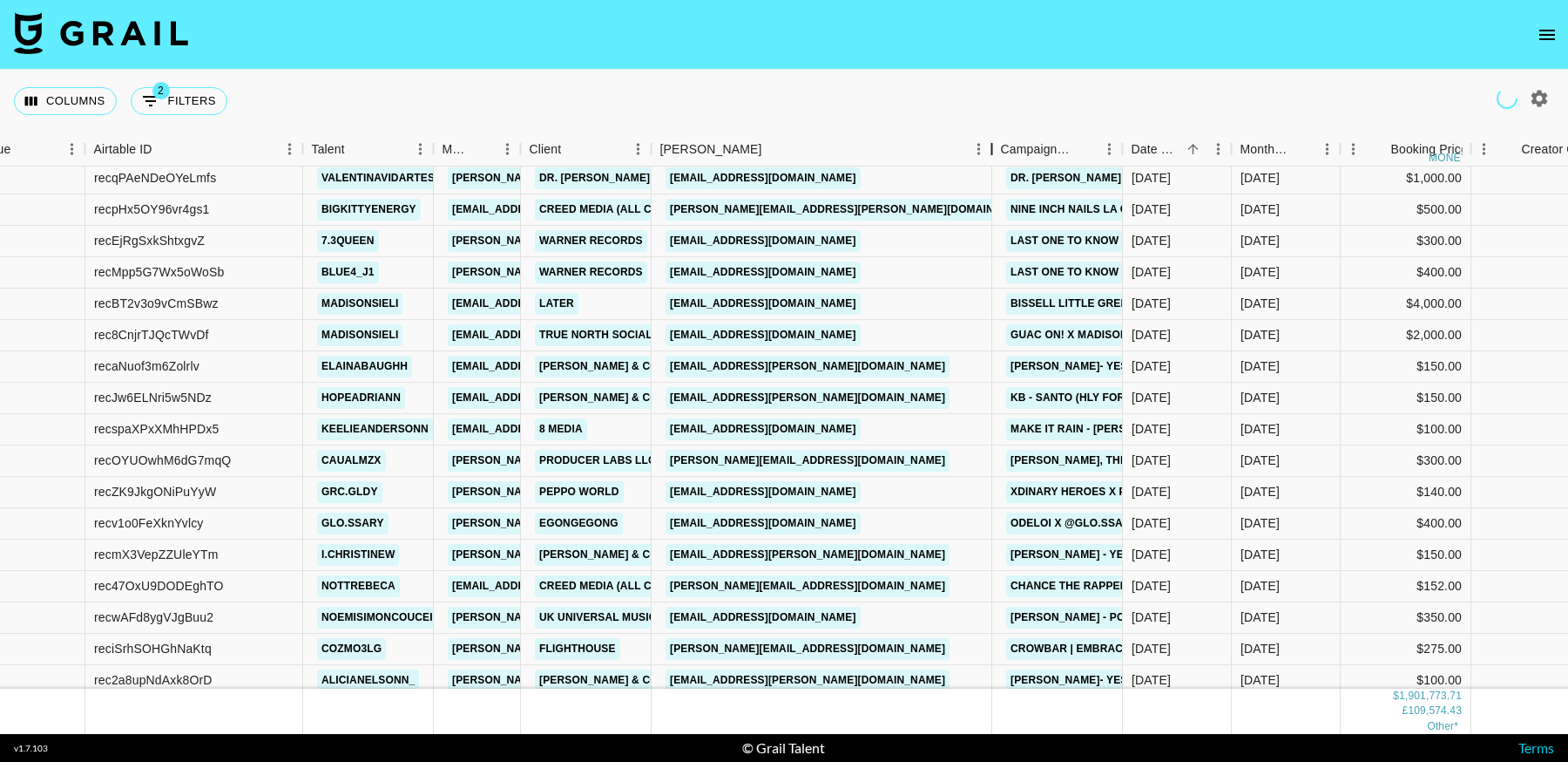
drag, startPoint x: 784, startPoint y: 148, endPoint x: 863, endPoint y: 154, distance: 79.2
click at [981, 154] on div "Booker" at bounding box center [991, 149] width 21 height 34
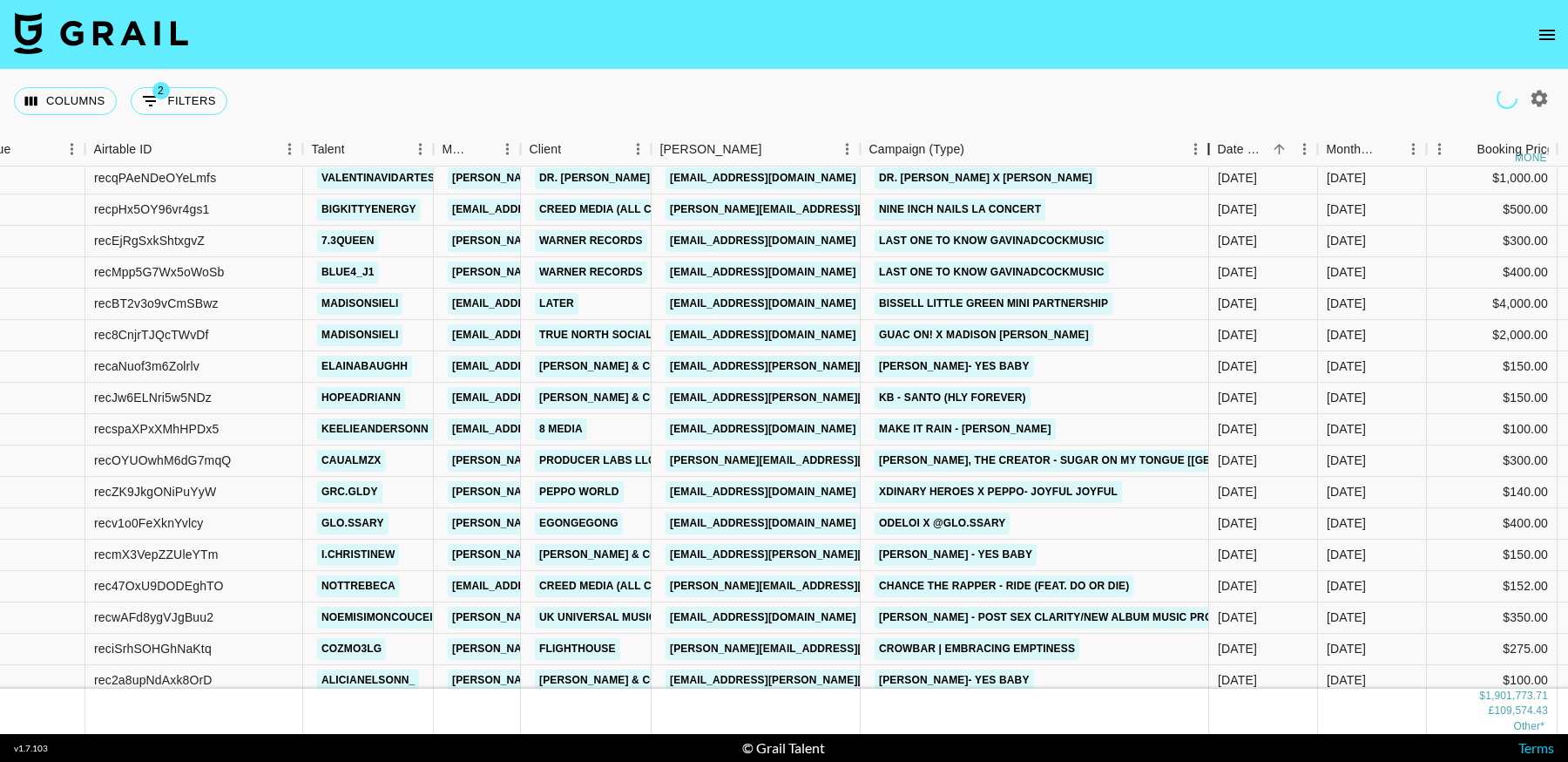
drag, startPoint x: 995, startPoint y: 152, endPoint x: 1129, endPoint y: 204, distance: 143.7
click at [1198, 149] on div "Campaign (Type)" at bounding box center [1208, 149] width 21 height 34
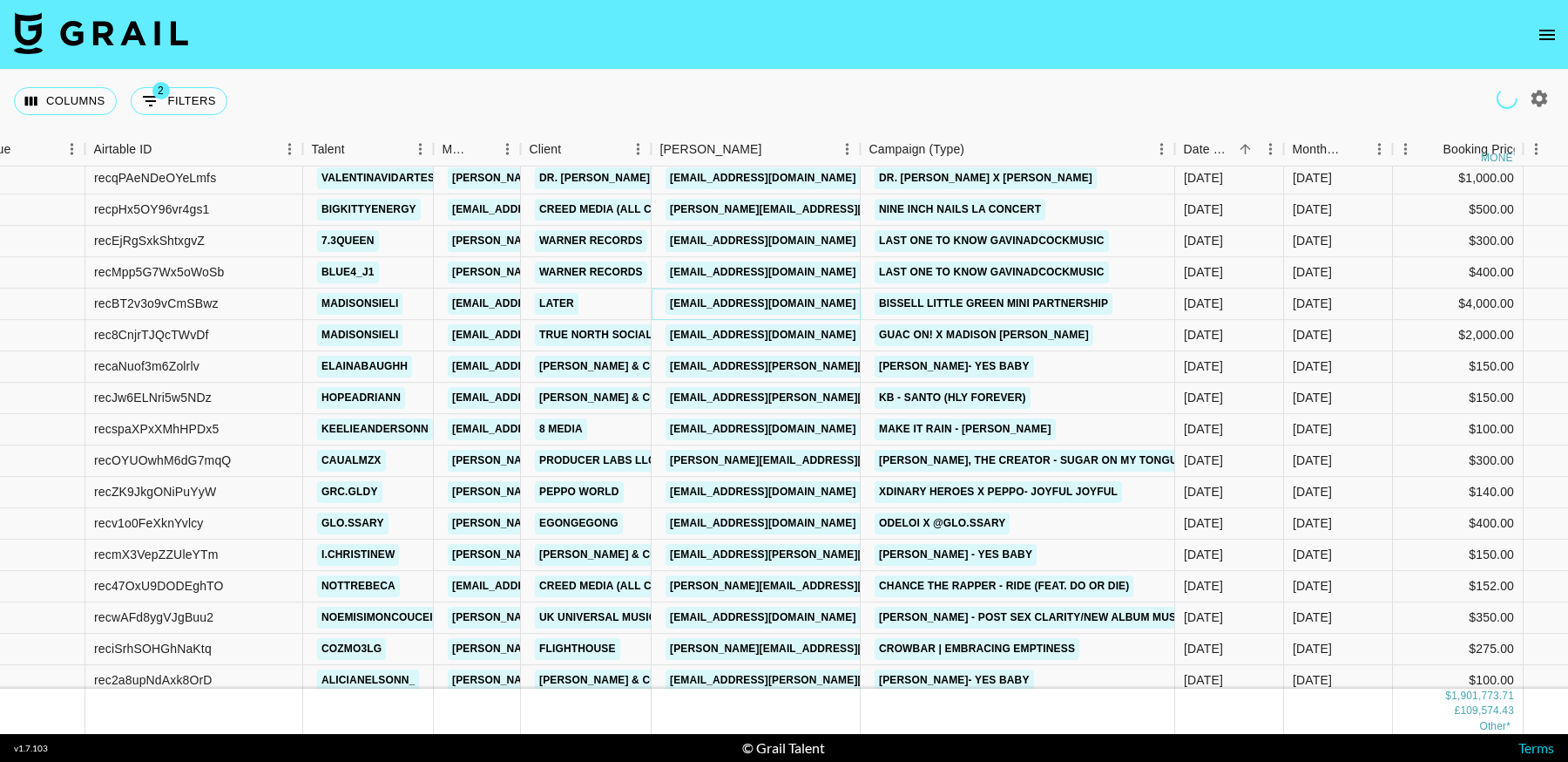
click at [768, 308] on link "bissell@brandmail.co" at bounding box center [763, 304] width 195 height 22
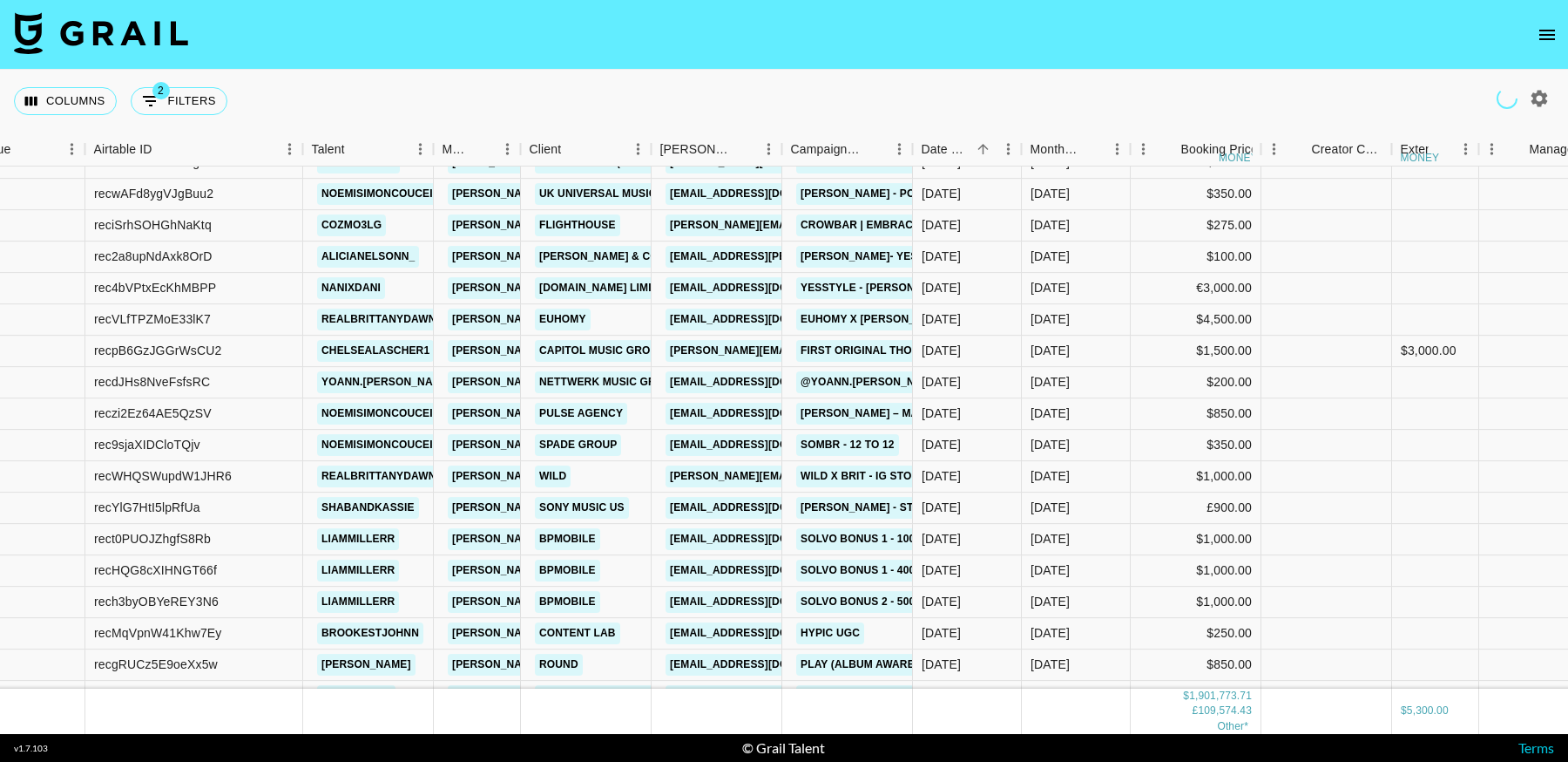
scroll to position [23787, 58]
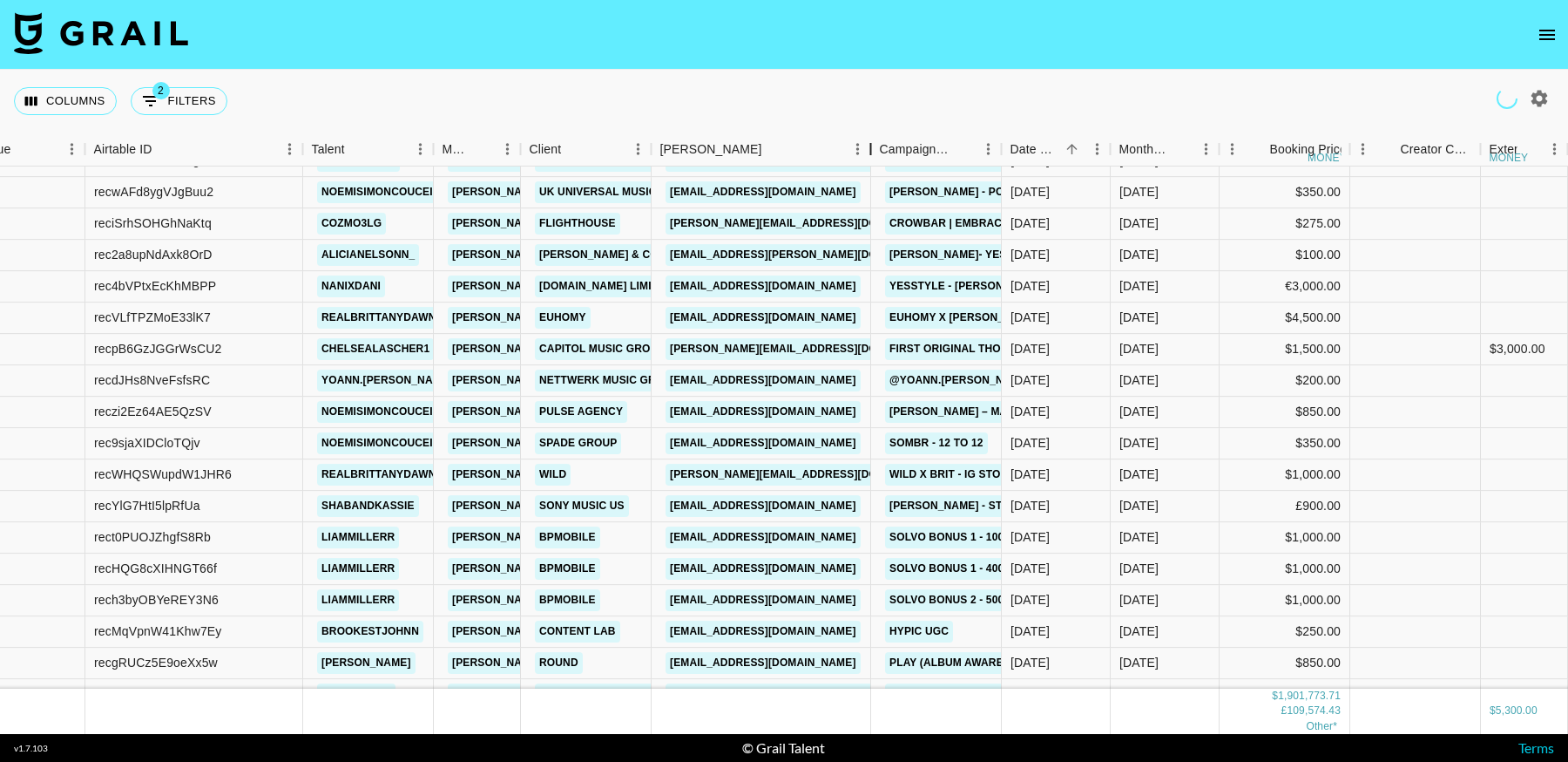
drag, startPoint x: 779, startPoint y: 147, endPoint x: 867, endPoint y: 144, distance: 88.1
click at [867, 144] on div "Booker" at bounding box center [870, 149] width 21 height 34
click at [752, 319] on link "influencers@euhomy.com" at bounding box center [763, 318] width 195 height 22
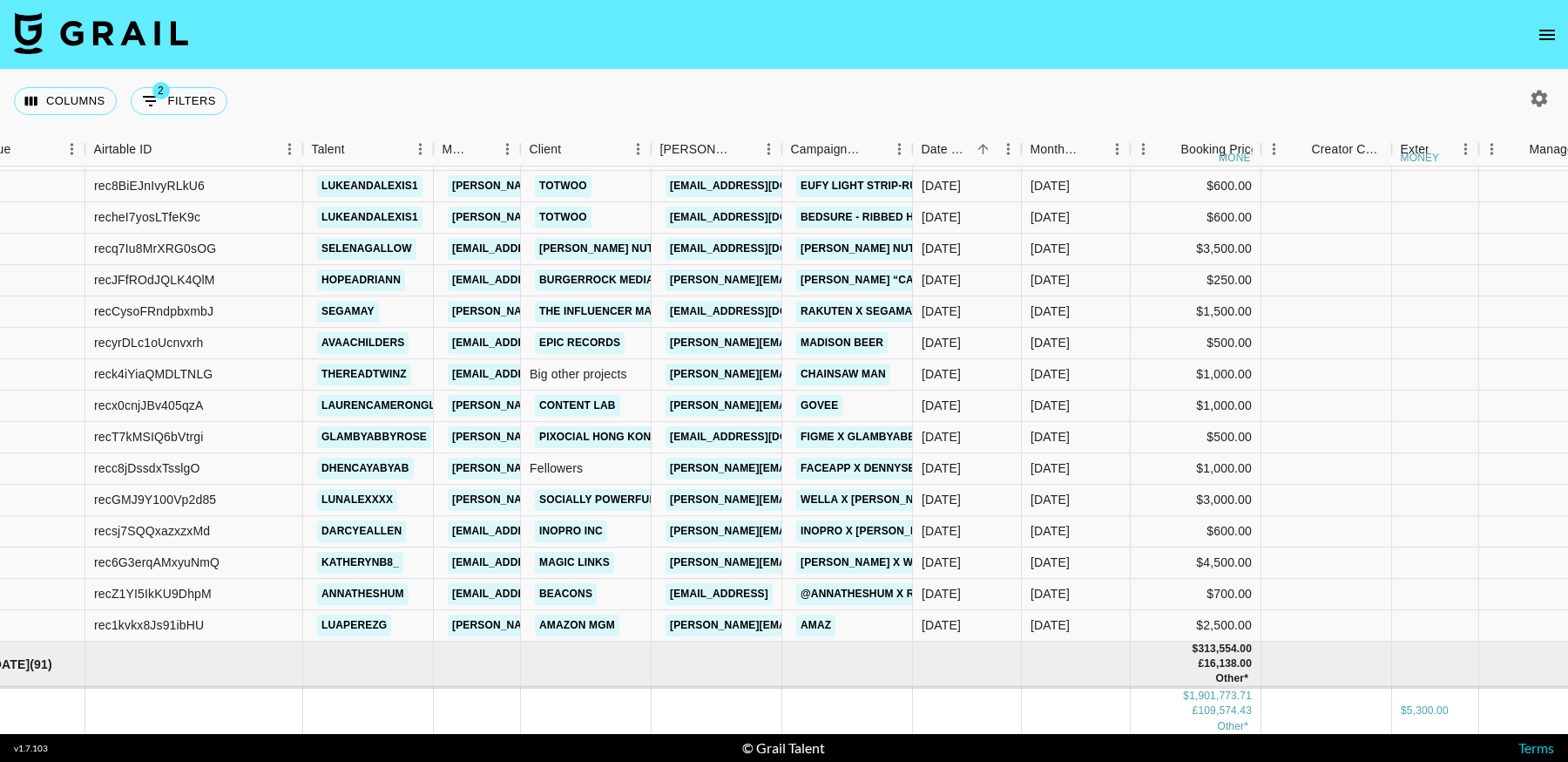
scroll to position [25278, 58]
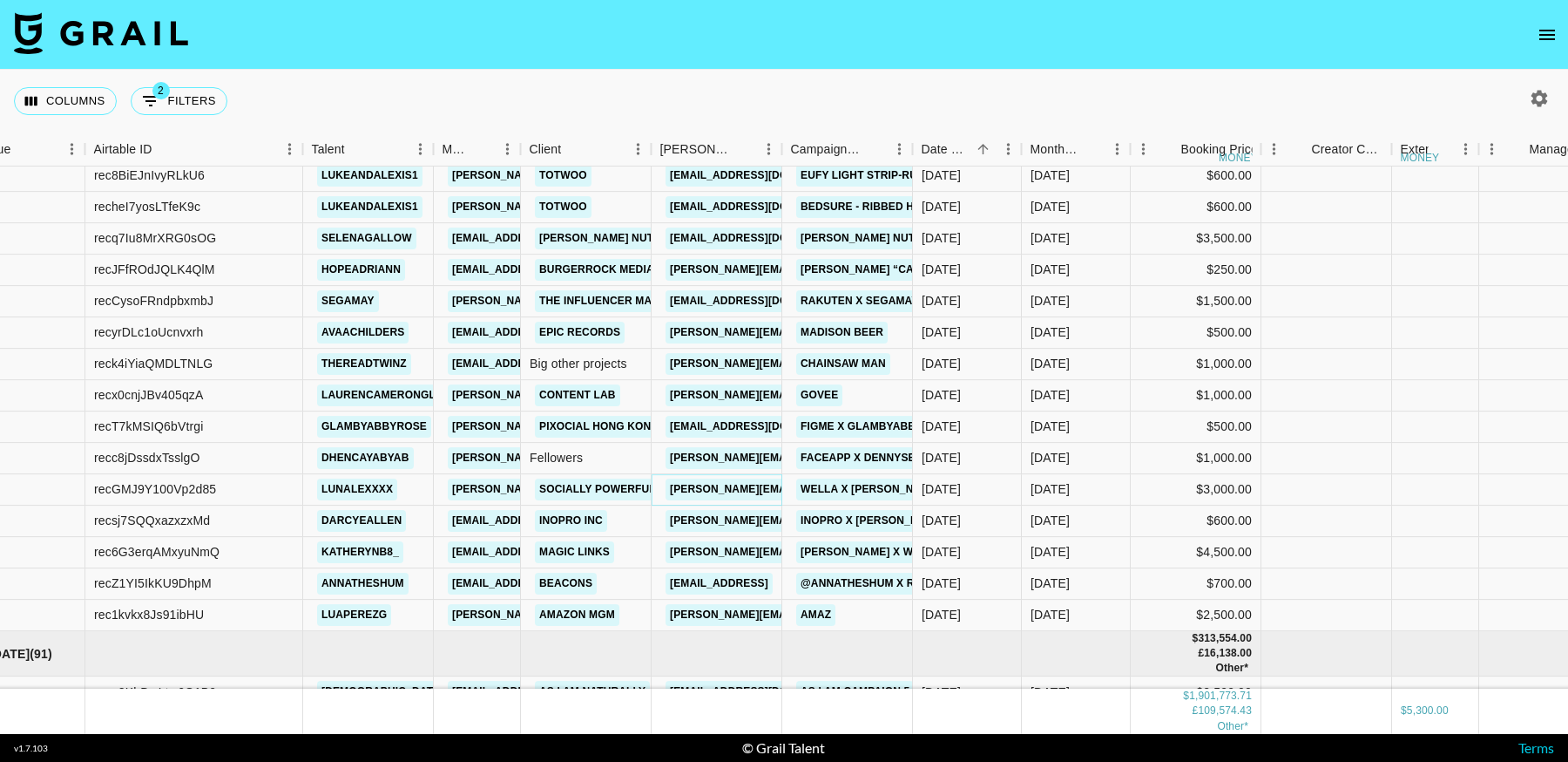
click at [748, 487] on link "liza.a@sociallypowerful.com" at bounding box center [807, 489] width 284 height 22
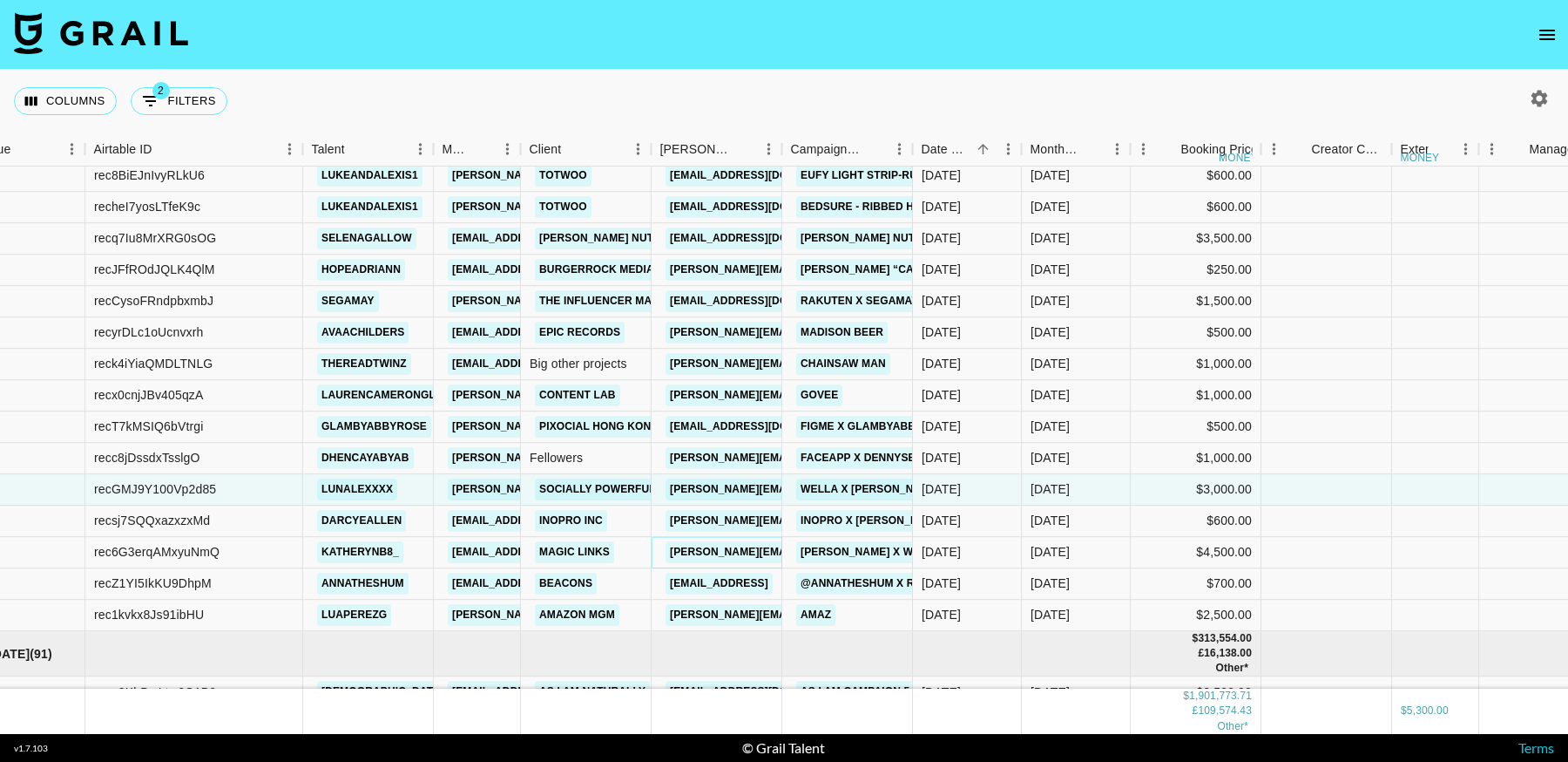
click at [704, 553] on link "taylor.mondragon@magiclinks.com" at bounding box center [852, 552] width 374 height 22
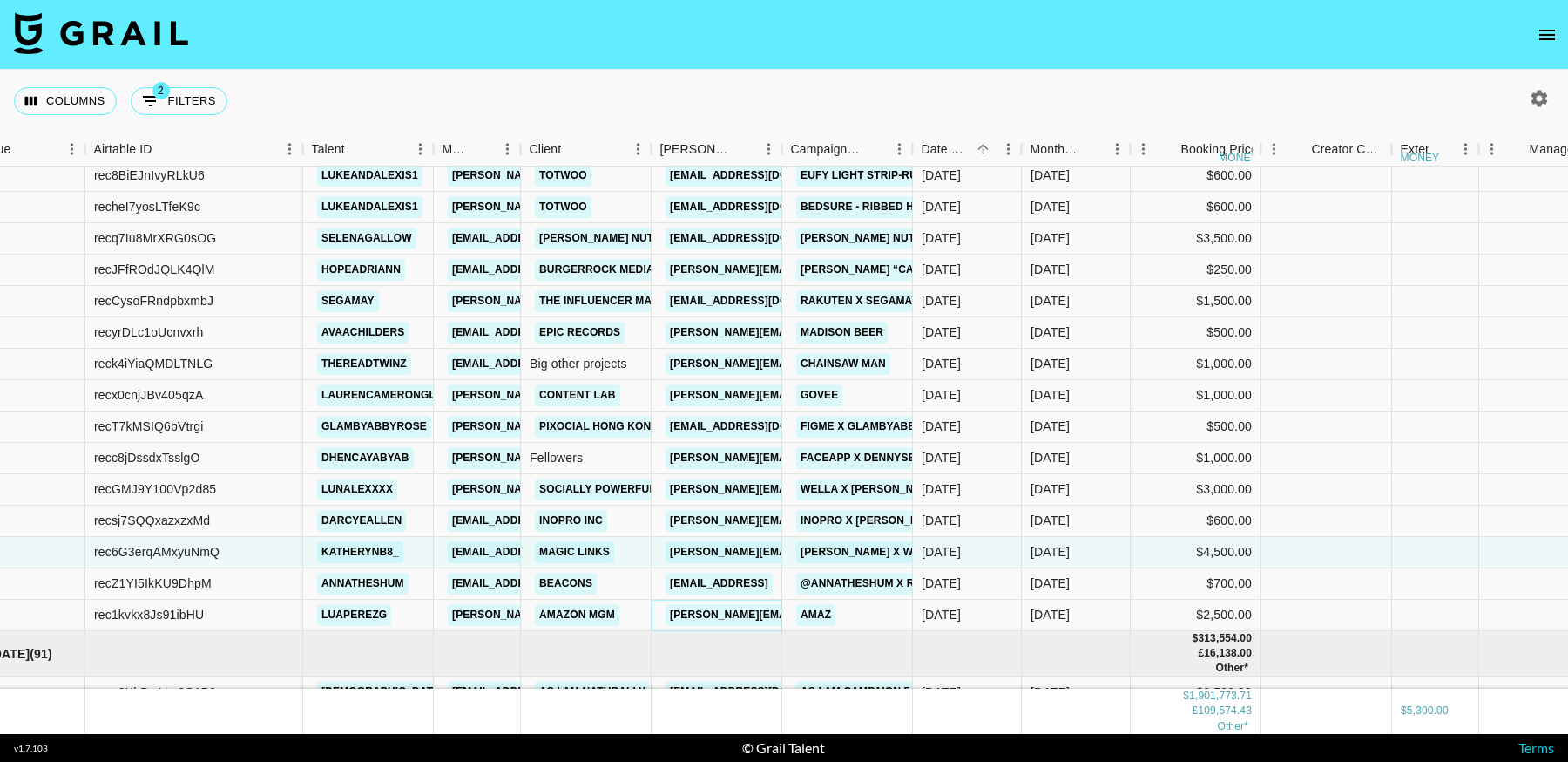
click at [723, 615] on link "[PERSON_NAME][EMAIL_ADDRESS][DOMAIN_NAME]" at bounding box center [807, 615] width 284 height 22
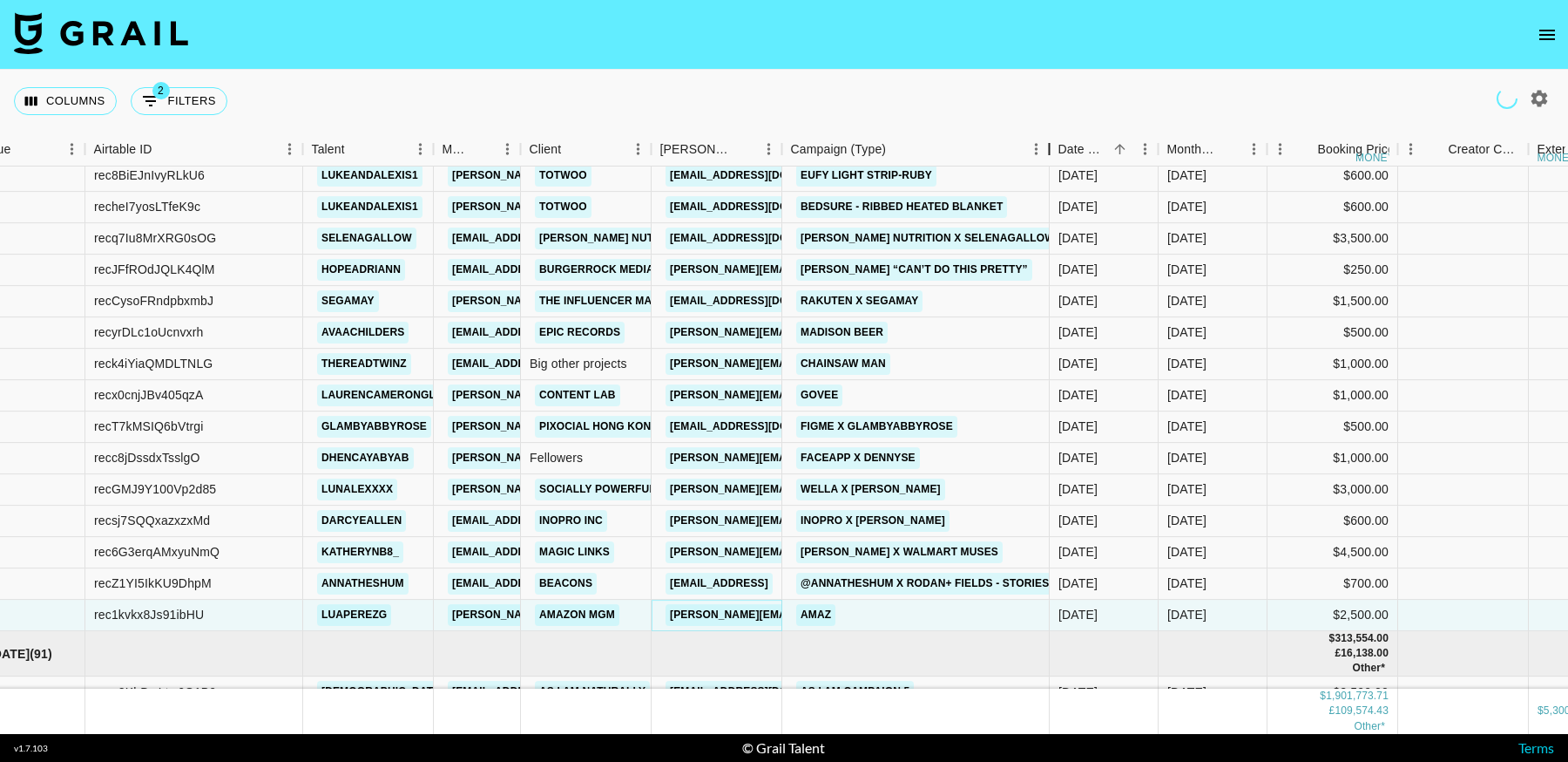
drag, startPoint x: 917, startPoint y: 152, endPoint x: 326, endPoint y: 8, distance: 608.3
click at [1043, 183] on div "Month Due Airtable ID Talent Manager Client Booker Campaign (Type) Date Created…" at bounding box center [784, 432] width 1568 height 601
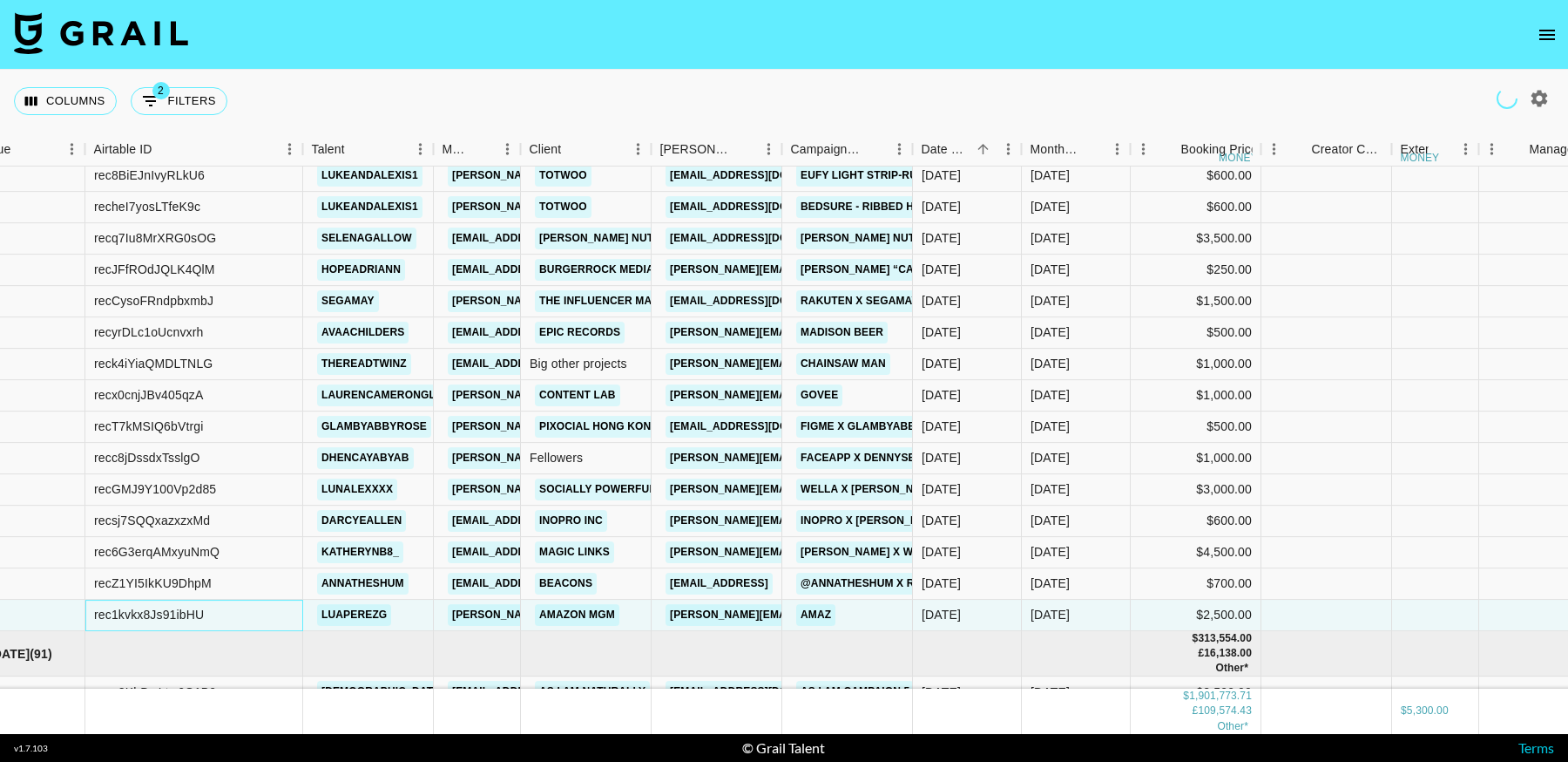
click at [178, 616] on div "rec1kvkx8Js91ibHU" at bounding box center [149, 615] width 110 height 17
copy div "rec1kvkx8Js91ibHU"
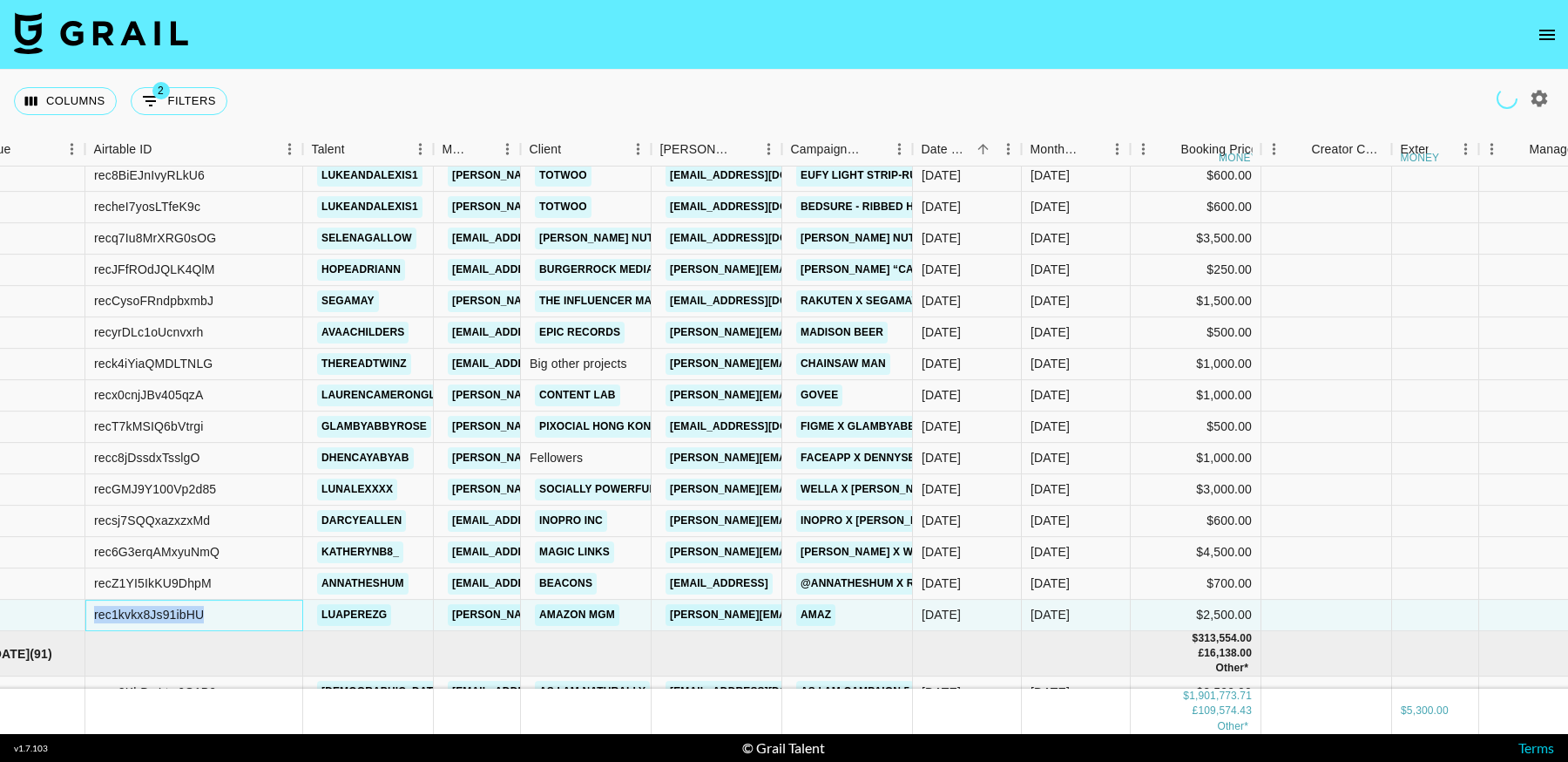
copy div "rec1kvkx8Js91ibHU"
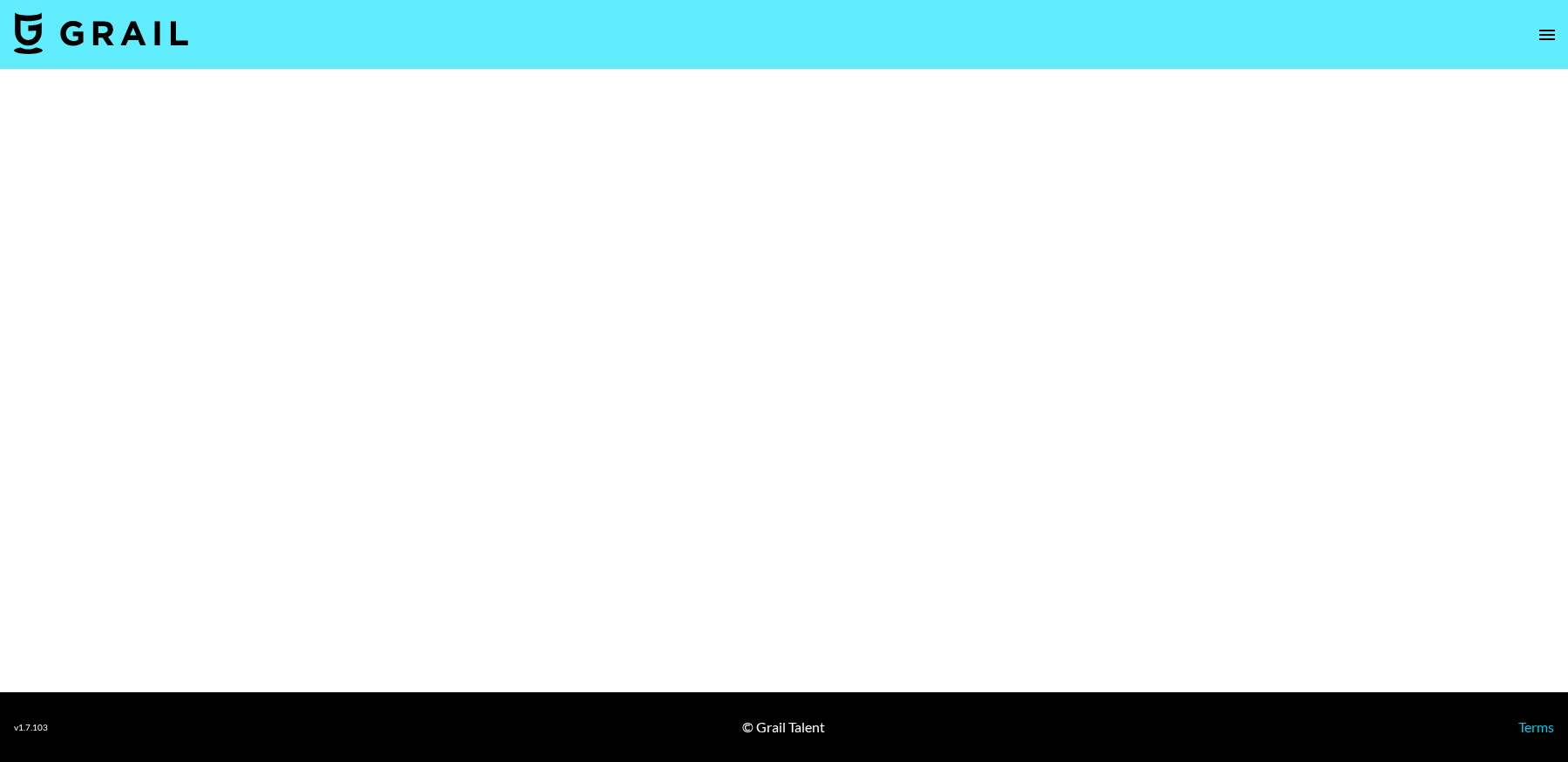
select select "Brand"
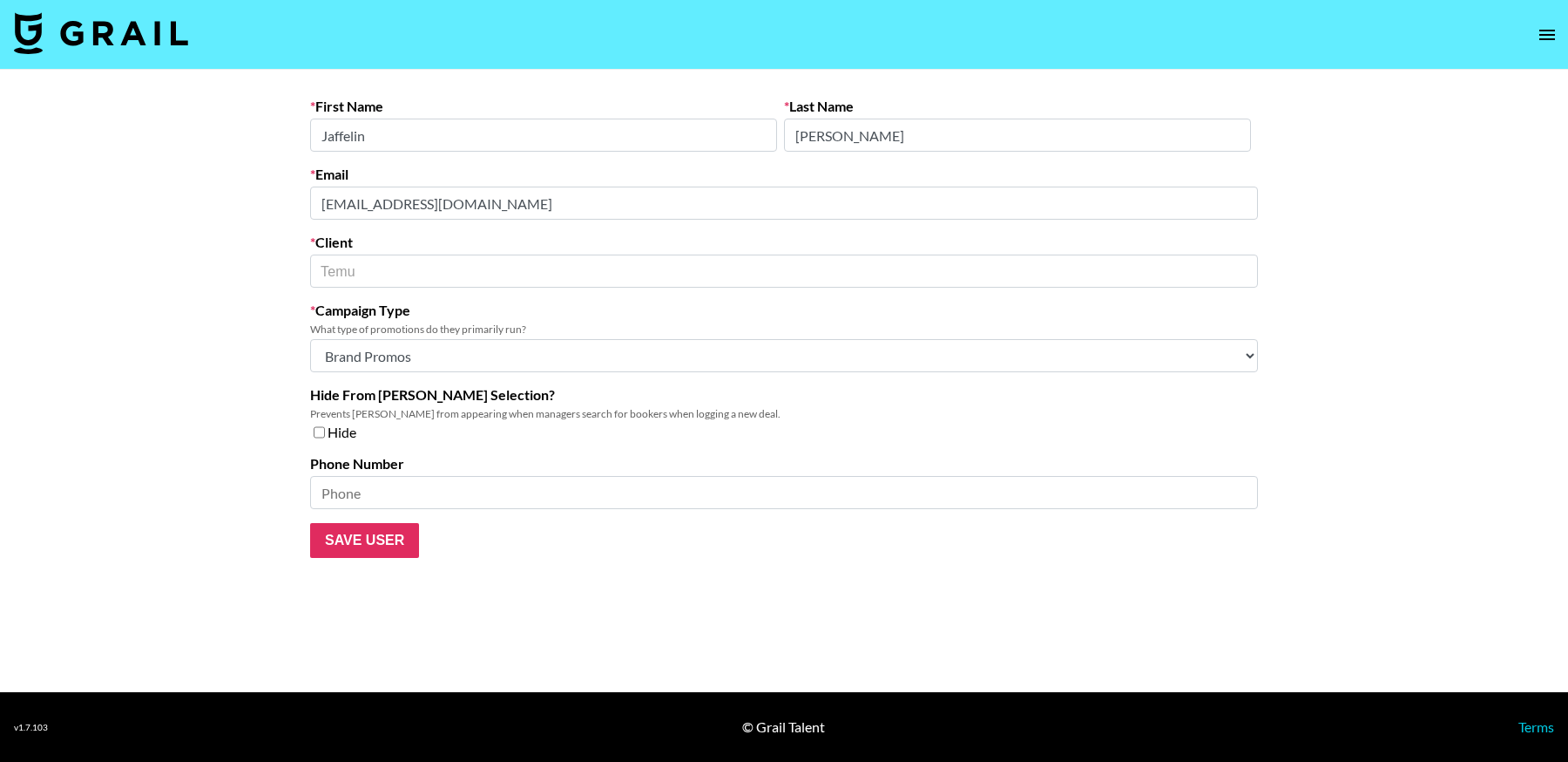
click at [149, 208] on main "First Name [PERSON_NAME] Last Name [PERSON_NAME] [EMAIL_ADDRESS][PERSON_NAME][D…" at bounding box center [784, 381] width 1568 height 622
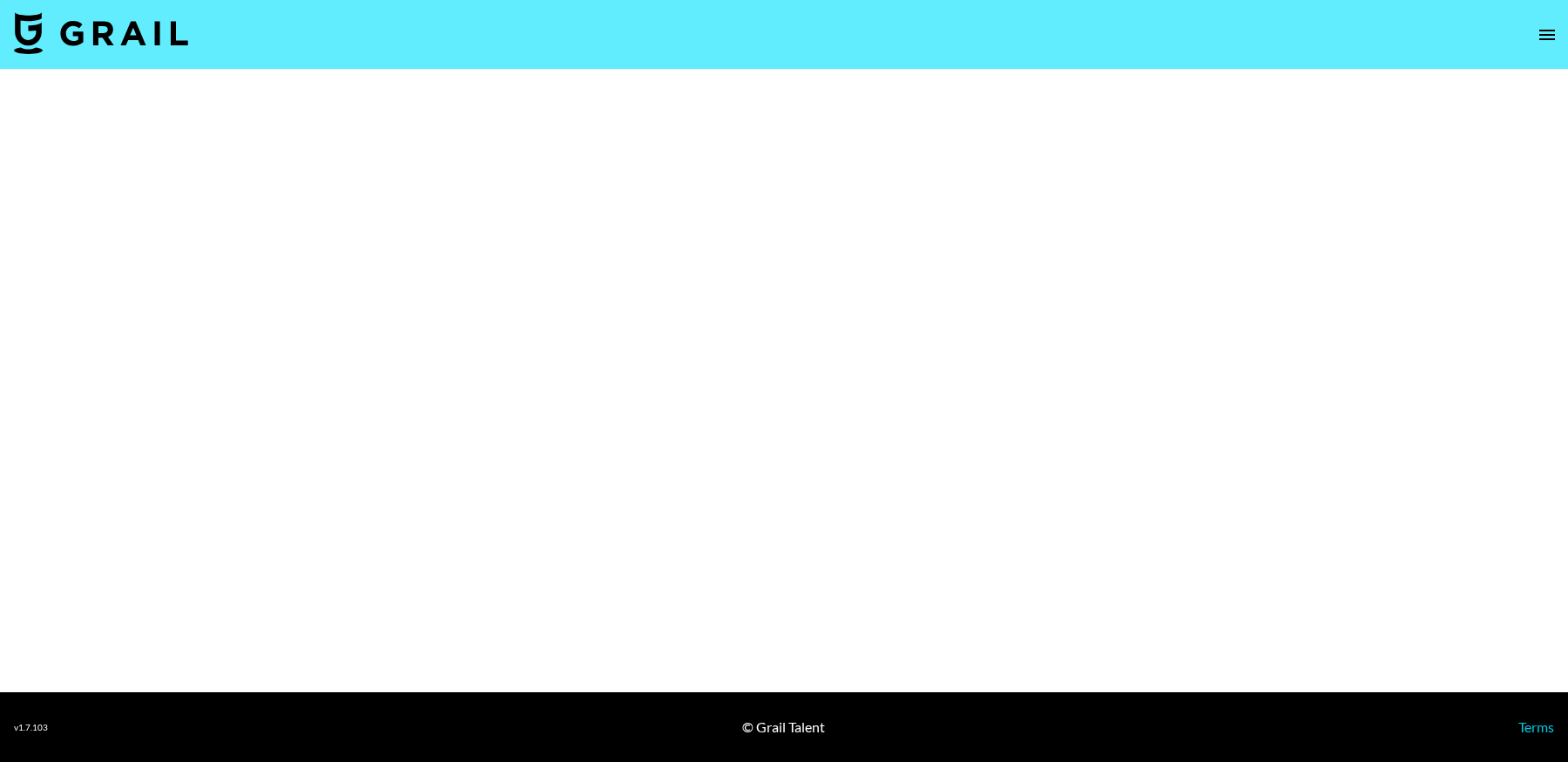
select select "Brand"
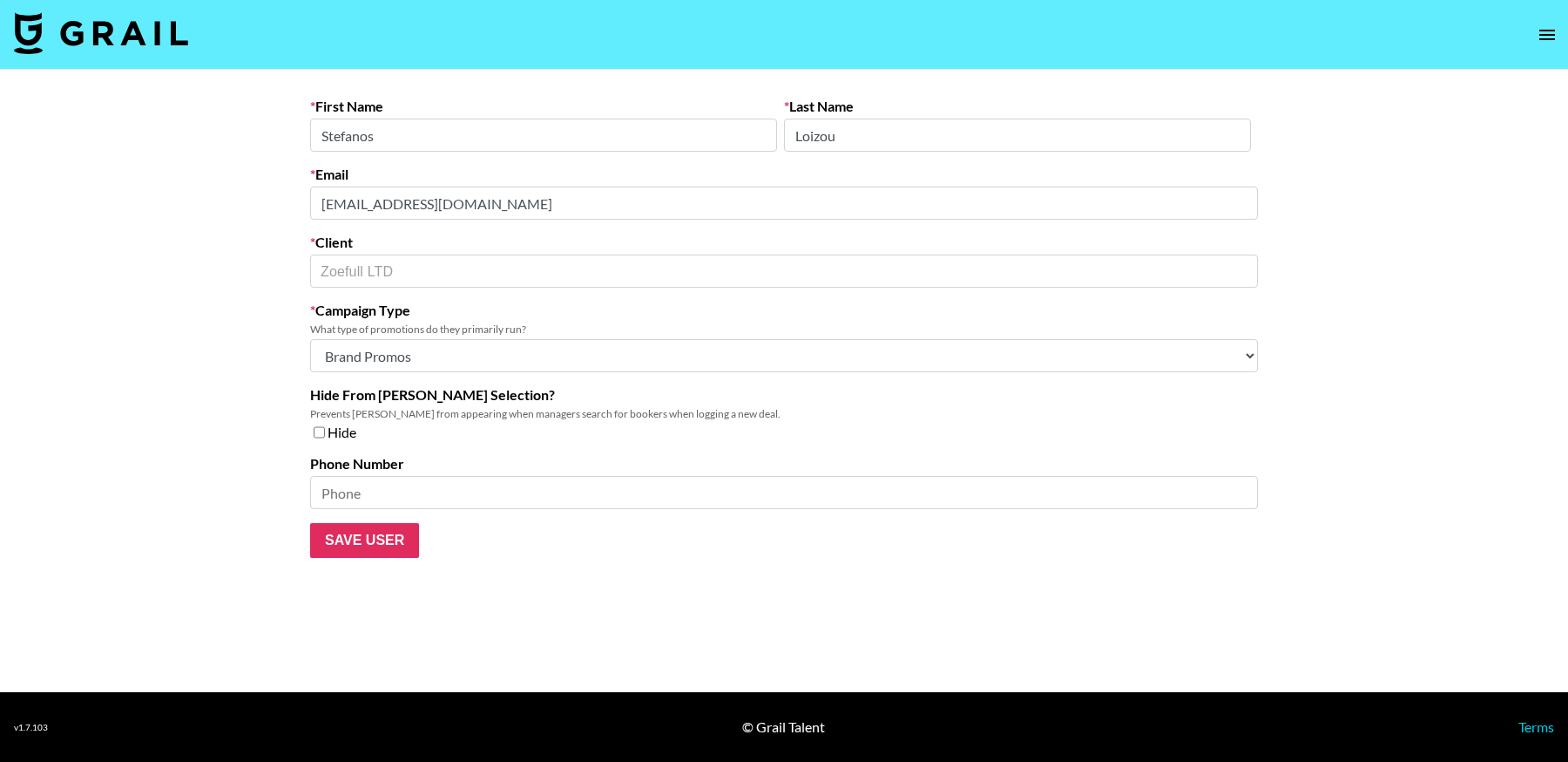
click at [196, 202] on main "First Name Stefanos Last Name Loizou Email creators@zoefull.com Client Zoefull …" at bounding box center [784, 381] width 1568 height 622
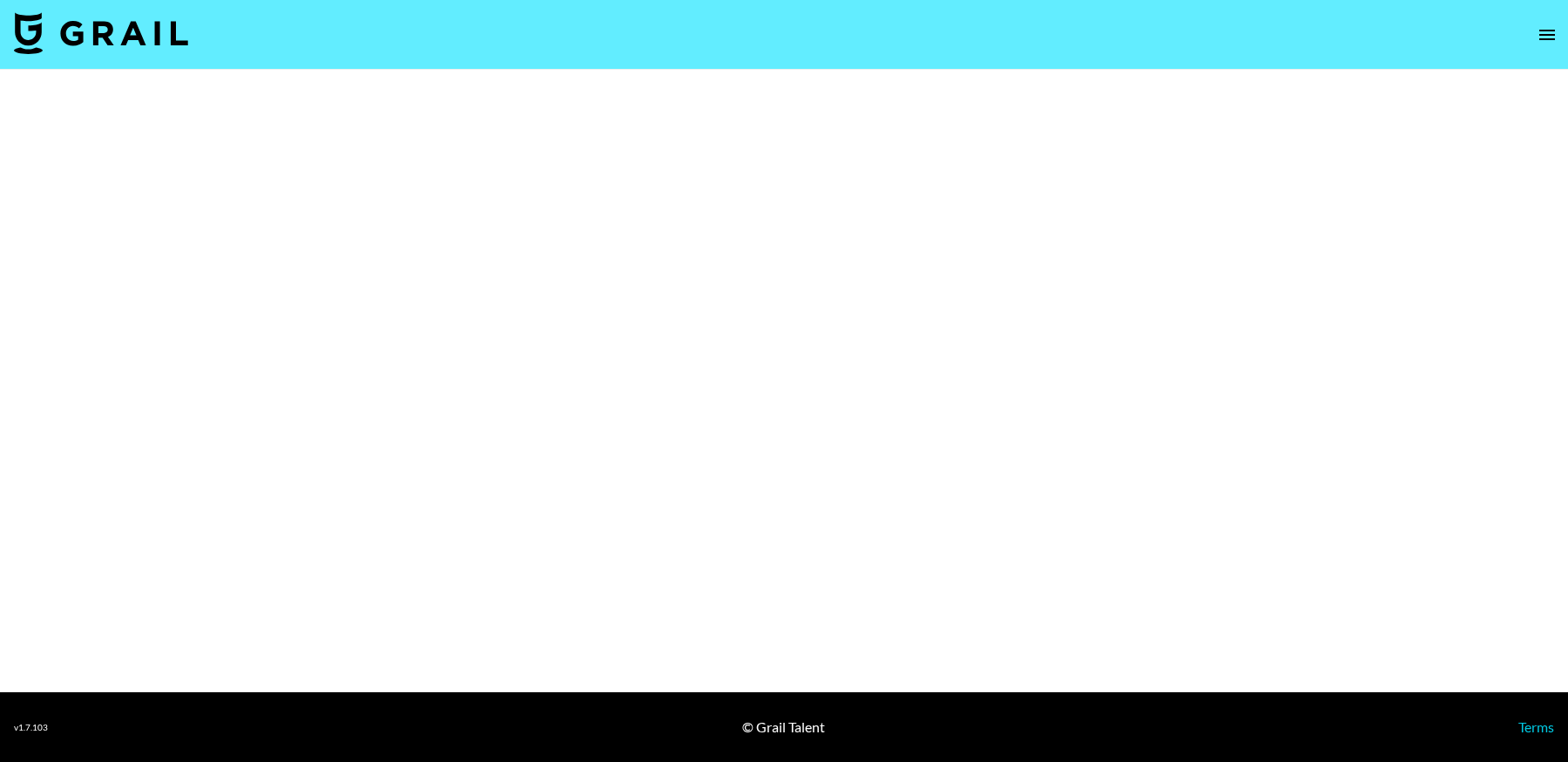
select select "Brand"
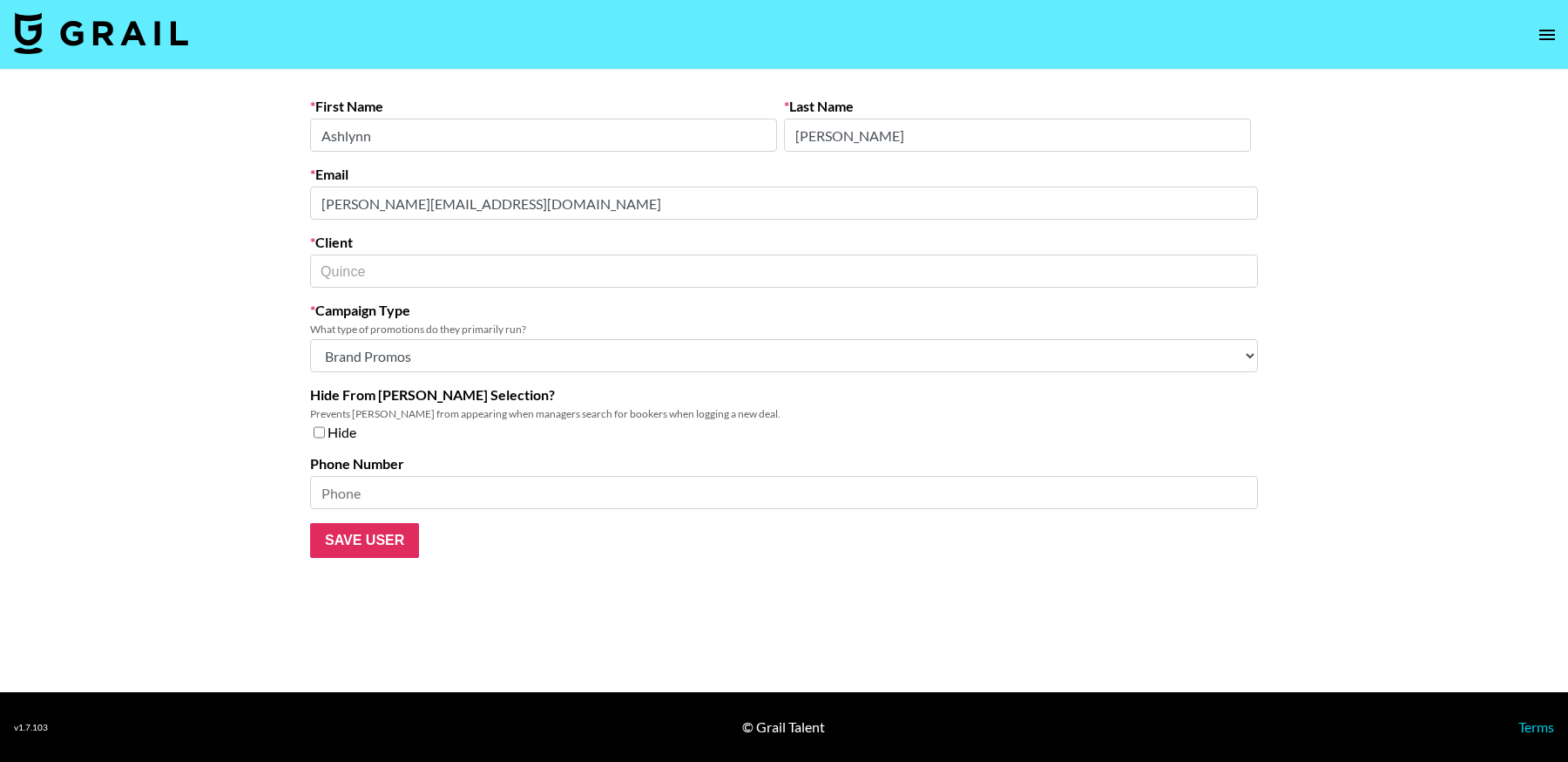
click at [150, 182] on main "First Name [PERSON_NAME] Last Name [PERSON_NAME] Email [EMAIL_ADDRESS][PERSON_N…" at bounding box center [784, 381] width 1568 height 622
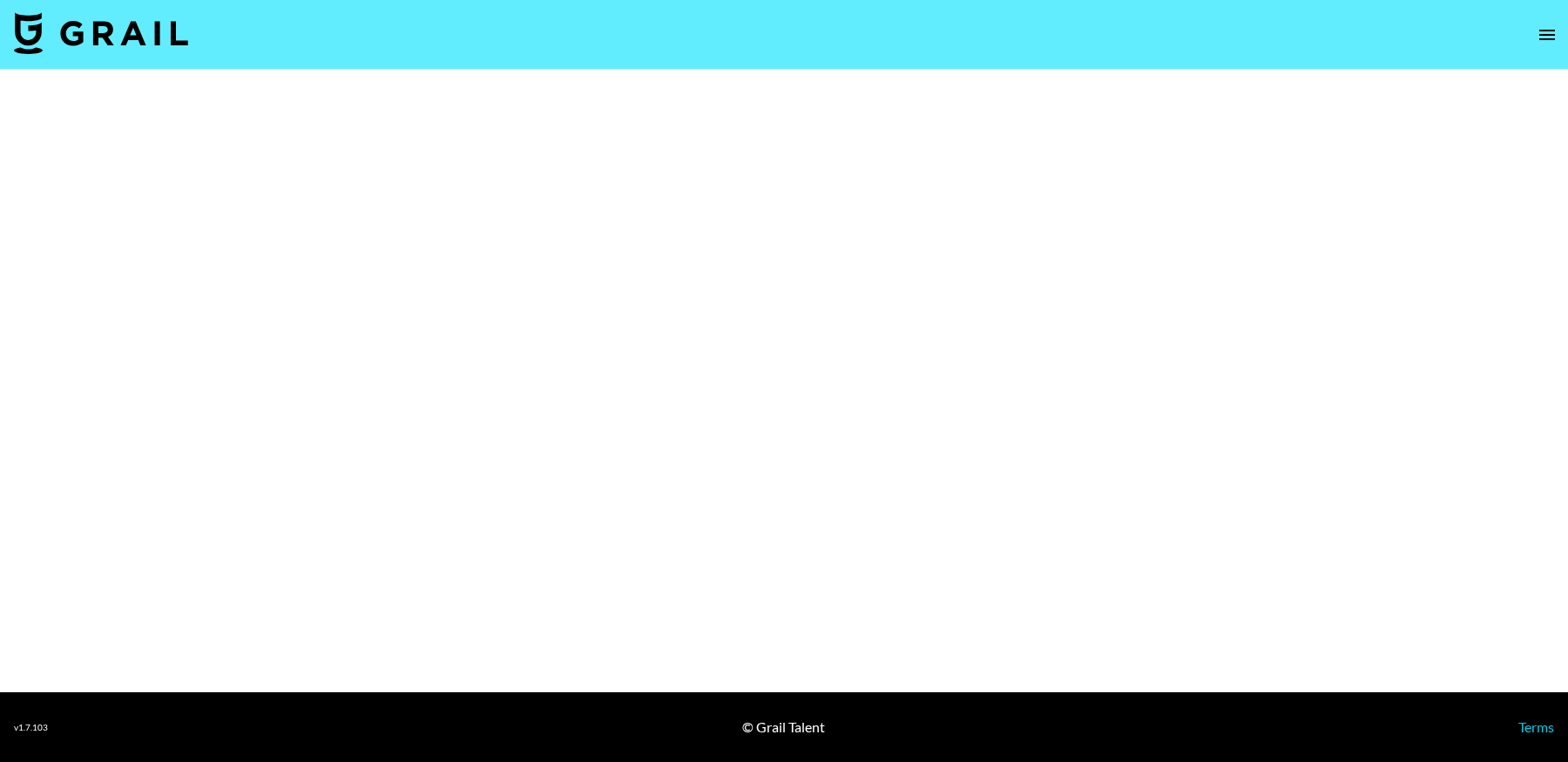
select select "Multi"
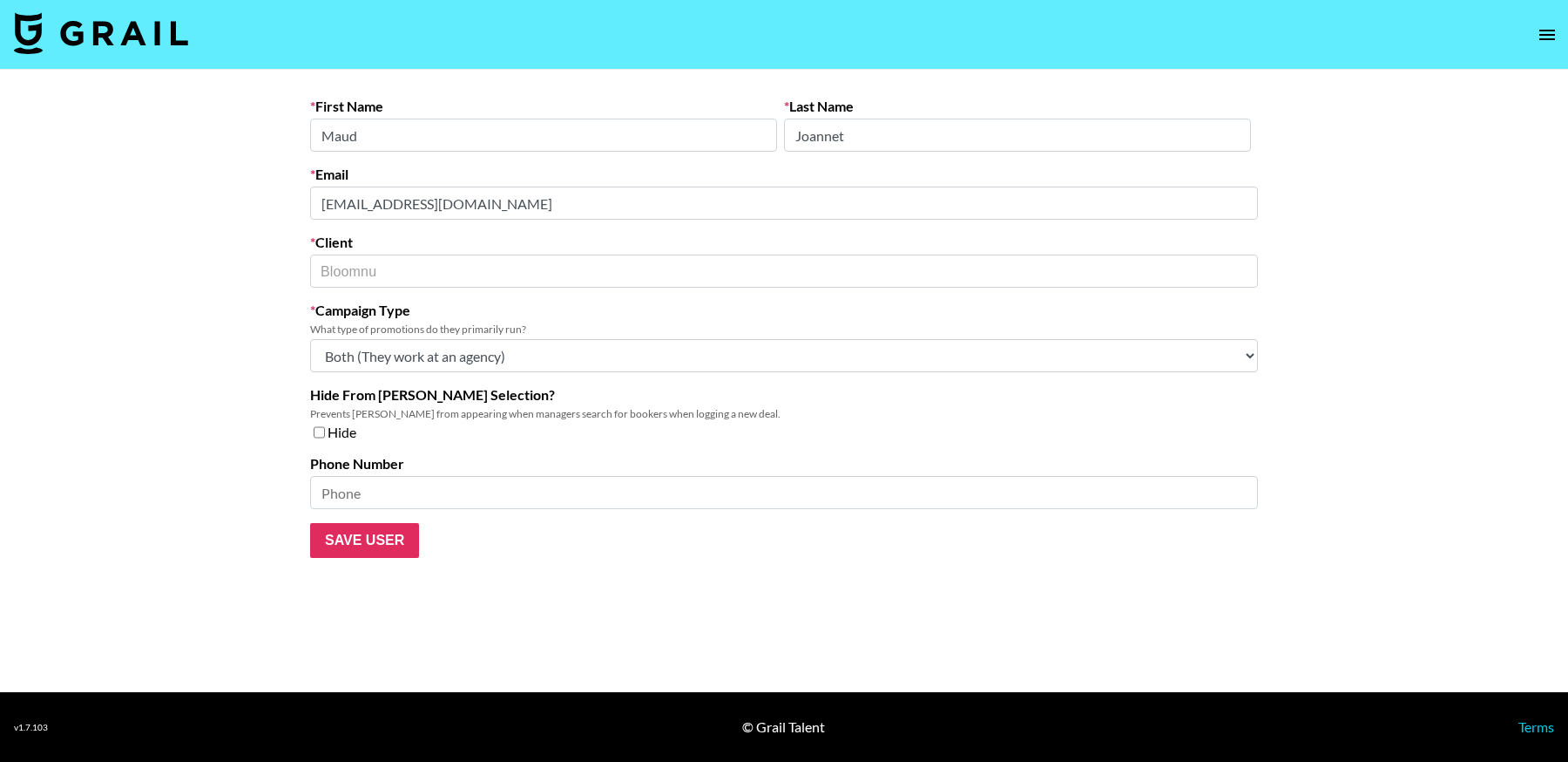
click at [219, 202] on main "First Name [PERSON_NAME] Last Name Joannet Email [PERSON_NAME][EMAIL_ADDRESS][D…" at bounding box center [784, 381] width 1568 height 622
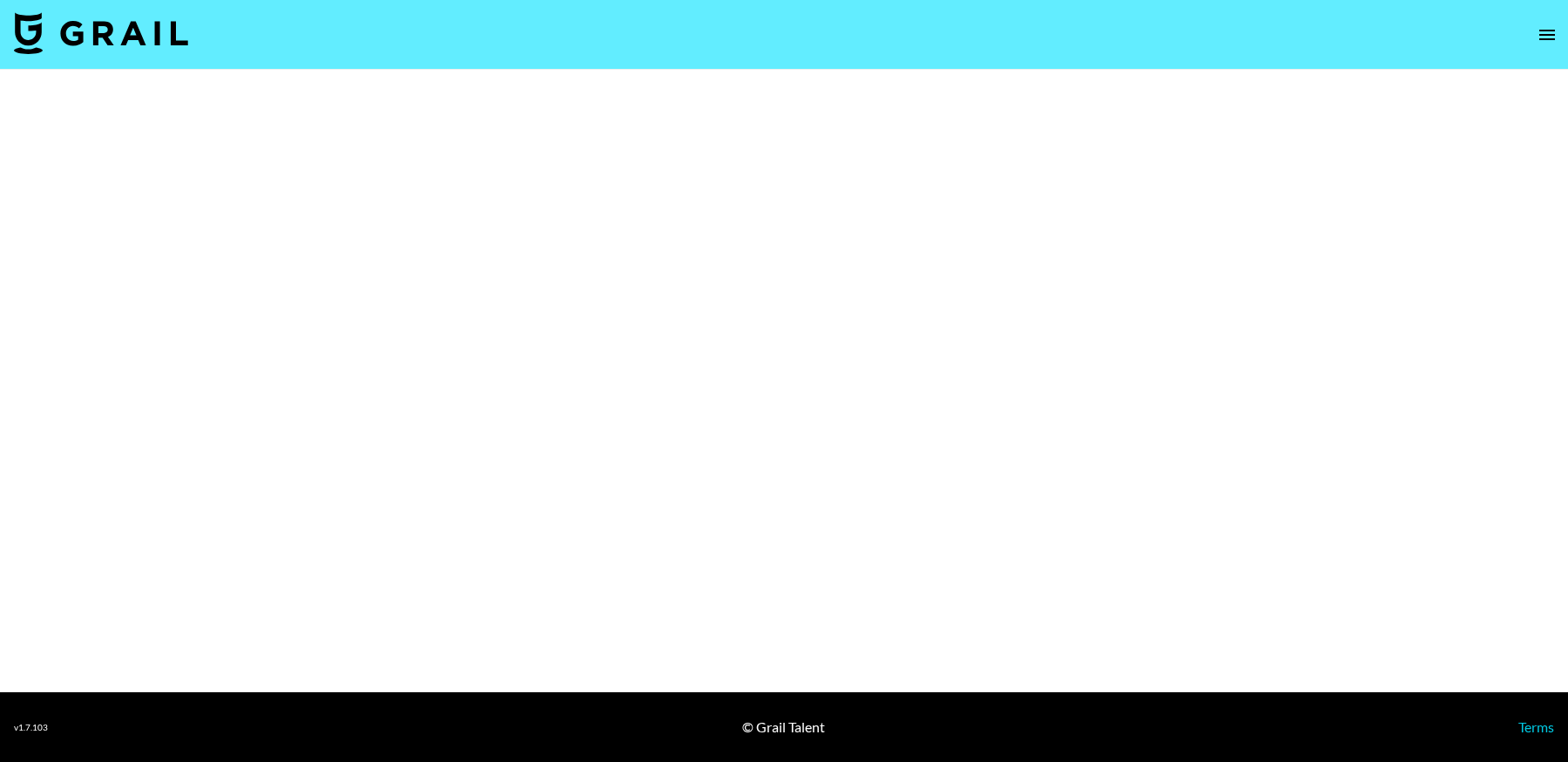
select select "Brand"
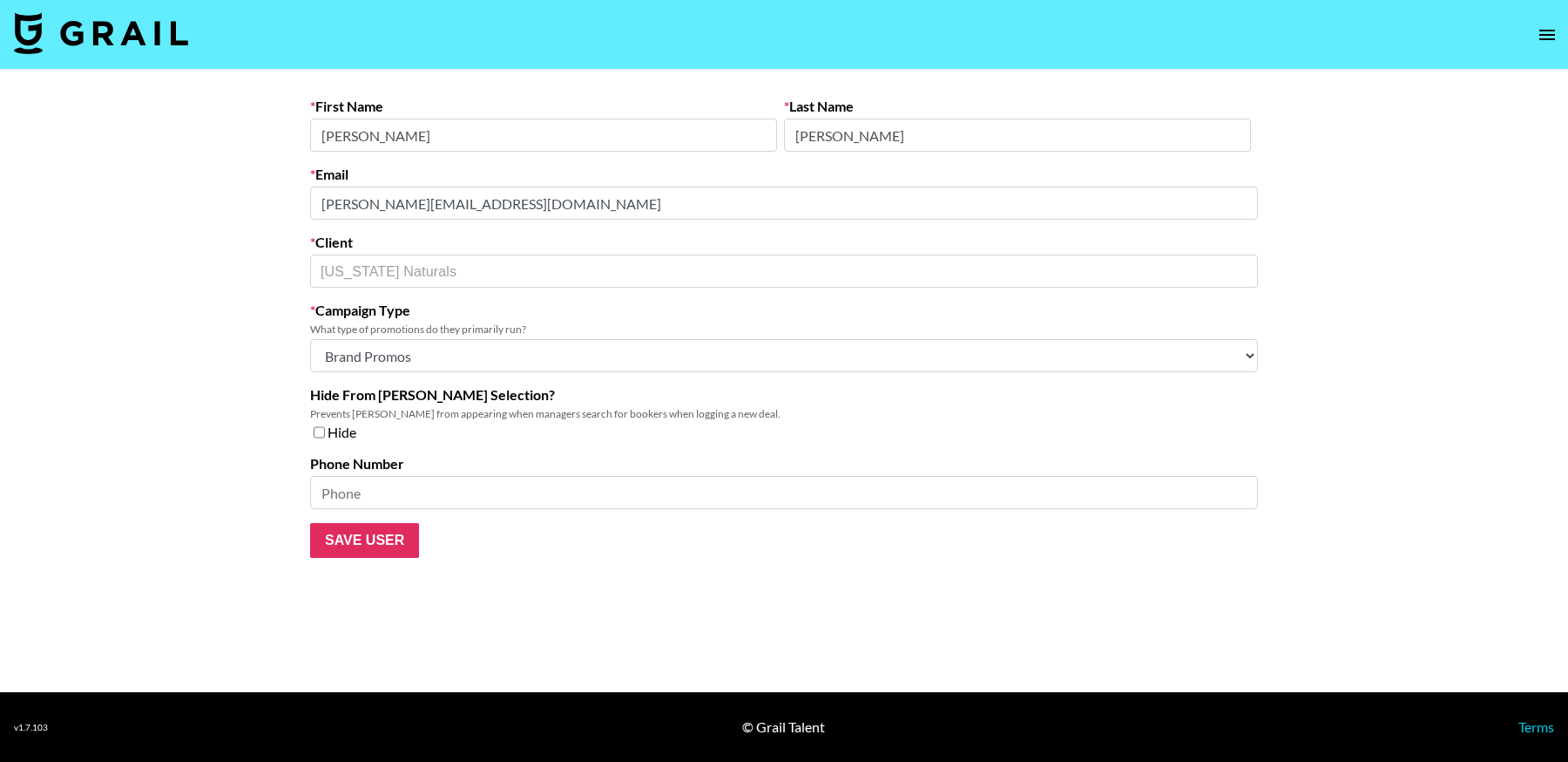
click at [126, 193] on main "First Name Brianna Last Name Bajek Email brianna@thecalifornianaturals.com Clie…" at bounding box center [784, 381] width 1568 height 622
click at [162, 201] on main "First Name Brianna Last Name Bajek Email brianna@thecalifornianaturals.com Clie…" at bounding box center [784, 381] width 1568 height 622
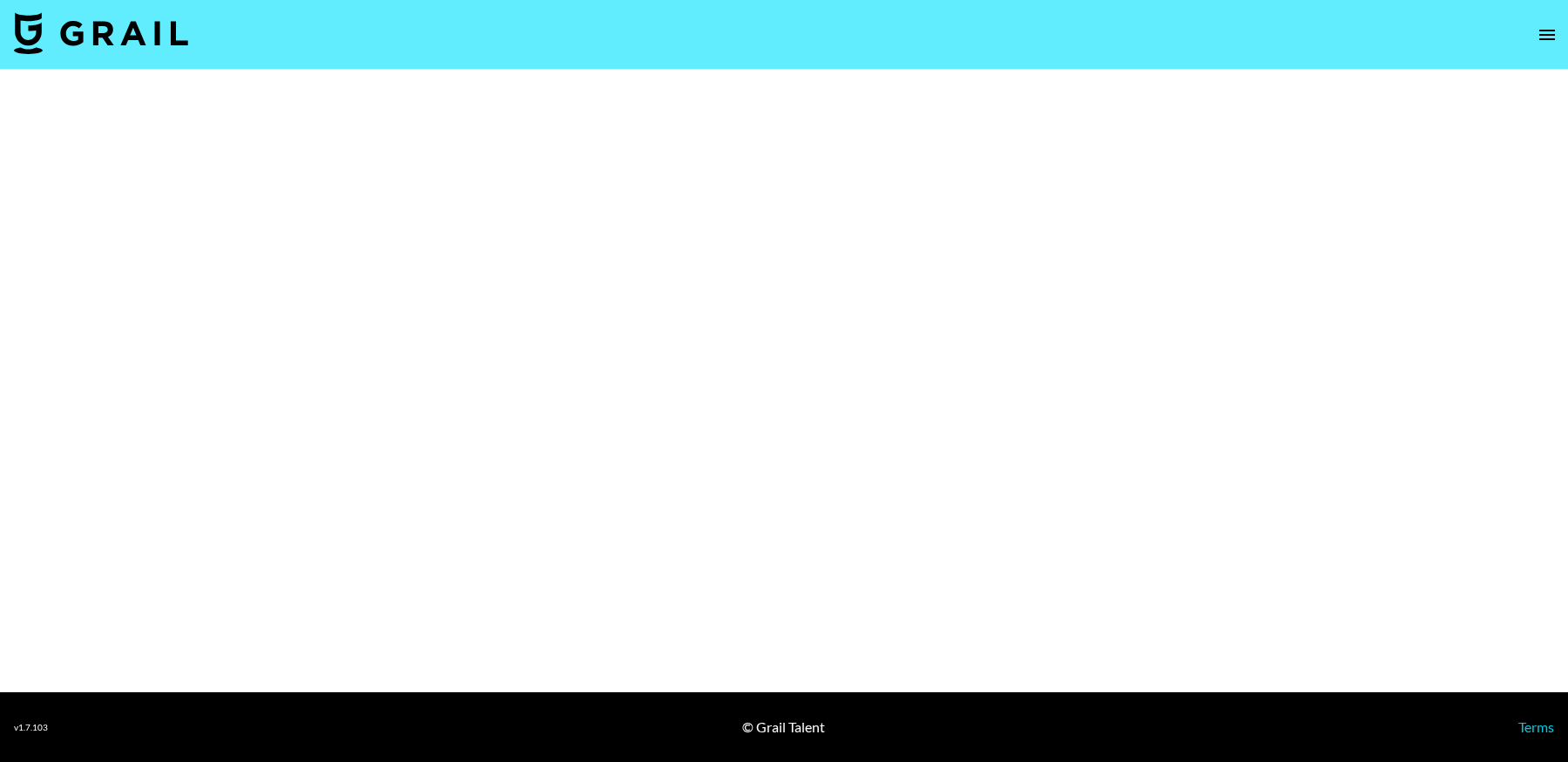
select select "Brand"
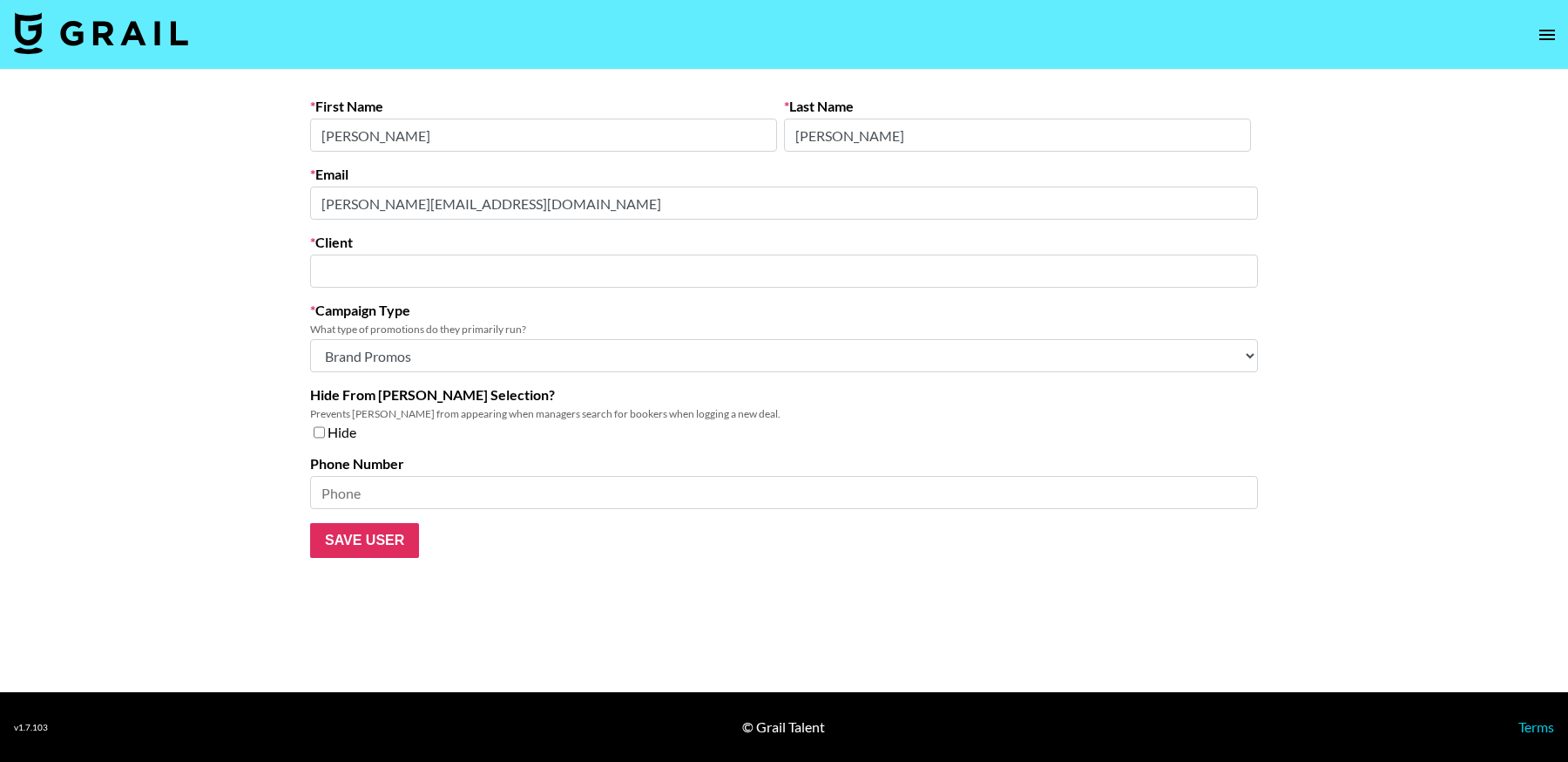
type input "PHLUR LLC"
click at [259, 189] on main "First Name [PERSON_NAME] Last Name [PERSON_NAME] Email [PERSON_NAME][EMAIL_ADDR…" at bounding box center [784, 381] width 1568 height 622
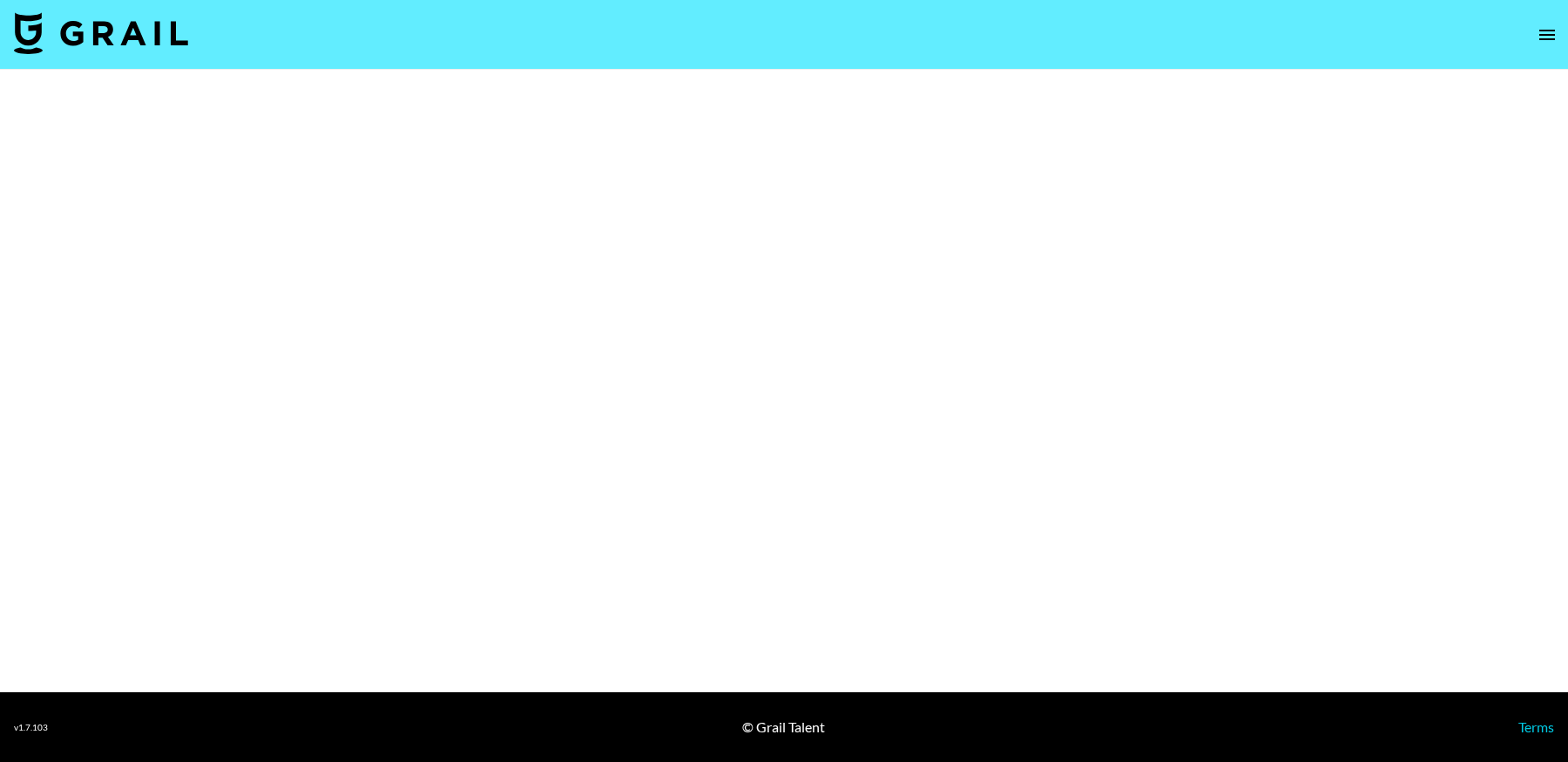
select select "Brand"
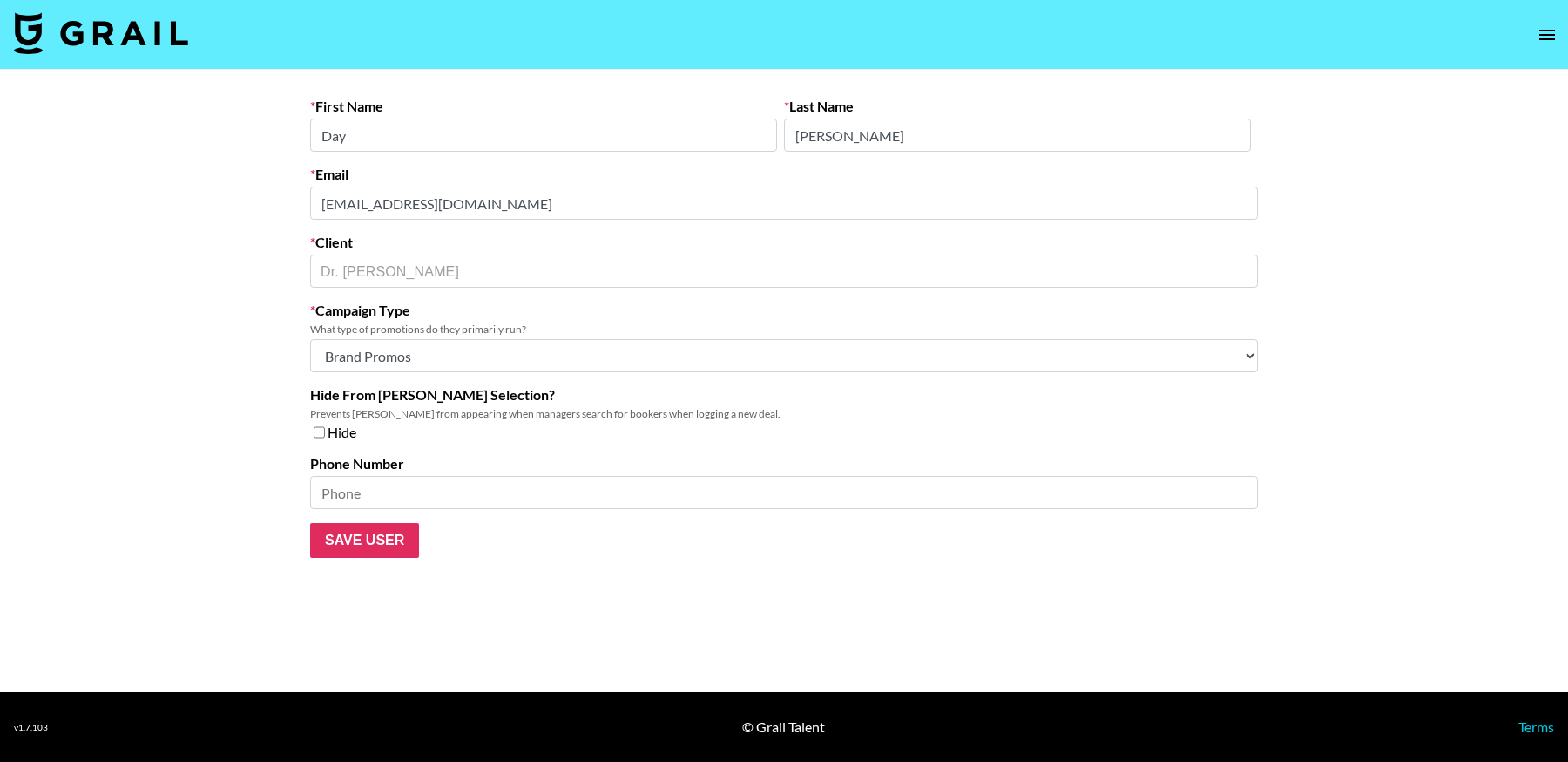
click at [306, 202] on div "First Name Day Last Name Kim Email dayyykim@doctoralthea.co.kr Client Dr. Althe…" at bounding box center [784, 328] width 975 height 460
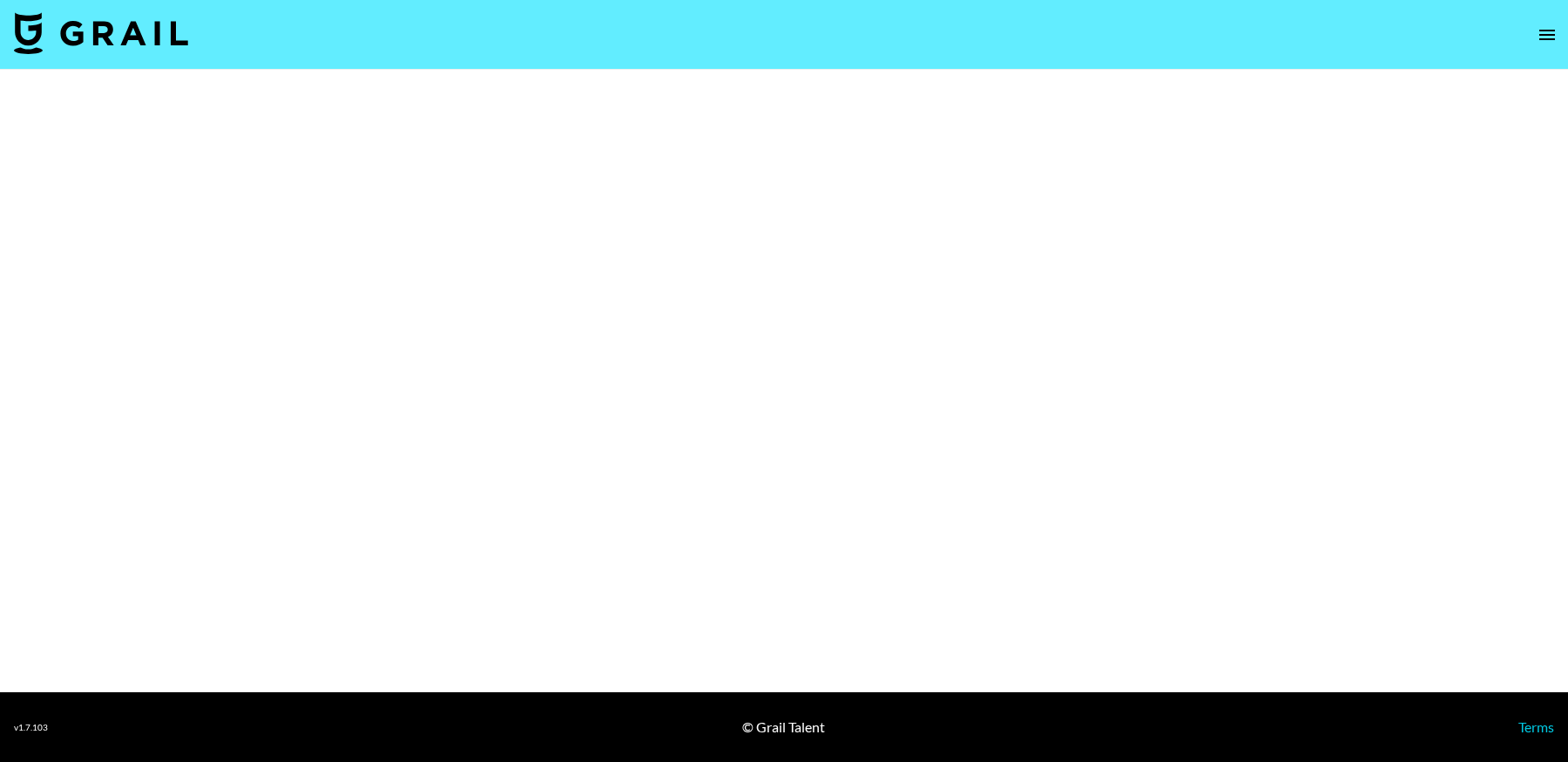
select select "Brand"
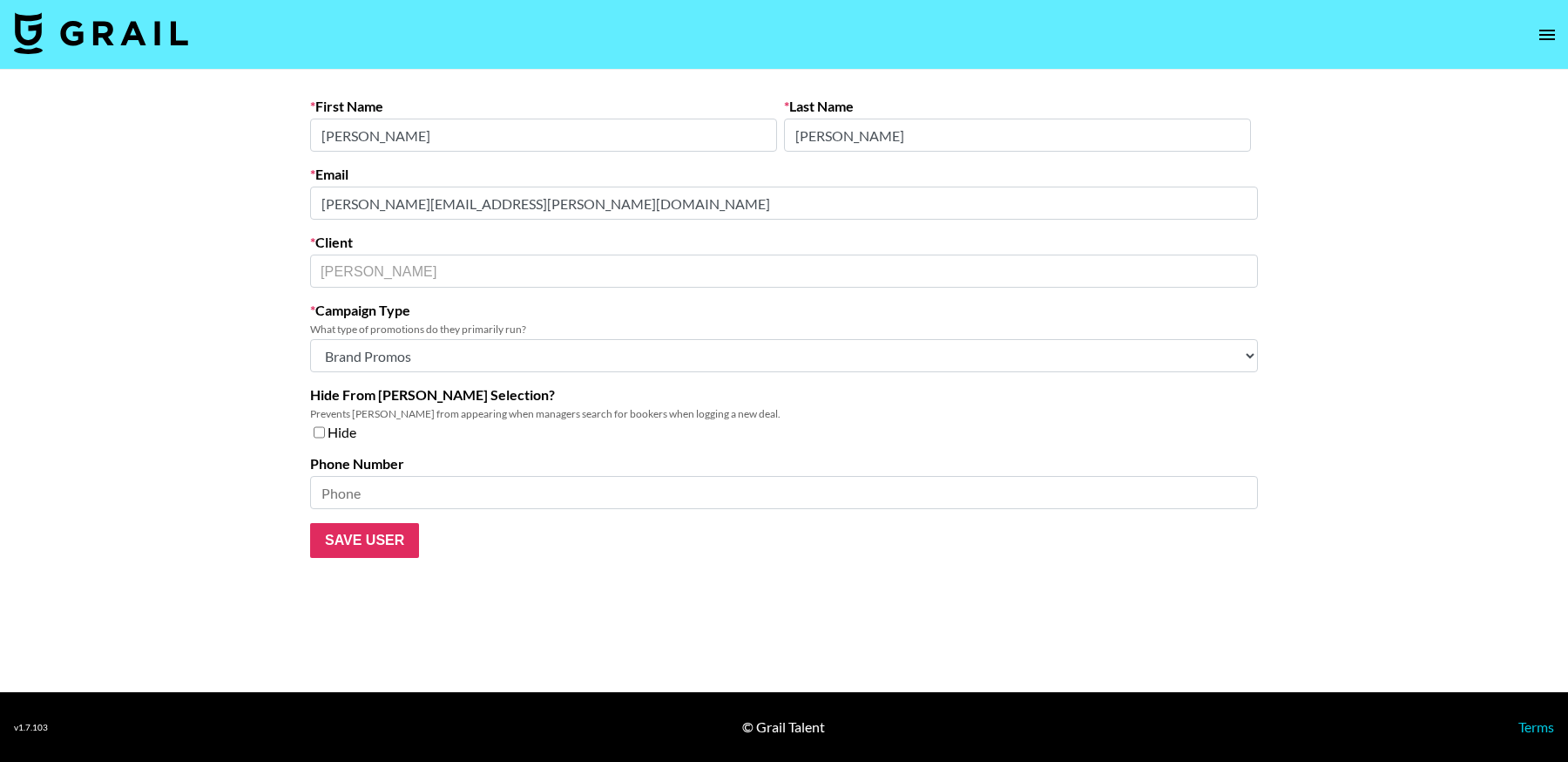
click at [291, 200] on main "First Name [PERSON_NAME] Last Name [PERSON_NAME] Email [PERSON_NAME][EMAIL_ADDR…" at bounding box center [784, 381] width 1568 height 622
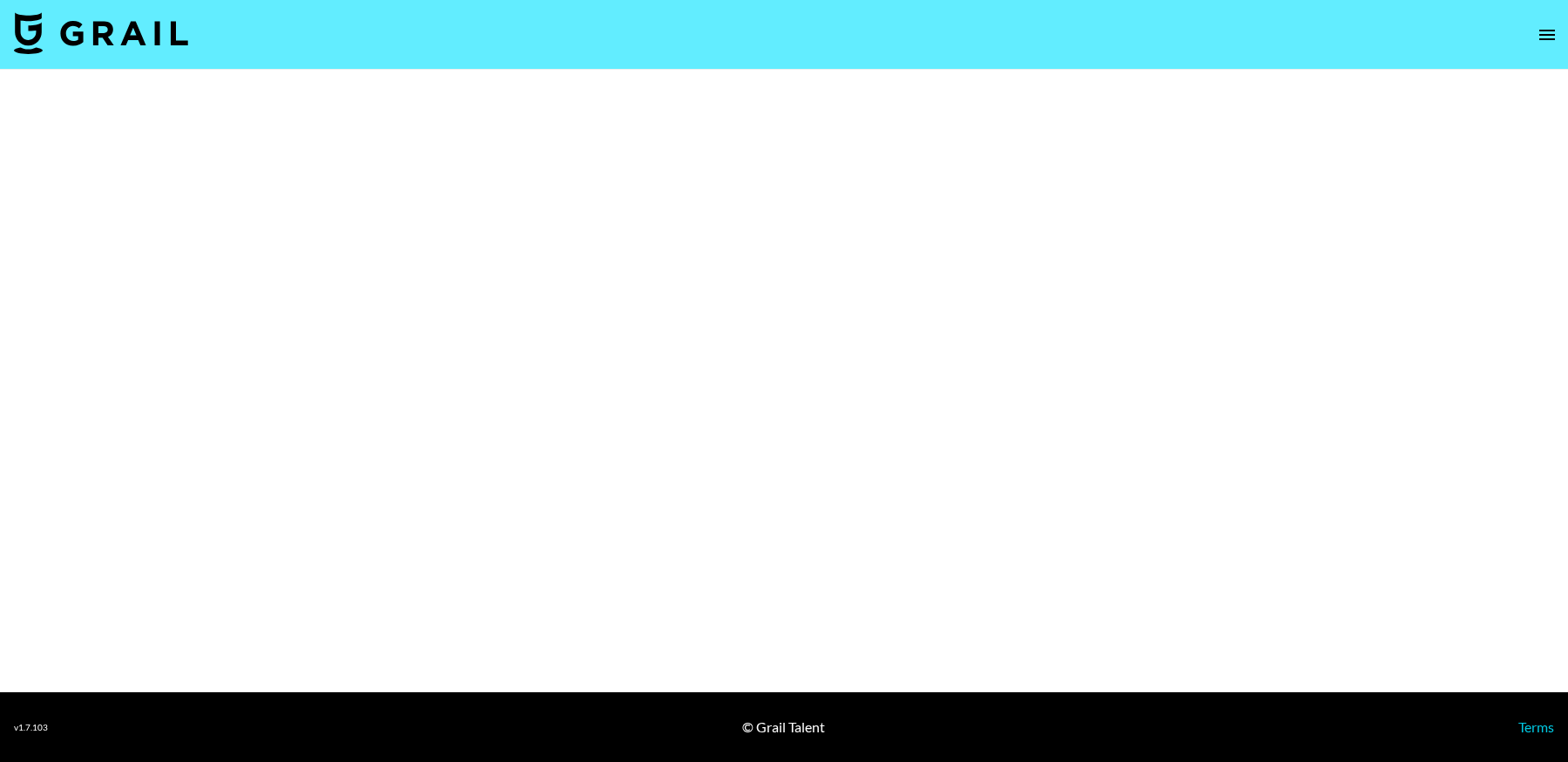
select select "Brand"
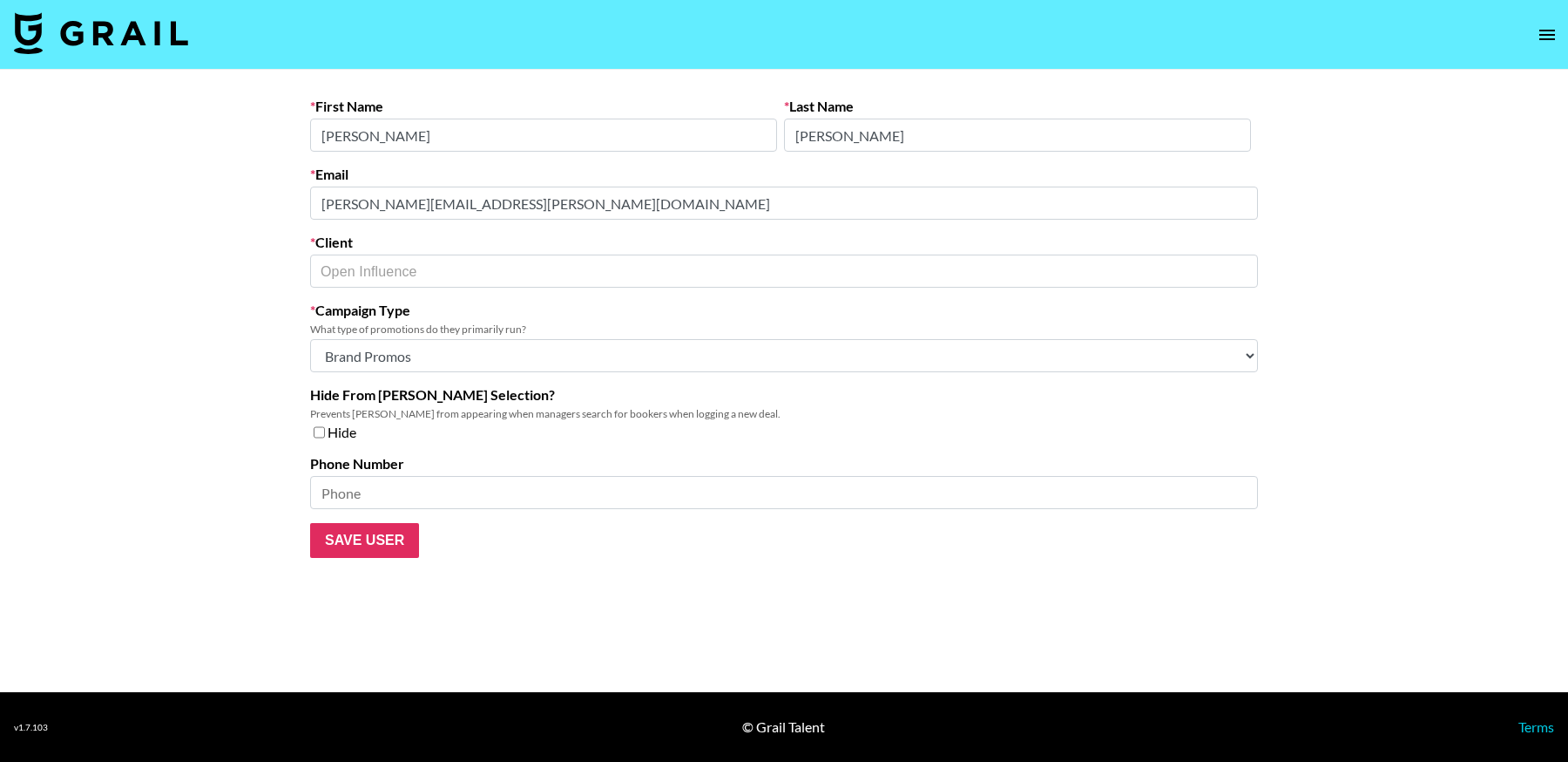
click at [77, 199] on main "First Name Amanda Last Name Fineman Email amanda.fineman@openinfluence.com Clie…" at bounding box center [784, 381] width 1568 height 622
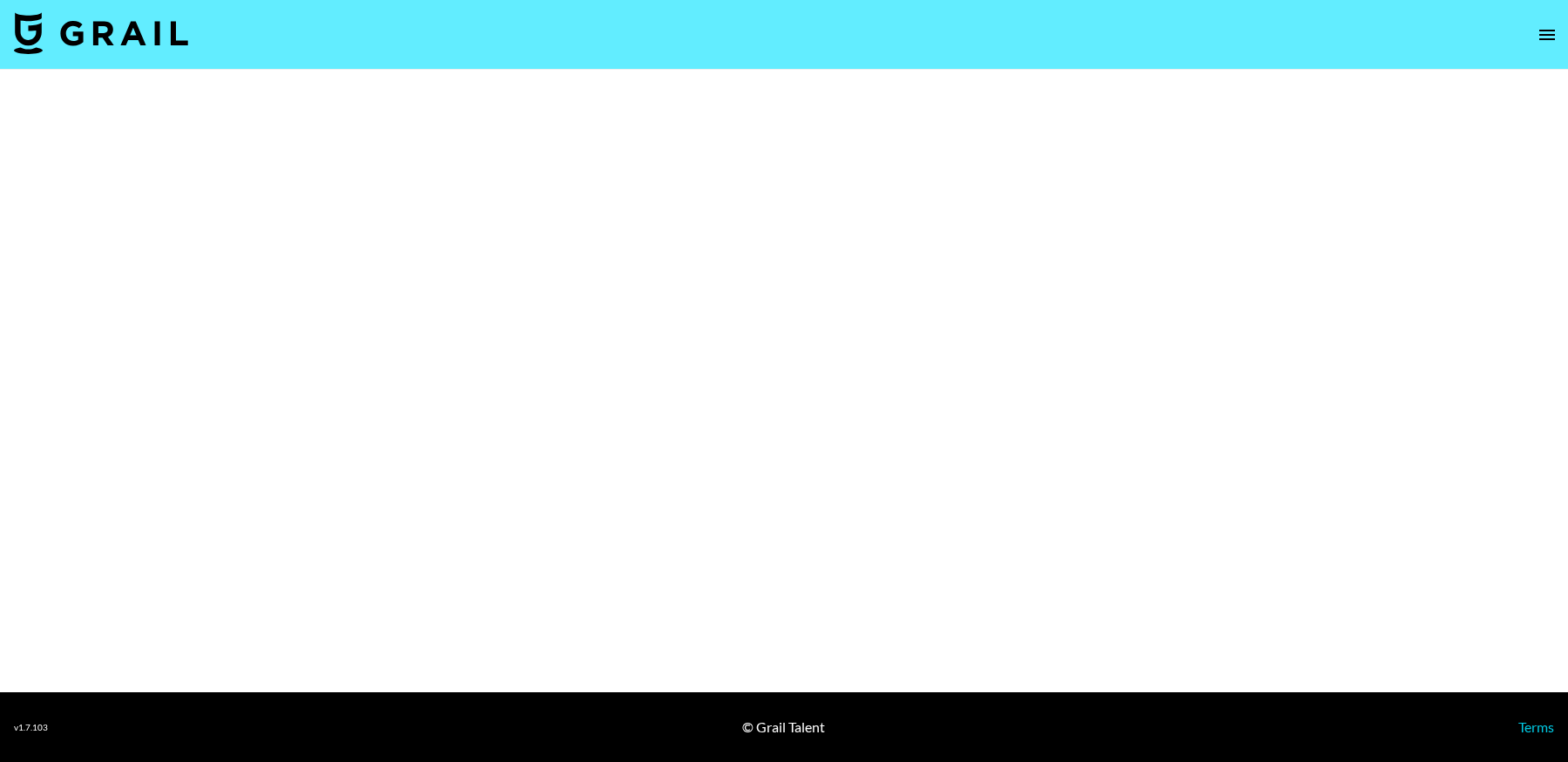
select select "Brand"
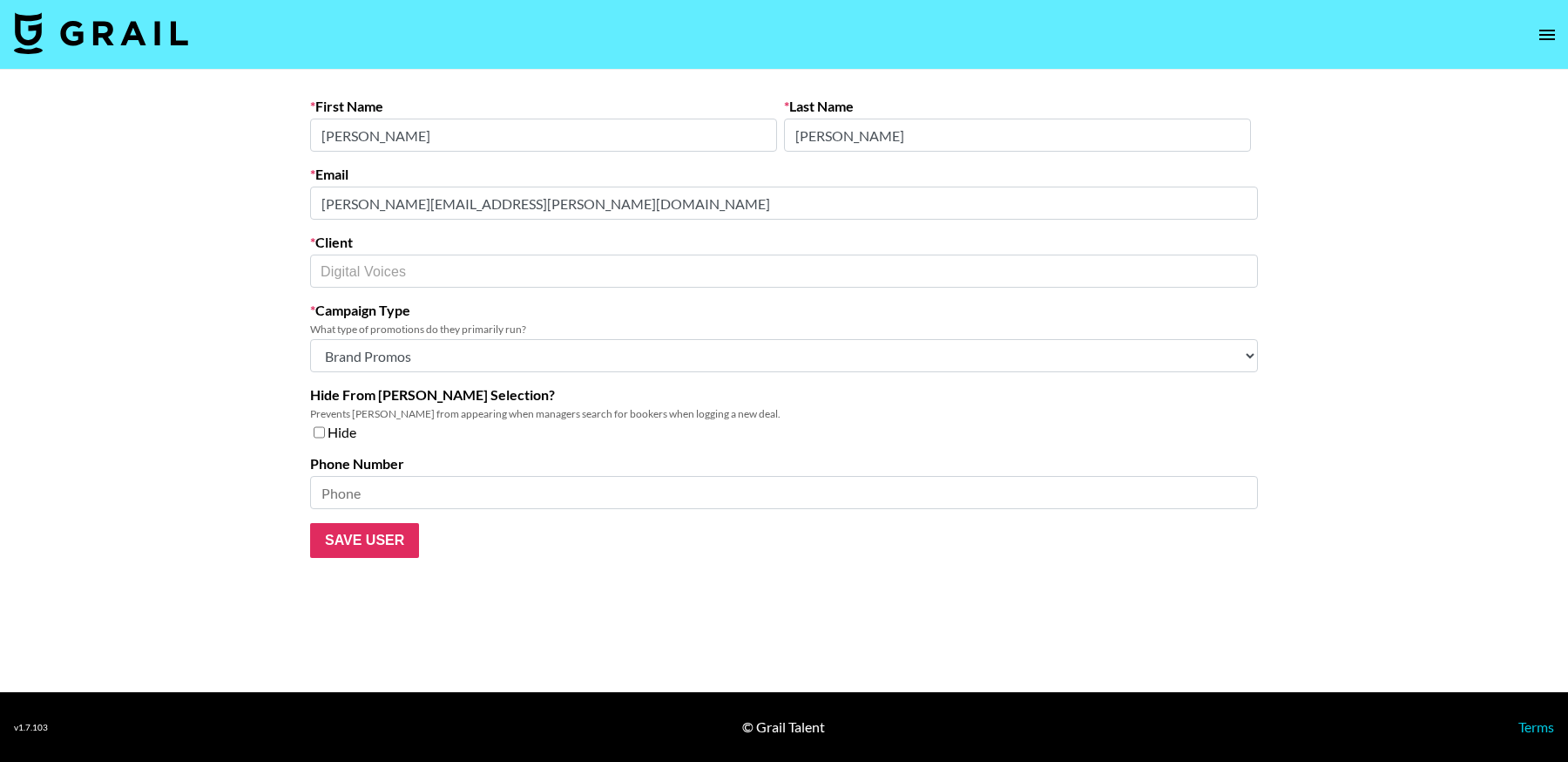
click at [176, 185] on main "First Name [PERSON_NAME] Last Name [PERSON_NAME] Email [PERSON_NAME][EMAIL_ADDR…" at bounding box center [784, 381] width 1568 height 622
click at [262, 200] on main "First Name [PERSON_NAME] Last Name [PERSON_NAME] Email [PERSON_NAME][EMAIL_ADDR…" at bounding box center [784, 381] width 1568 height 622
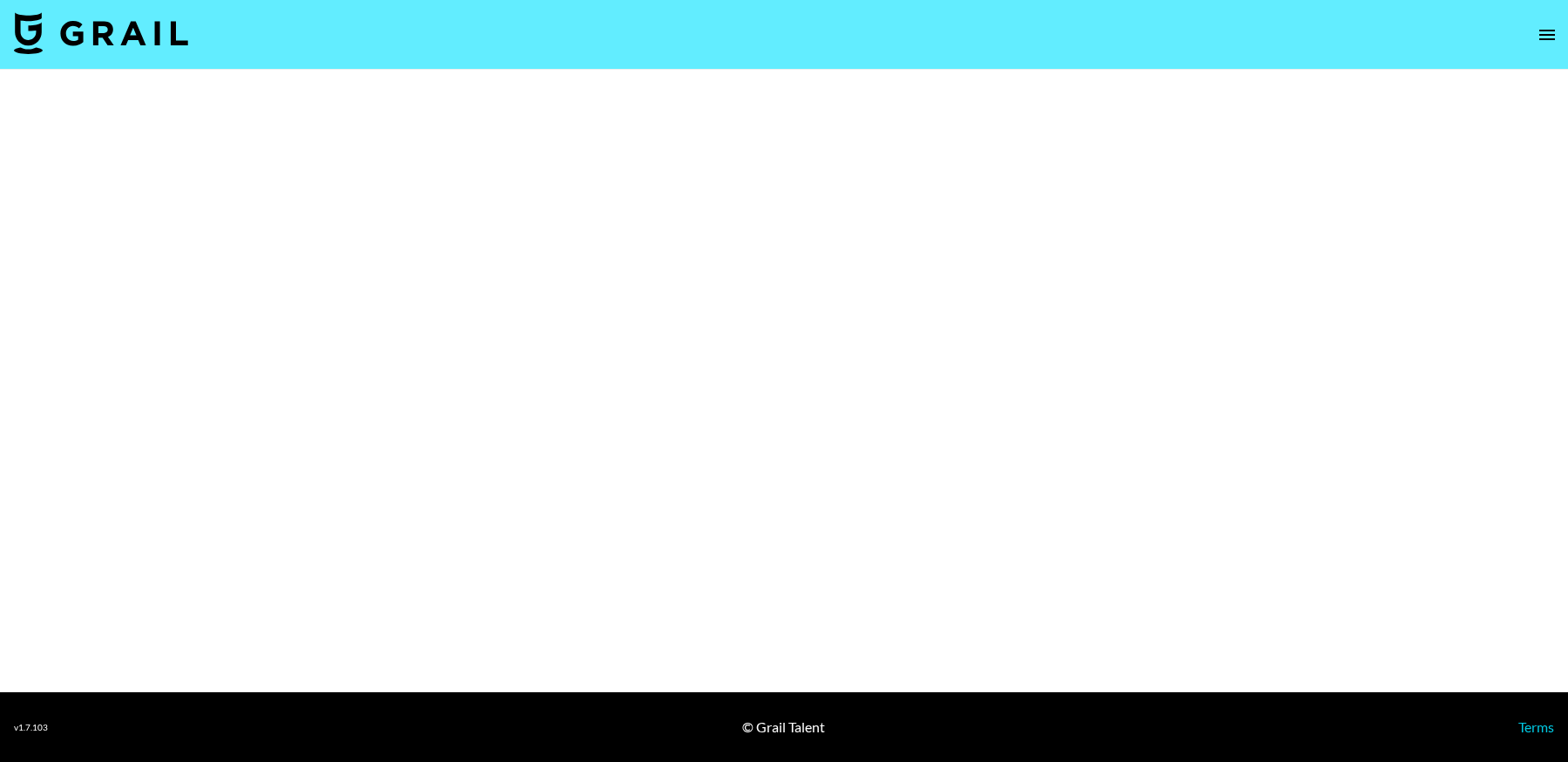
select select "Brand"
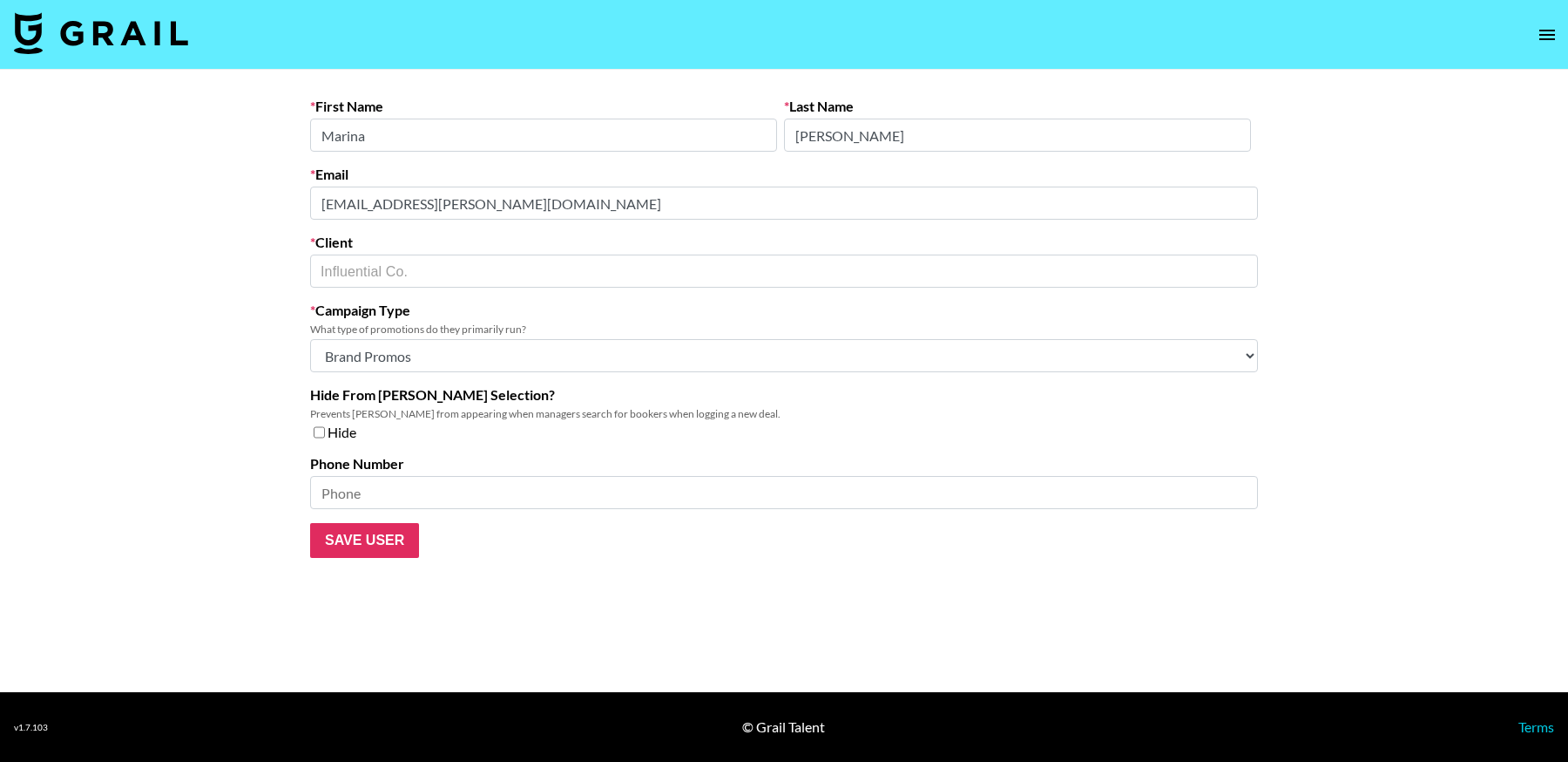
click at [201, 207] on main "First Name [PERSON_NAME] Last Name [PERSON_NAME] Email [PERSON_NAME][EMAIL_ADDR…" at bounding box center [784, 381] width 1568 height 622
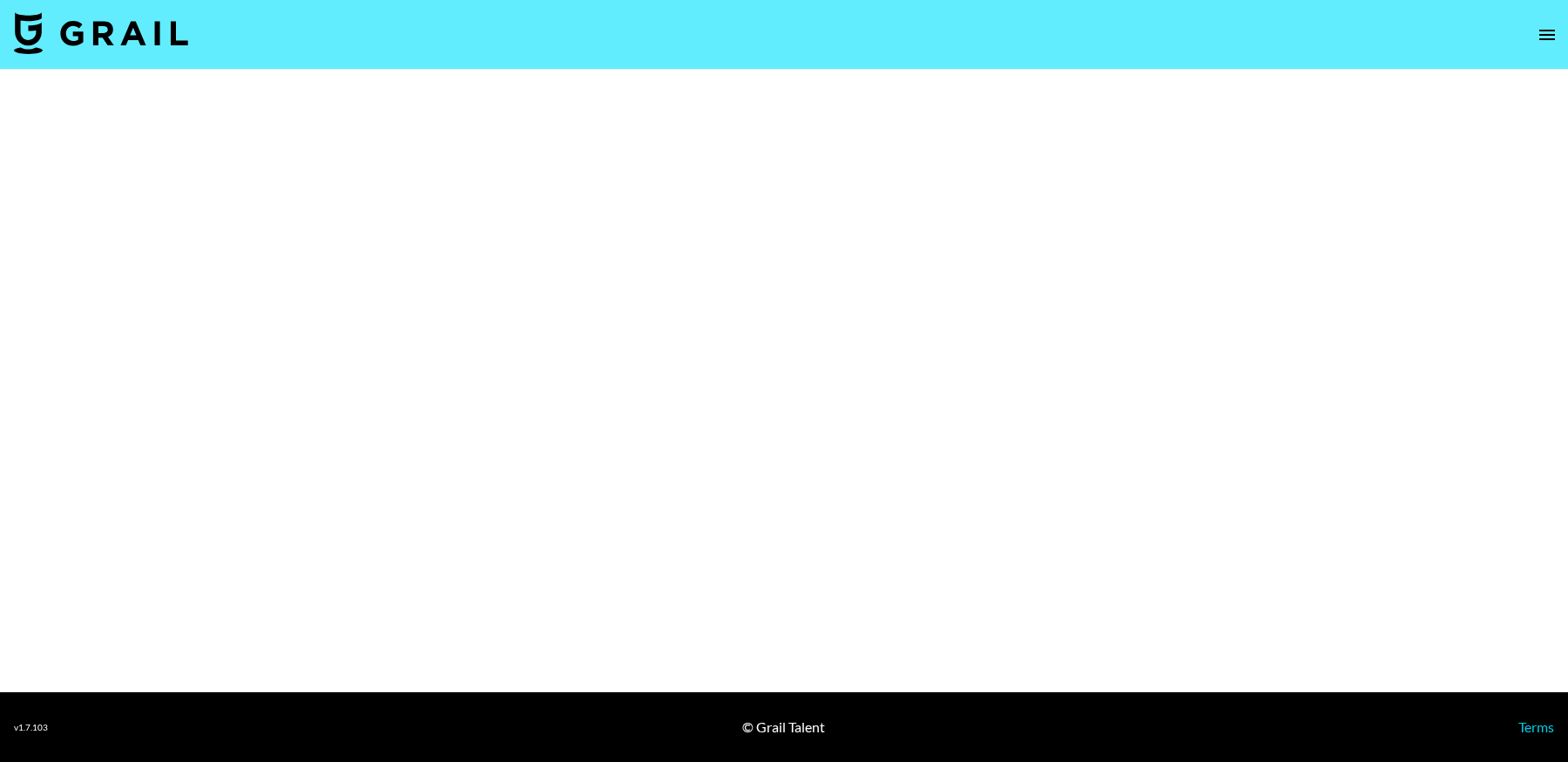
select select "Song"
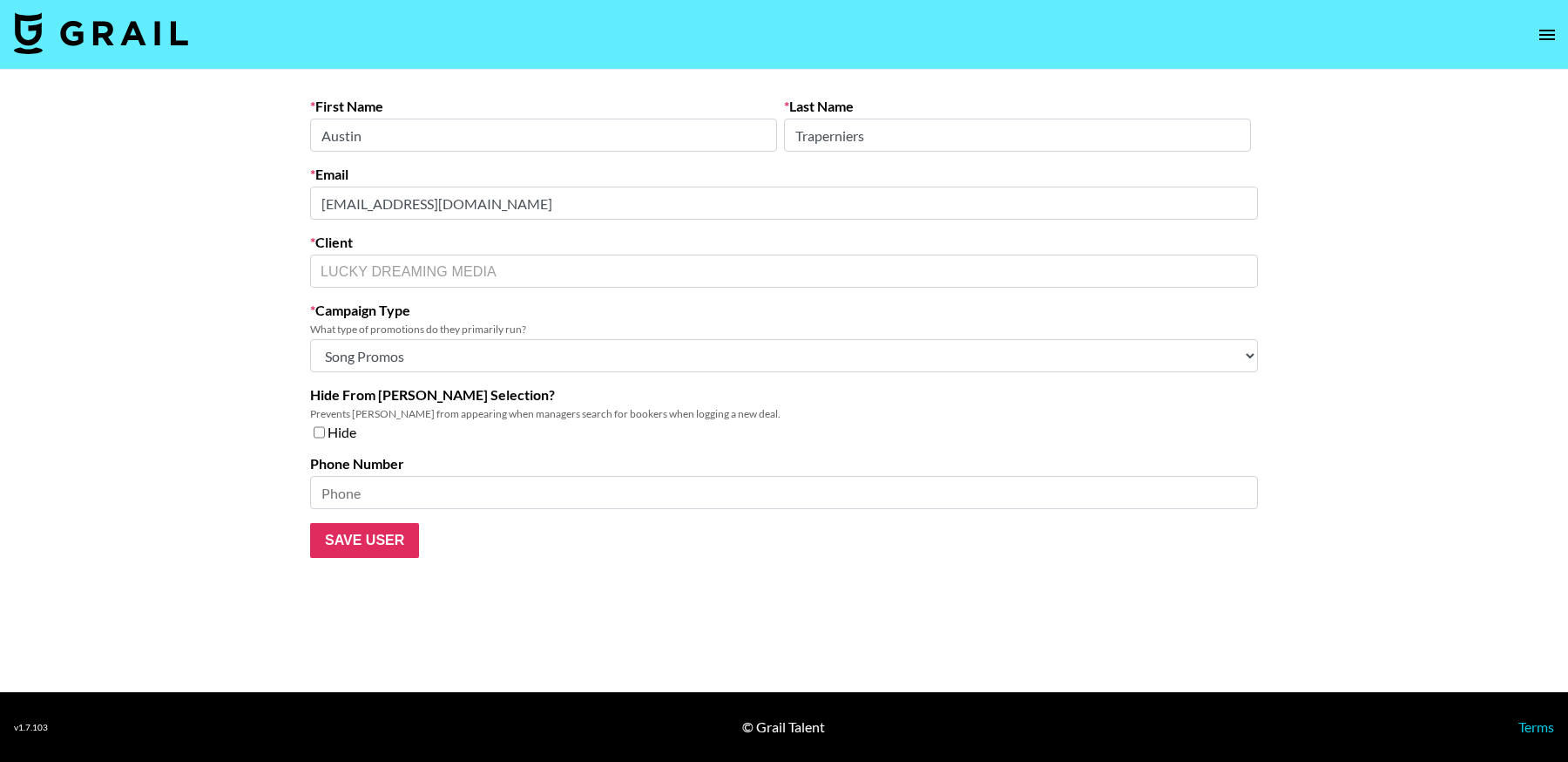
click at [254, 193] on main "First Name [PERSON_NAME] Last Name Traperniers Email [EMAIL_ADDRESS][DOMAIN_NAM…" at bounding box center [784, 381] width 1568 height 622
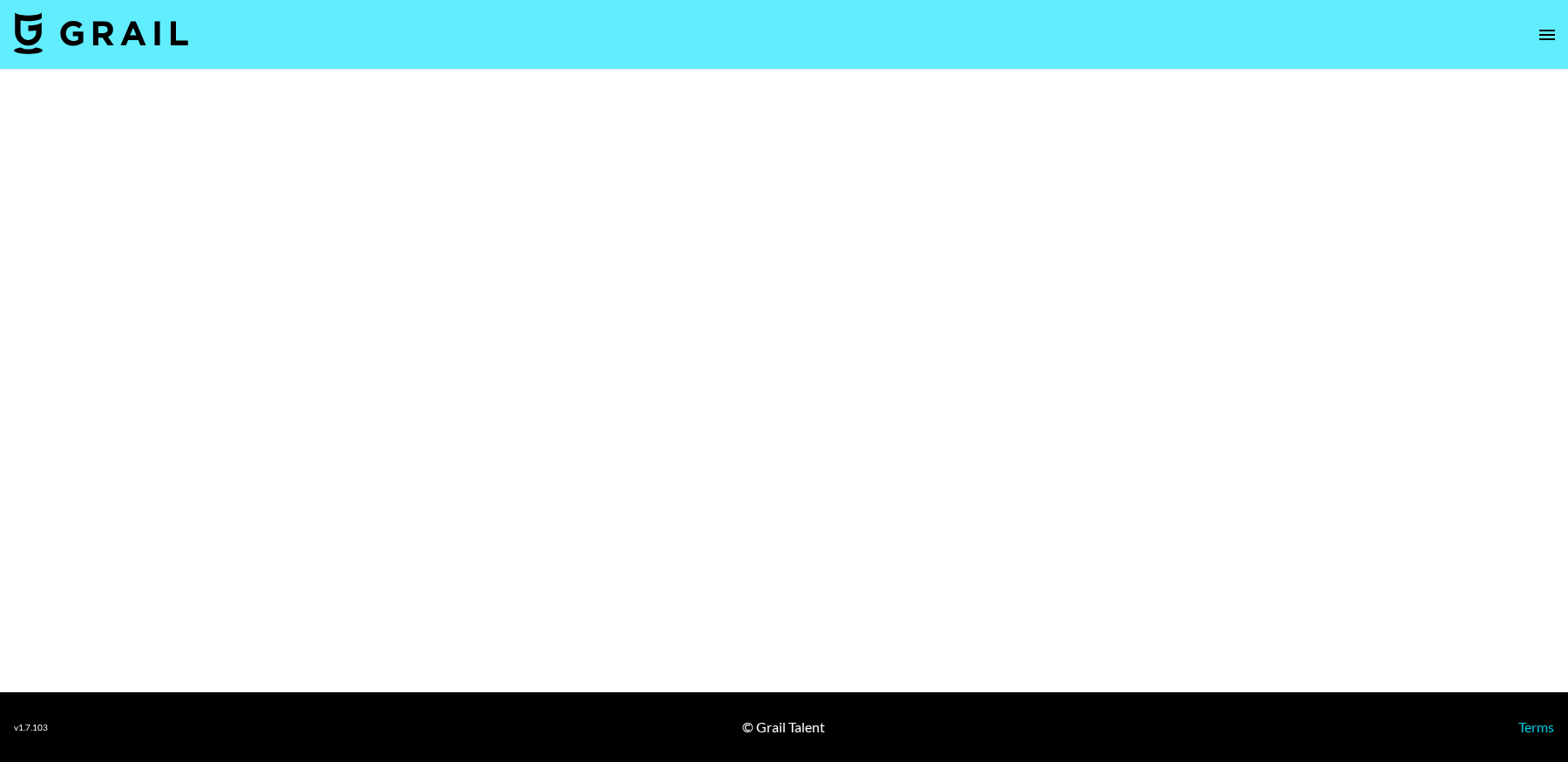
select select "Brand"
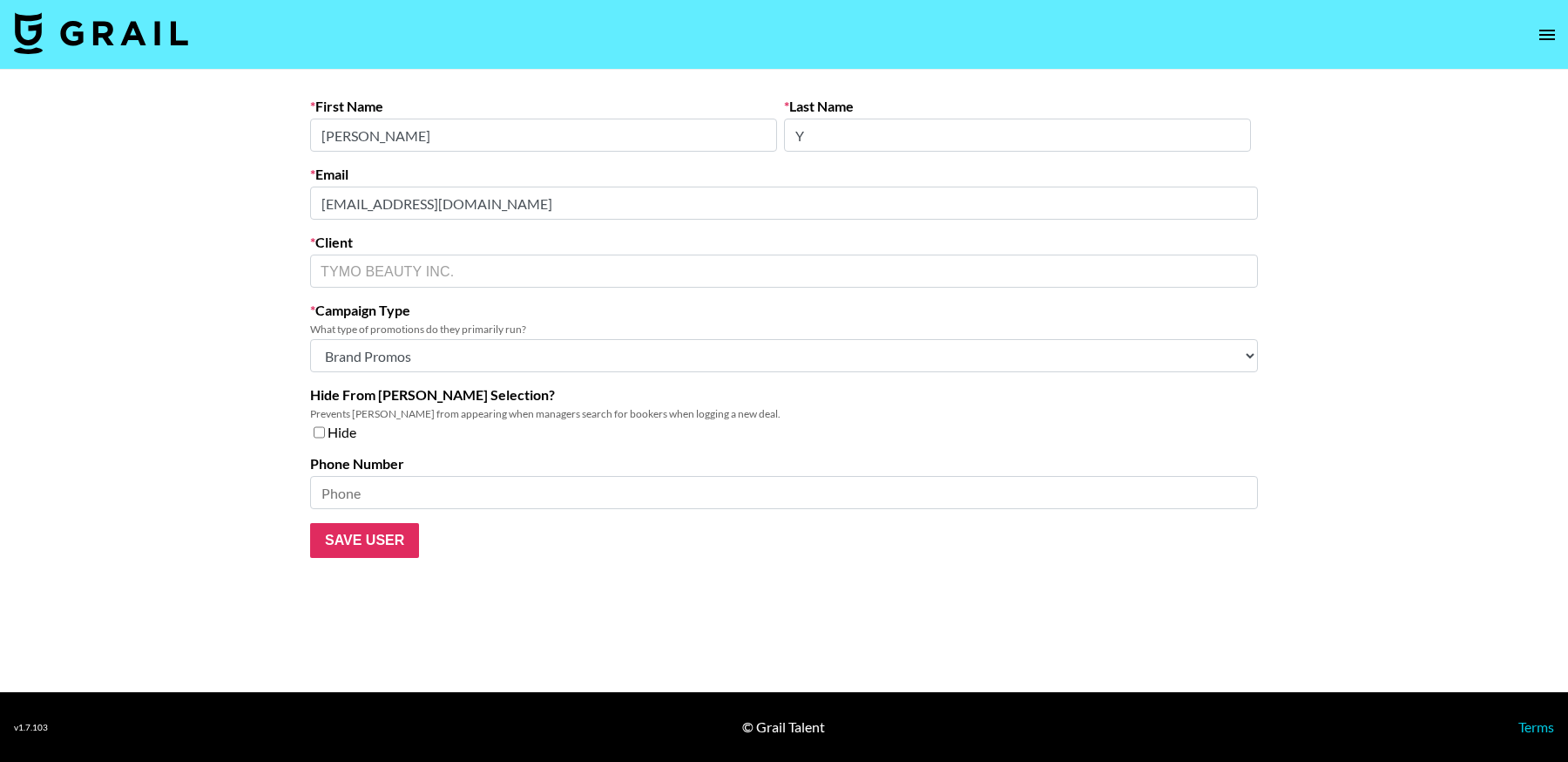
click at [257, 167] on main "First Name [PERSON_NAME] Last Name Y Email [PERSON_NAME][EMAIL_ADDRESS][DOMAIN_…" at bounding box center [784, 381] width 1568 height 622
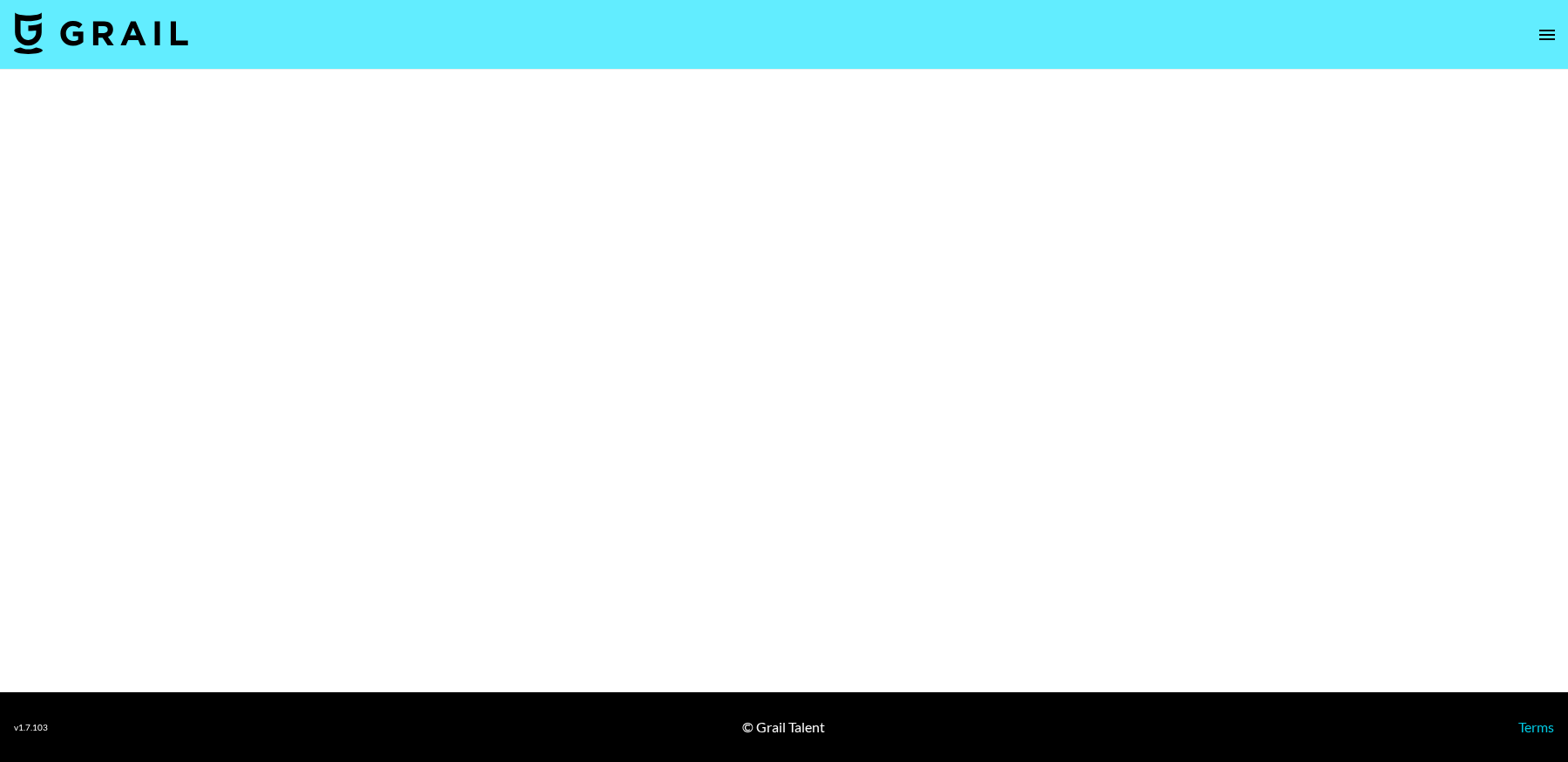
select select "Brand"
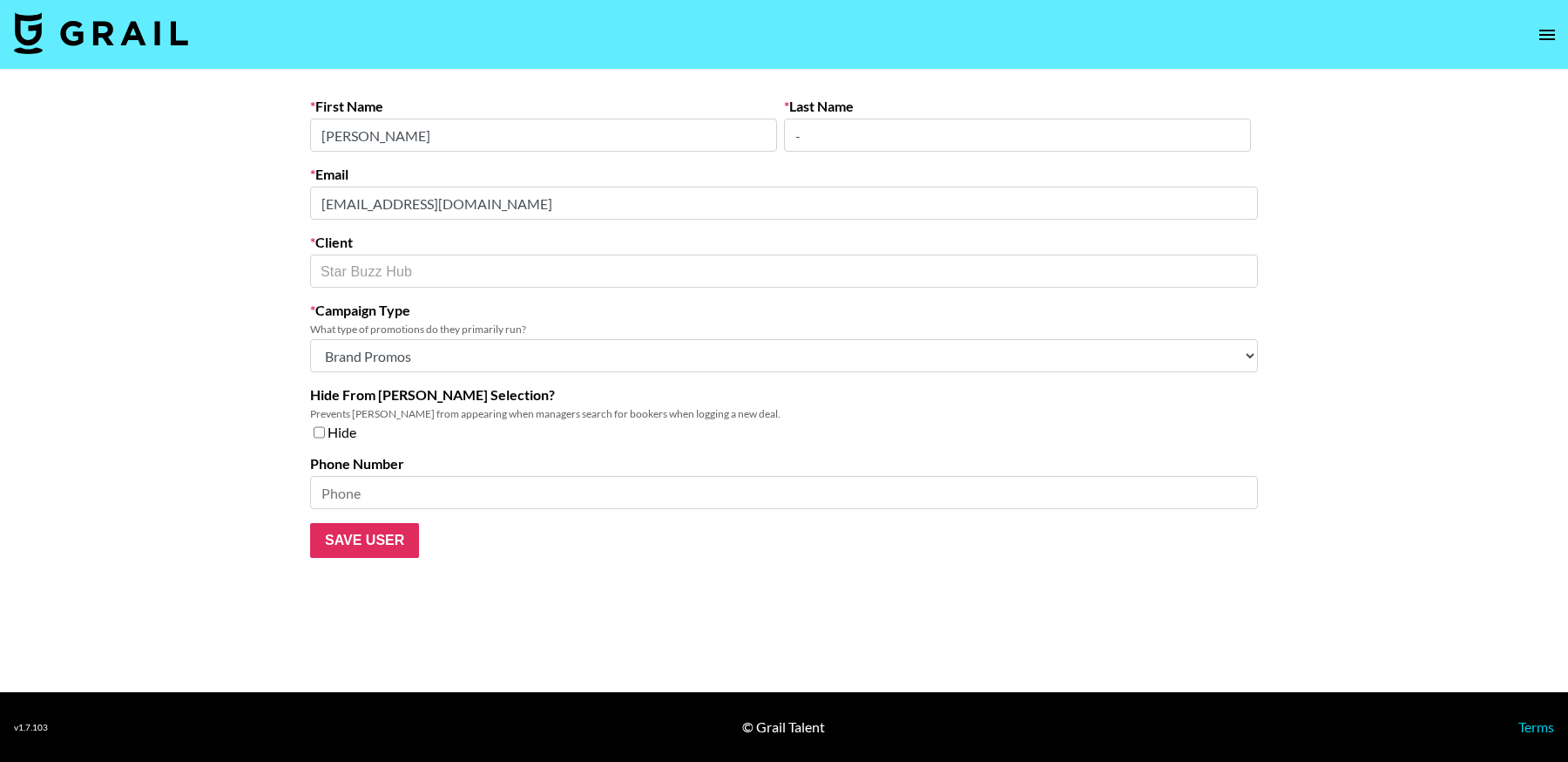
click at [180, 194] on main "First Name Shaina Last Name - Email Shaina198108@info.starbuzzhub.com Client St…" at bounding box center [784, 381] width 1568 height 622
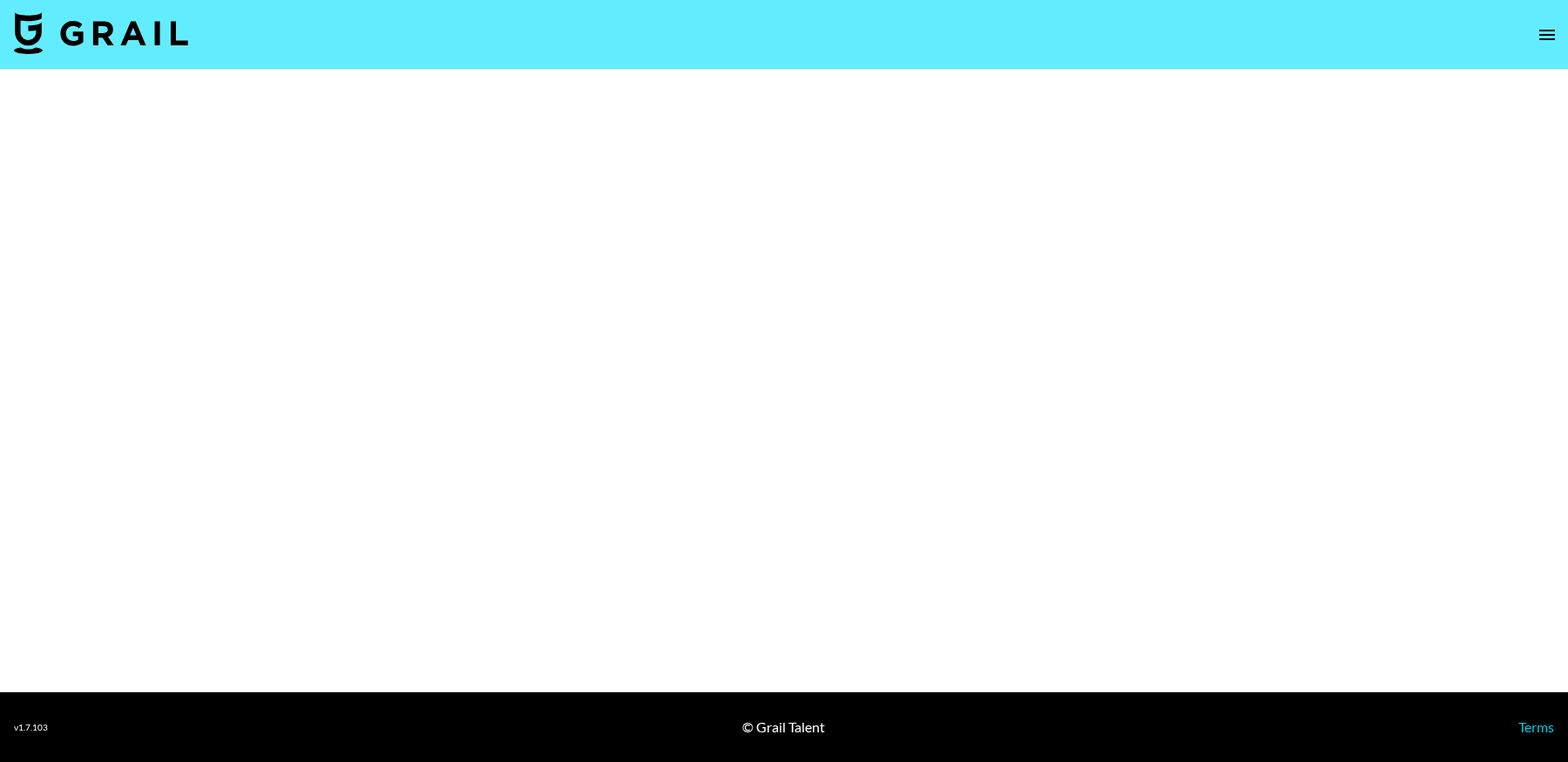
select select "Multi"
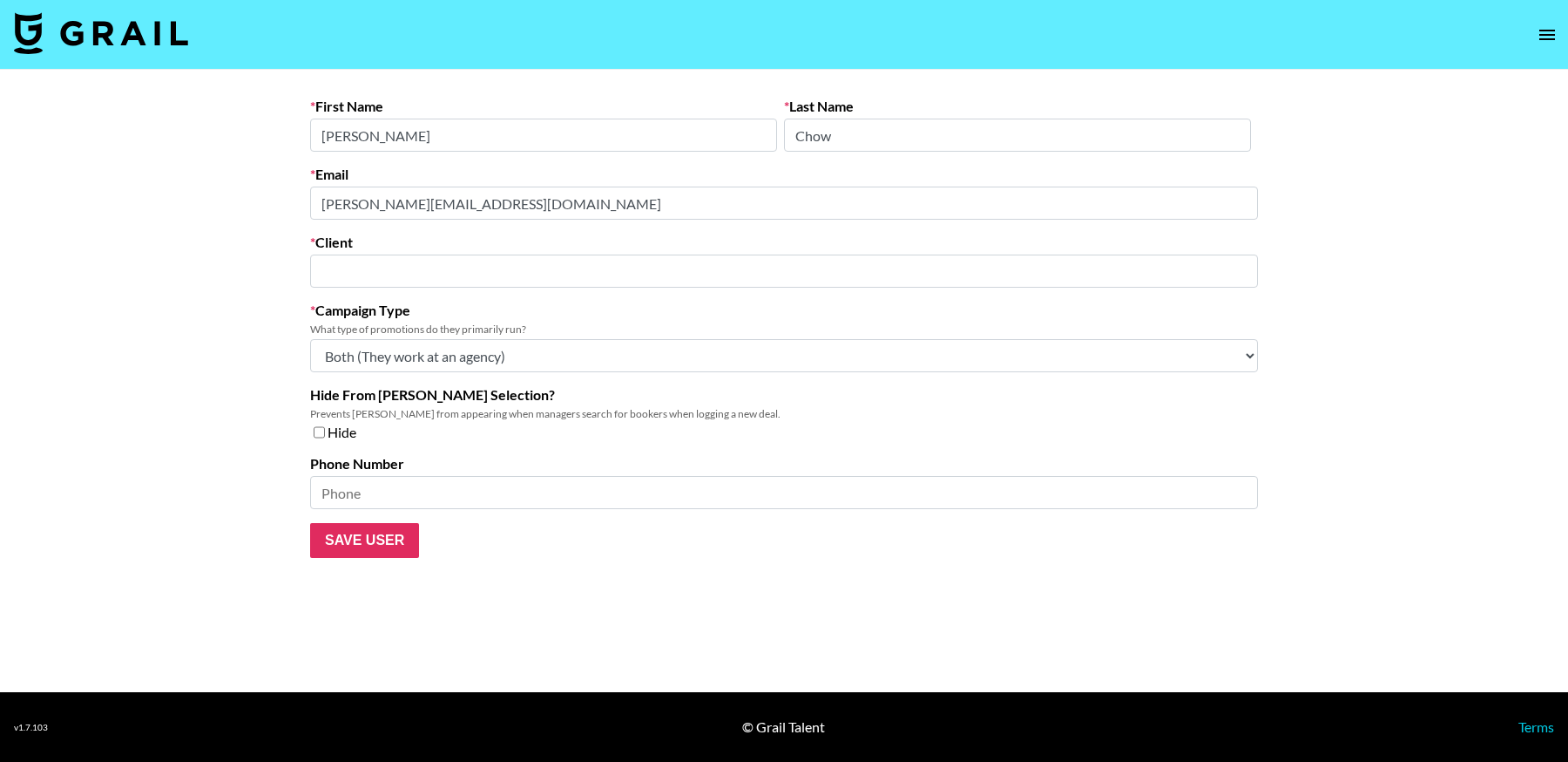
click at [171, 202] on main "First Name [PERSON_NAME] Last Name Chow Email [PERSON_NAME][EMAIL_ADDRESS][DOMA…" at bounding box center [784, 381] width 1568 height 622
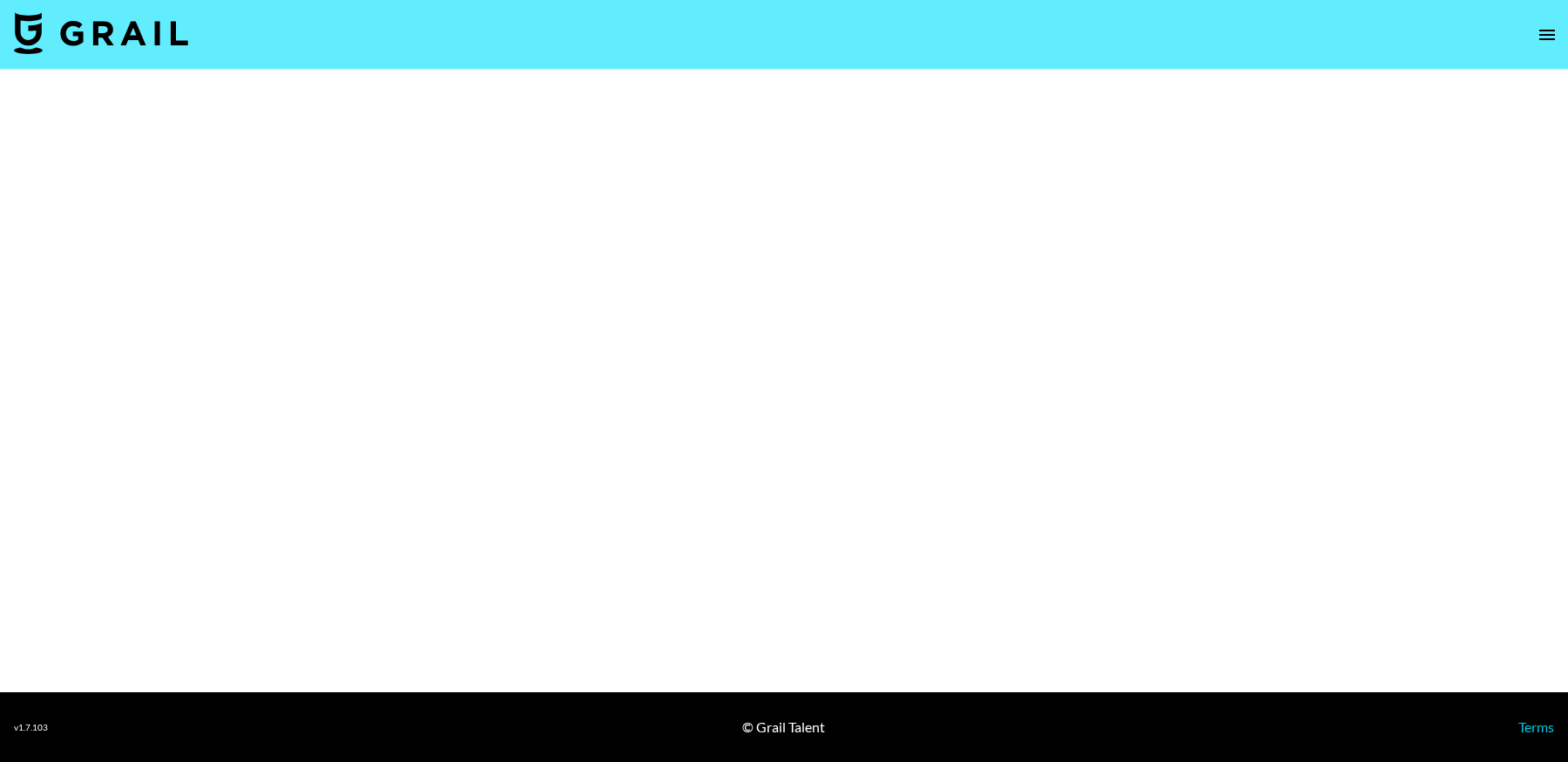
select select "Brand"
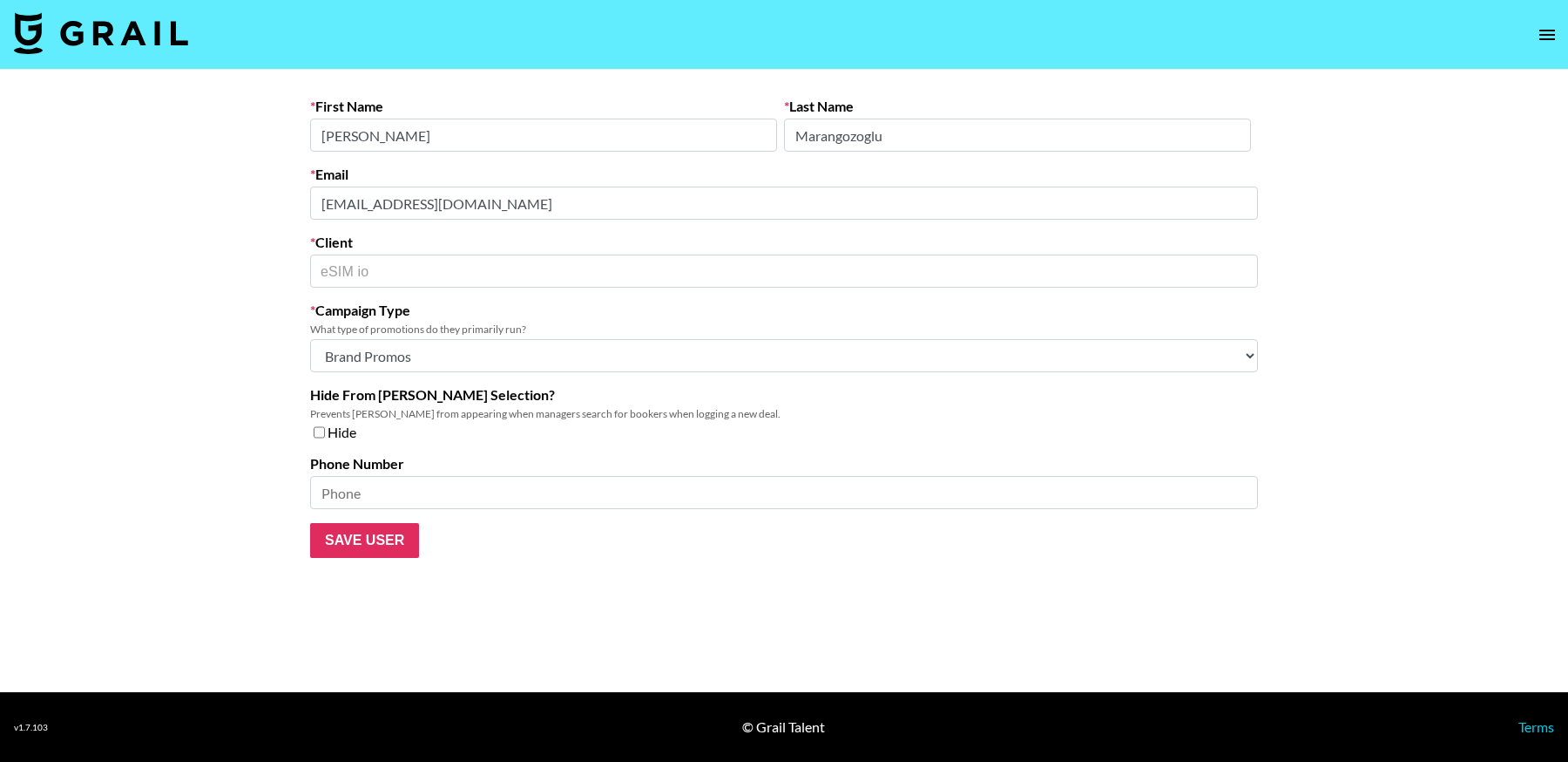
click at [240, 195] on main "First Name [PERSON_NAME] Last Name Marangozoglu Email [EMAIL_ADDRESS][DOMAIN_NA…" at bounding box center [784, 381] width 1568 height 622
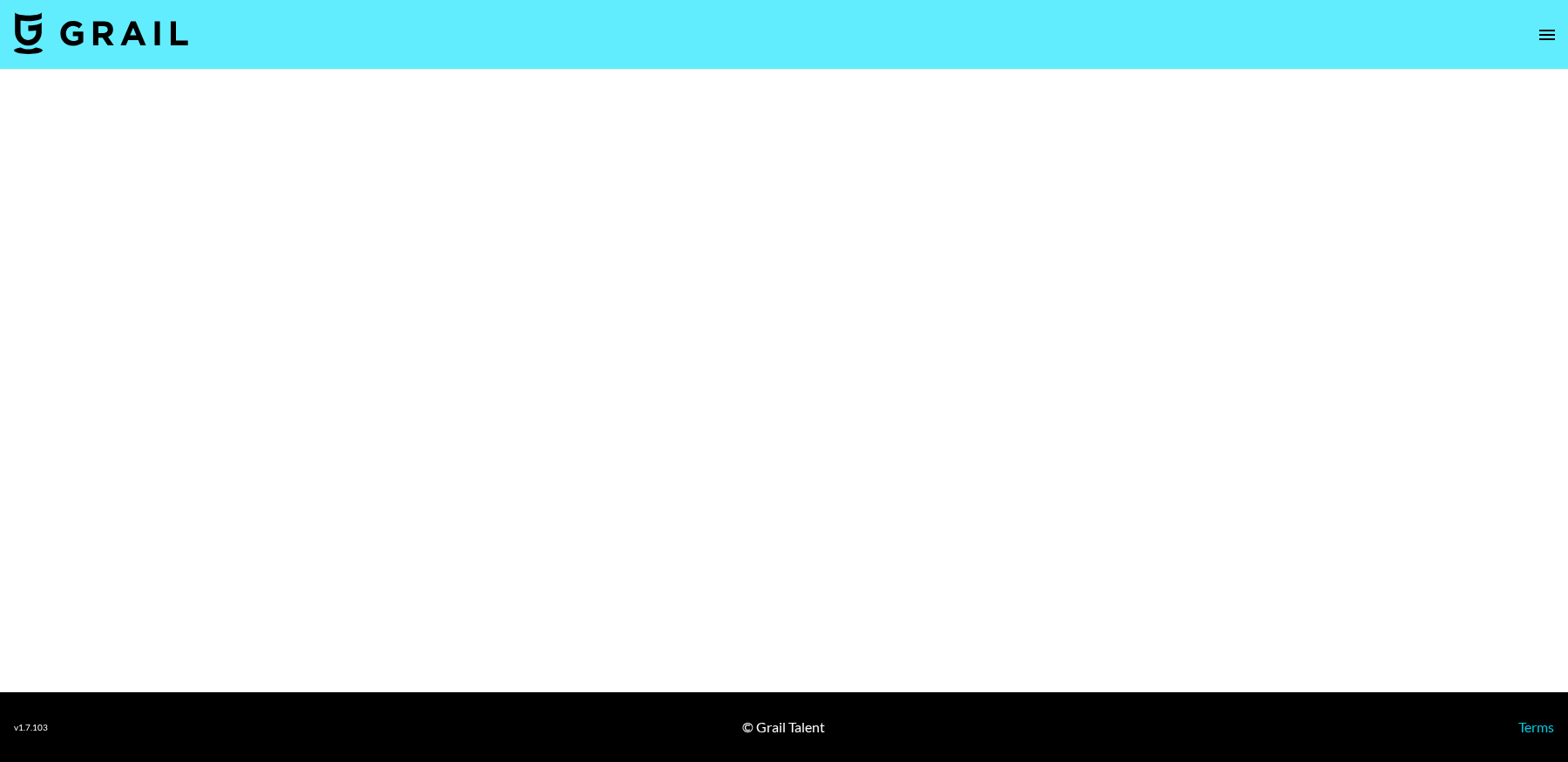
select select "Brand"
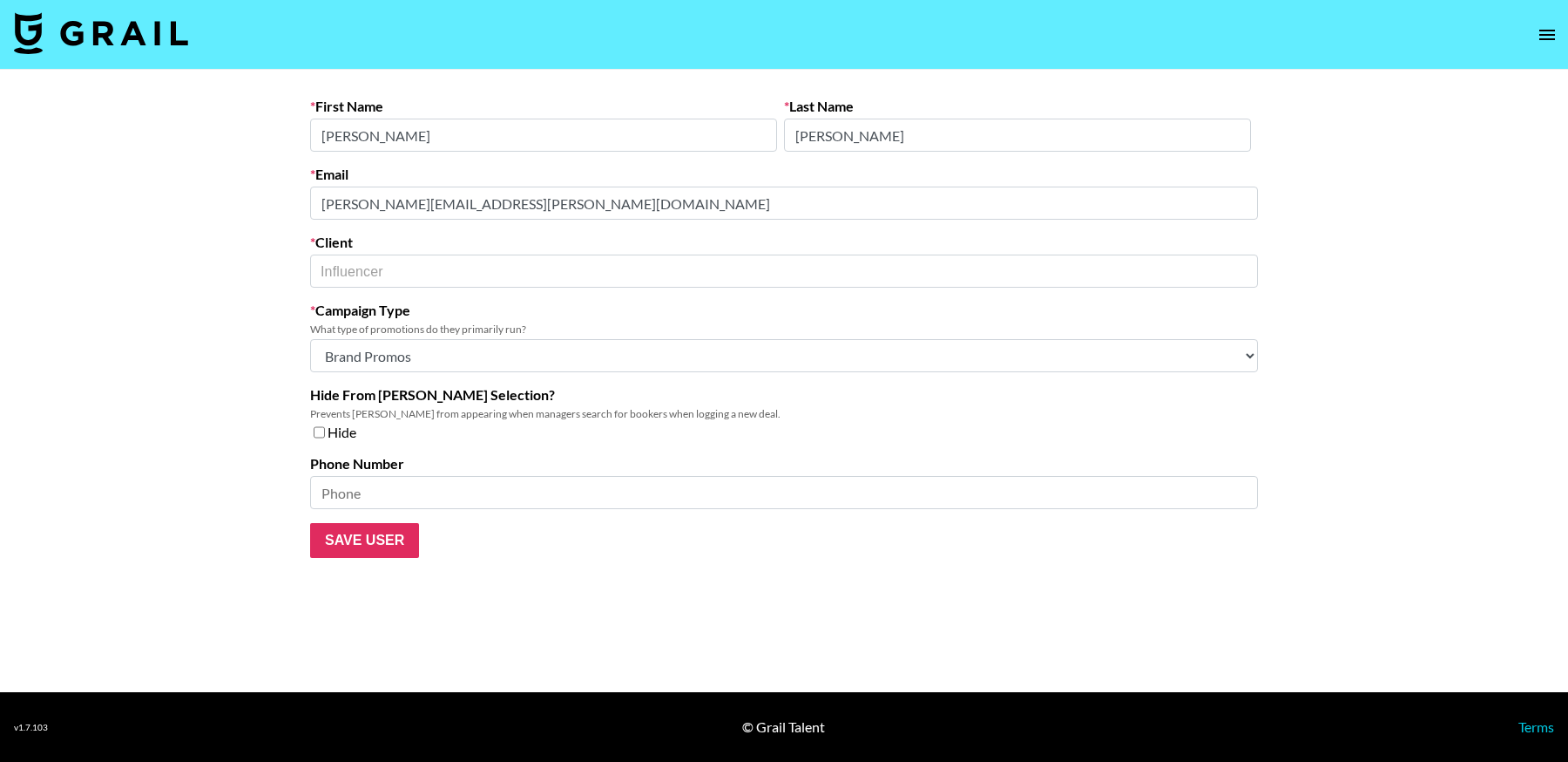
click at [98, 203] on main "First Name Arlesia Last Name McGowan Email arlesia.mcgowan@influencer.com Clien…" at bounding box center [784, 381] width 1568 height 622
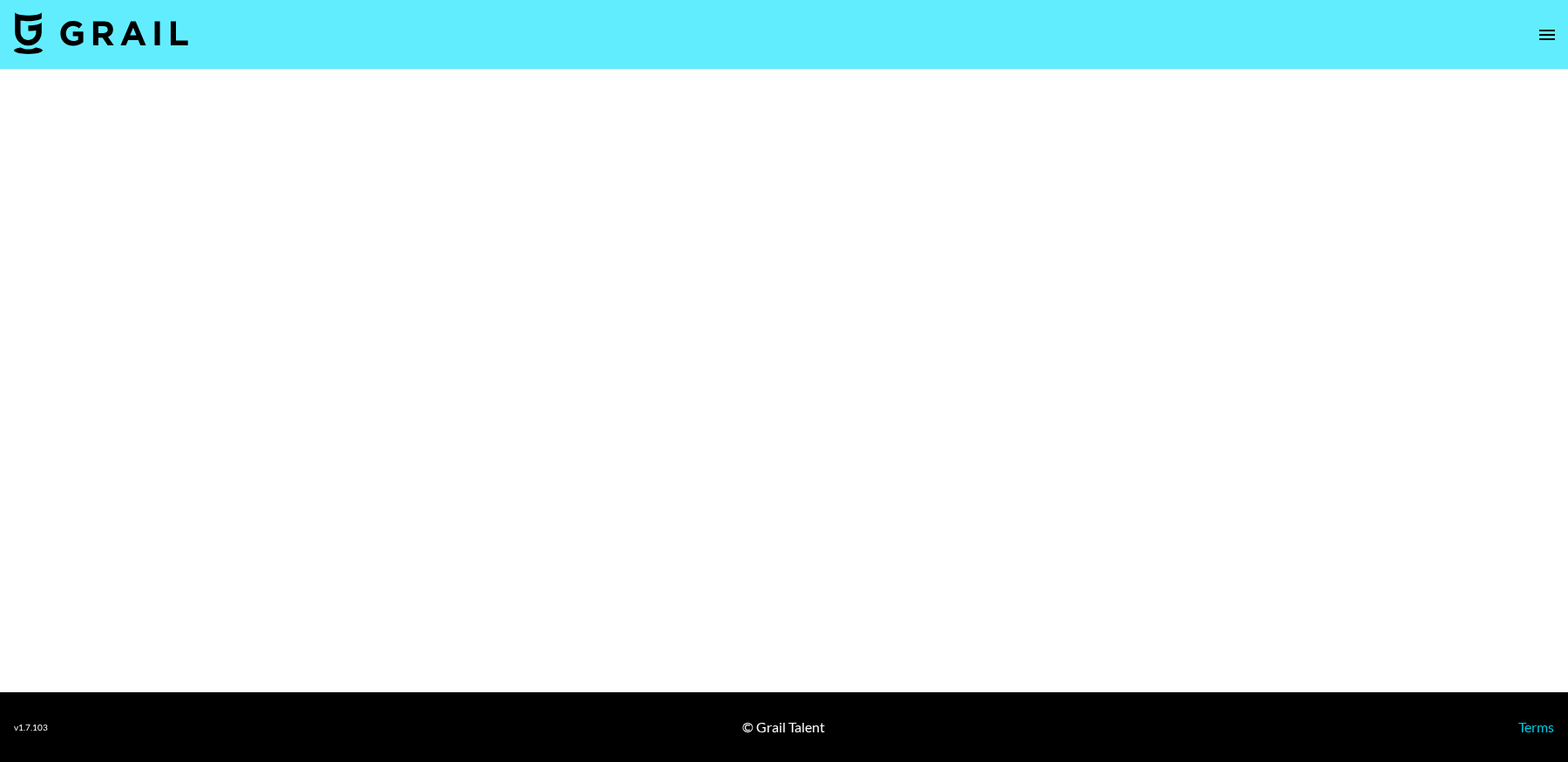
select select "Brand"
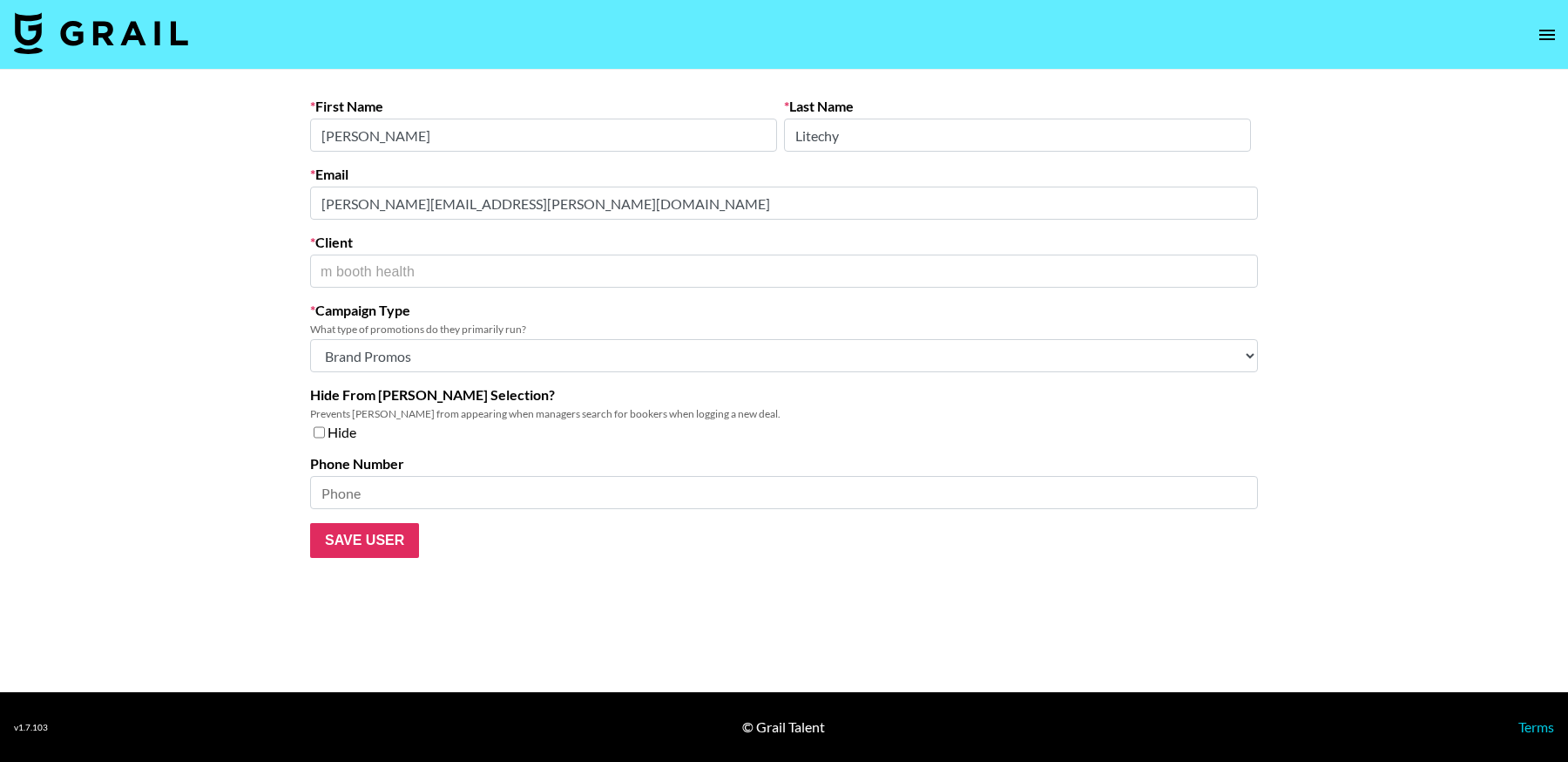
click at [200, 203] on main "First Name Mimi Last Name Litechy Email Mimi.Litecky@mboothhealth.com Client m …" at bounding box center [784, 381] width 1568 height 622
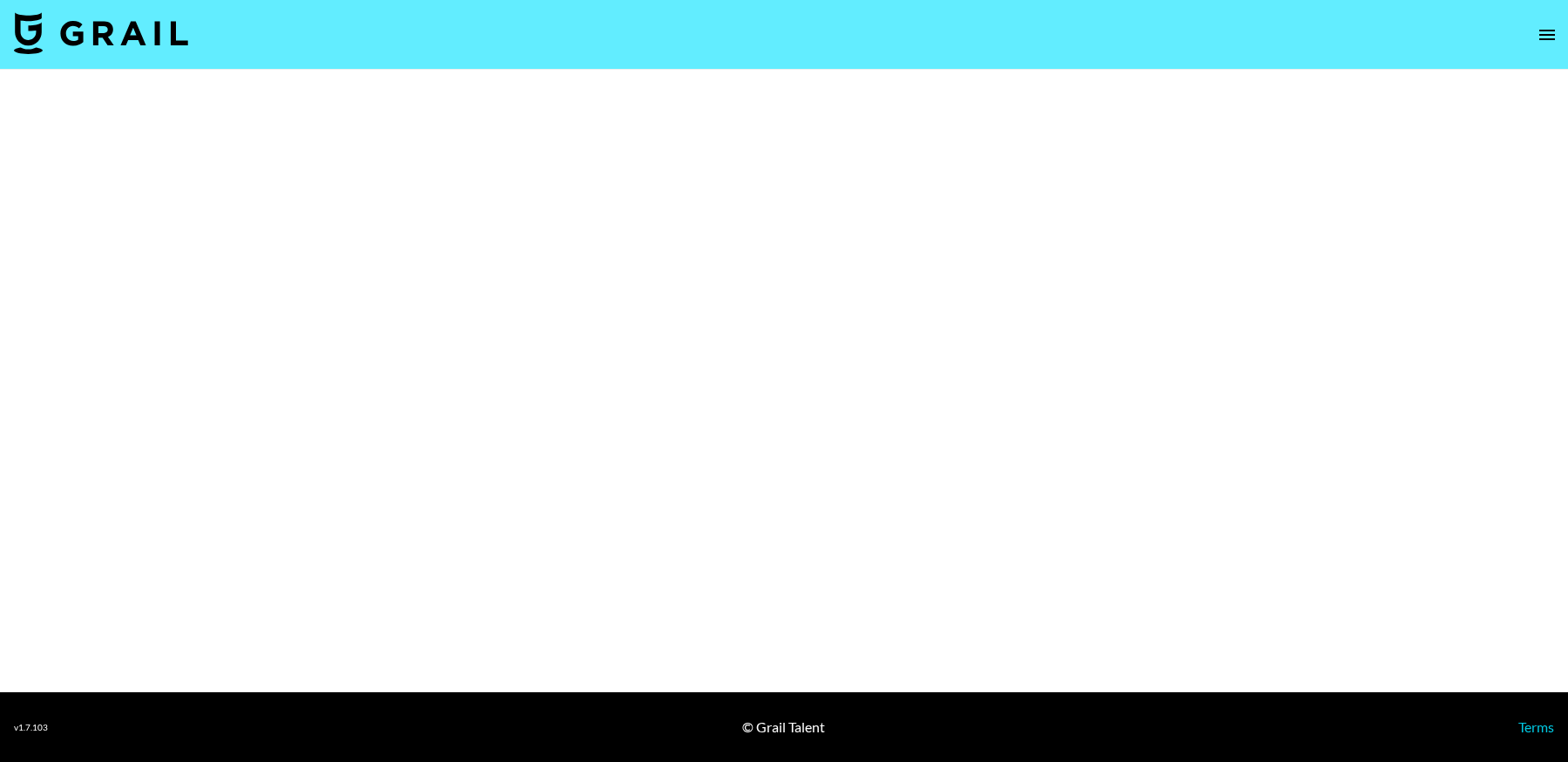
select select "Brand"
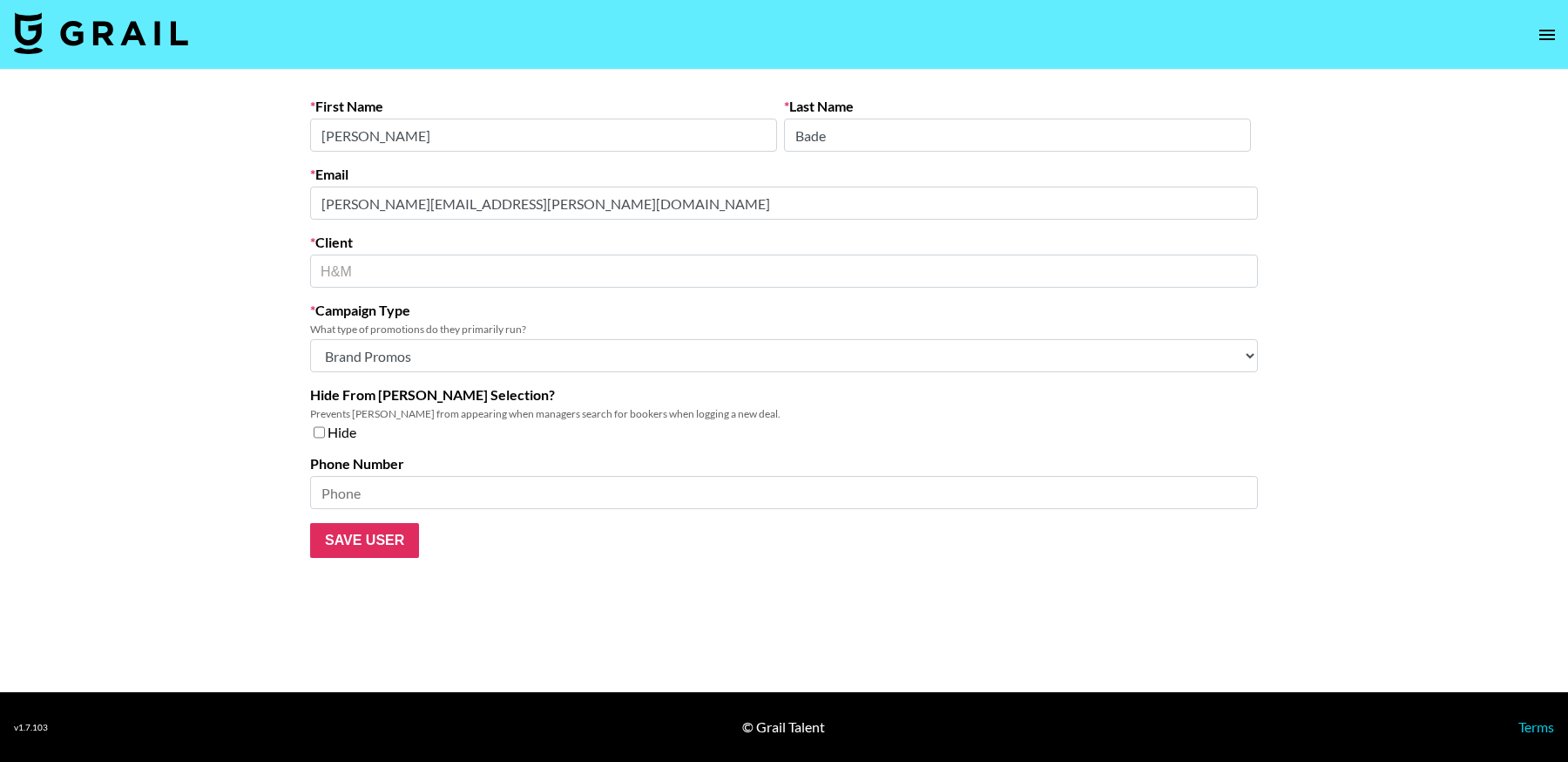
click at [159, 187] on main "First Name [PERSON_NAME] Last Name Bade Email [PERSON_NAME][EMAIL_ADDRESS][PERS…" at bounding box center [784, 381] width 1568 height 622
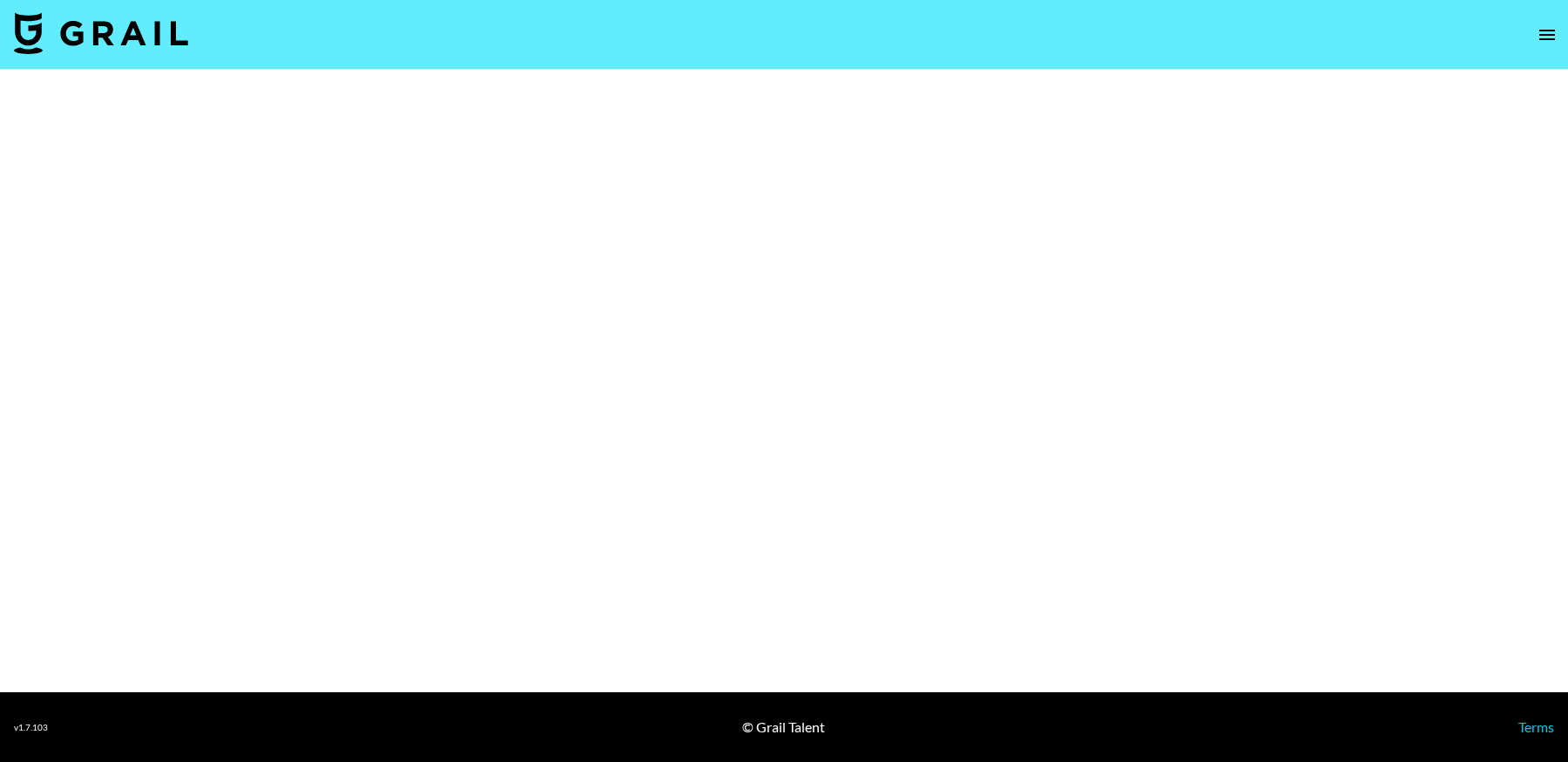
select select "Brand"
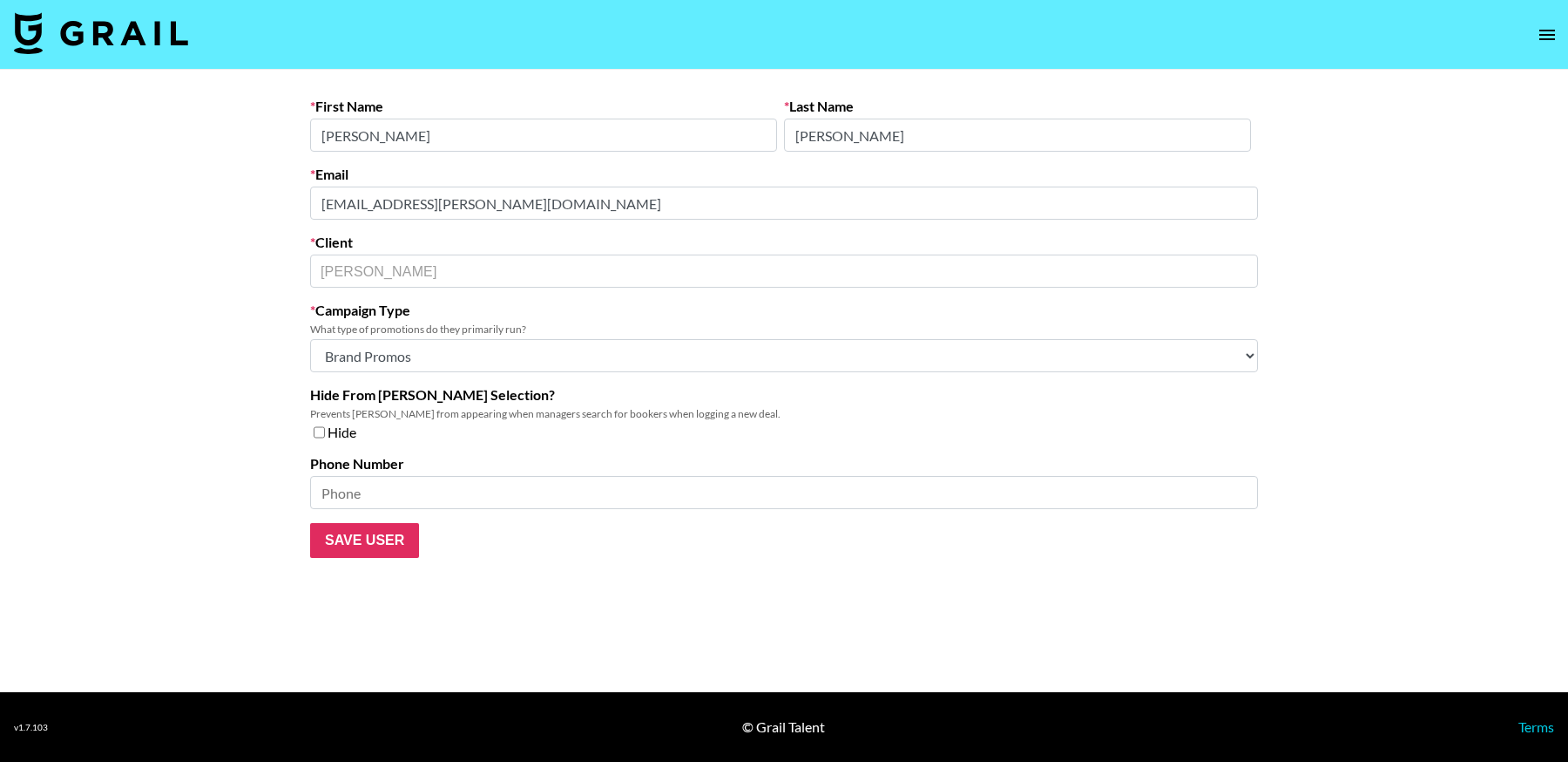
click at [272, 200] on main "First Name [PERSON_NAME] Last Name [PERSON_NAME] Email [EMAIL_ADDRESS][PERSON_N…" at bounding box center [784, 381] width 1568 height 622
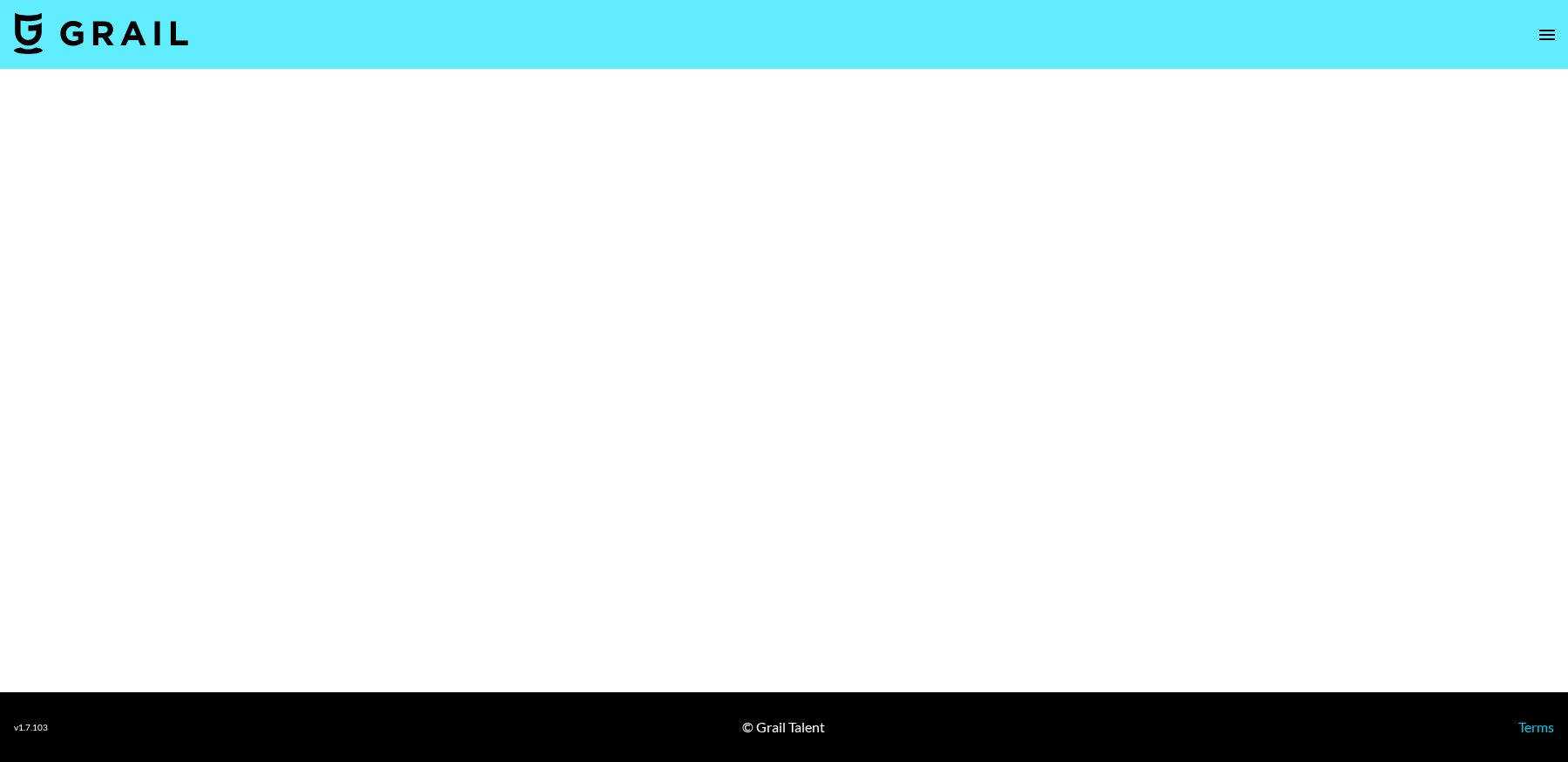
select select "Brand"
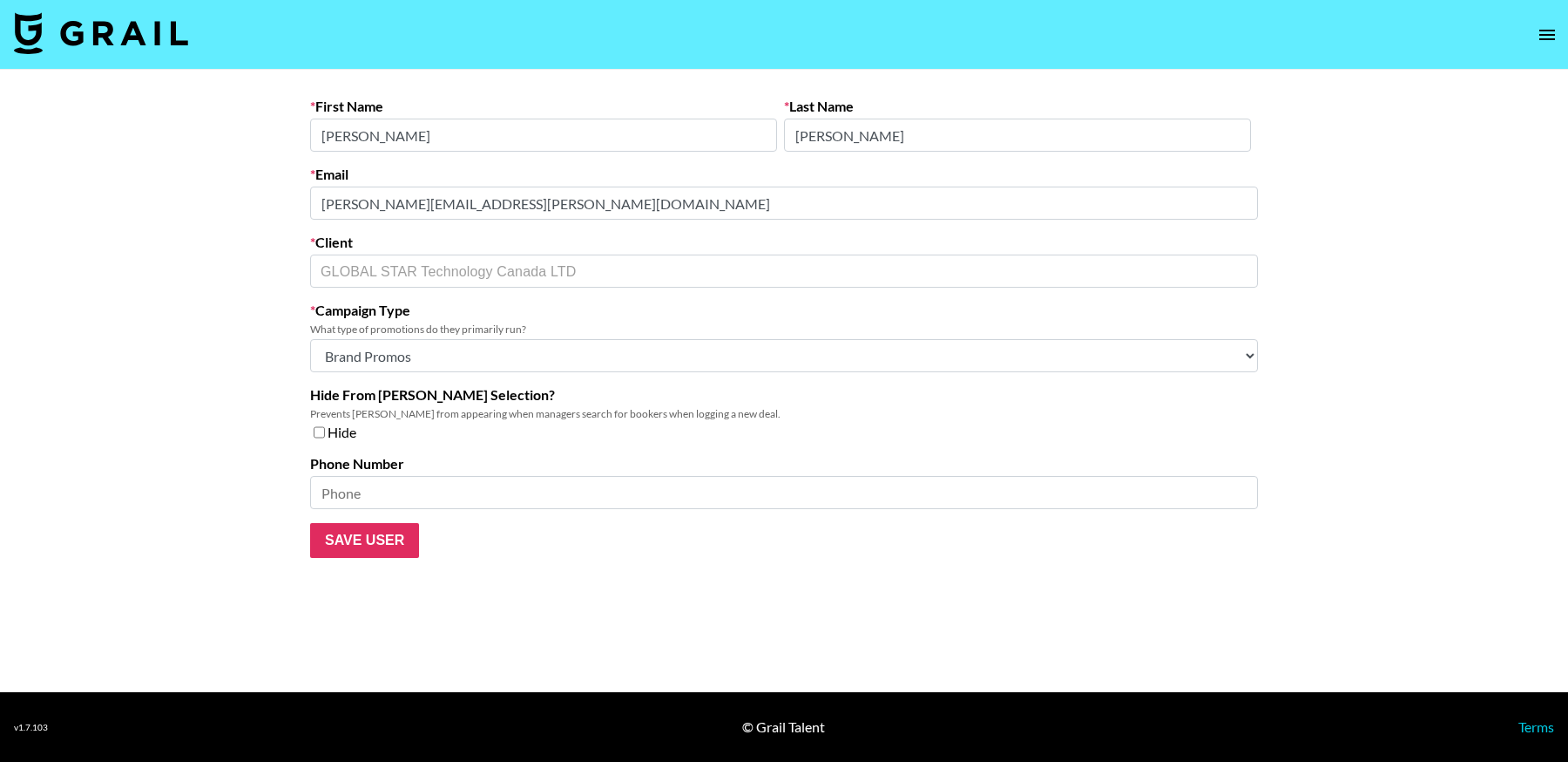
click at [190, 200] on main "First Name Rachel Last Name Liang Email rachel.liang@kolsummit.com Client GLOBA…" at bounding box center [784, 381] width 1568 height 622
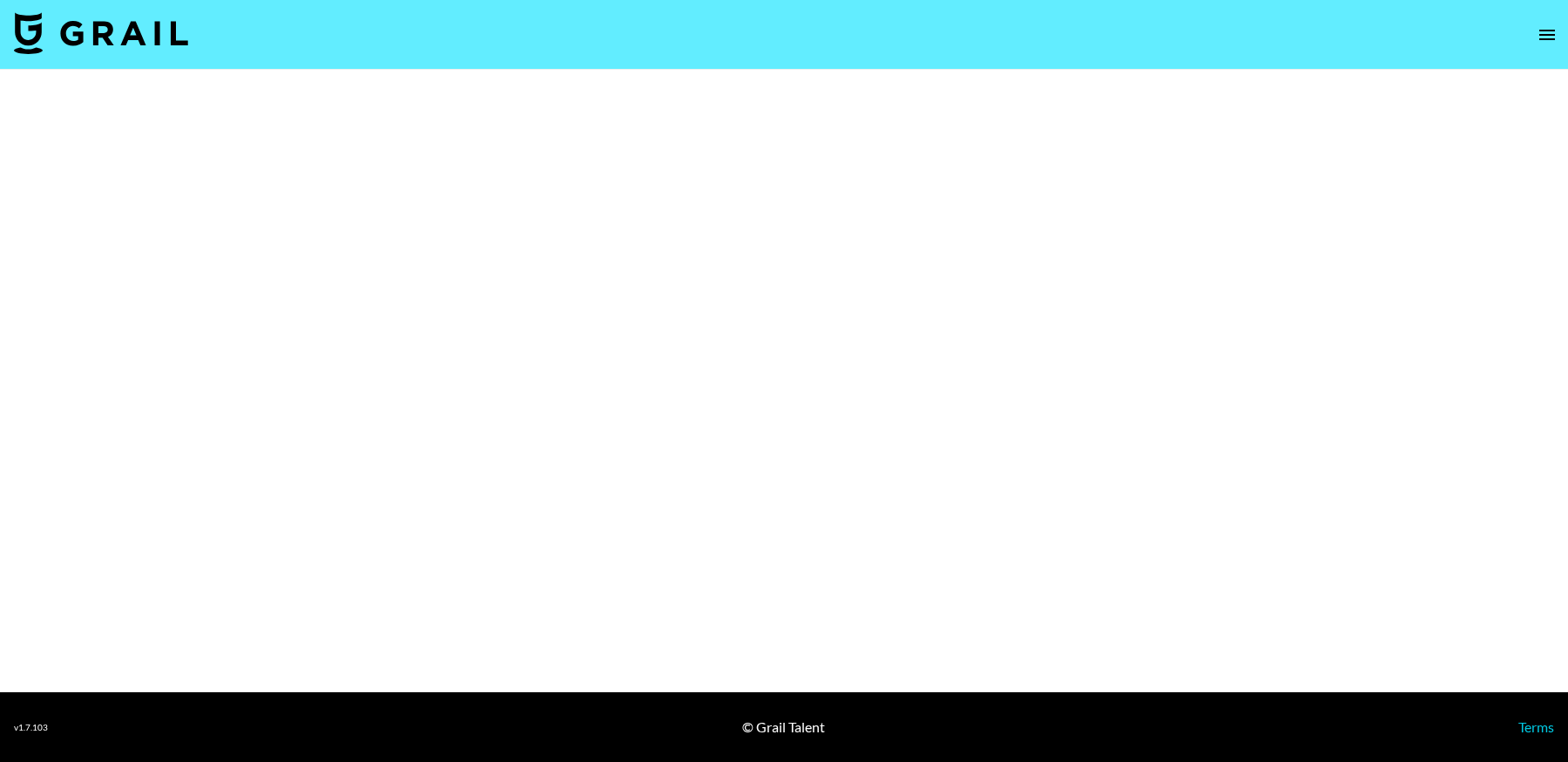
select select "Brand"
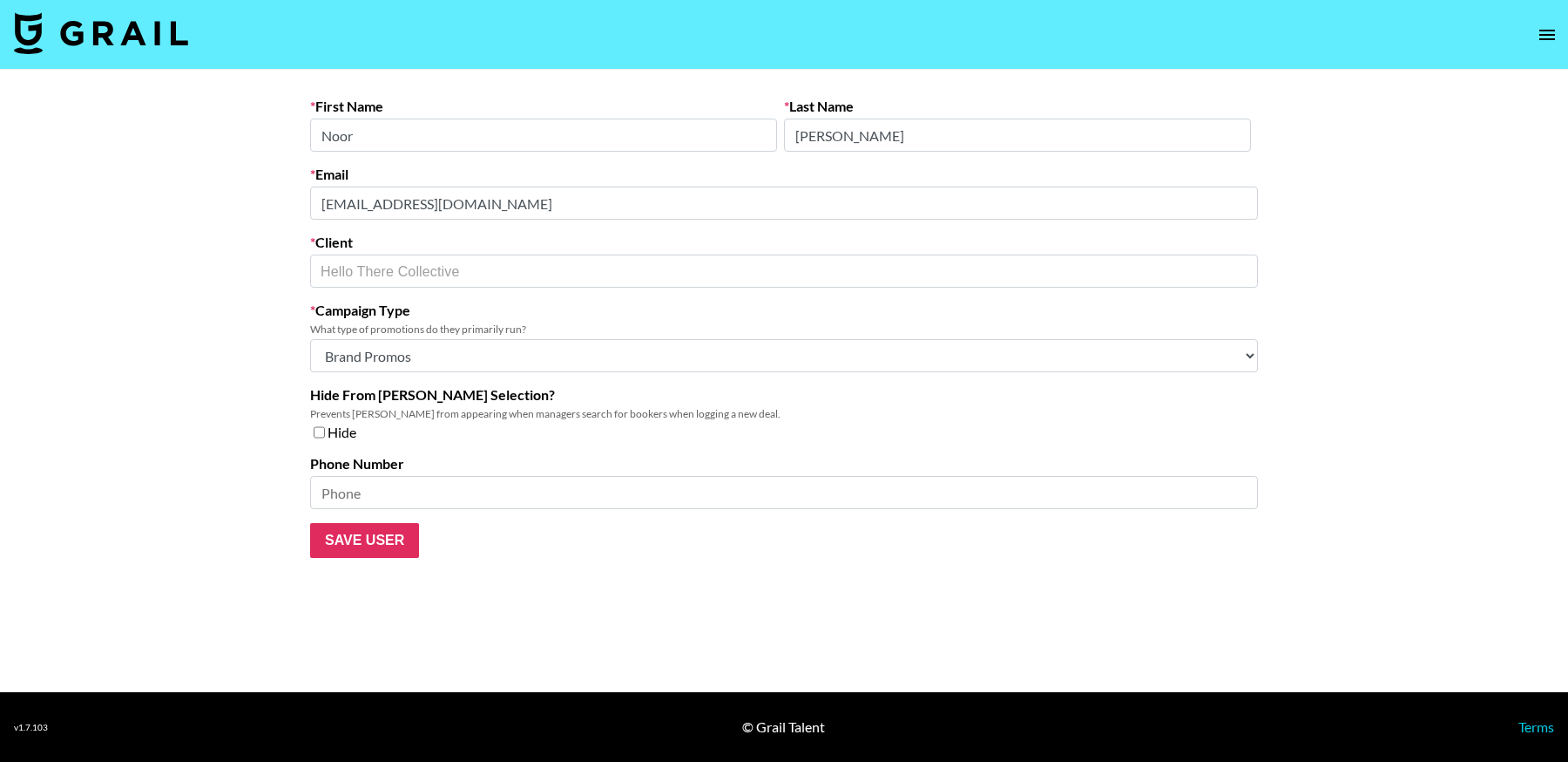
click at [287, 200] on main "First Name Noor Last Name Rajpal Email noor@htcollective.com Client Hello There…" at bounding box center [784, 381] width 1568 height 622
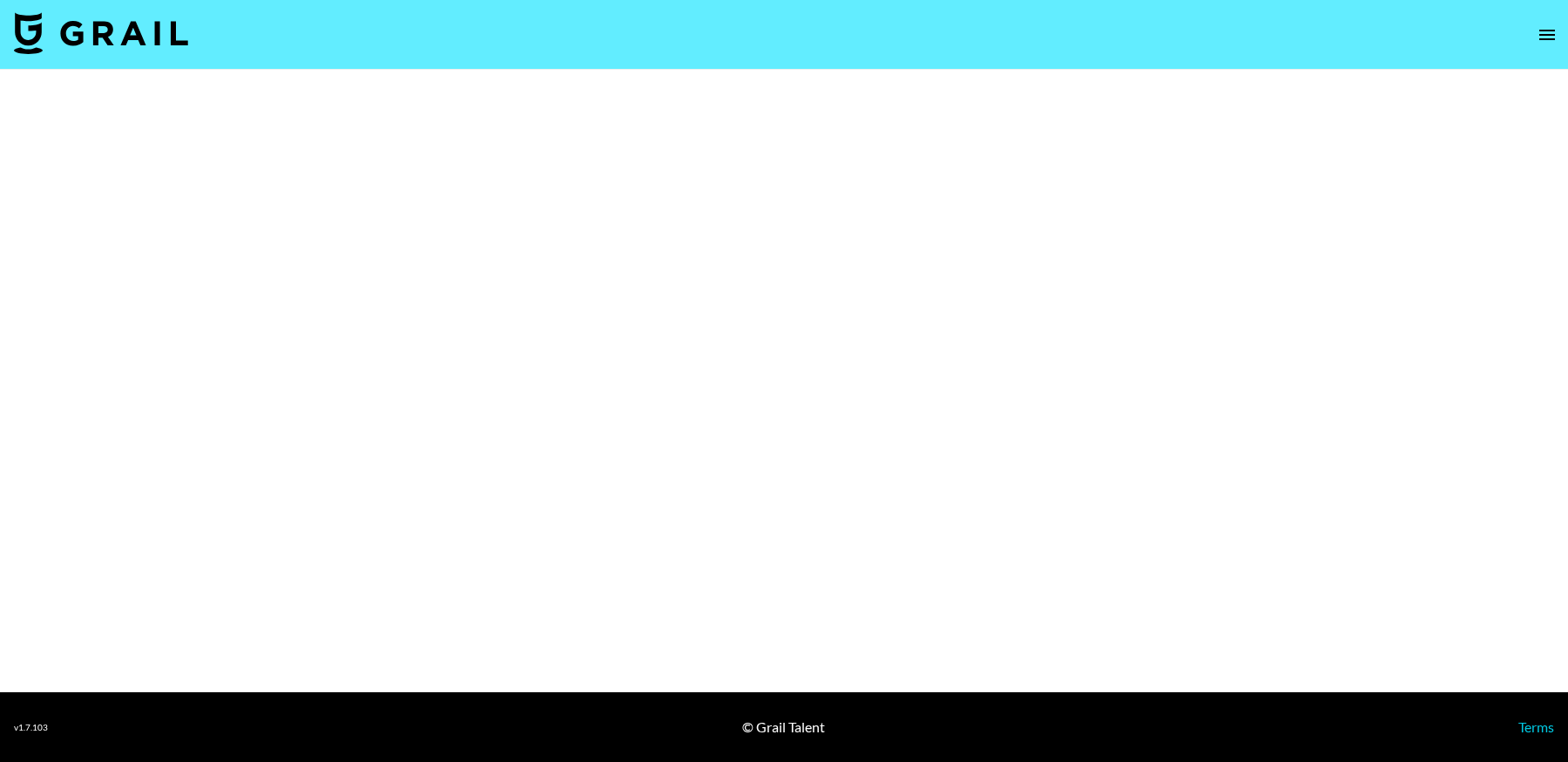
select select "Brand"
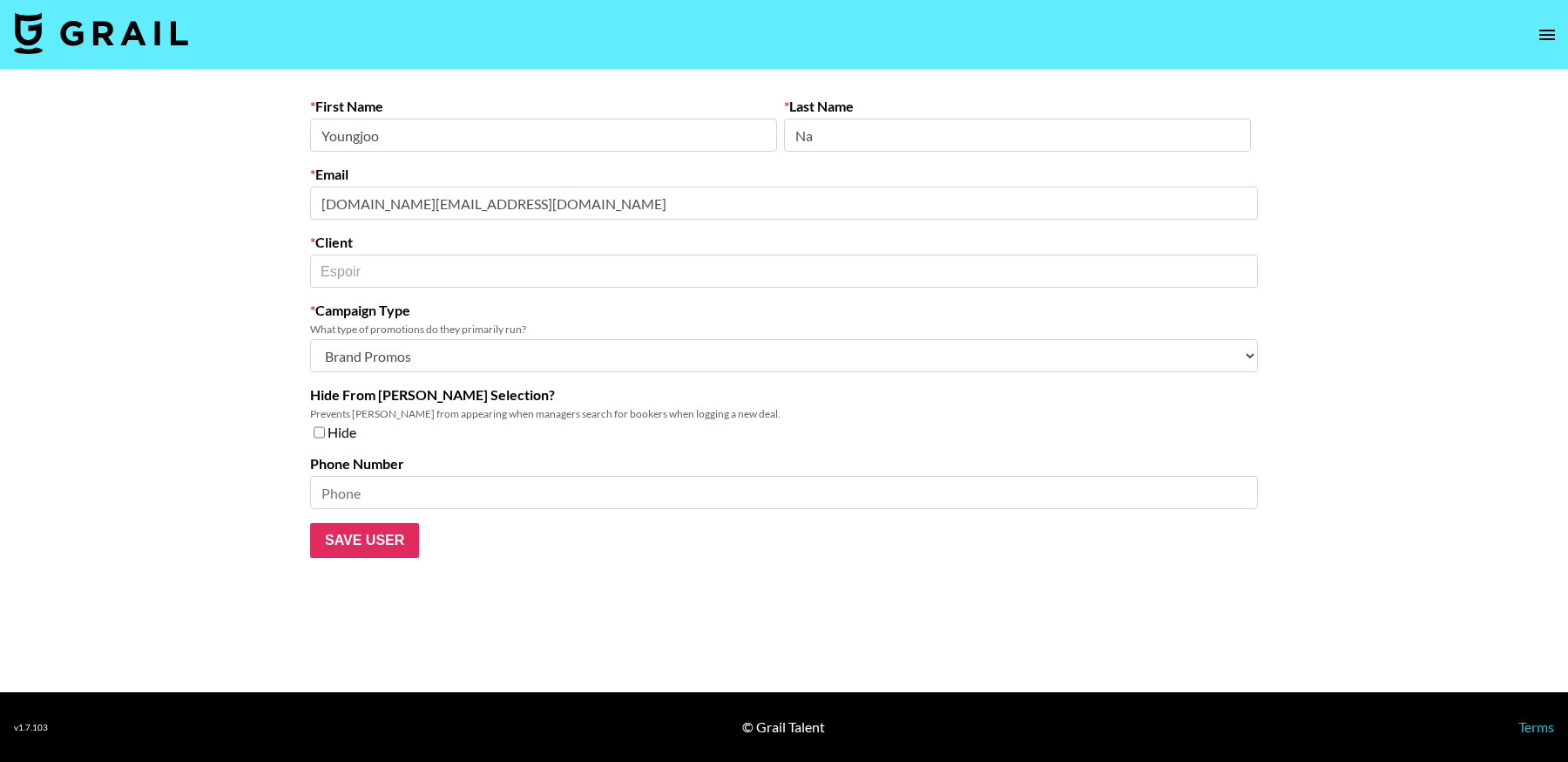
click at [158, 198] on main "First Name Youngjoo Last Name Na Email [DOMAIN_NAME][EMAIL_ADDRESS][DOMAIN_NAME…" at bounding box center [784, 381] width 1568 height 622
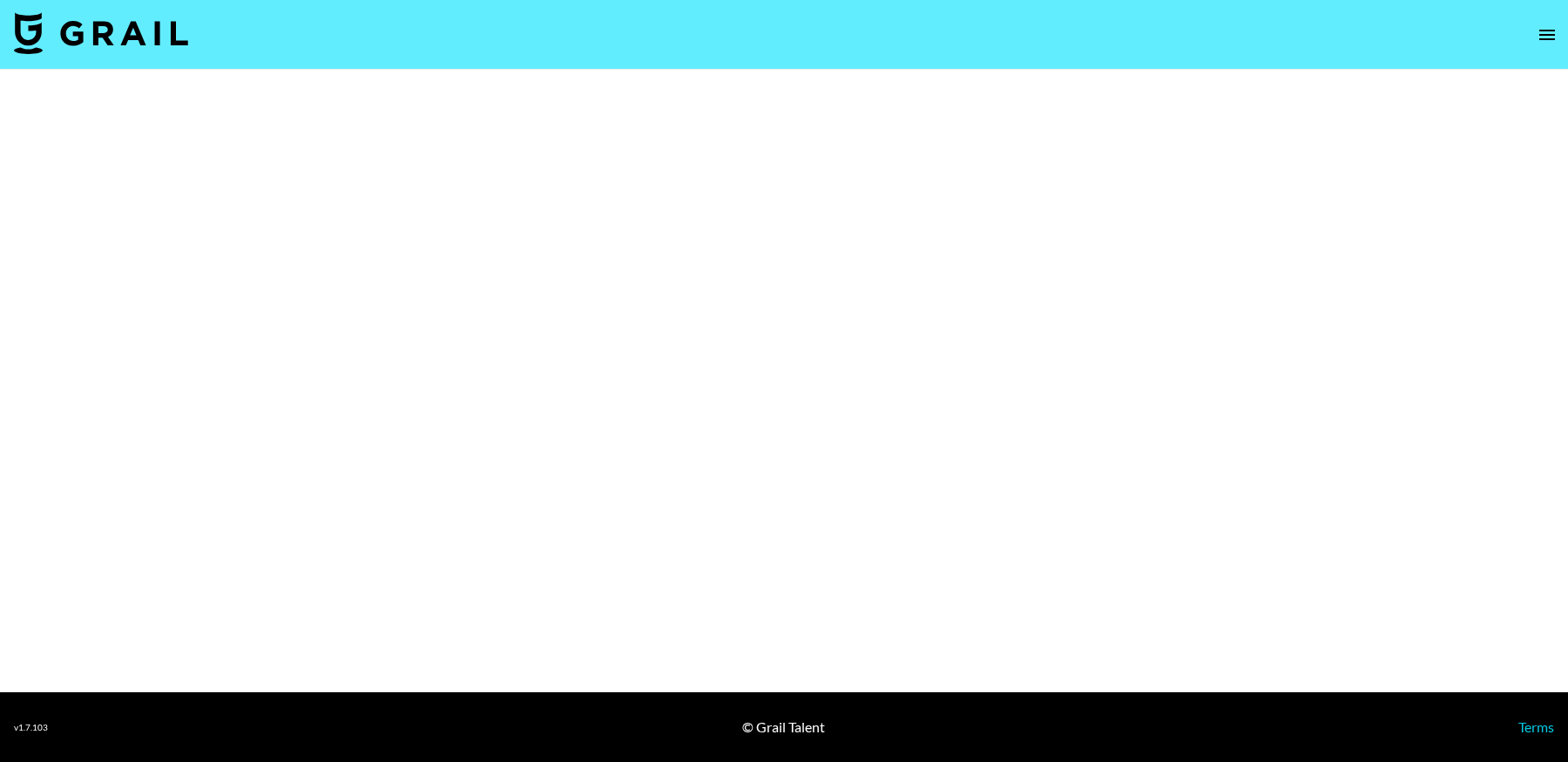
select select "Brand"
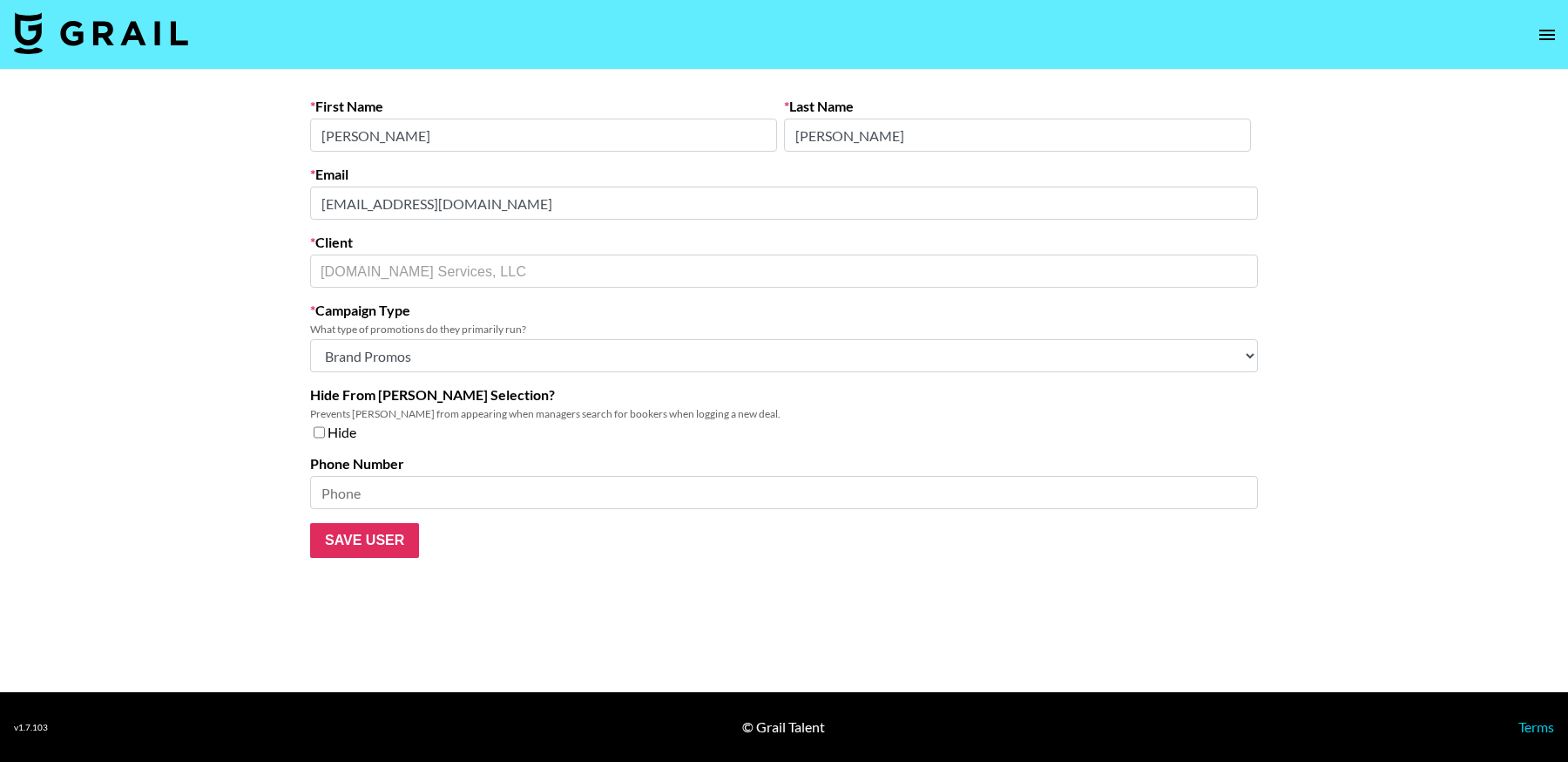
click at [194, 196] on main "First Name [PERSON_NAME] Last Name [PERSON_NAME] Email [EMAIL_ADDRESS][DOMAIN_N…" at bounding box center [784, 381] width 1568 height 622
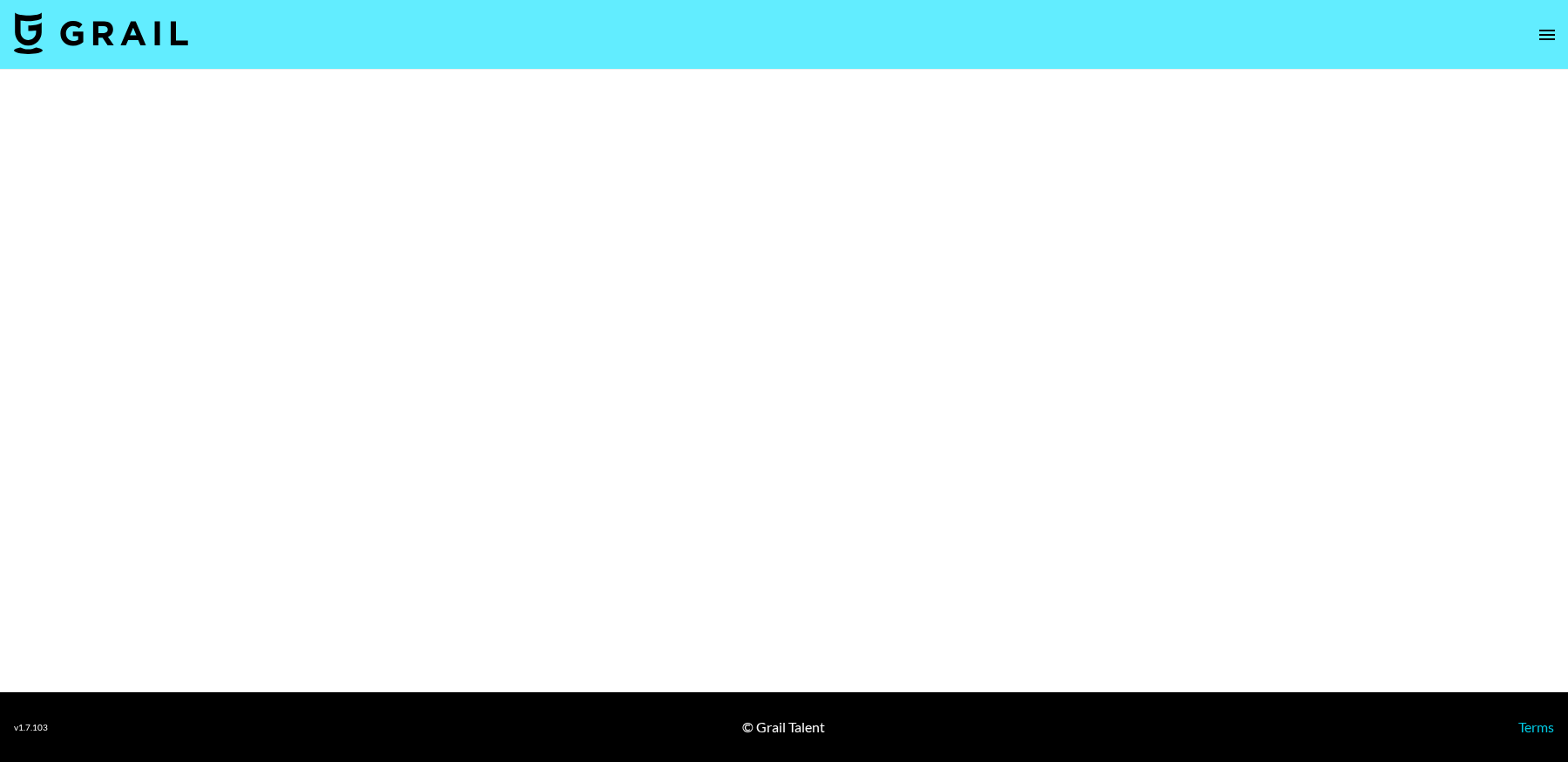
select select "Brand"
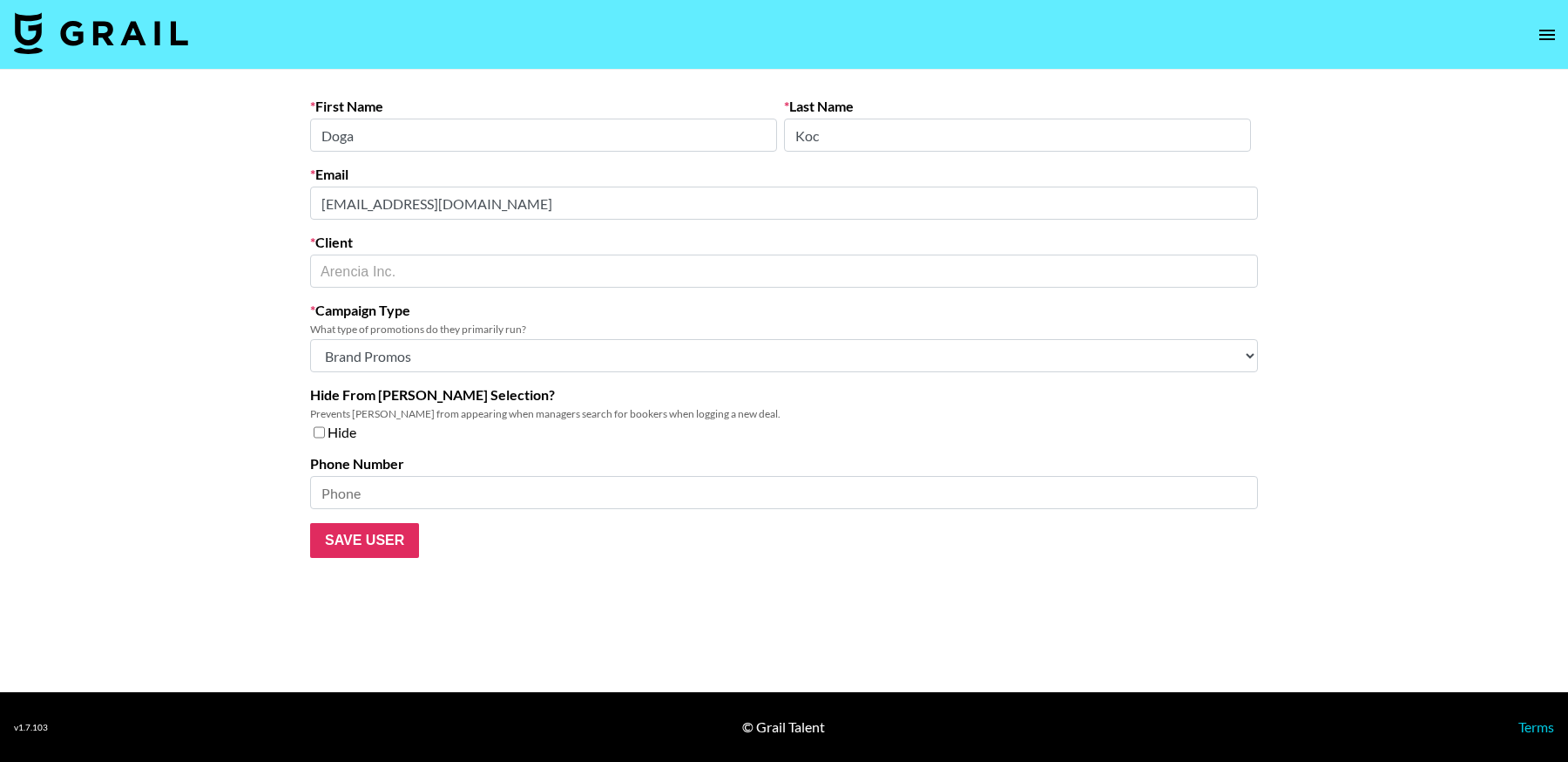
click at [180, 201] on main "First Name Doga Last Name Koc Email [EMAIL_ADDRESS][DOMAIN_NAME] Client Arencia…" at bounding box center [784, 381] width 1568 height 622
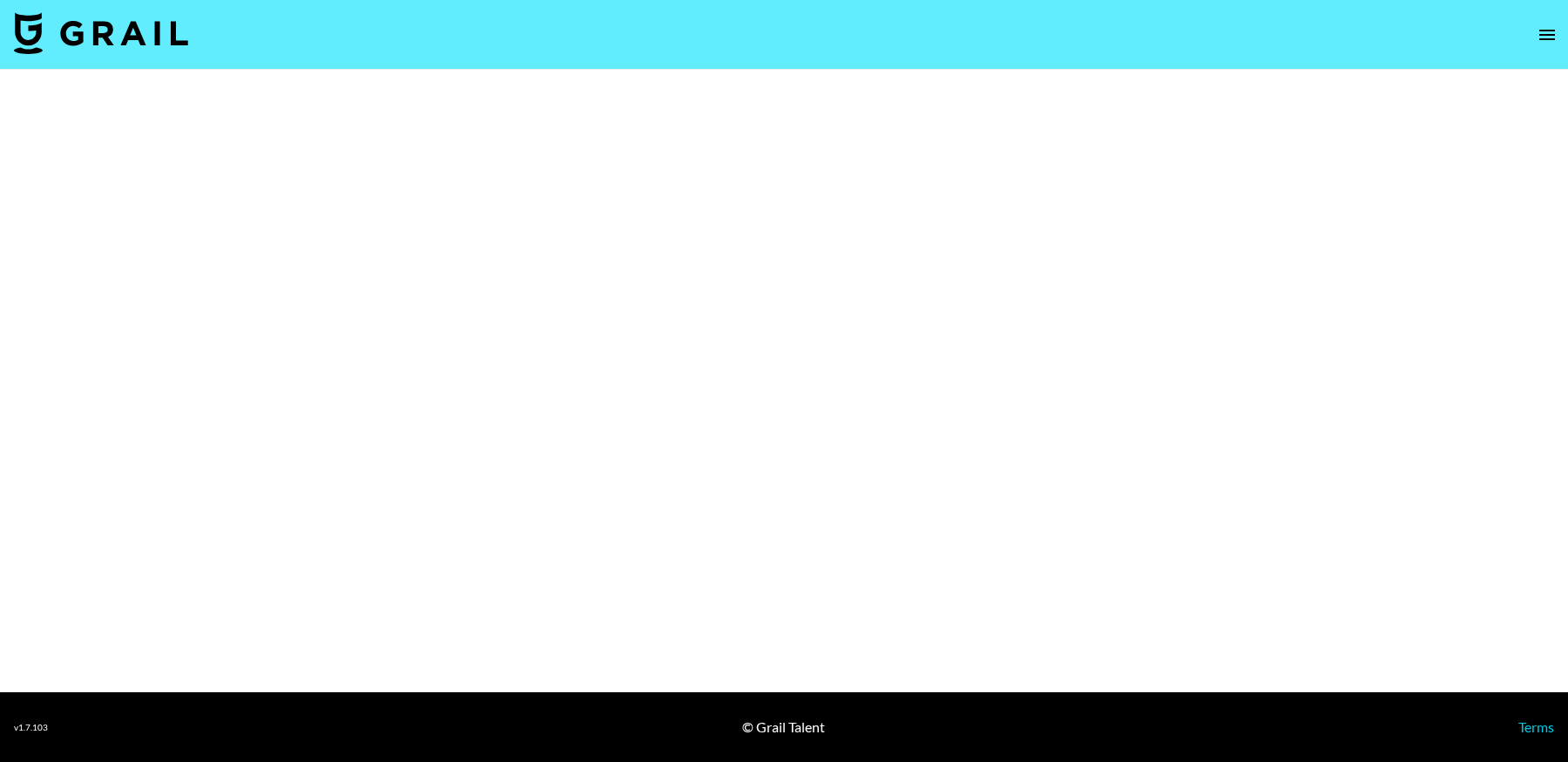
select select "Brand"
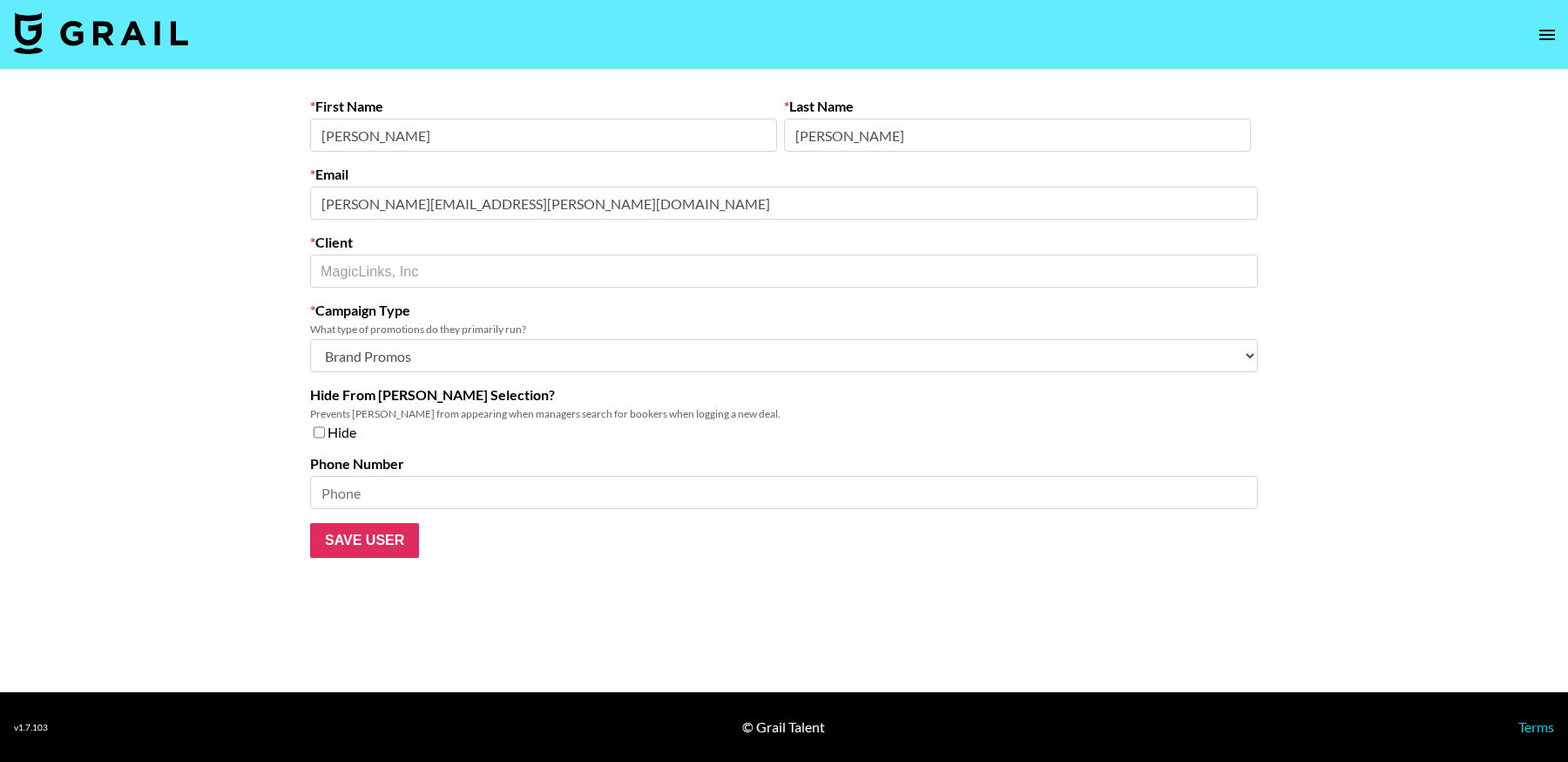
click at [233, 181] on main "First Name [PERSON_NAME] Last Name [PERSON_NAME] Email [PERSON_NAME][EMAIL_ADDR…" at bounding box center [784, 381] width 1568 height 622
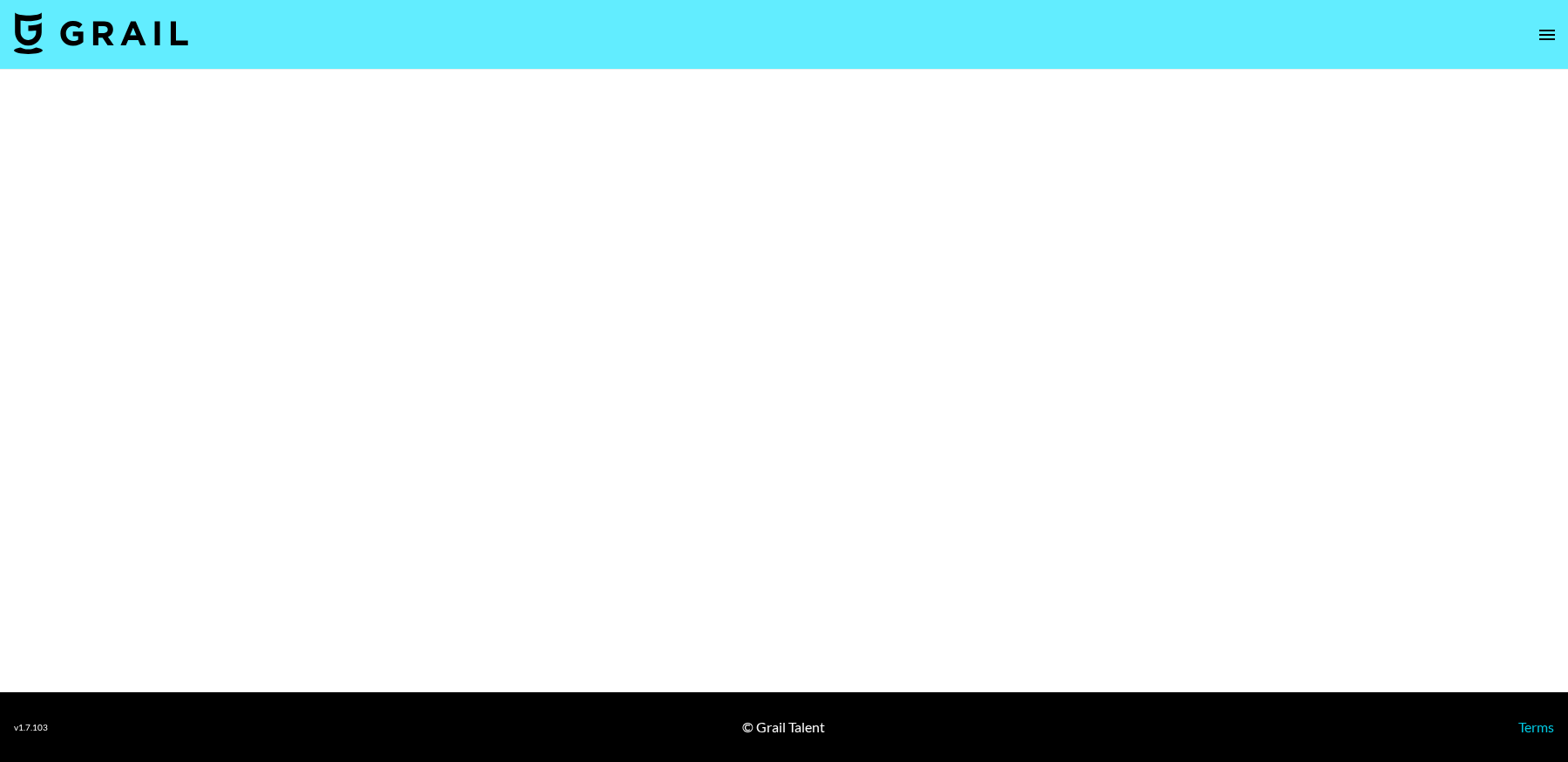
select select "Brand"
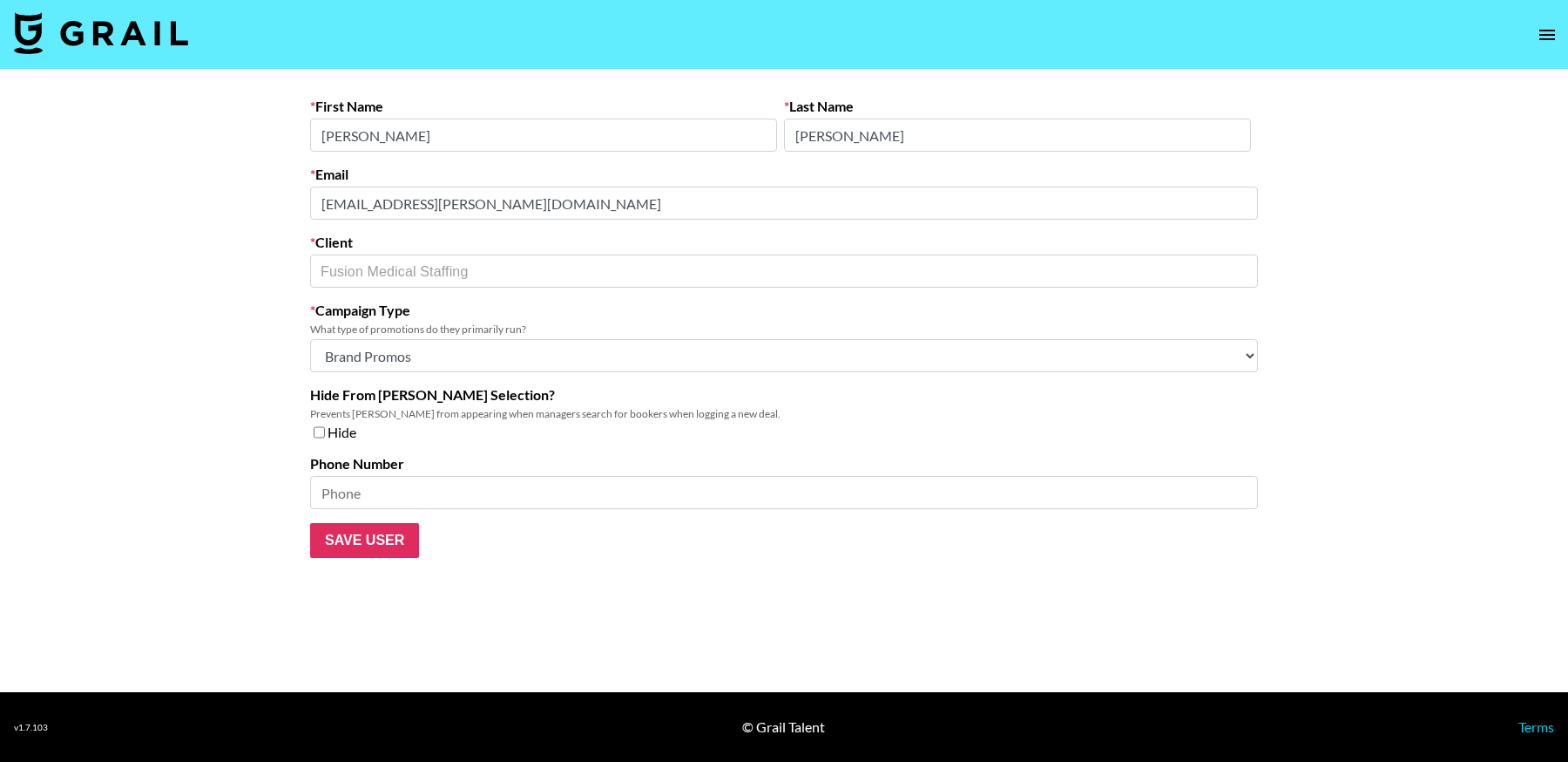
click at [205, 200] on main "First Name [PERSON_NAME] Last Name [PERSON_NAME] Email [PERSON_NAME][EMAIL_ADDR…" at bounding box center [784, 381] width 1568 height 622
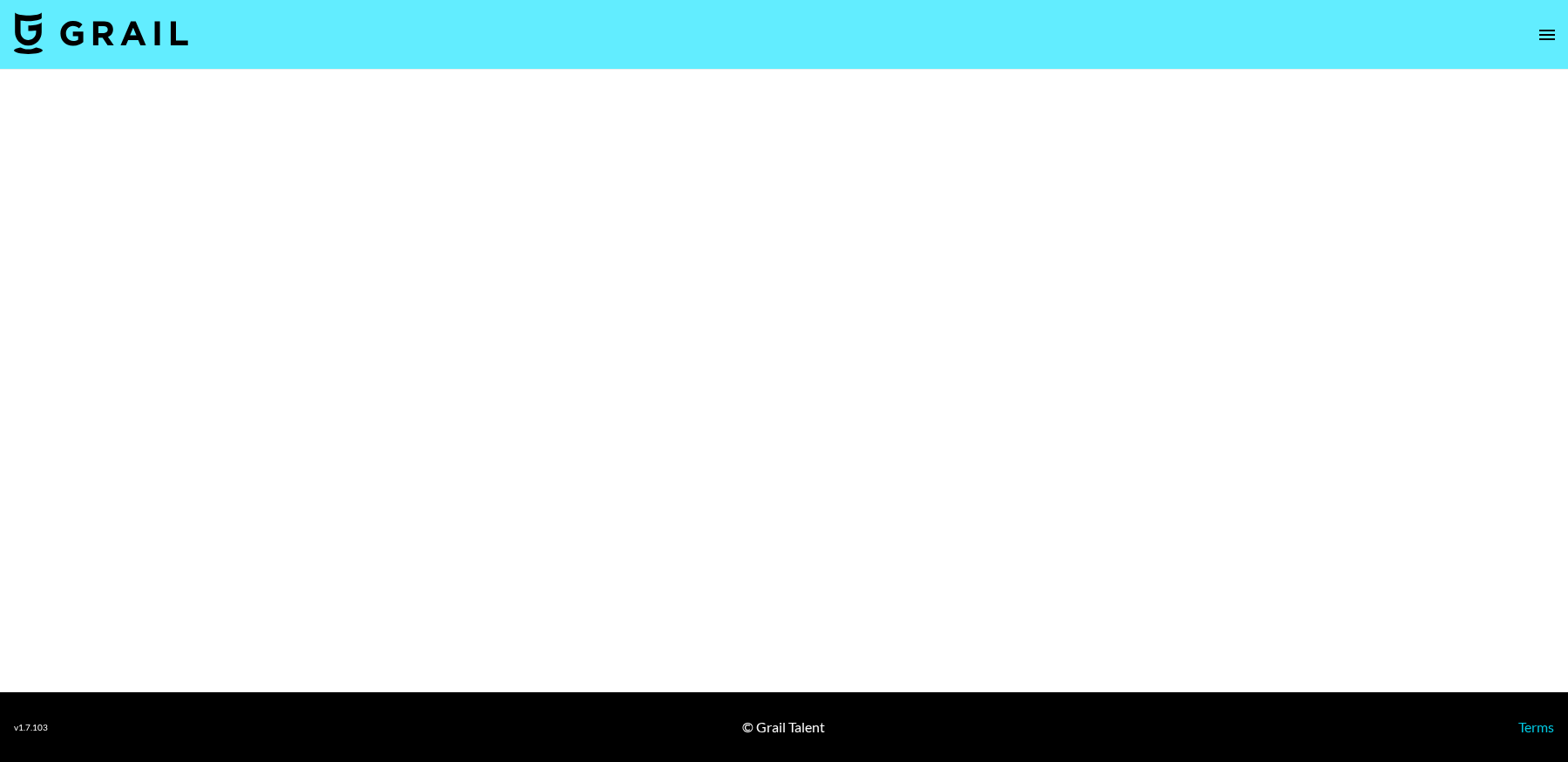
select select "Brand"
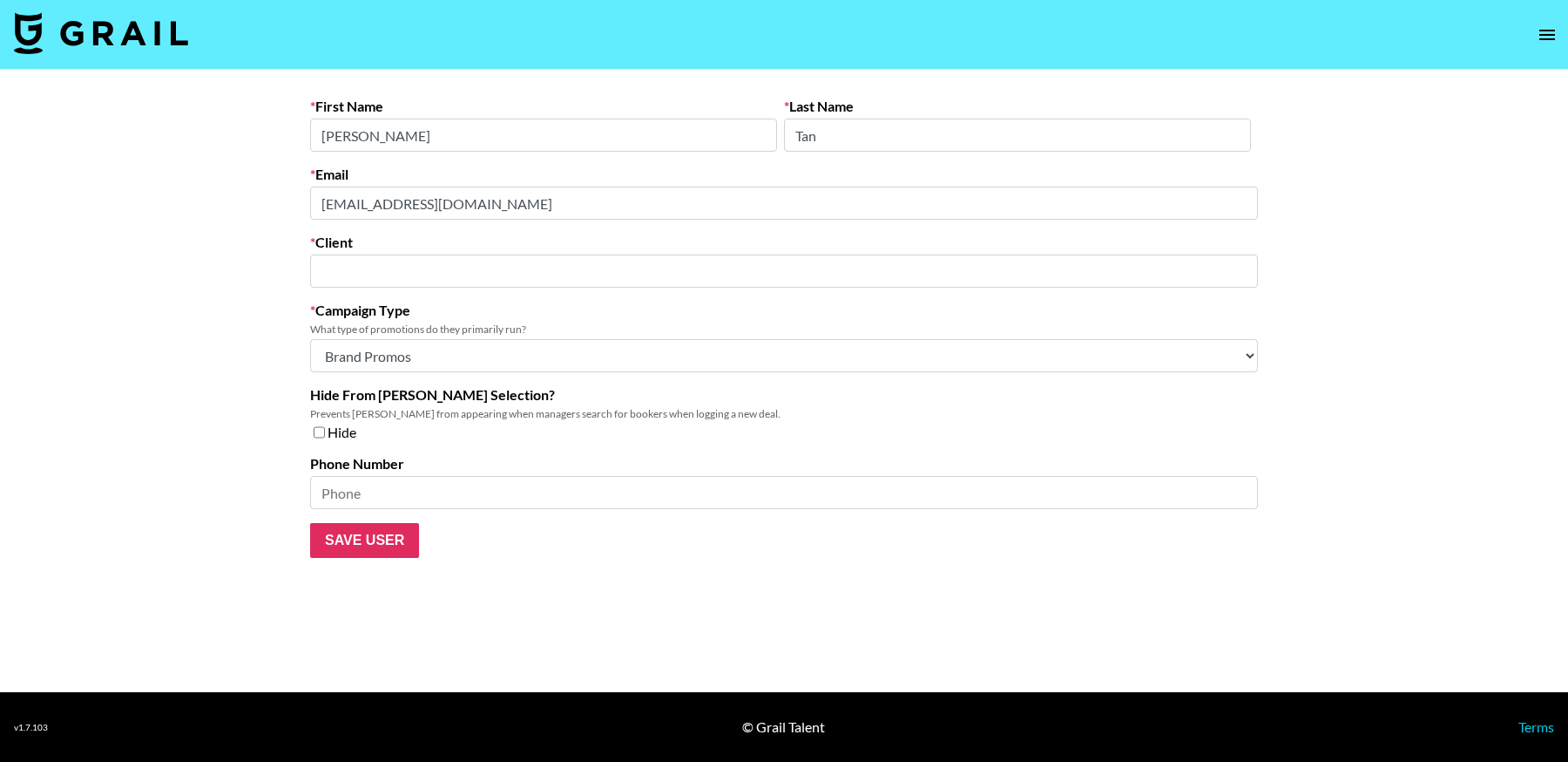
type input "Klook"
click at [178, 173] on main "First Name Jin Last Name Tan Email jin.tan@klook.com Client Klook ​ Campaign Ty…" at bounding box center [784, 381] width 1568 height 622
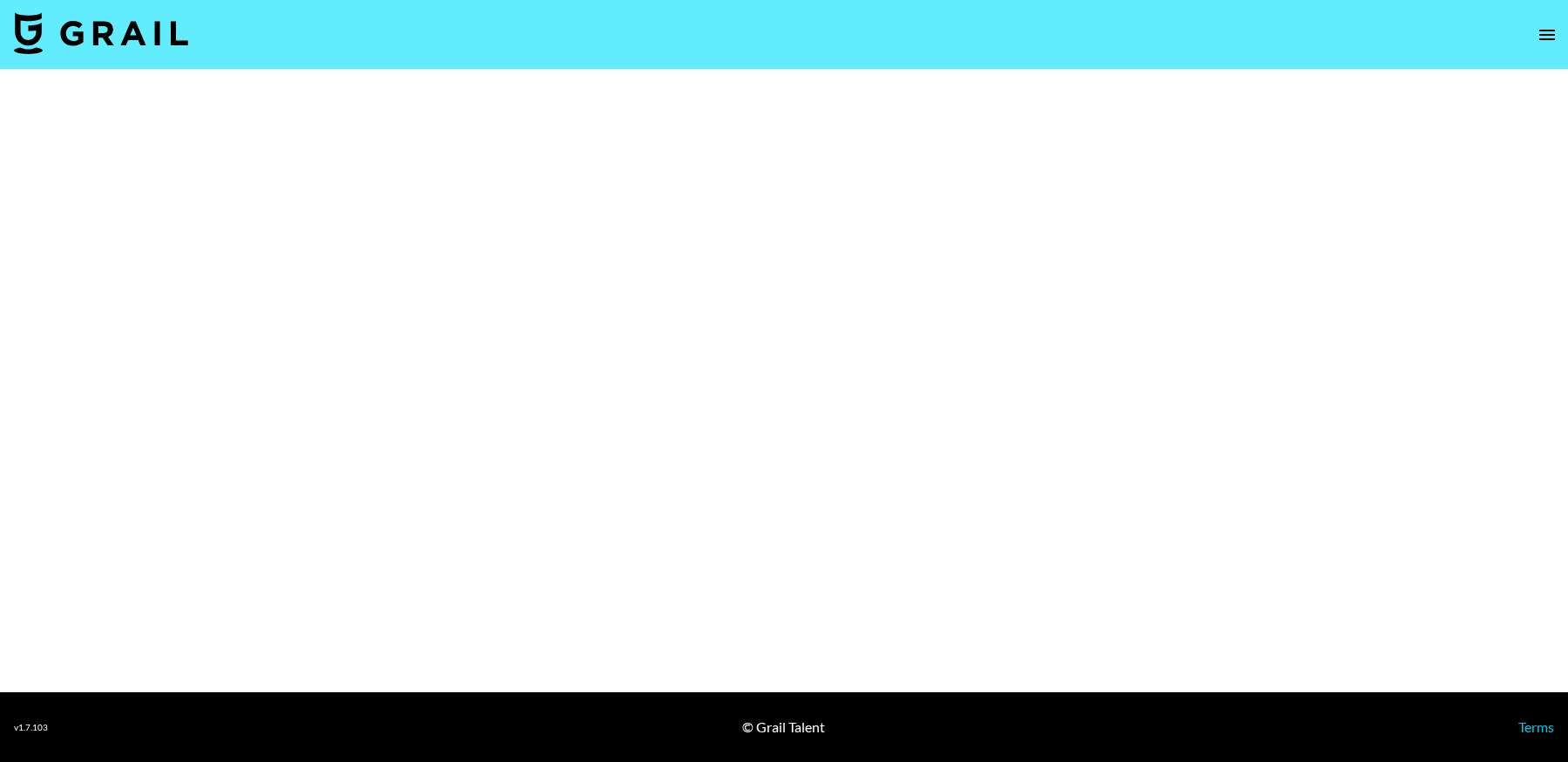
select select "Brand"
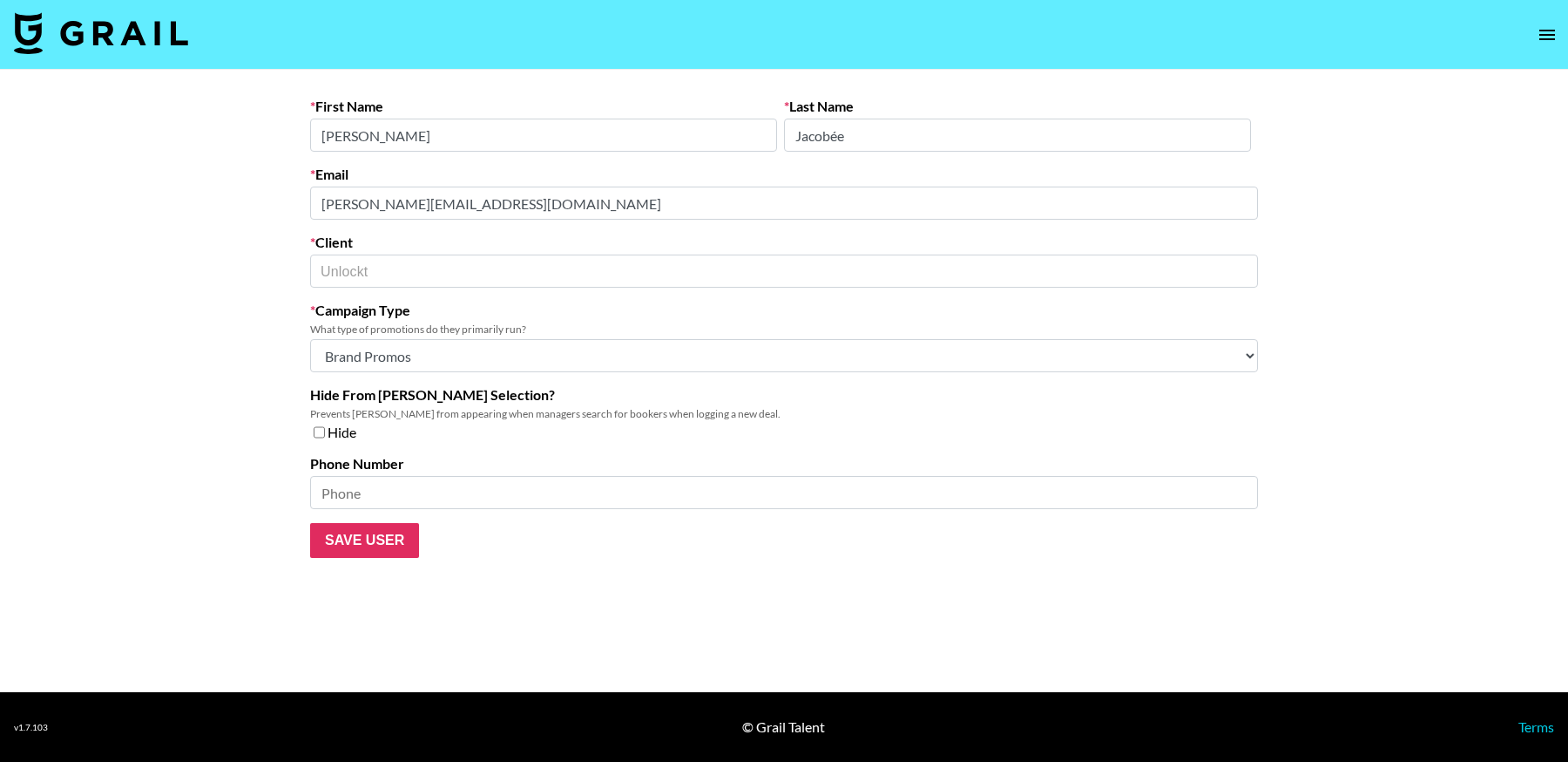
click at [180, 194] on main "First Name [PERSON_NAME] Last Name Jacobée Email [PERSON_NAME][EMAIL_ADDRESS][D…" at bounding box center [784, 381] width 1568 height 622
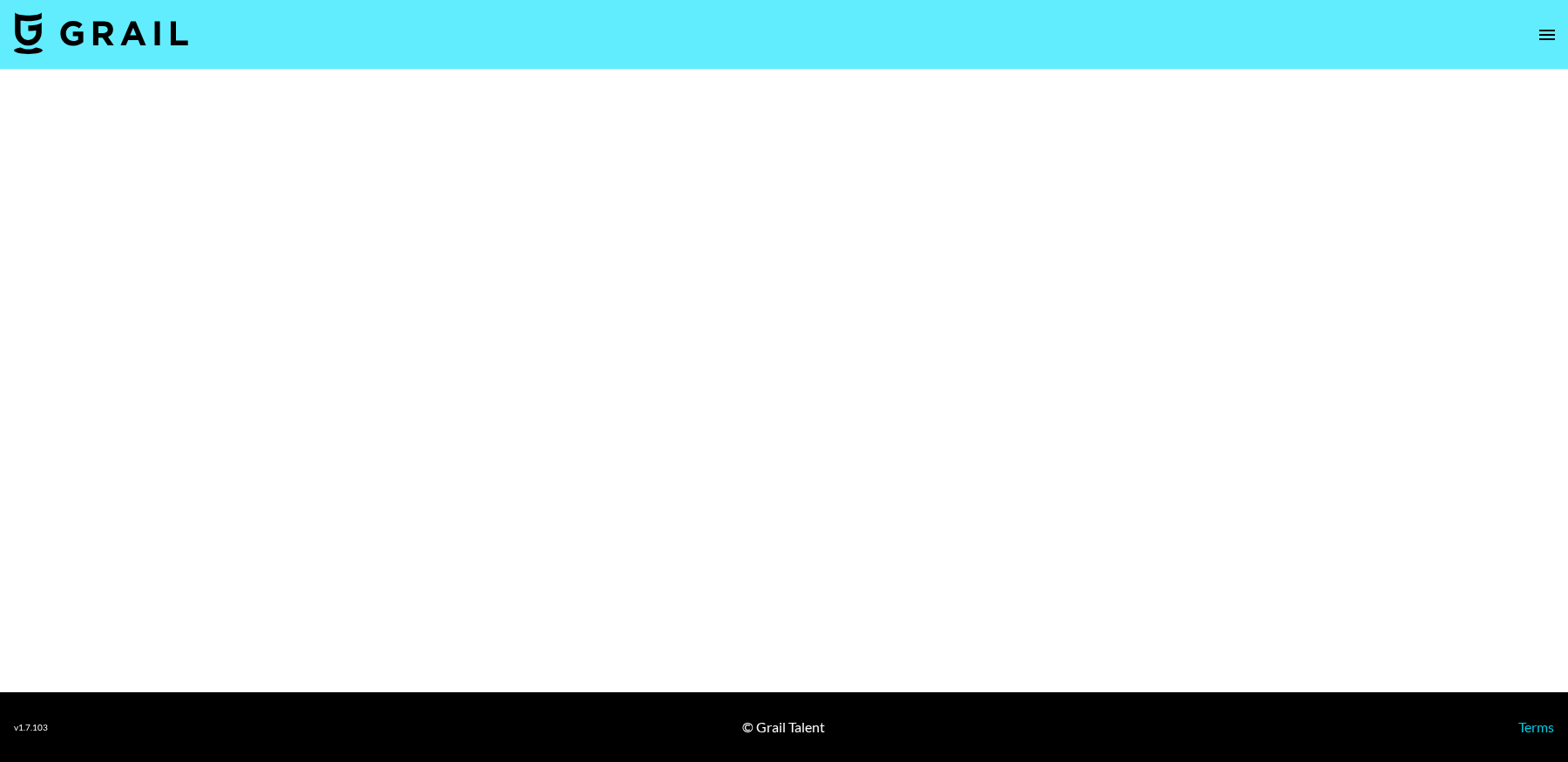
select select "Brand"
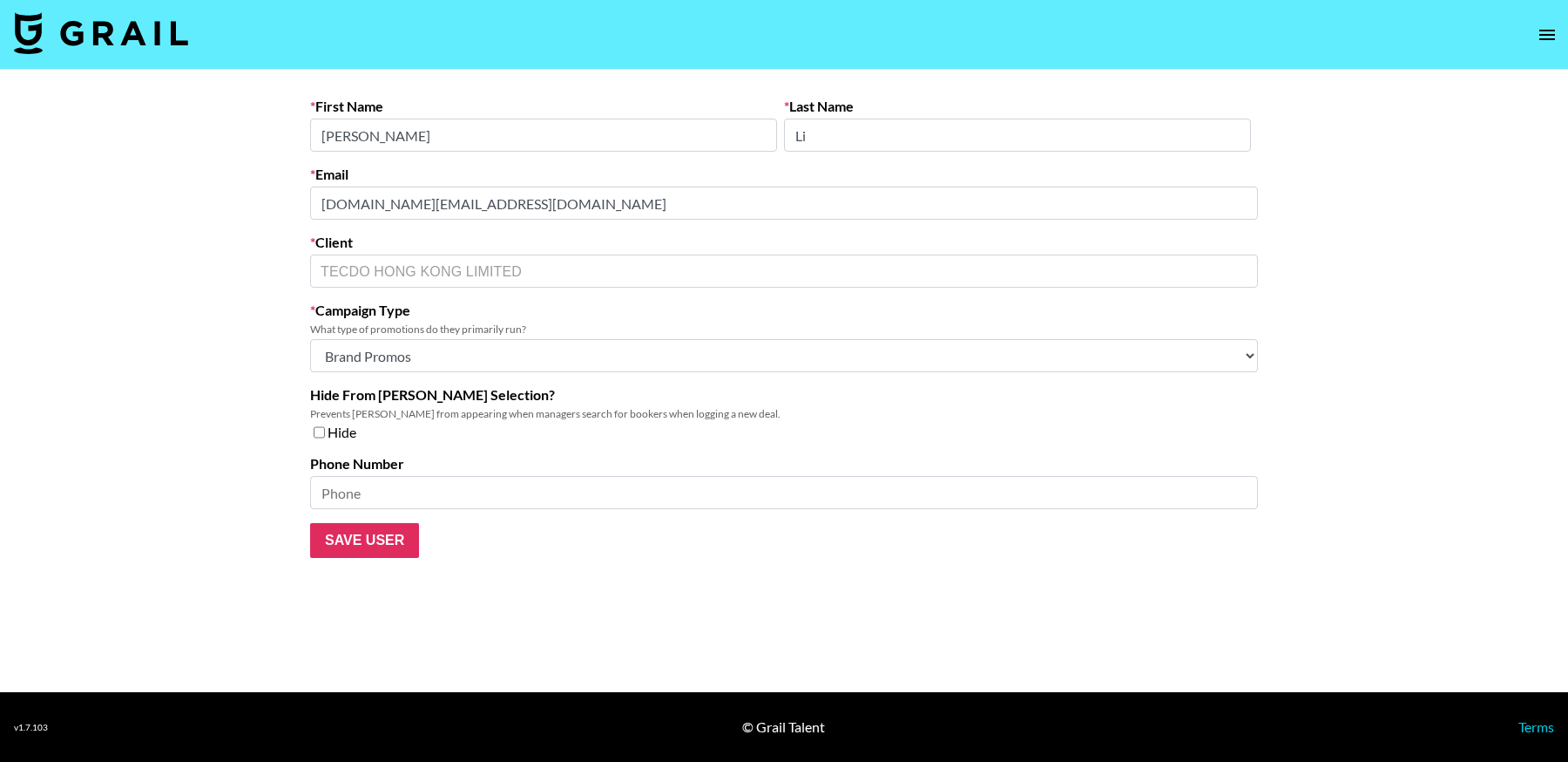
click at [162, 204] on main "First Name Renee Last Name Li Email yongxin.li@tec-do.com Client TECDO HONG KON…" at bounding box center [784, 381] width 1568 height 622
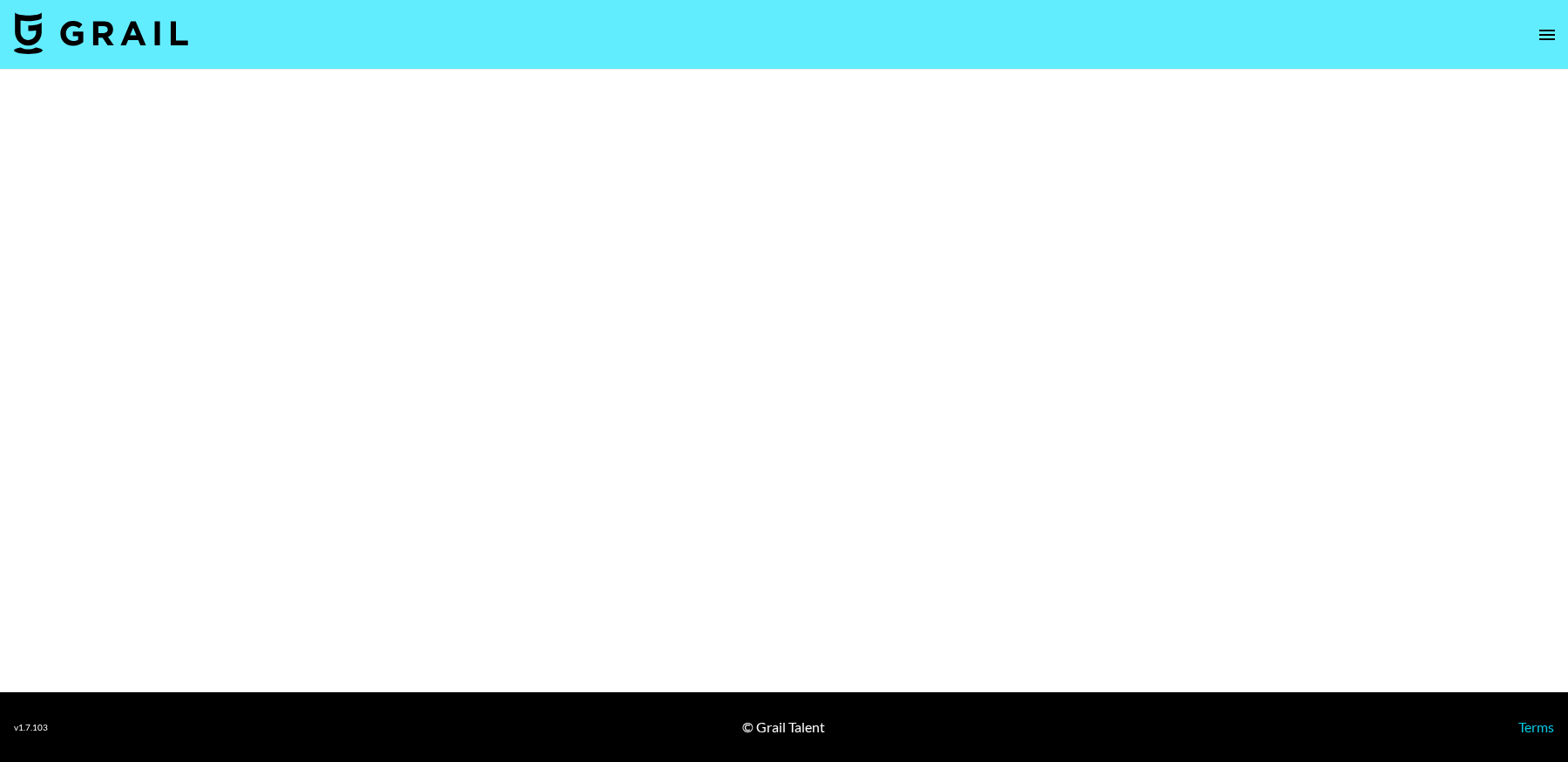
select select "Brand"
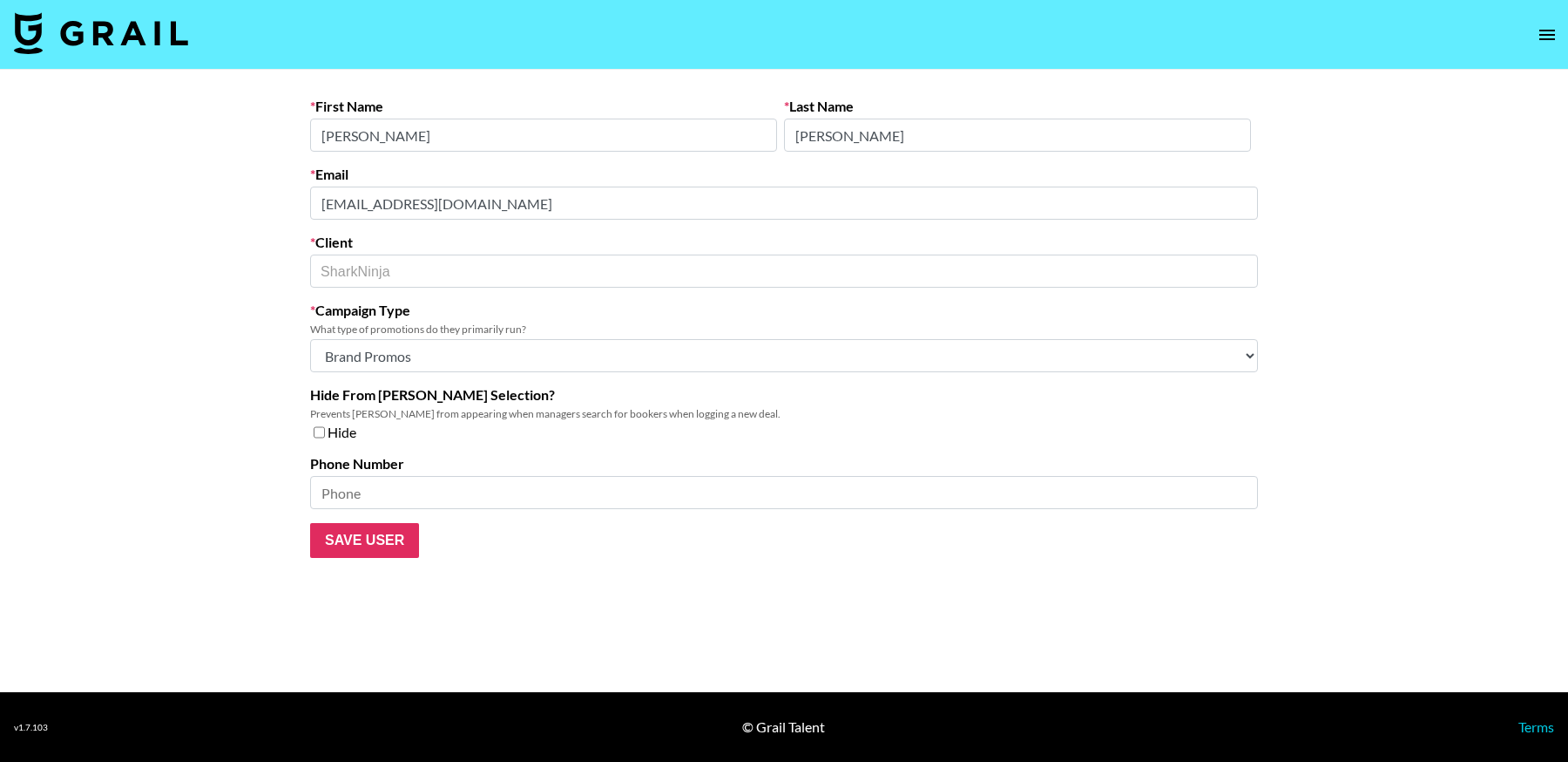
drag, startPoint x: 555, startPoint y: 189, endPoint x: 132, endPoint y: 193, distance: 423.0
click at [132, 193] on main "First Name [PERSON_NAME] Last Name [PERSON_NAME] Email [EMAIL_ADDRESS][DOMAIN_N…" at bounding box center [784, 381] width 1568 height 622
click at [154, 181] on main "First Name [PERSON_NAME] Last Name [PERSON_NAME] Email [EMAIL_ADDRESS][DOMAIN_N…" at bounding box center [784, 381] width 1568 height 622
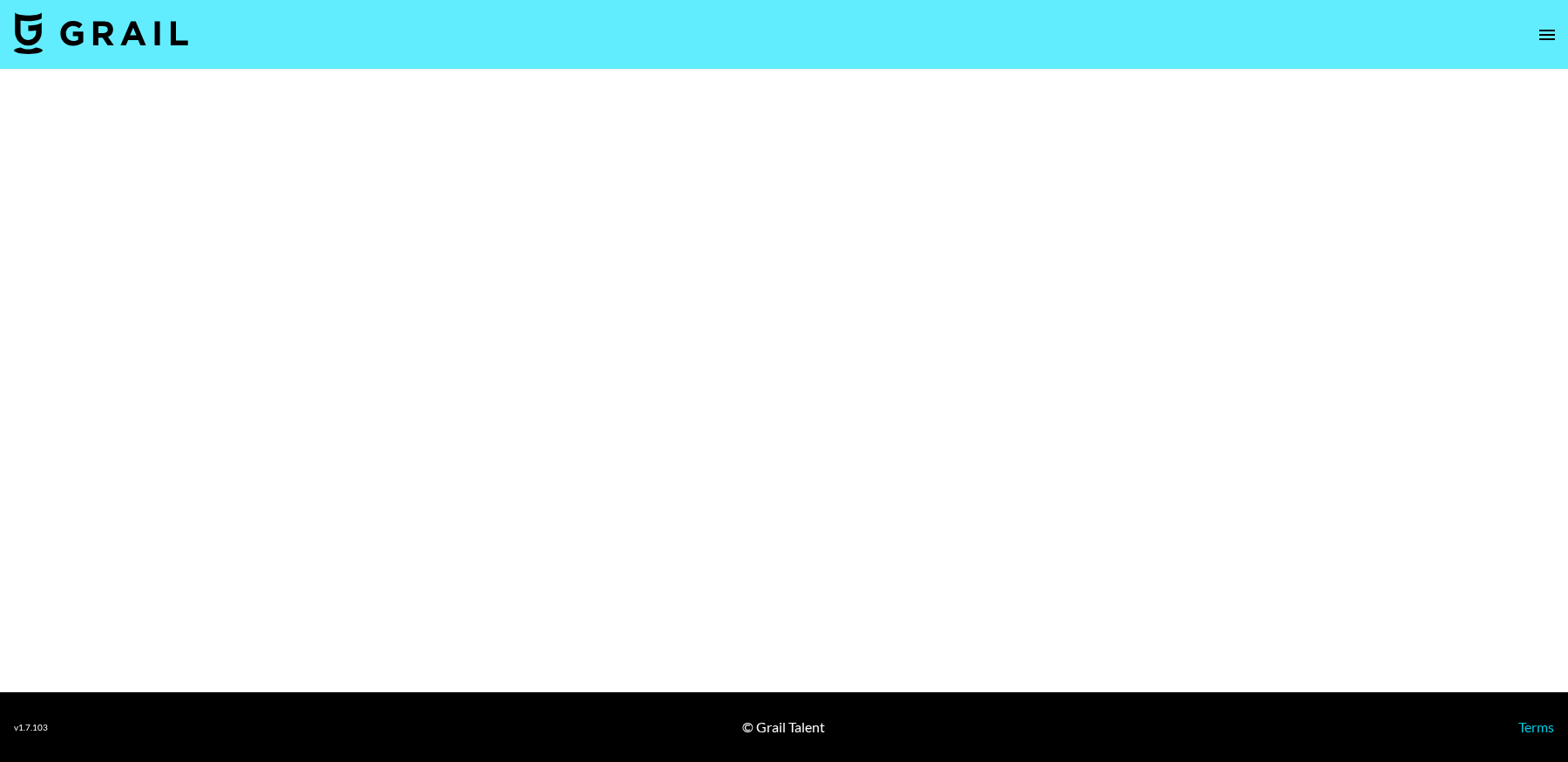
select select "Brand"
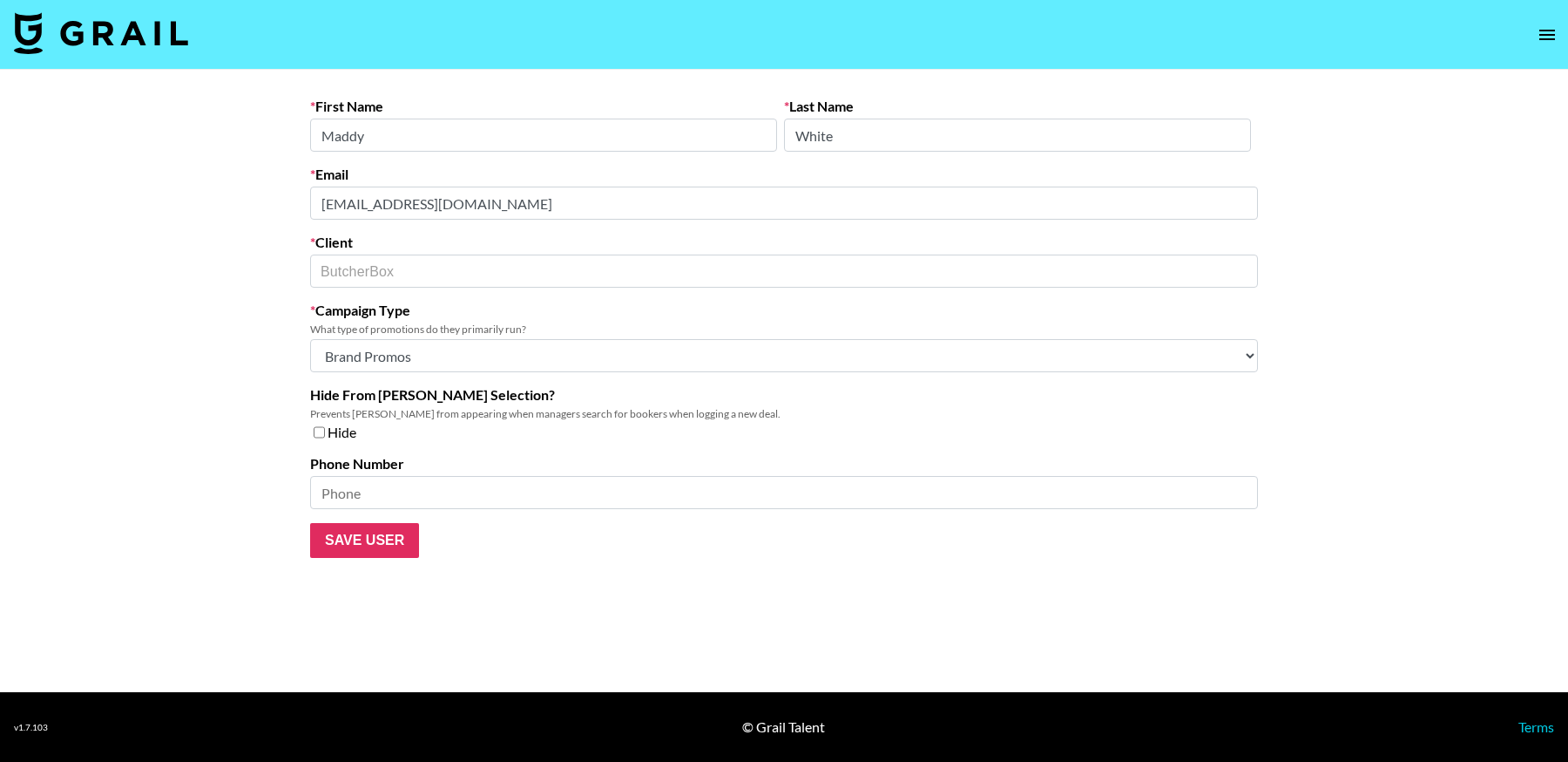
click at [170, 165] on main "First Name Maddy Last Name White Email maddy.white@butcherbox.com Client Butche…" at bounding box center [784, 381] width 1568 height 622
click at [172, 207] on main "First Name Maddy Last Name White Email maddy.white@butcherbox.com Client Butche…" at bounding box center [784, 381] width 1568 height 622
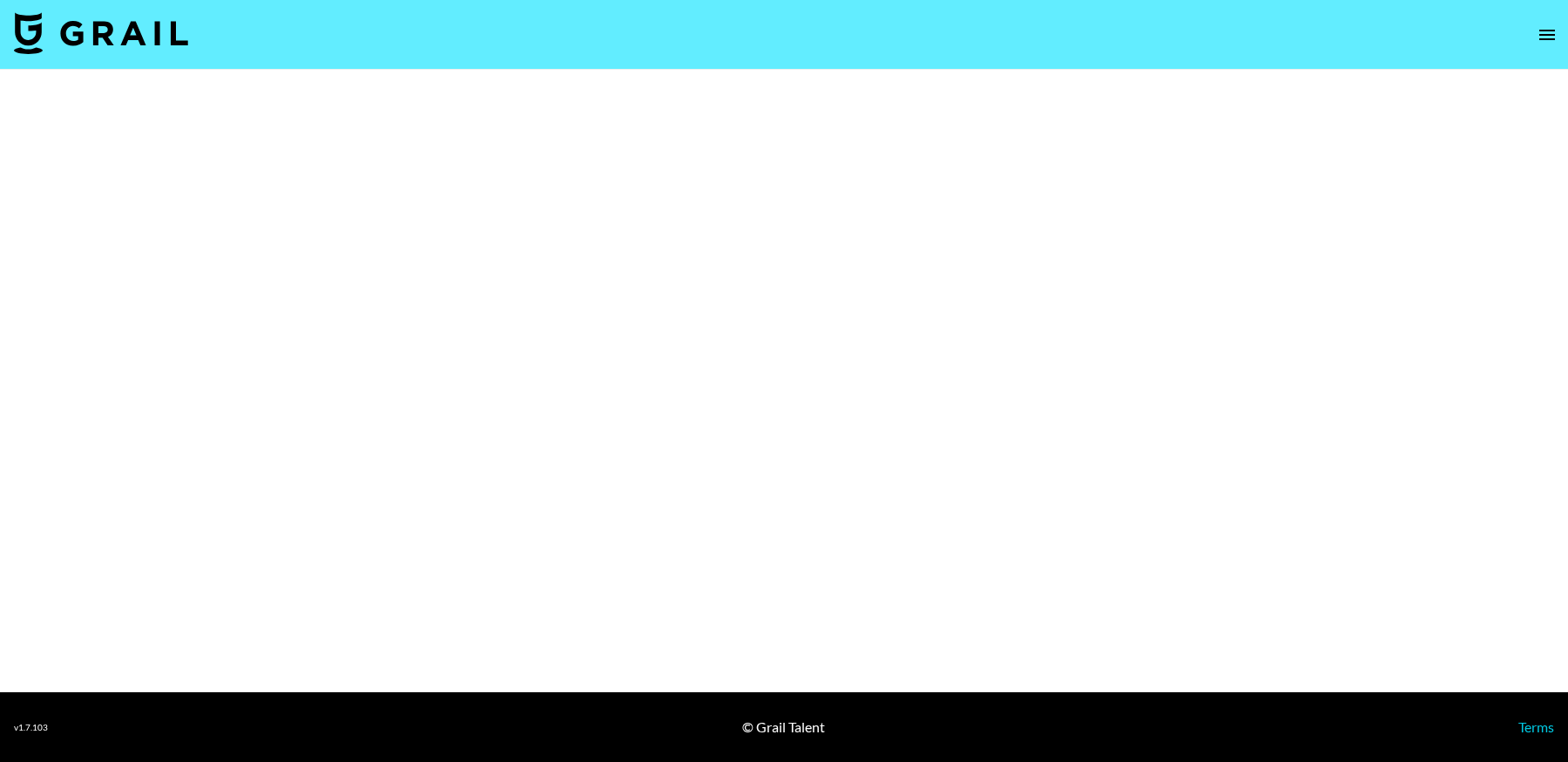
select select "Brand"
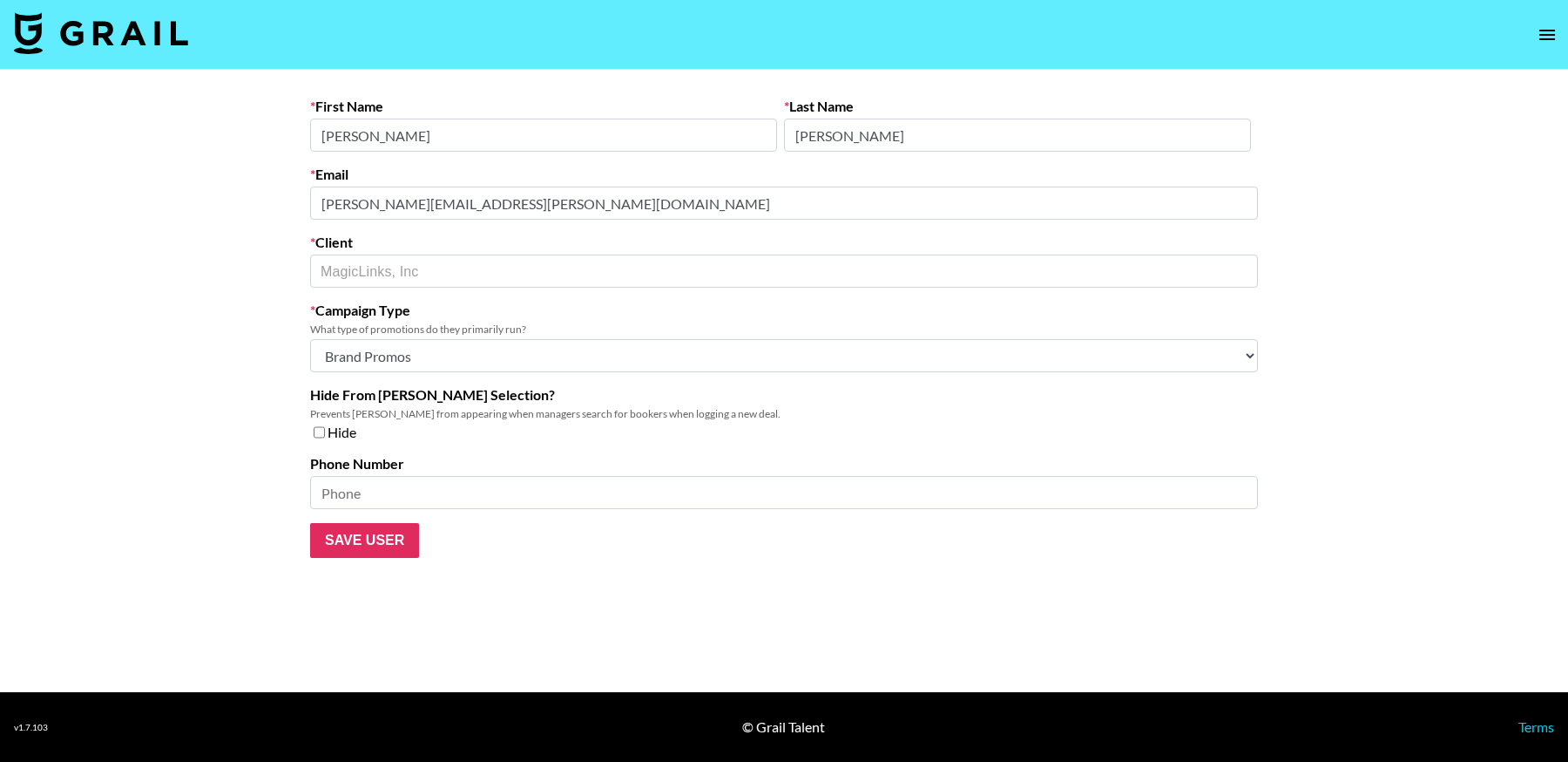
click at [131, 167] on main "First Name [PERSON_NAME] Last Name [PERSON_NAME] Email [PERSON_NAME][EMAIL_ADDR…" at bounding box center [784, 381] width 1568 height 622
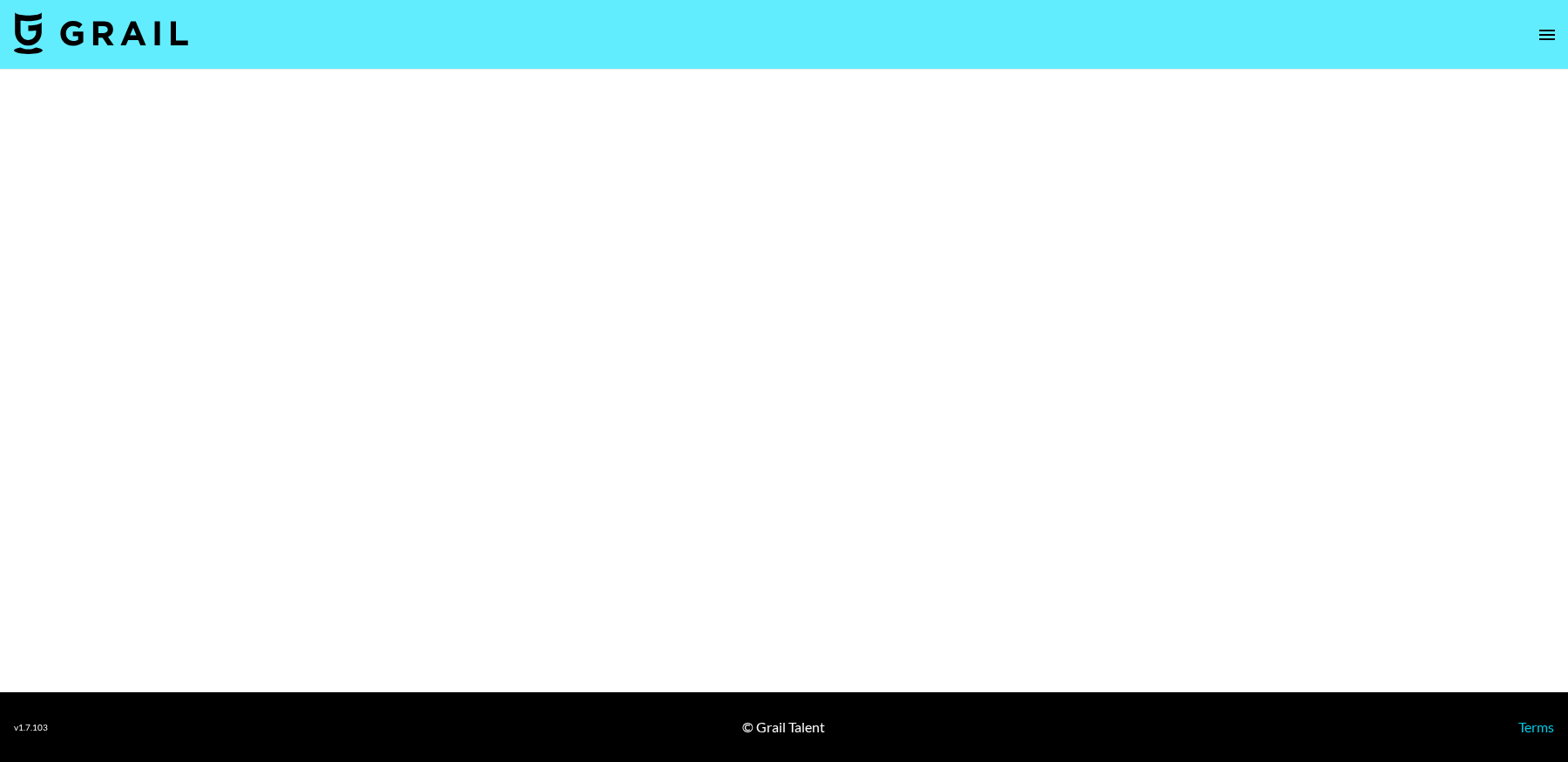
select select "Brand"
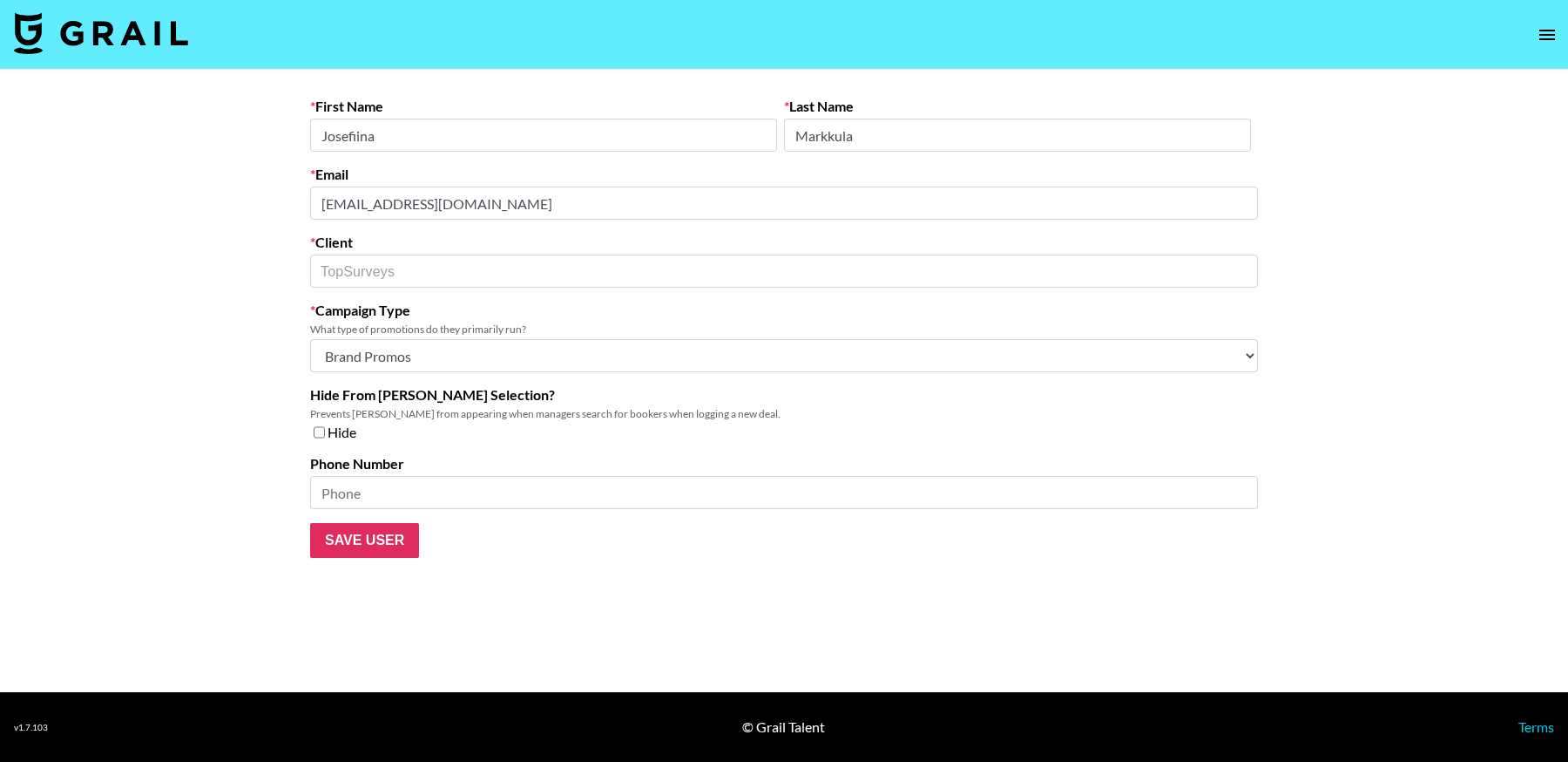
click at [223, 202] on main "First Name [PERSON_NAME] Last Name [PERSON_NAME] Email [EMAIL_ADDRESS][DOMAIN_N…" at bounding box center [784, 381] width 1568 height 622
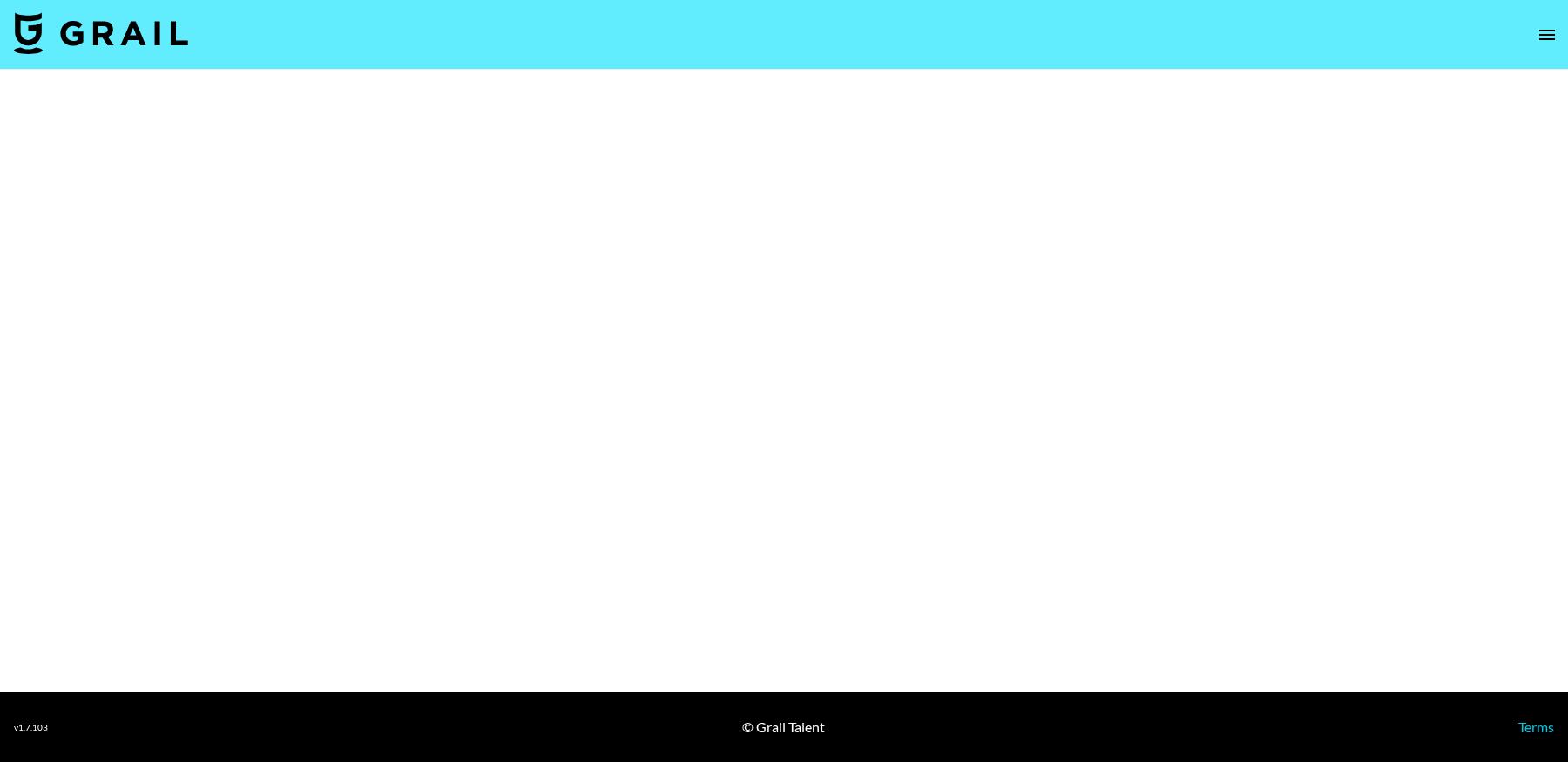
select select "Brand"
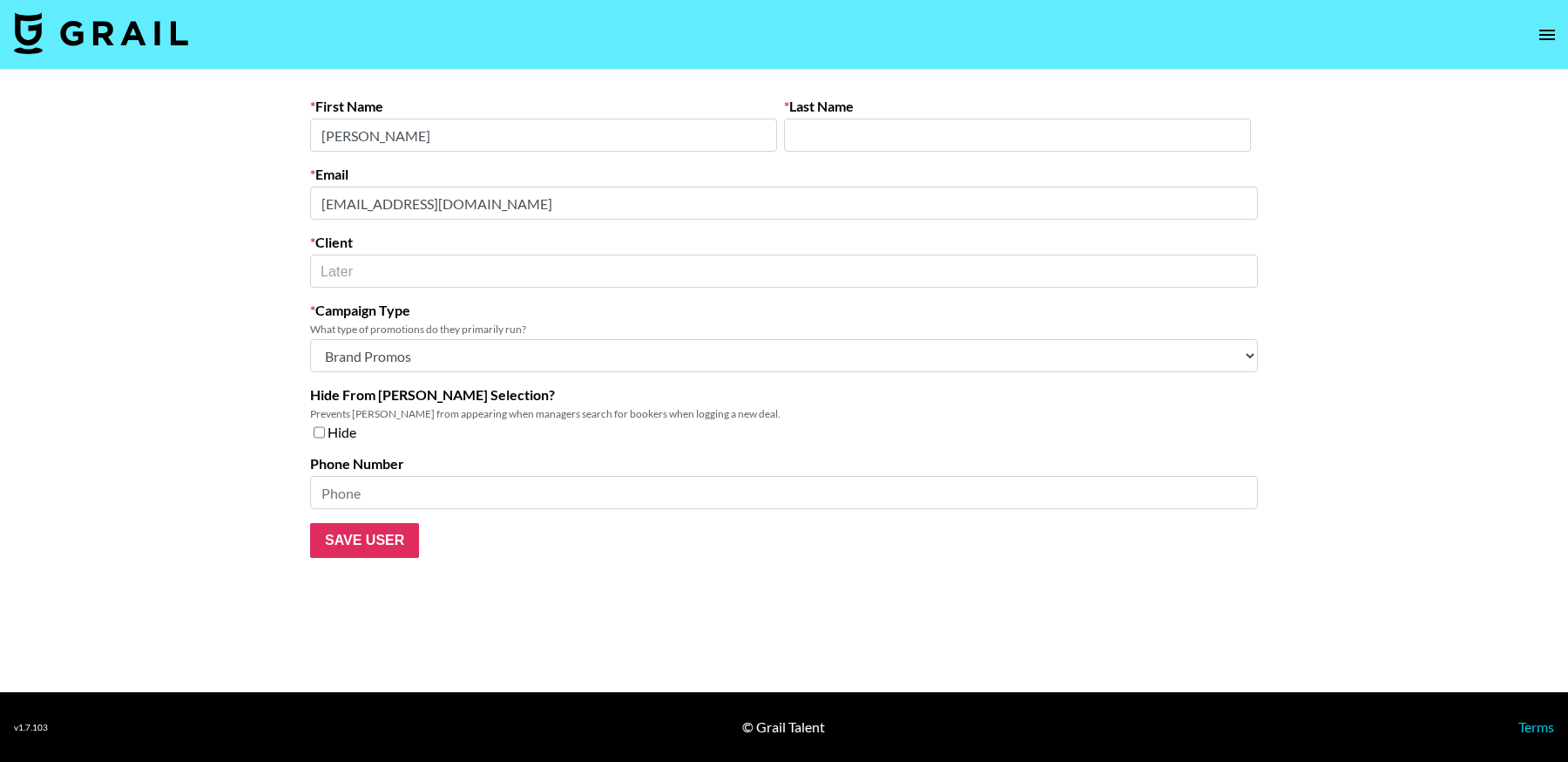
click at [254, 204] on main "First Name Jocelyn Last Name Email bissell@brandmail.co Client Later ​ Campaign…" at bounding box center [784, 381] width 1568 height 622
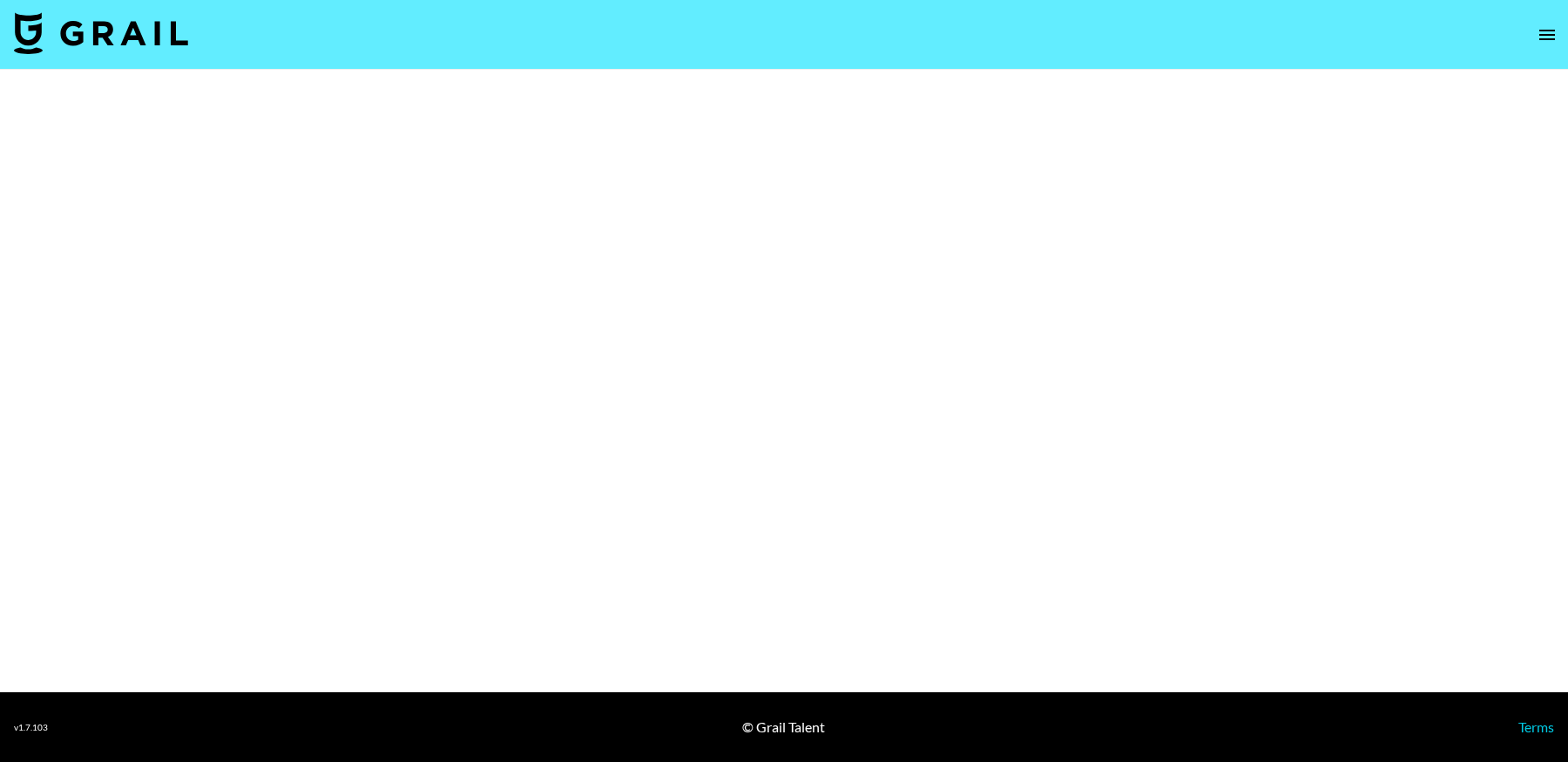
select select "Brand"
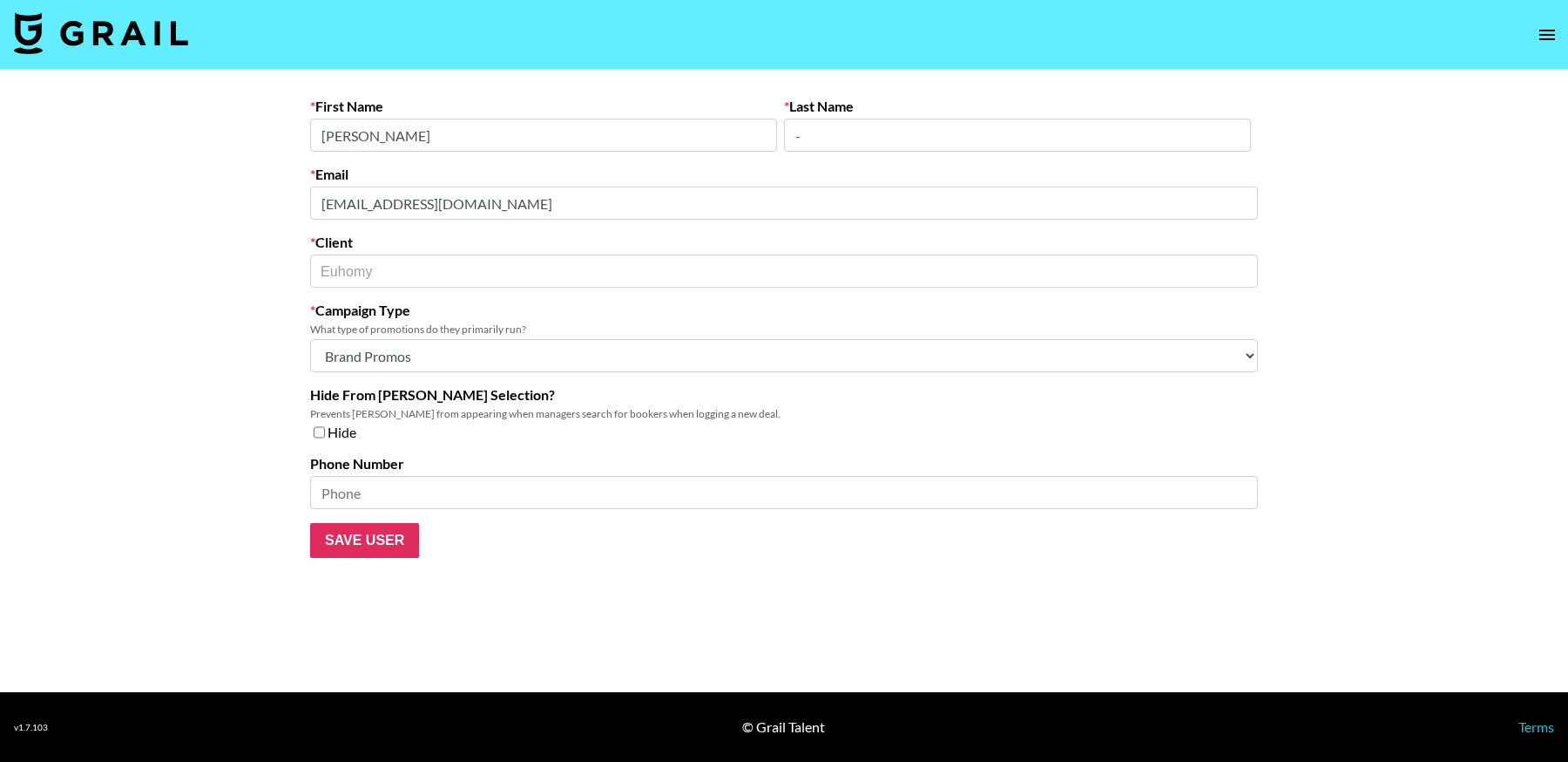
click at [9, 167] on main "First Name Josie Last Name - Email influencers@euhomy.com Client Euhomy ​ Campa…" at bounding box center [784, 381] width 1568 height 622
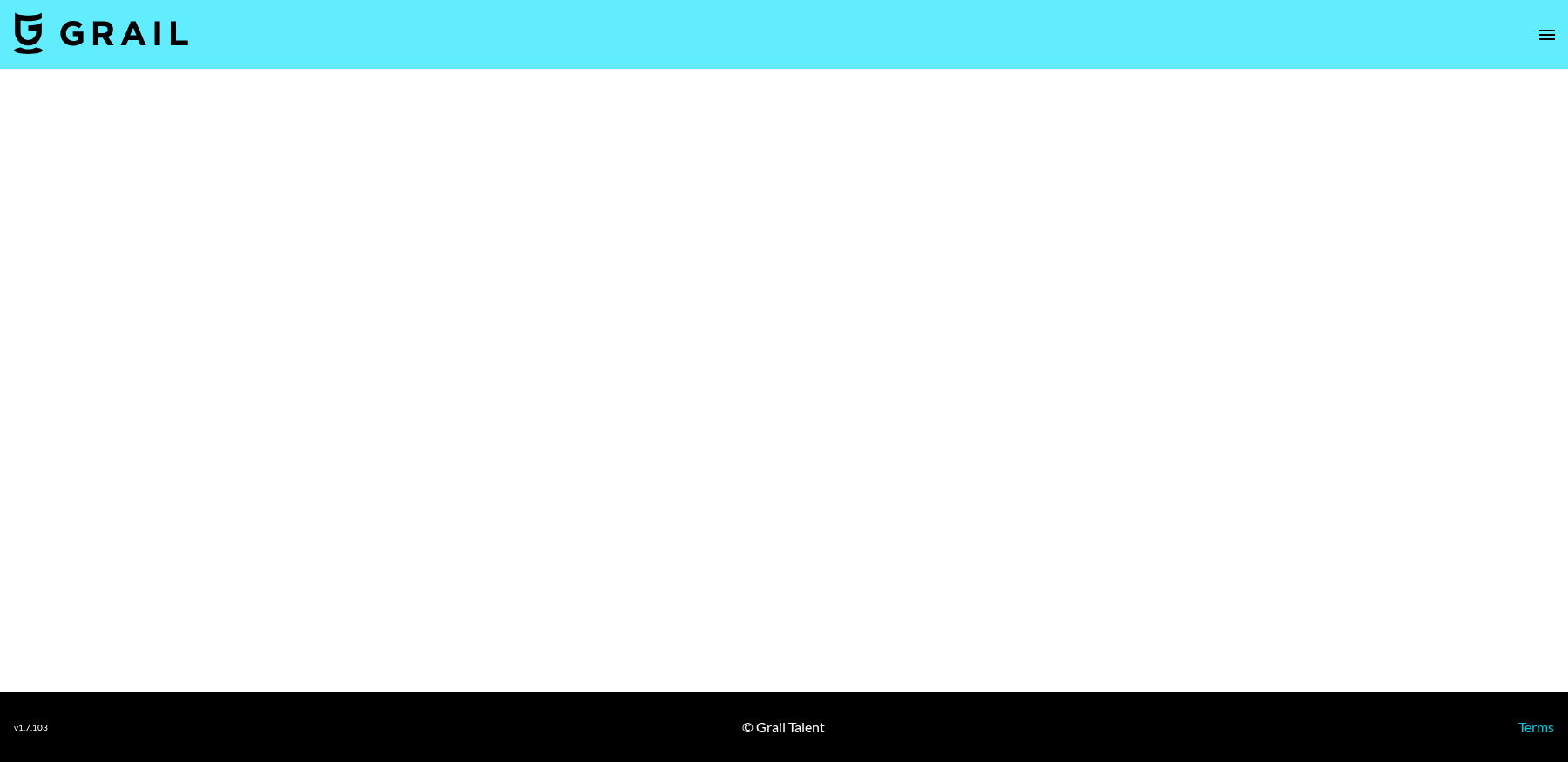
select select "Brand"
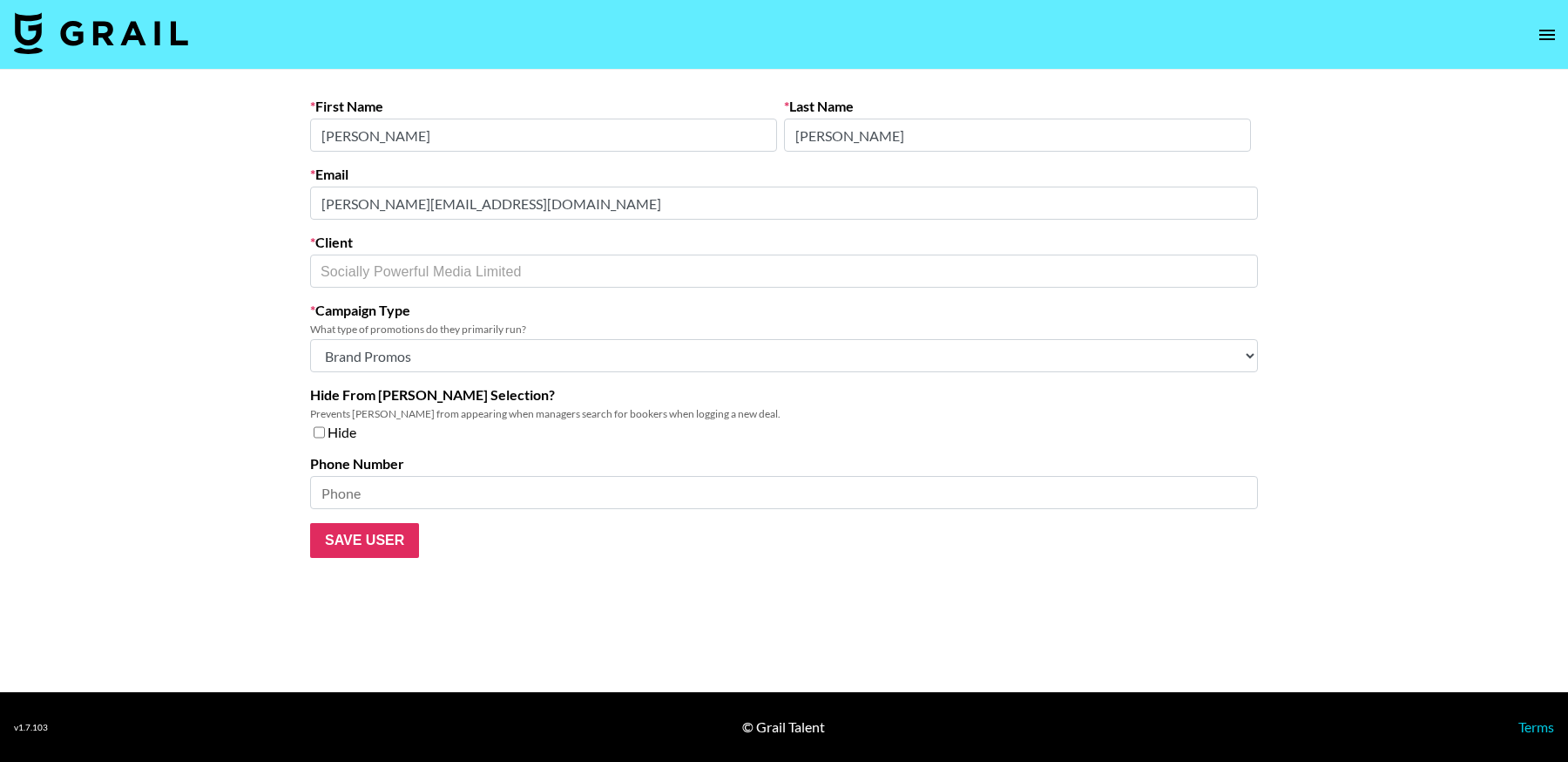
click at [223, 178] on main "First Name Liza Last Name Armstrong Email liza.a@sociallypowerful.com Client So…" at bounding box center [784, 381] width 1568 height 622
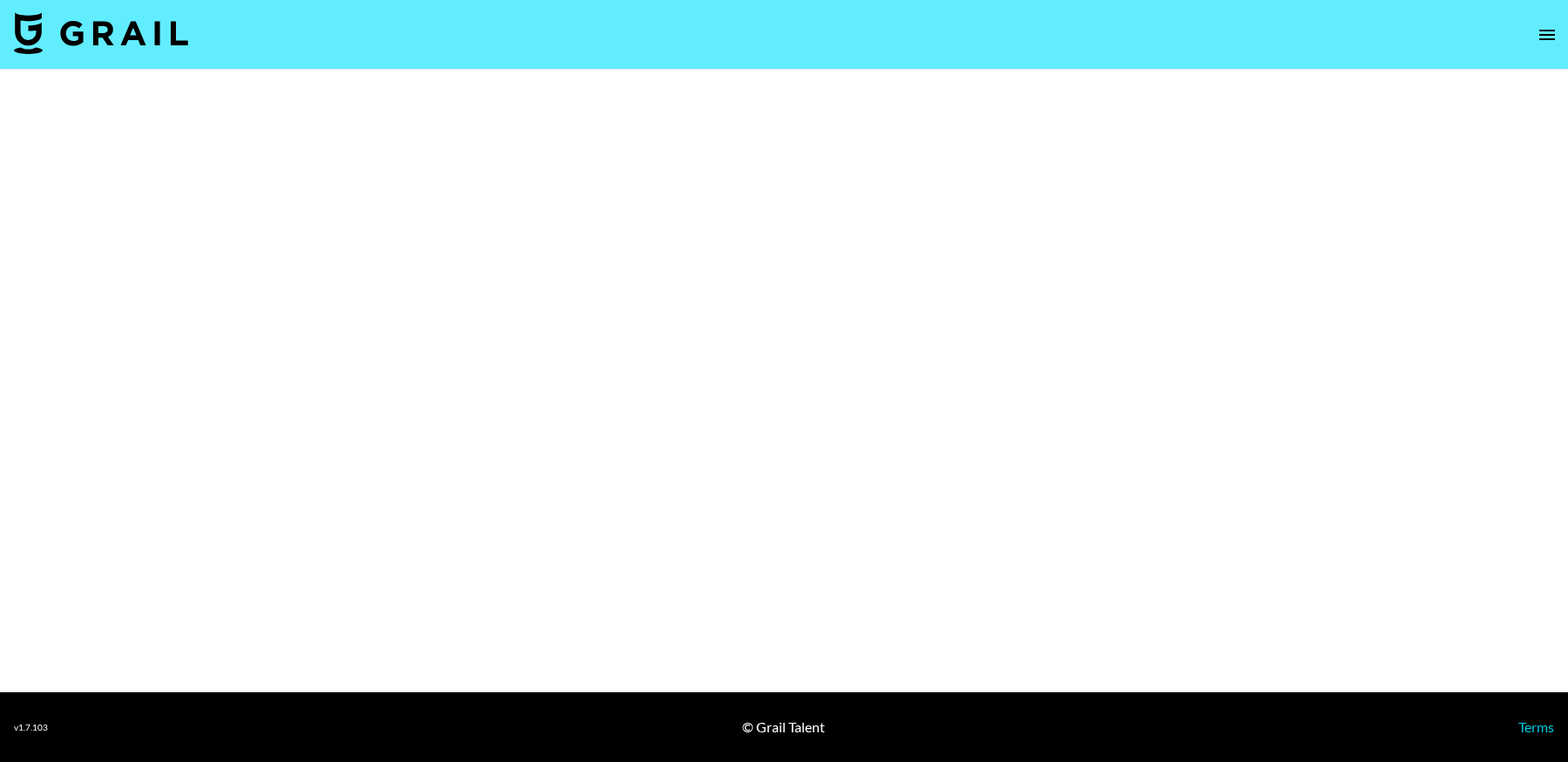
select select "Brand"
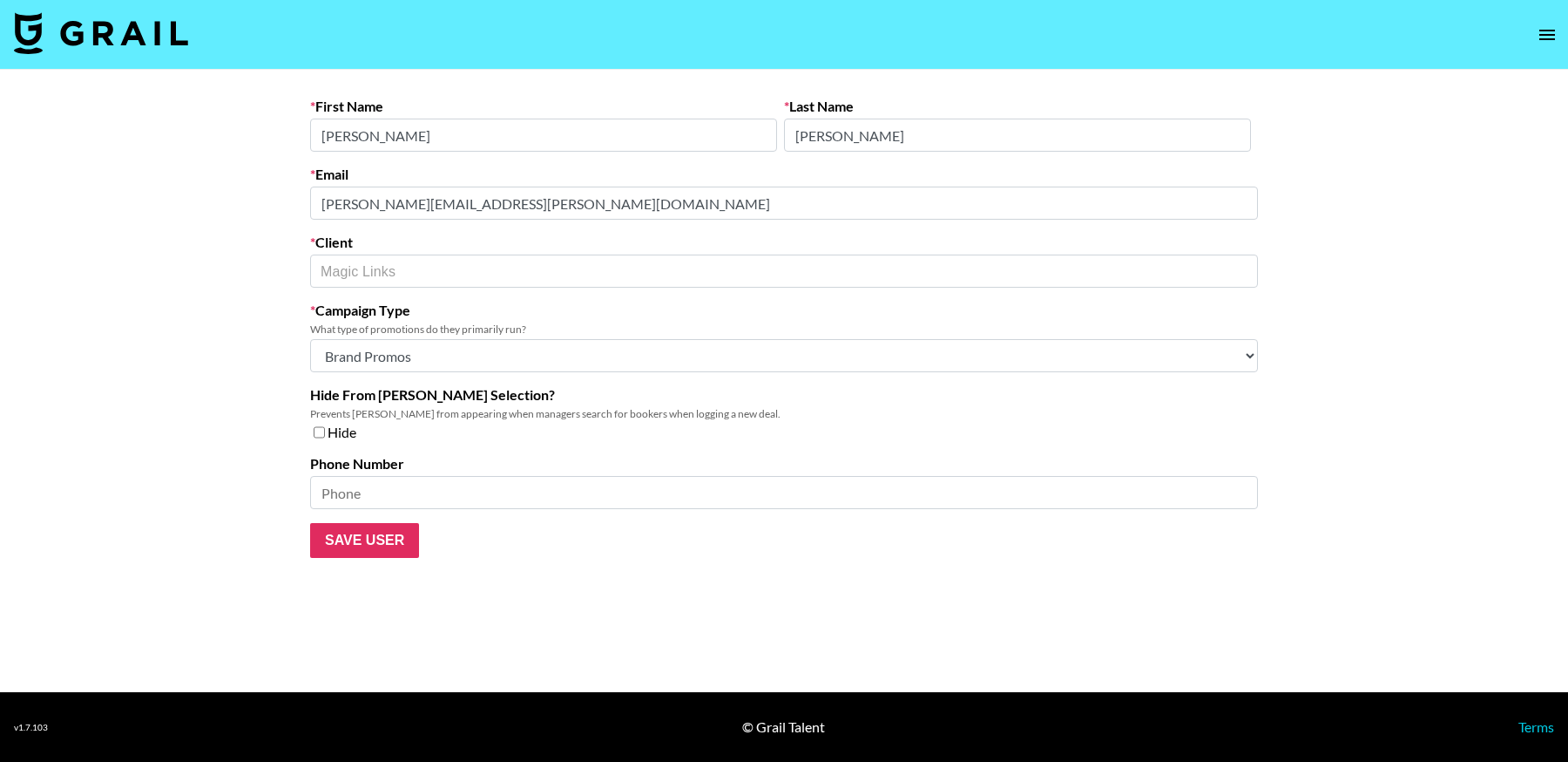
click at [278, 201] on main "First Name [PERSON_NAME] Last Name [PERSON_NAME] Email [PERSON_NAME][EMAIL_ADDR…" at bounding box center [784, 381] width 1568 height 622
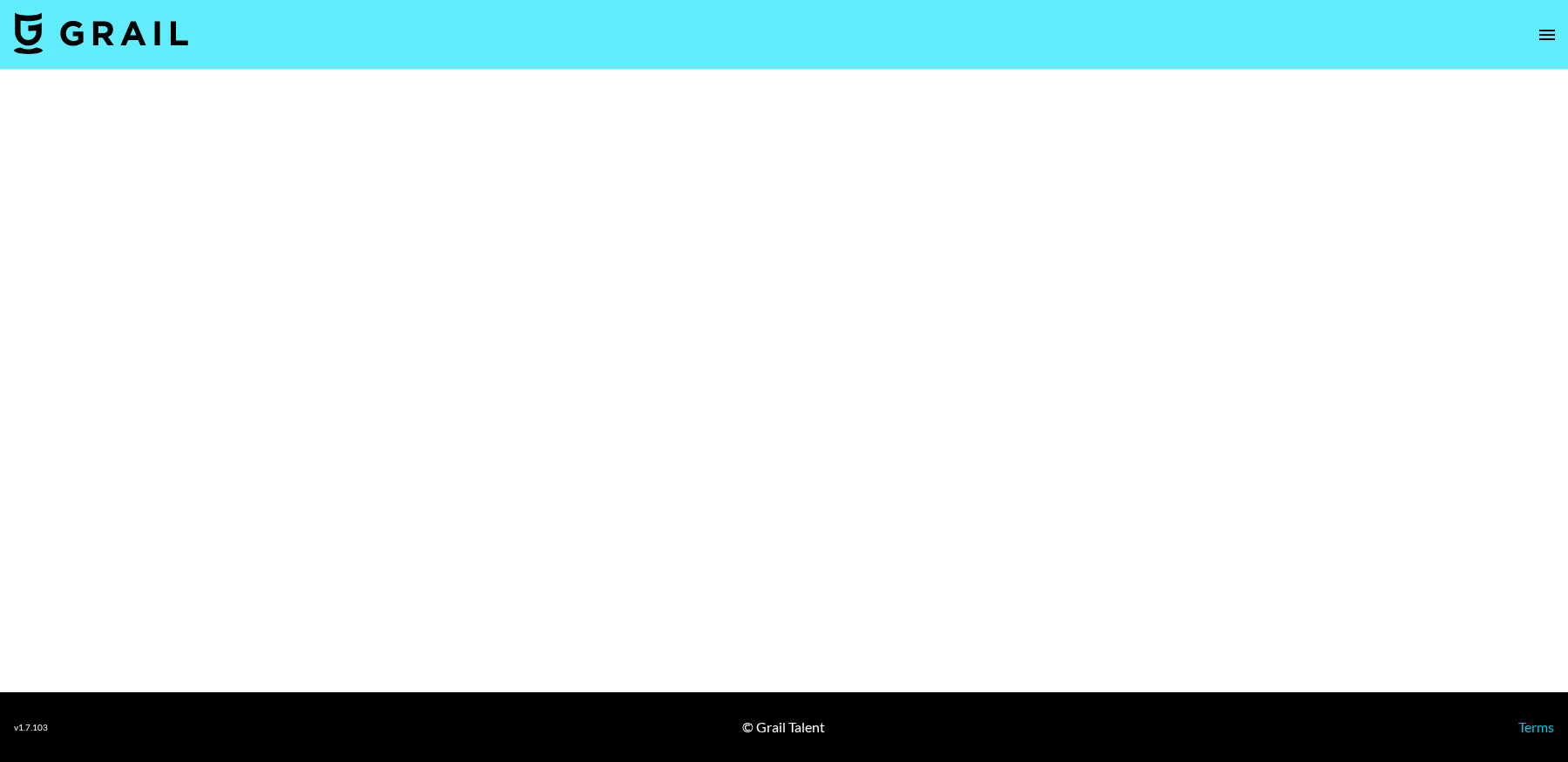
select select "Brand"
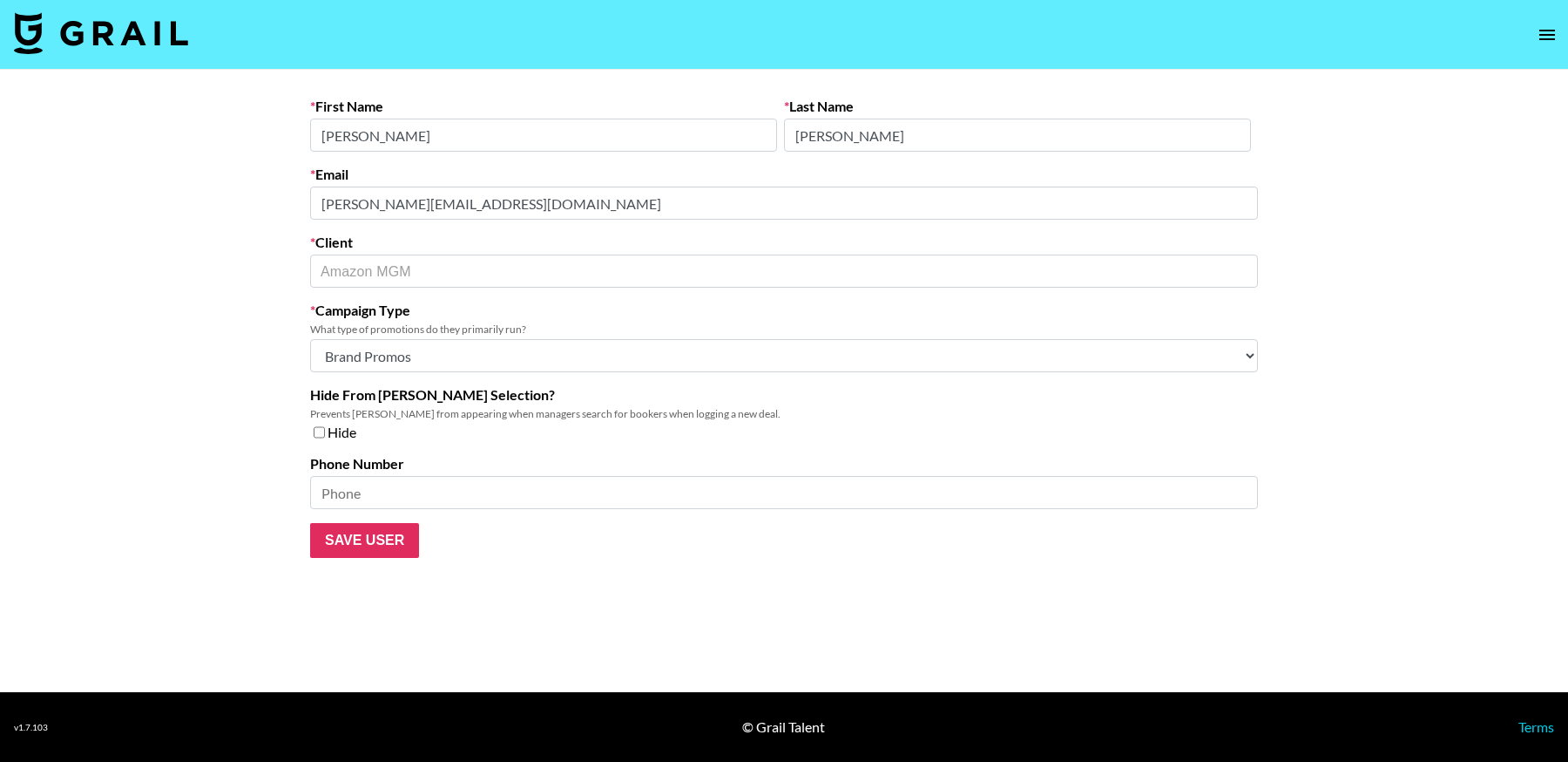
click at [219, 190] on main "First Name [PERSON_NAME] Last Name [PERSON_NAME] Email [PERSON_NAME][EMAIL_ADDR…" at bounding box center [784, 381] width 1568 height 622
click at [171, 199] on main "First Name [PERSON_NAME] Last Name [PERSON_NAME] Email [PERSON_NAME][EMAIL_ADDR…" at bounding box center [784, 381] width 1568 height 622
